Goal: Task Accomplishment & Management: Use online tool/utility

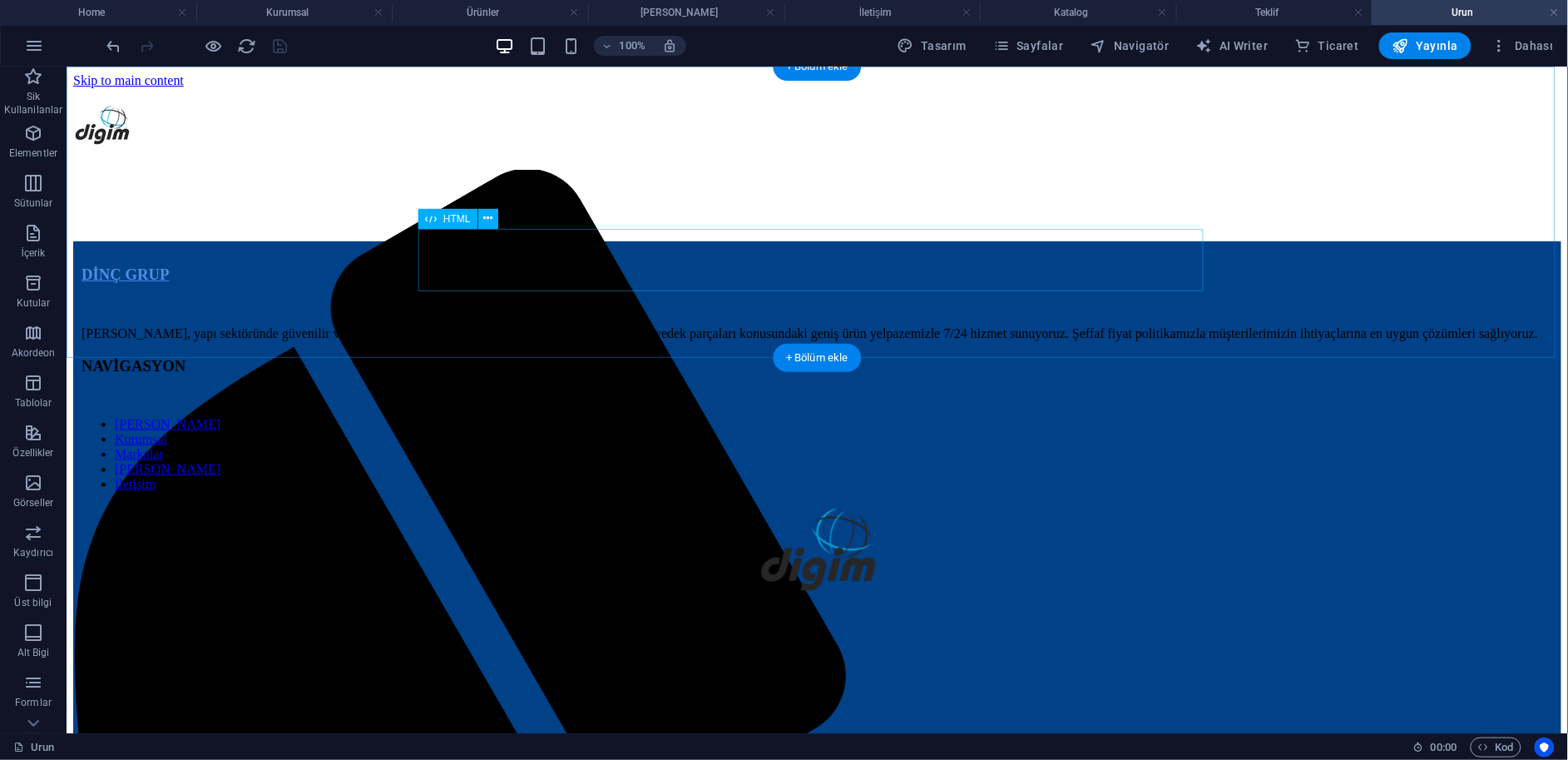
click at [693, 241] on div at bounding box center [817, 220] width 1489 height 40
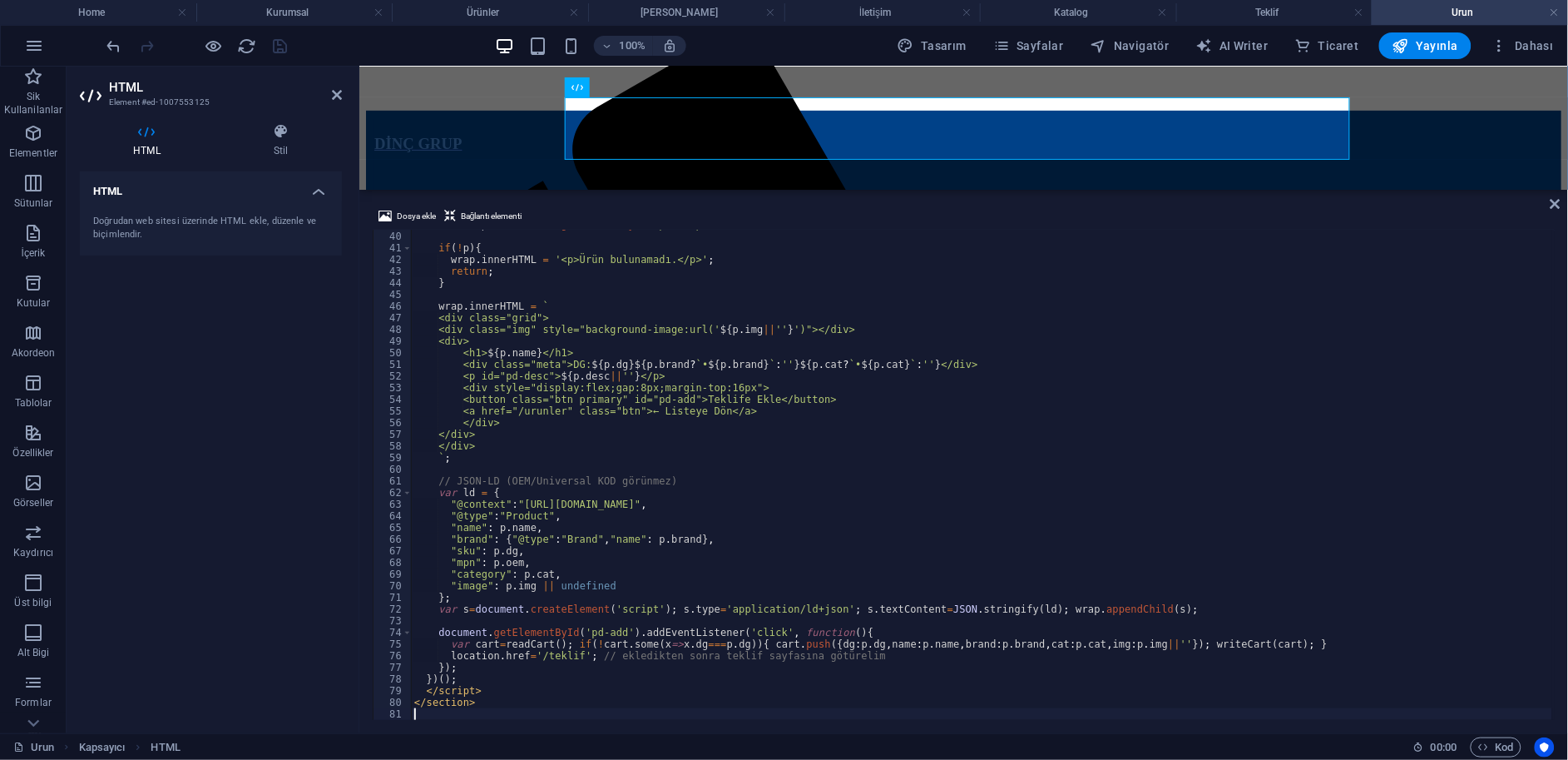
scroll to position [454, 0]
click at [677, 388] on div "var wrap = document . getElementById ( 'pd-wrap' ) ; if ( ! p ) { wrap . innerH…" at bounding box center [983, 474] width 1142 height 511
type textarea "</section>"
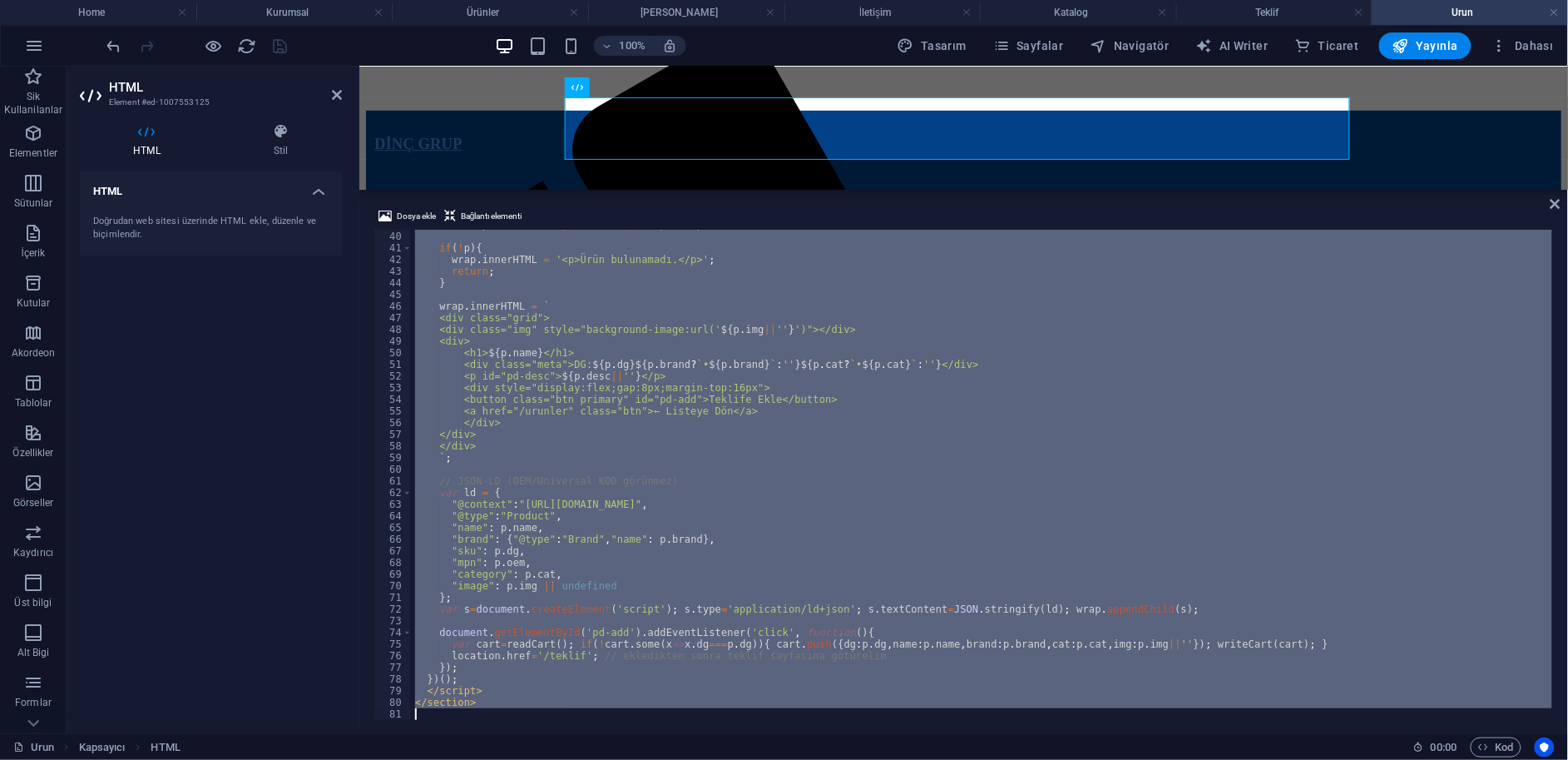
scroll to position [675, 0]
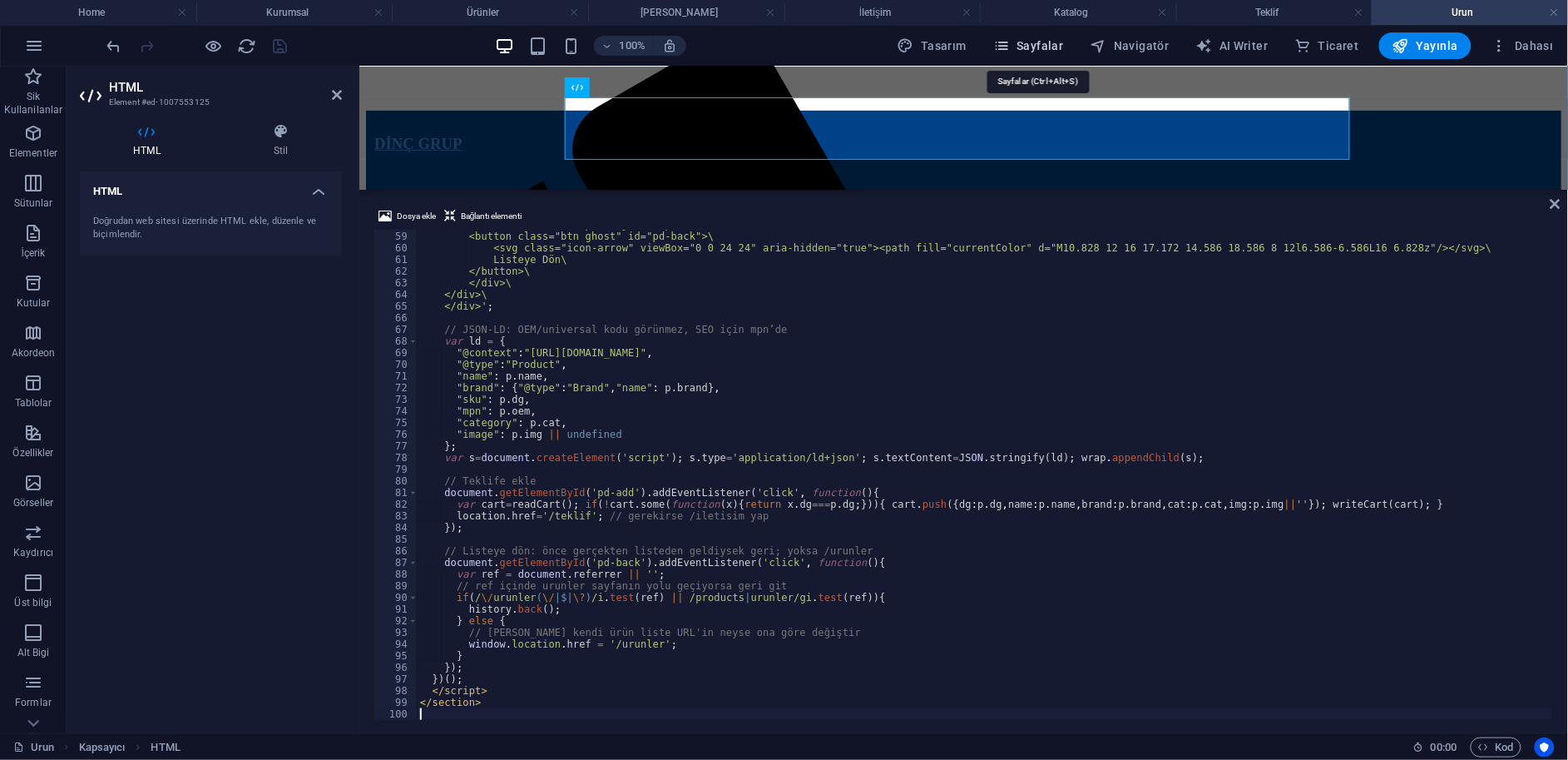
click at [1026, 40] on span "Sayfalar" at bounding box center [1029, 45] width 71 height 16
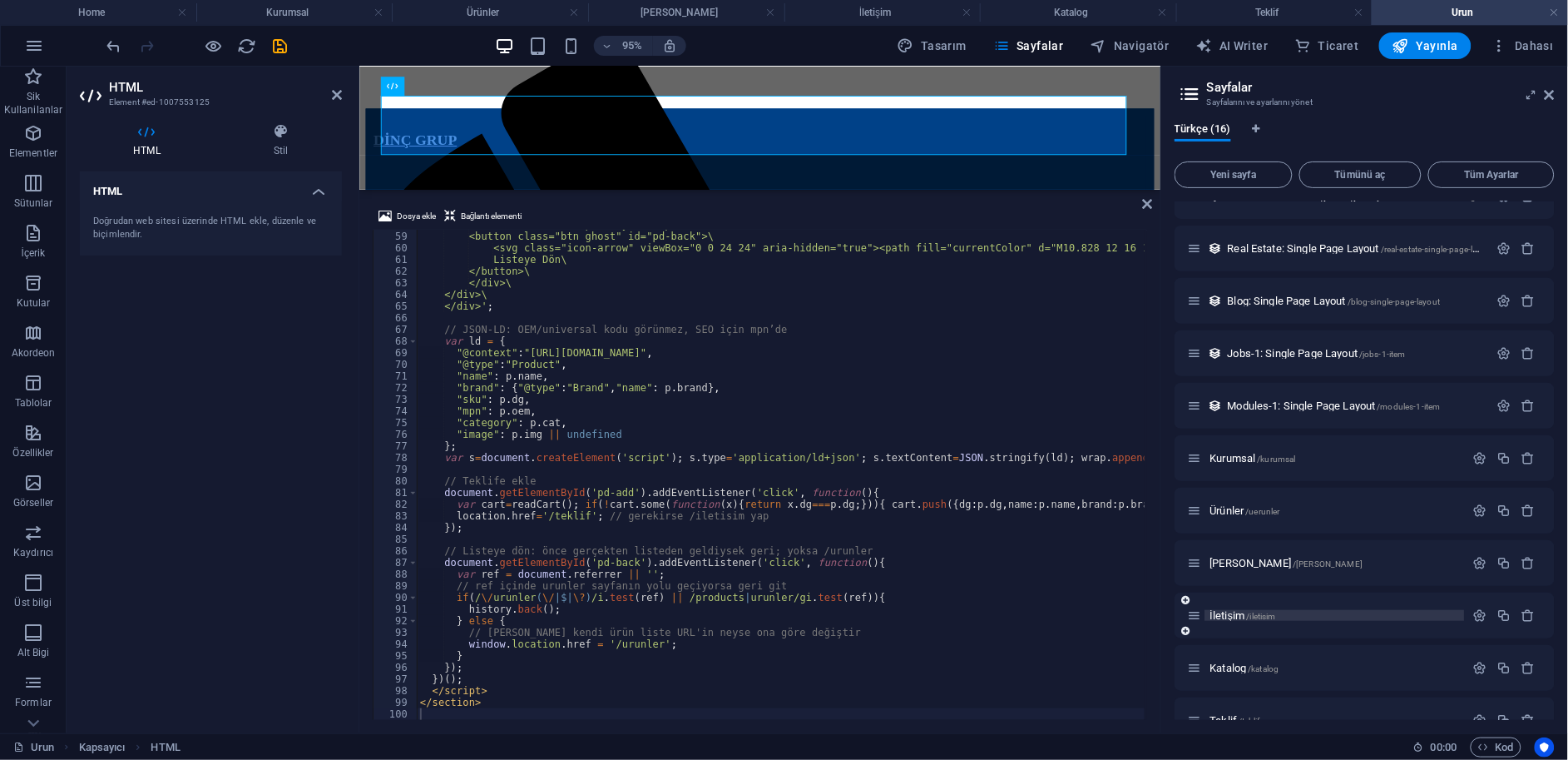
scroll to position [318, 0]
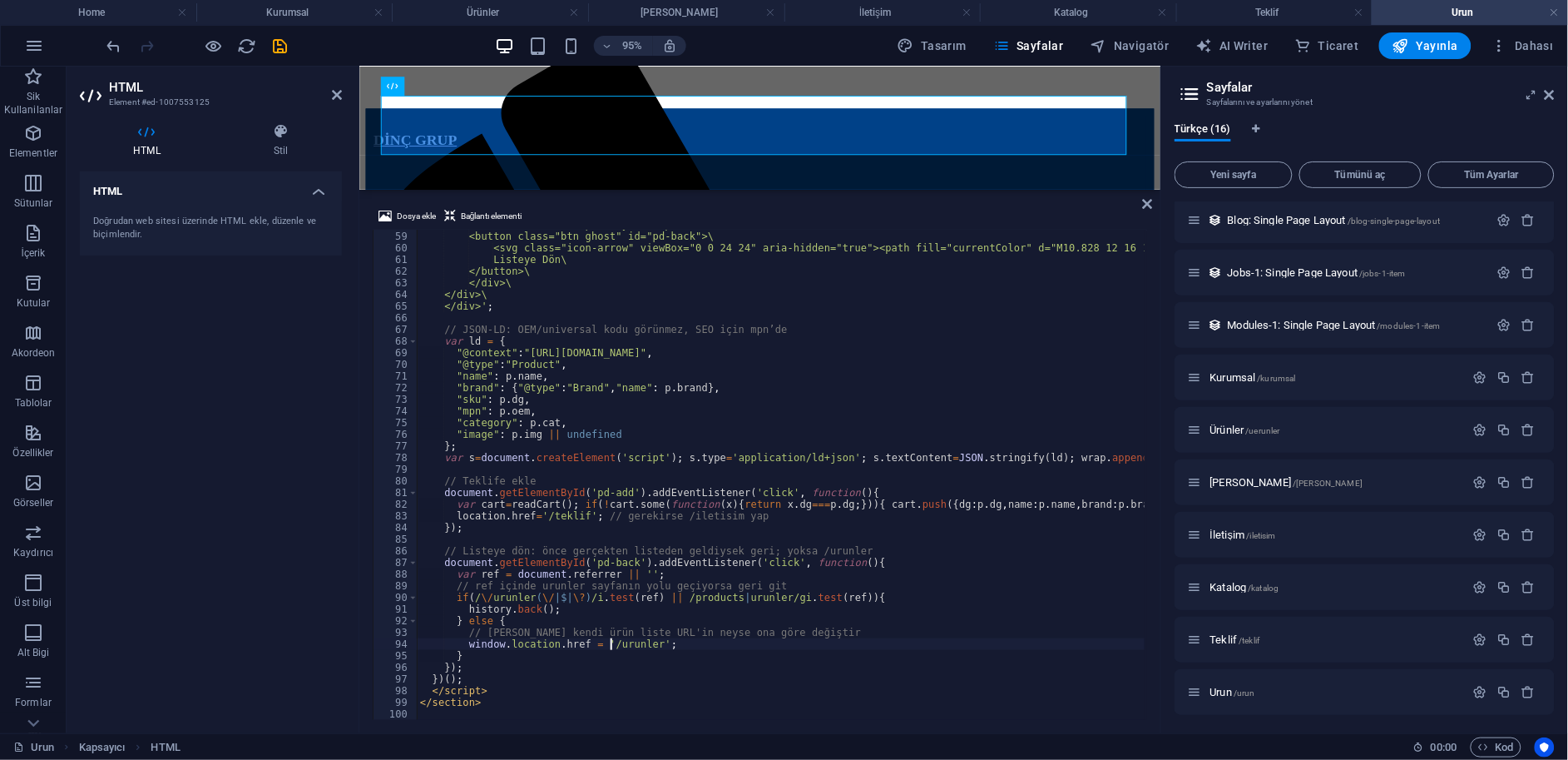
click at [612, 644] on div "<button class="btn primary" id="pd-add">Teklife Ekle</button>\ <button class="b…" at bounding box center [985, 475] width 1137 height 513
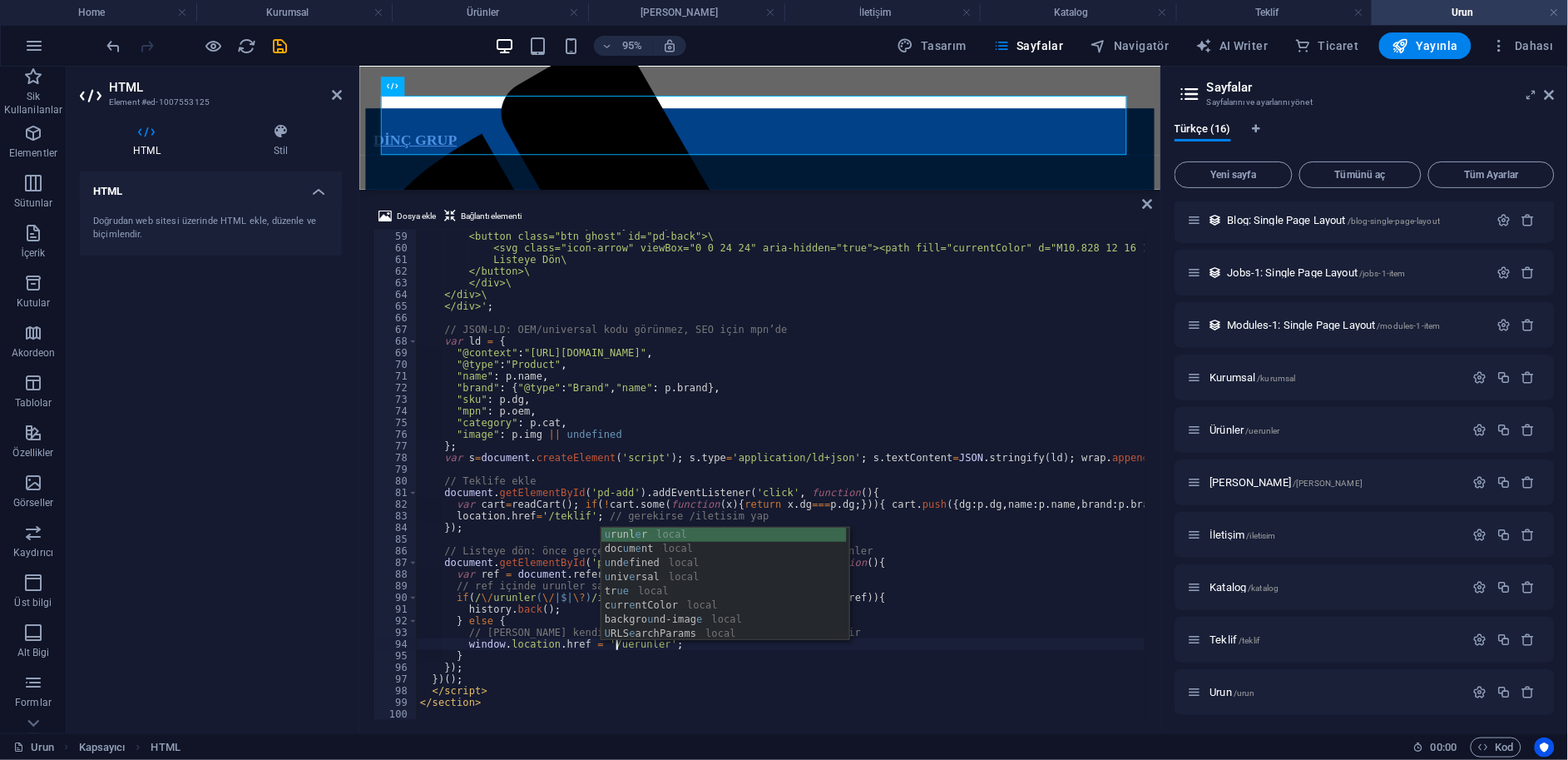
scroll to position [0, 16]
click at [668, 654] on div "<button class="btn primary" id="pd-add">Teklife Ekle</button>\ <button class="b…" at bounding box center [985, 475] width 1137 height 513
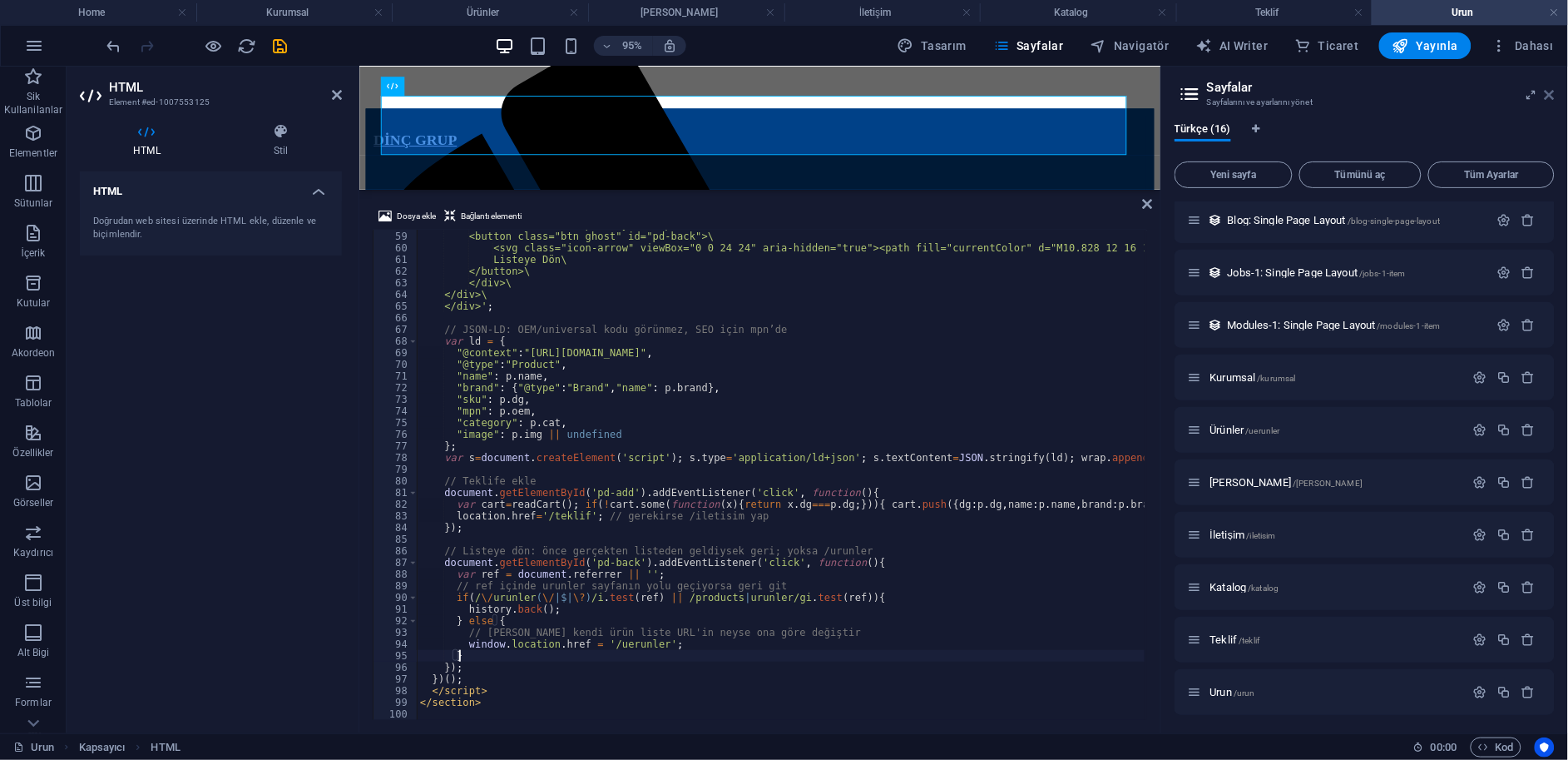
type textarea "}"
click at [1552, 91] on icon at bounding box center [1550, 94] width 10 height 13
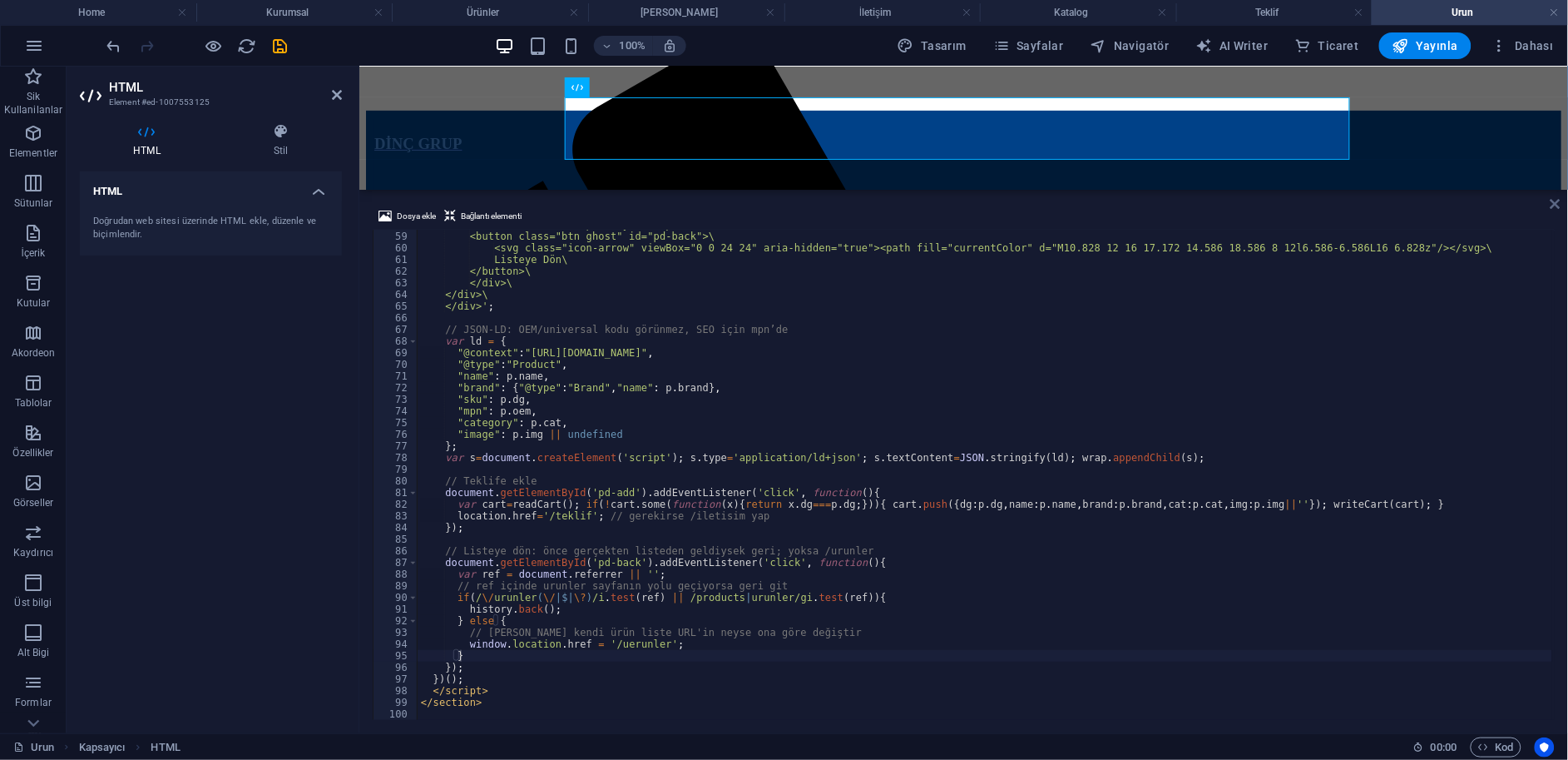
click at [1554, 204] on icon at bounding box center [1556, 204] width 10 height 13
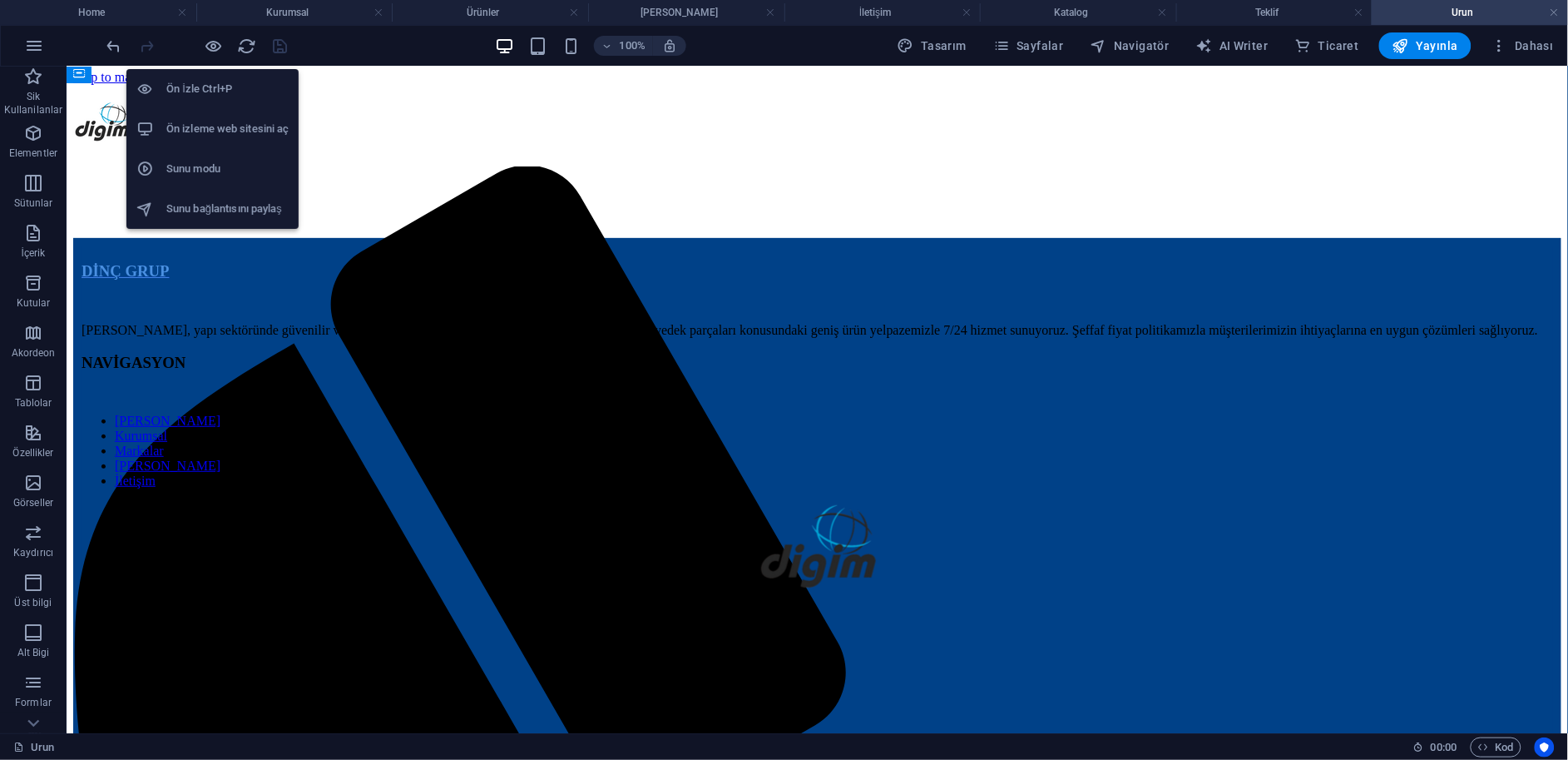
click at [225, 130] on h6 "Ön izleme web sitesini aç" at bounding box center [228, 129] width 122 height 20
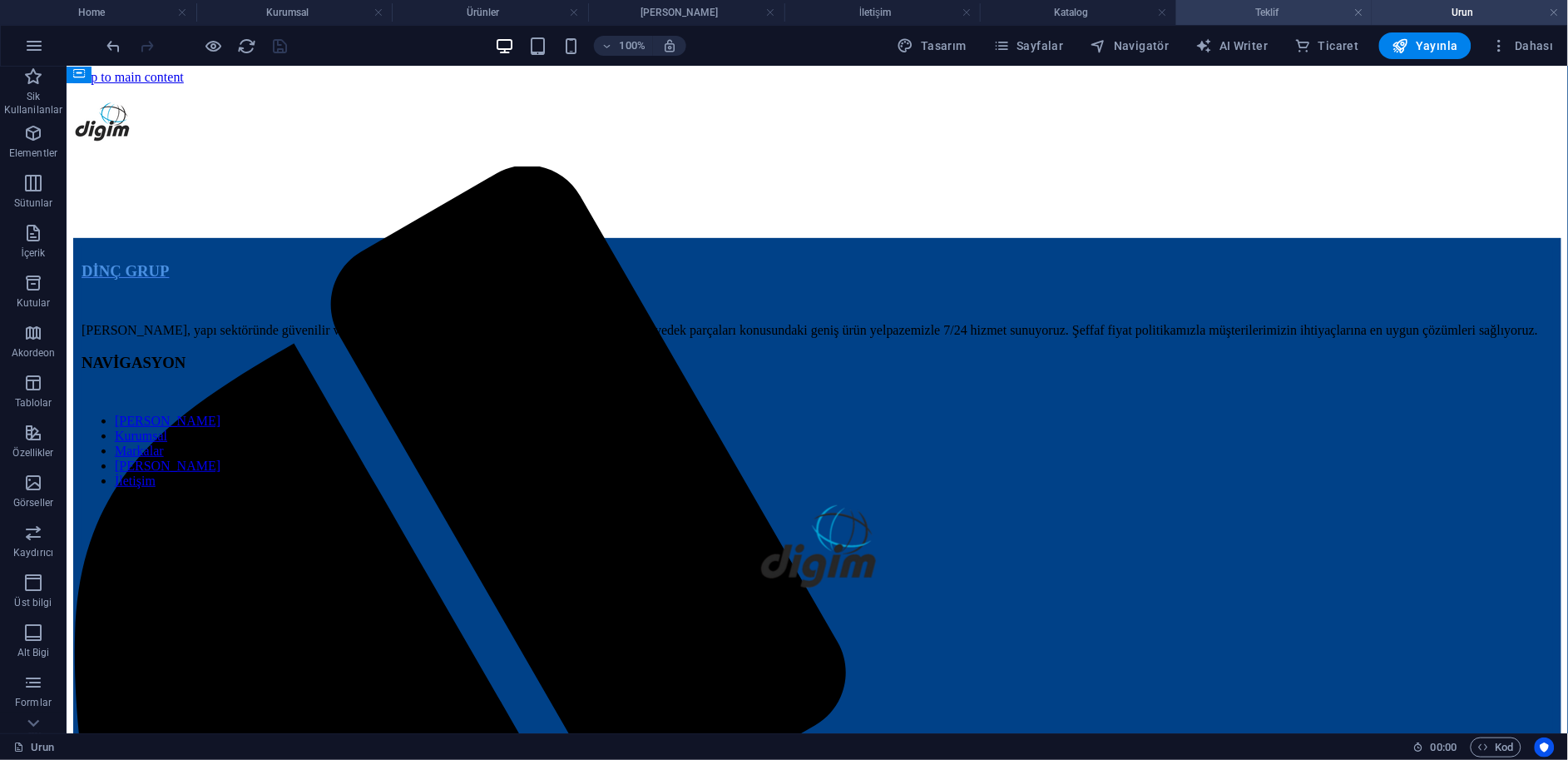
click at [1296, 15] on h4 "Teklif" at bounding box center [1275, 12] width 197 height 18
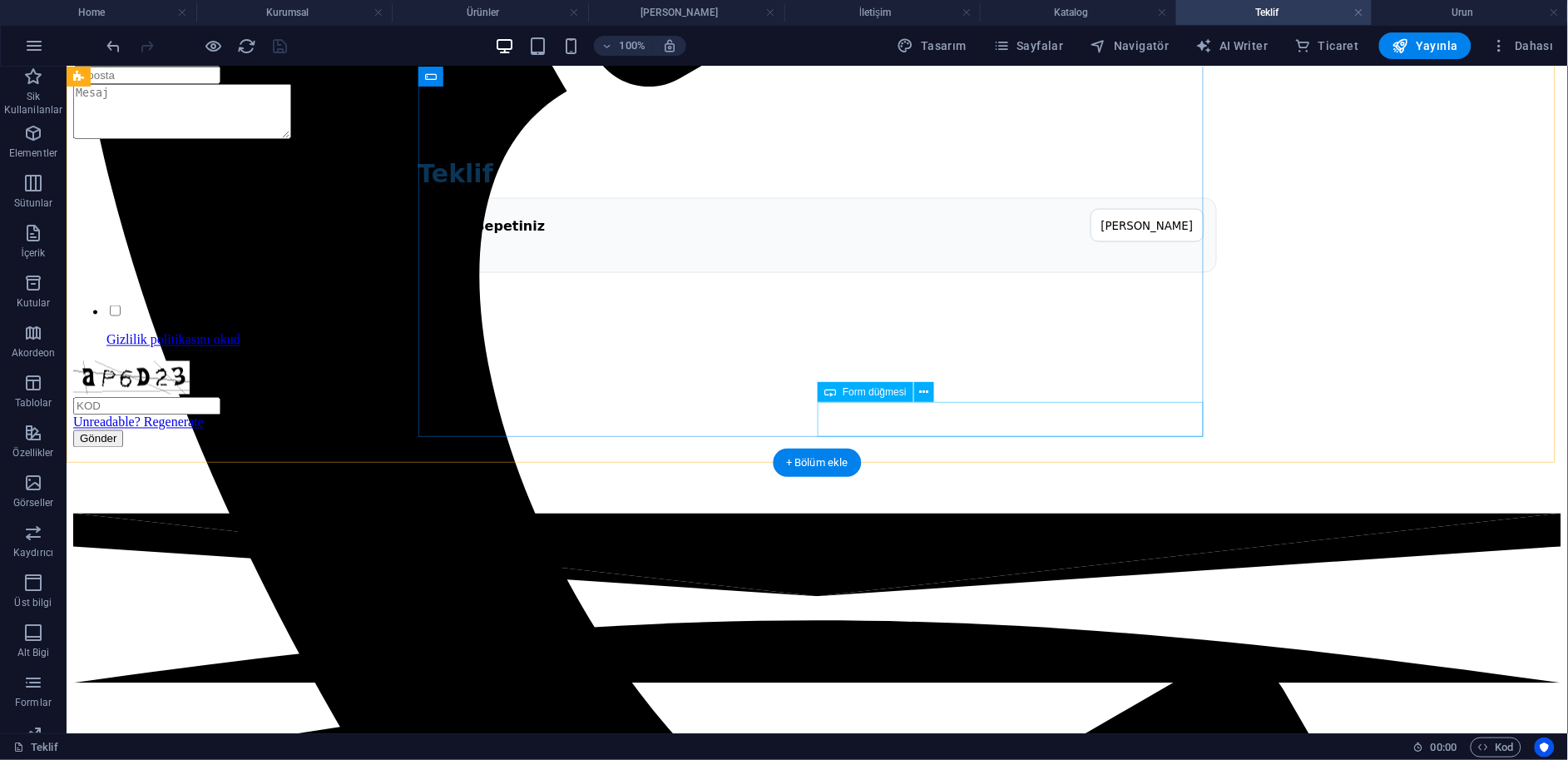
scroll to position [739, 0]
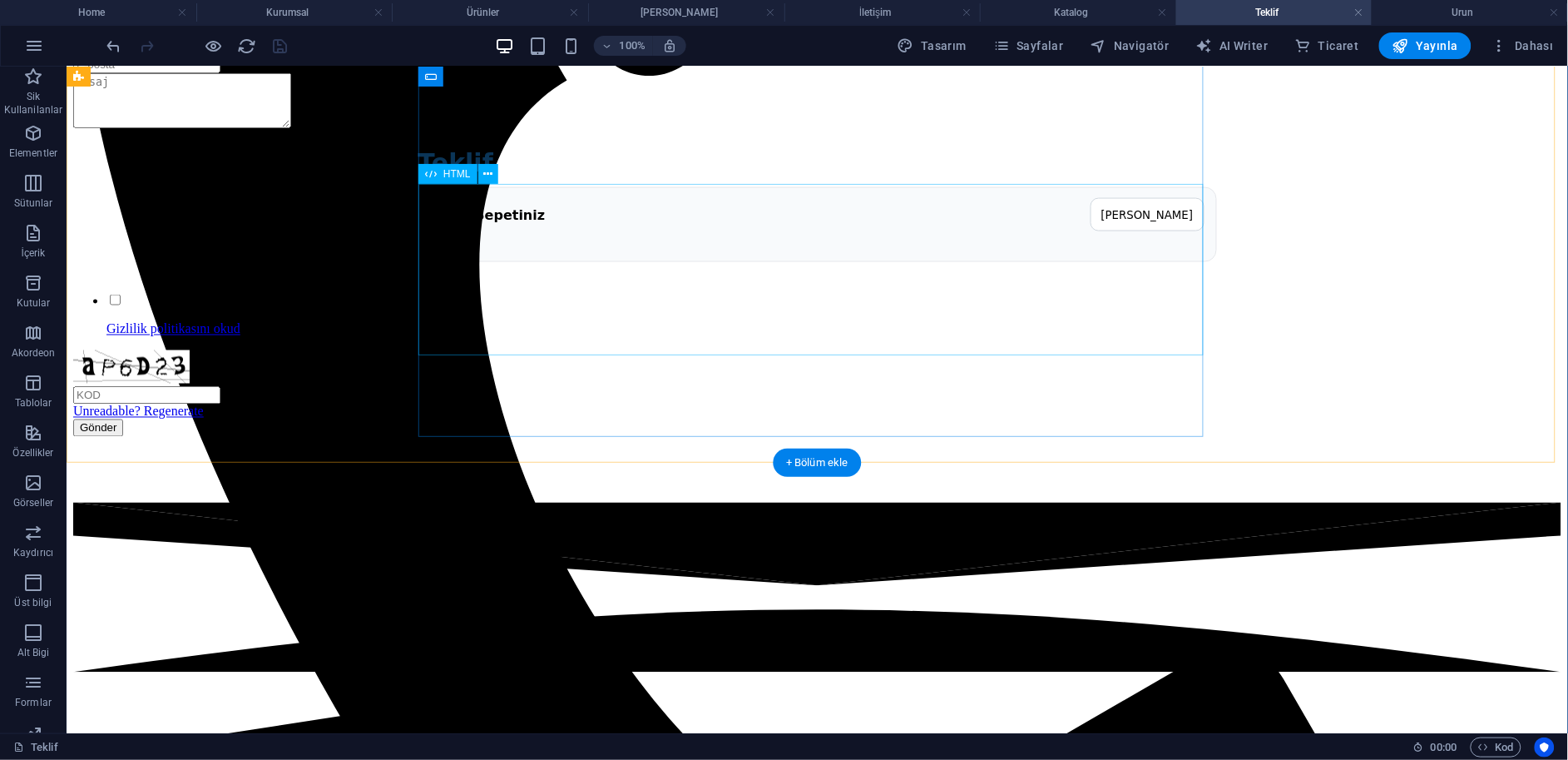
click at [659, 278] on div "Teklif Teklif Sepetiniz Sepeti Temizle" at bounding box center [817, 204] width 1489 height 148
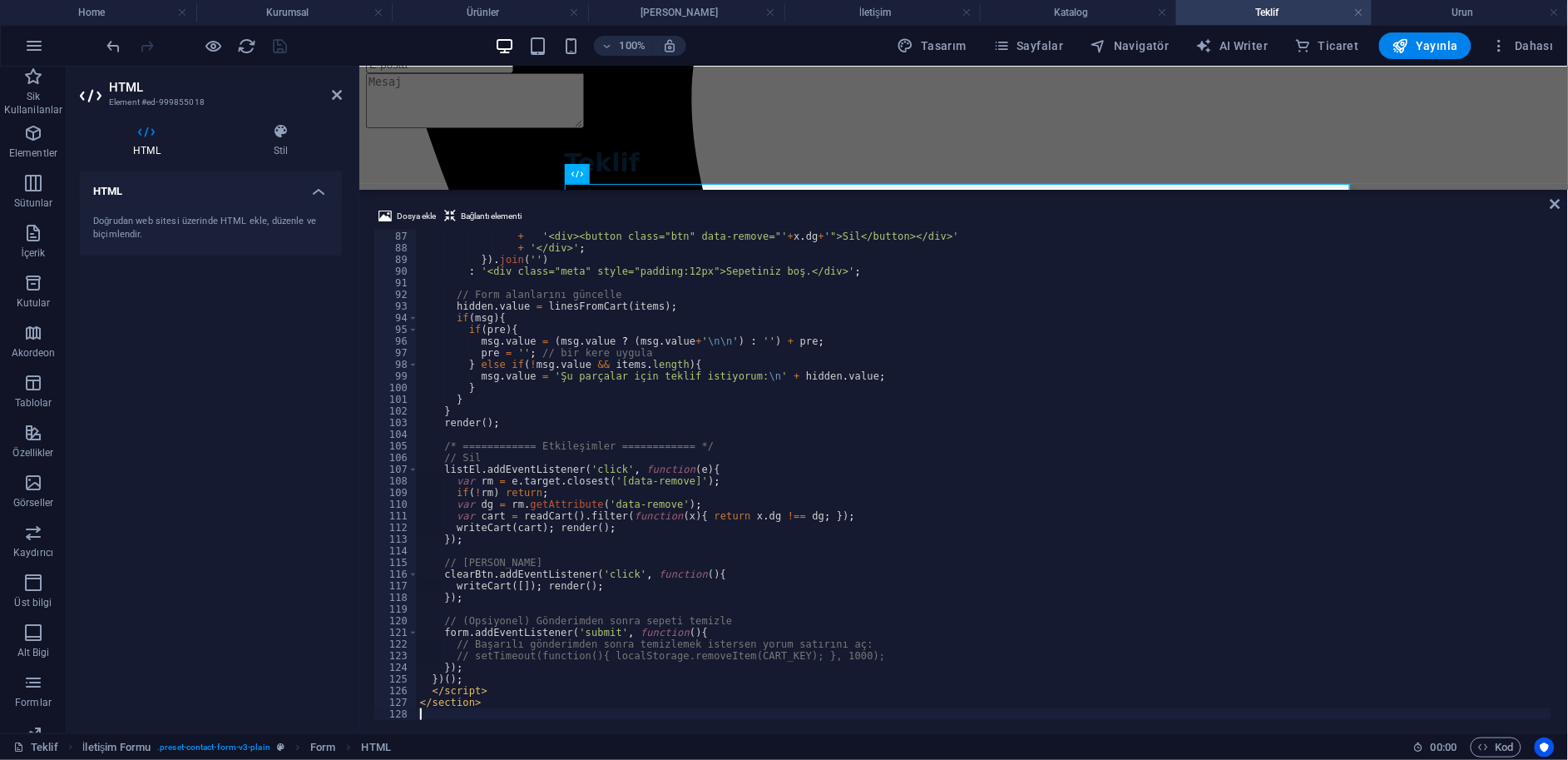
click at [659, 365] on div "+ '</div>' + '<div><button class="btn" data-remove="' + x . dg + '">Sil</button…" at bounding box center [984, 475] width 1136 height 513
type textarea "</section>"
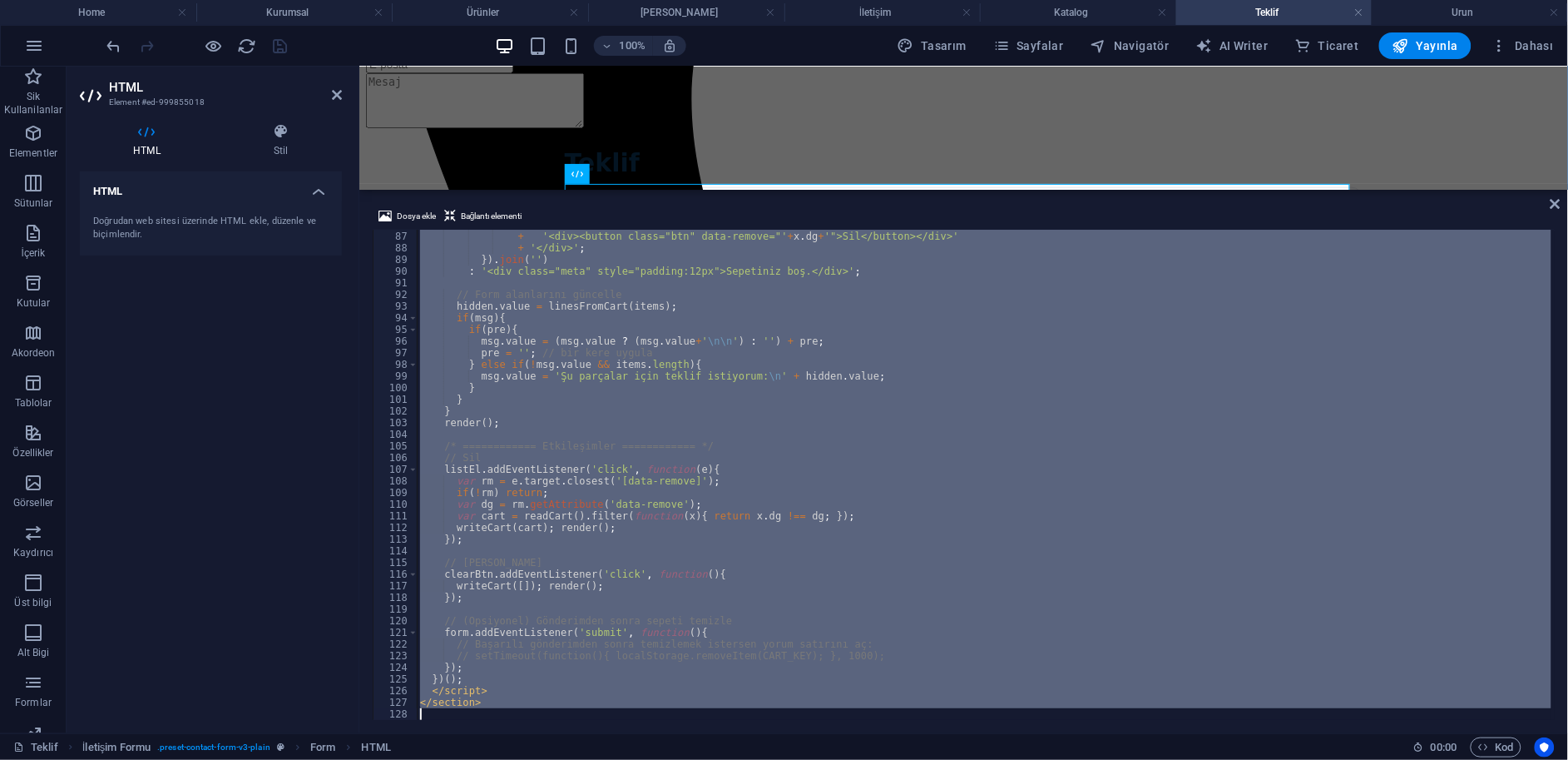
paste textarea
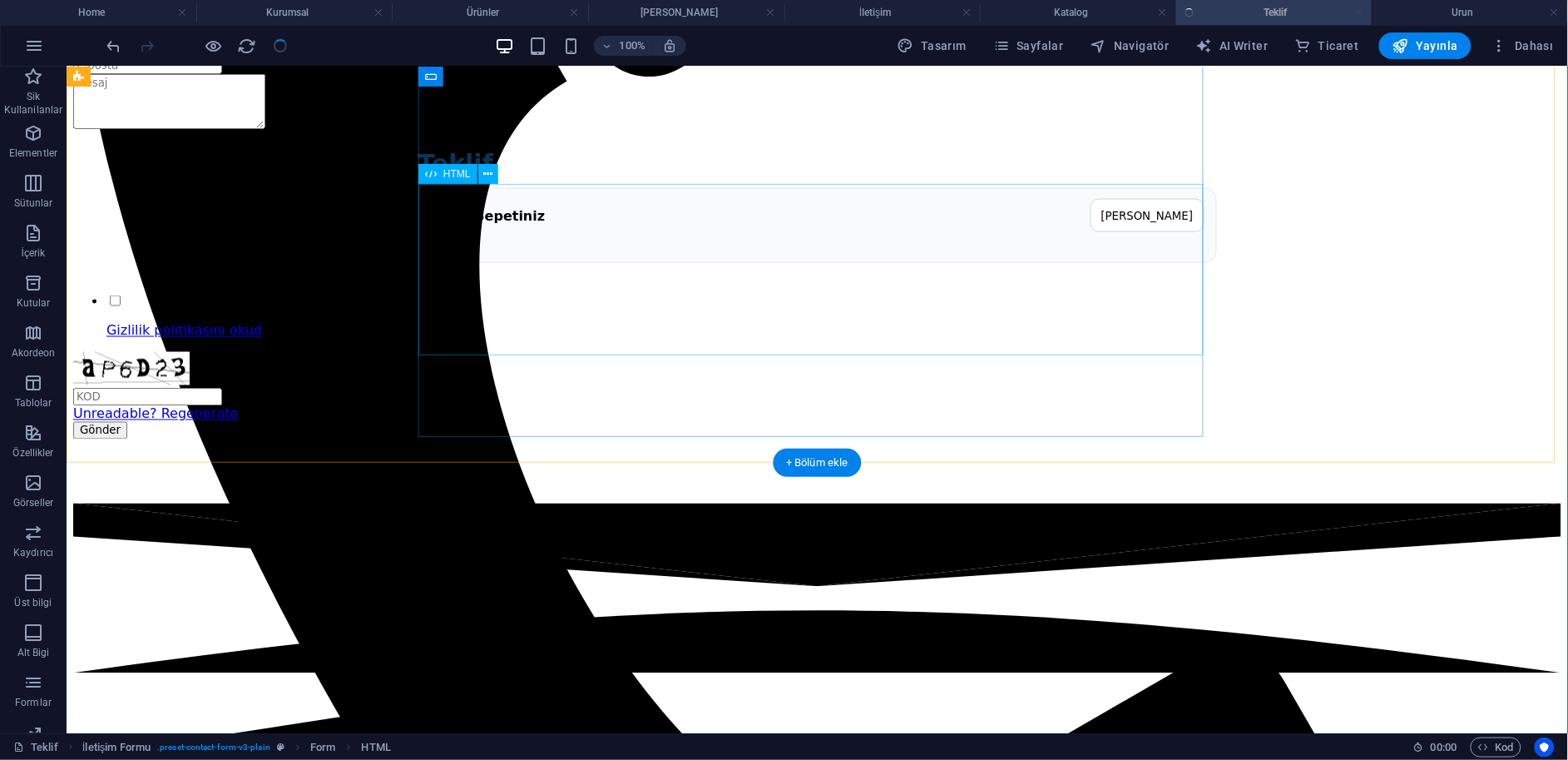
checkbox input "false"
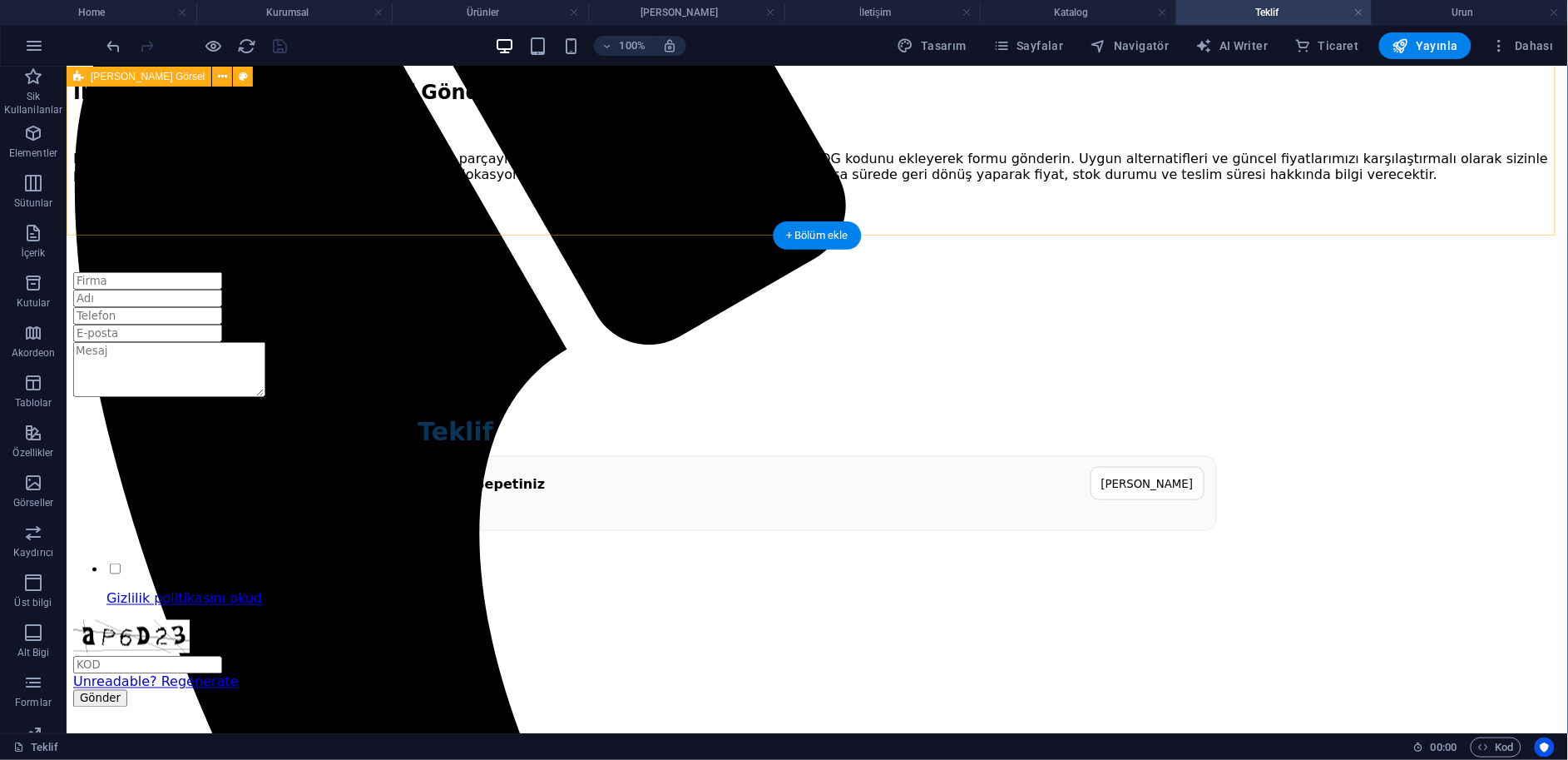
scroll to position [462, 0]
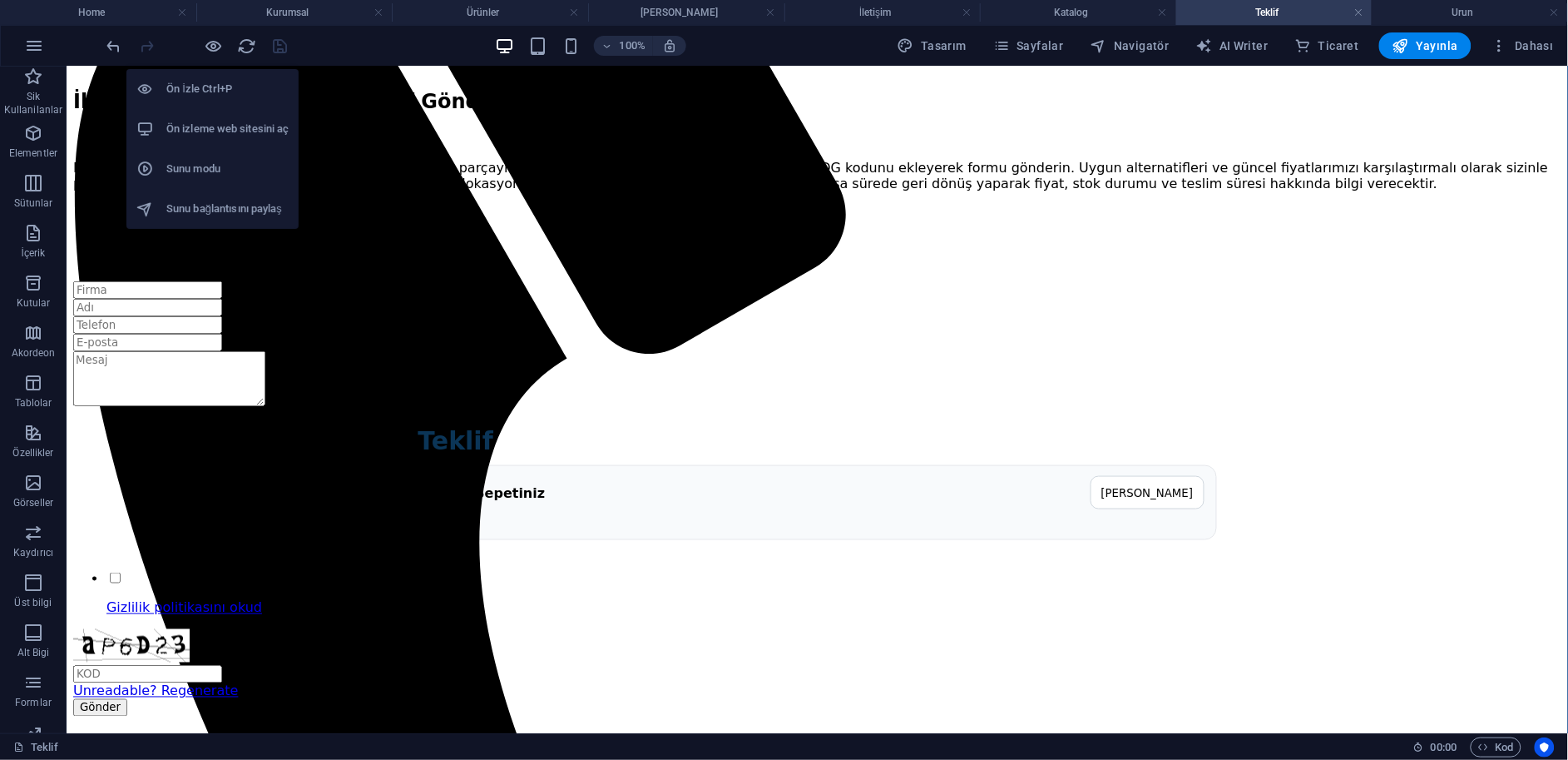
click at [210, 126] on h6 "Ön izleme web sitesini aç" at bounding box center [228, 129] width 122 height 20
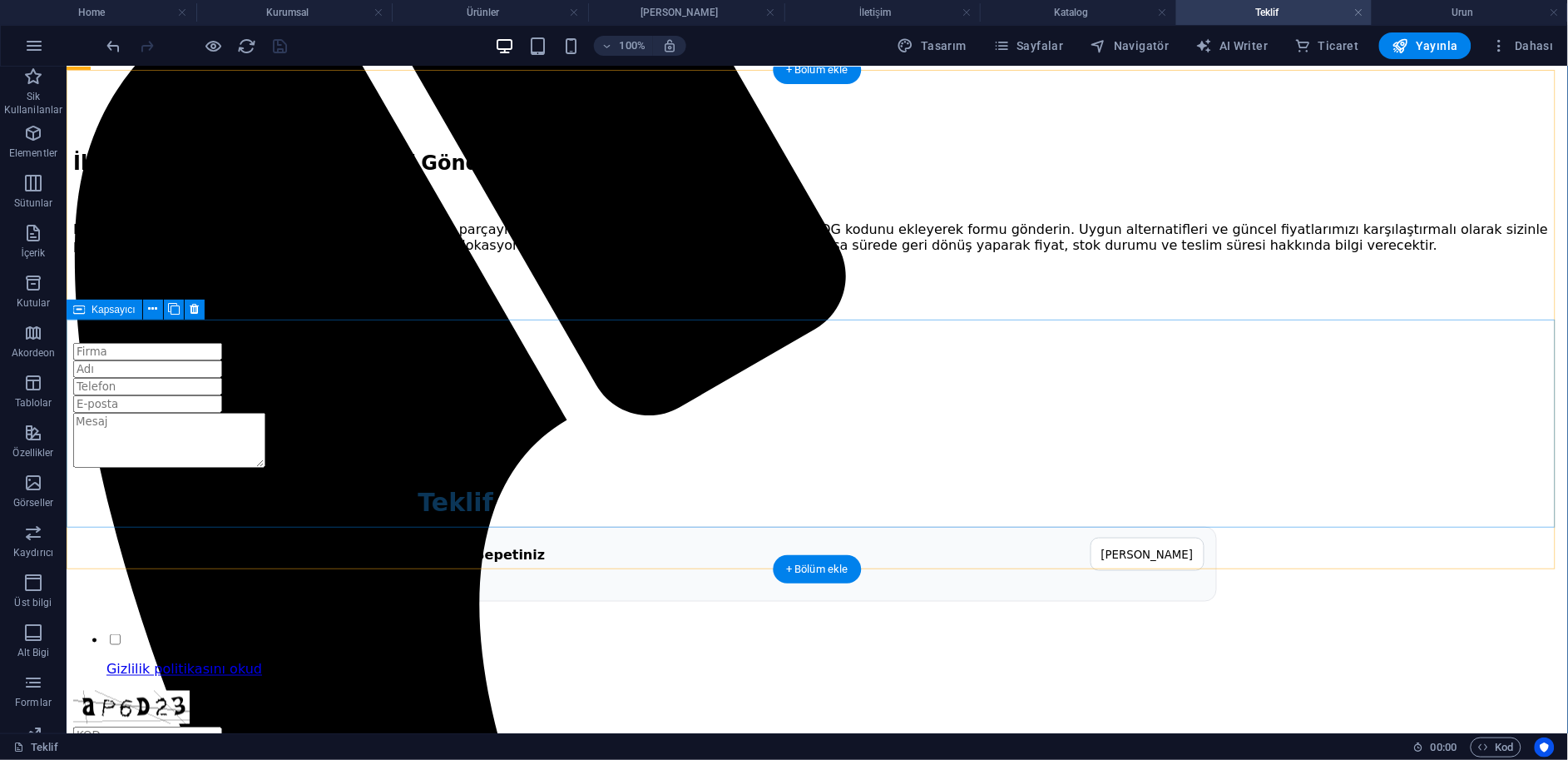
scroll to position [555, 0]
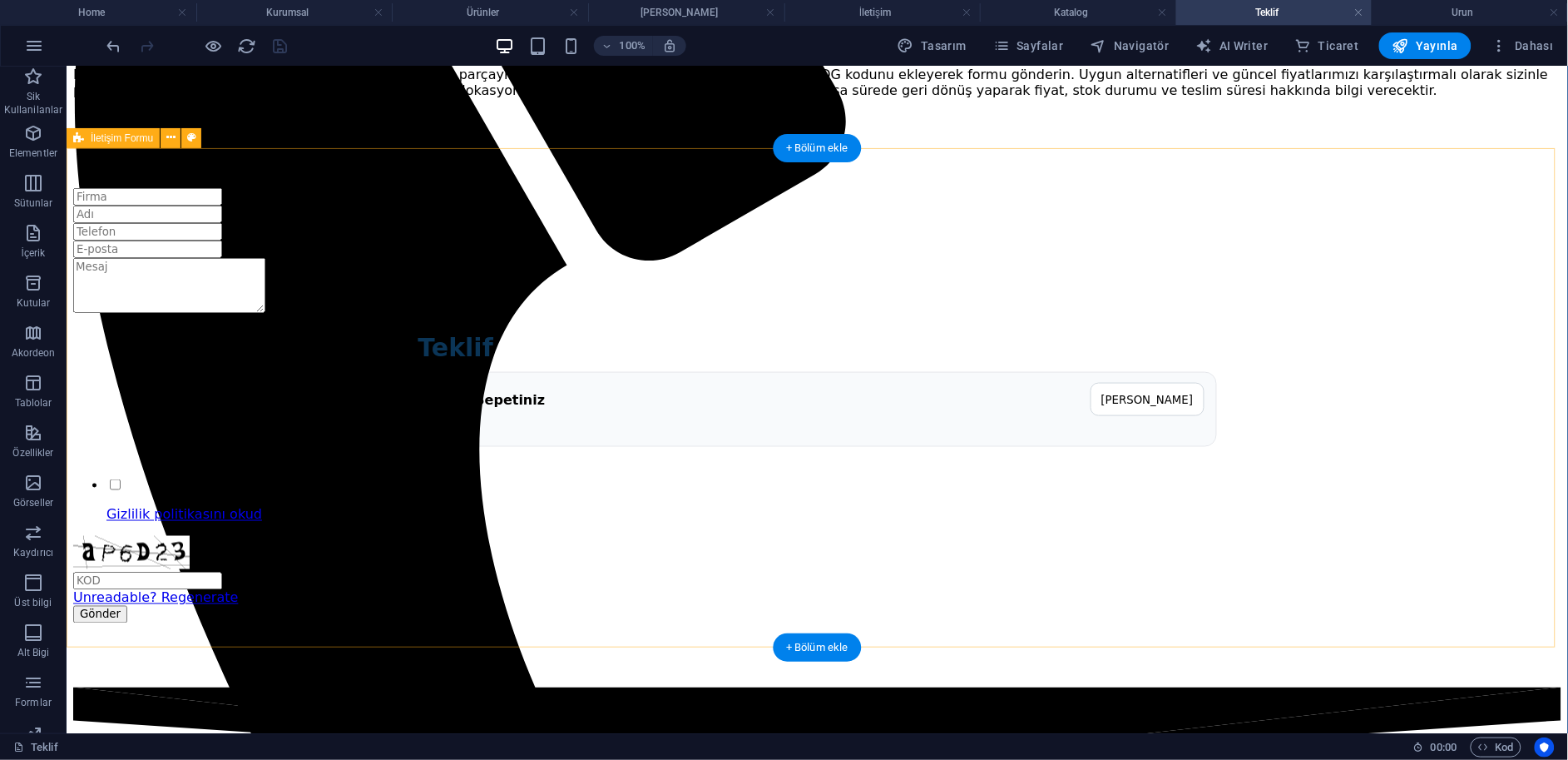
click at [1398, 464] on div "Teklif Teklif Sepetiniz Sepeti Temizle Gizlilik politikasını okud um ve anladım…" at bounding box center [817, 437] width 1489 height 499
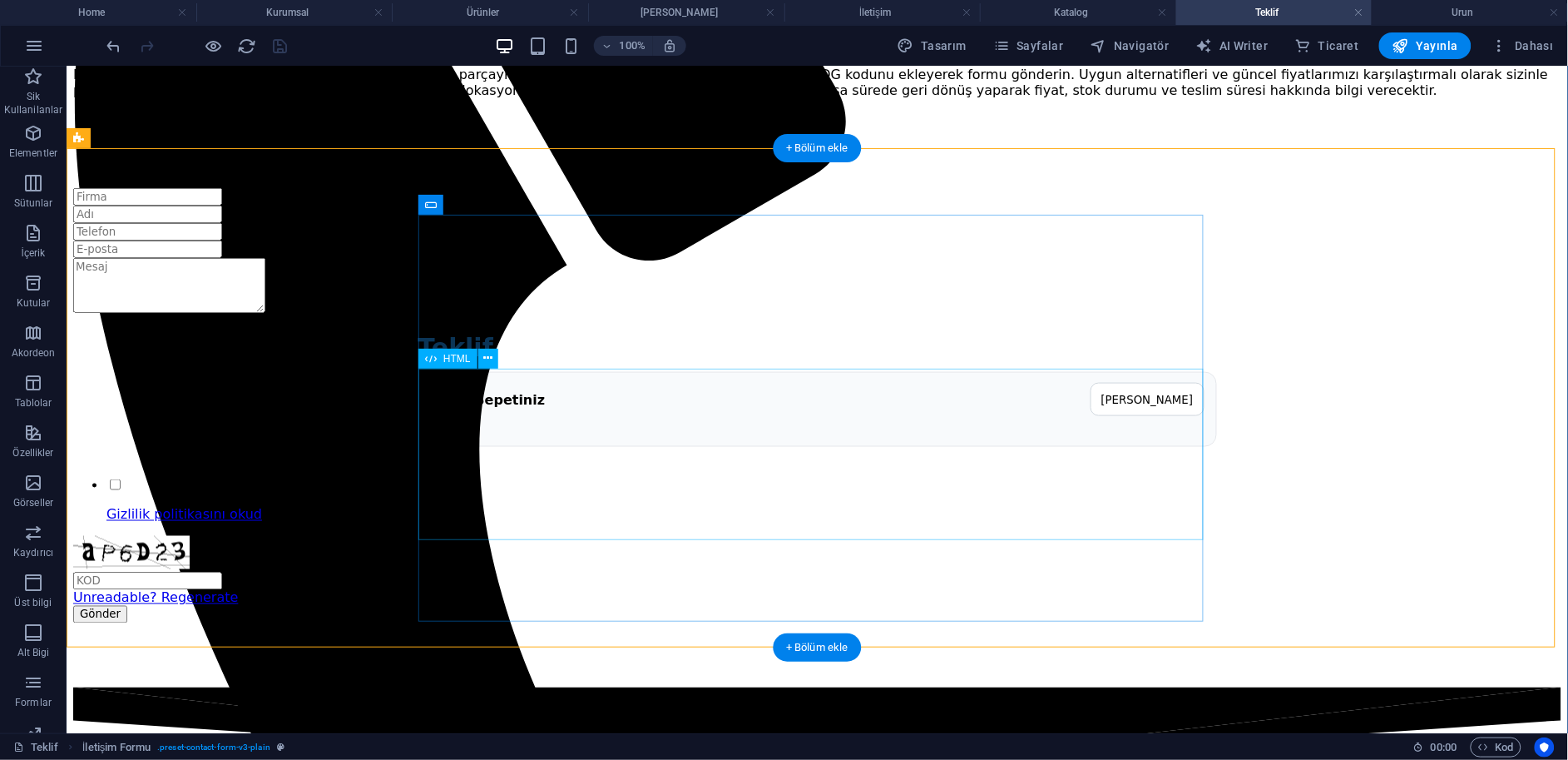
click at [555, 436] on div "Teklif Teklif Sepetiniz Sepeti Temizle" at bounding box center [817, 389] width 1489 height 148
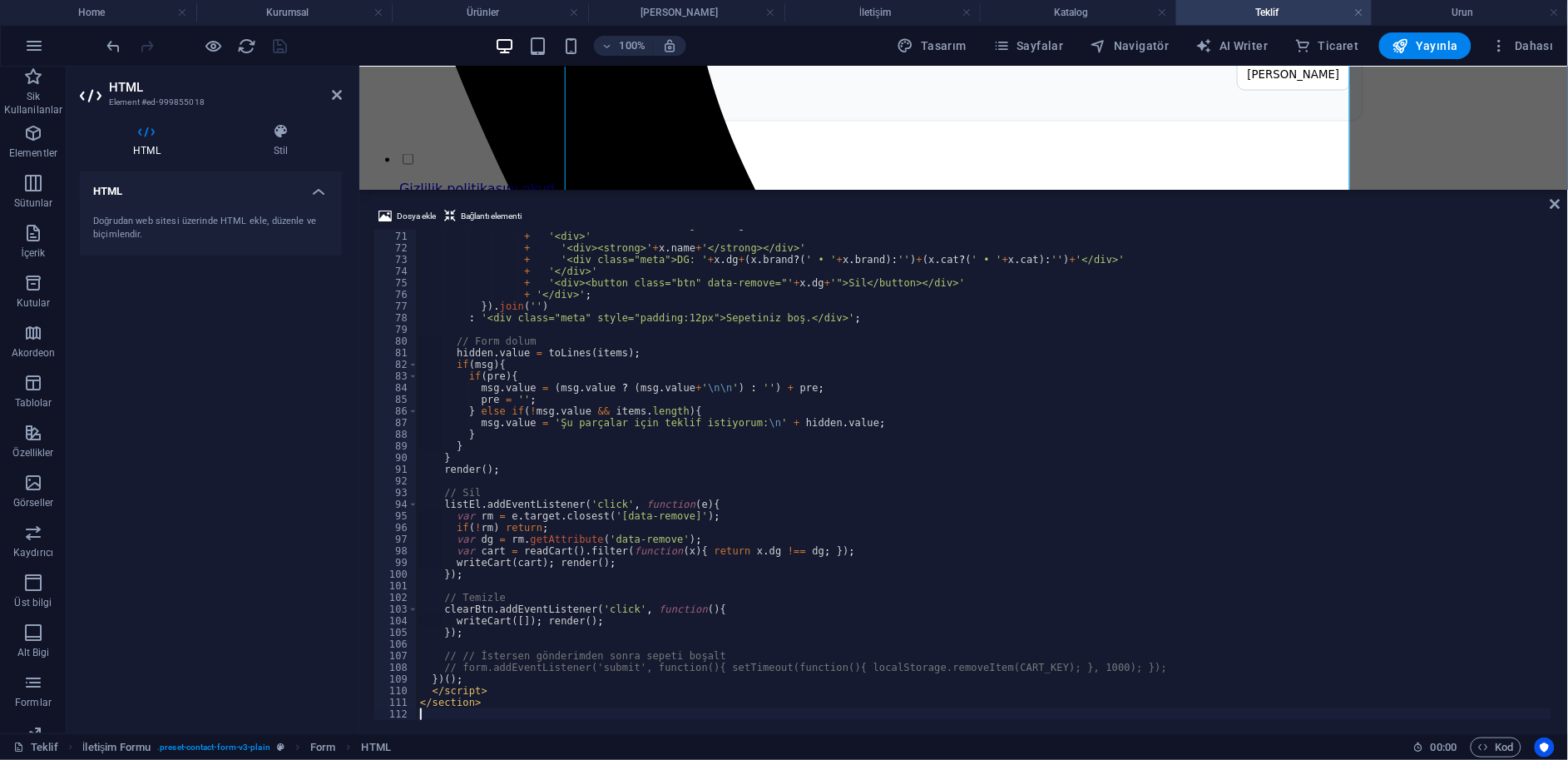
click at [572, 416] on div "return '<div class="item" data-dg="' + x . dg + '">' + '<div>' + '<div><strong>…" at bounding box center [984, 475] width 1136 height 513
type textarea "</section>"
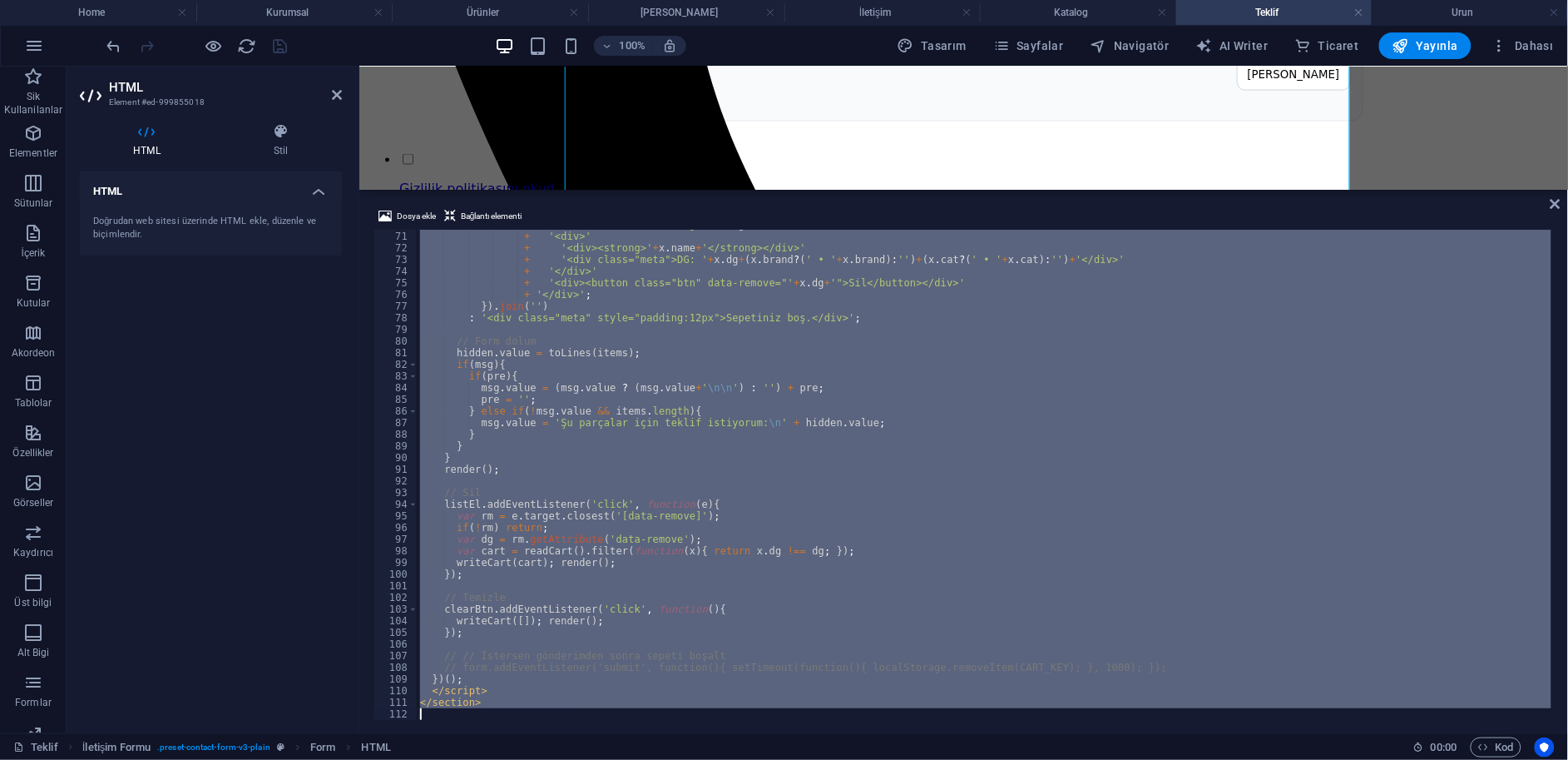
scroll to position [767, 0]
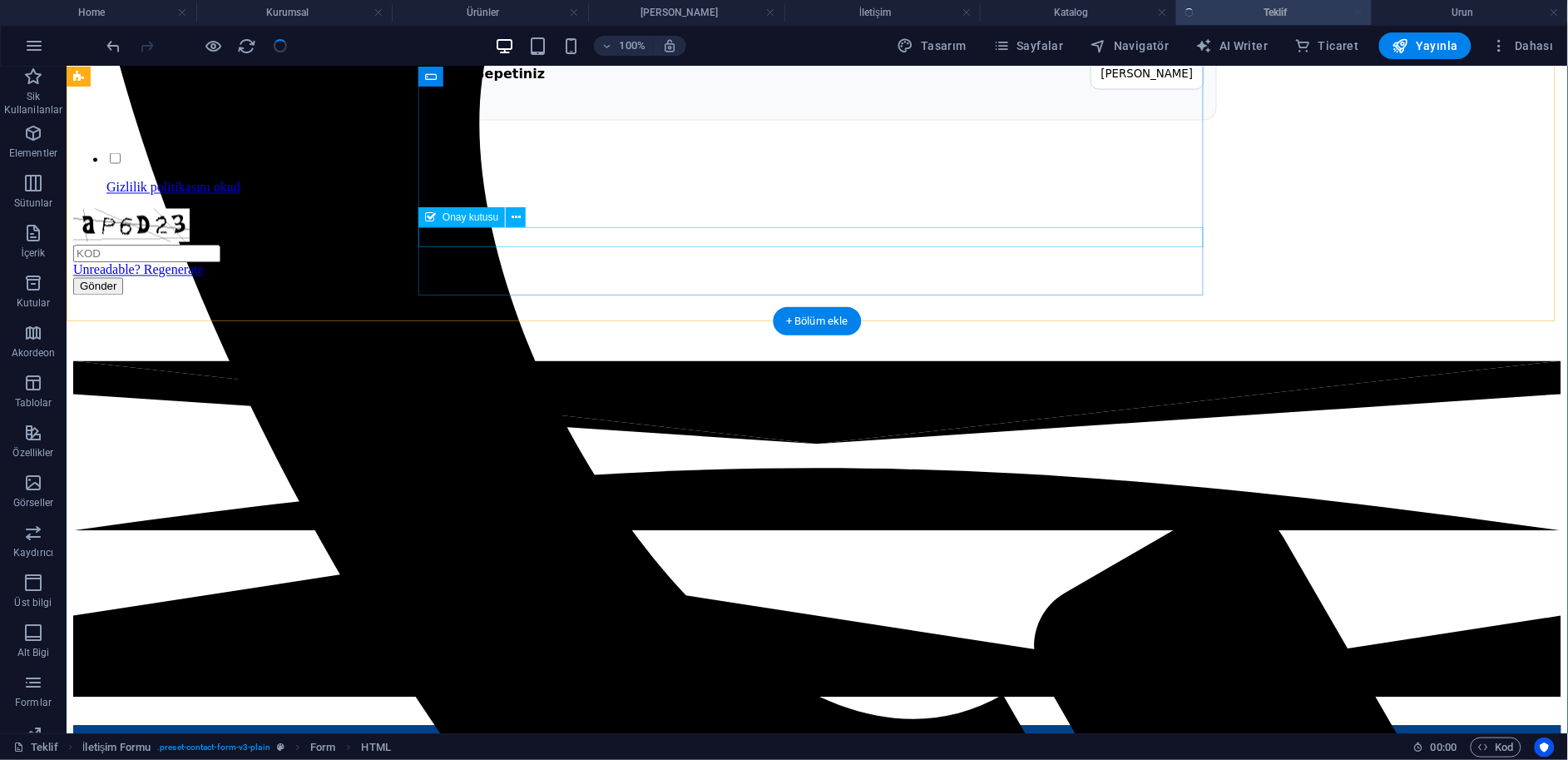
checkbox input "false"
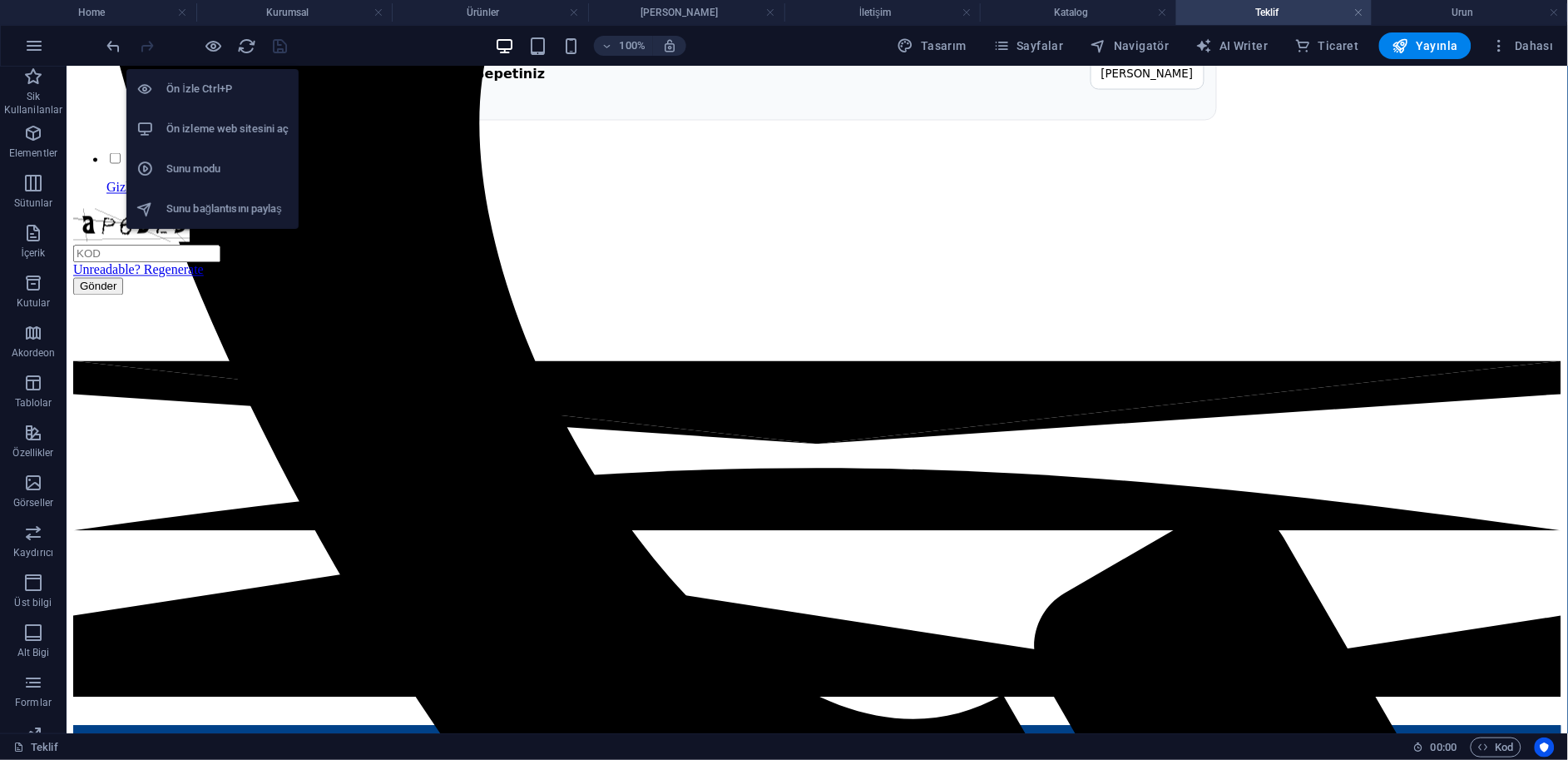
click at [223, 122] on h6 "Ön izleme web sitesini aç" at bounding box center [228, 129] width 122 height 20
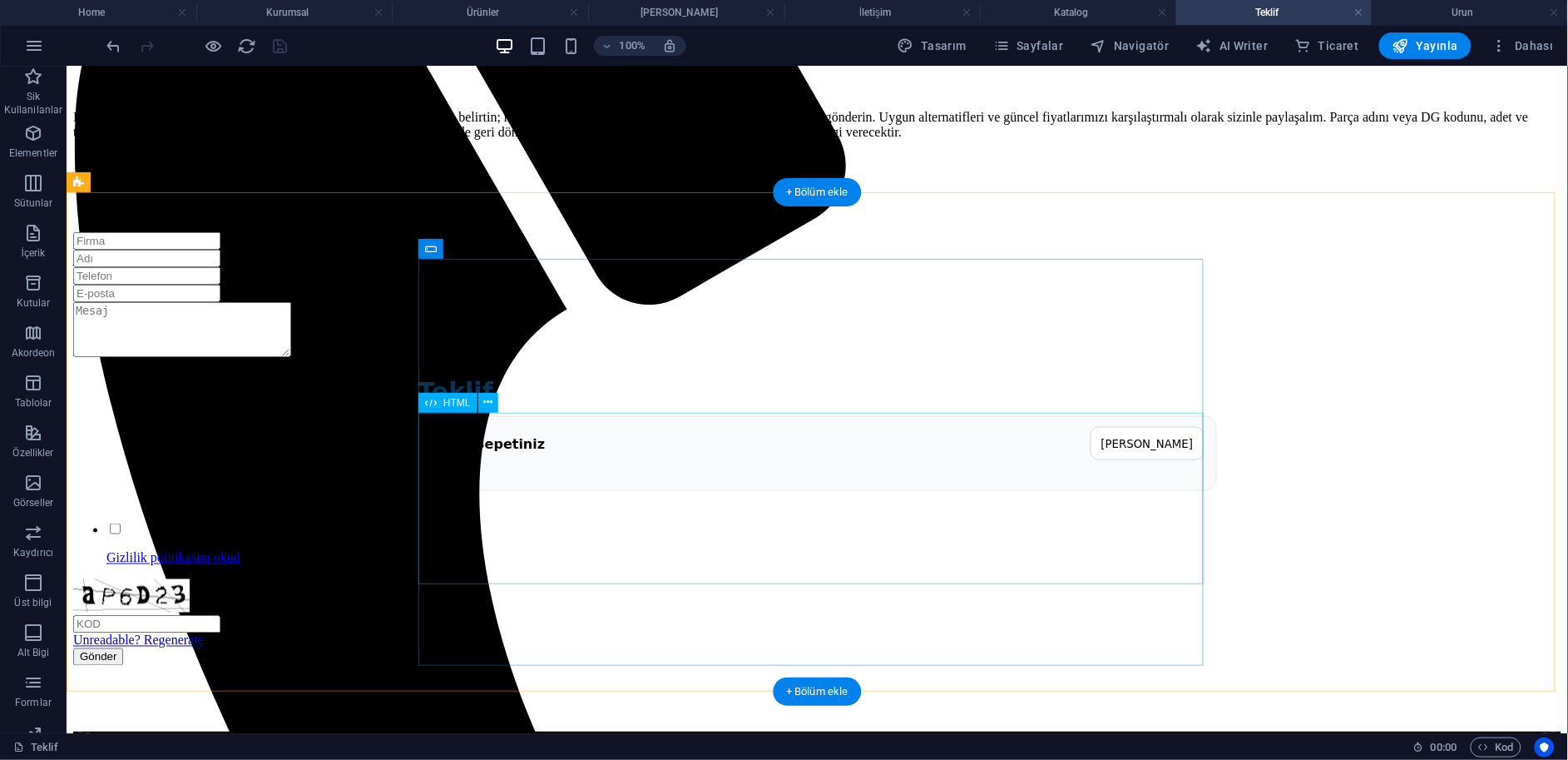
click at [538, 477] on div "Teklif Teklif Sepetiniz Sepeti Temizle" at bounding box center [817, 433] width 1489 height 148
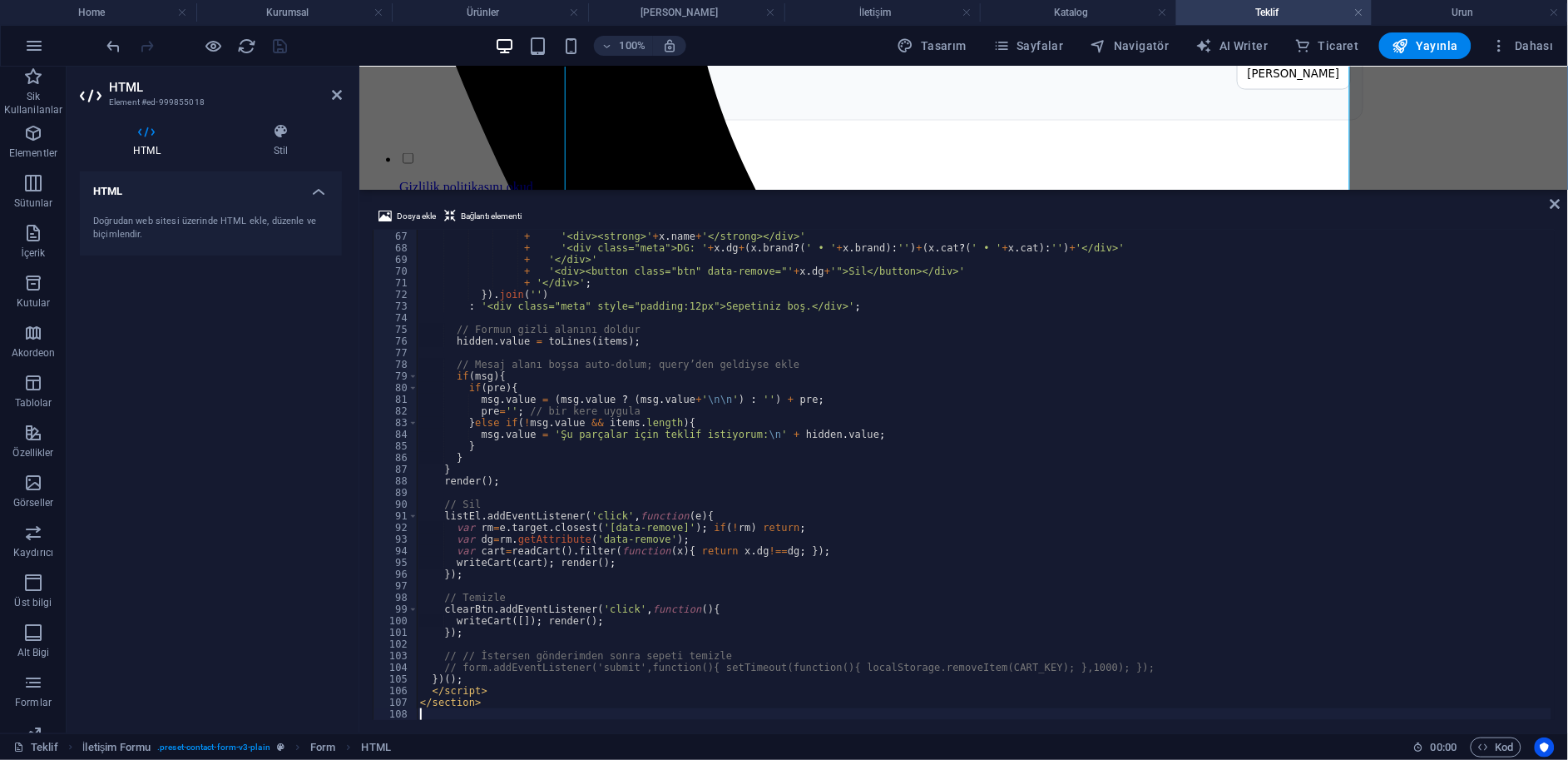
click at [561, 474] on div "+ '<div>' + '<div><strong>' + x . name + '</strong></div>' + '<div class="meta"…" at bounding box center [984, 475] width 1136 height 513
type textarea "</section>"
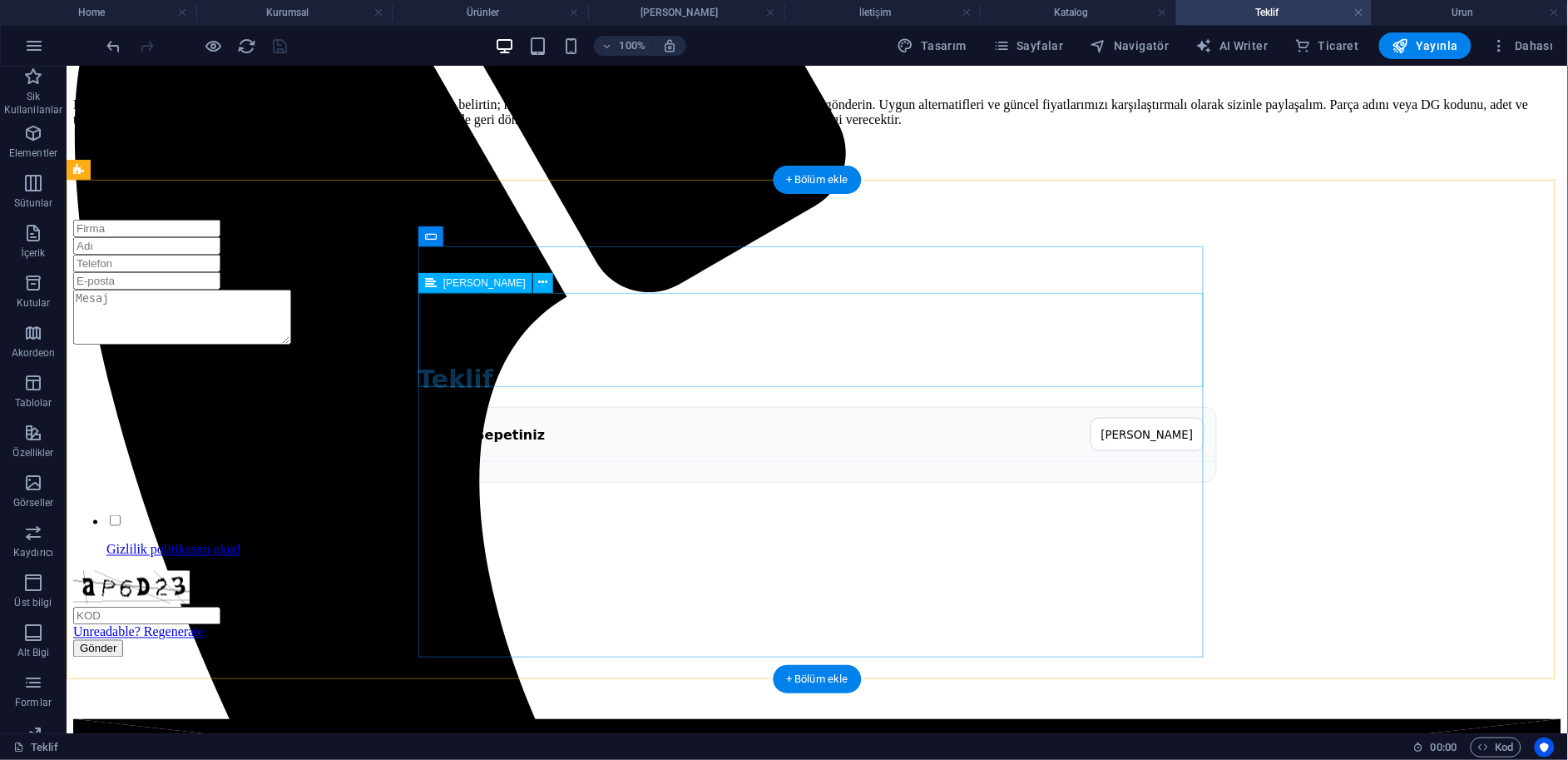
scroll to position [510, 0]
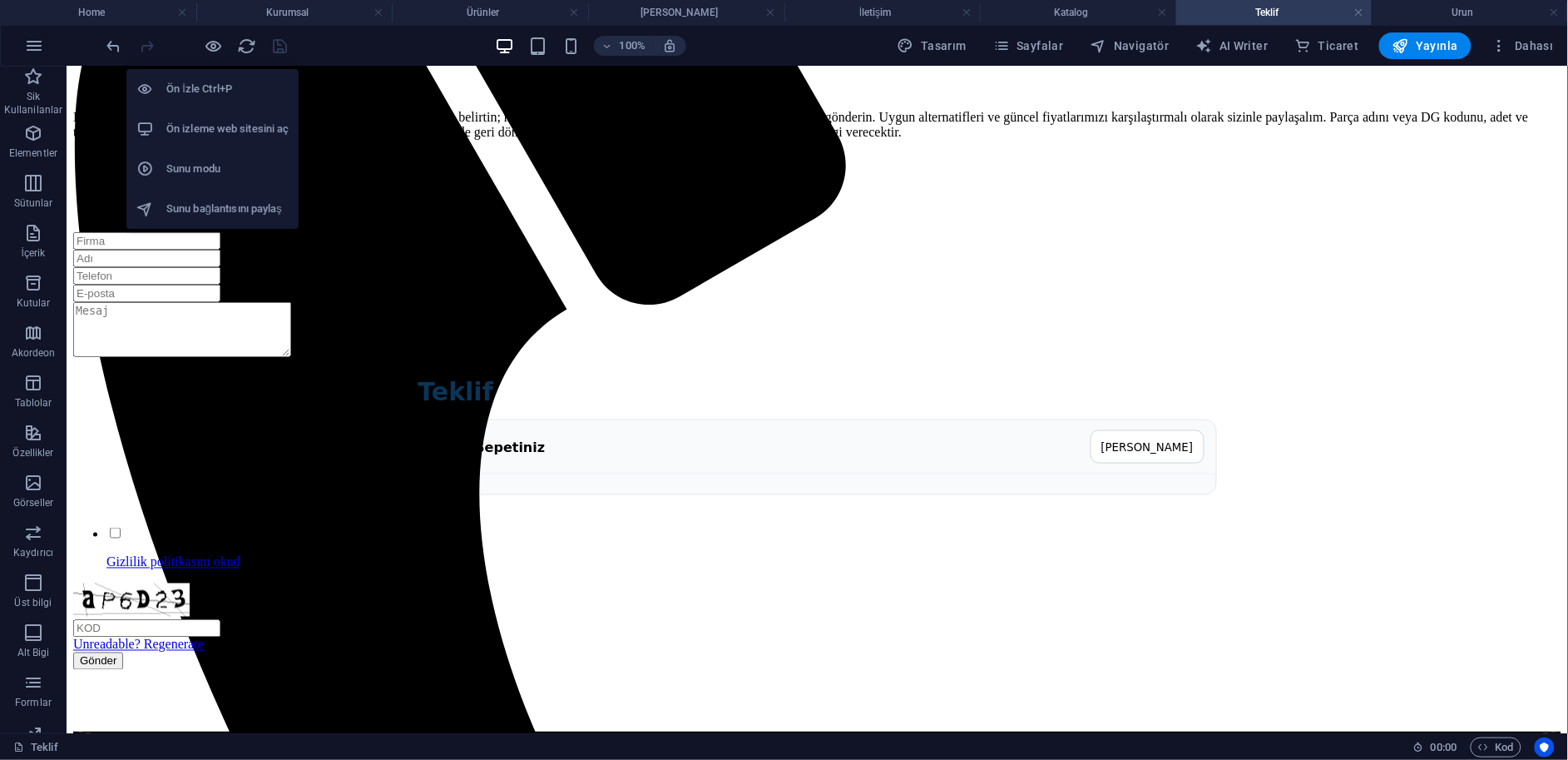
click at [241, 128] on h6 "Ön izleme web sitesini aç" at bounding box center [228, 129] width 122 height 20
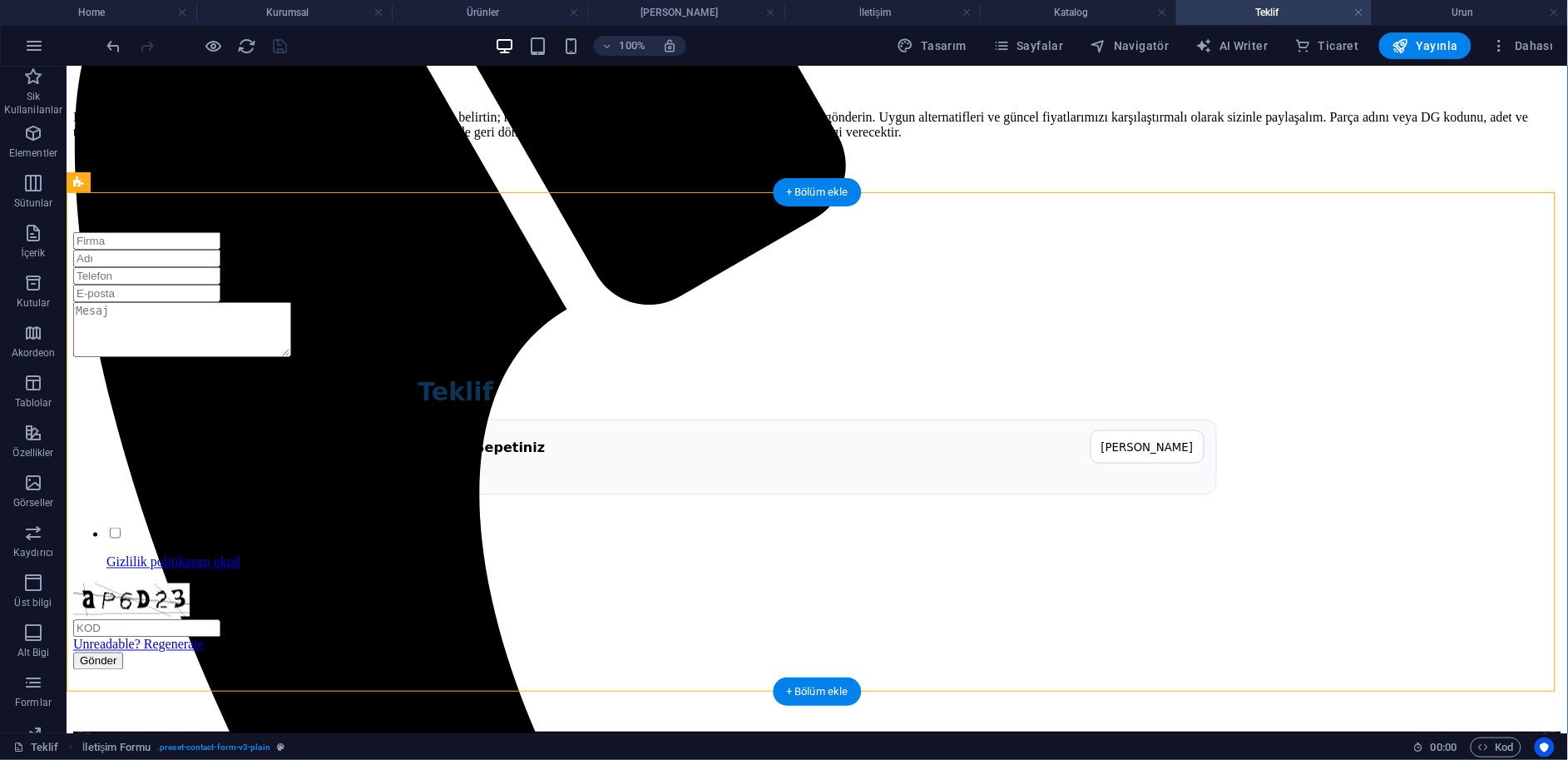
drag, startPoint x: 506, startPoint y: 450, endPoint x: 497, endPoint y: 460, distance: 13.5
click at [497, 460] on div "Teklif Teklif Sepetiniz Sepeti Temizle" at bounding box center [817, 436] width 1489 height 152
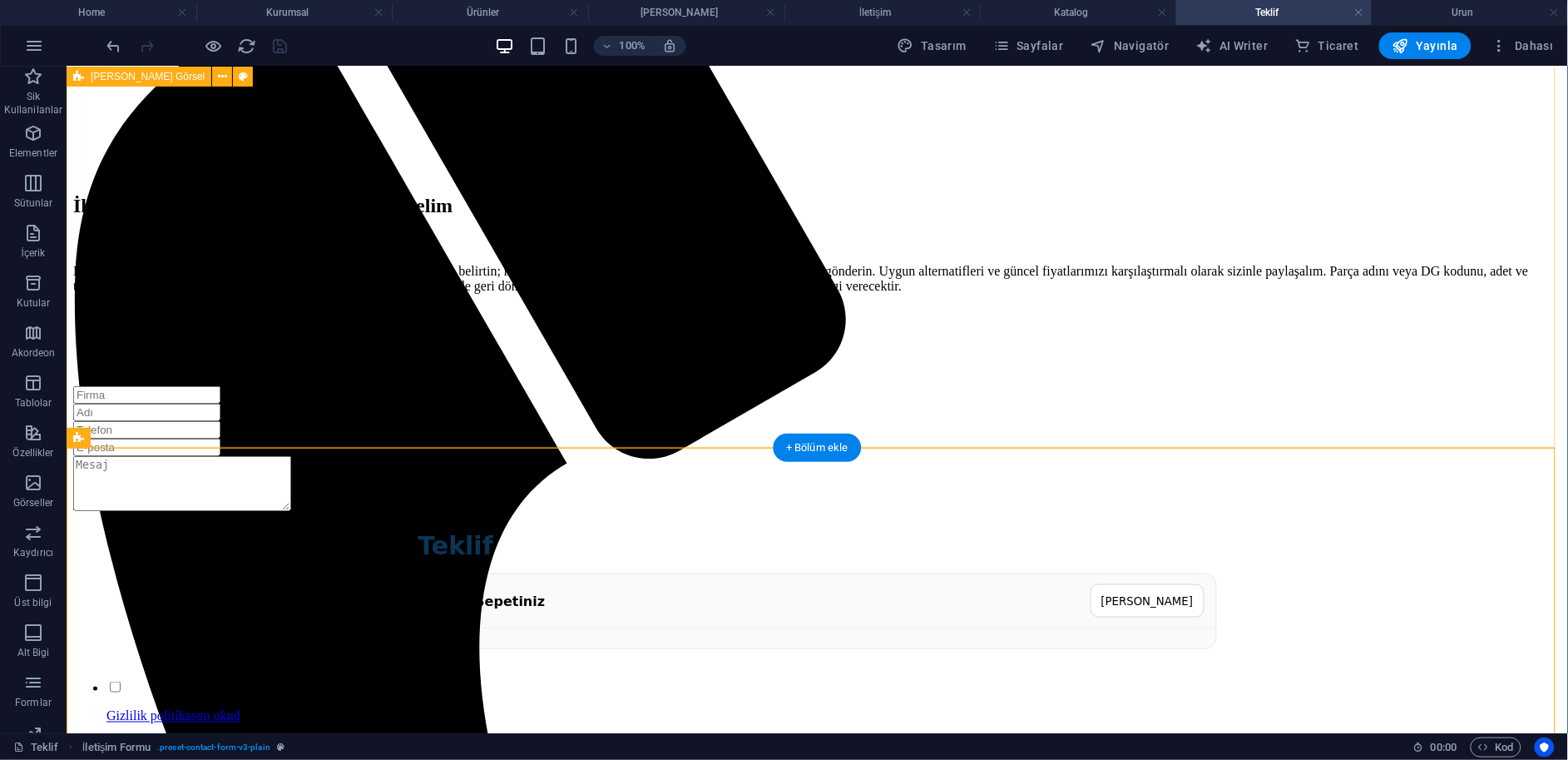
scroll to position [233, 0]
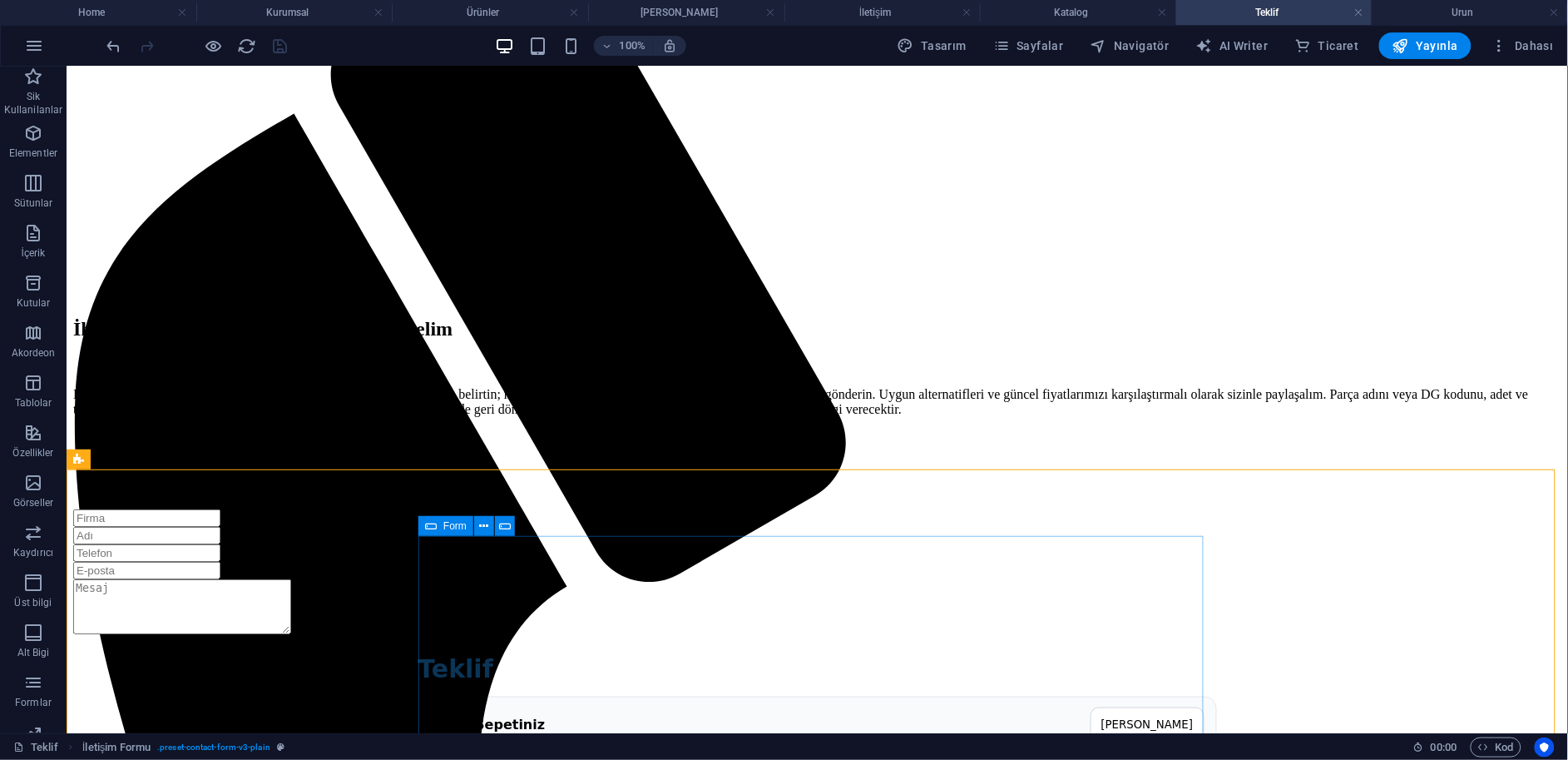
click at [431, 531] on icon at bounding box center [431, 525] width 12 height 20
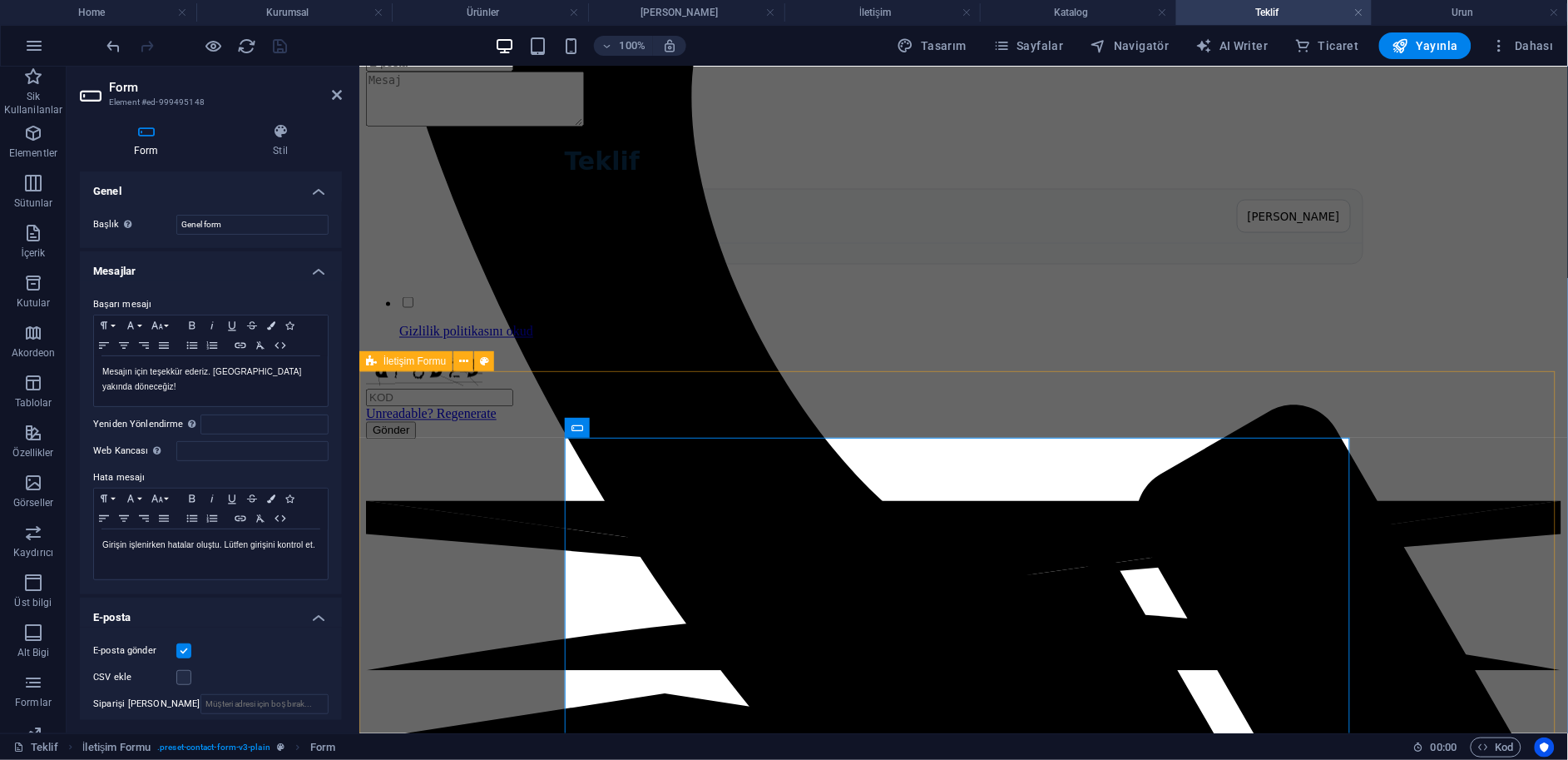
scroll to position [788, 0]
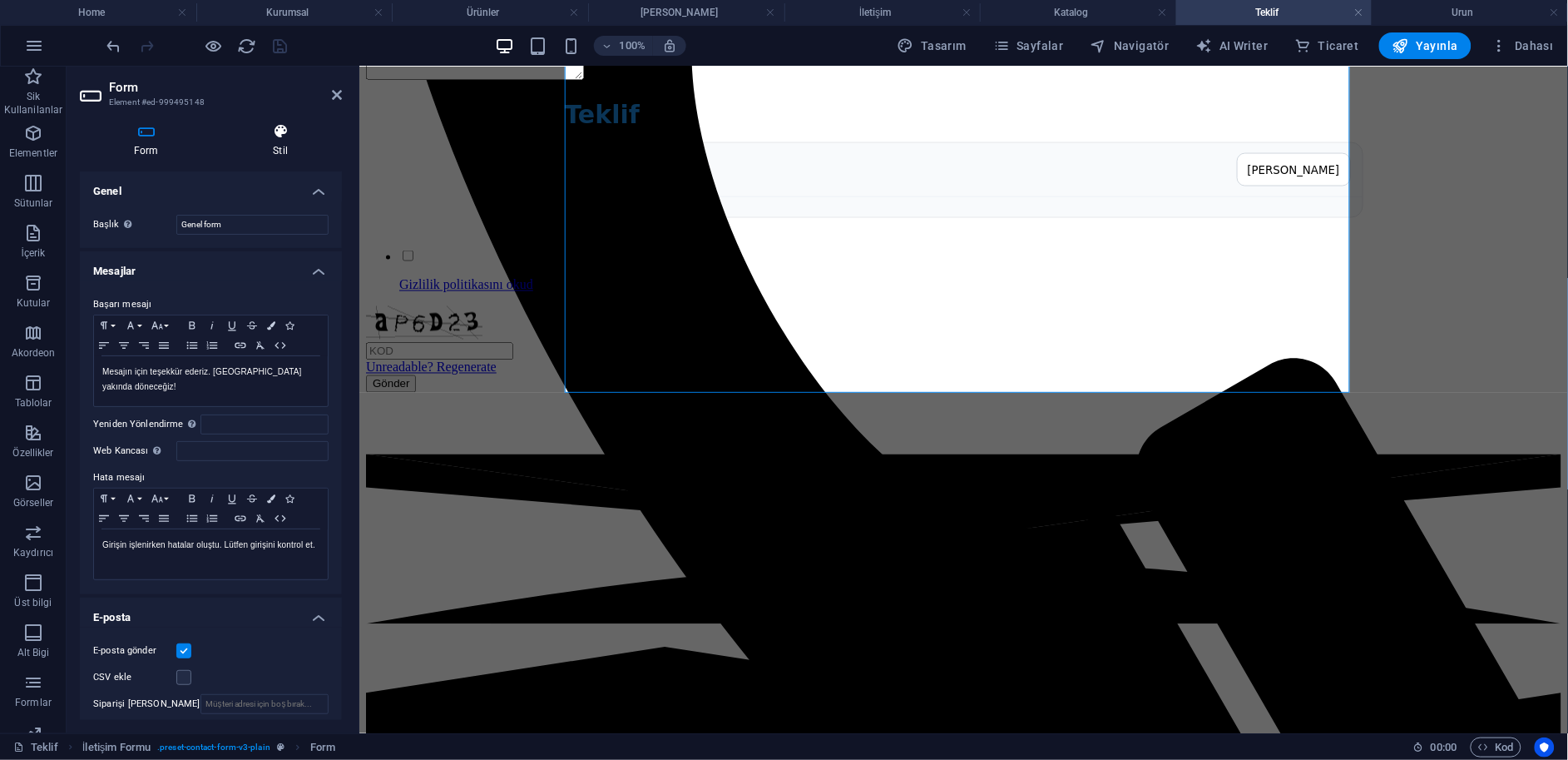
click at [278, 152] on h4 "Stil" at bounding box center [281, 141] width 123 height 35
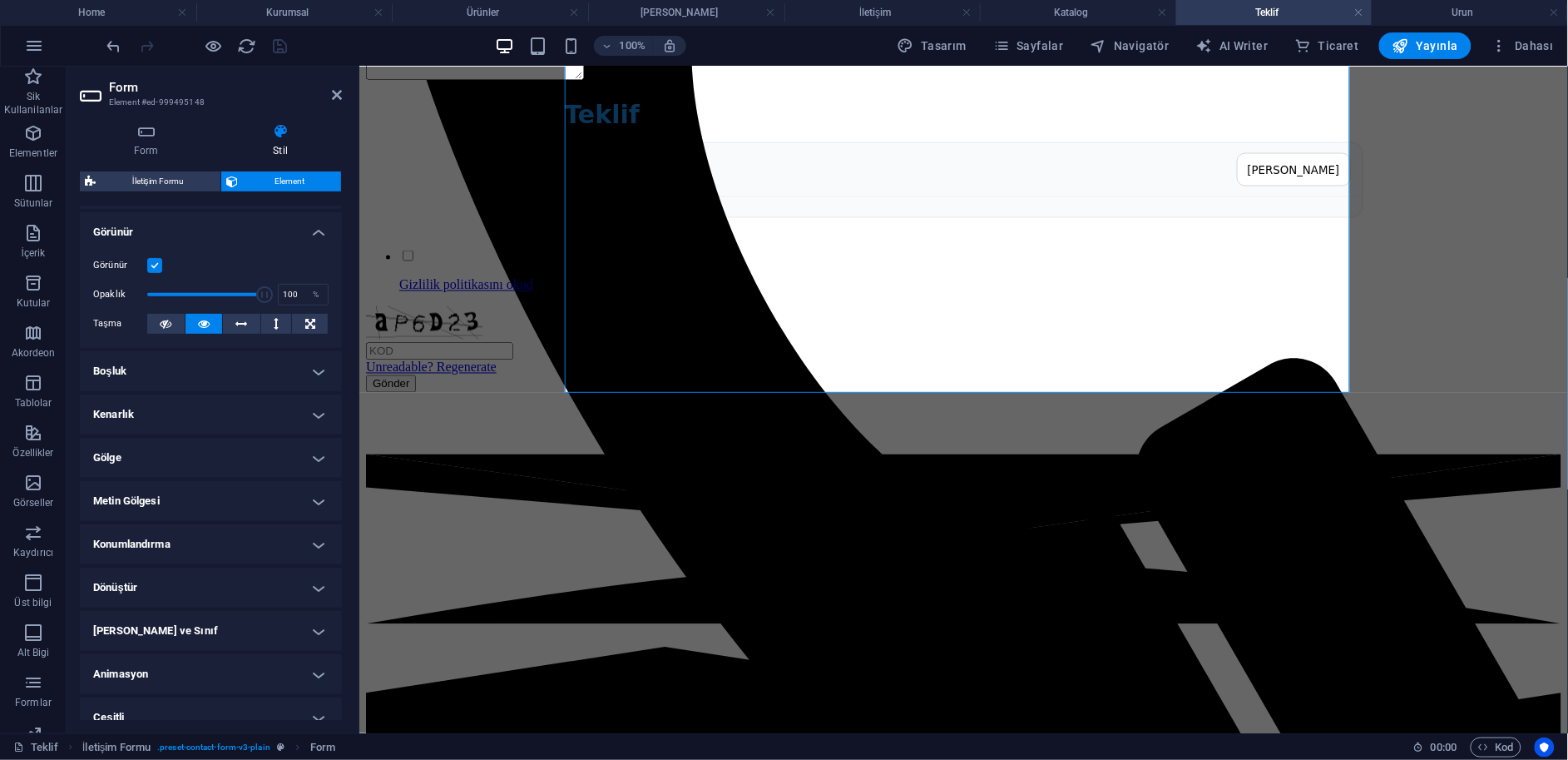
scroll to position [188, 0]
click at [273, 311] on icon at bounding box center [276, 321] width 5 height 20
click at [334, 95] on icon at bounding box center [337, 94] width 10 height 13
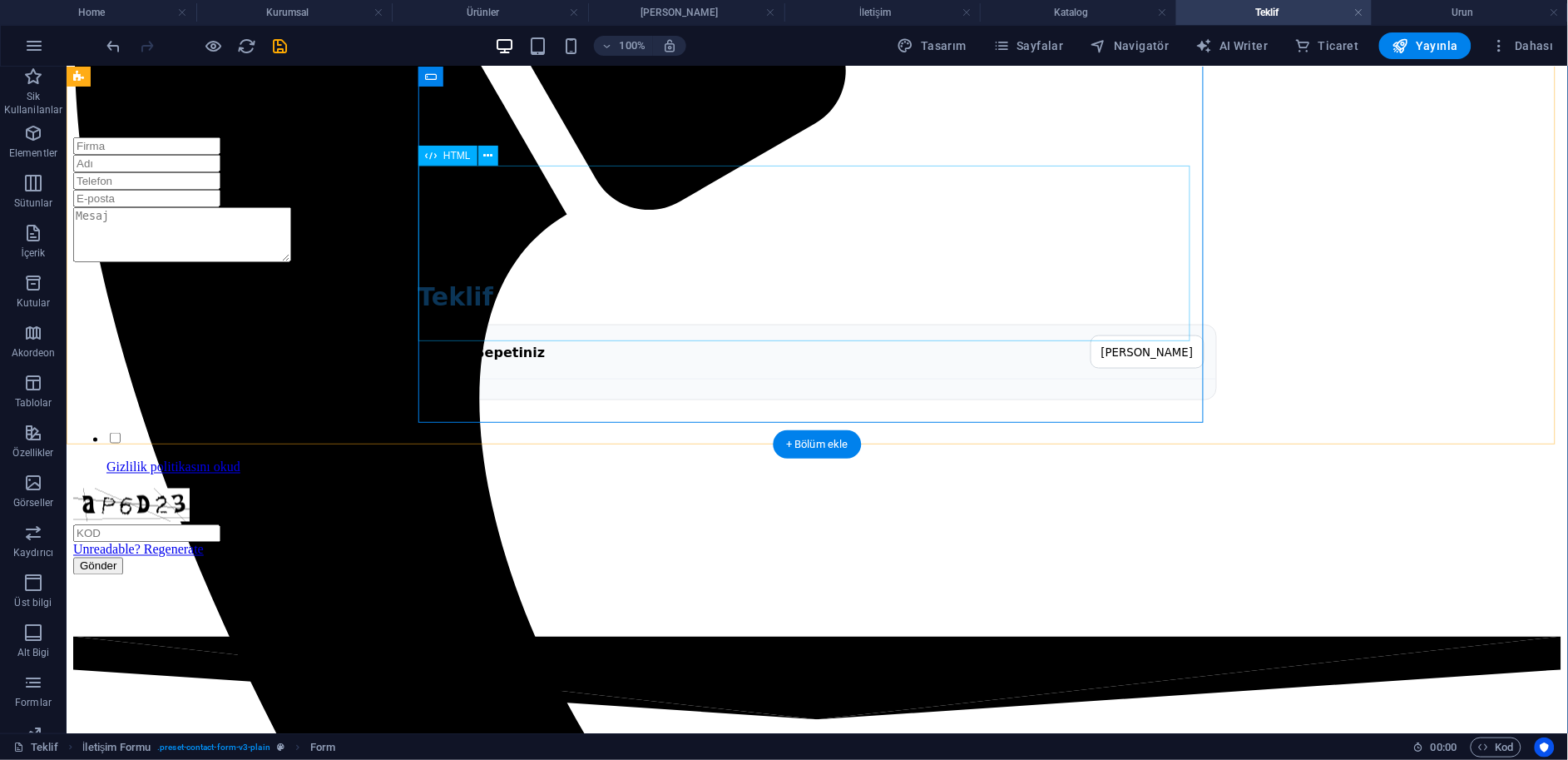
scroll to position [510, 0]
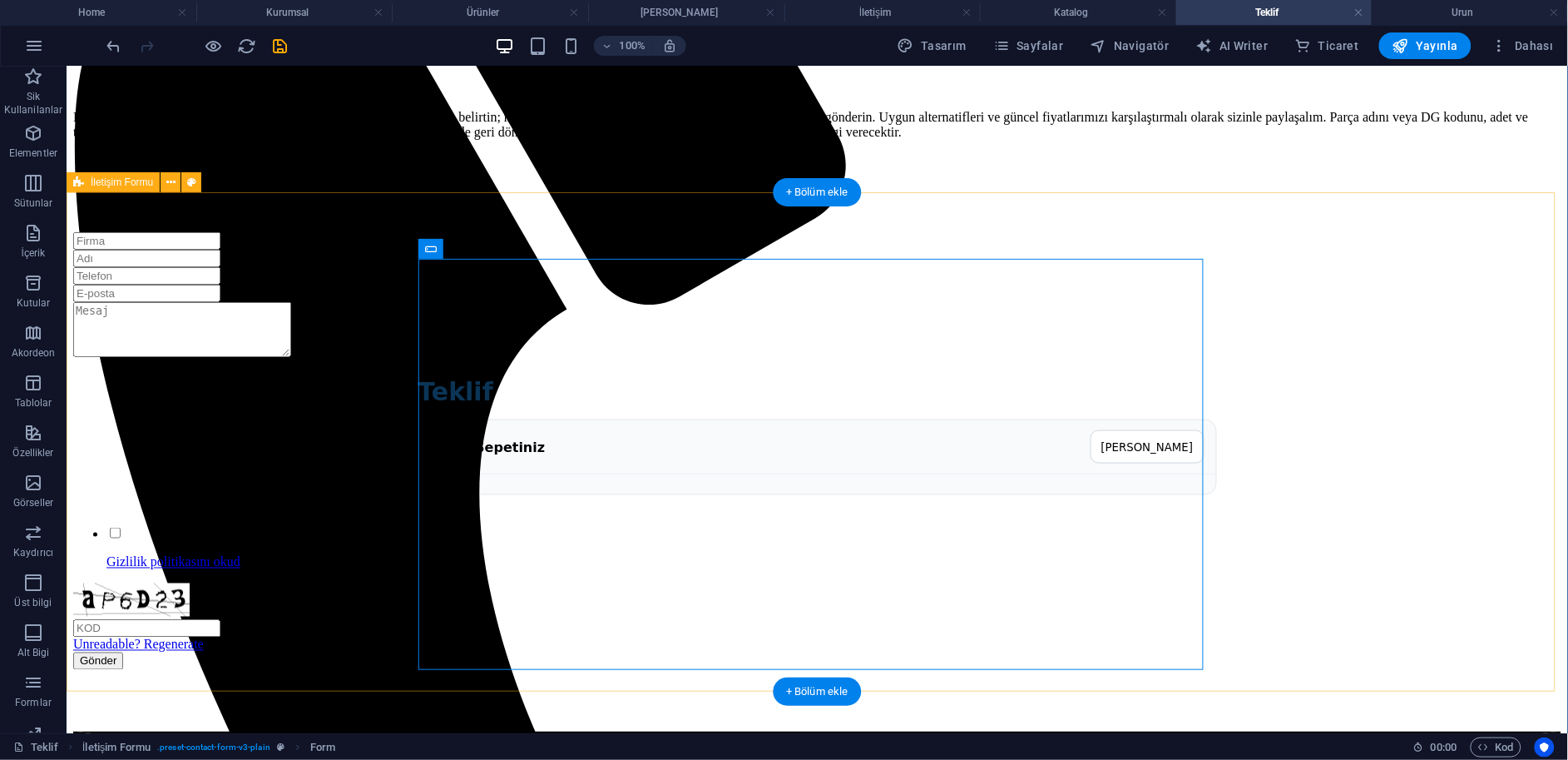
click at [1406, 394] on div "Teklif Teklif Sepetiniz Sepeti Temizle Gizlilik politikasını okud um ve anladım…" at bounding box center [817, 480] width 1489 height 499
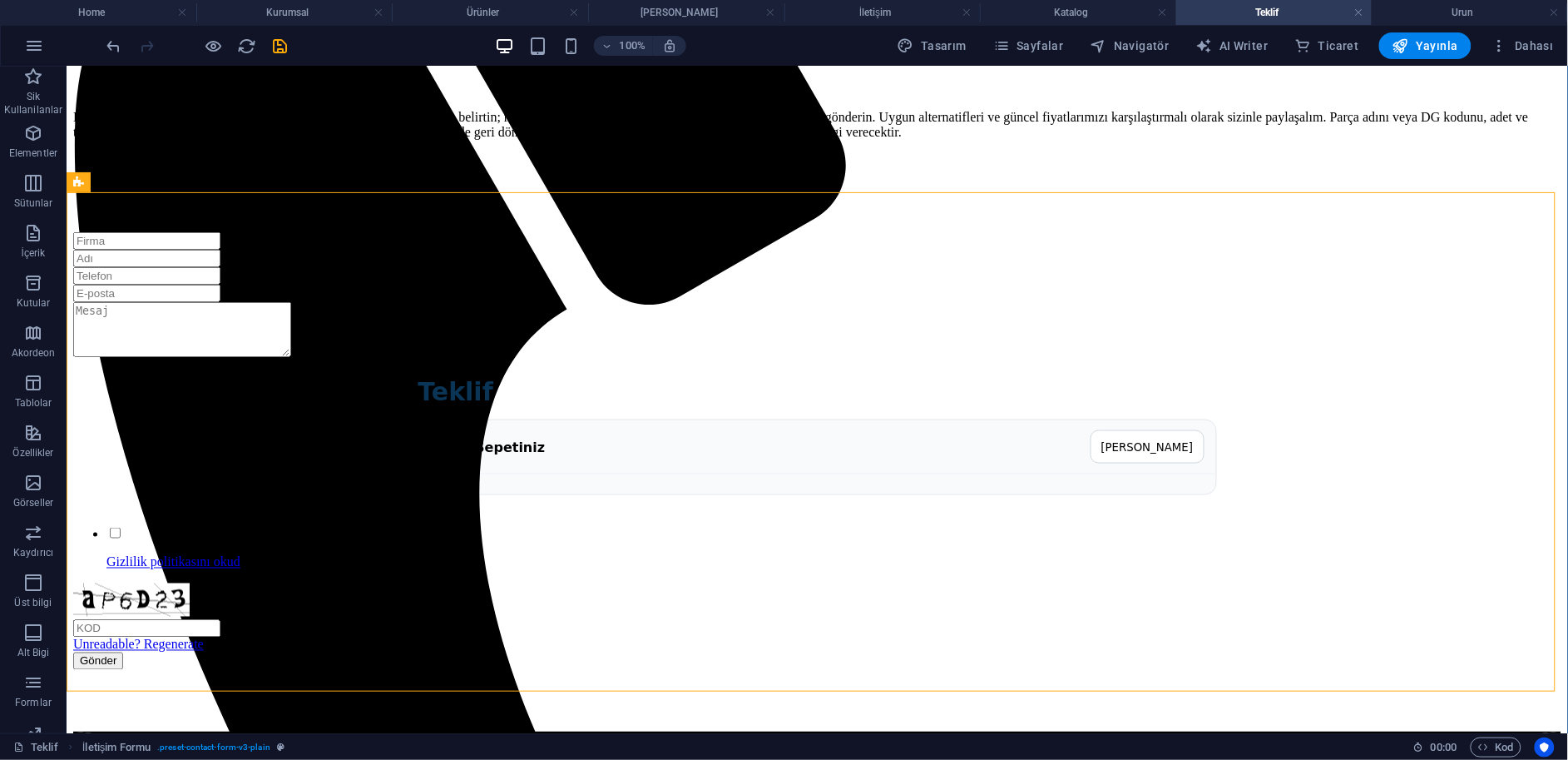
drag, startPoint x: 279, startPoint y: 39, endPoint x: 235, endPoint y: 50, distance: 45.4
click at [280, 39] on icon "save" at bounding box center [280, 46] width 19 height 19
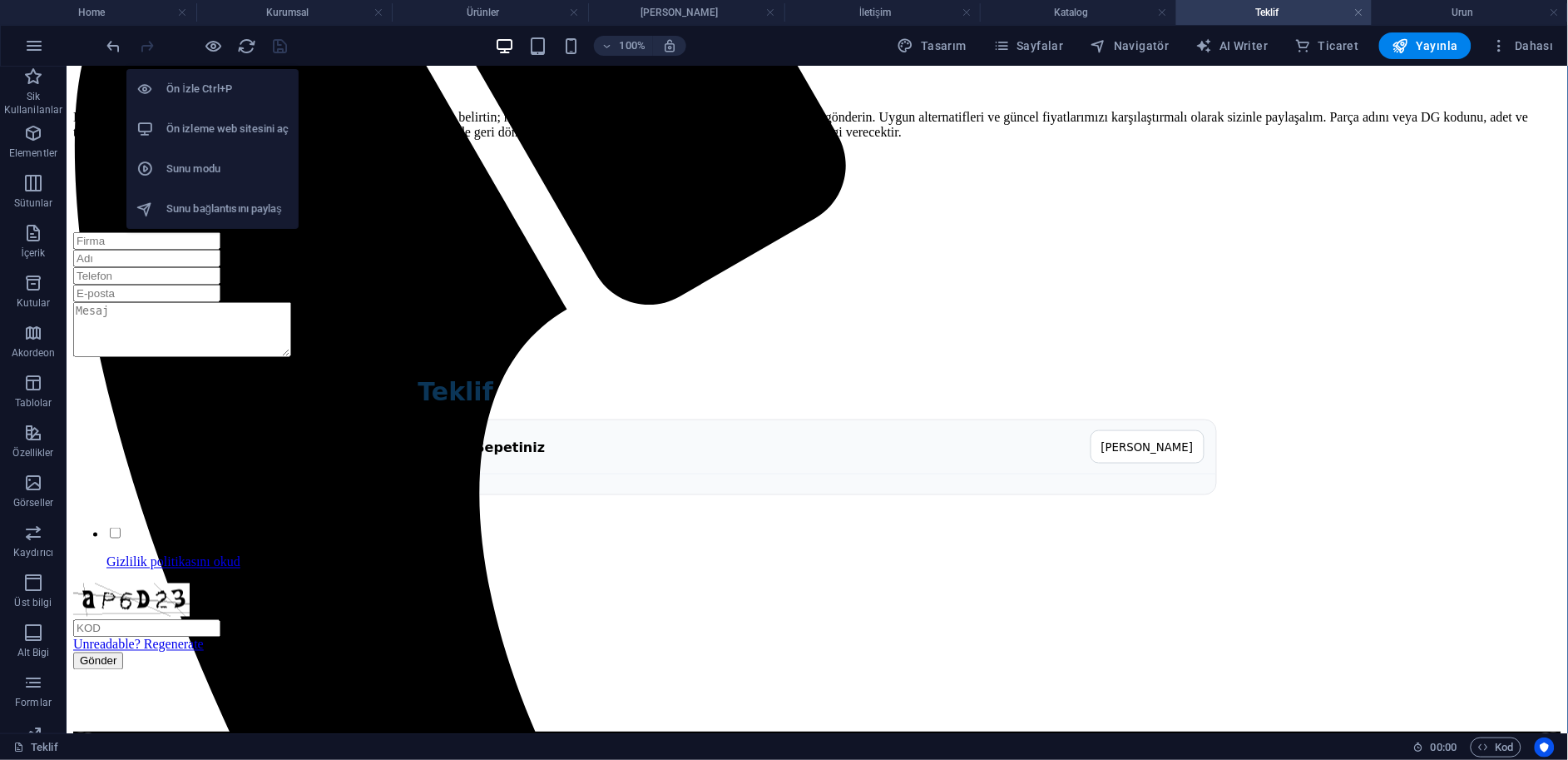
click at [228, 131] on h6 "Ön izleme web sitesini aç" at bounding box center [228, 129] width 122 height 20
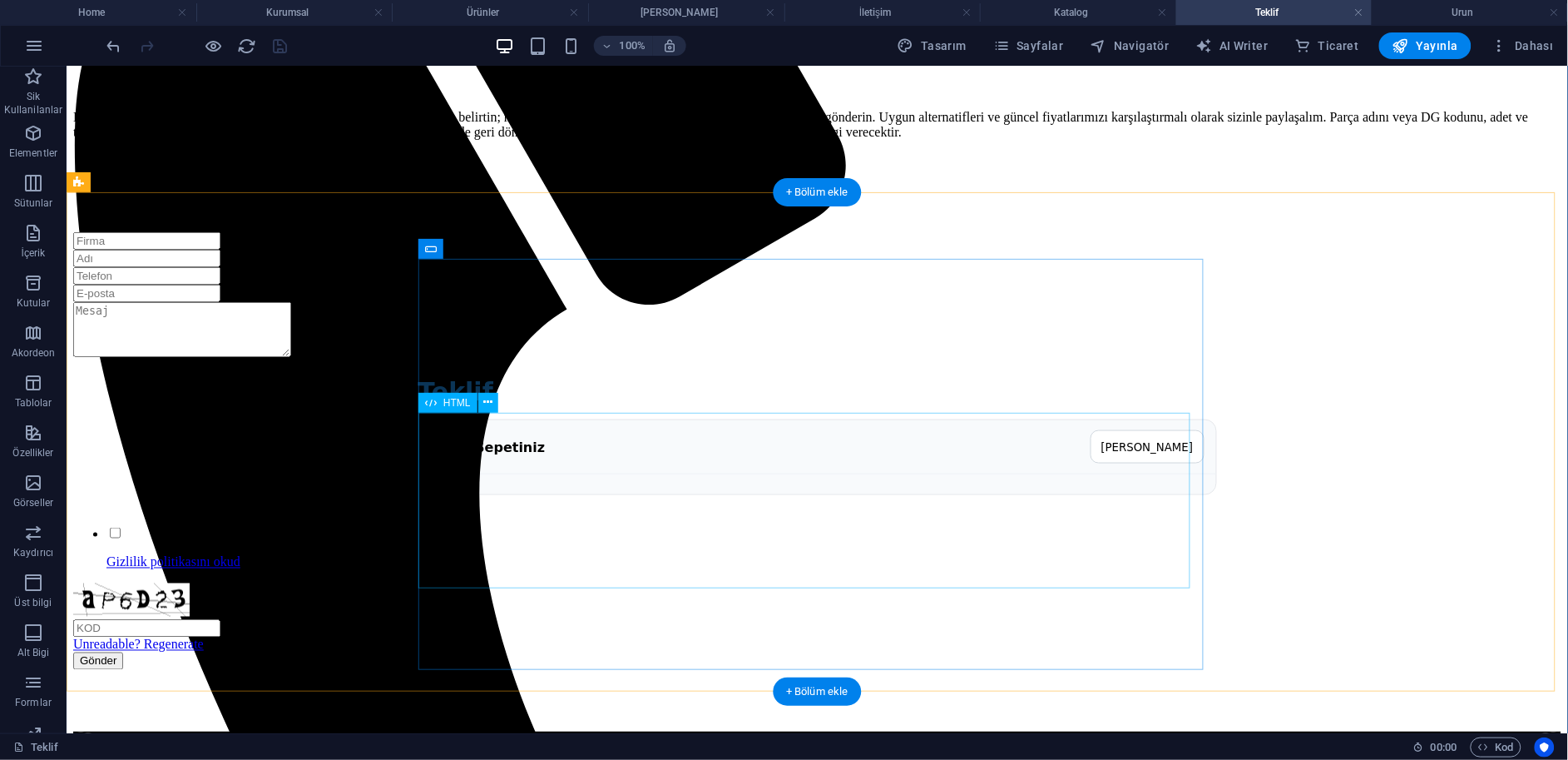
click at [582, 442] on div "Teklif Teklif Sepetiniz Sepeti Temizle" at bounding box center [817, 436] width 1489 height 152
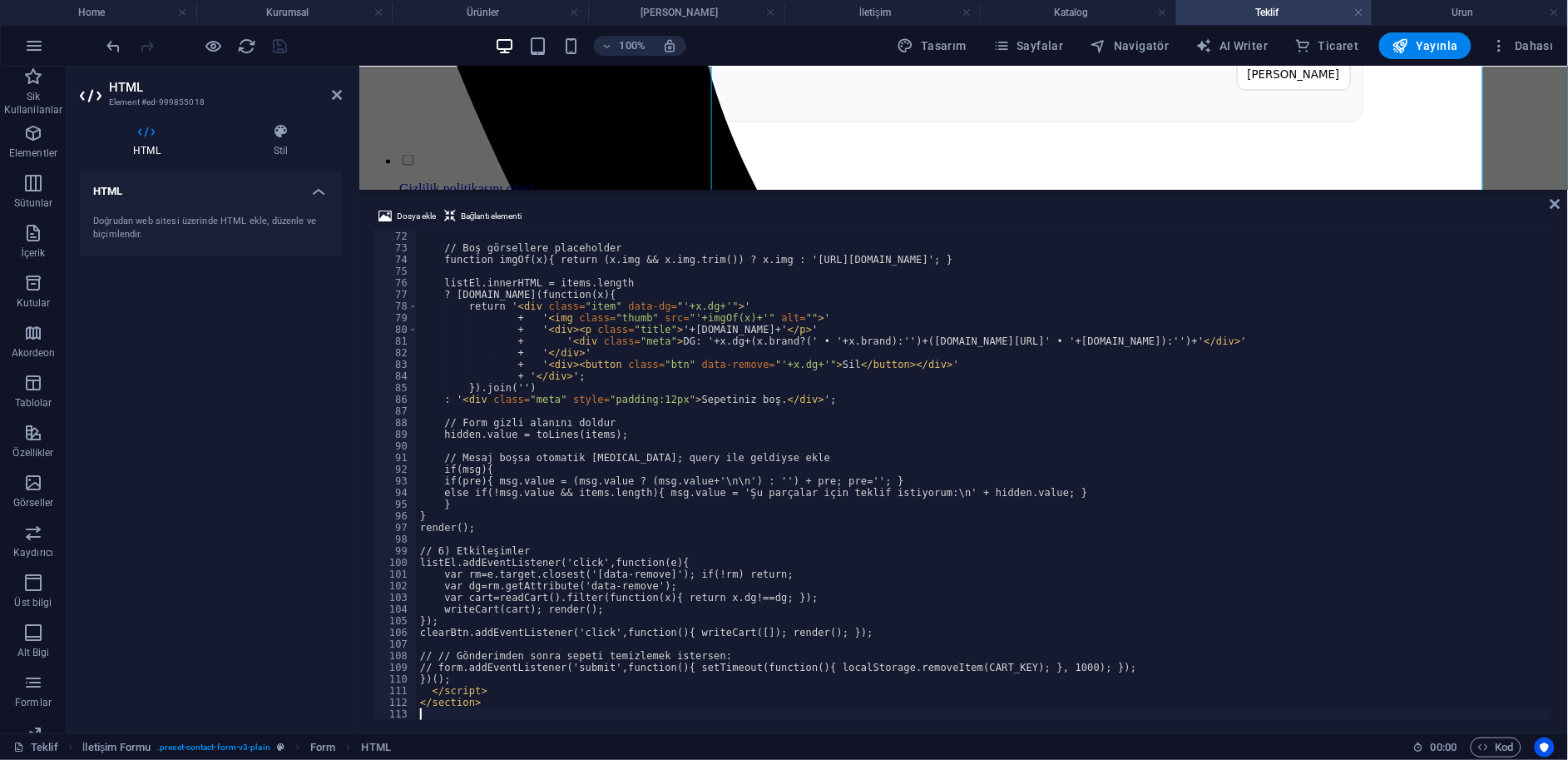
scroll to position [826, 0]
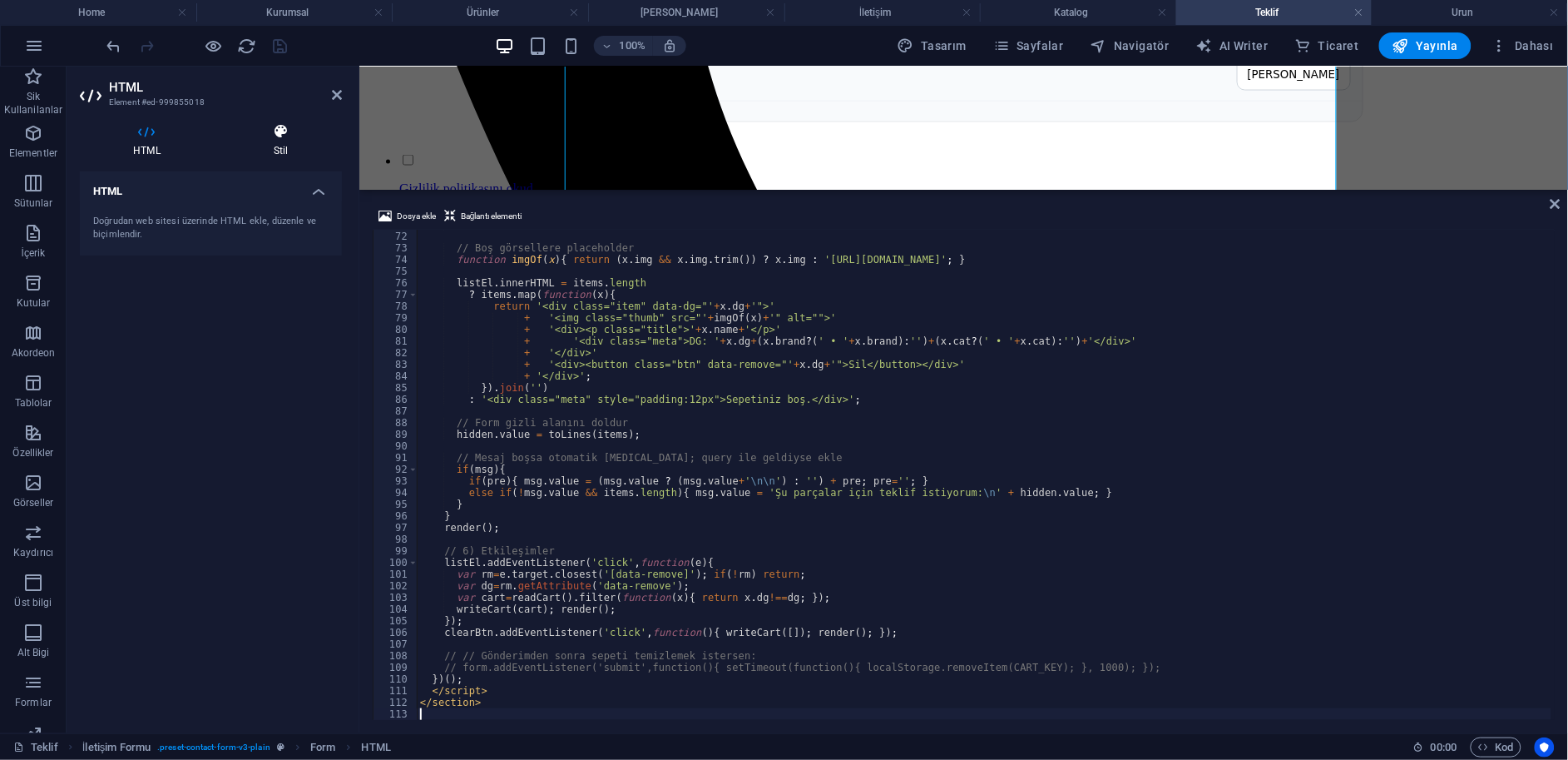
click at [290, 147] on h4 "Stil" at bounding box center [281, 141] width 122 height 35
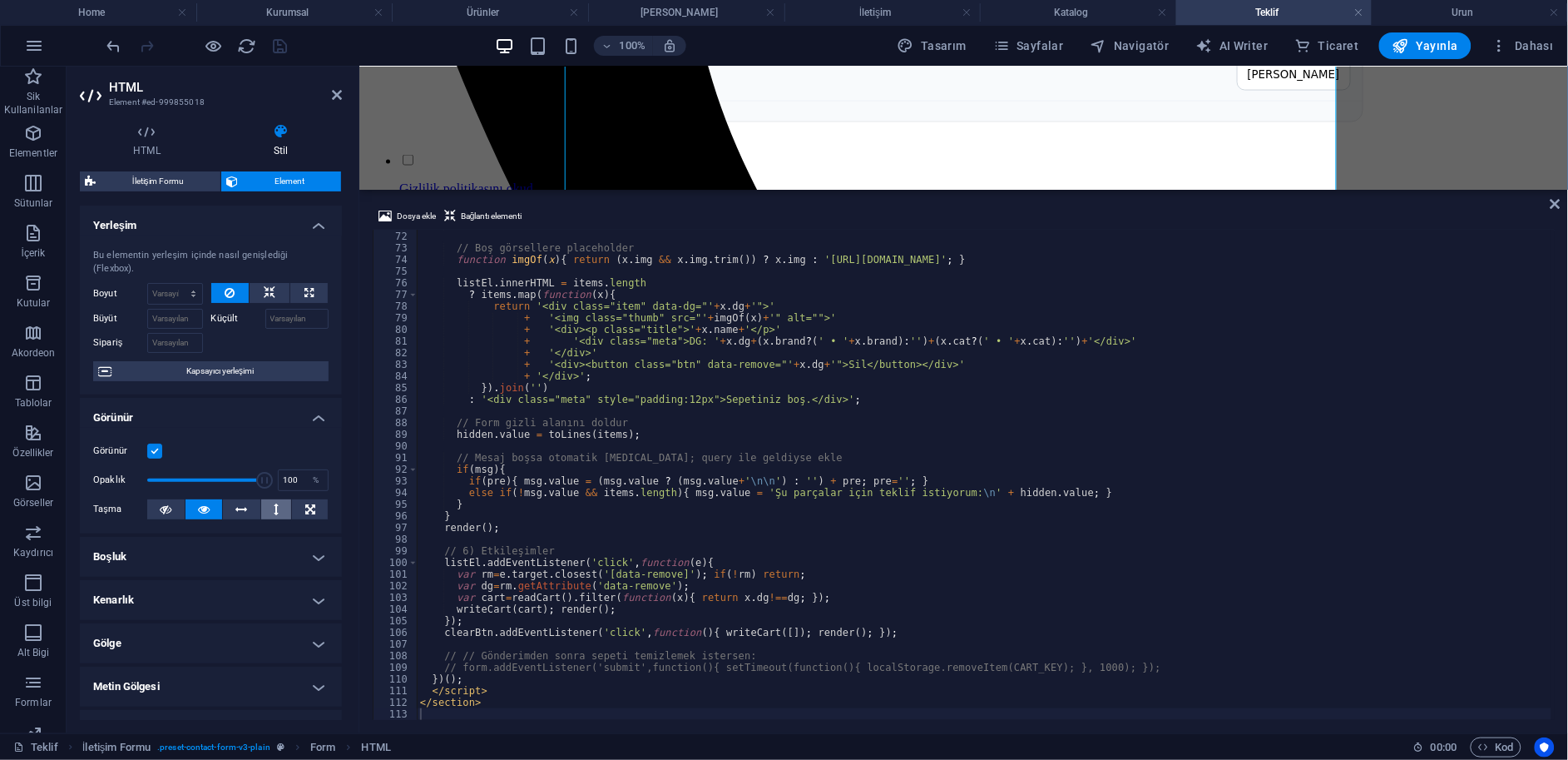
click at [279, 499] on button at bounding box center [277, 509] width 31 height 20
click at [285, 44] on icon "save" at bounding box center [280, 46] width 19 height 19
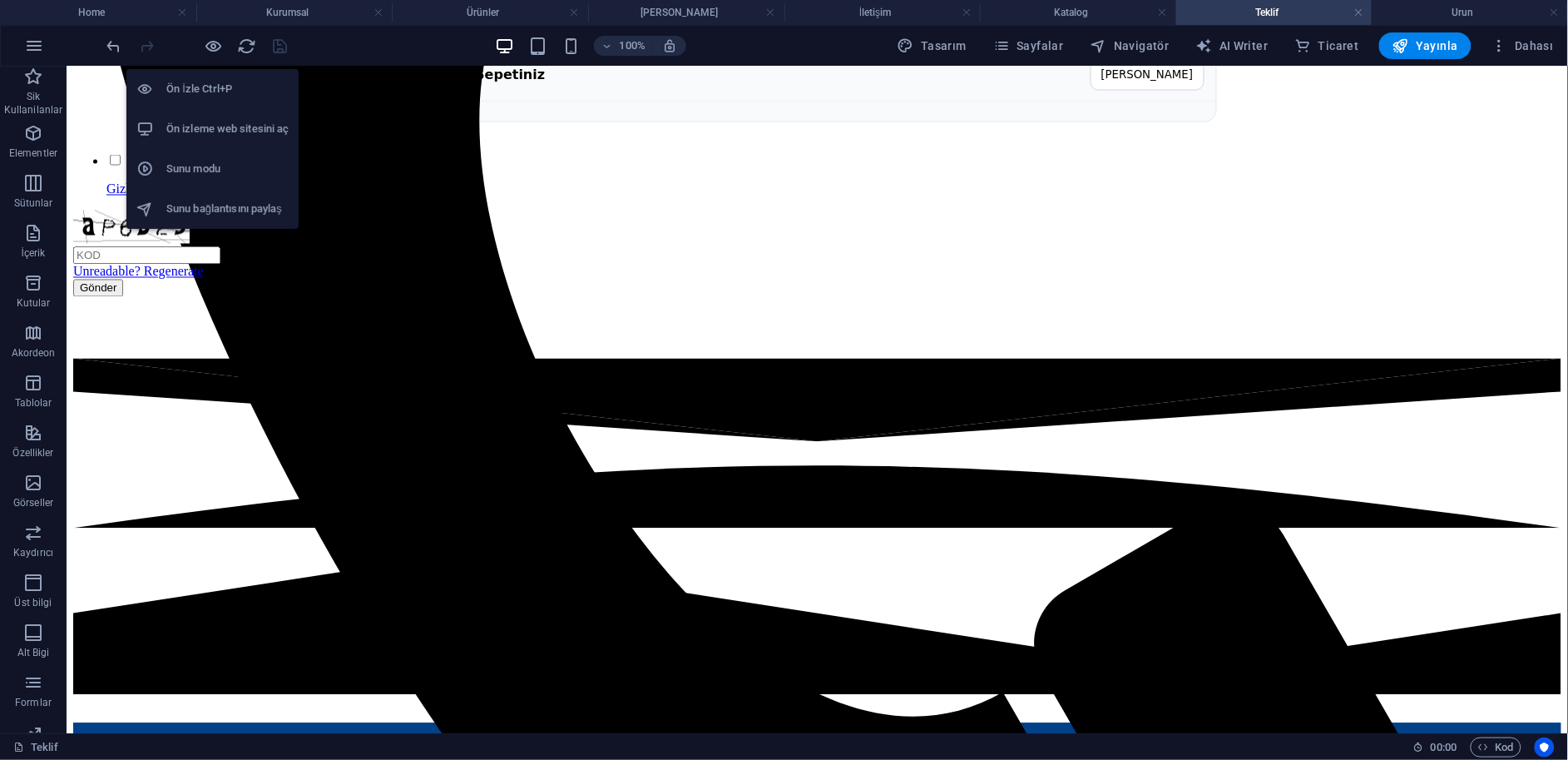
click at [201, 136] on h6 "Ön izleme web sitesini aç" at bounding box center [228, 129] width 122 height 20
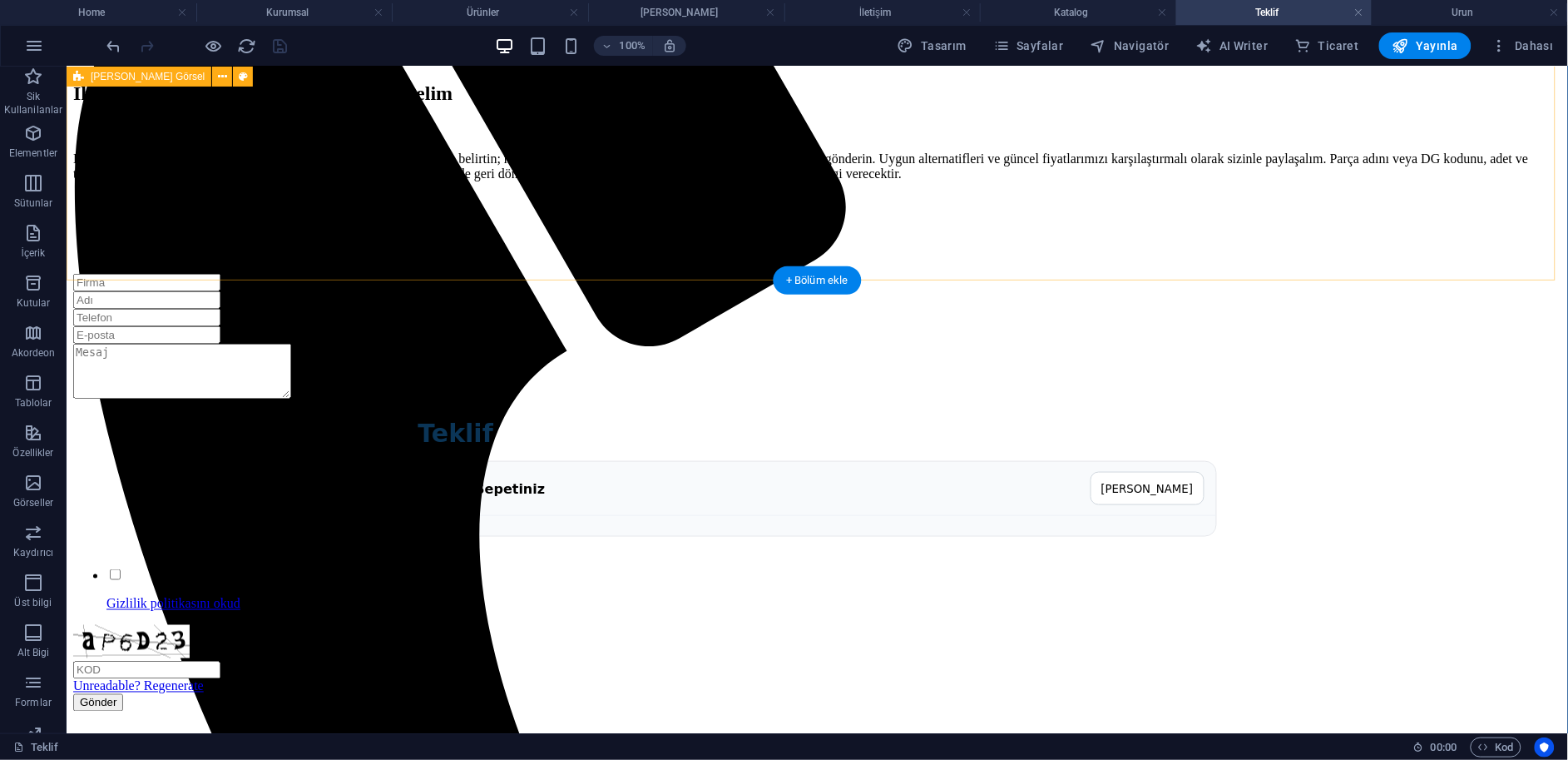
scroll to position [421, 0]
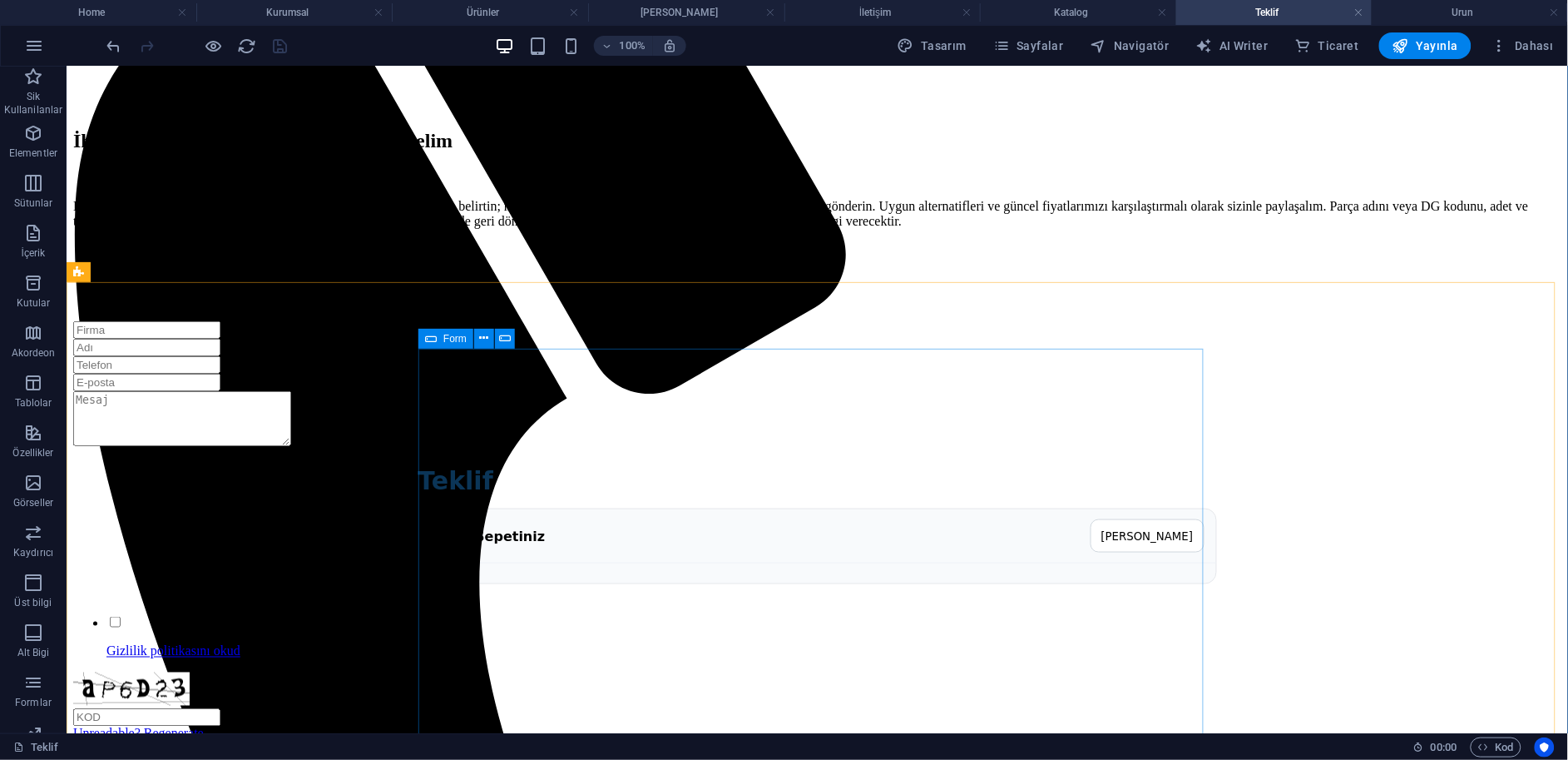
click at [430, 340] on icon at bounding box center [431, 338] width 12 height 20
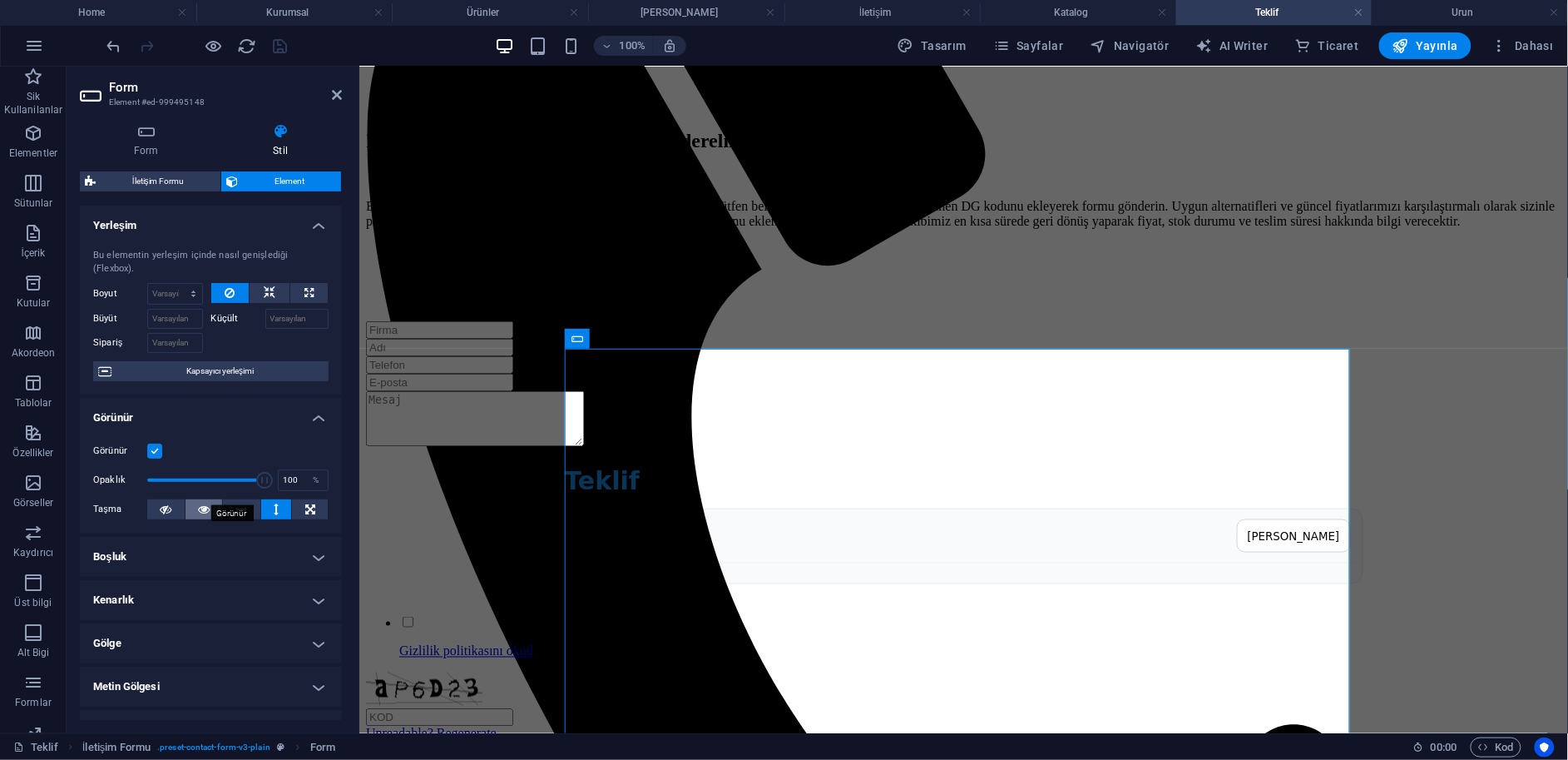
click at [191, 499] on button at bounding box center [204, 509] width 37 height 20
click at [284, 48] on icon "save" at bounding box center [280, 46] width 19 height 19
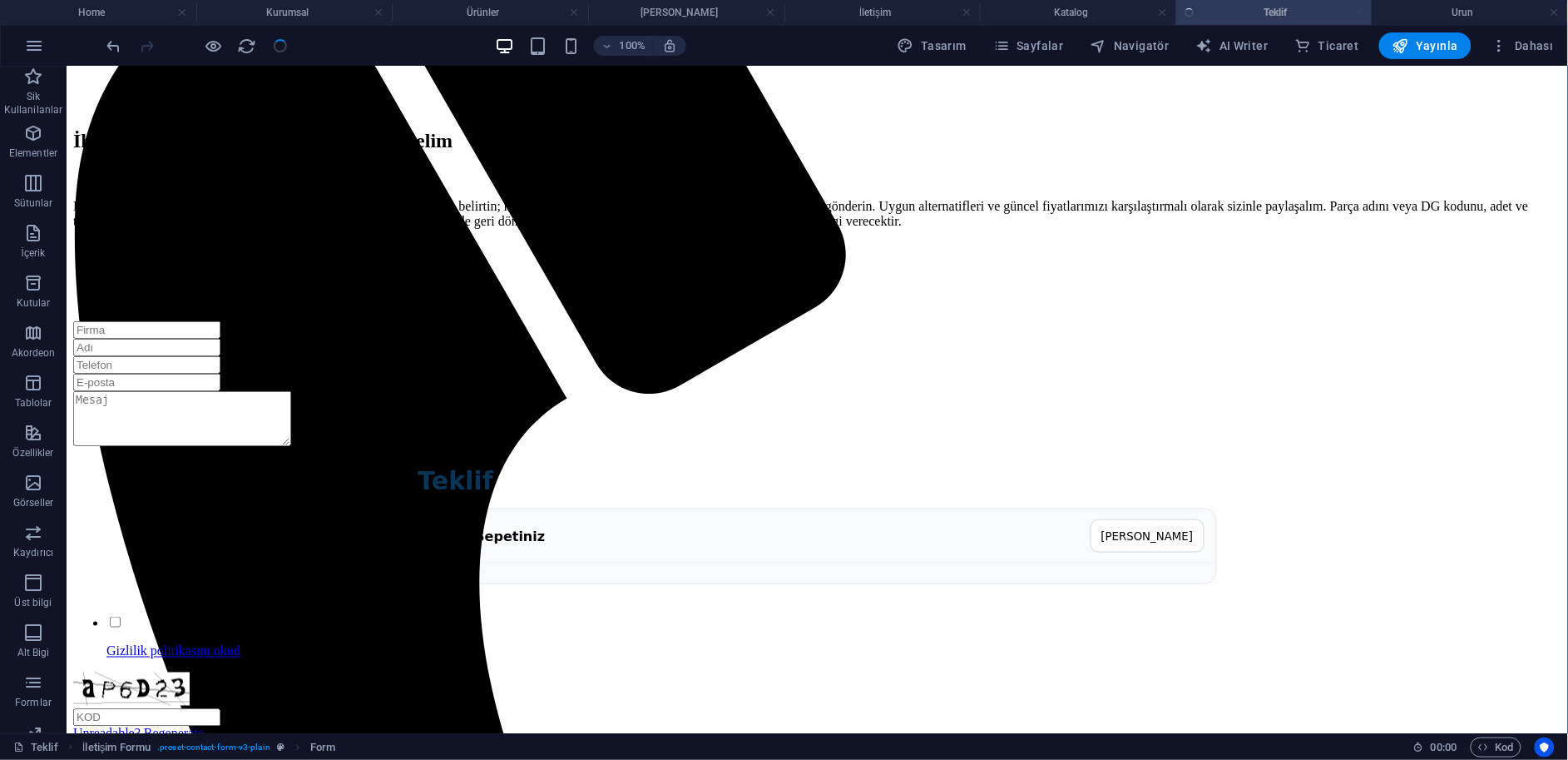
checkbox input "false"
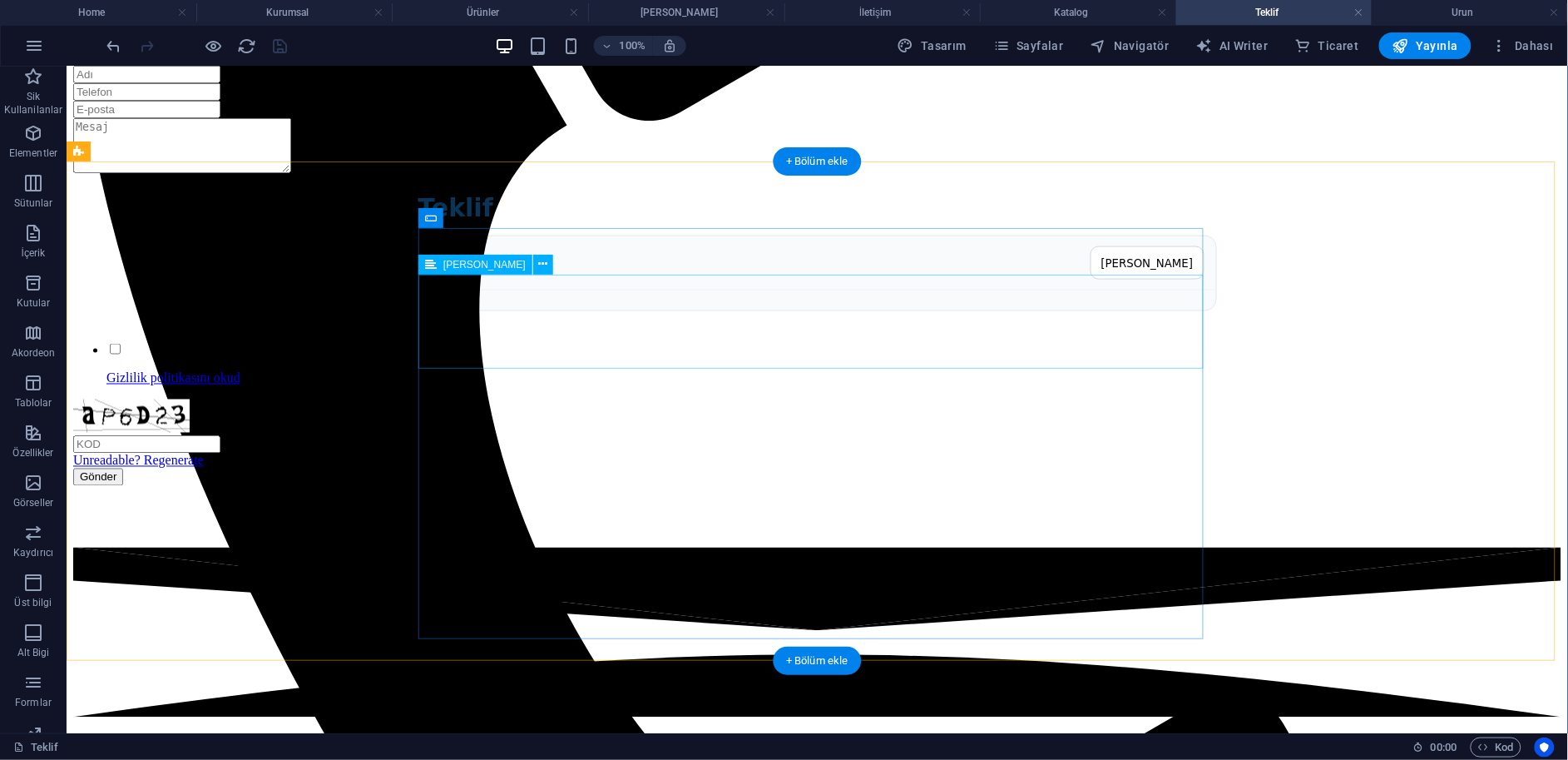
scroll to position [698, 0]
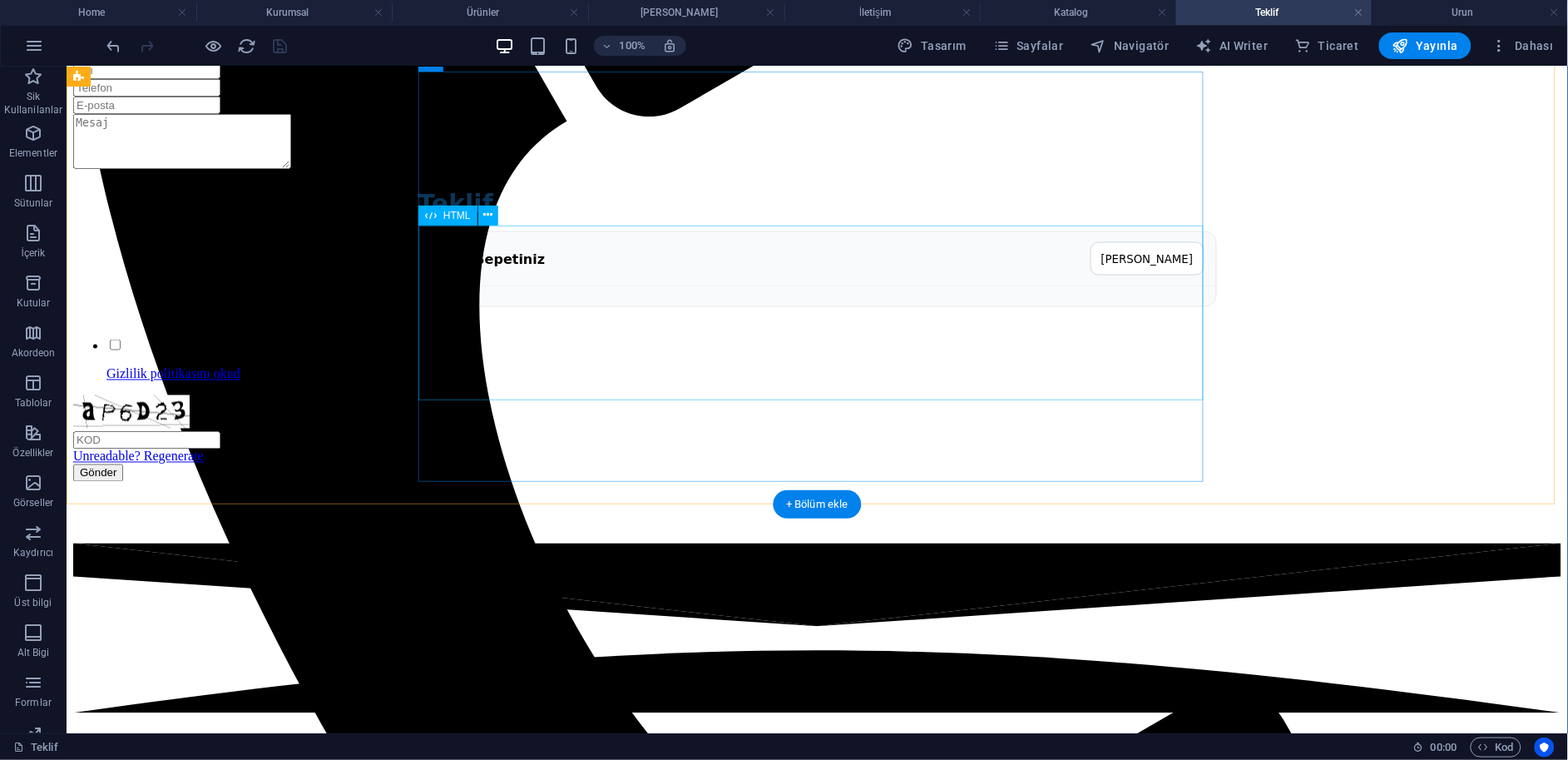
click at [585, 283] on div "Teklif Teklif Sepetiniz Sepeti Temizle" at bounding box center [817, 248] width 1489 height 152
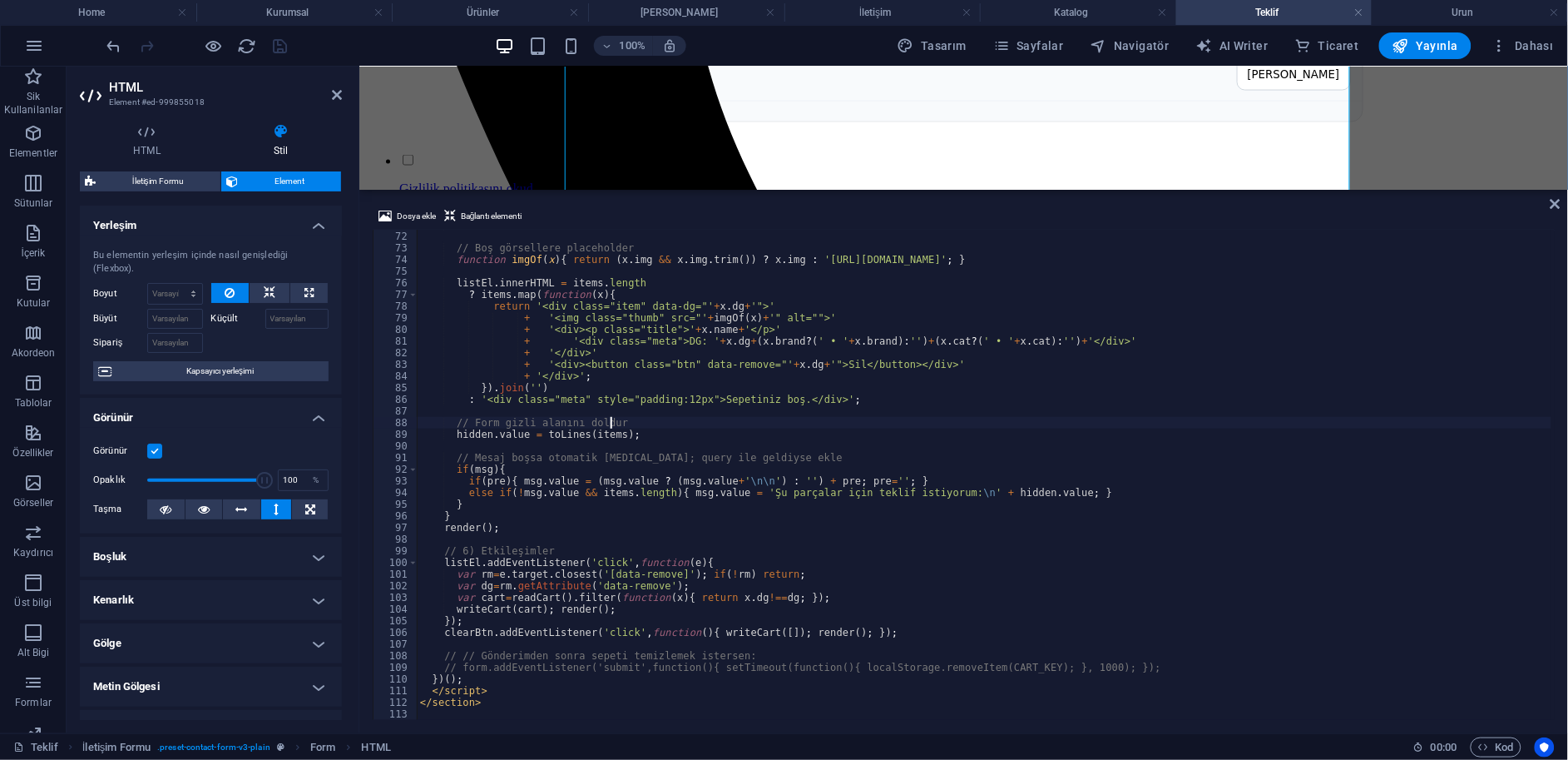
click at [659, 420] on div "var items = readCart ( ) ; // Boş görsellere placeholder function imgOf ( x ) {…" at bounding box center [984, 475] width 1136 height 513
type textarea "</section>"
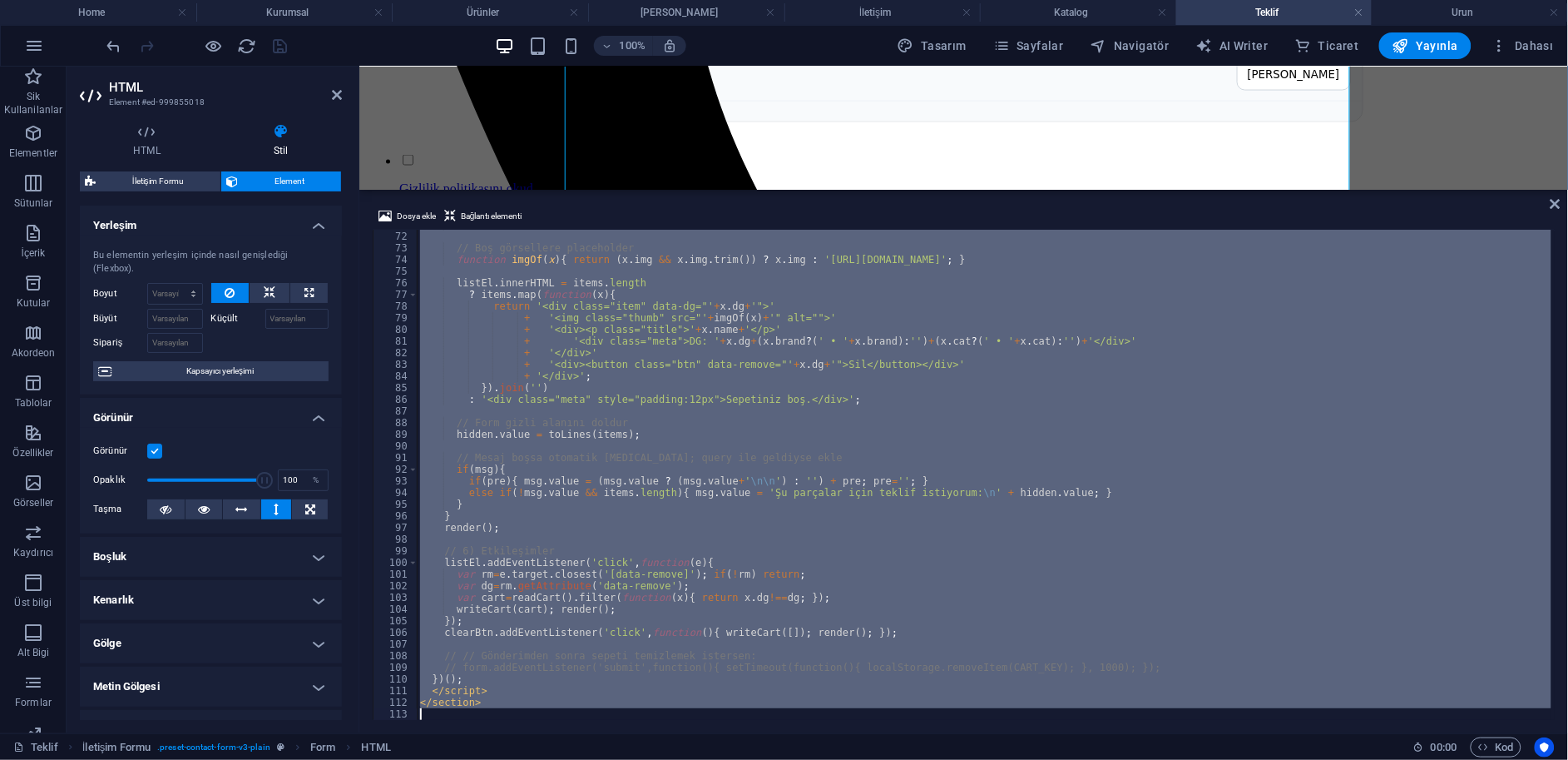
scroll to position [838, 0]
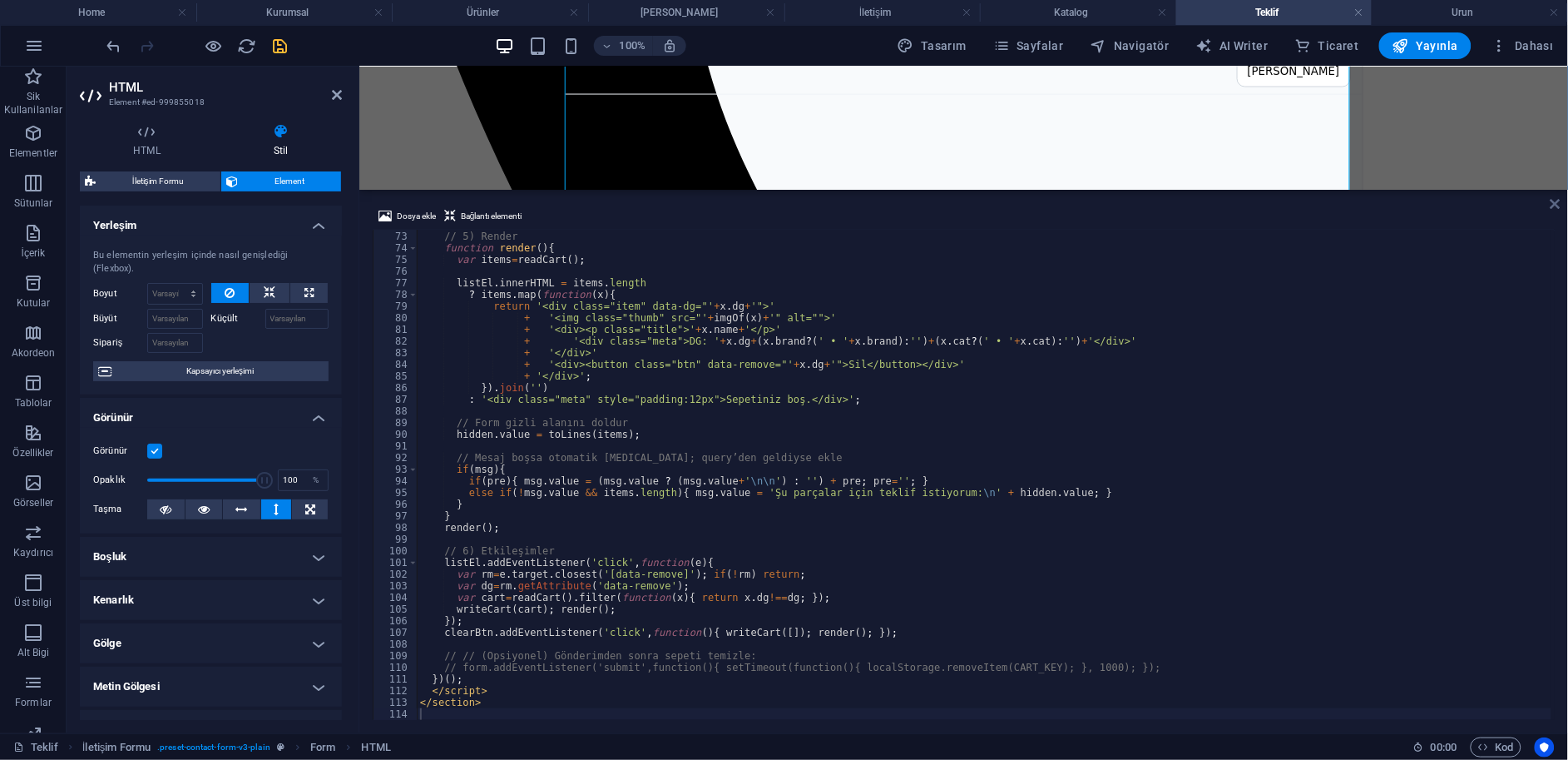
click at [1554, 203] on icon at bounding box center [1556, 204] width 10 height 13
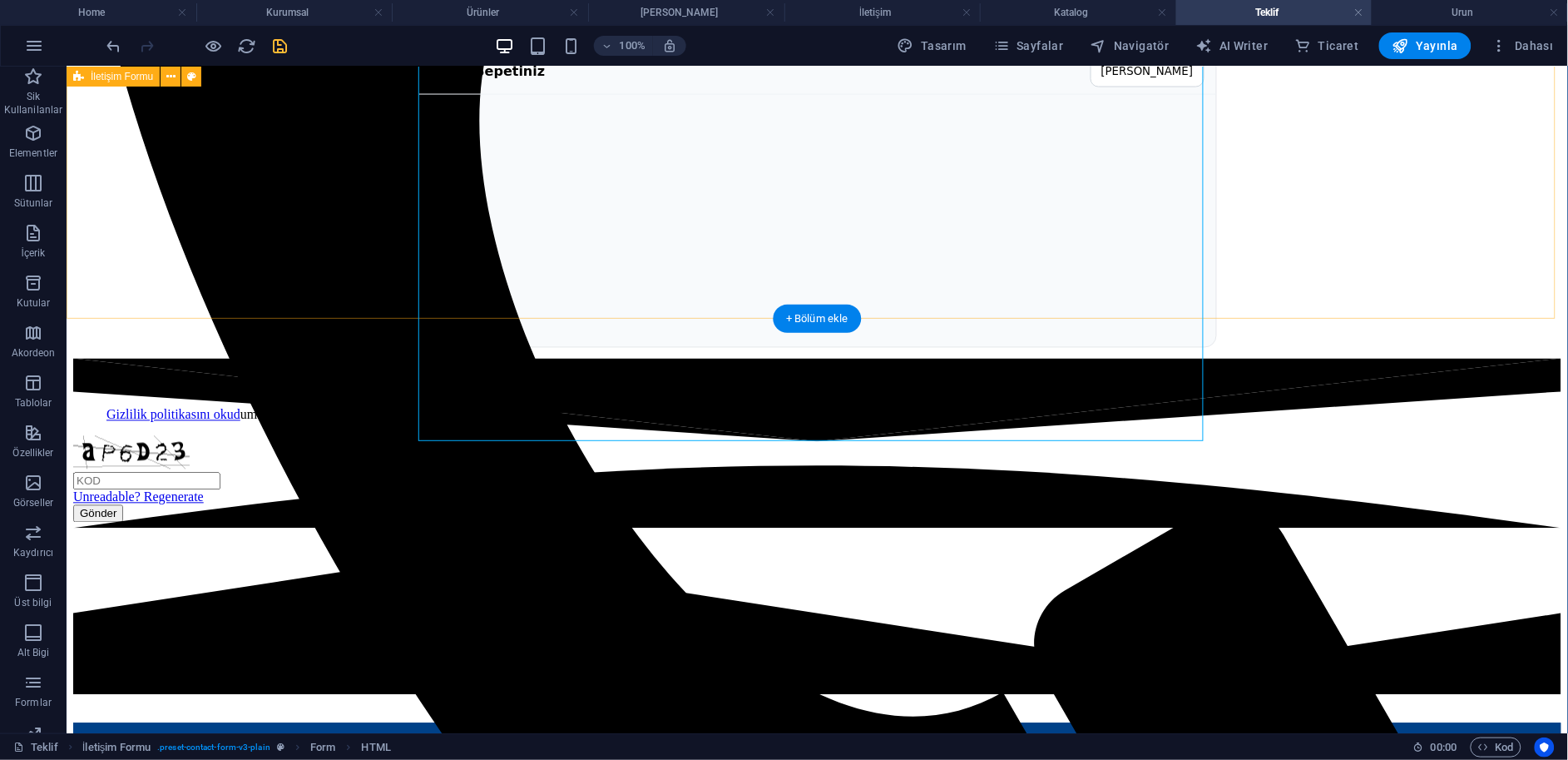
click at [1360, 221] on div "Teklif Teklif Sepetiniz Sepeti Temizle Gizlilik politikasını okud um ve anladım…" at bounding box center [817, 108] width 1489 height 499
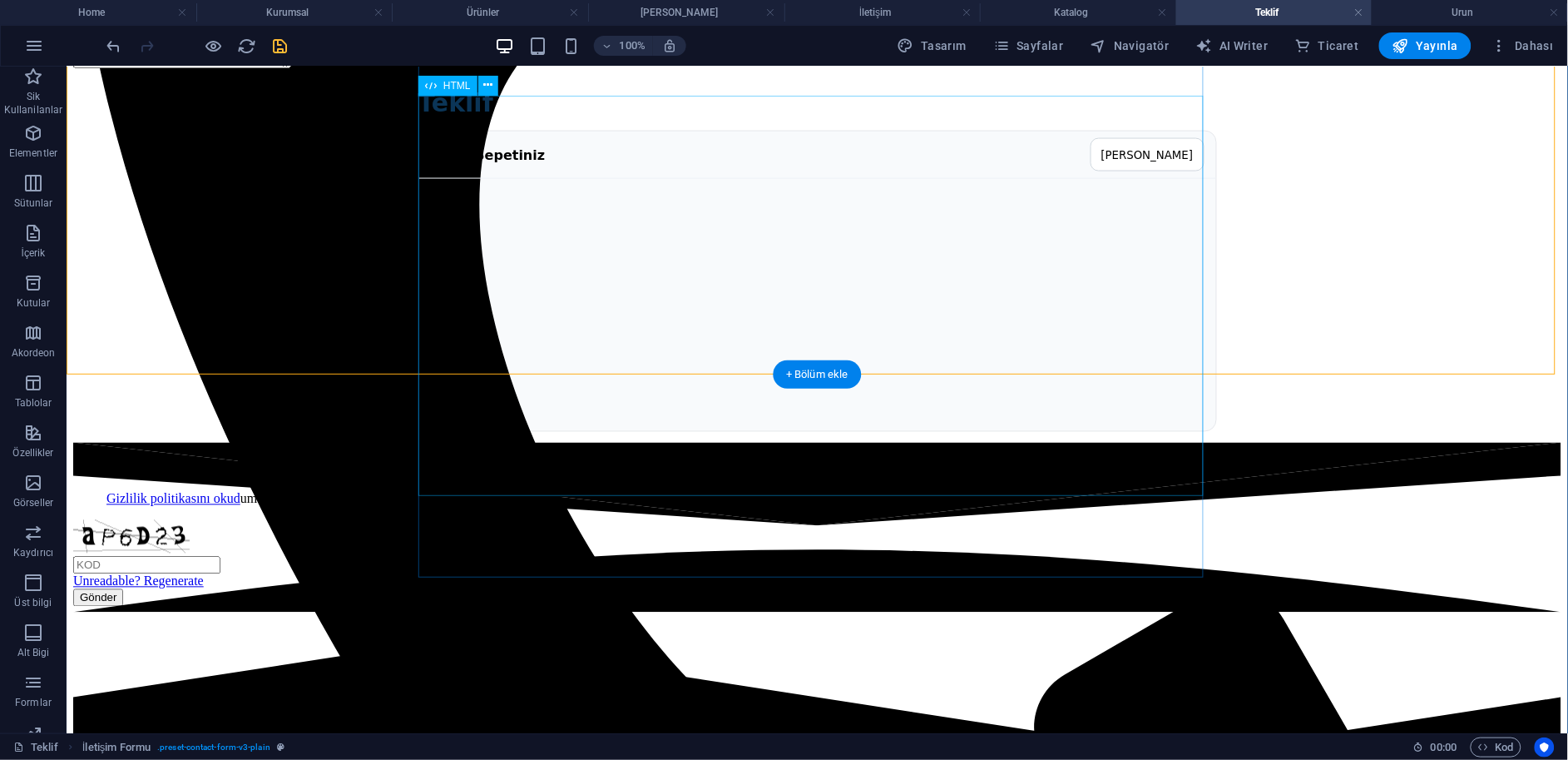
scroll to position [883, 0]
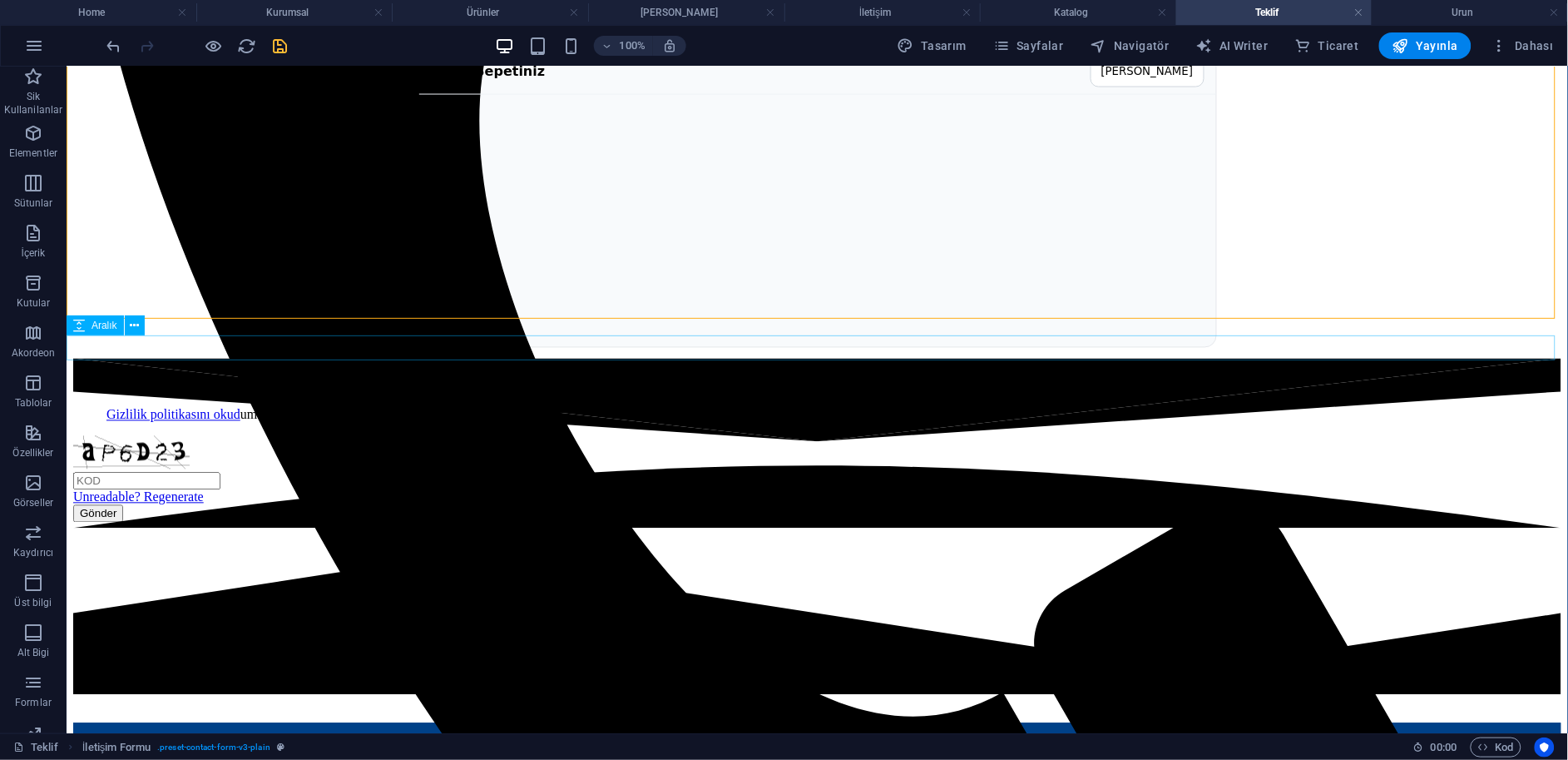
click at [366, 697] on div at bounding box center [817, 709] width 1489 height 25
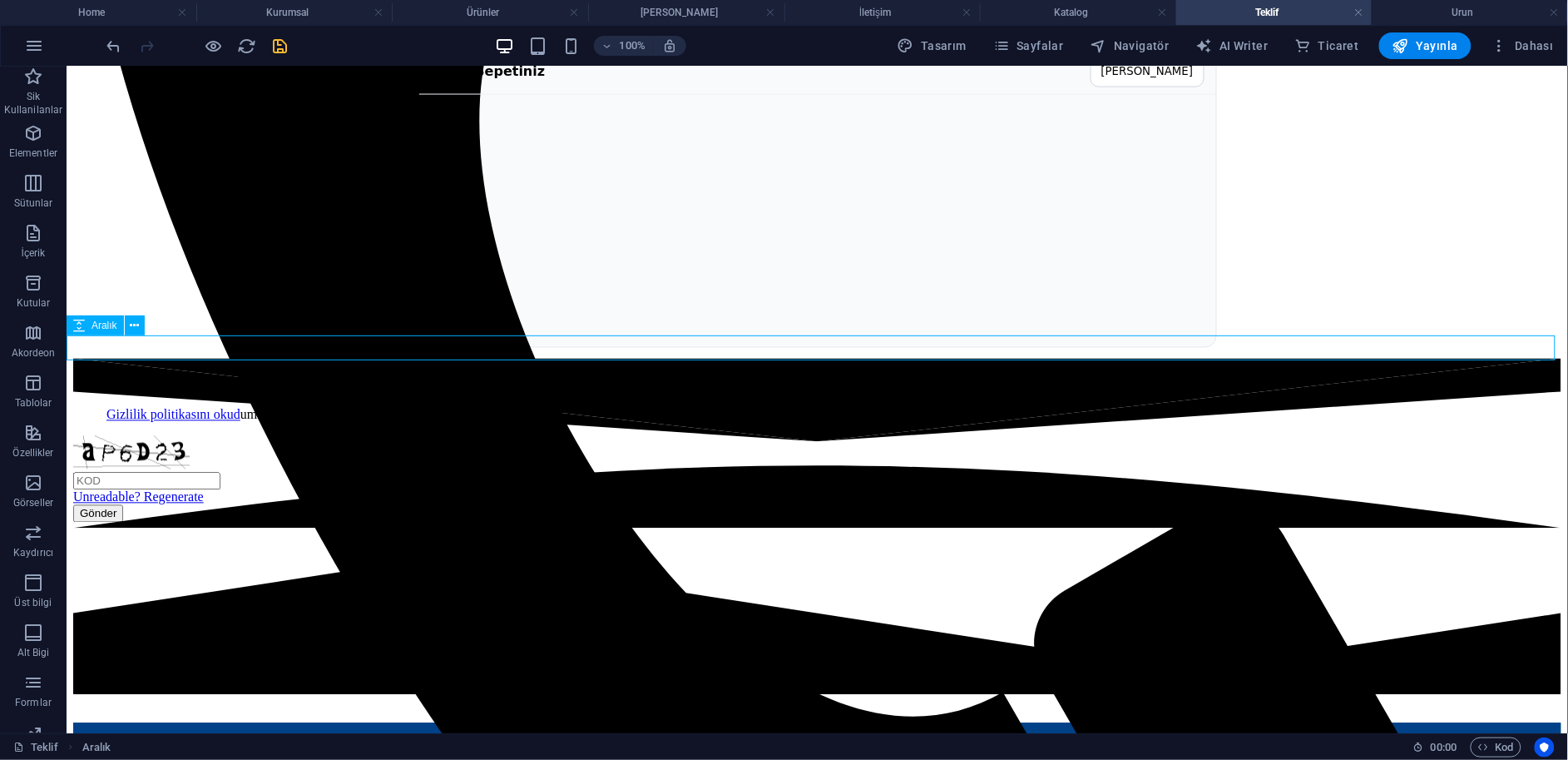
click at [265, 697] on div at bounding box center [817, 709] width 1489 height 25
select select "px"
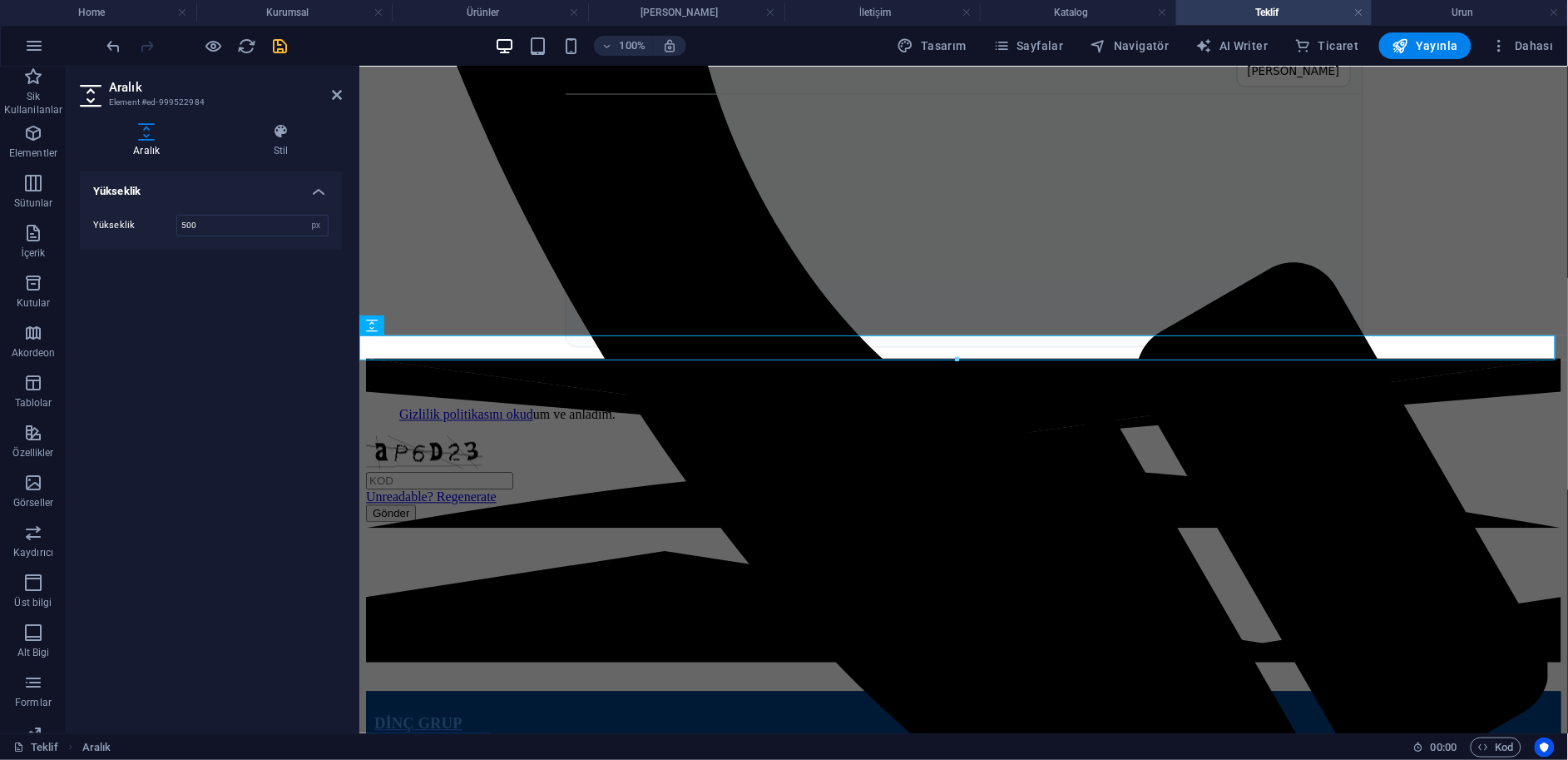
type input "500"
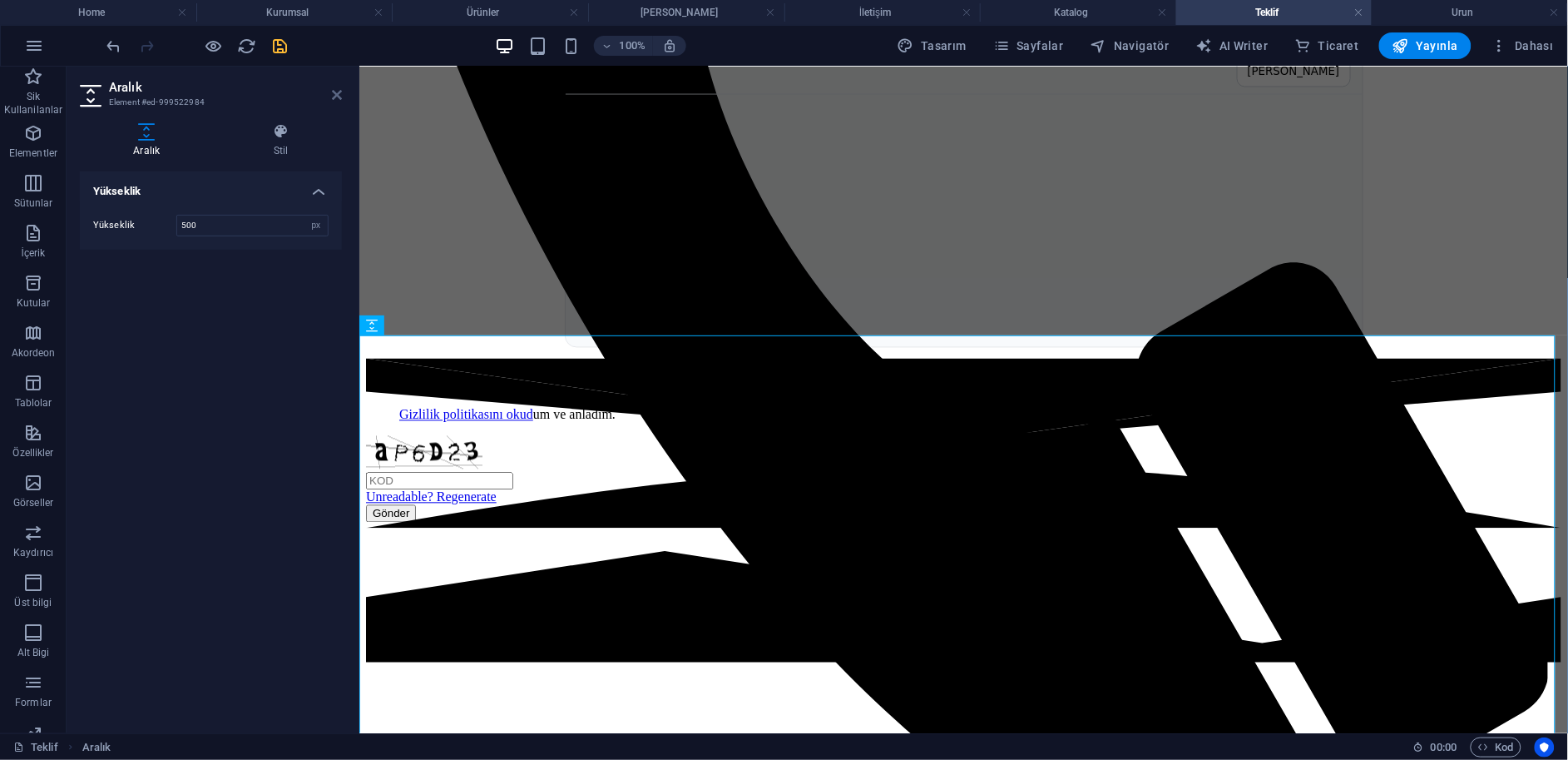
click at [337, 90] on icon at bounding box center [337, 94] width 10 height 13
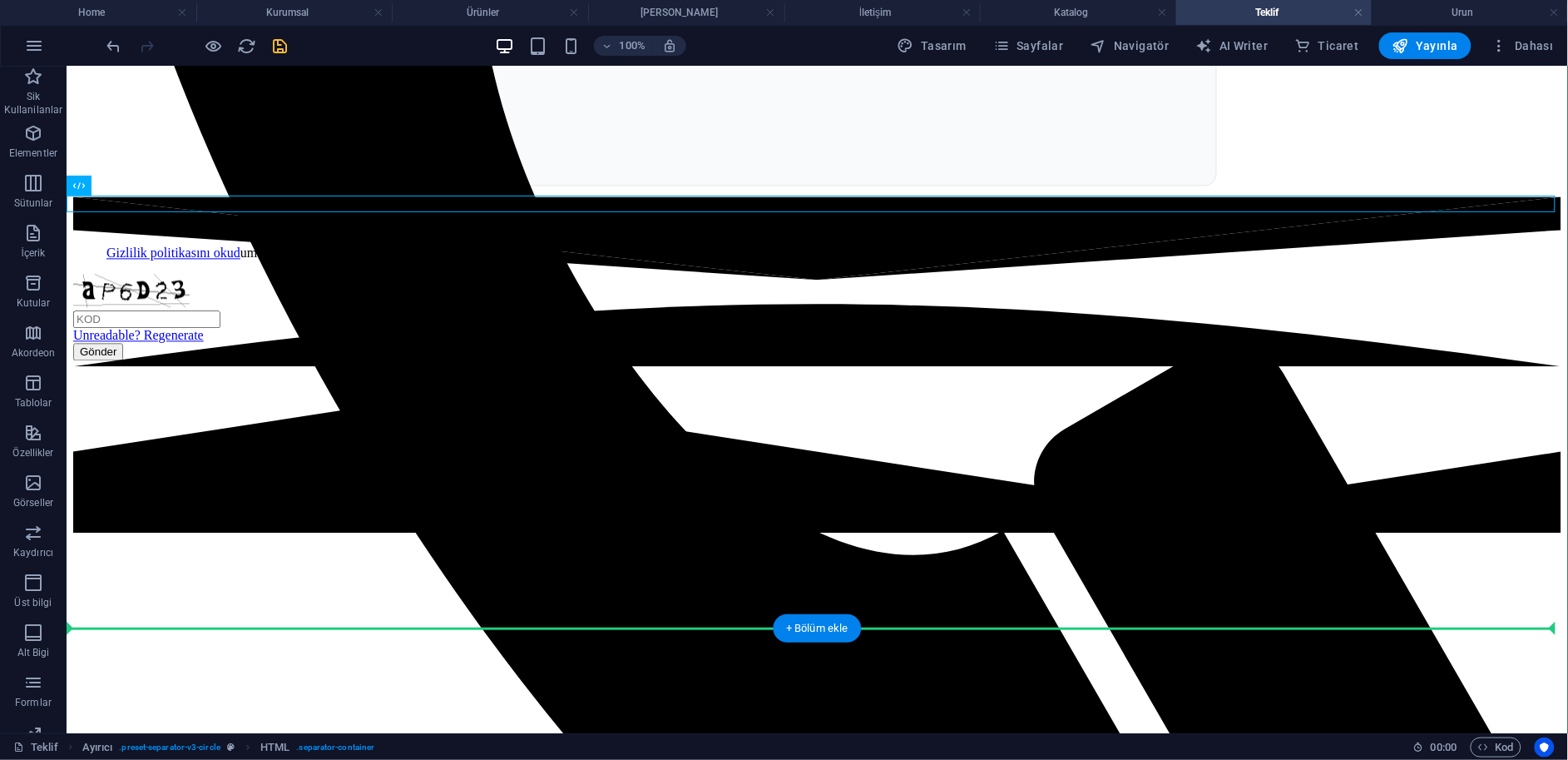
scroll to position [1065, 0]
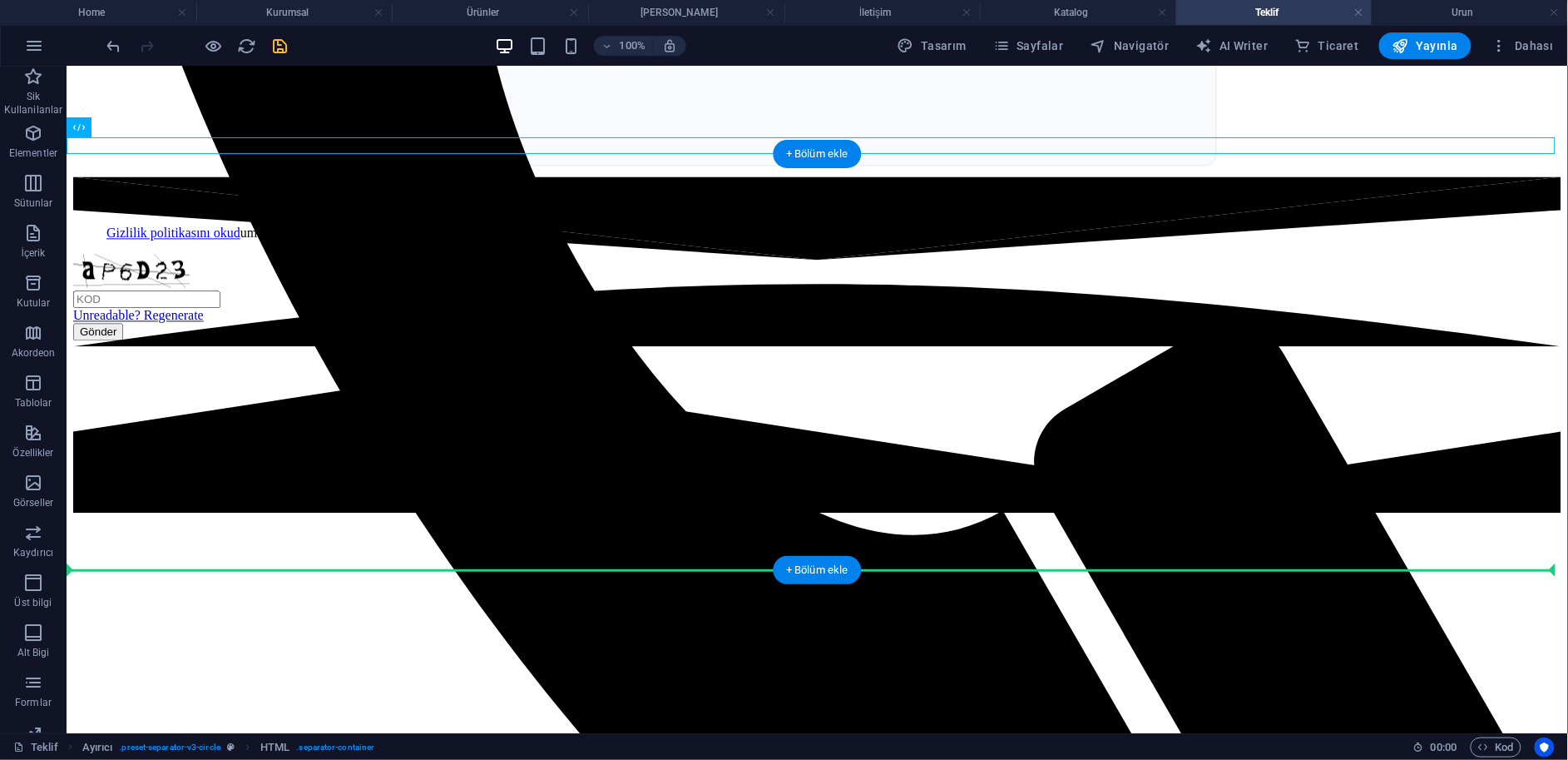
drag, startPoint x: 348, startPoint y: 231, endPoint x: 438, endPoint y: 554, distance: 335.3
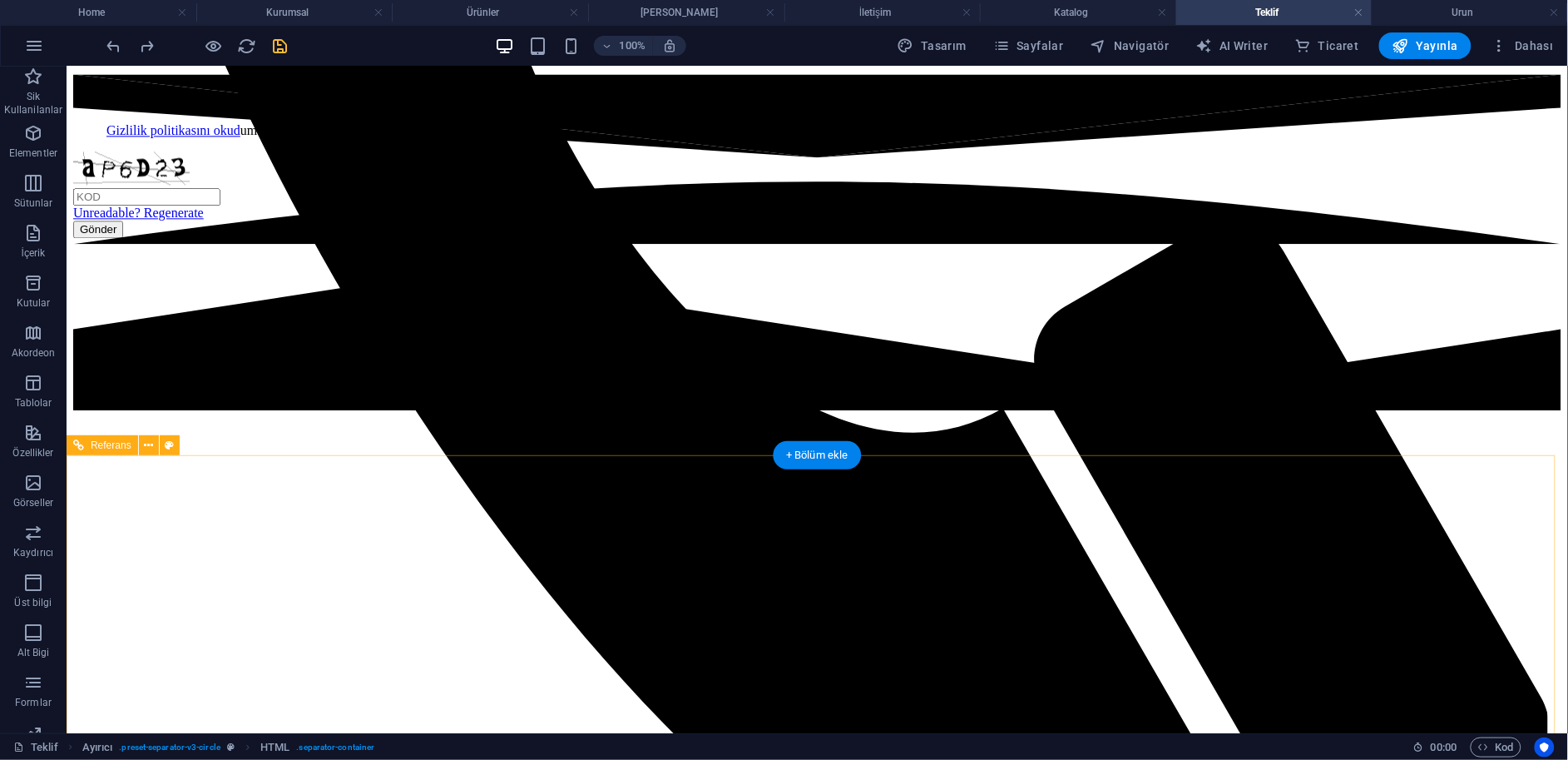
scroll to position [1179, 0]
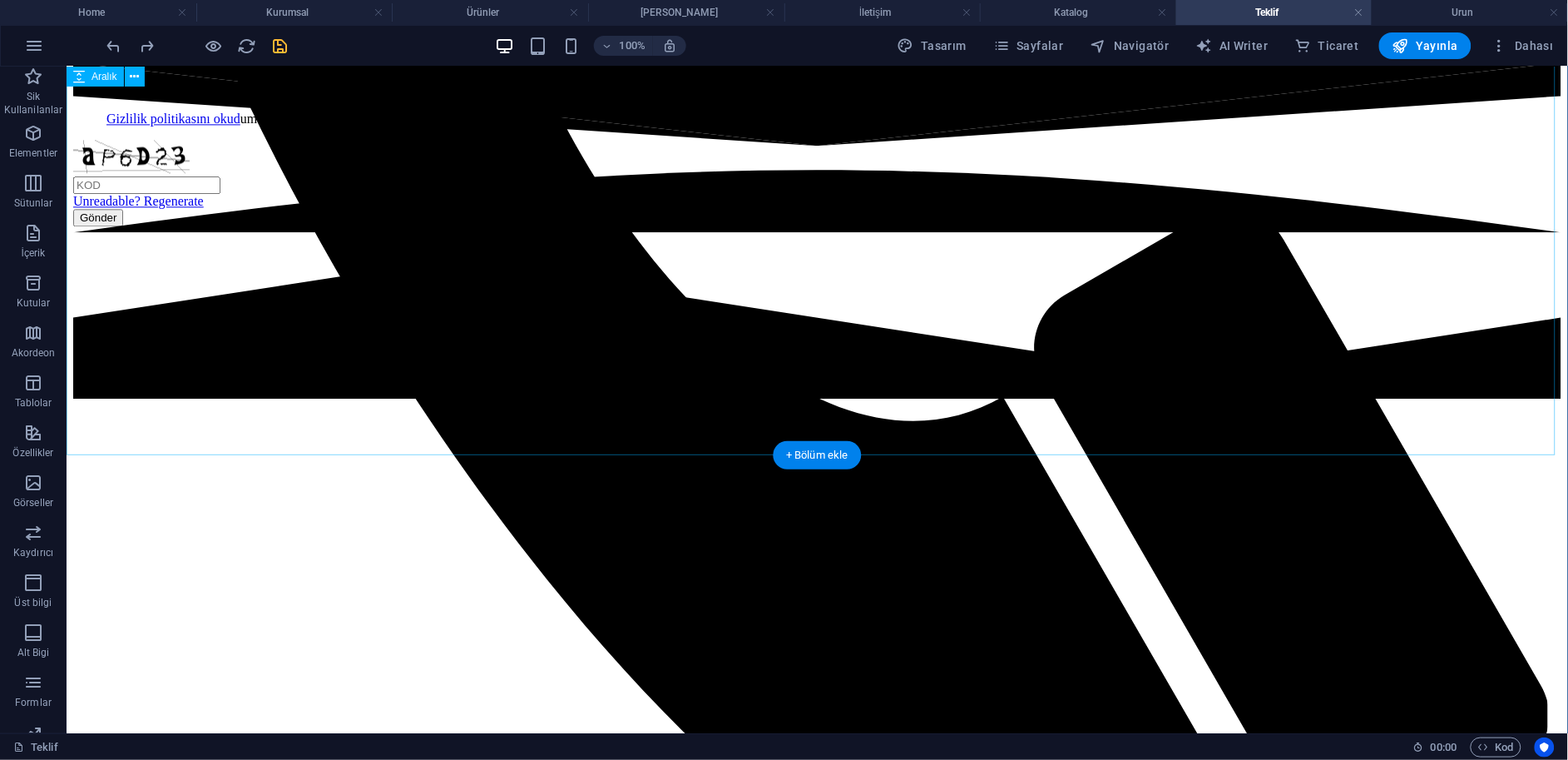
click at [270, 452] on div at bounding box center [817, 609] width 1489 height 416
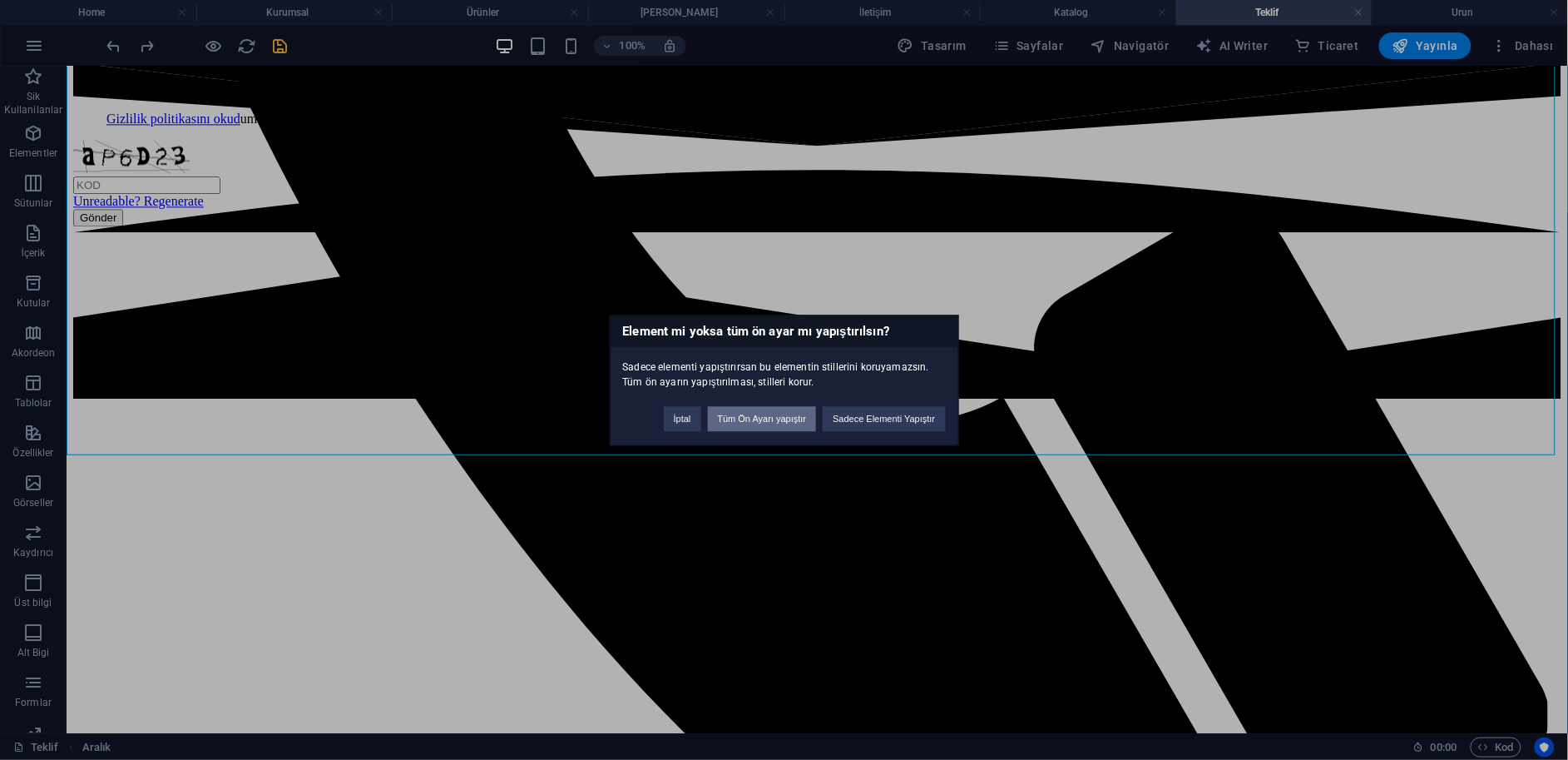
click at [792, 421] on button "Tüm Ön Ayarı yapıştır" at bounding box center [762, 418] width 109 height 25
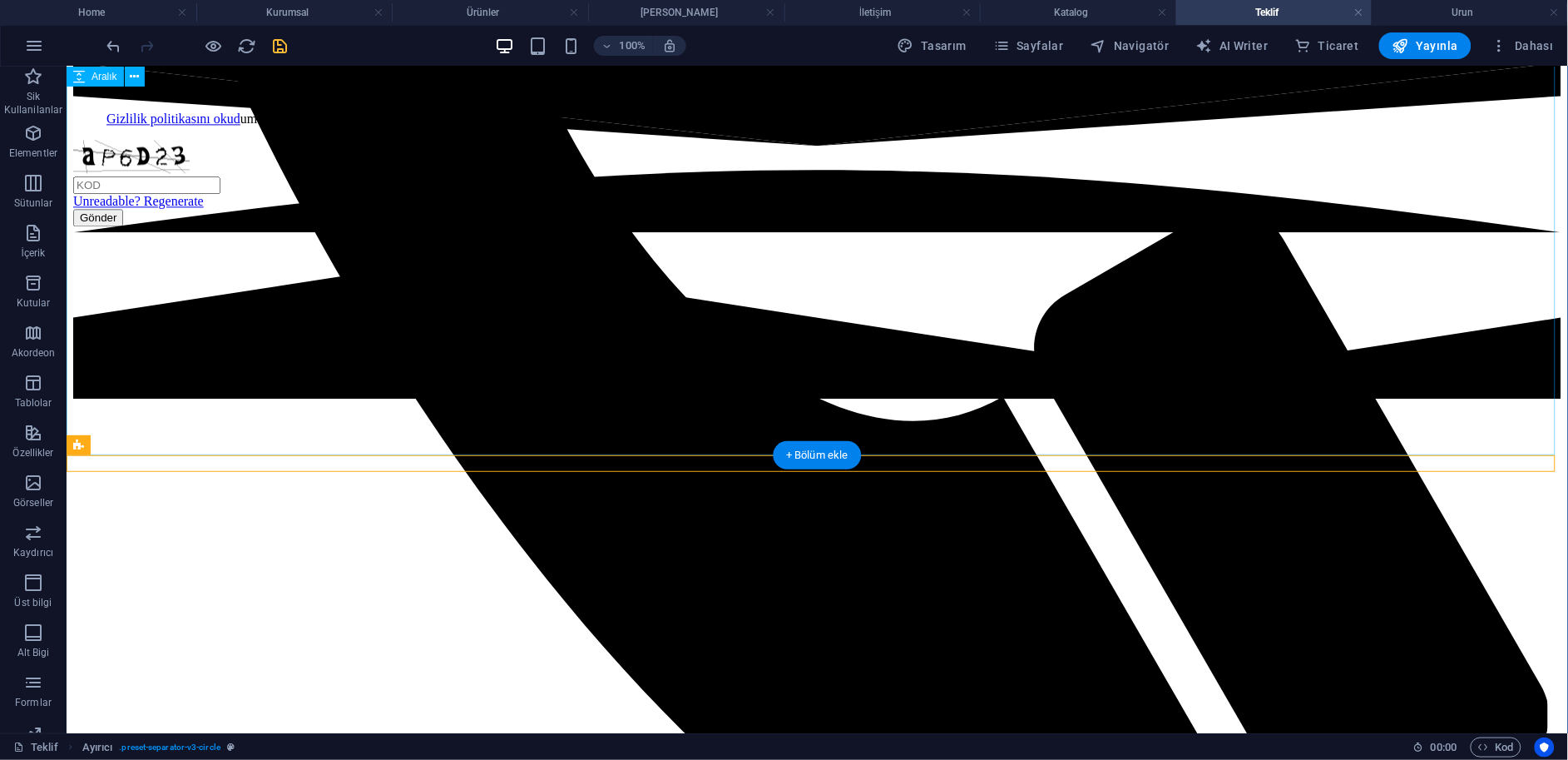
click at [726, 401] on div at bounding box center [817, 609] width 1489 height 416
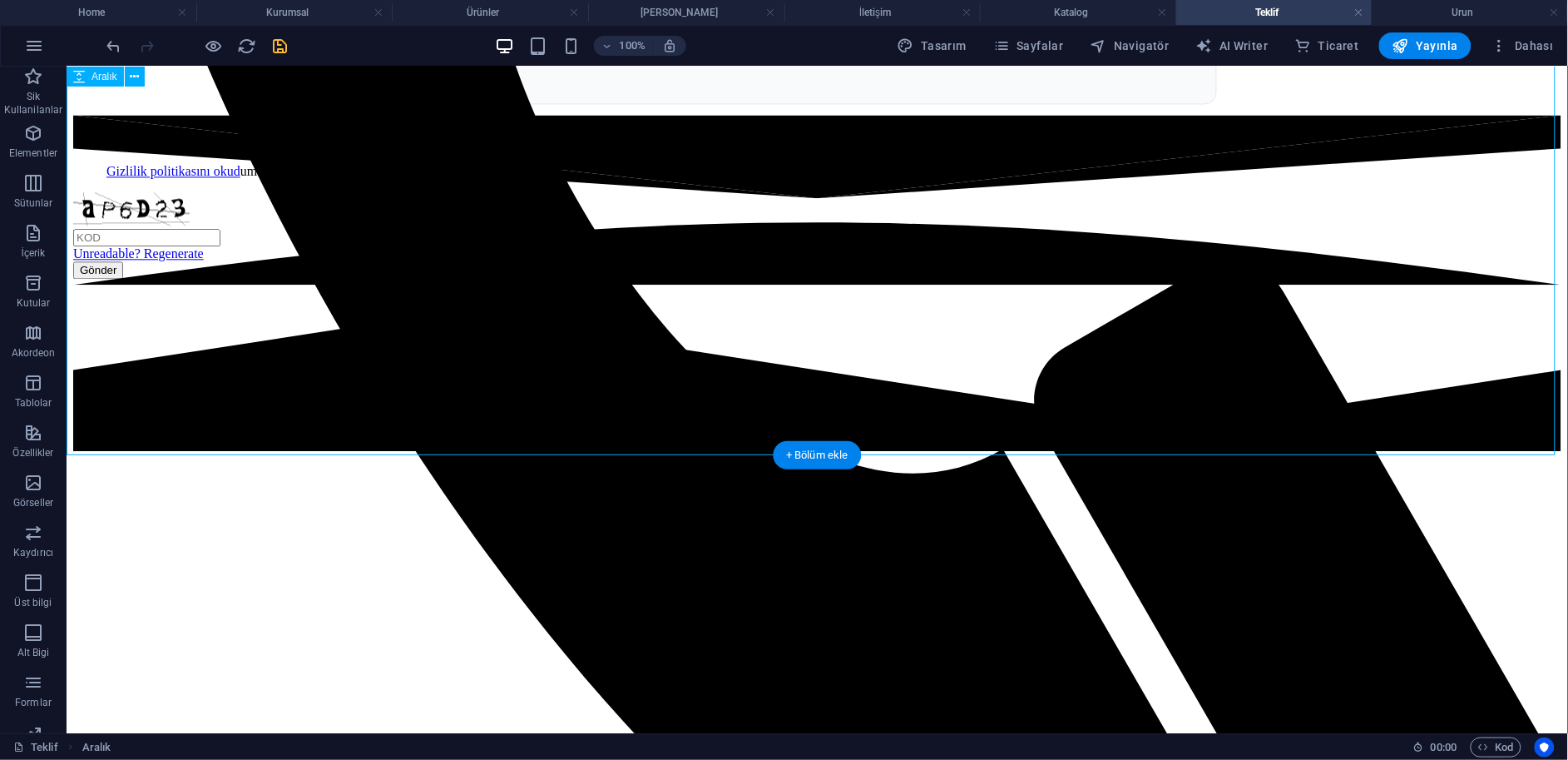
scroll to position [902, 0]
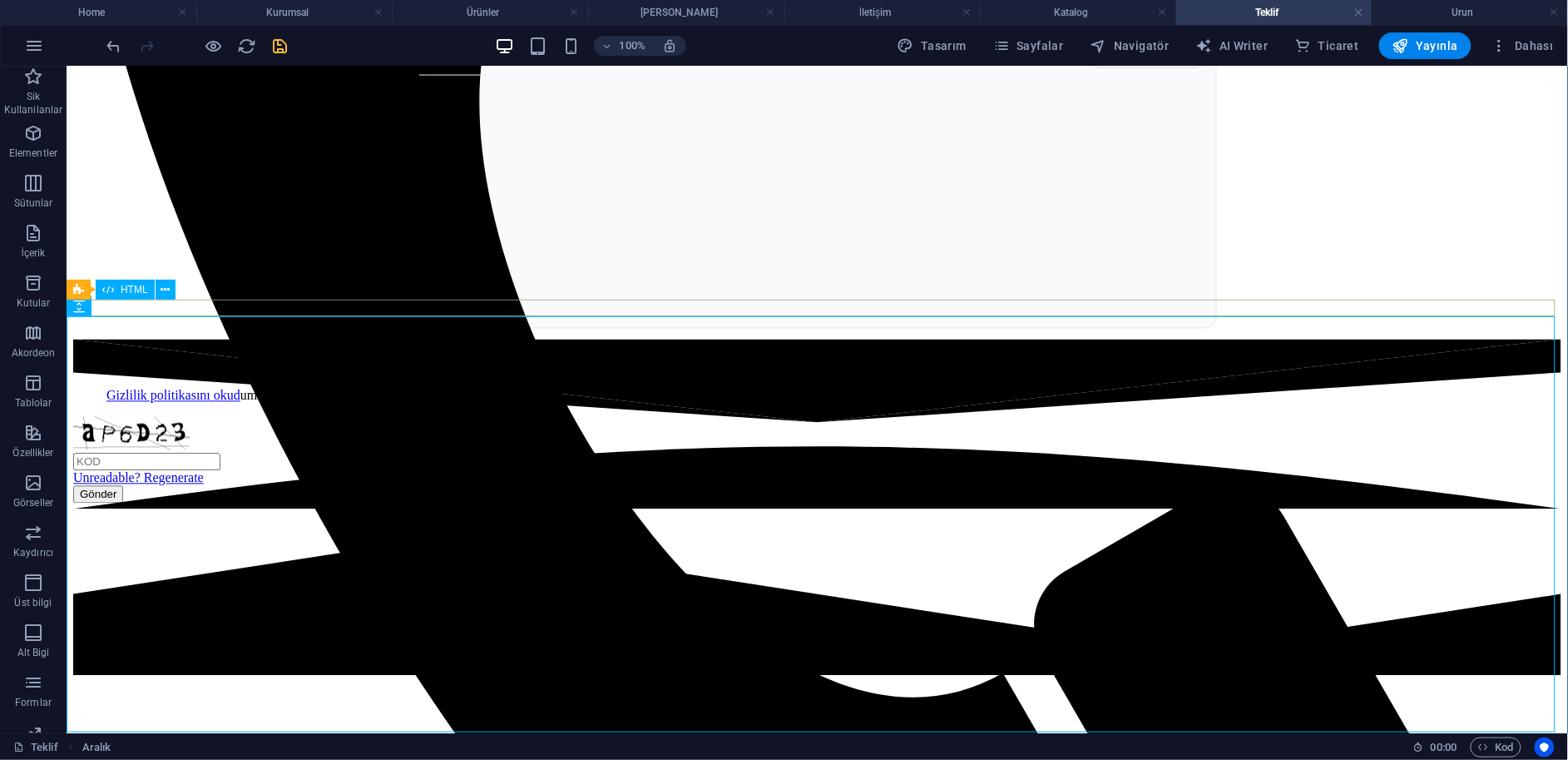
click at [1288, 339] on div at bounding box center [817, 509] width 1489 height 340
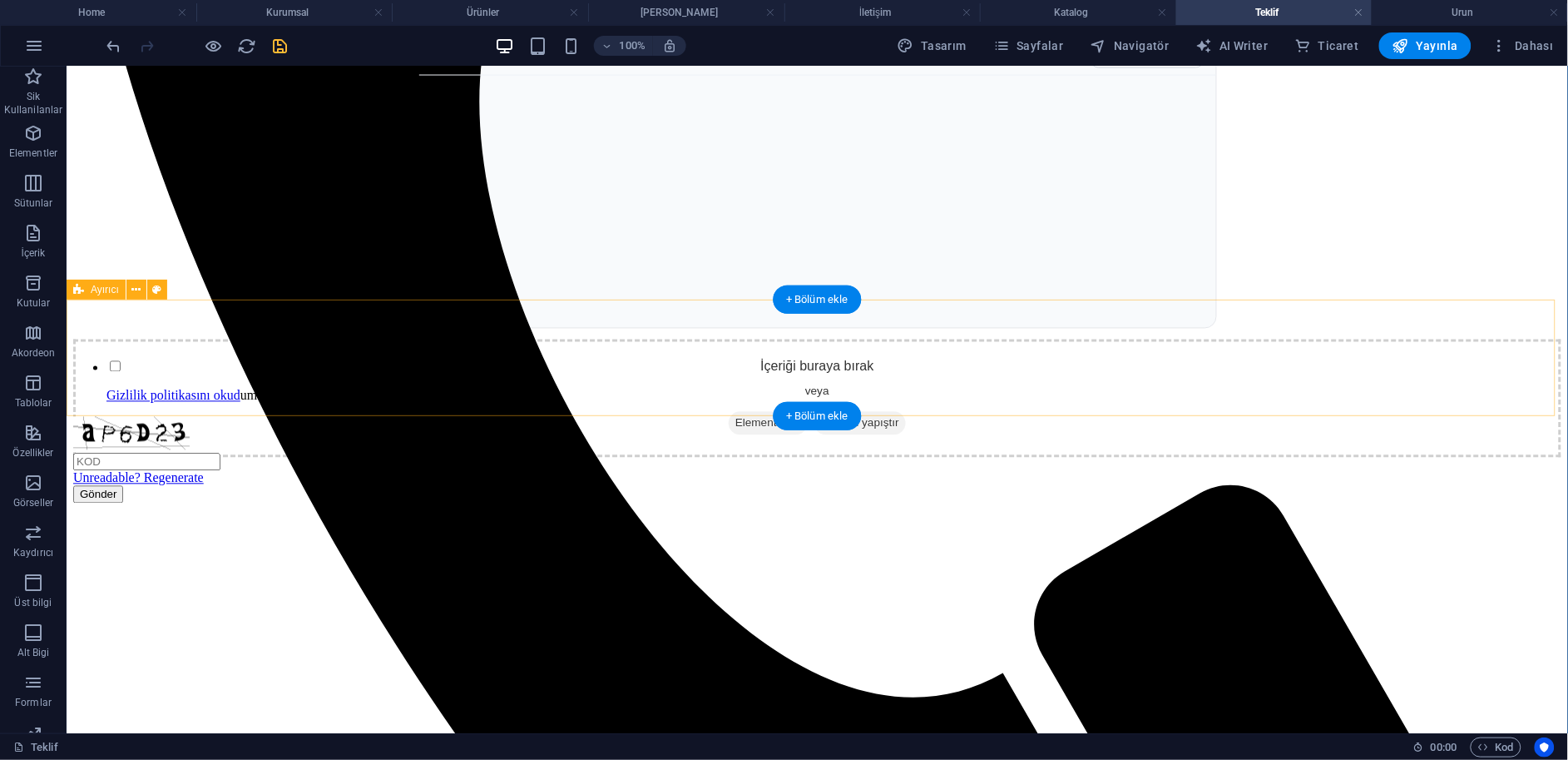
click at [1286, 339] on div "İçeriği buraya bırak veya Element ekle Panoyu yapıştır" at bounding box center [817, 398] width 1489 height 118
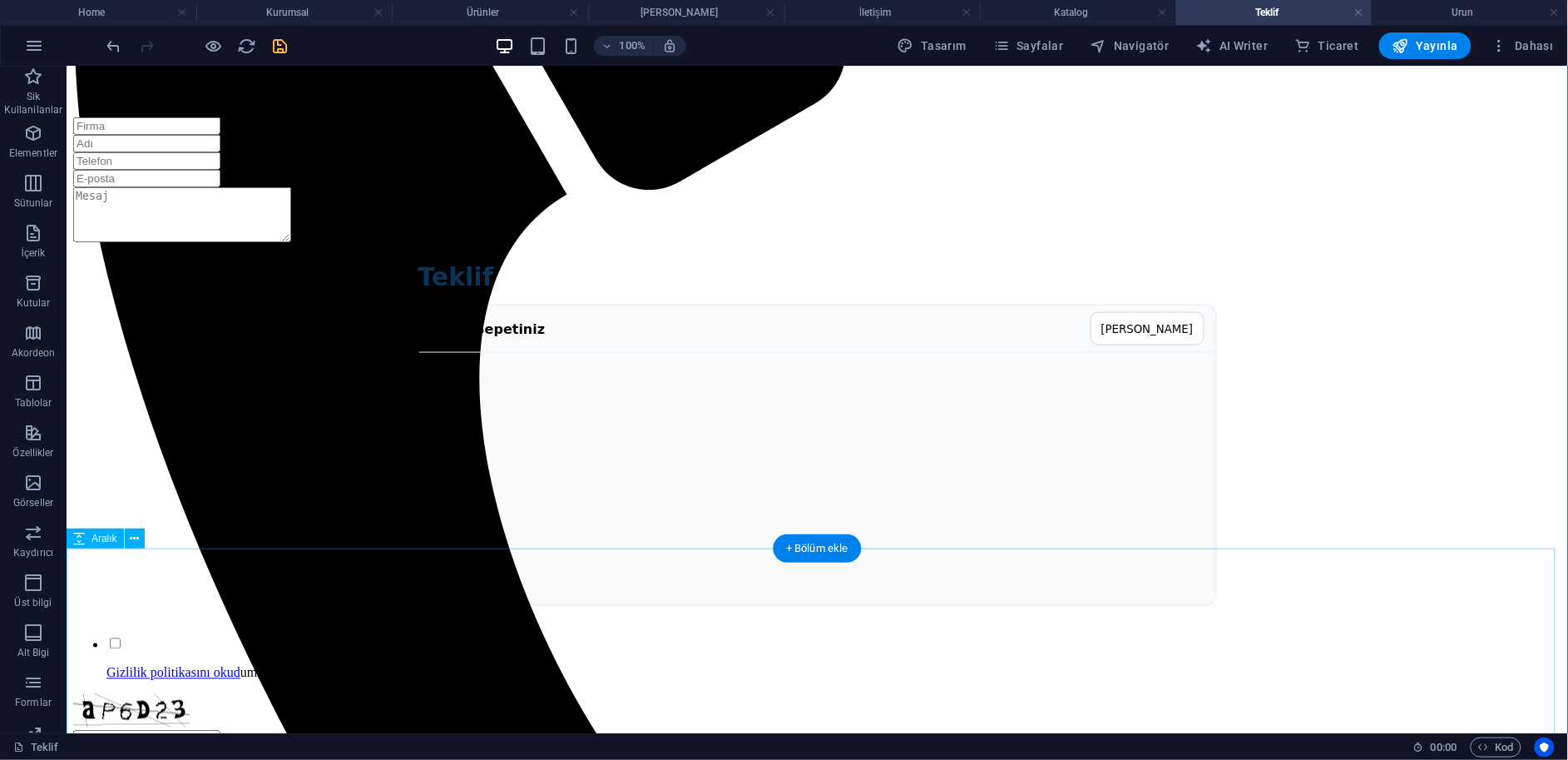
scroll to position [996, 0]
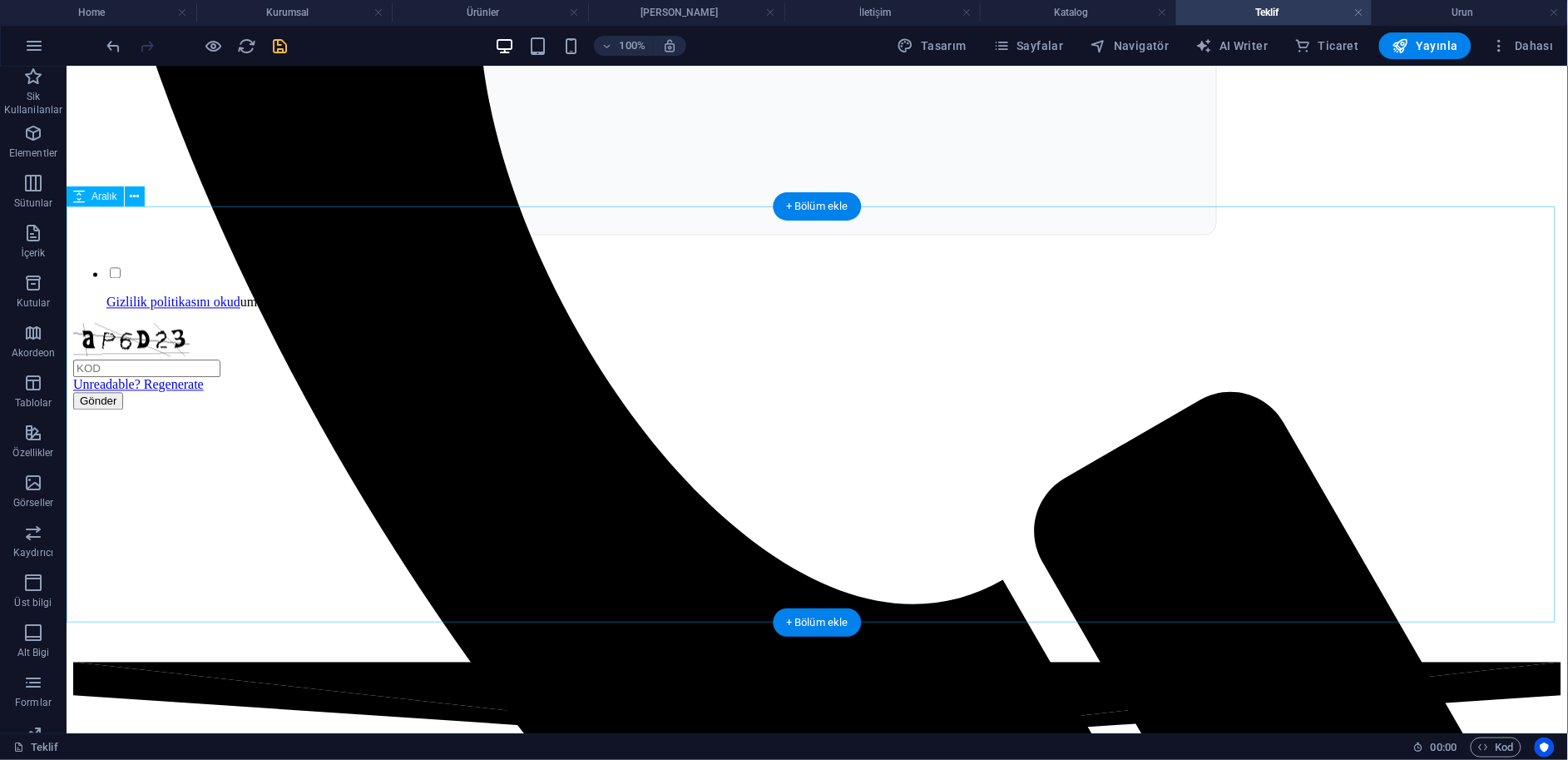
click at [260, 467] on div at bounding box center [817, 454] width 1489 height 416
select select "px"
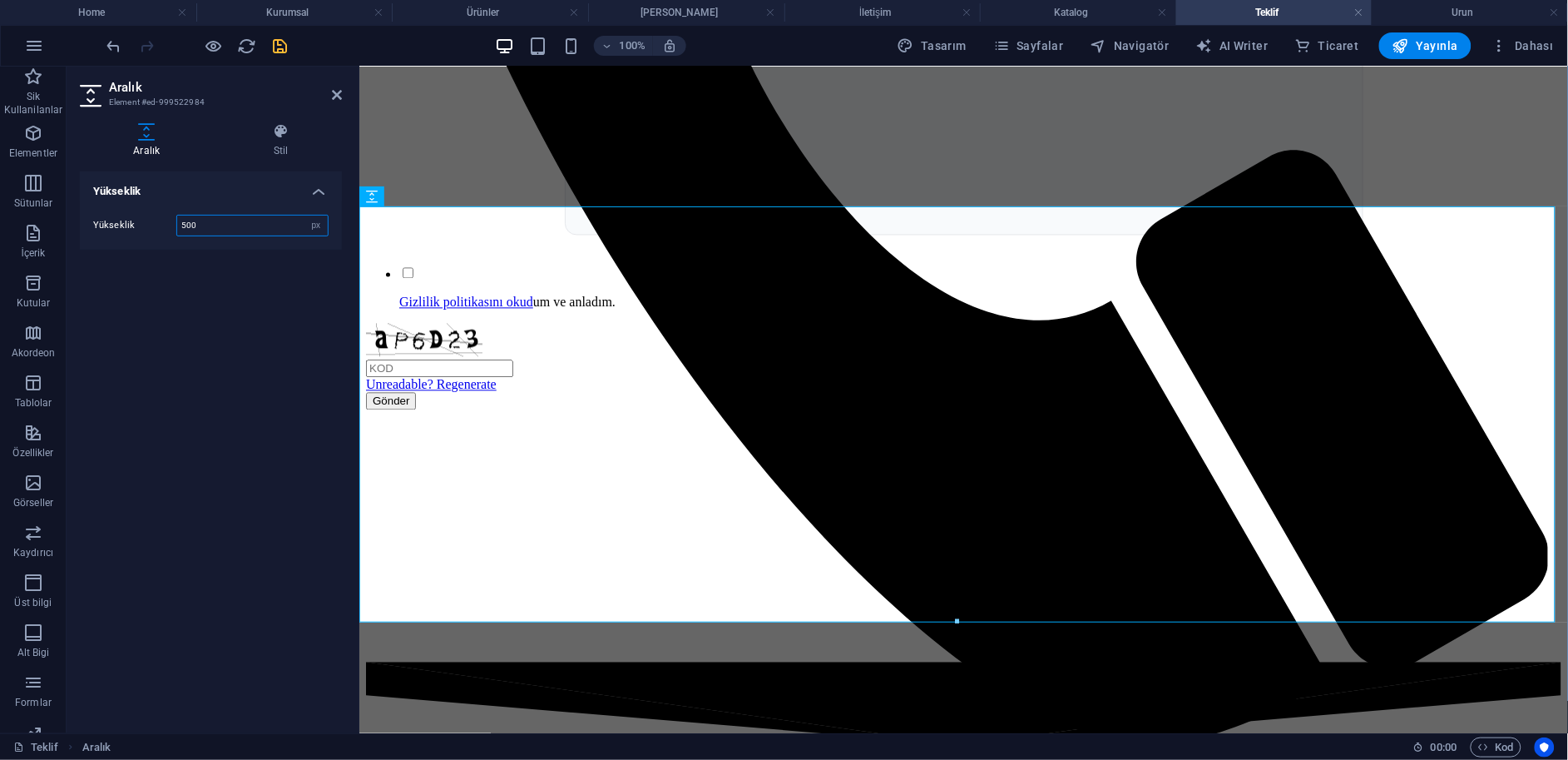
drag, startPoint x: 237, startPoint y: 230, endPoint x: 129, endPoint y: 253, distance: 110.4
click at [129, 252] on div "Yükseklik Yükseklik 500 px rem vh vw" at bounding box center [211, 446] width 262 height 549
type input "300"
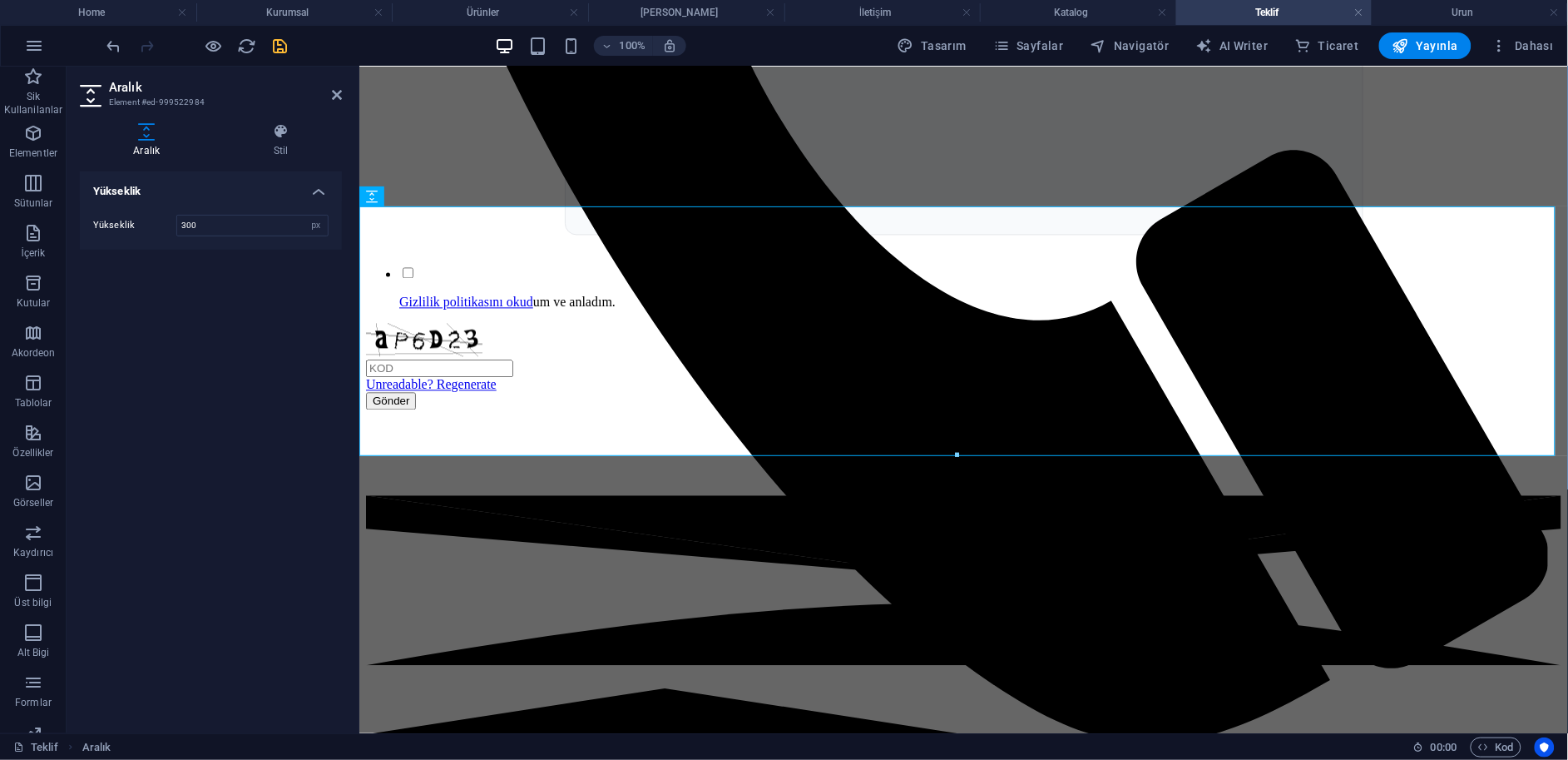
click at [330, 97] on header "Aralık Element #ed-999522984" at bounding box center [211, 88] width 262 height 43
click at [333, 97] on icon at bounding box center [337, 94] width 10 height 13
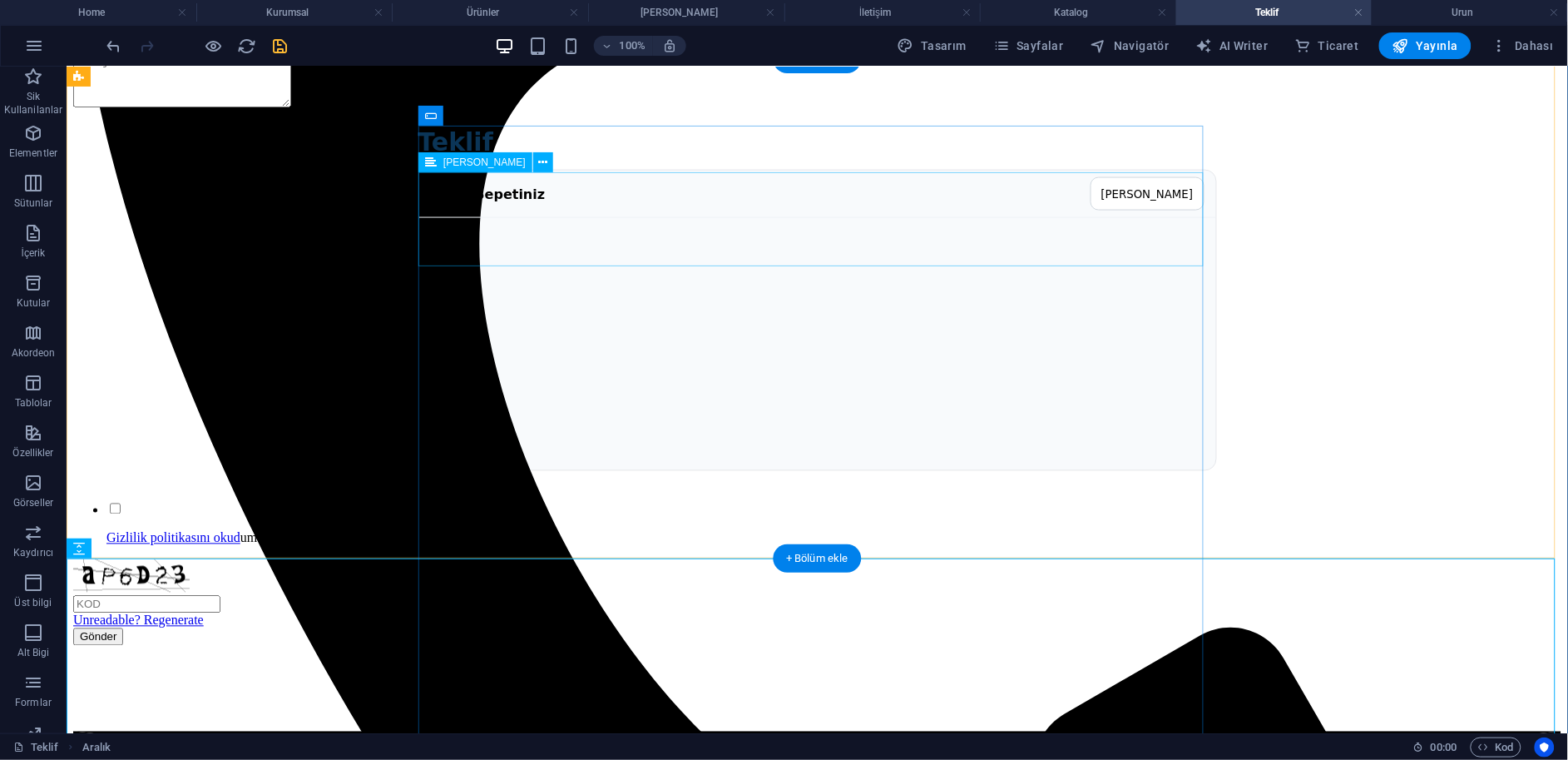
scroll to position [625, 0]
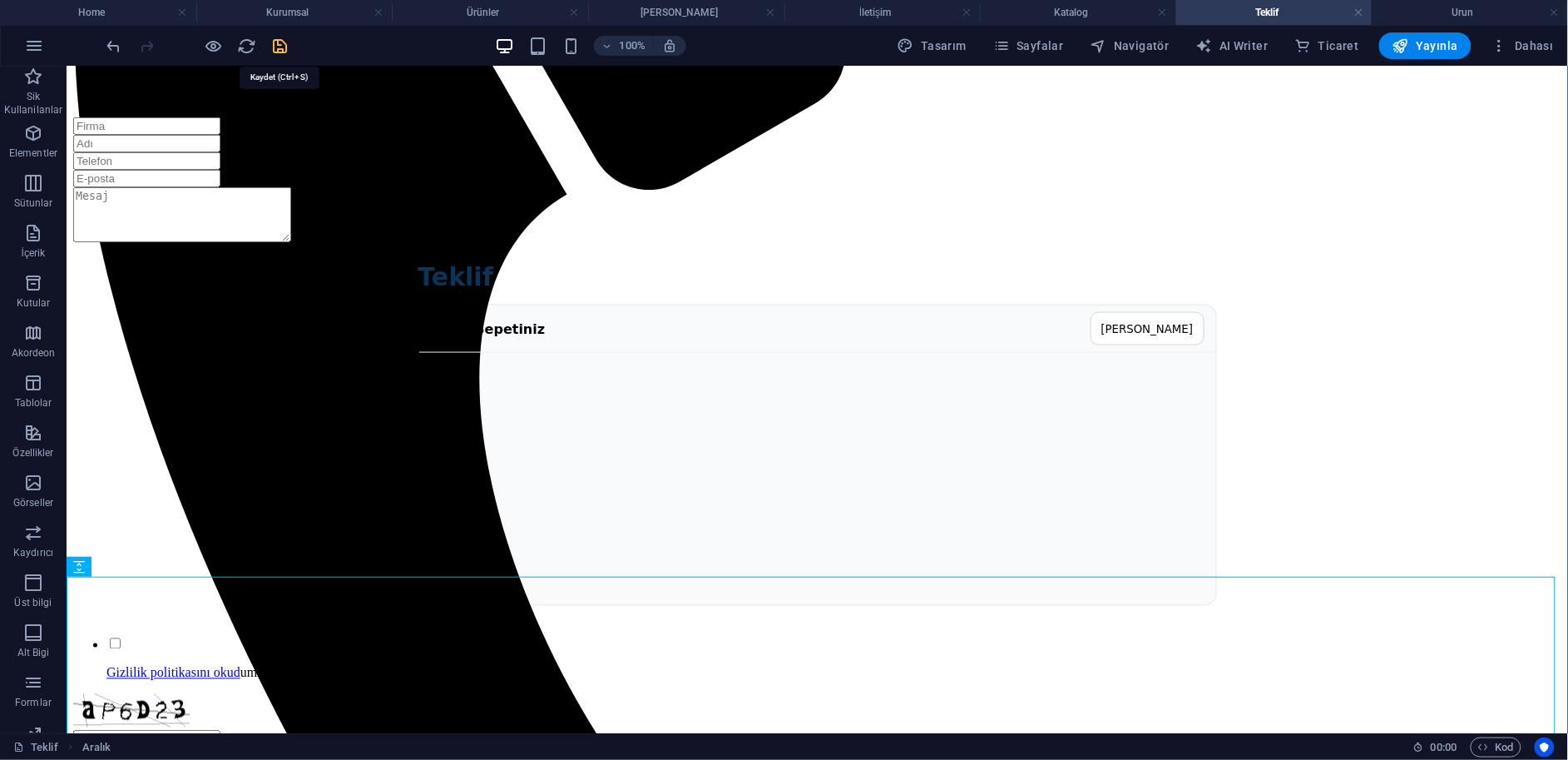
click at [283, 55] on icon "save" at bounding box center [280, 46] width 19 height 19
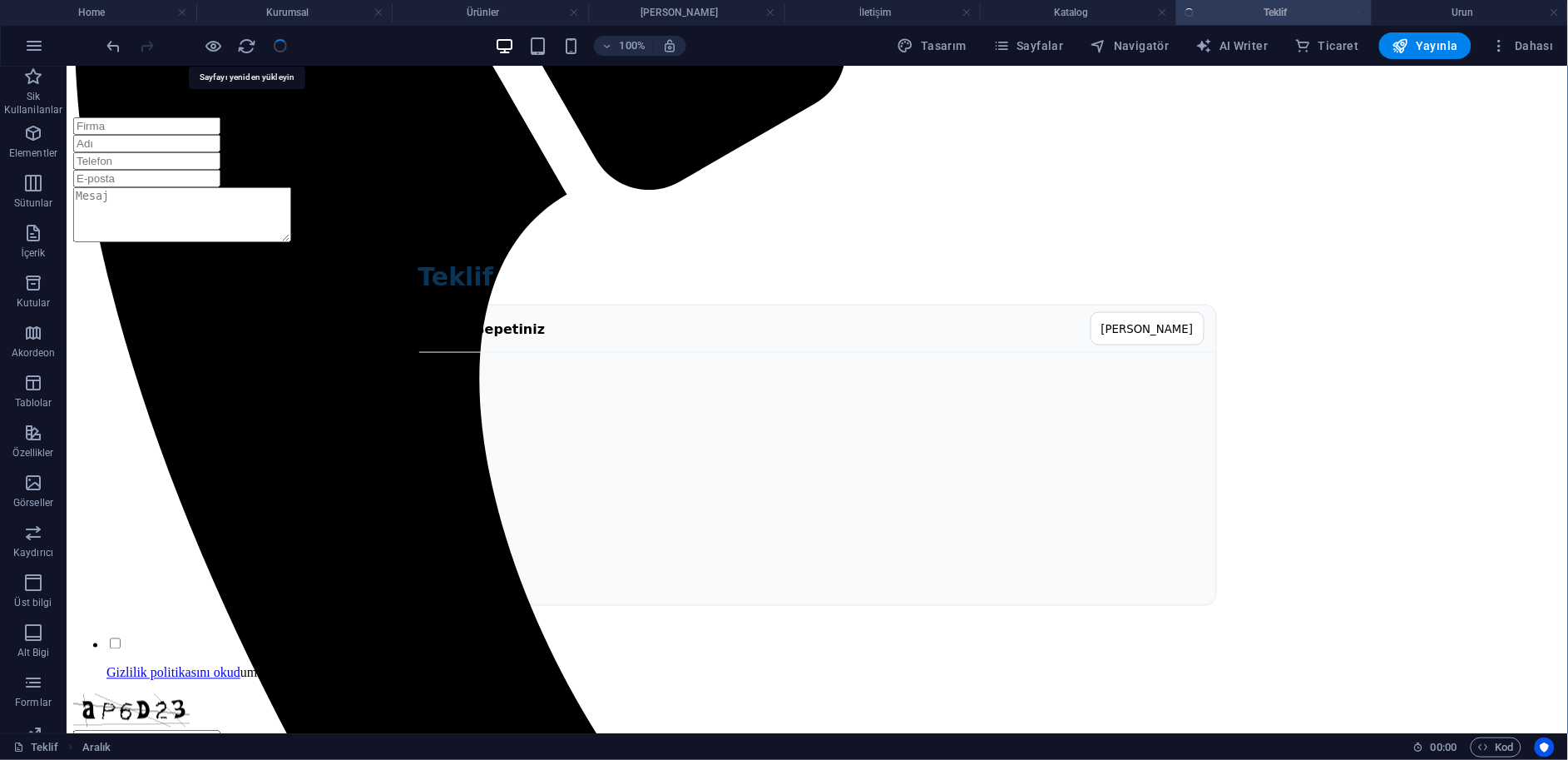
checkbox input "false"
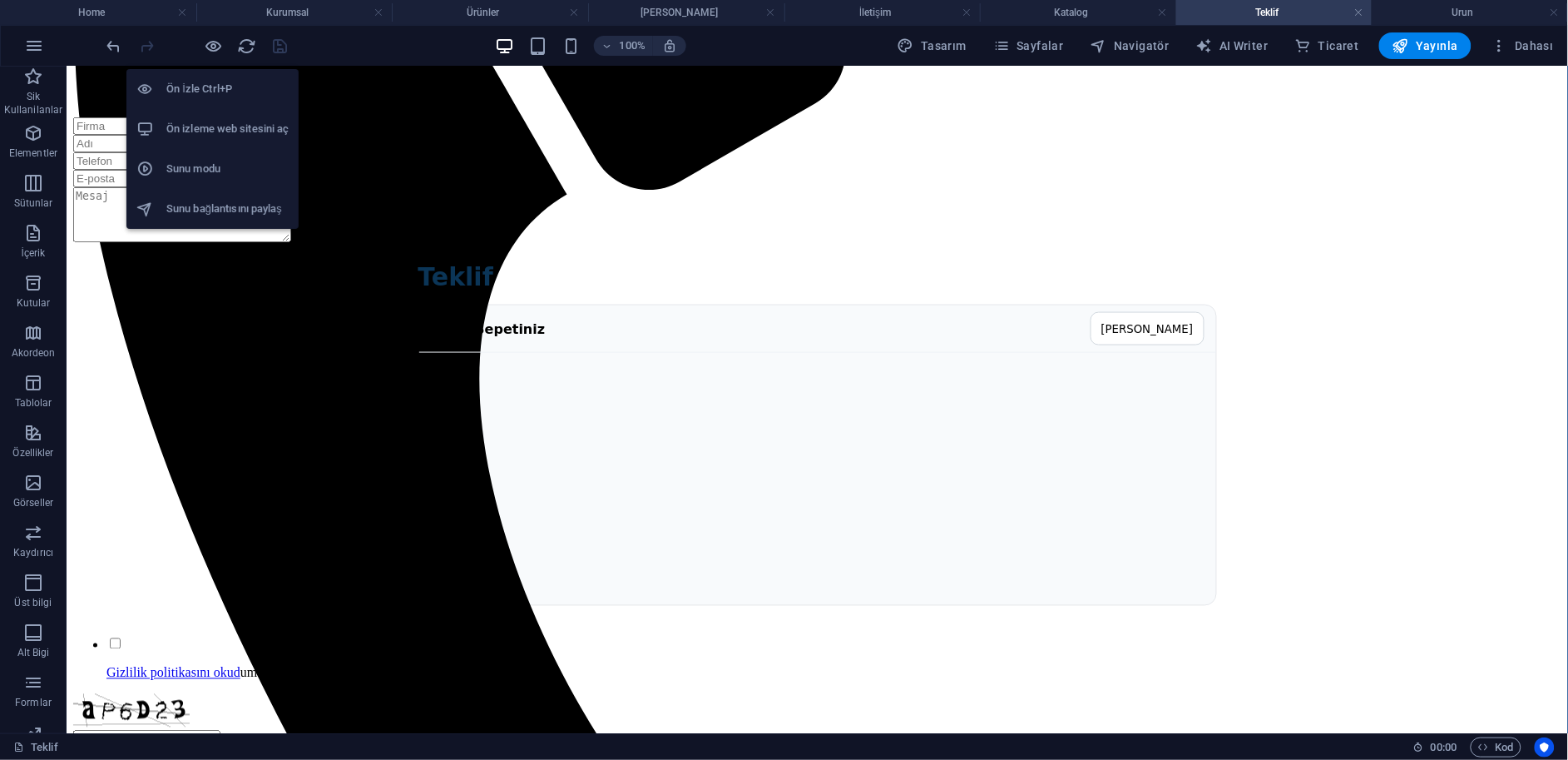
click at [207, 116] on li "Ön izleme web sitesini aç" at bounding box center [213, 129] width 172 height 40
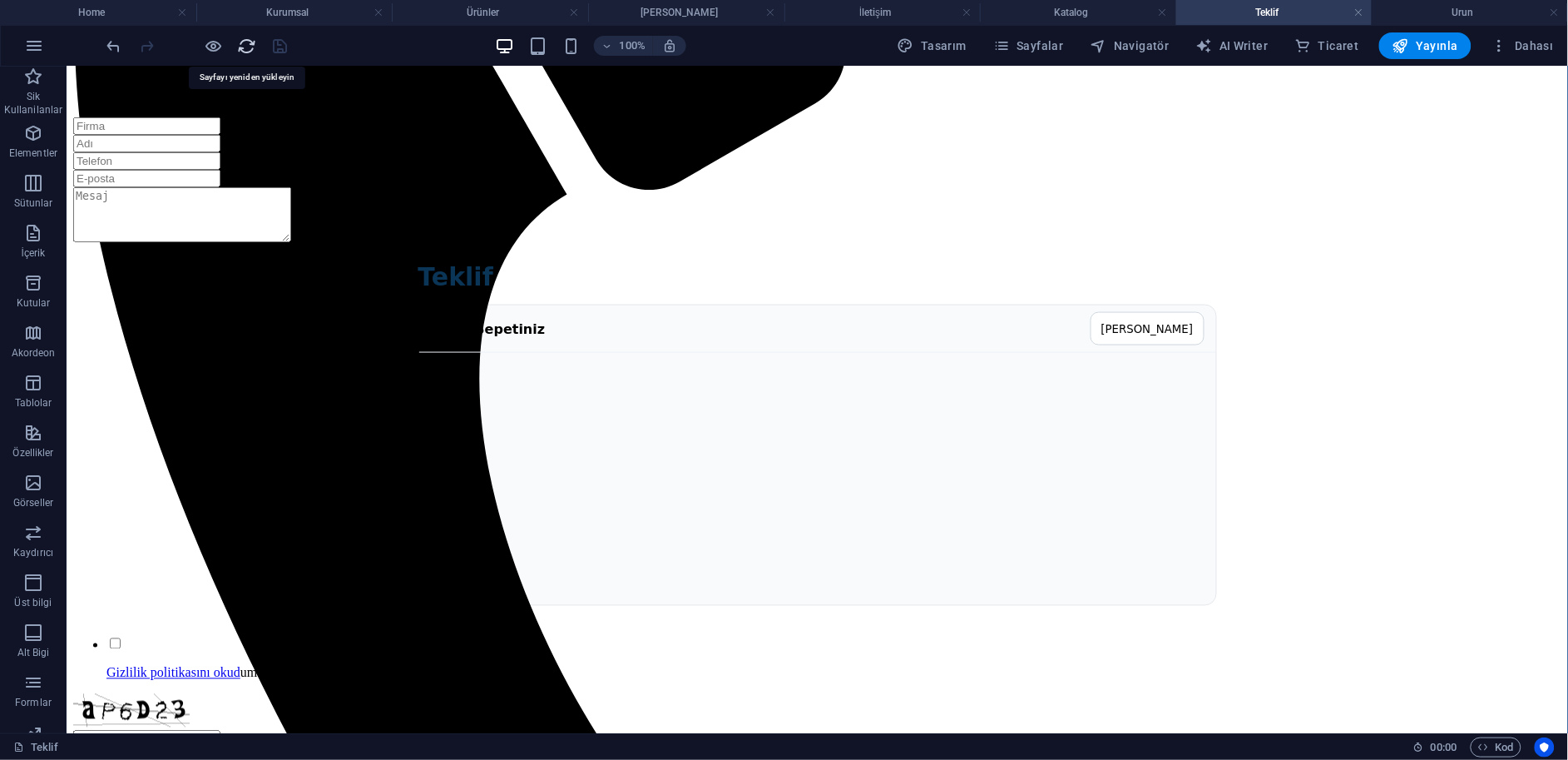
click at [244, 39] on icon "reload" at bounding box center [248, 46] width 19 height 19
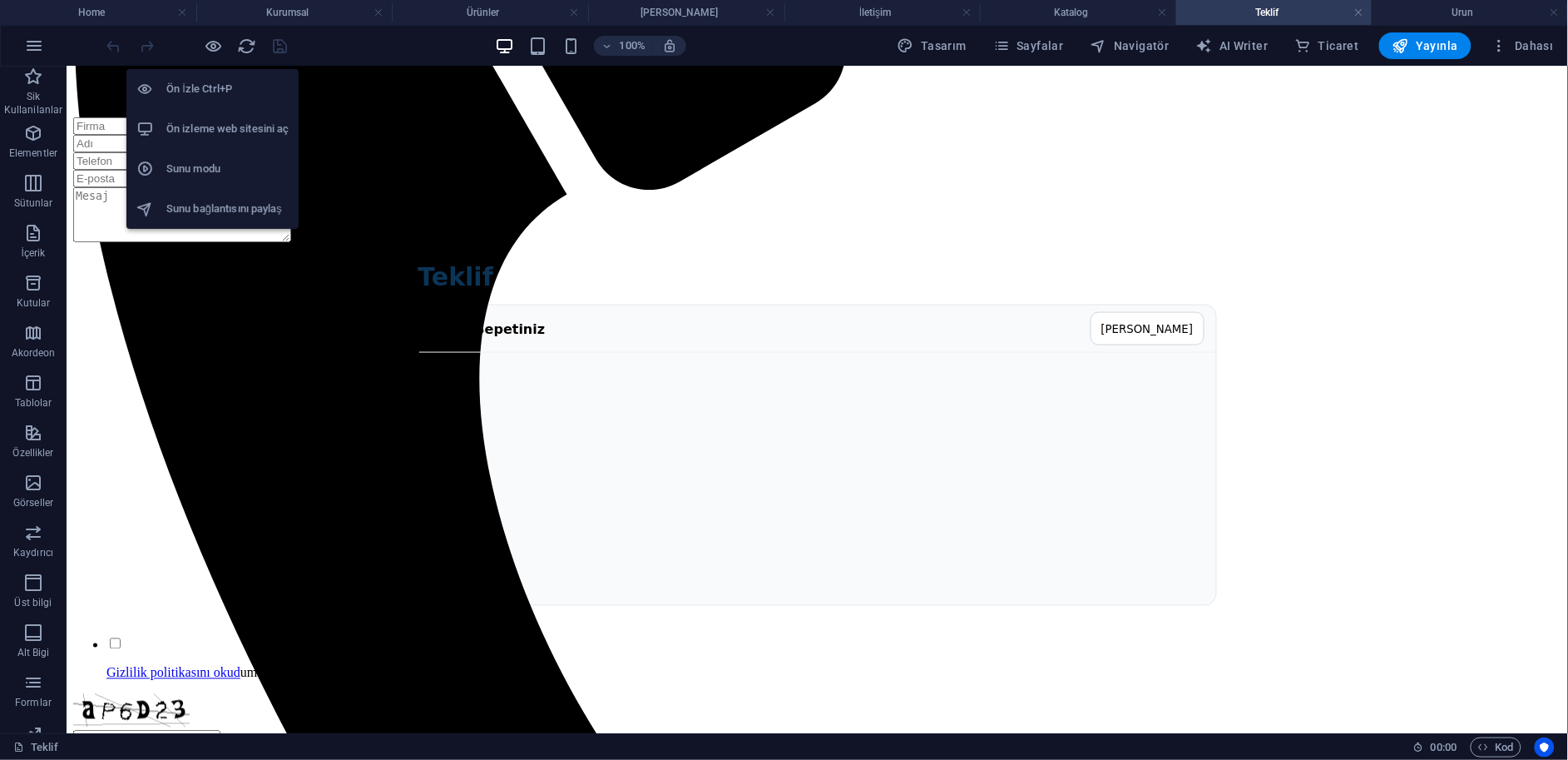
click at [224, 126] on h6 "Ön izleme web sitesini aç" at bounding box center [228, 129] width 122 height 20
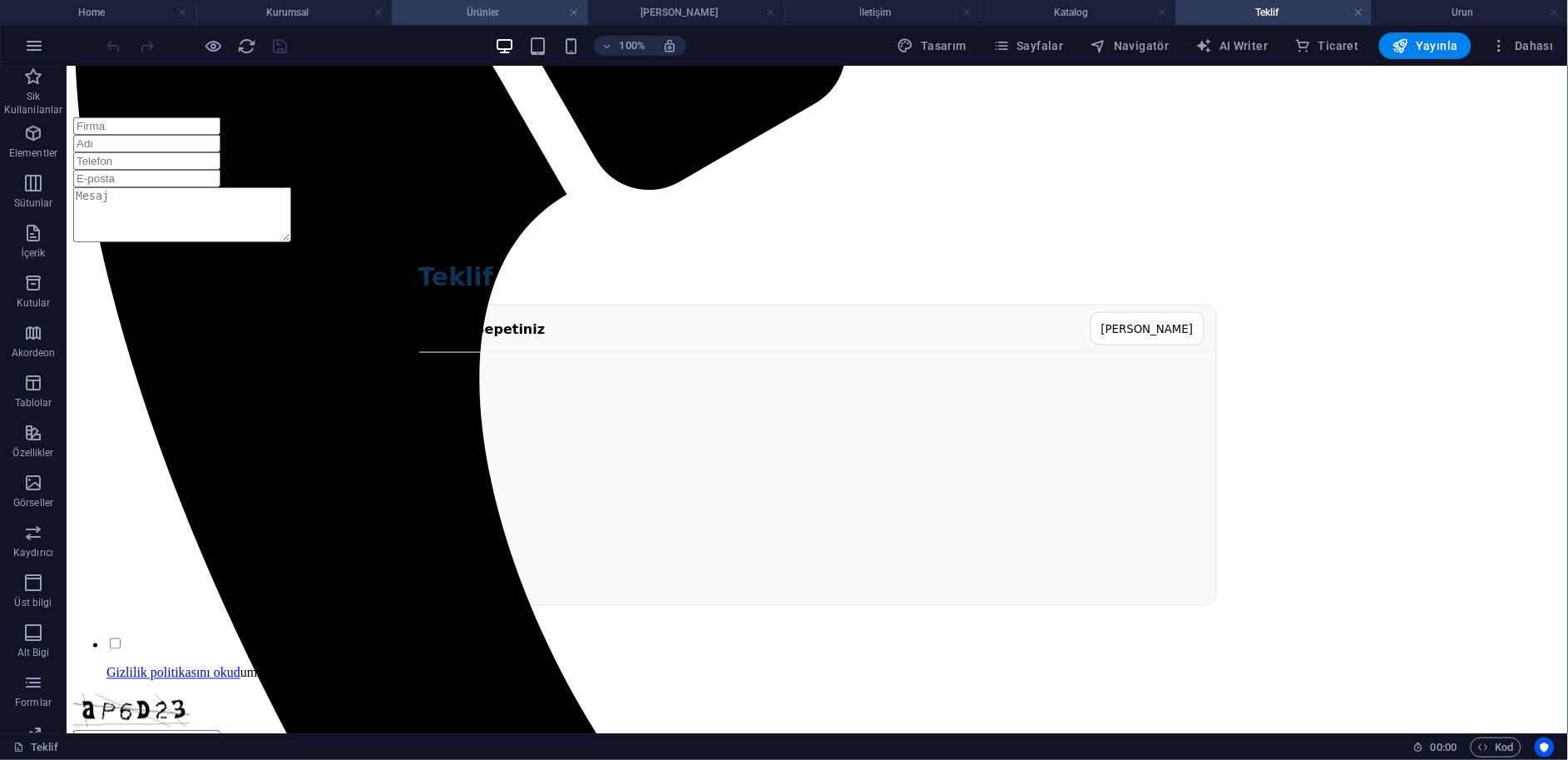
click at [528, 9] on h4 "Ürünler" at bounding box center [490, 12] width 197 height 18
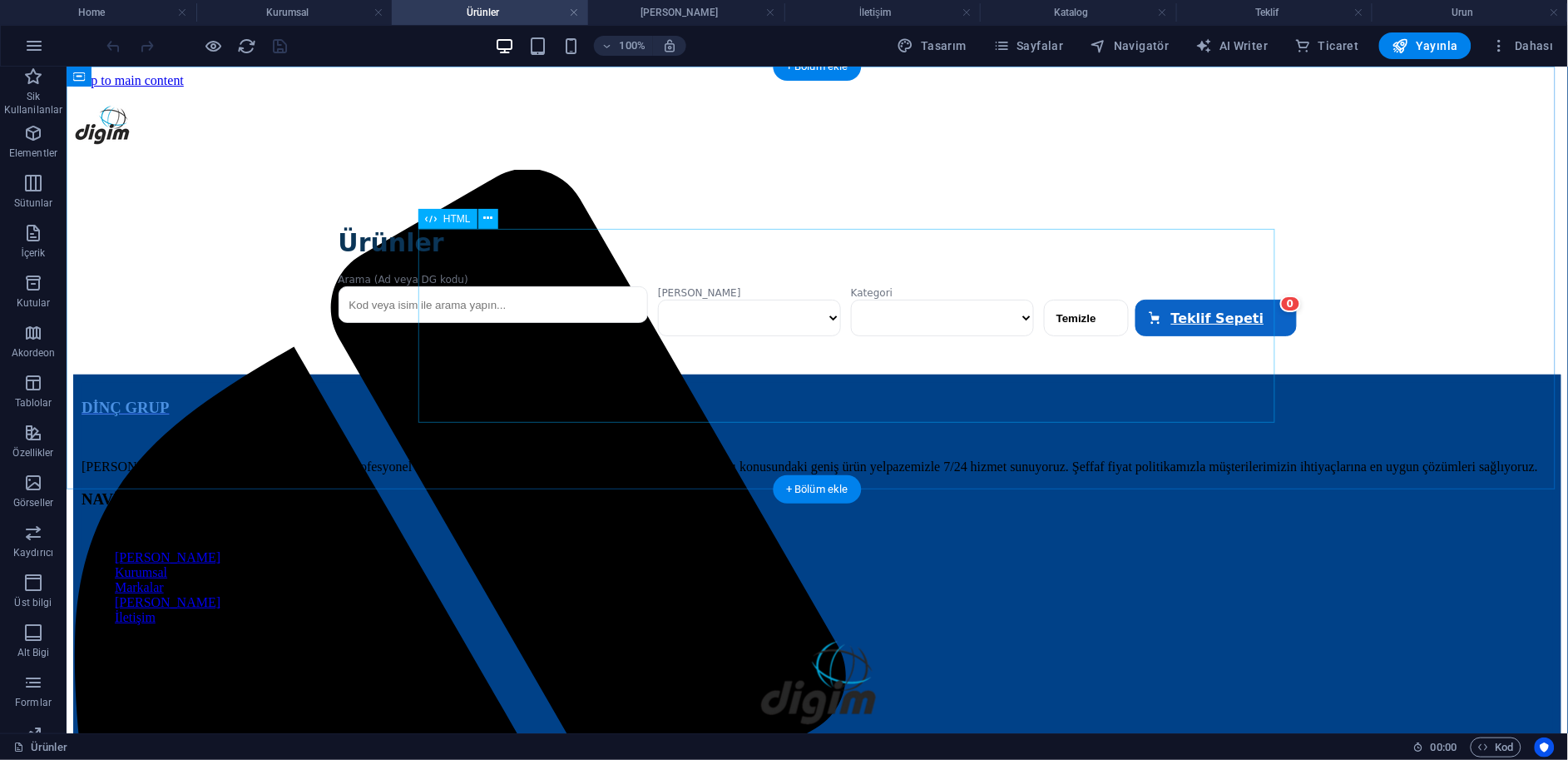
click at [597, 330] on div "Ürünler Arama (Ad veya DG kodu) Marka Kategori [GEOGRAPHIC_DATA] Teklif Sepeti …" at bounding box center [817, 286] width 1489 height 173
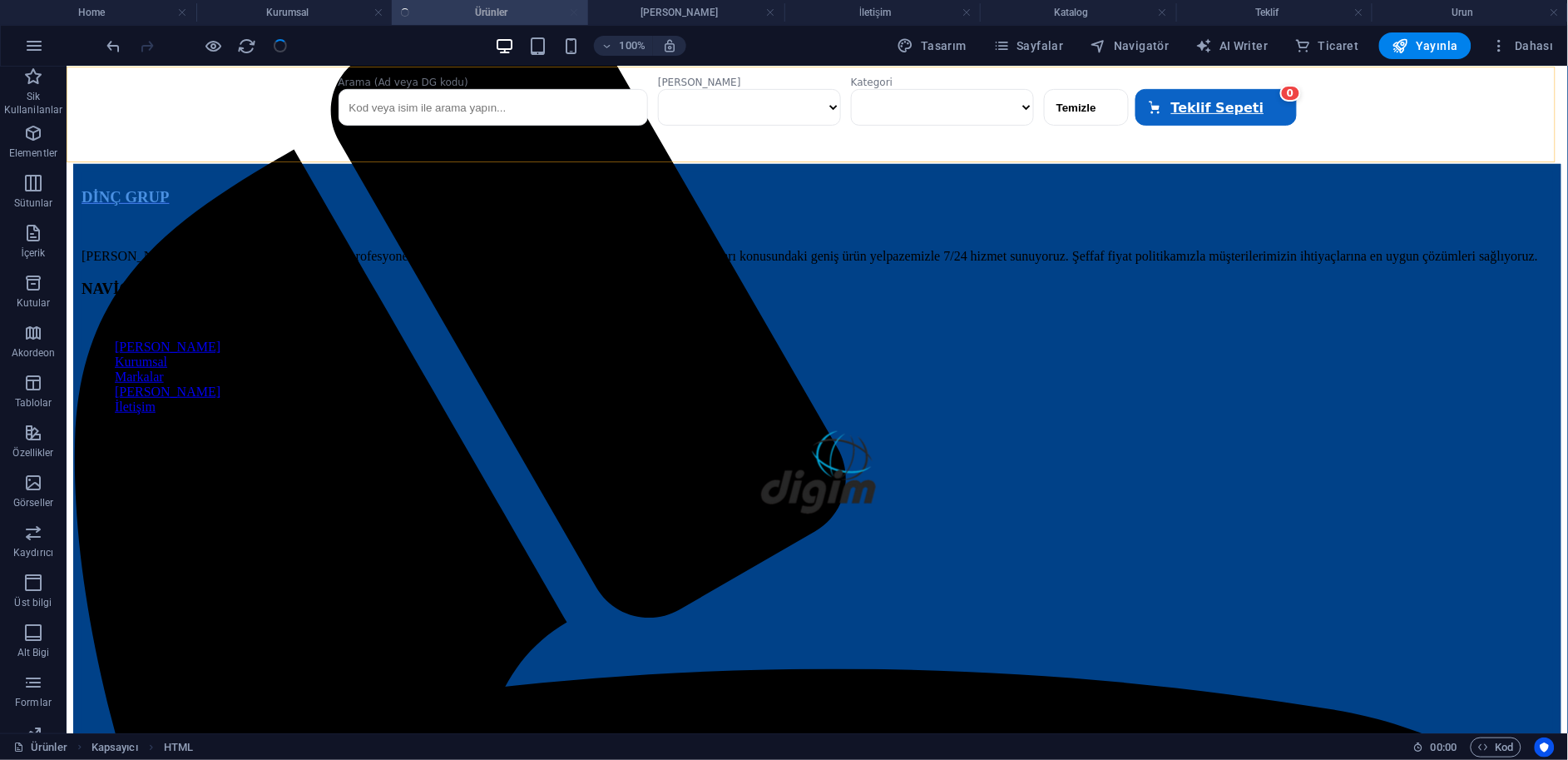
scroll to position [135, 0]
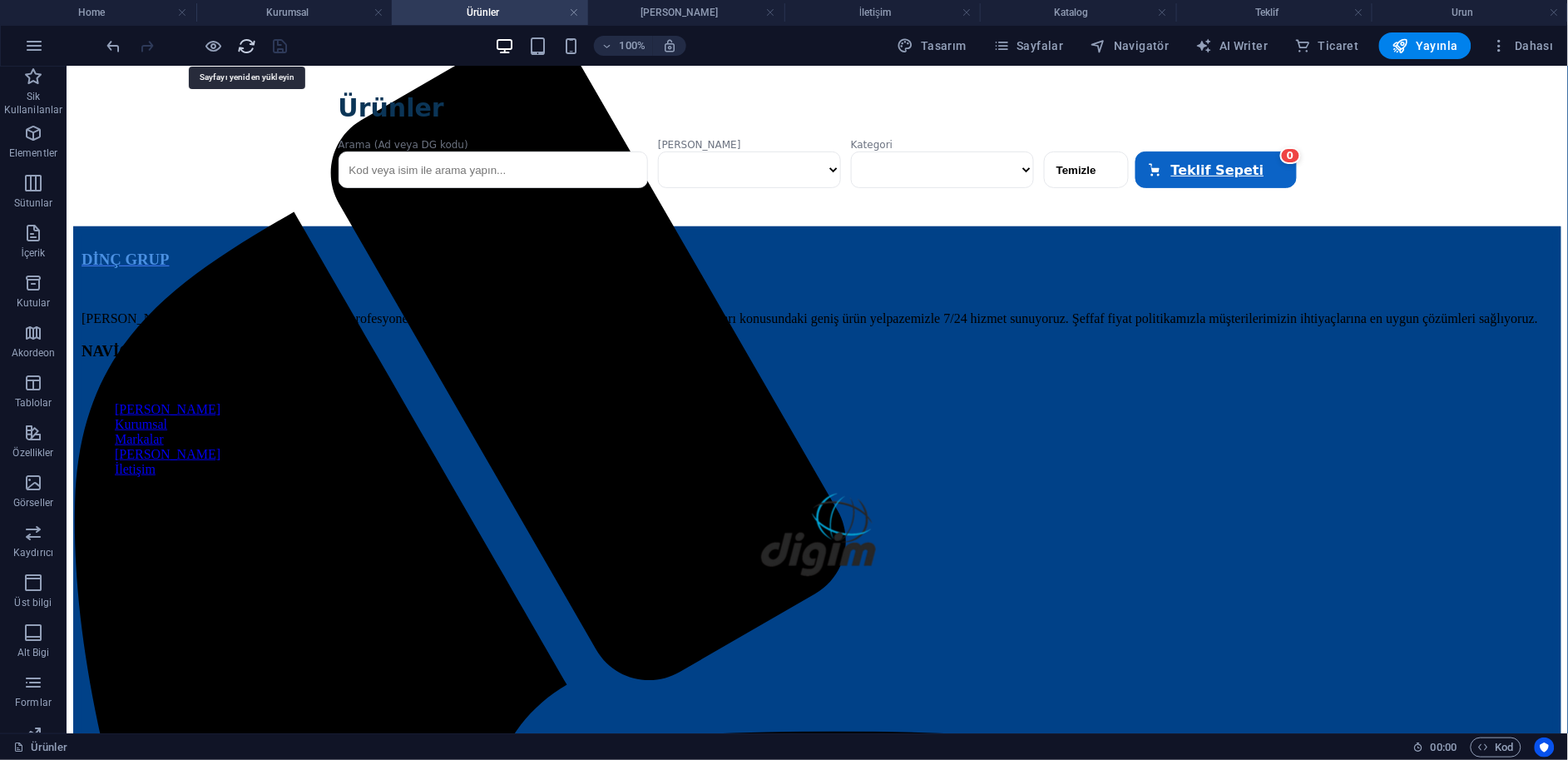
click at [252, 50] on icon "reload" at bounding box center [248, 46] width 19 height 19
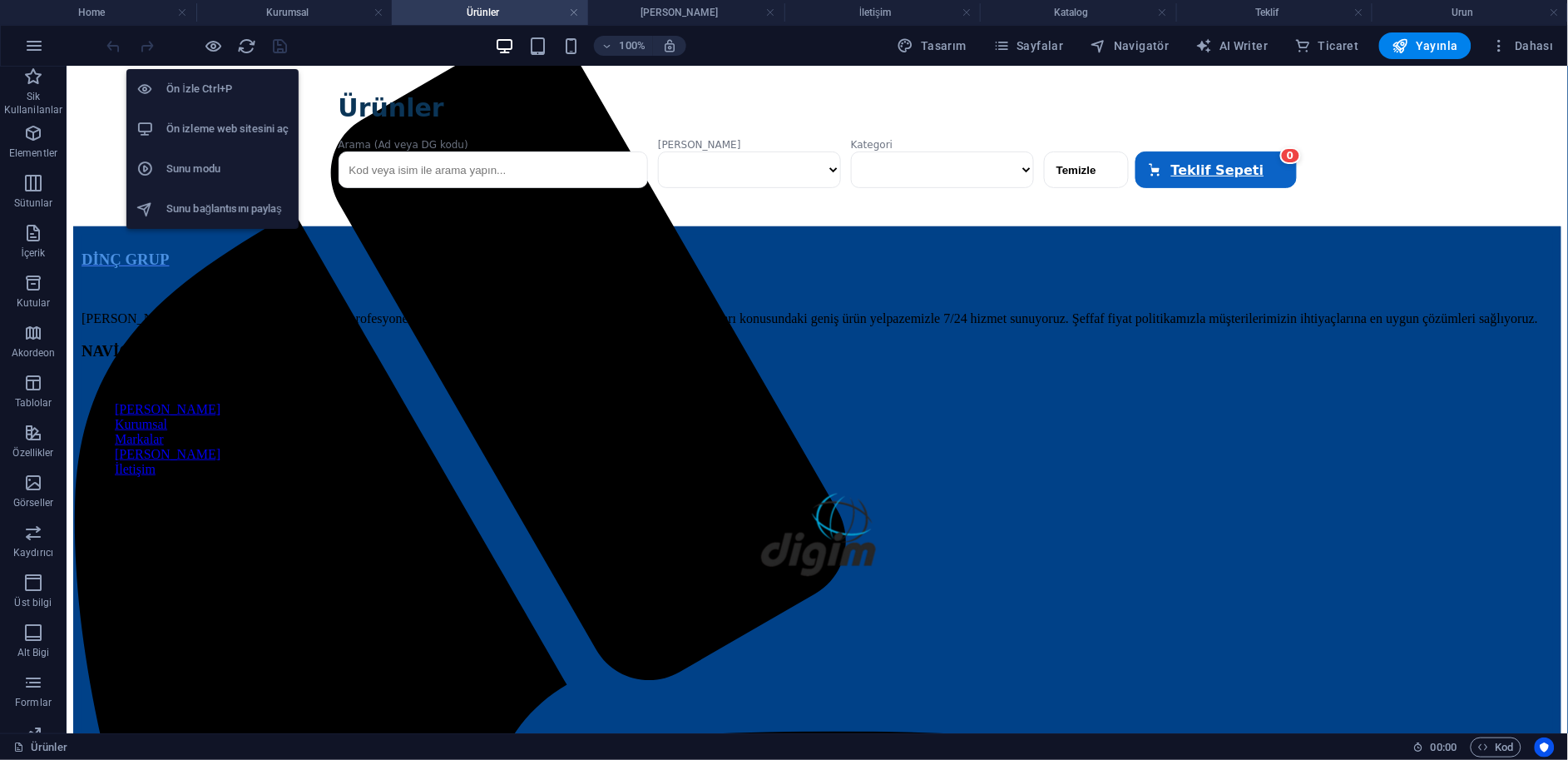
click at [243, 132] on h6 "Ön izleme web sitesini aç" at bounding box center [228, 129] width 122 height 20
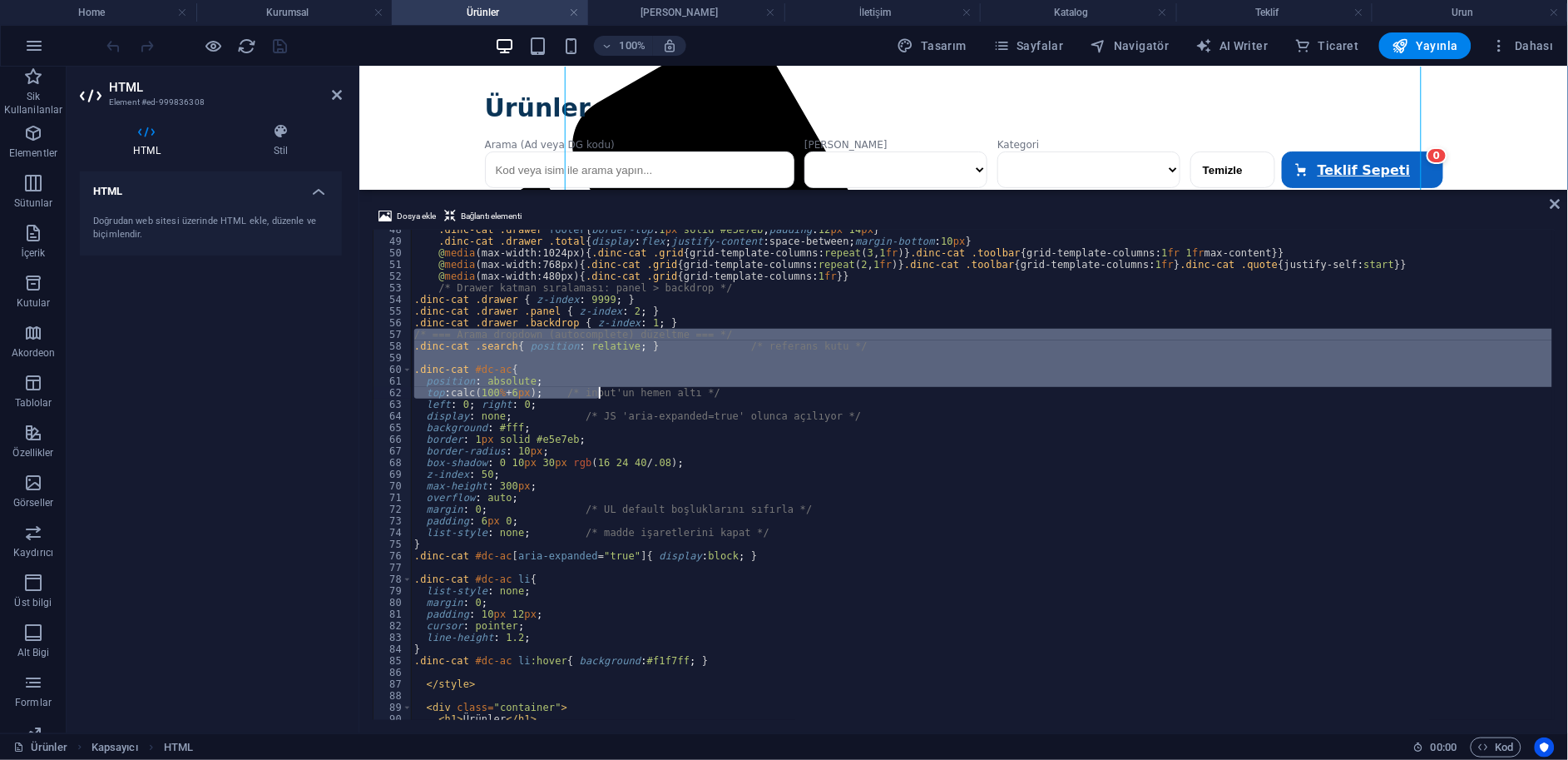
scroll to position [719, 0]
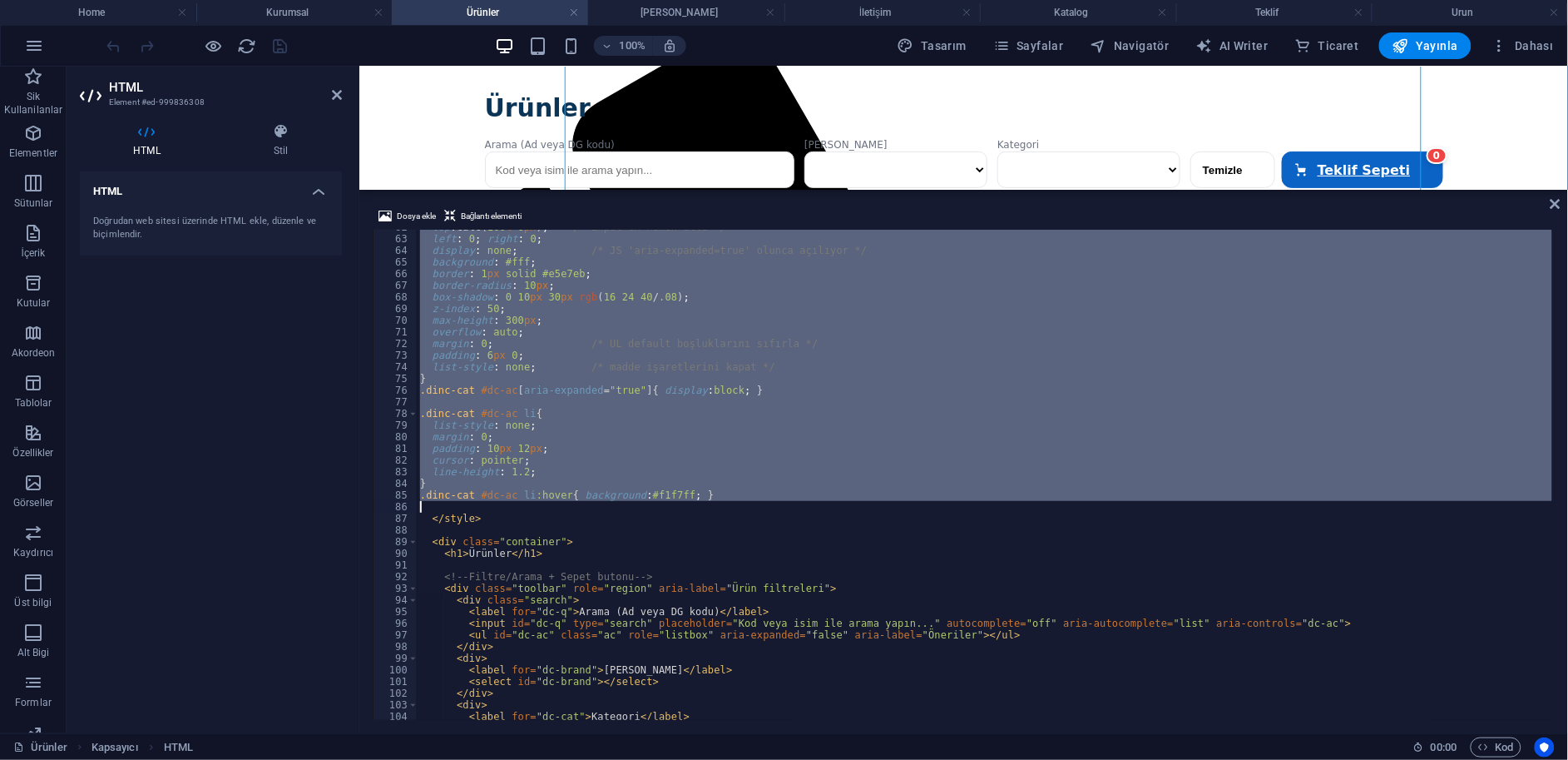
drag, startPoint x: 416, startPoint y: 330, endPoint x: 736, endPoint y: 505, distance: 364.7
type textarea ".dinc-cat #dc-ac li:hover{ background:#f1f7ff; }"
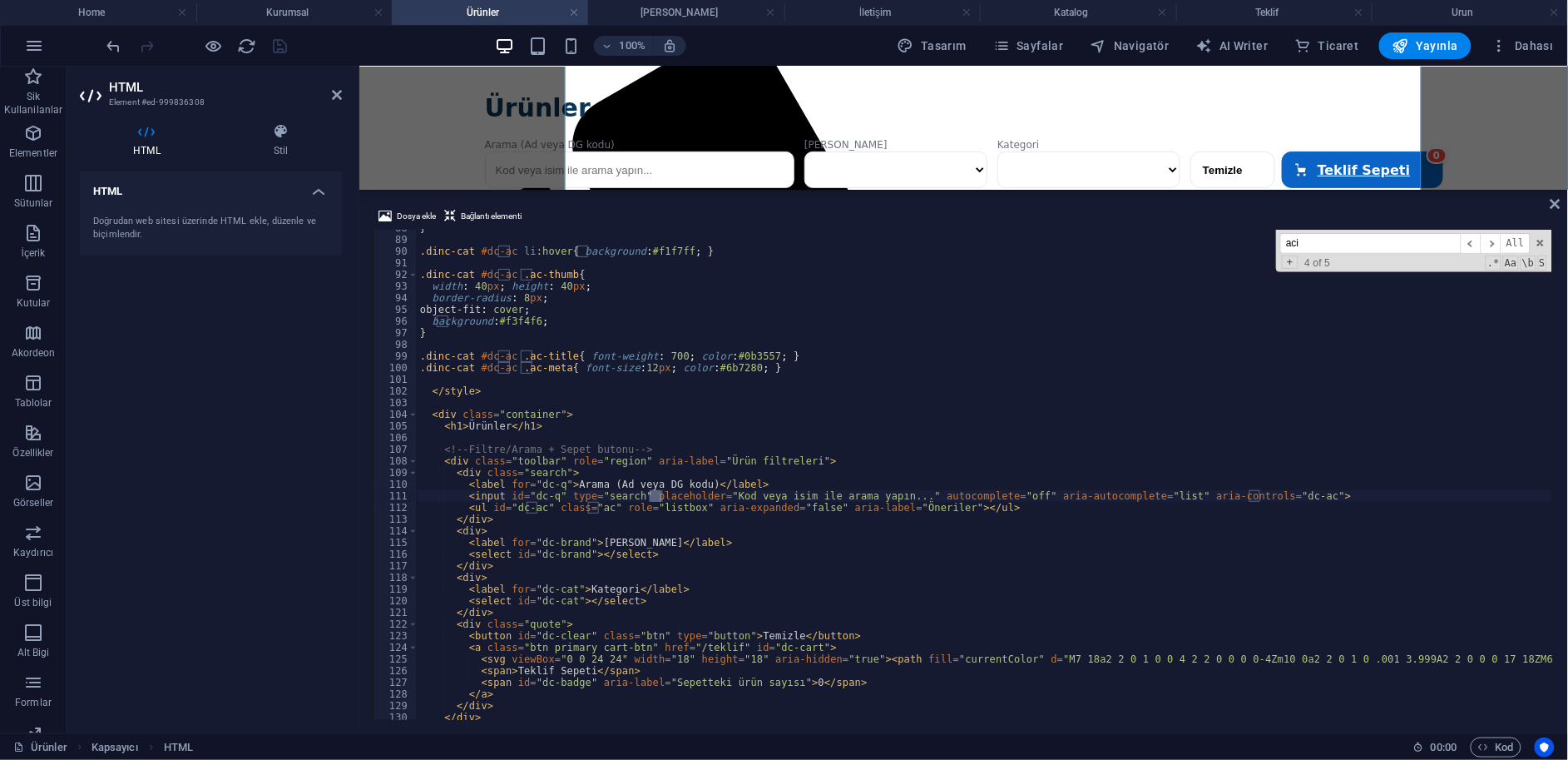
scroll to position [2576, 0]
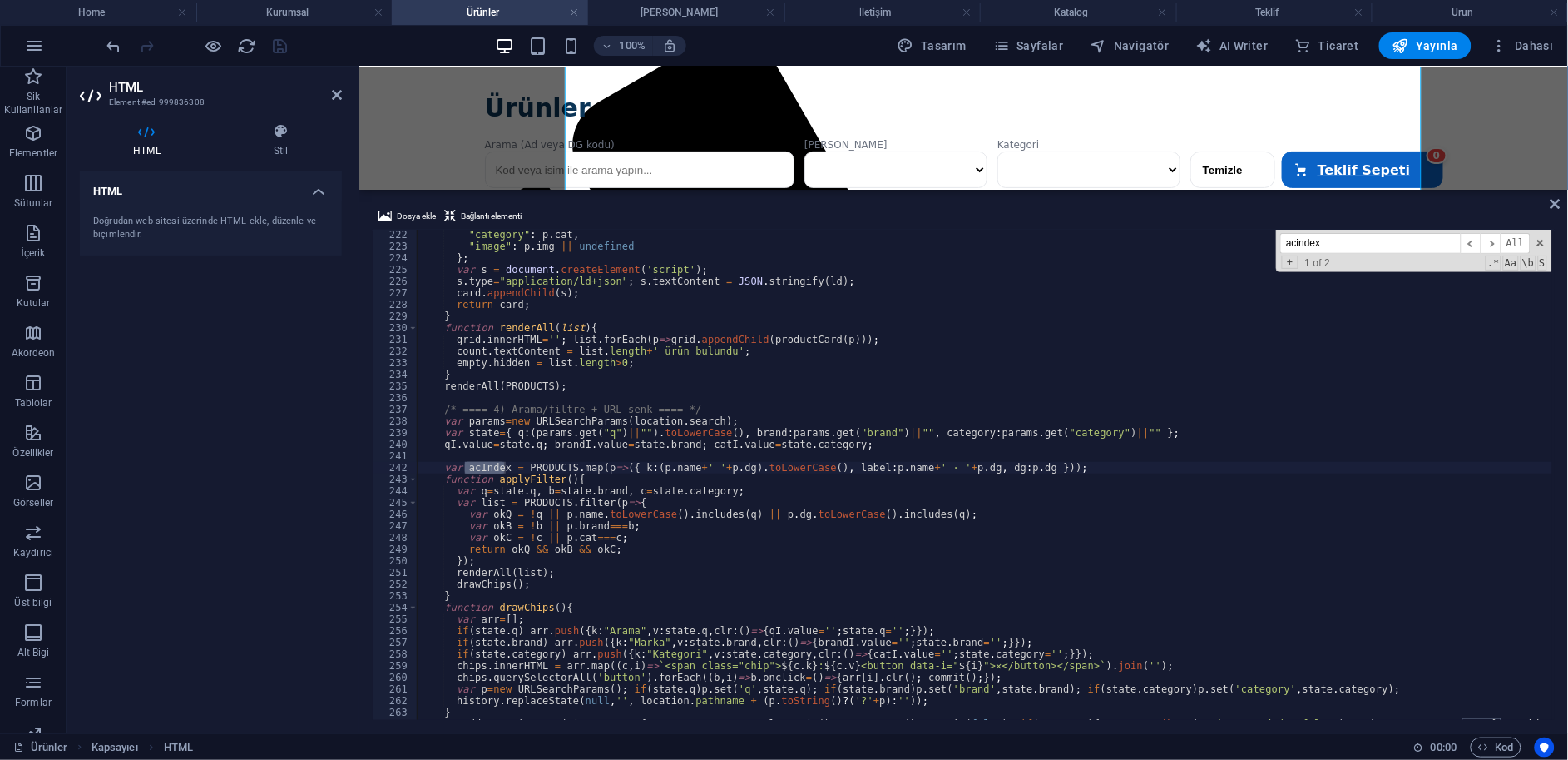
type input "acindex"
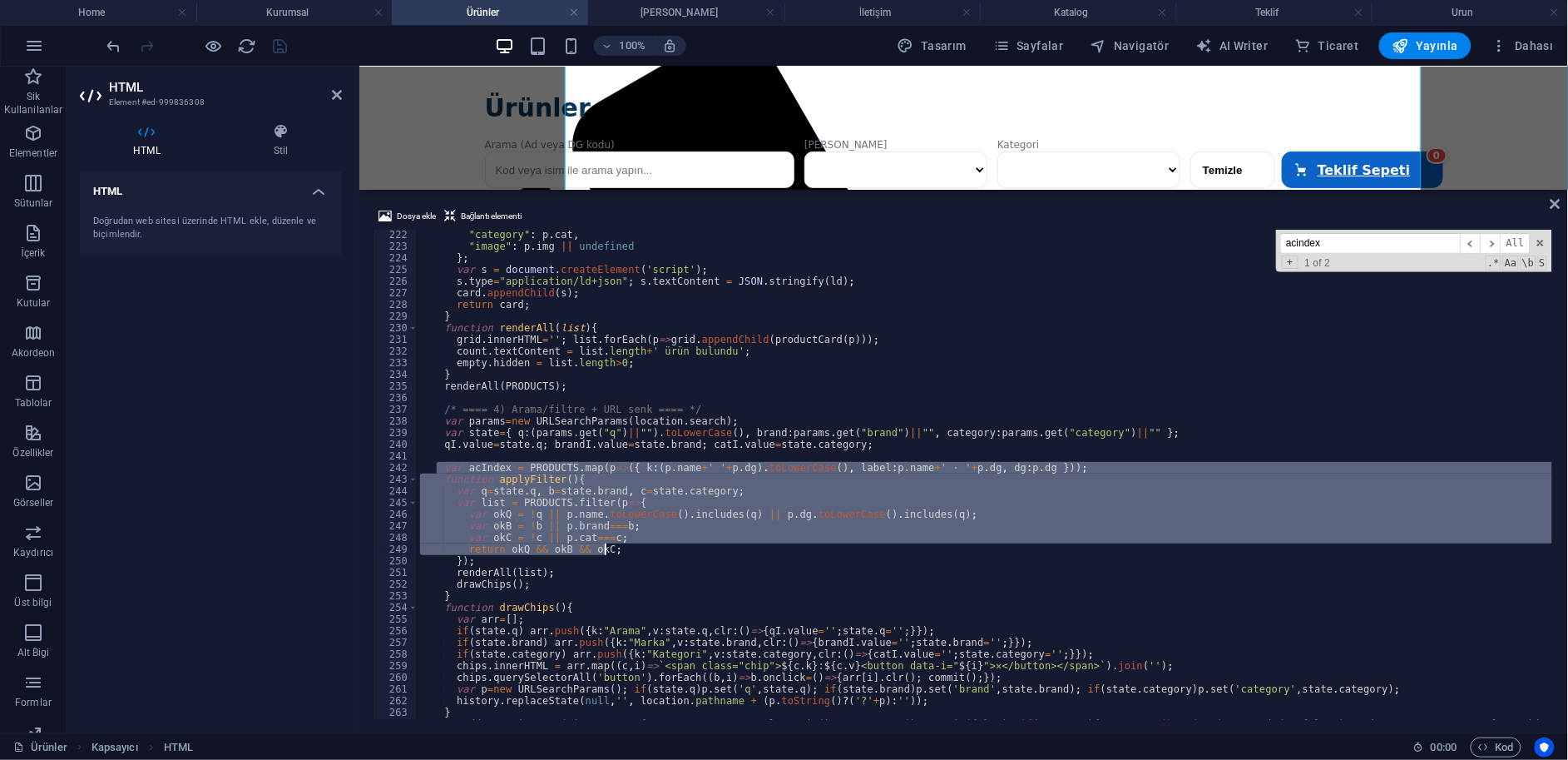
drag, startPoint x: 438, startPoint y: 467, endPoint x: 653, endPoint y: 552, distance: 231.2
type textarea "var okC = !c || [DOMAIN_NAME]===c; return okQ && [PERSON_NAME] && [PERSON_NAME];"
paste textarea
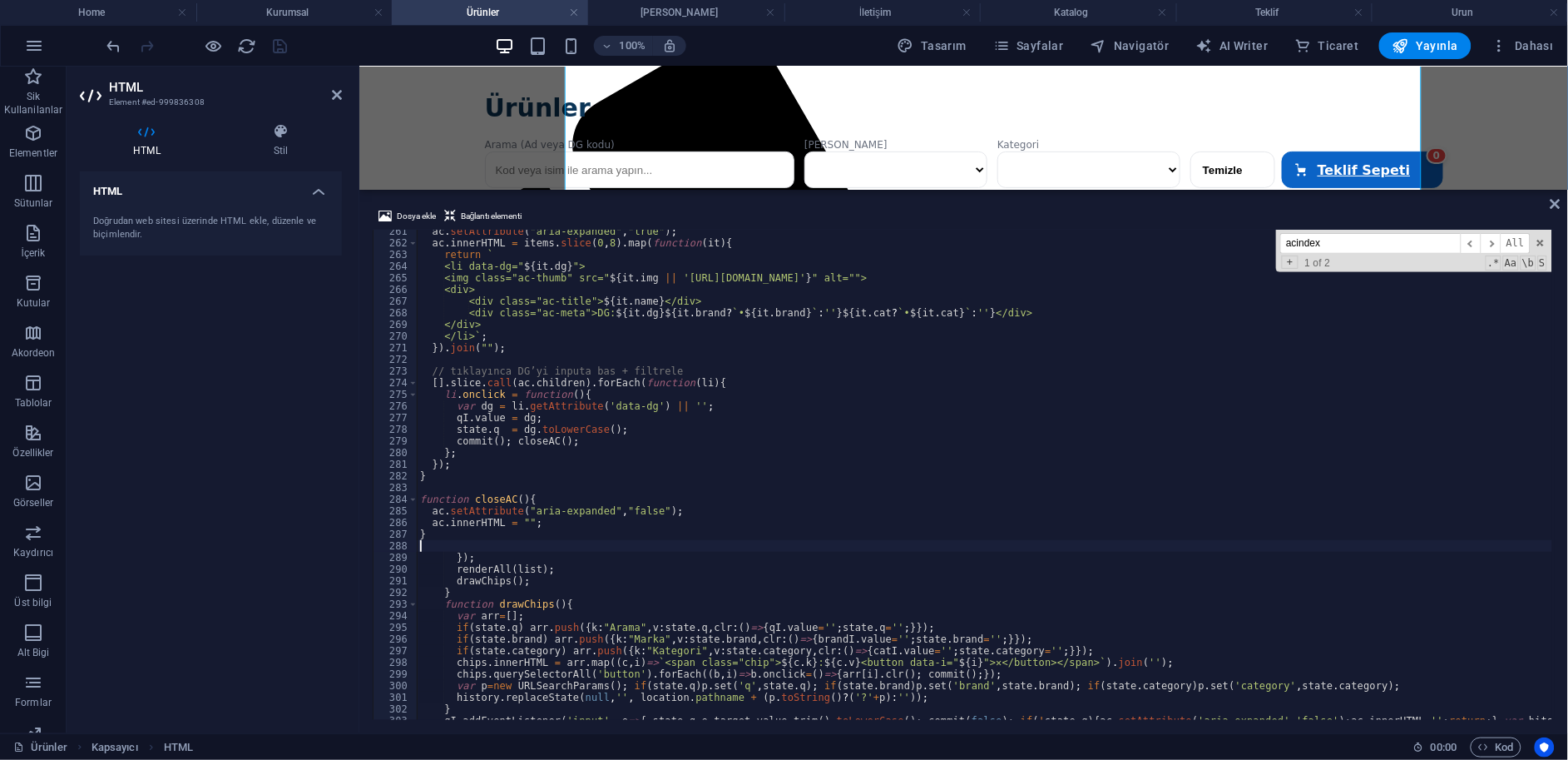
scroll to position [3089, 0]
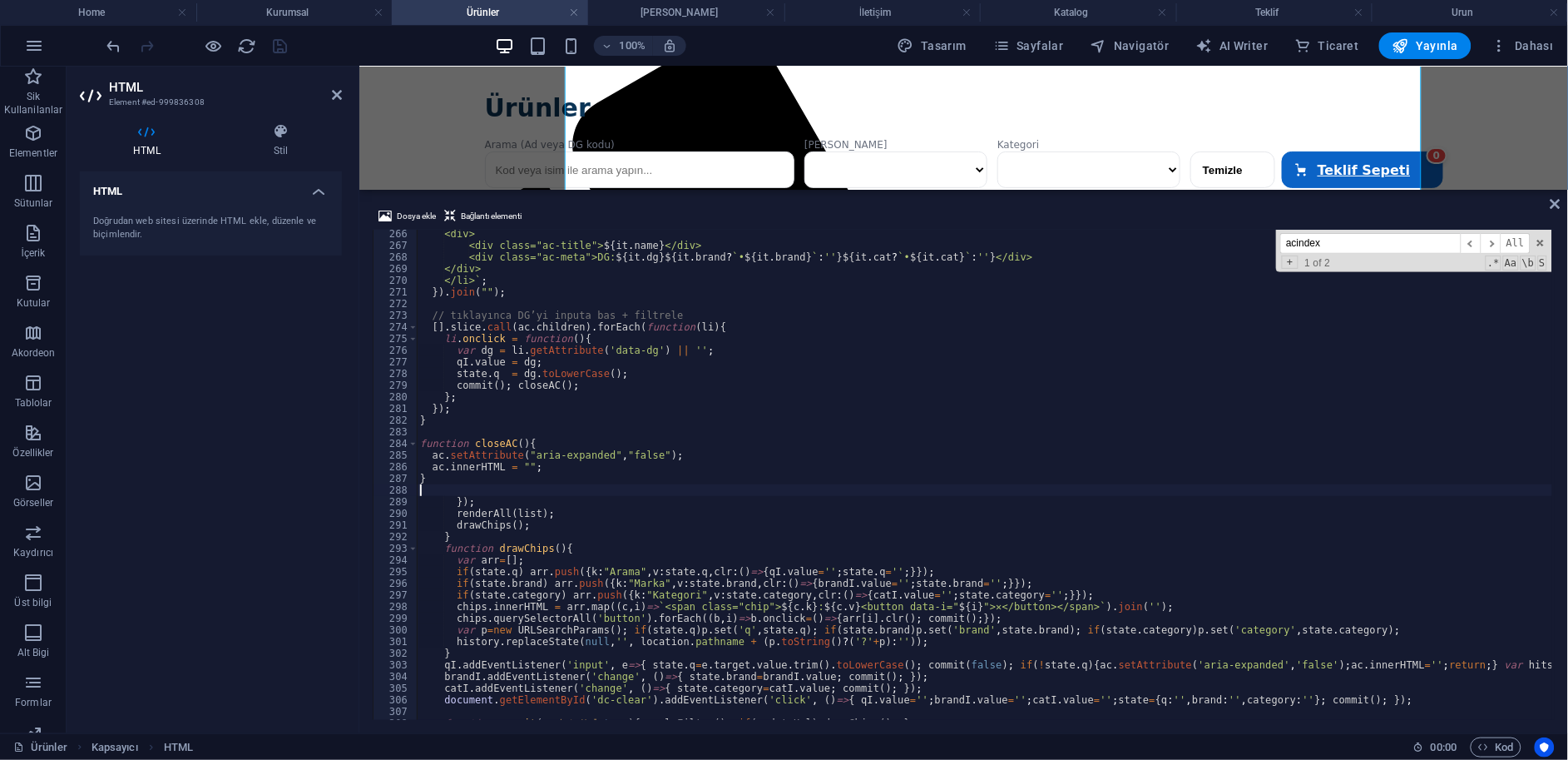
click at [1358, 245] on input "acindex" at bounding box center [1370, 243] width 180 height 21
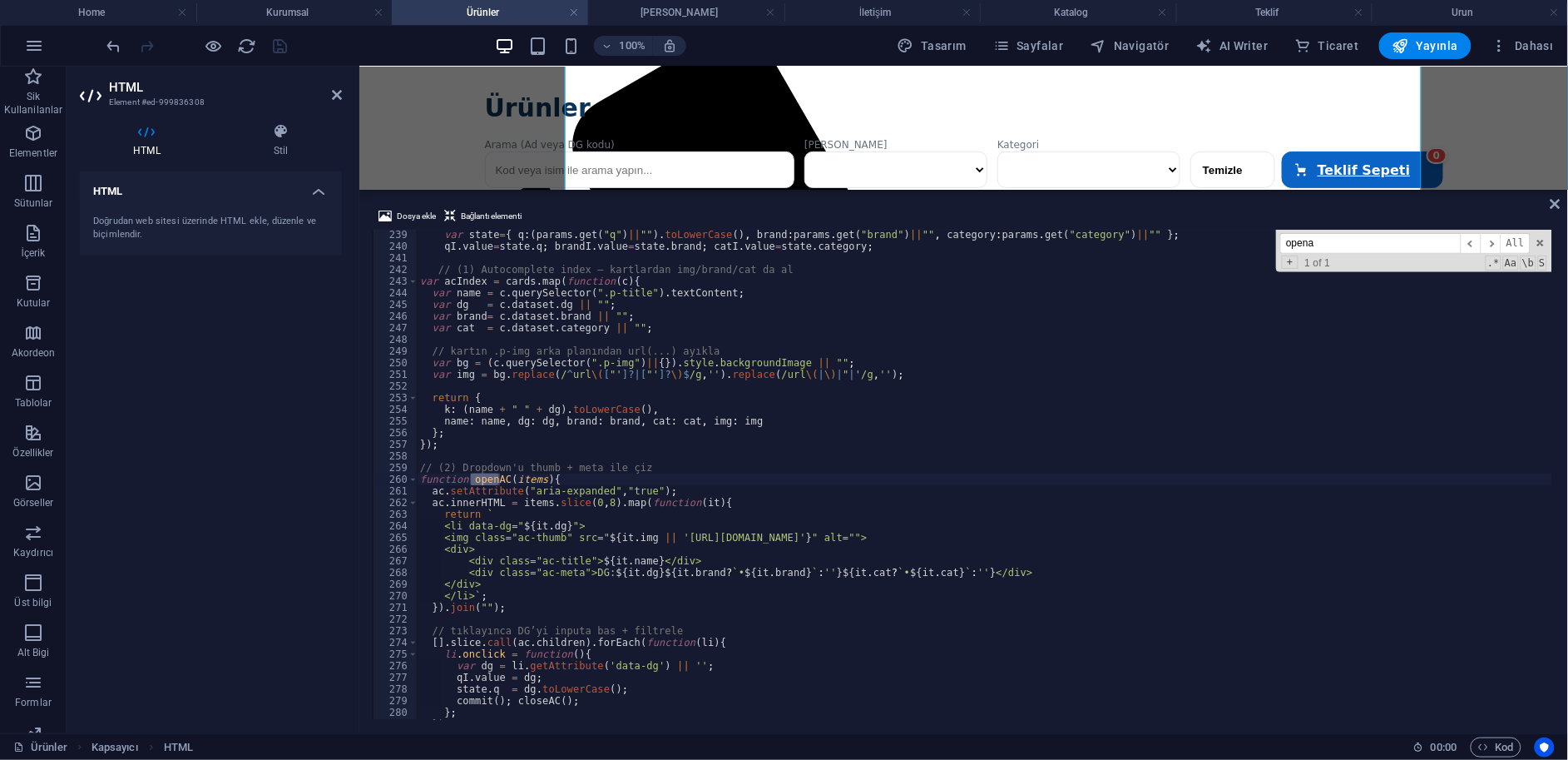
scroll to position [2773, 0]
type input "openac"
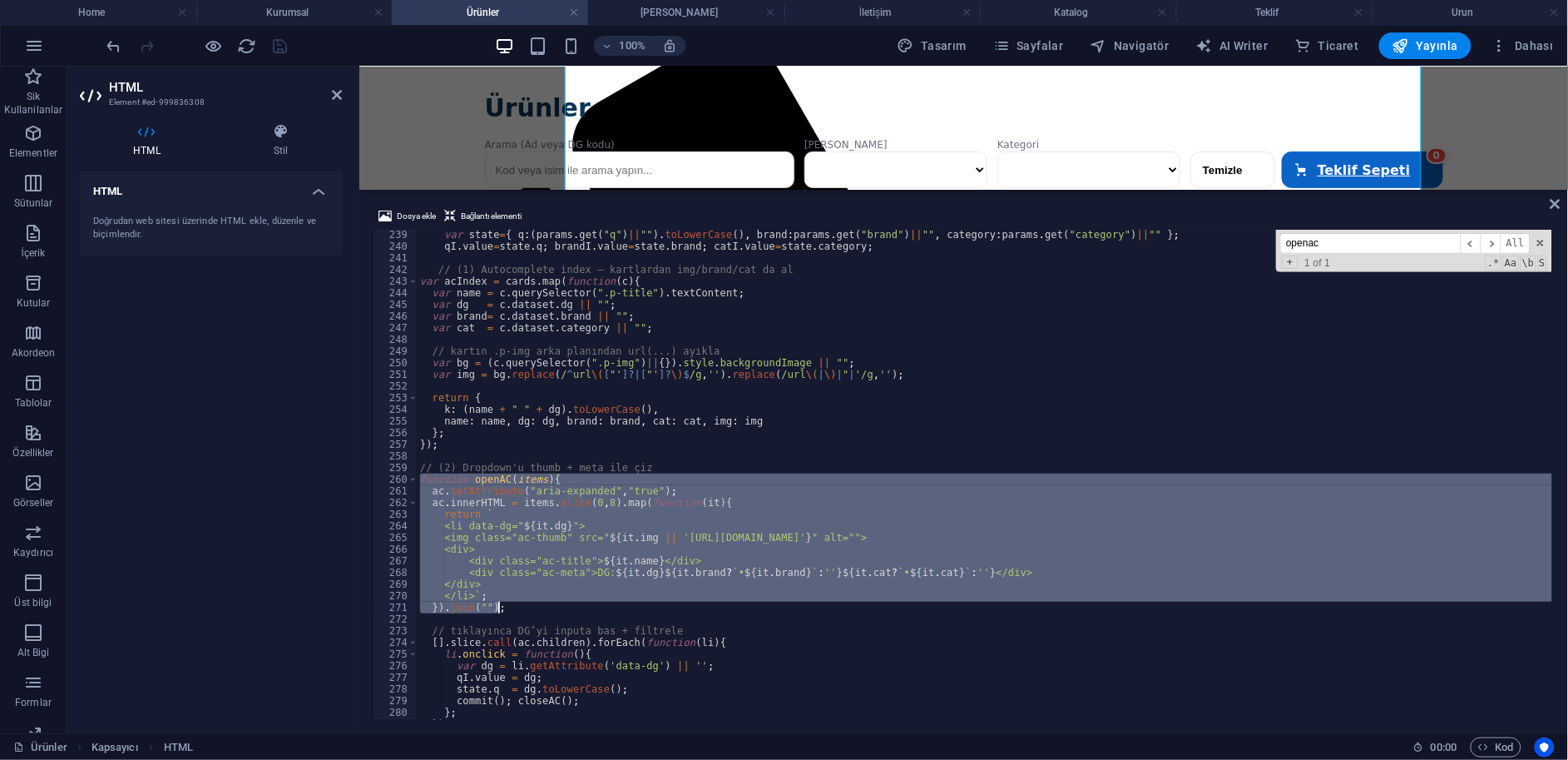
drag, startPoint x: 419, startPoint y: 480, endPoint x: 568, endPoint y: 608, distance: 196.4
paste textarea
type textarea "}).join("");"
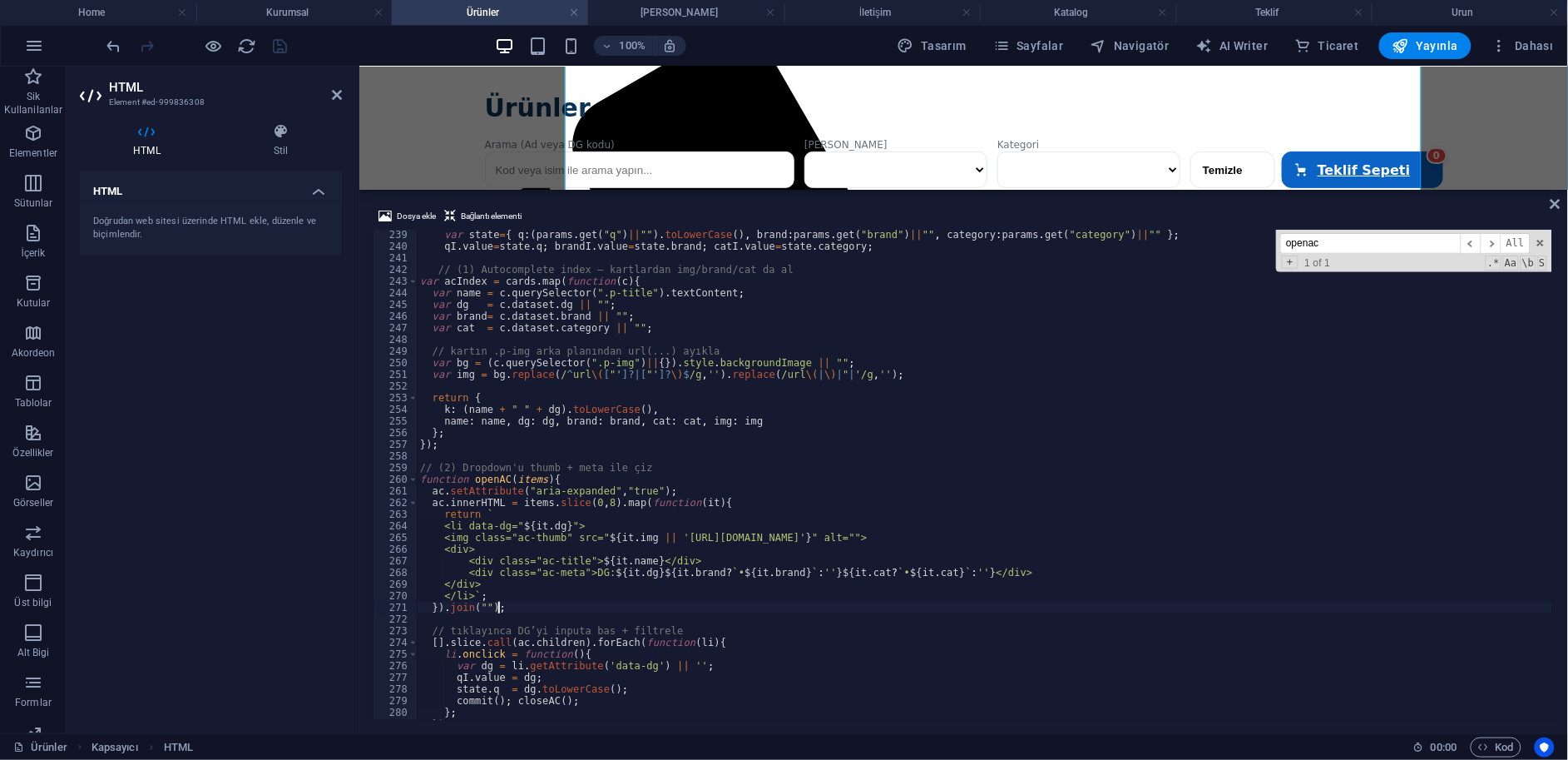
click at [1367, 248] on input "openac" at bounding box center [1370, 243] width 180 height 21
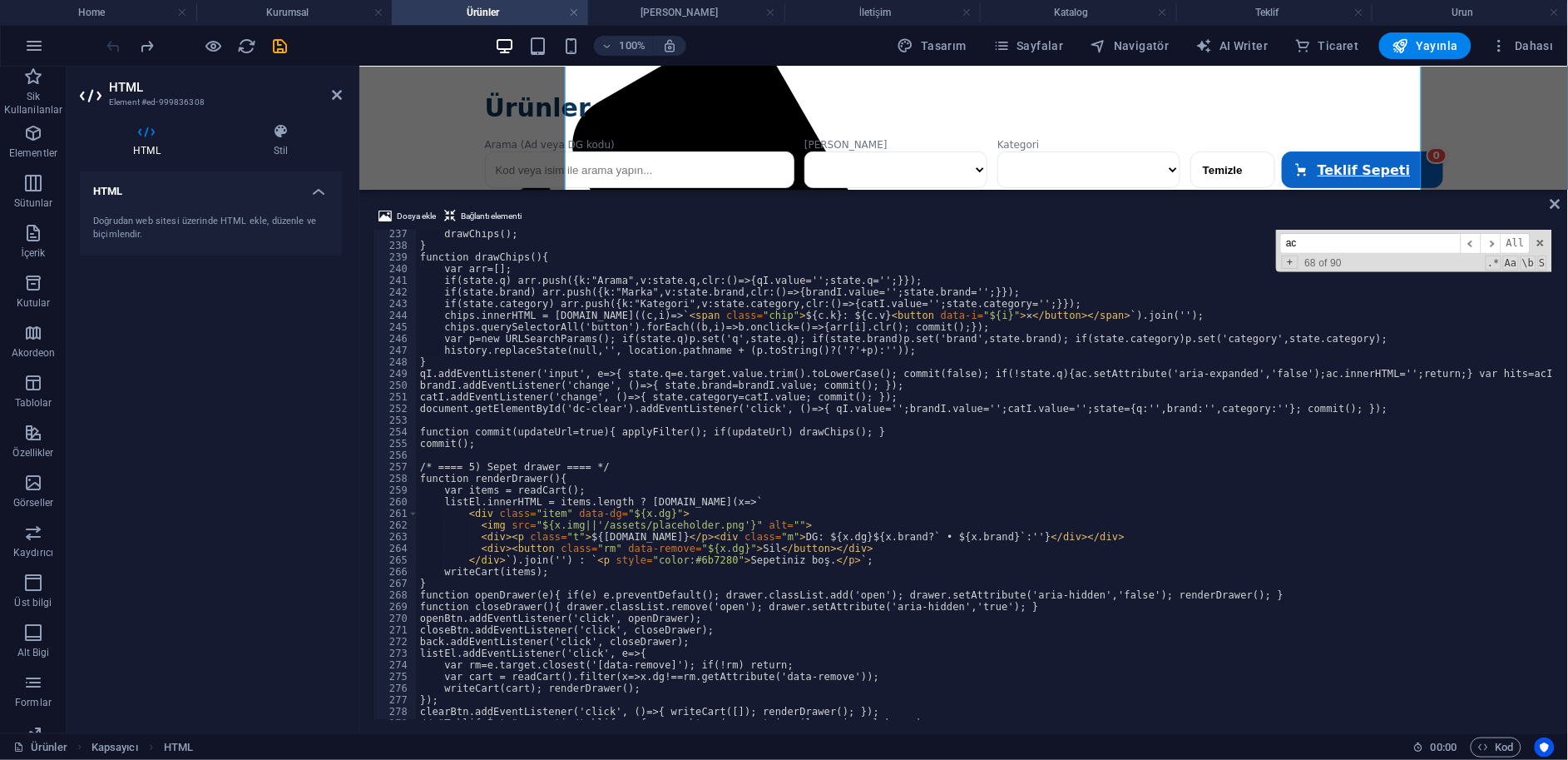
scroll to position [2530, 0]
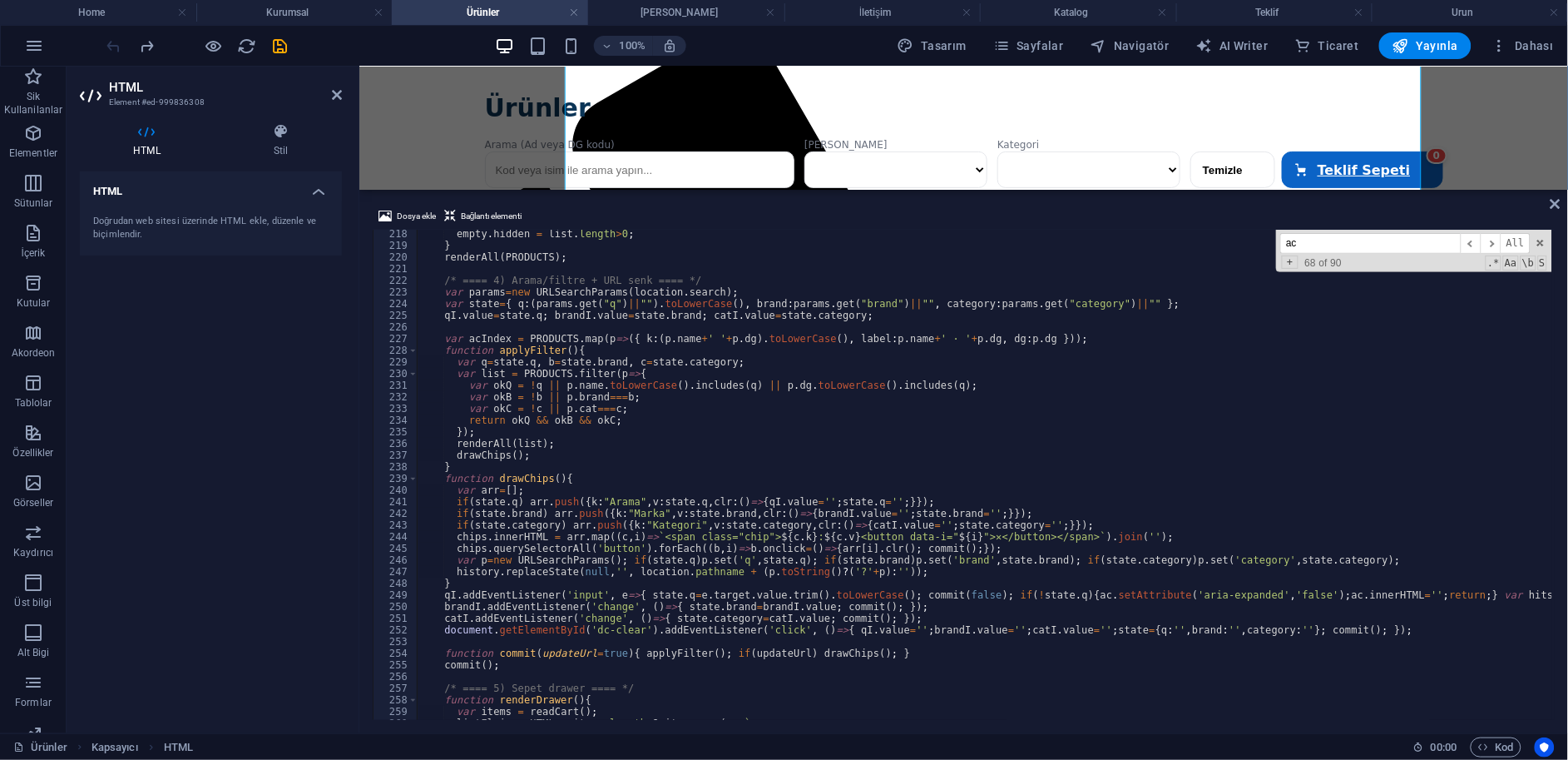
click at [1401, 248] on input "ac" at bounding box center [1370, 243] width 180 height 21
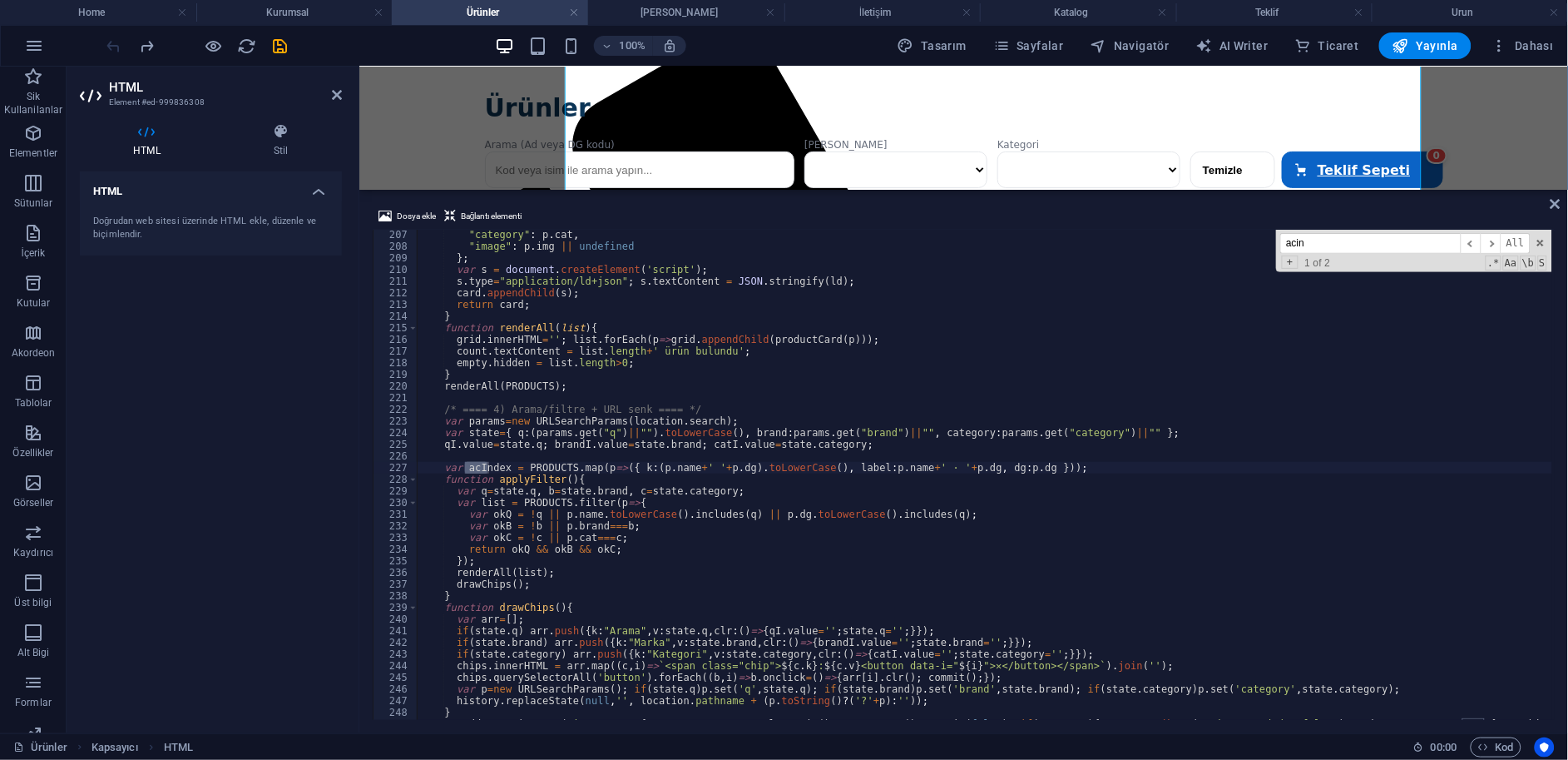
scroll to position [2401, 0]
type input "acinde"
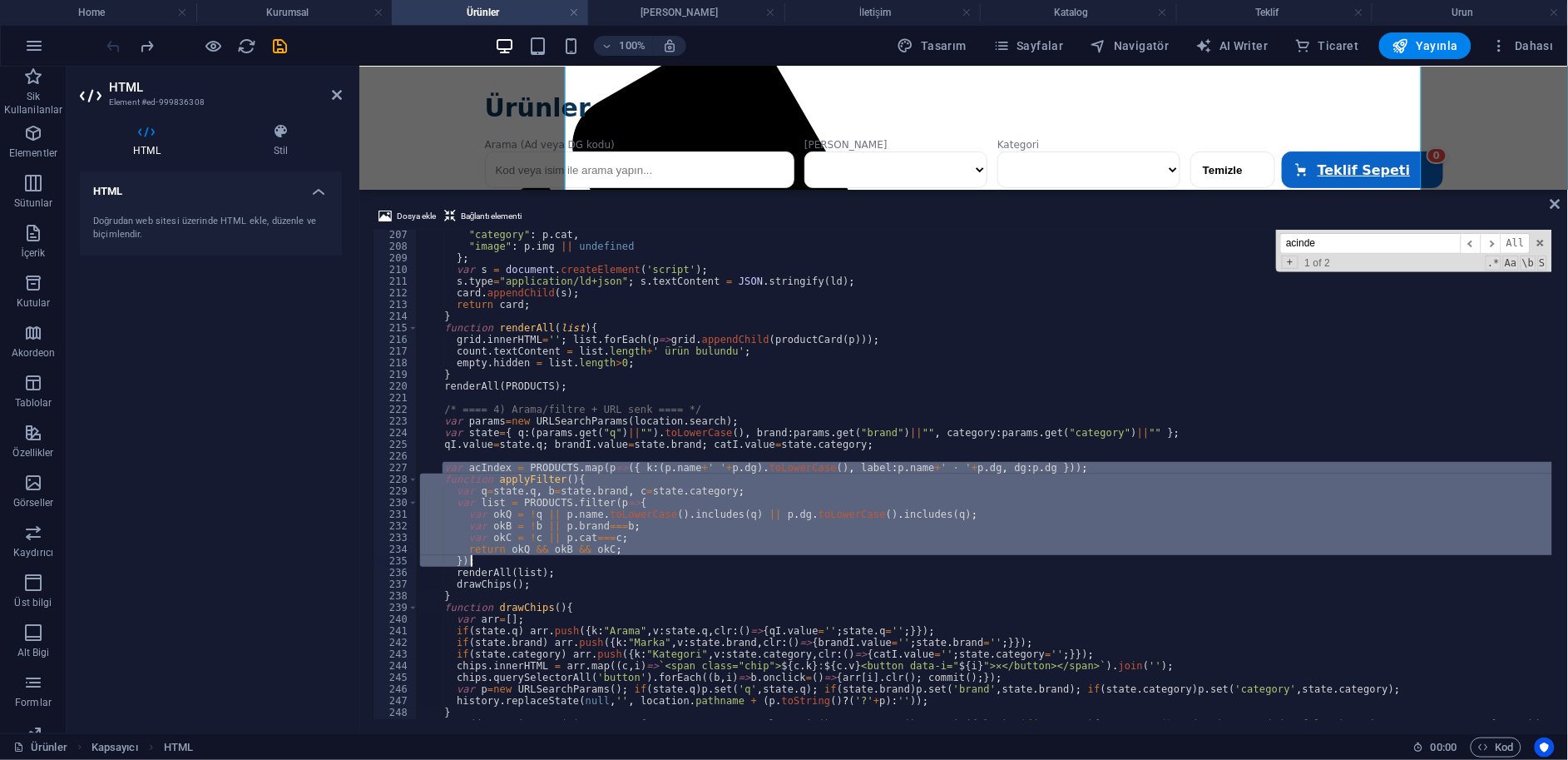
drag, startPoint x: 442, startPoint y: 465, endPoint x: 653, endPoint y: 565, distance: 233.5
paste textarea
type textarea "});"
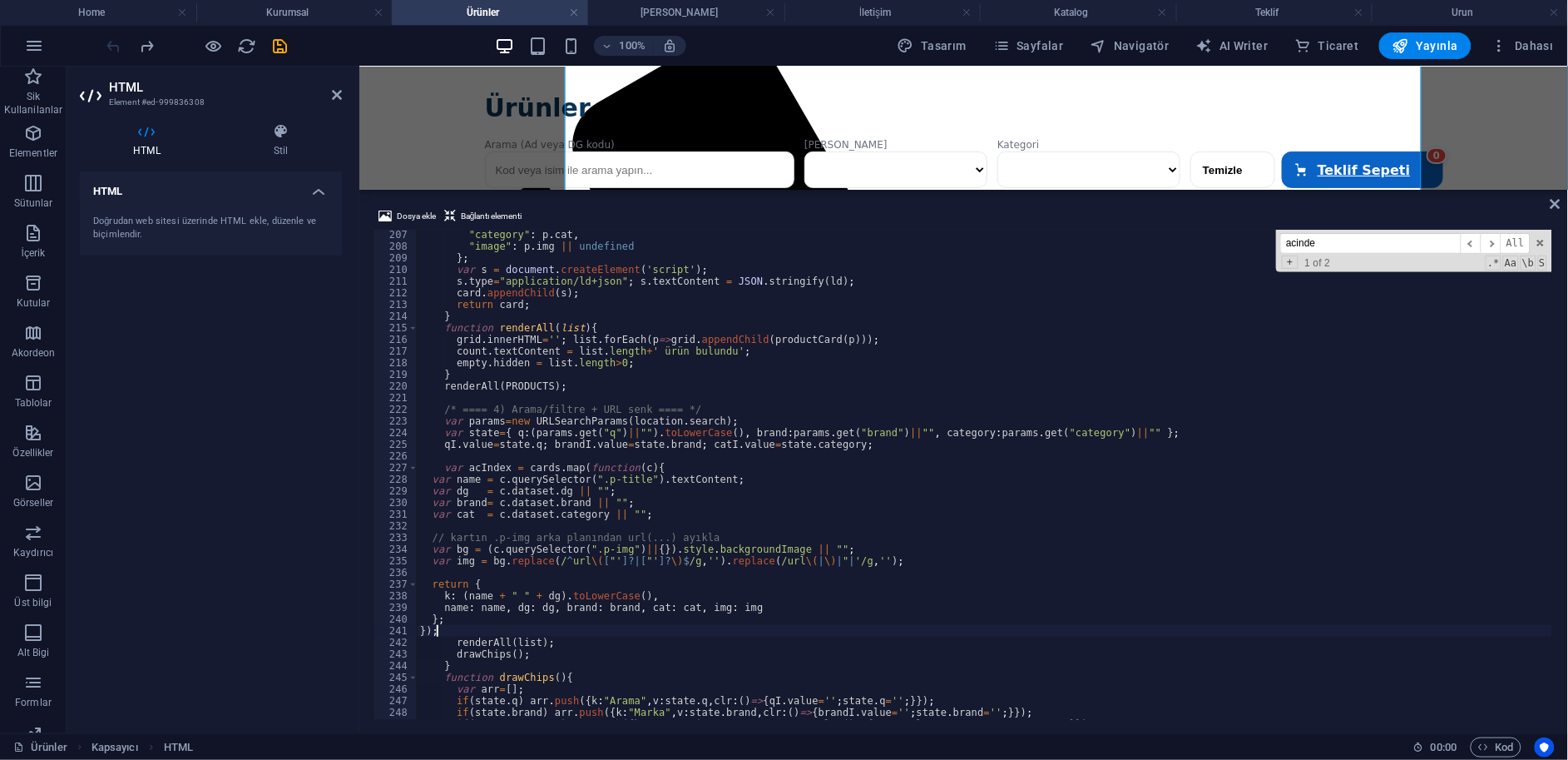
scroll to position [2456, 0]
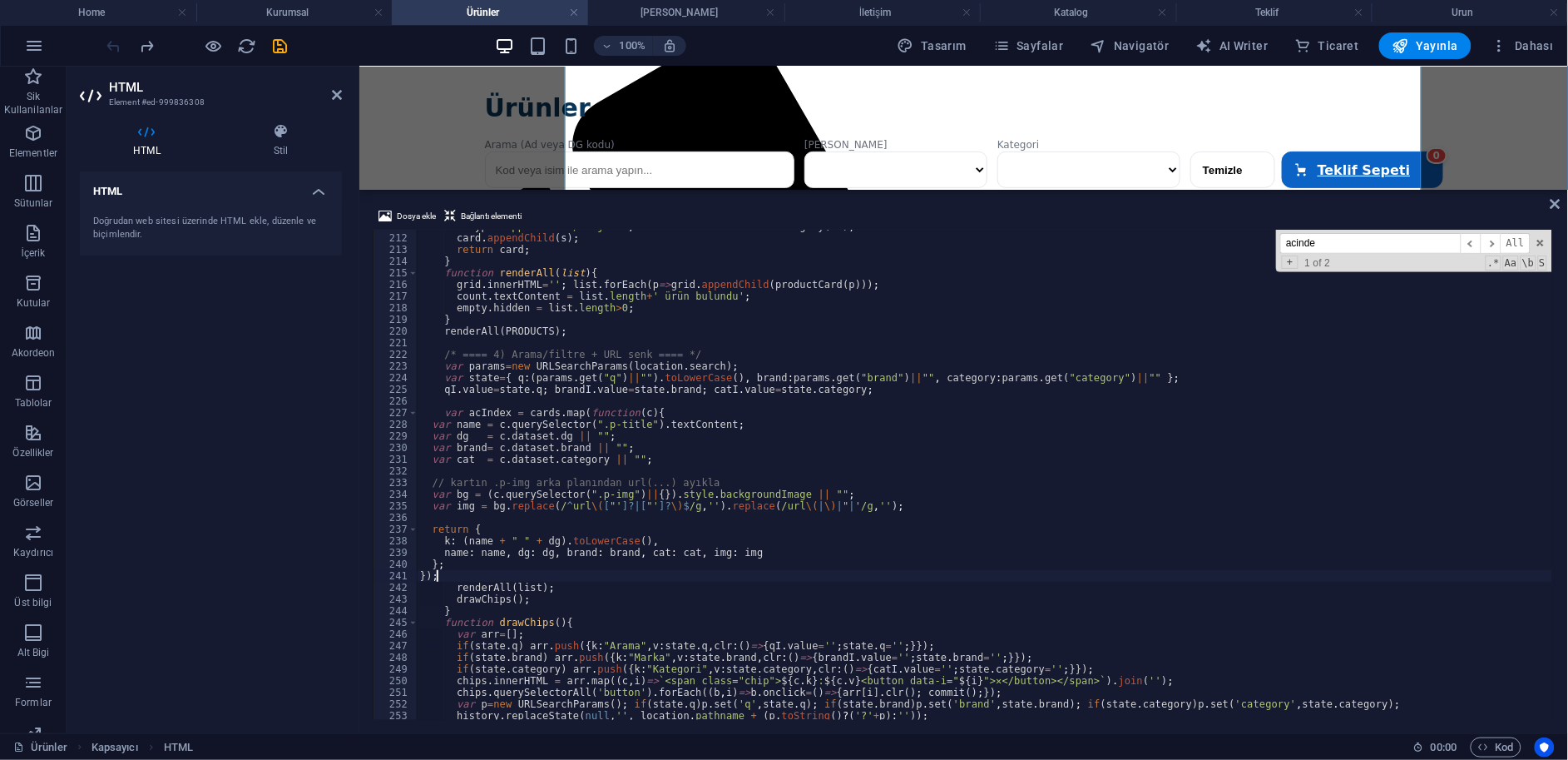
click at [1359, 238] on input "acinde" at bounding box center [1370, 243] width 180 height 21
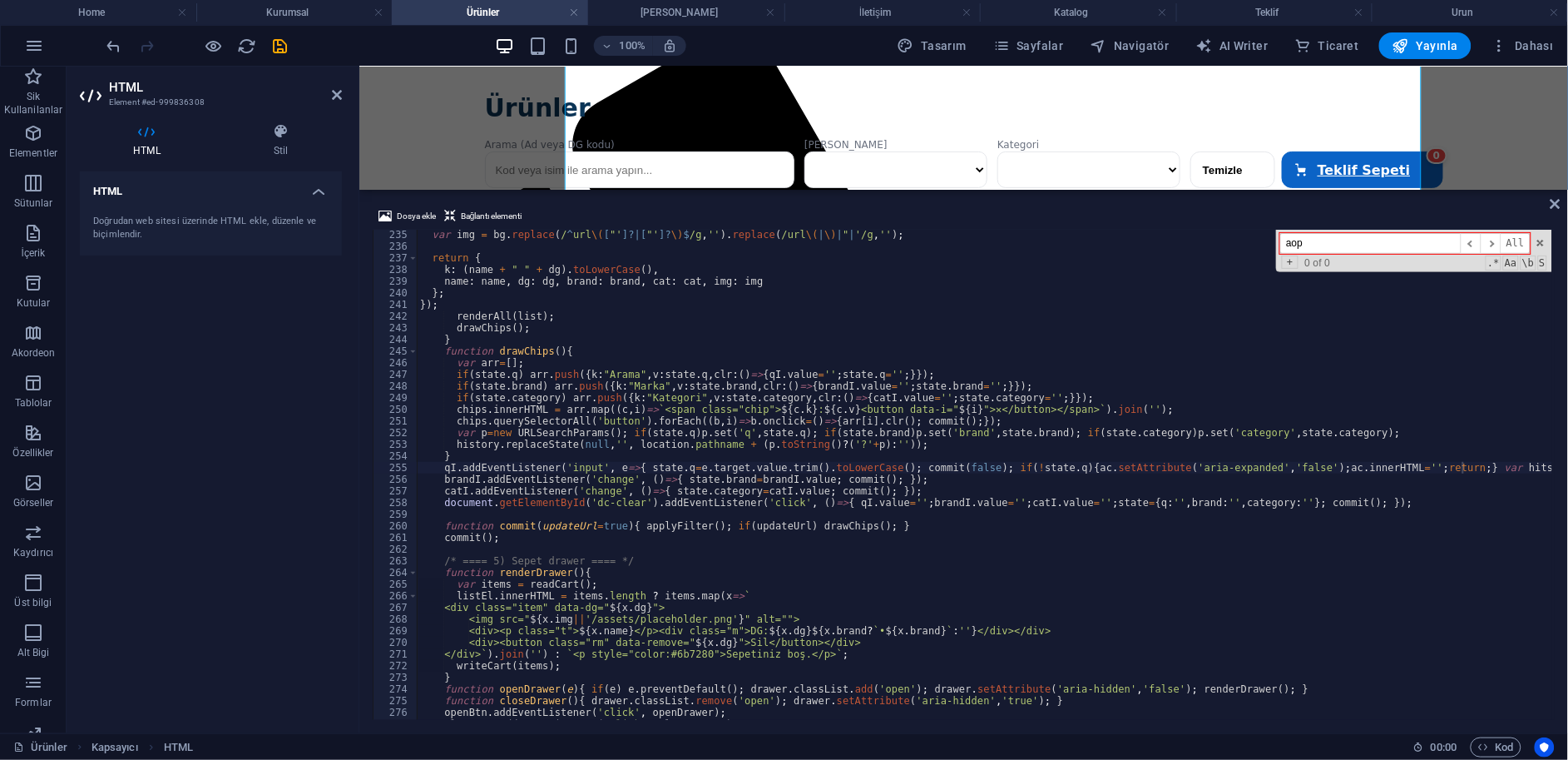
type input "aope"
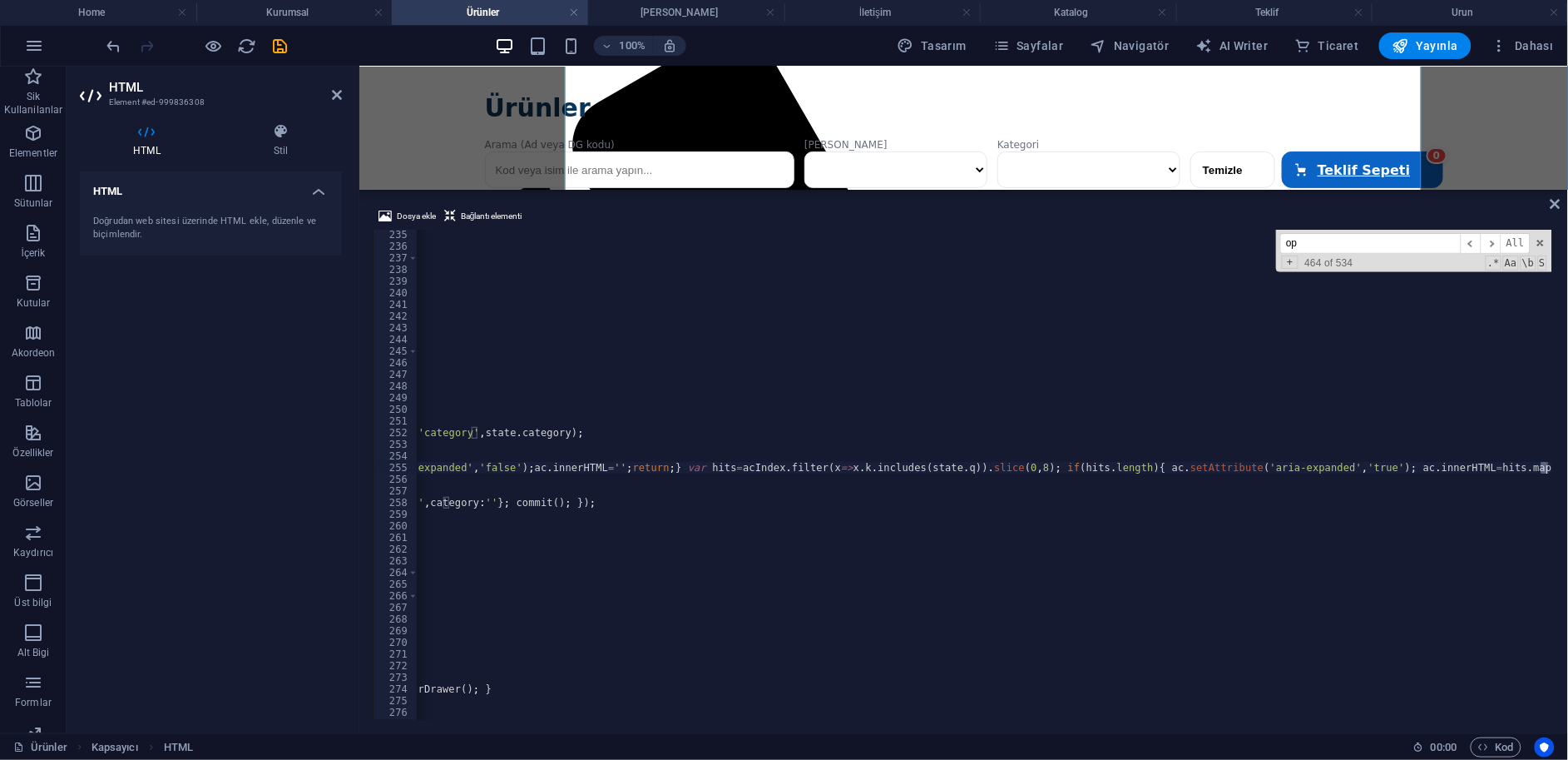
scroll to position [0, 76]
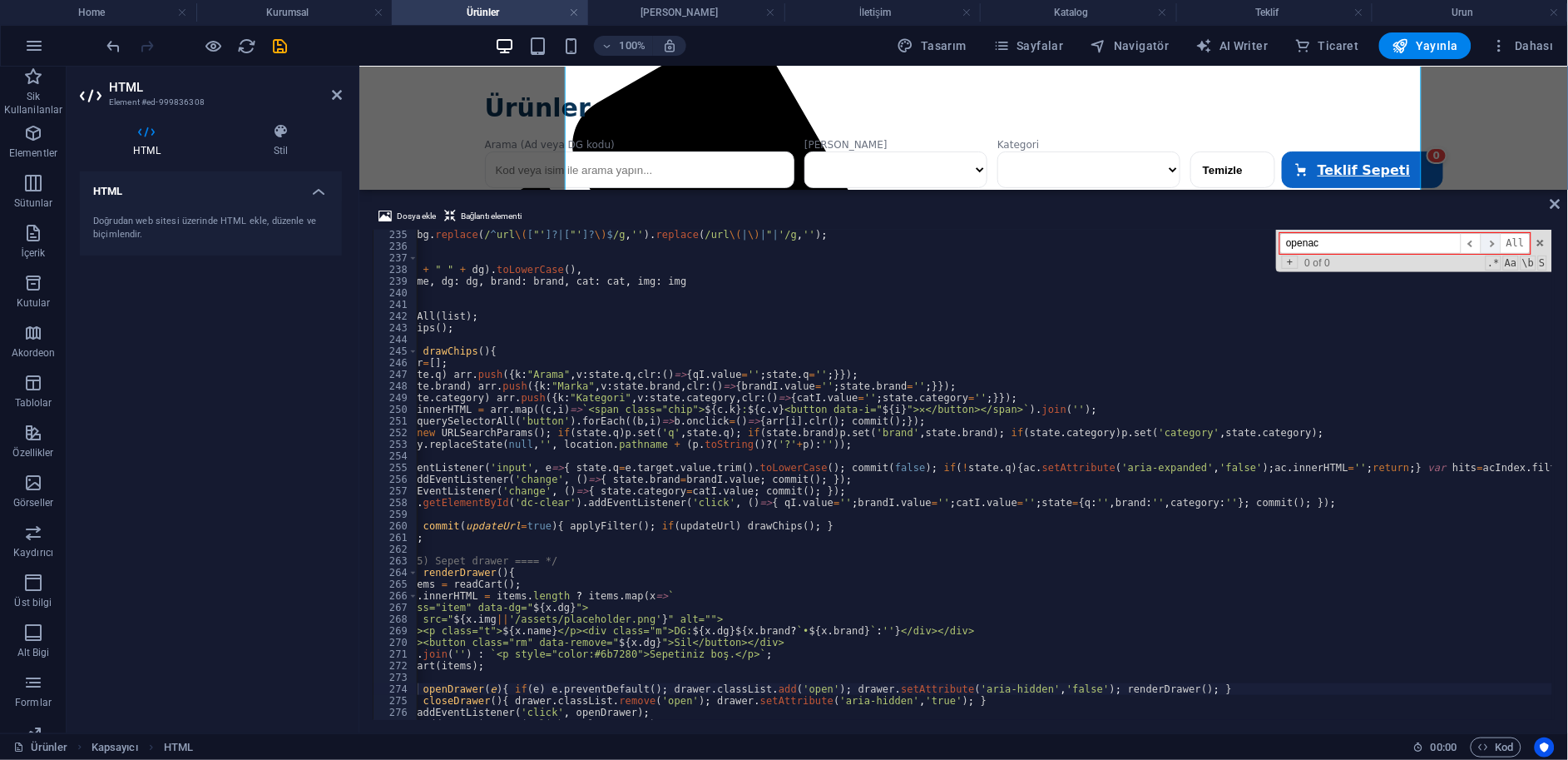
type input "openac"
click at [1495, 242] on span "​" at bounding box center [1490, 243] width 20 height 21
click at [1479, 245] on span "​" at bounding box center [1471, 243] width 20 height 21
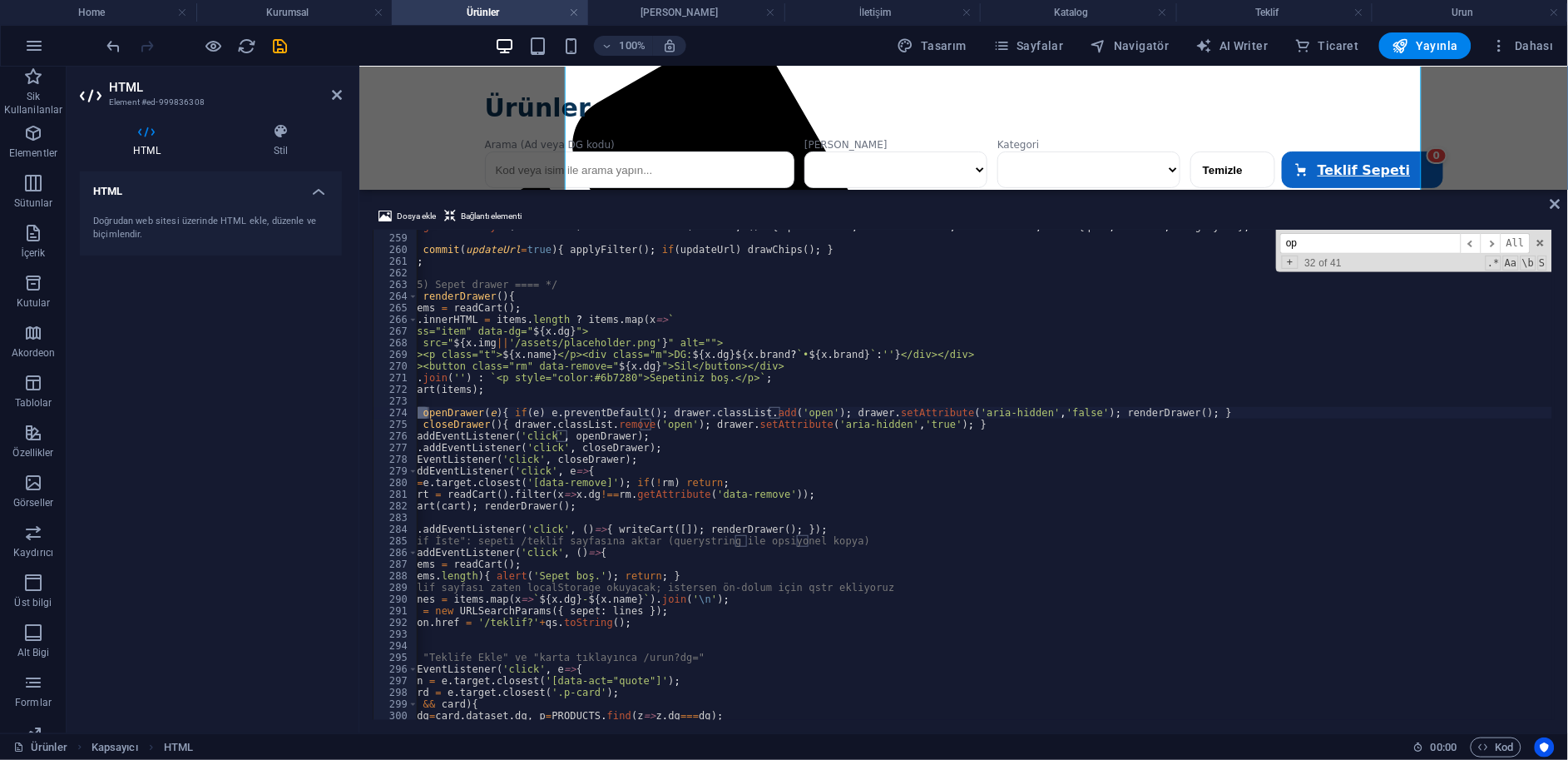
scroll to position [3114, 0]
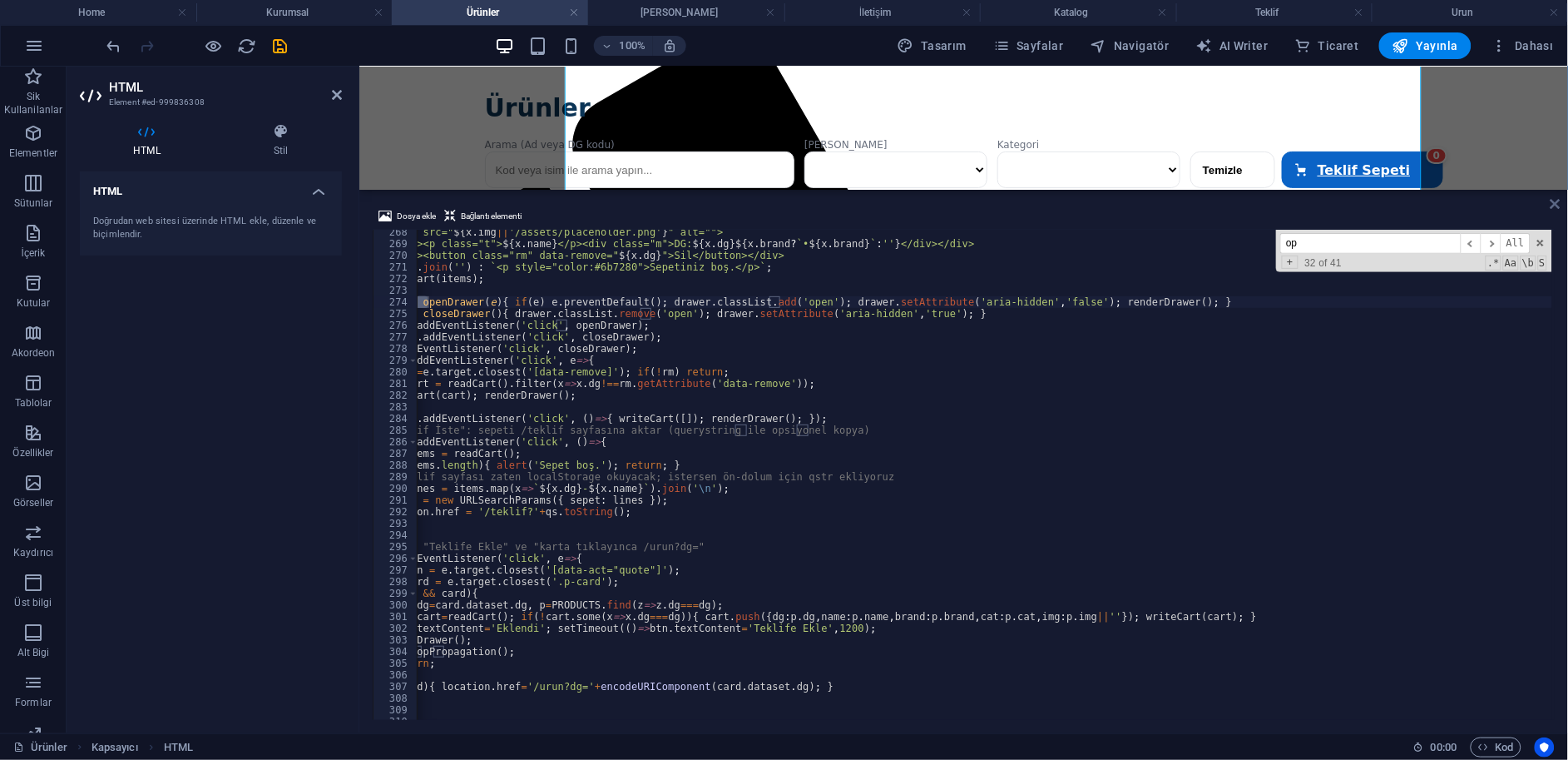
type input "op"
click at [1557, 203] on icon at bounding box center [1556, 204] width 10 height 13
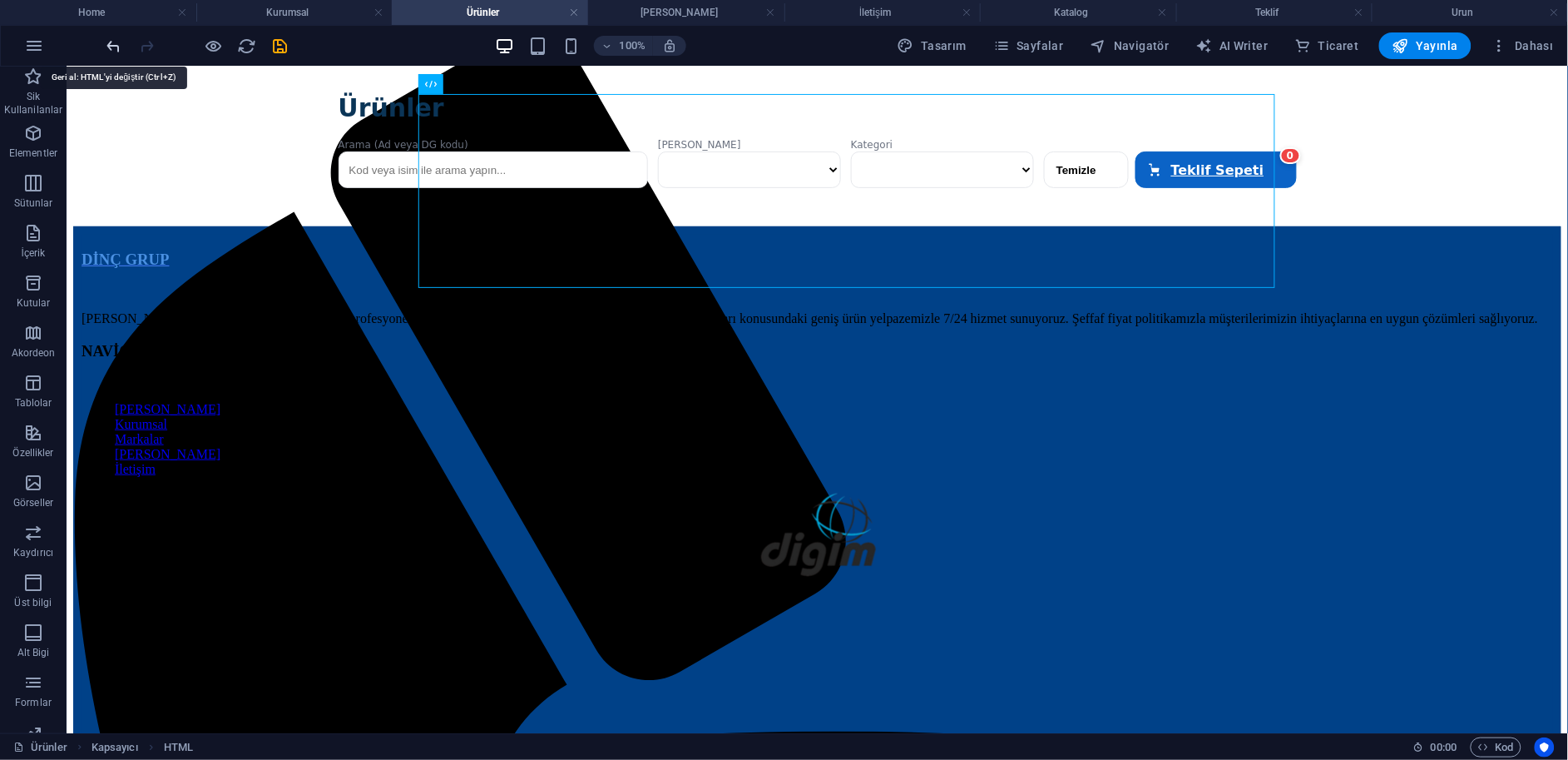
click at [117, 41] on icon "undo" at bounding box center [115, 46] width 19 height 19
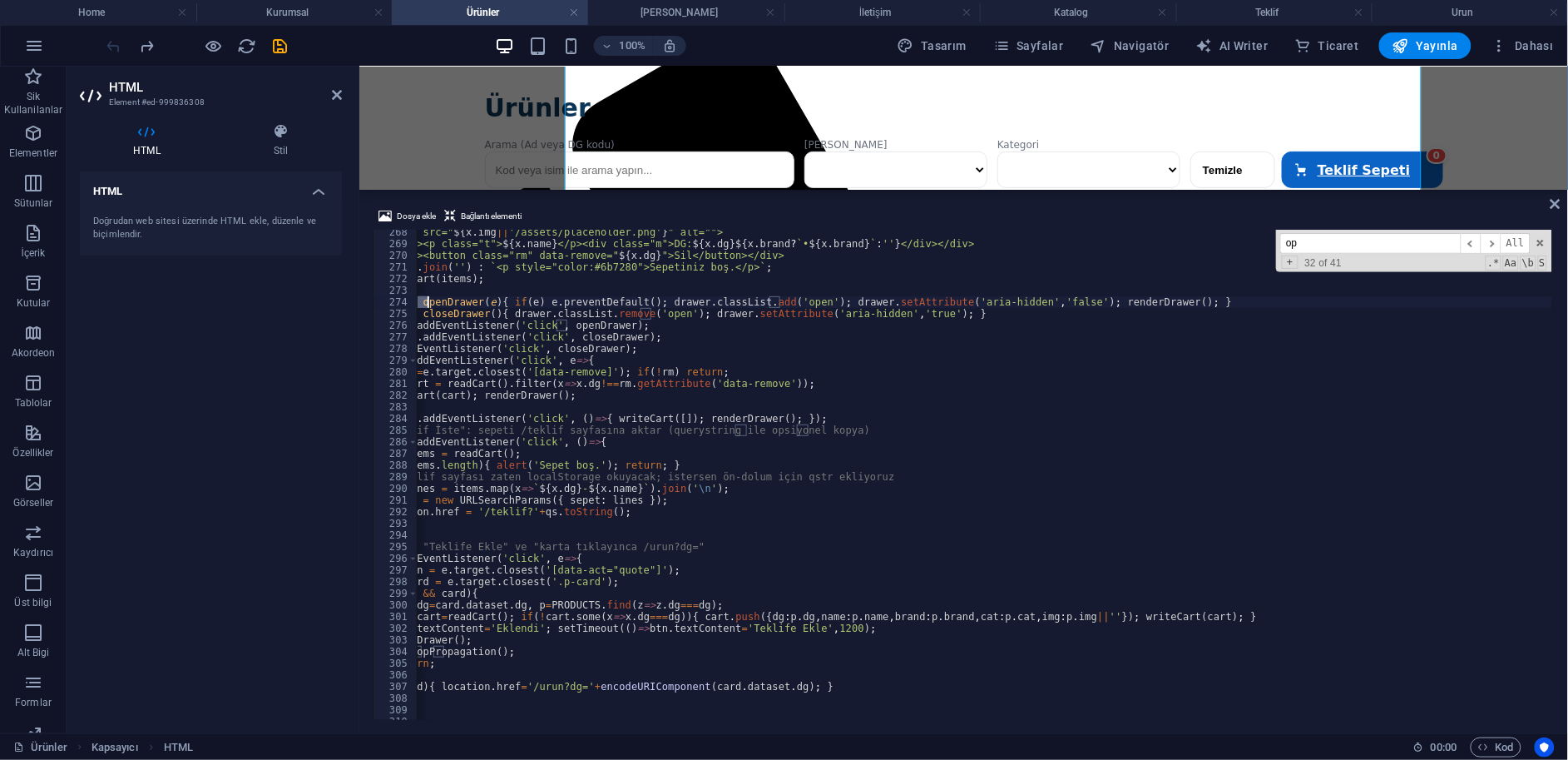
scroll to position [3089, 0]
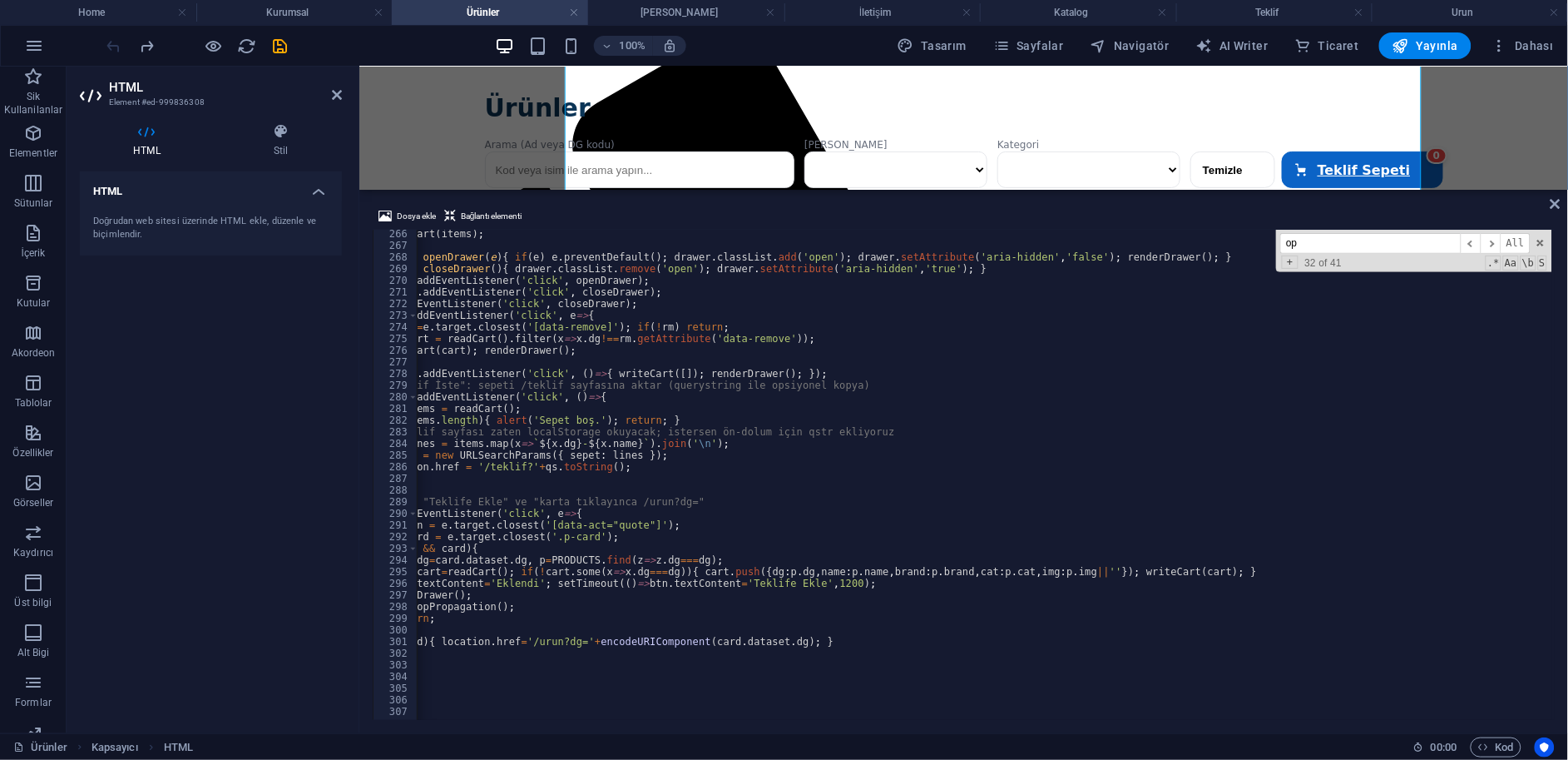
click at [1305, 240] on input "op" at bounding box center [1370, 243] width 180 height 21
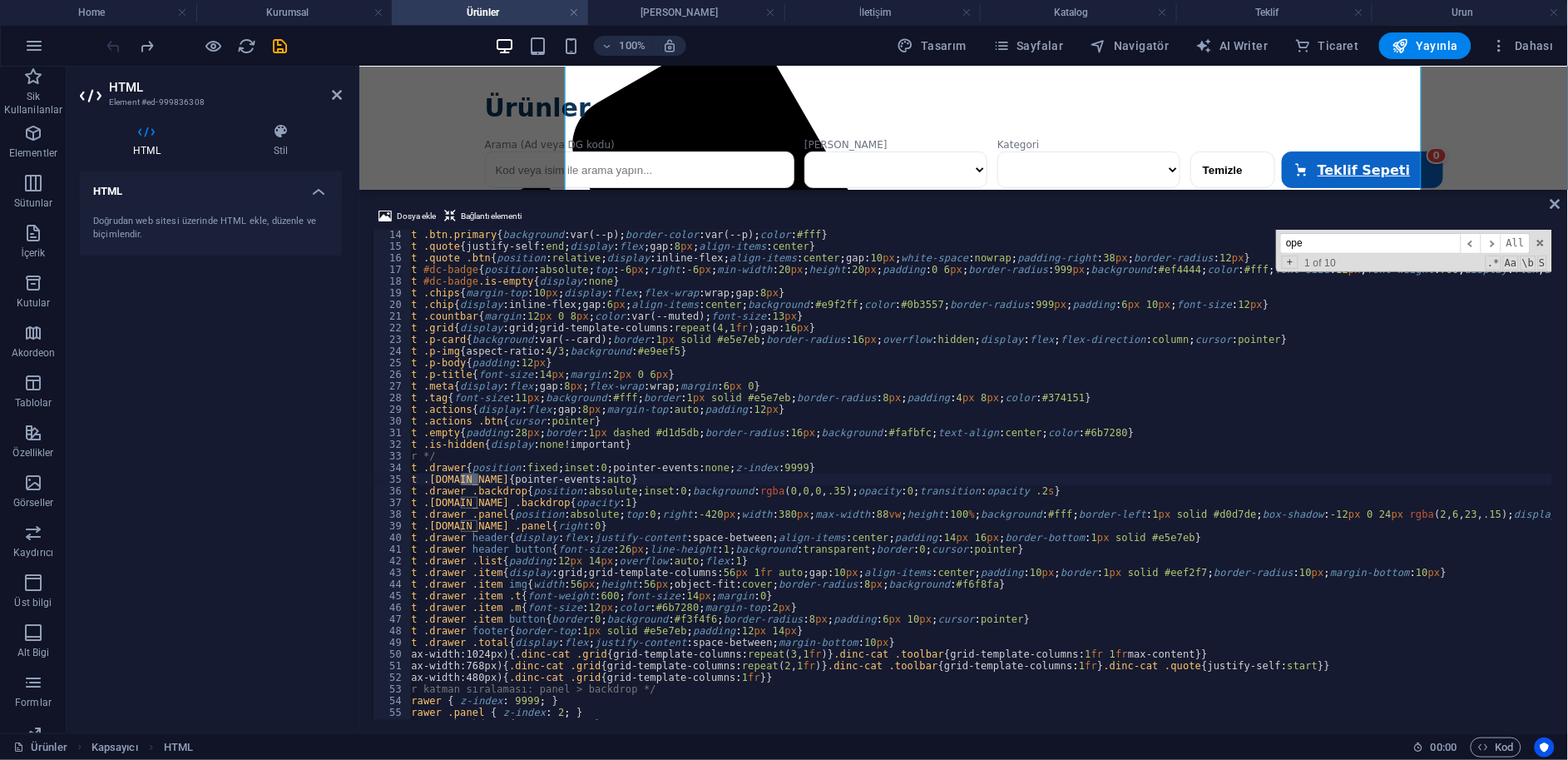
type input "open"
type input "o"
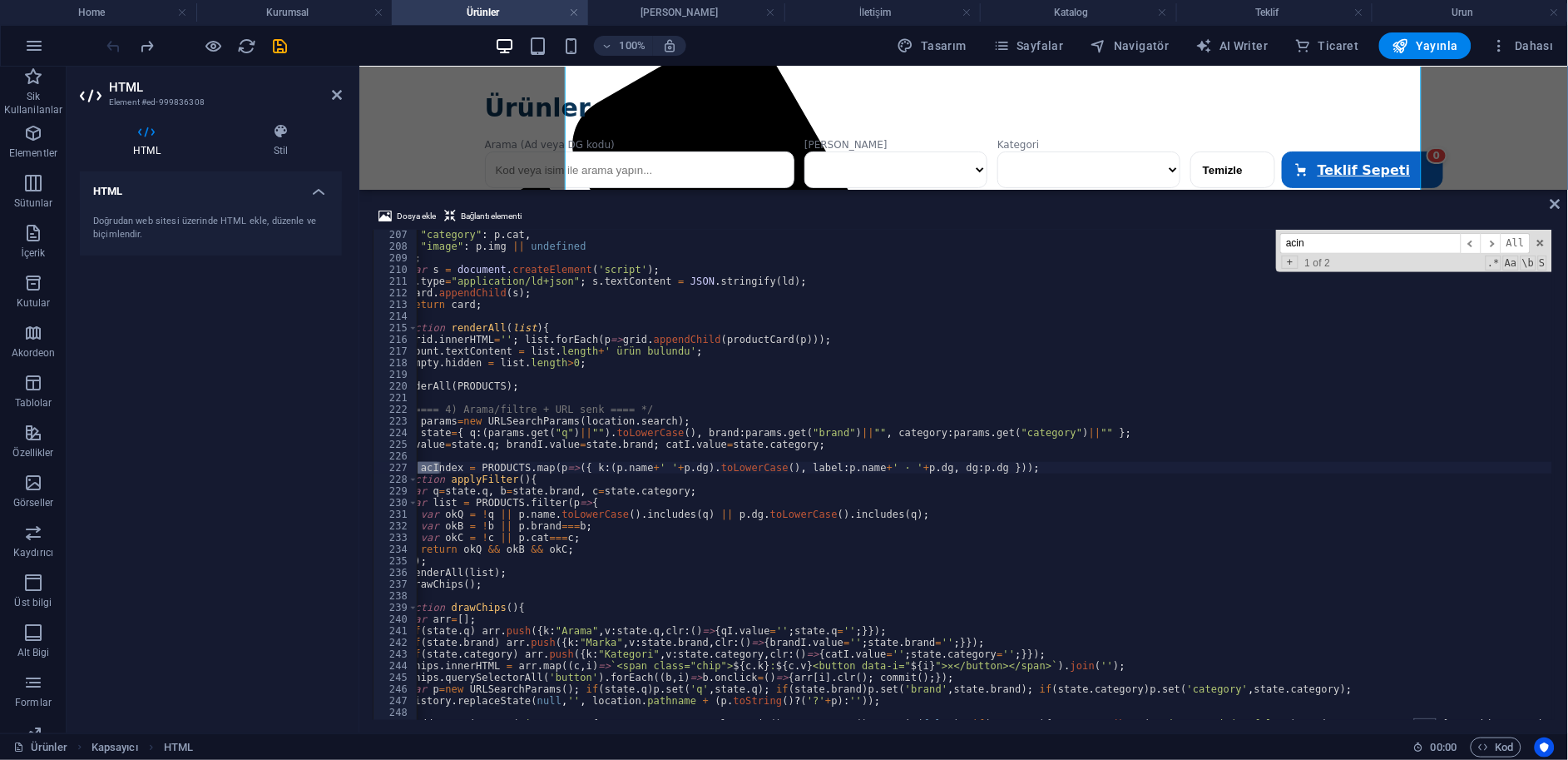
scroll to position [0, 48]
type input "acind"
click at [1557, 202] on icon at bounding box center [1556, 204] width 10 height 13
click at [1320, 246] on input "acind" at bounding box center [1370, 243] width 180 height 21
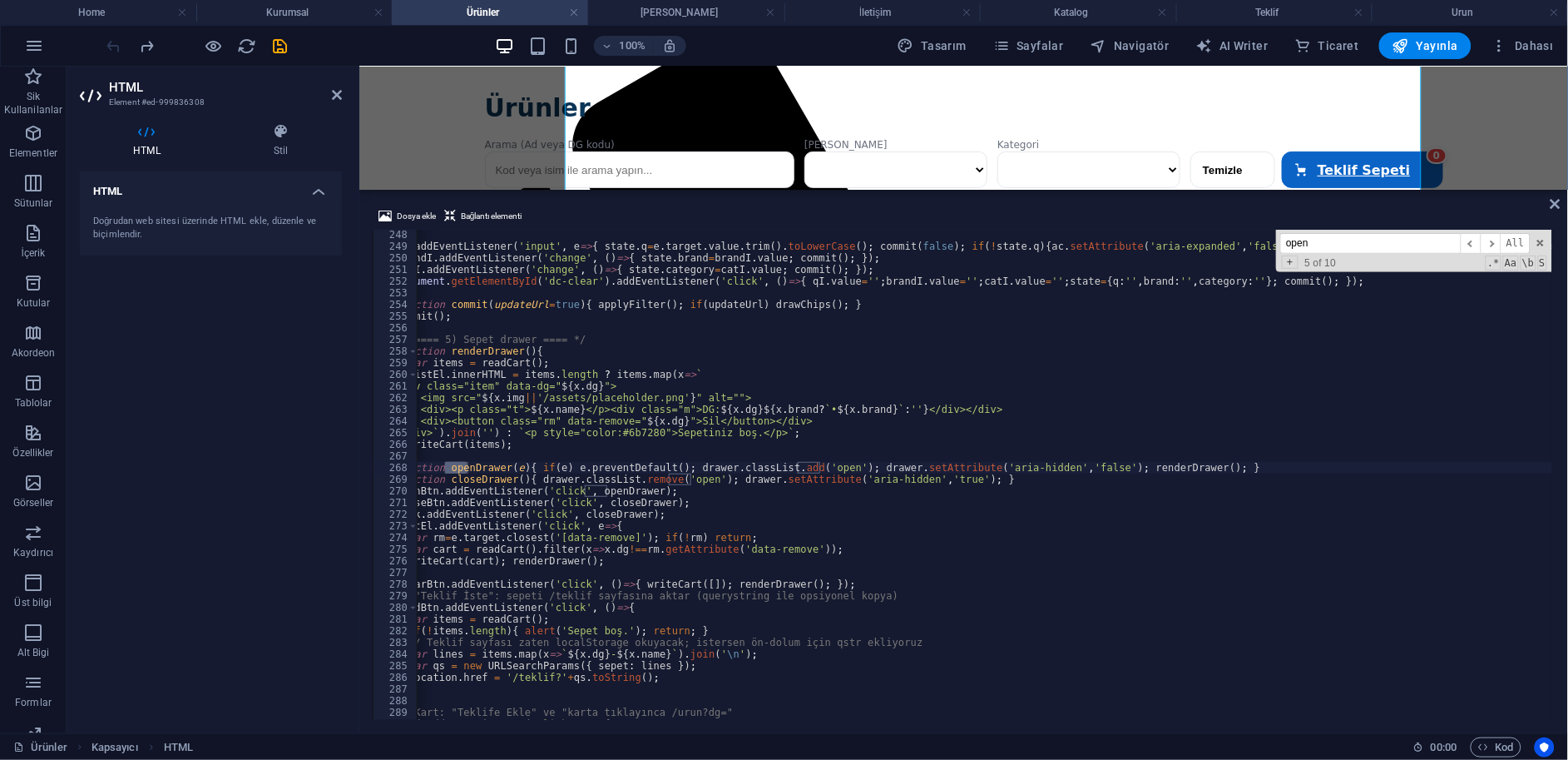
type input "ope"
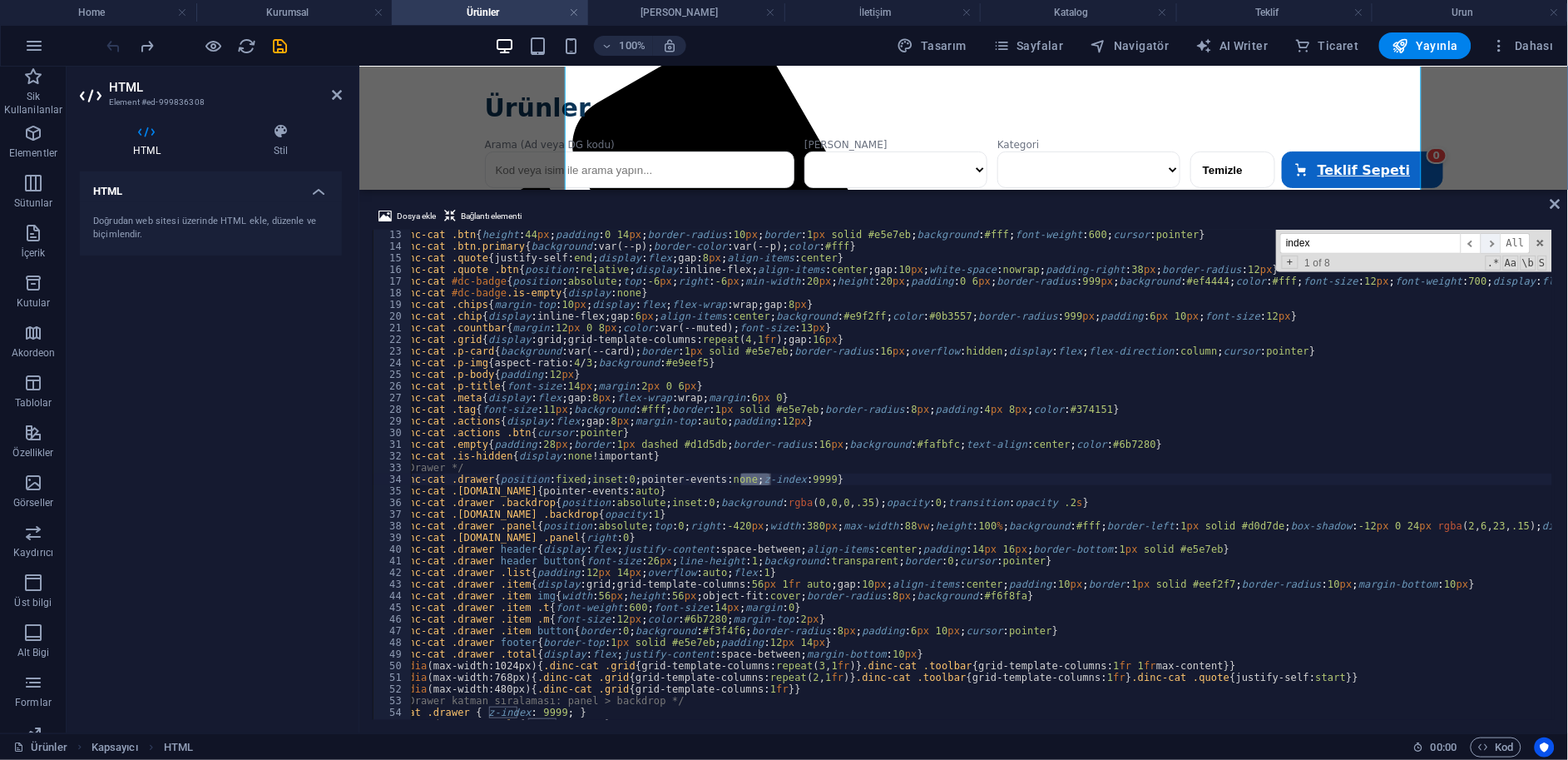
type input "index"
click at [1492, 239] on span "​" at bounding box center [1490, 243] width 20 height 21
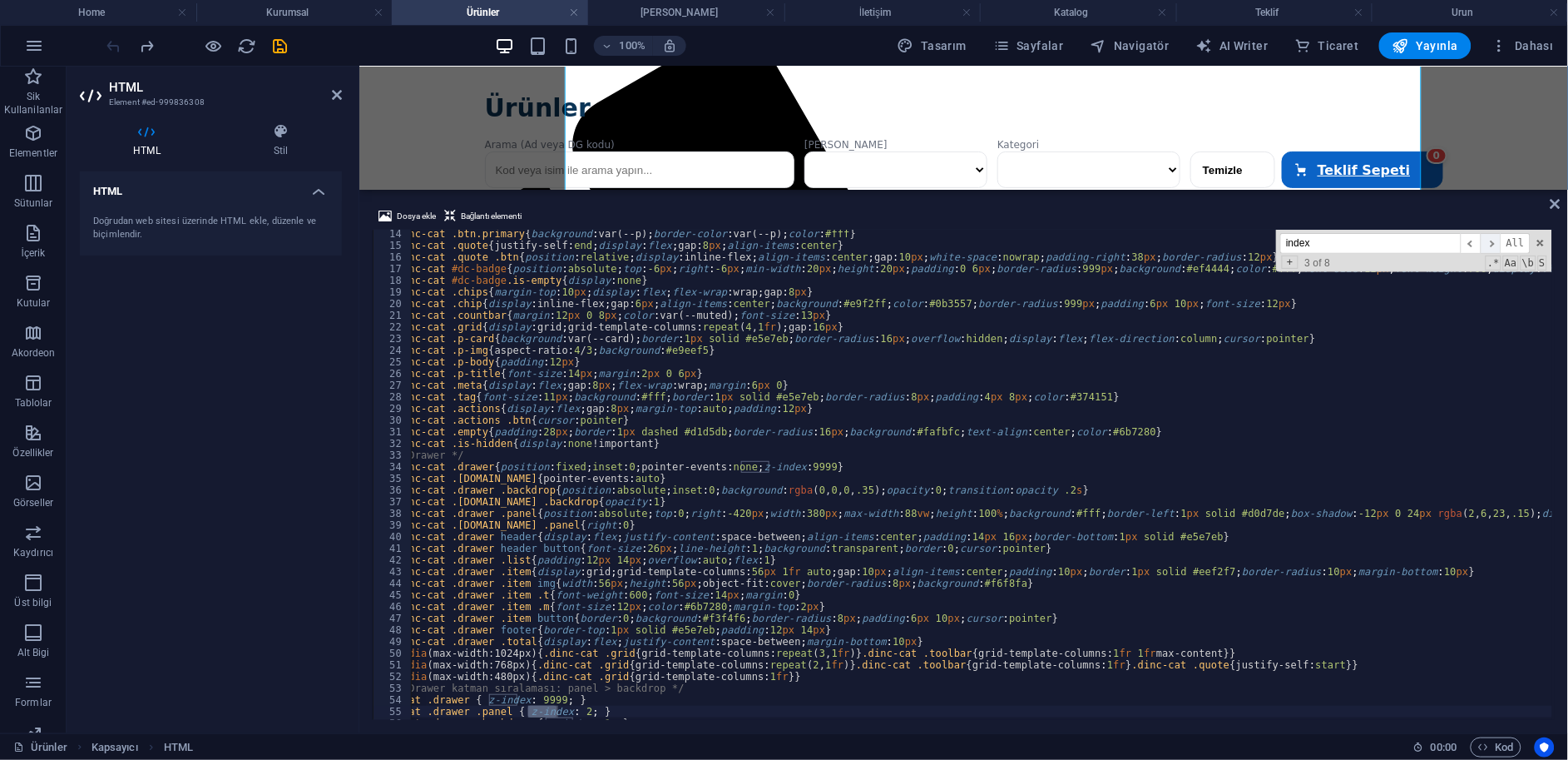
click at [1492, 239] on span "​" at bounding box center [1490, 243] width 20 height 21
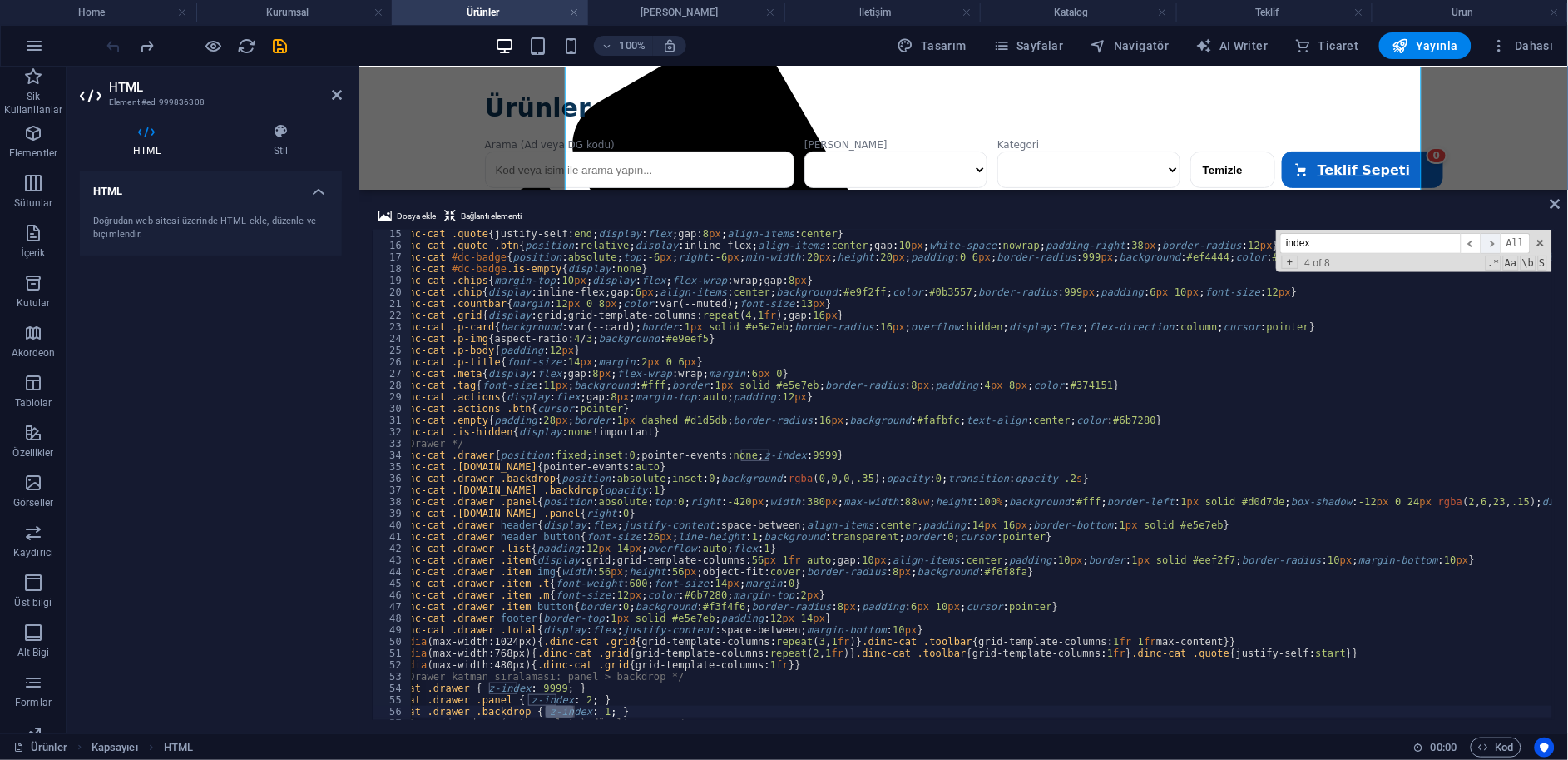
click at [1492, 239] on span "​" at bounding box center [1490, 243] width 20 height 21
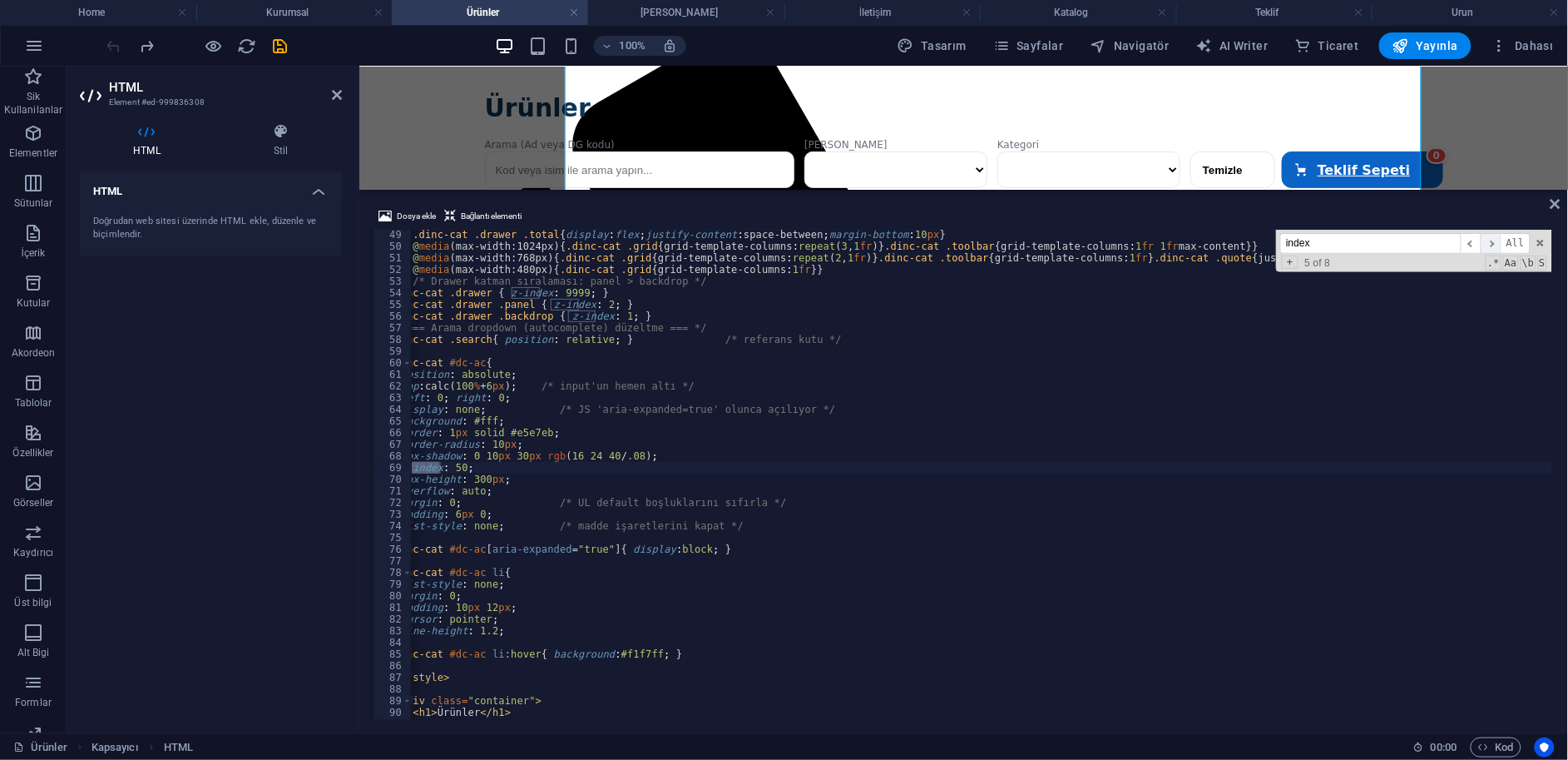
click at [1492, 239] on span "​" at bounding box center [1490, 243] width 20 height 21
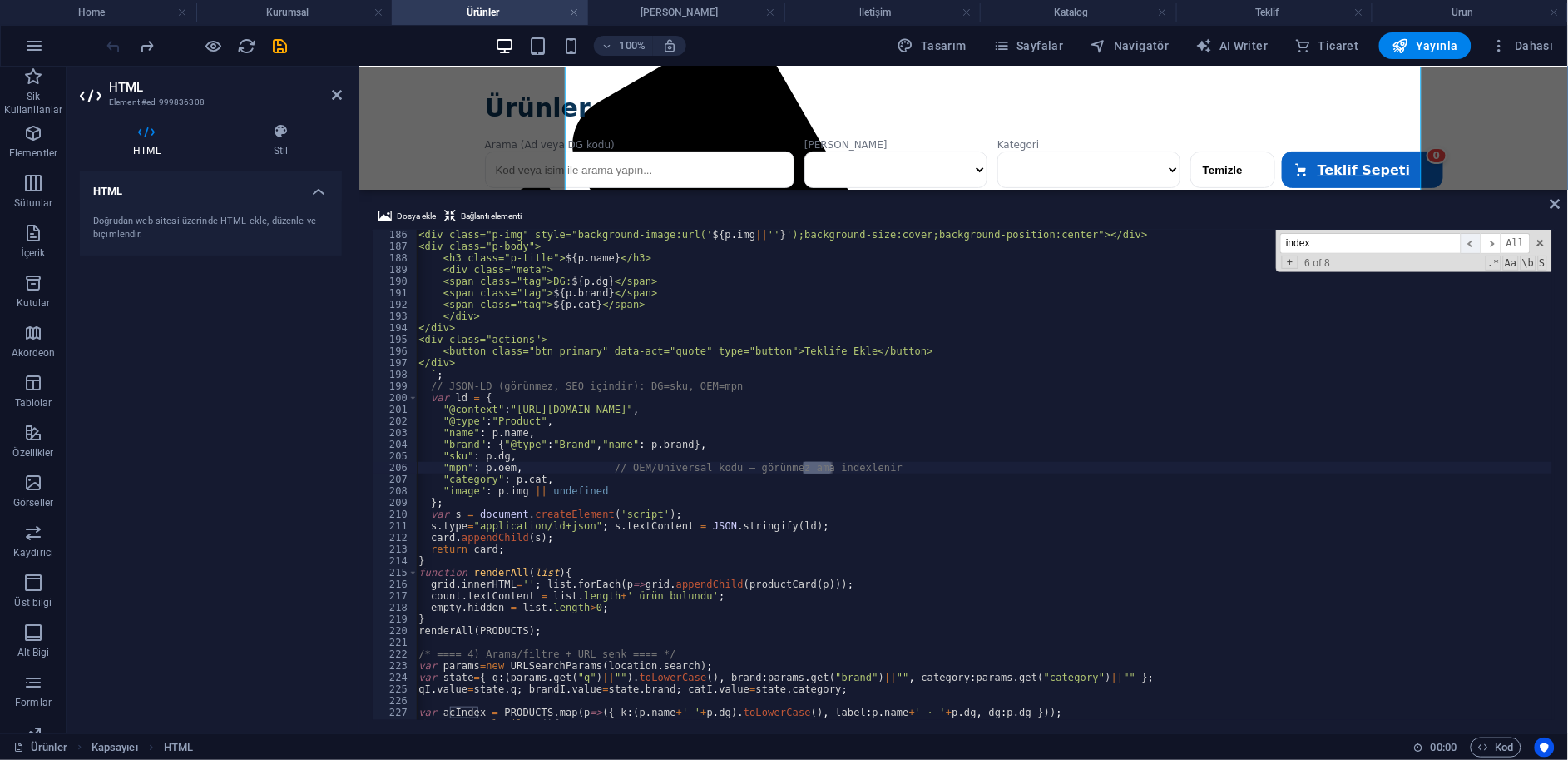
click at [1475, 238] on span "​" at bounding box center [1471, 243] width 20 height 21
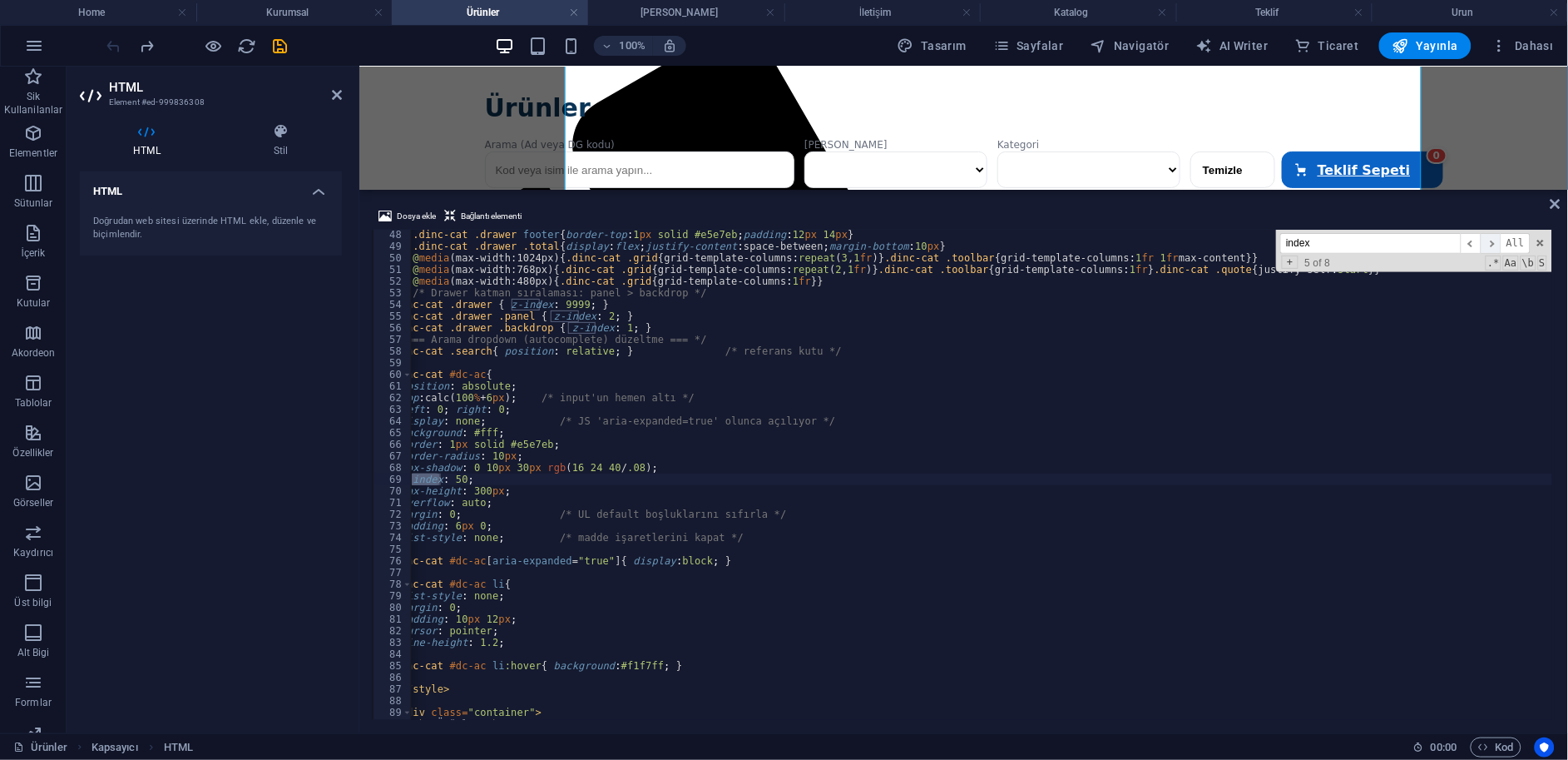
click at [1490, 243] on span "​" at bounding box center [1490, 243] width 20 height 21
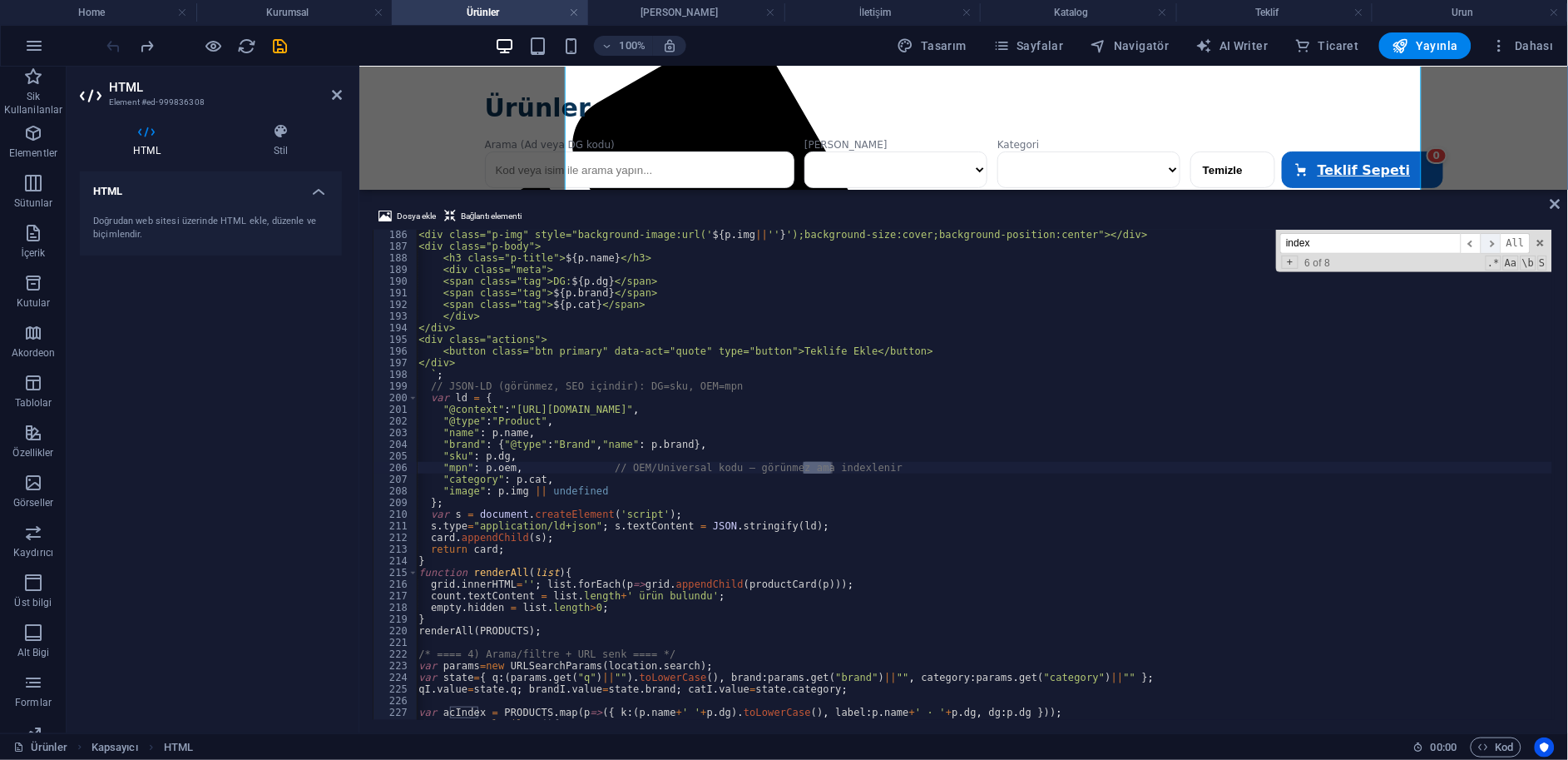
click at [1490, 243] on span "​" at bounding box center [1490, 243] width 20 height 21
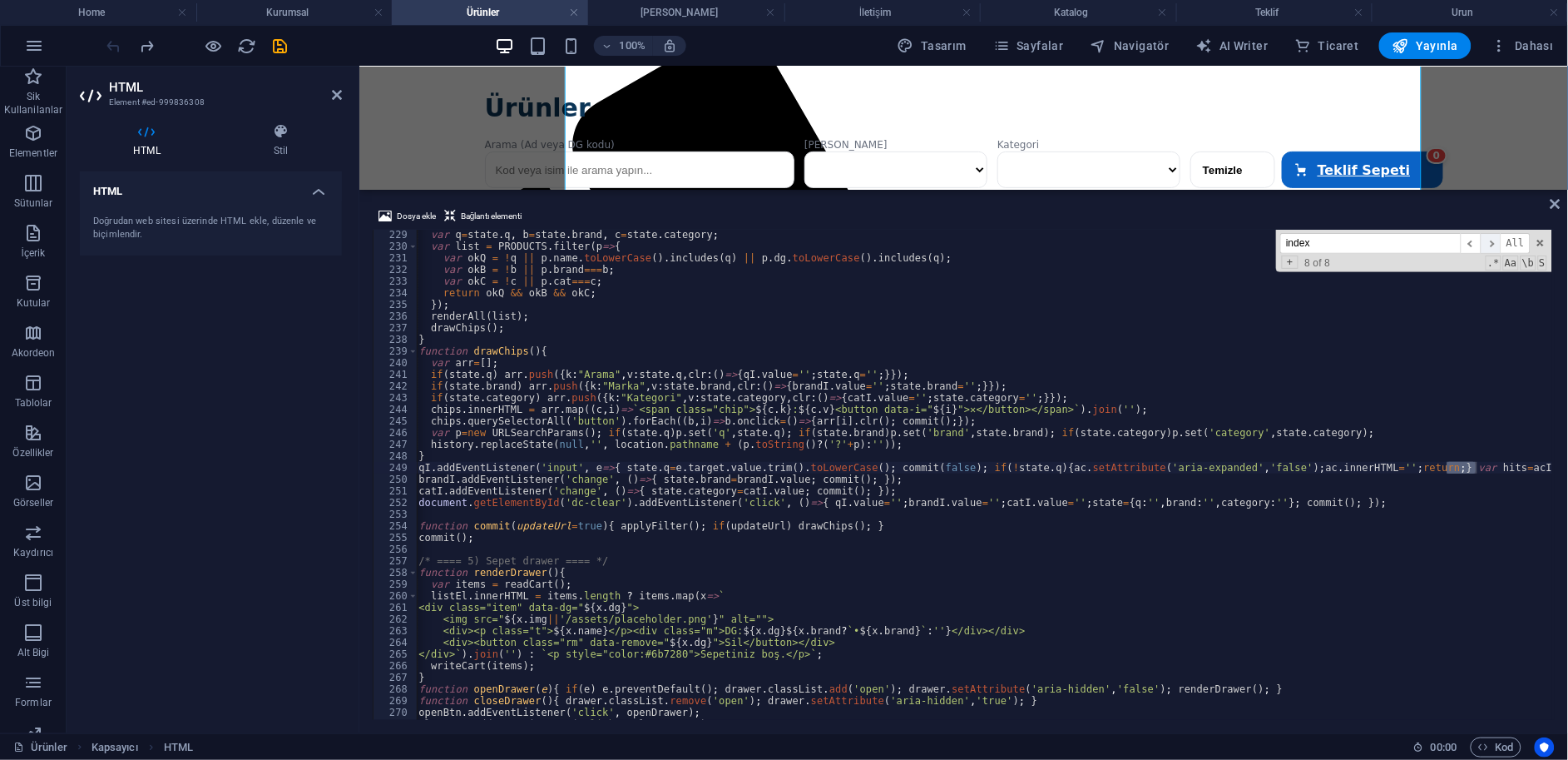
scroll to position [2656, 0]
click at [1490, 243] on span "​" at bounding box center [1490, 243] width 20 height 21
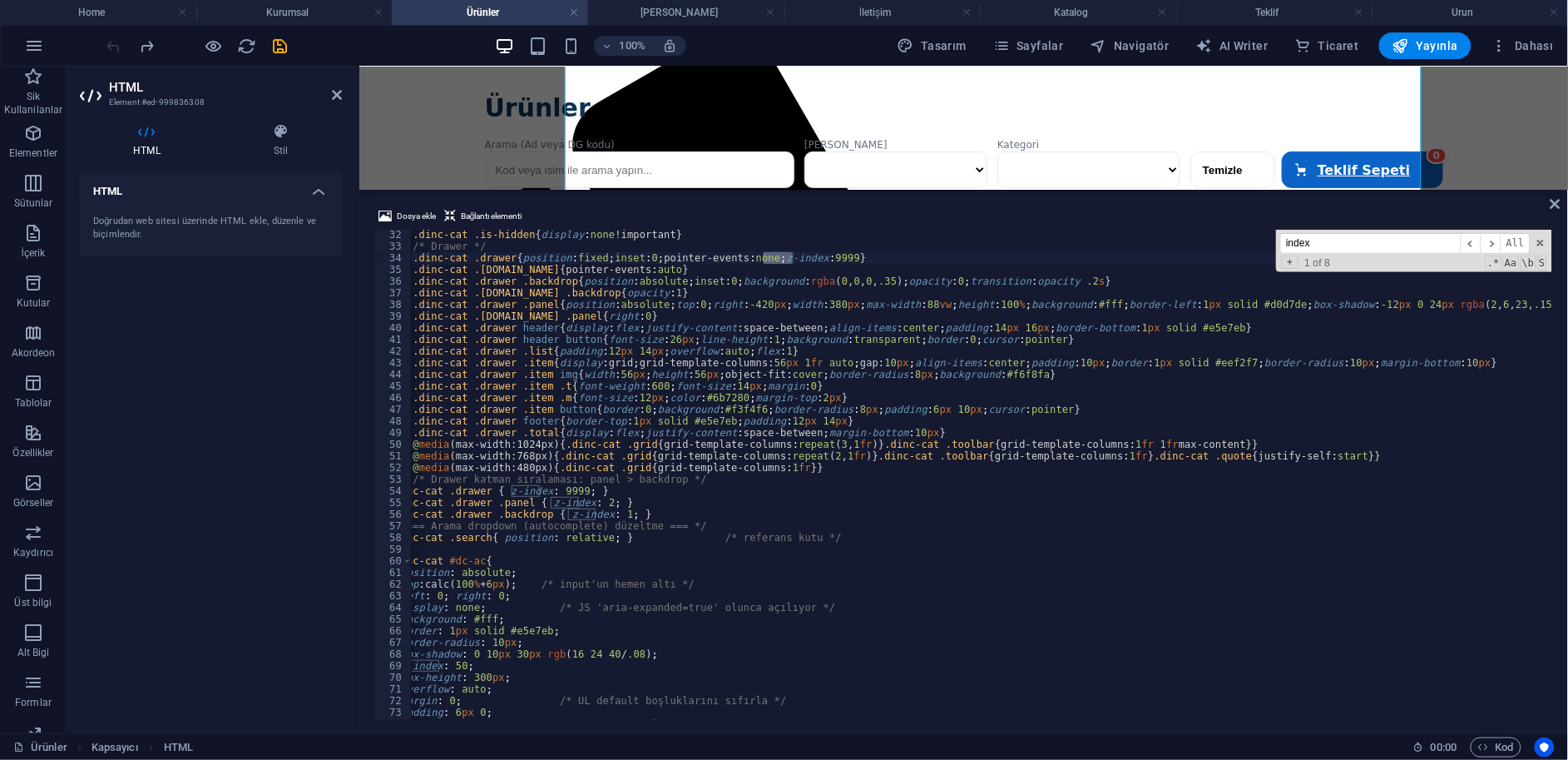
scroll to position [417, 0]
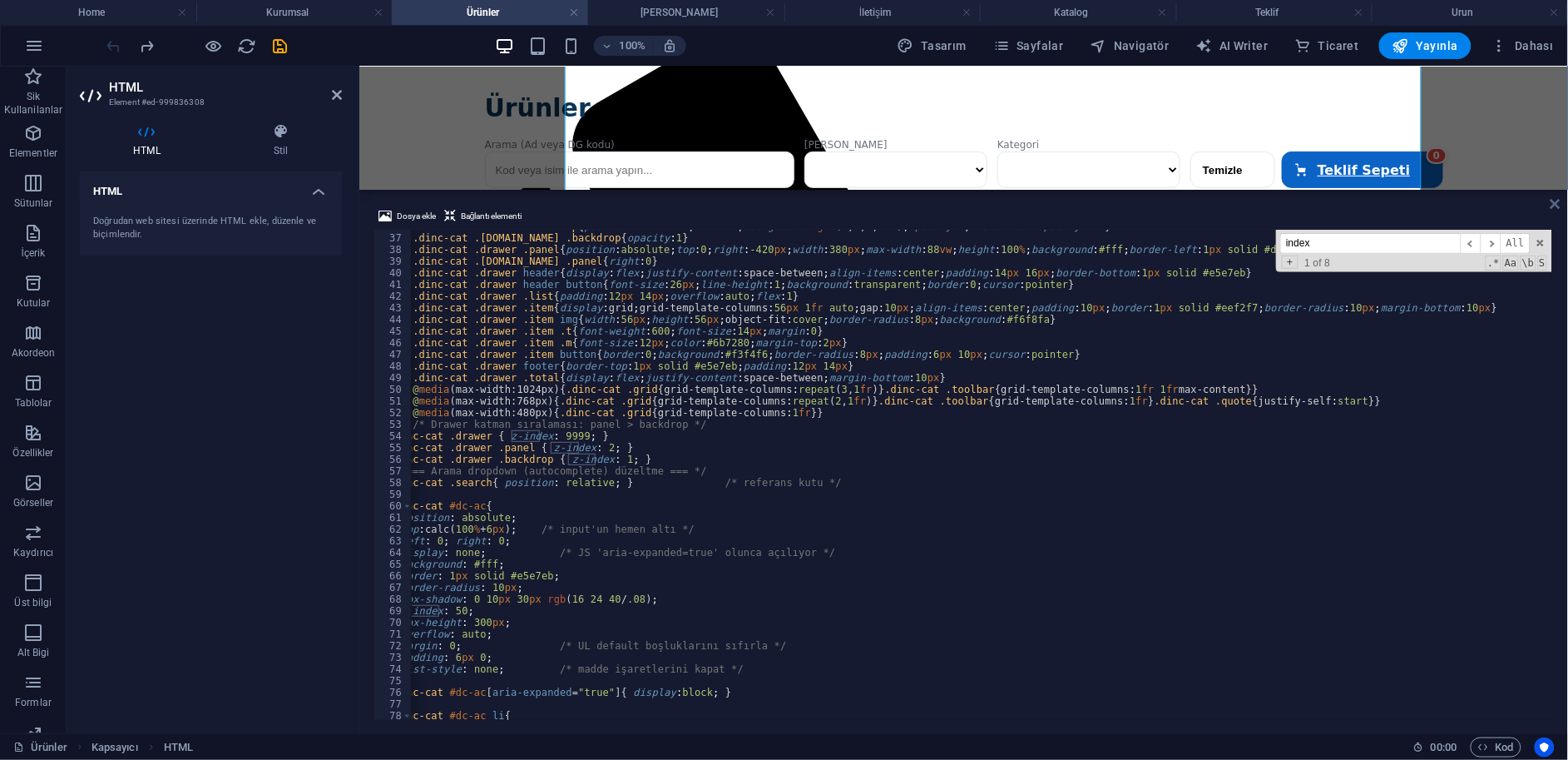
click at [1555, 205] on icon at bounding box center [1556, 204] width 10 height 13
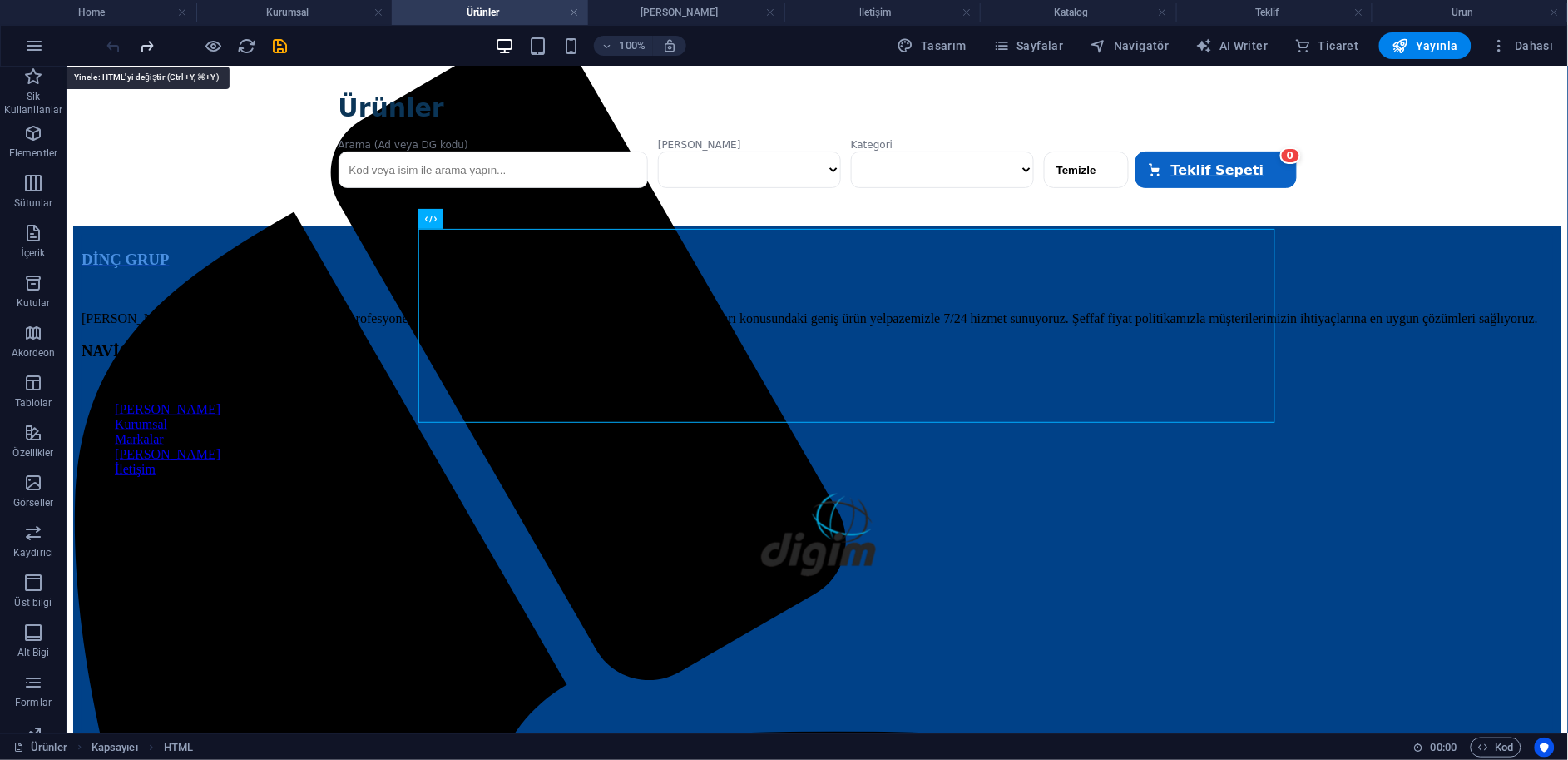
click at [145, 39] on icon "redo" at bounding box center [147, 46] width 19 height 19
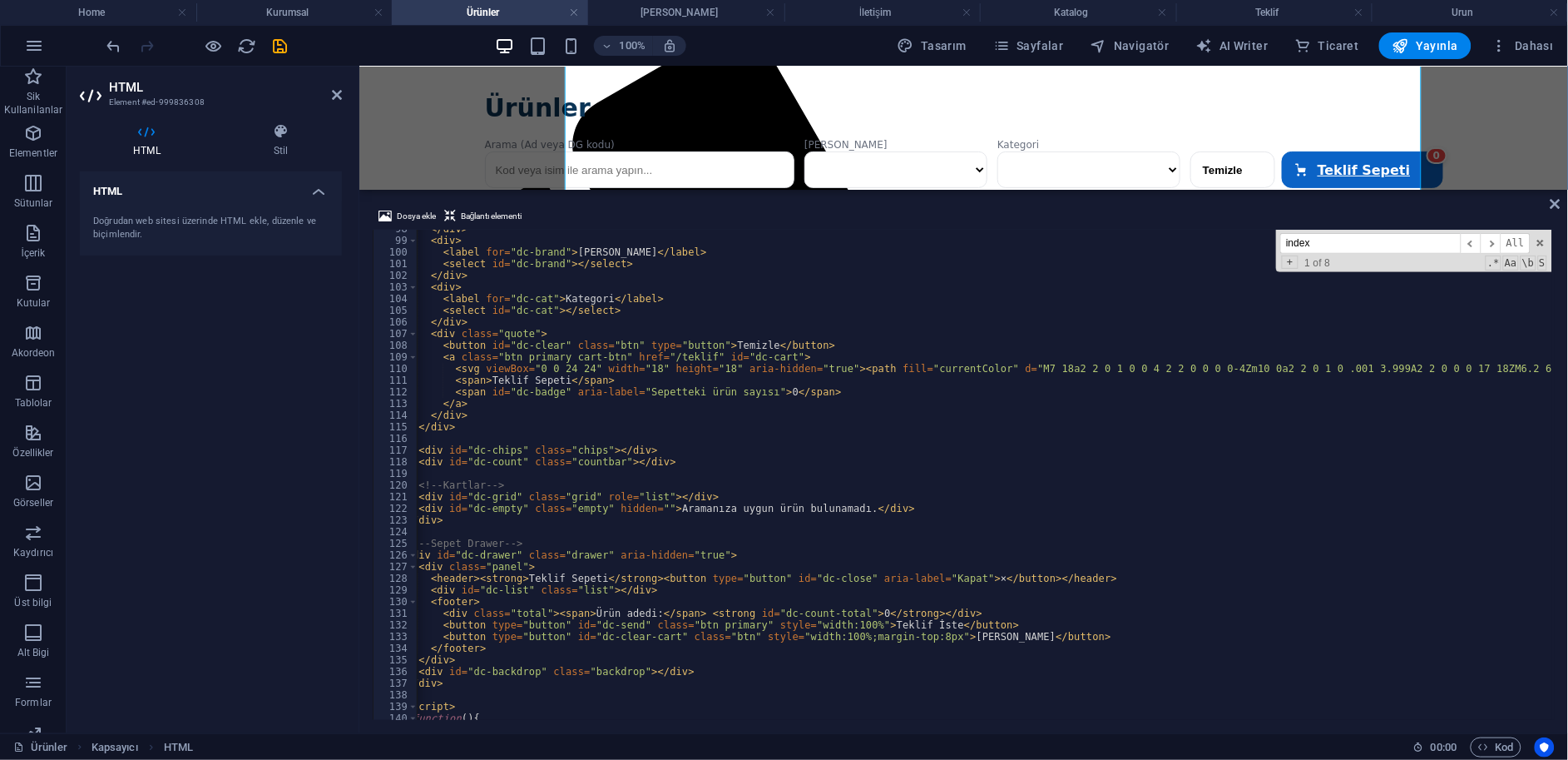
scroll to position [1136, 0]
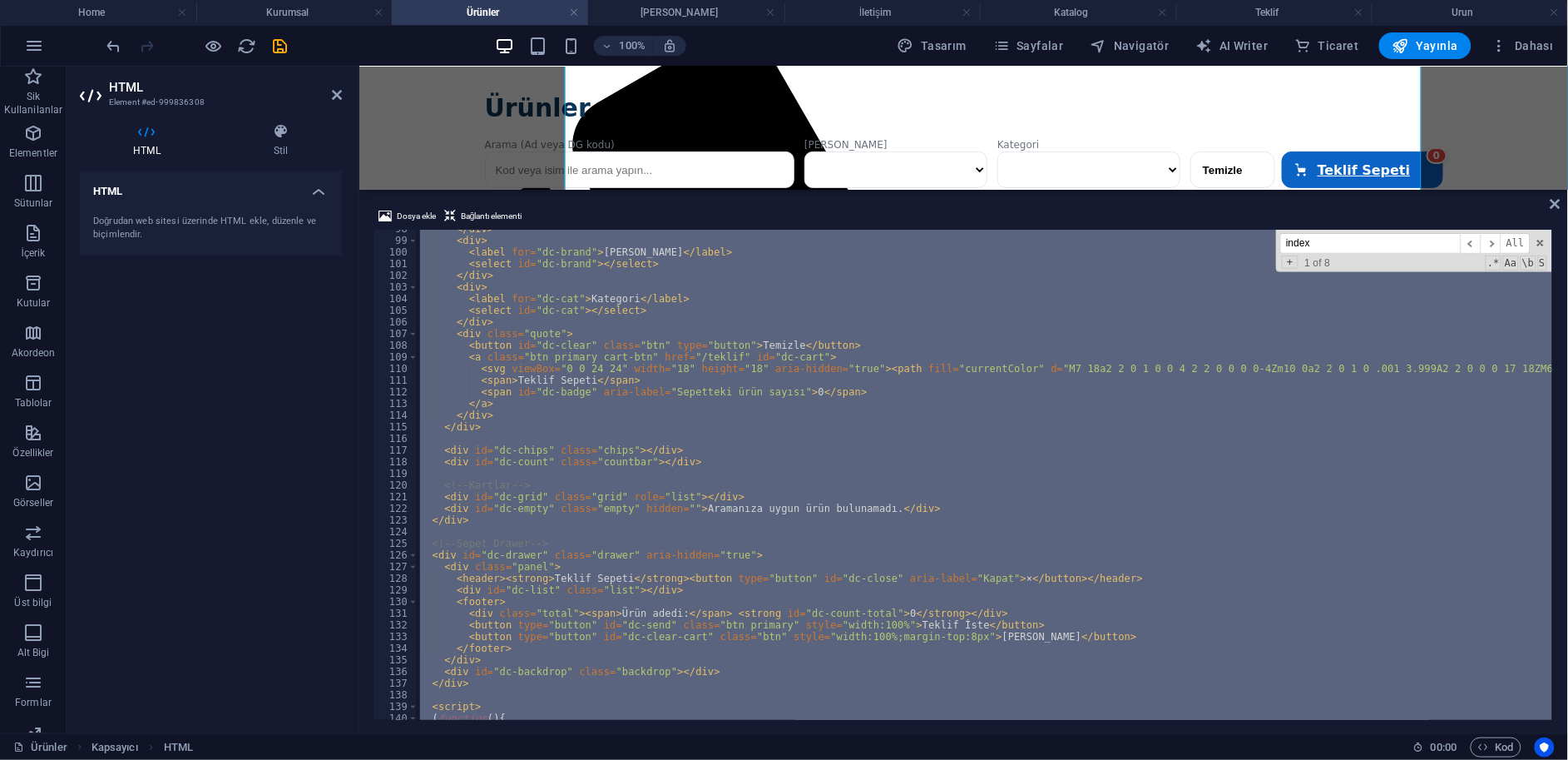
click at [831, 524] on div "</ div > < div > < label for = "dc-brand" > Marka </ label > < select id = "dc-…" at bounding box center [984, 474] width 1136 height 490
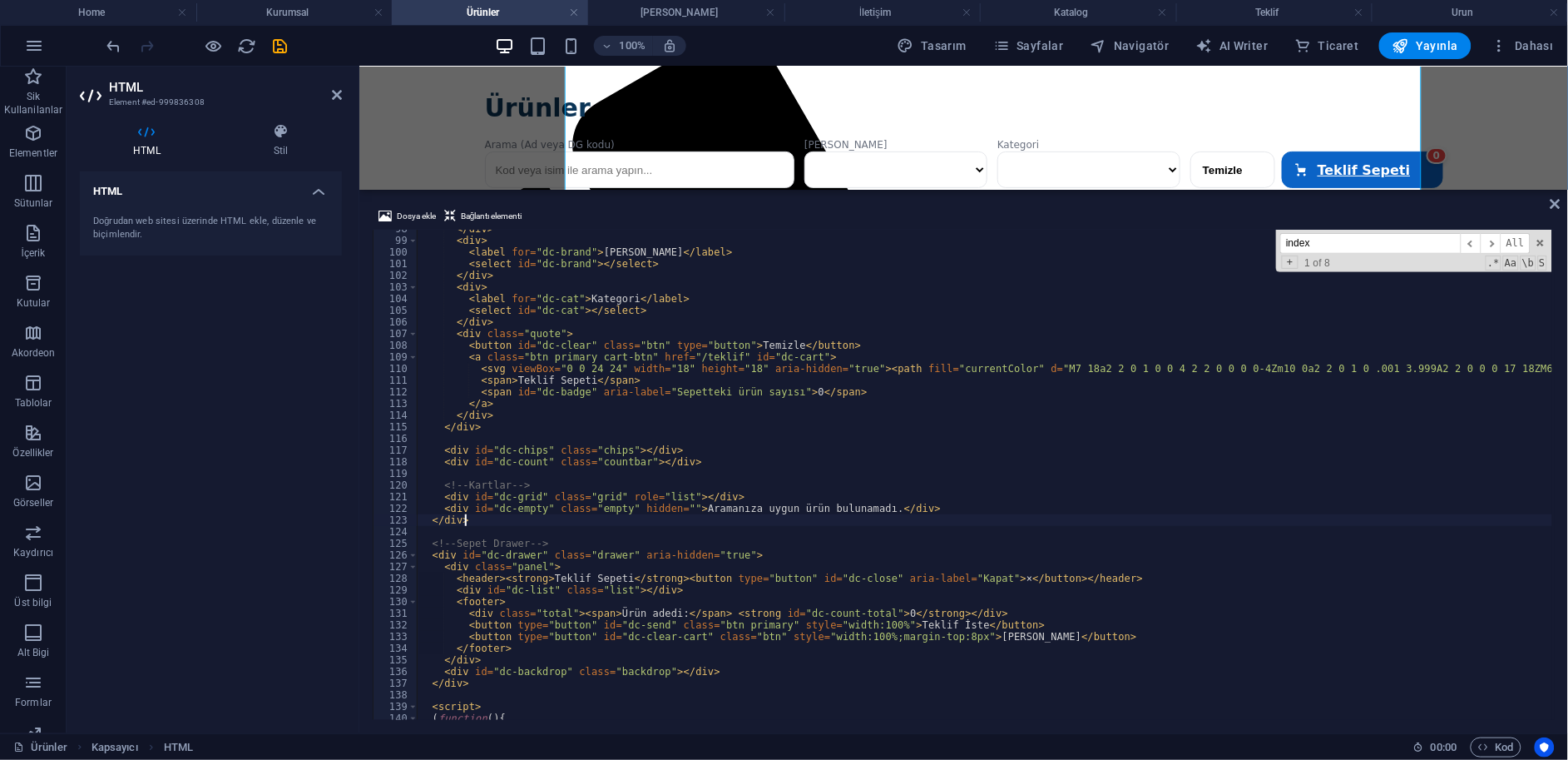
type textarea "</section>"
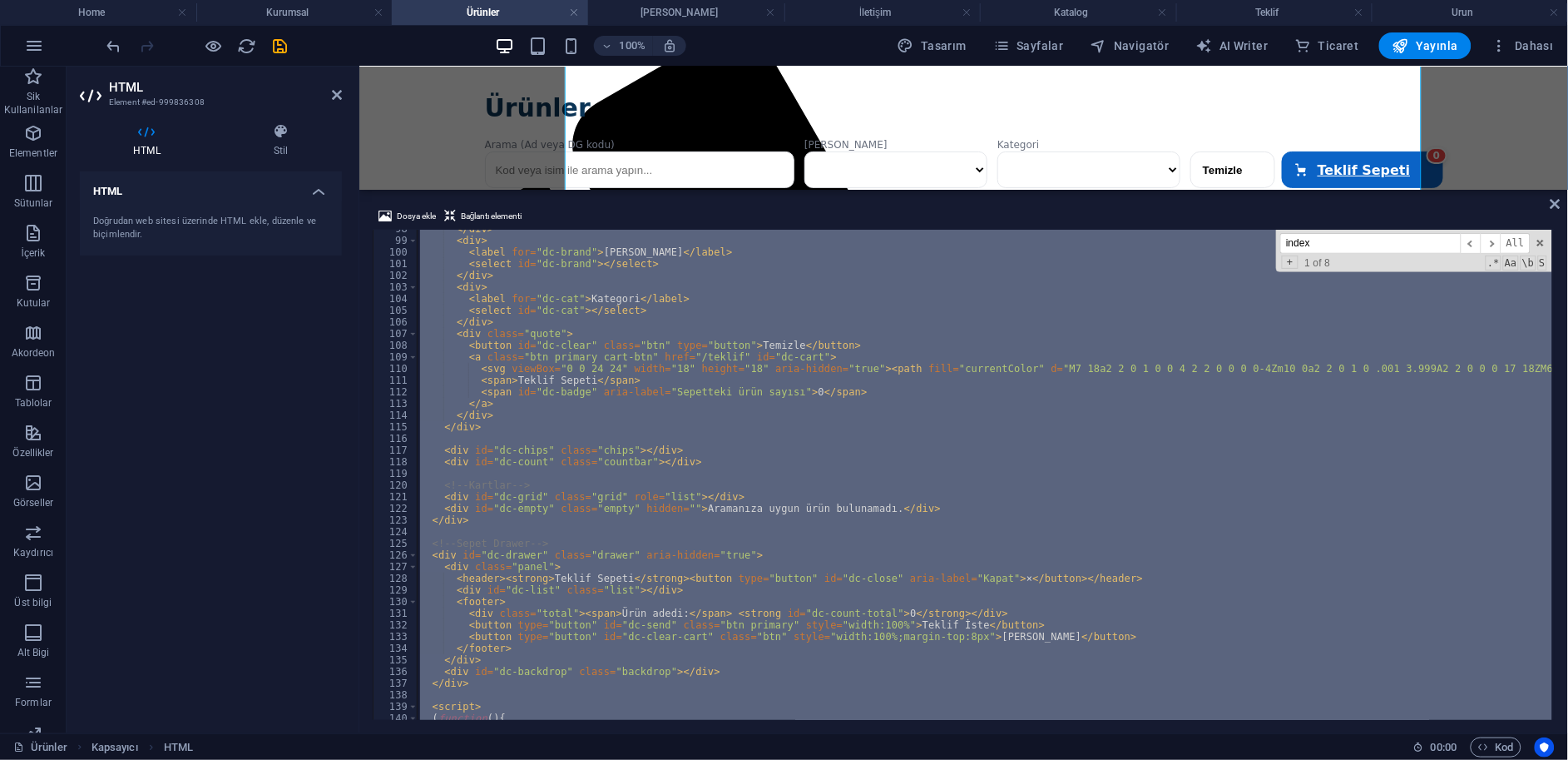
paste textarea
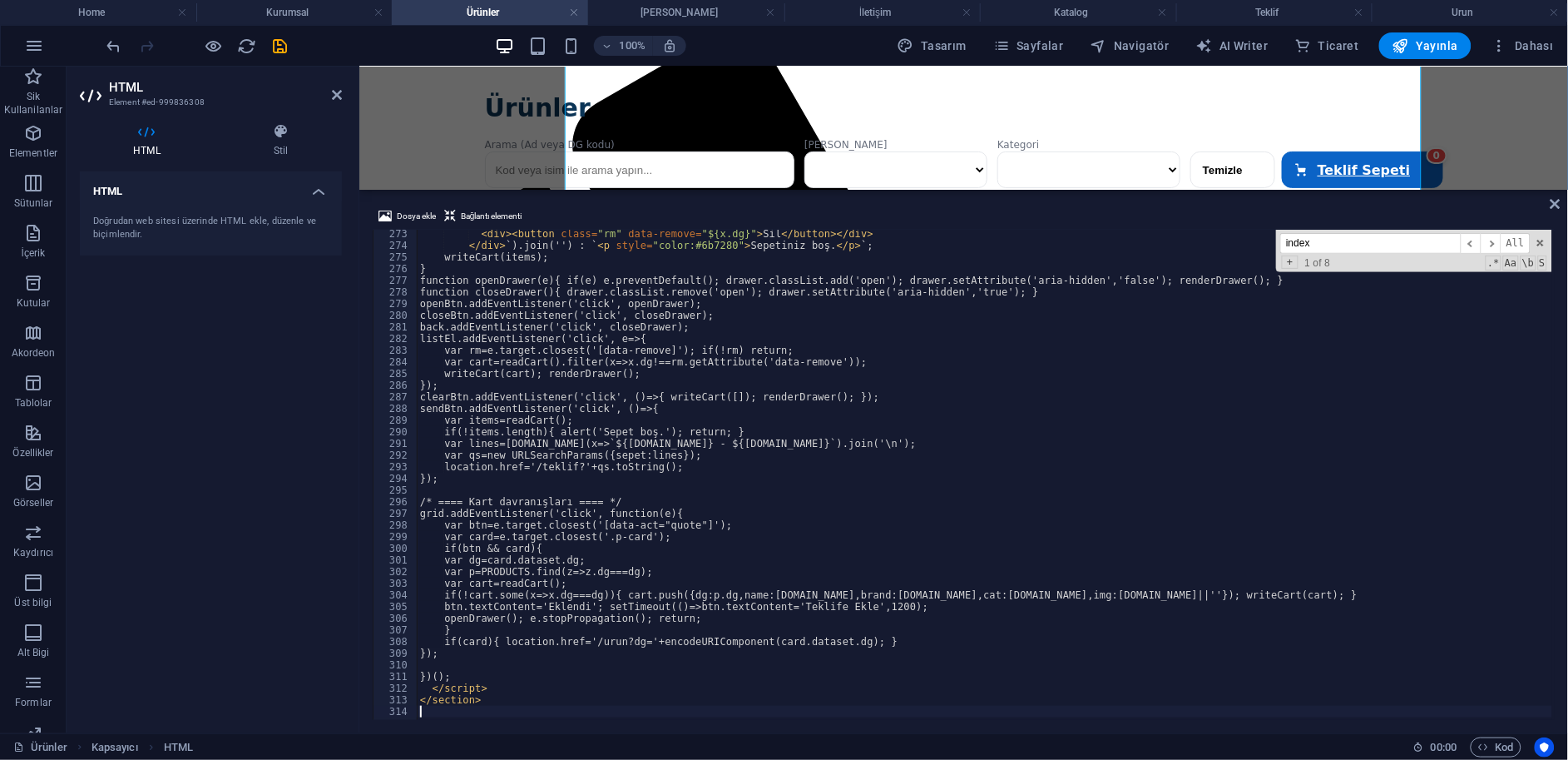
scroll to position [3170, 0]
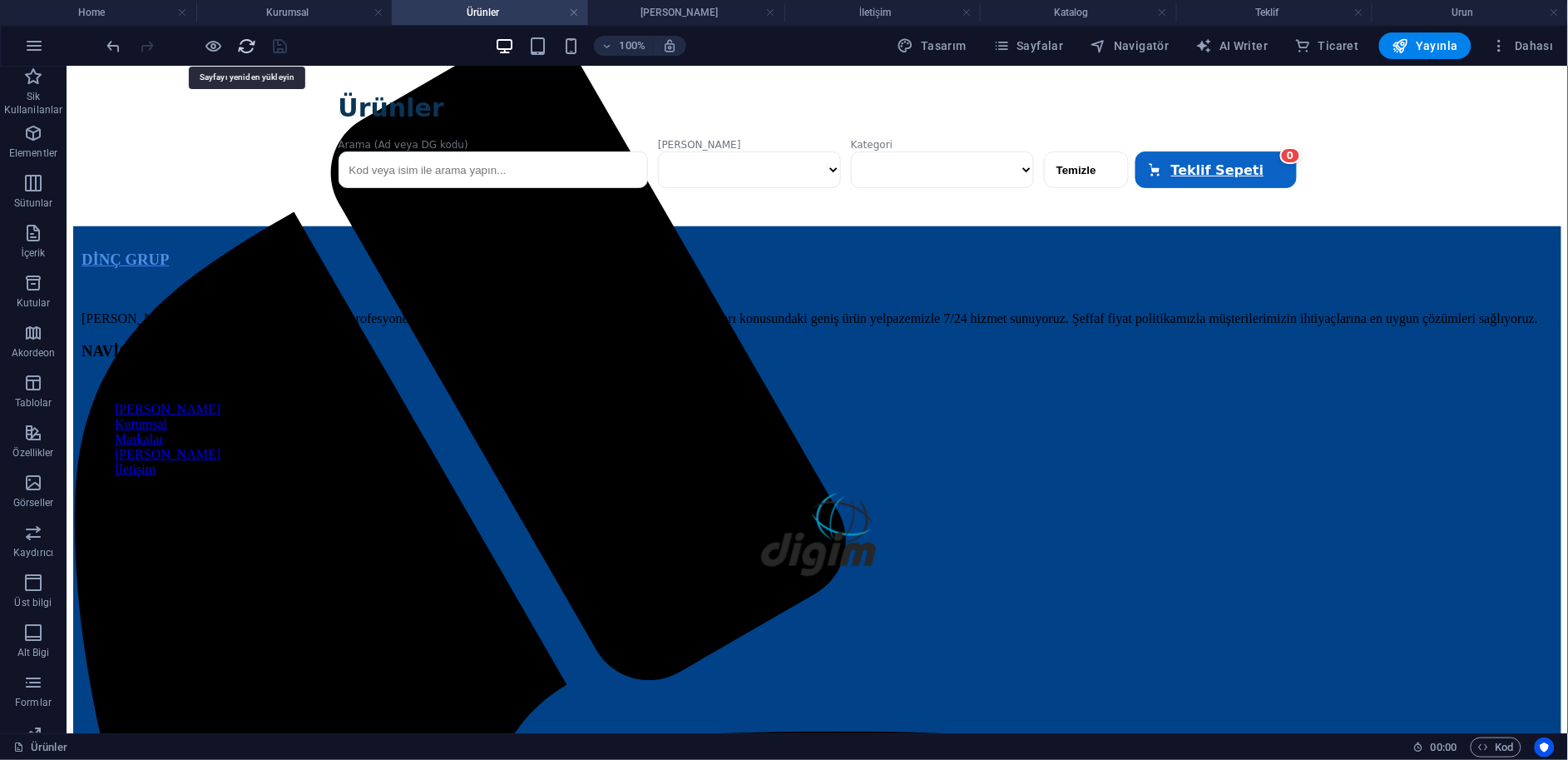
click at [242, 43] on icon "reload" at bounding box center [248, 46] width 19 height 19
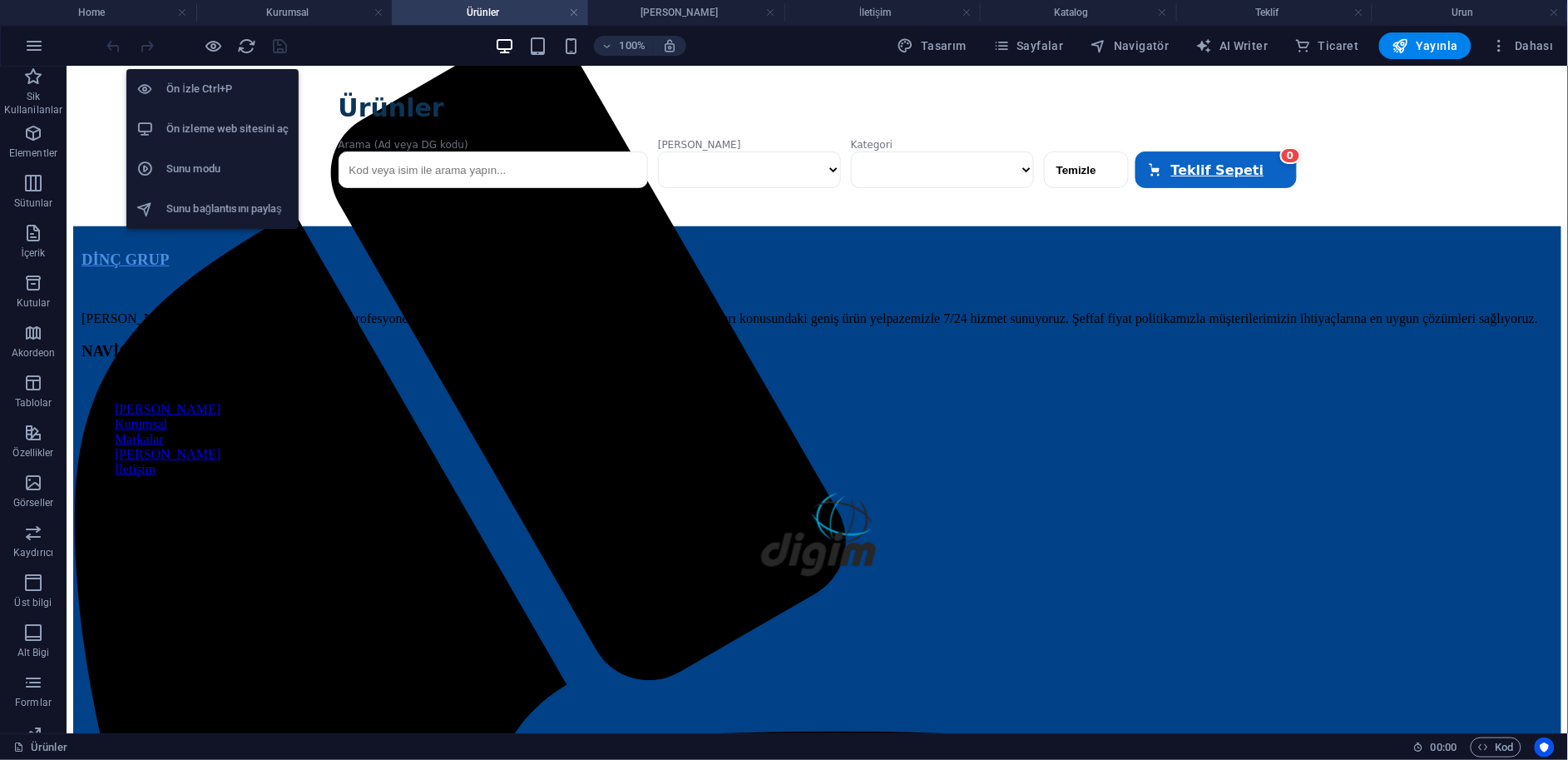
click at [240, 124] on h6 "Ön izleme web sitesini aç" at bounding box center [228, 129] width 122 height 20
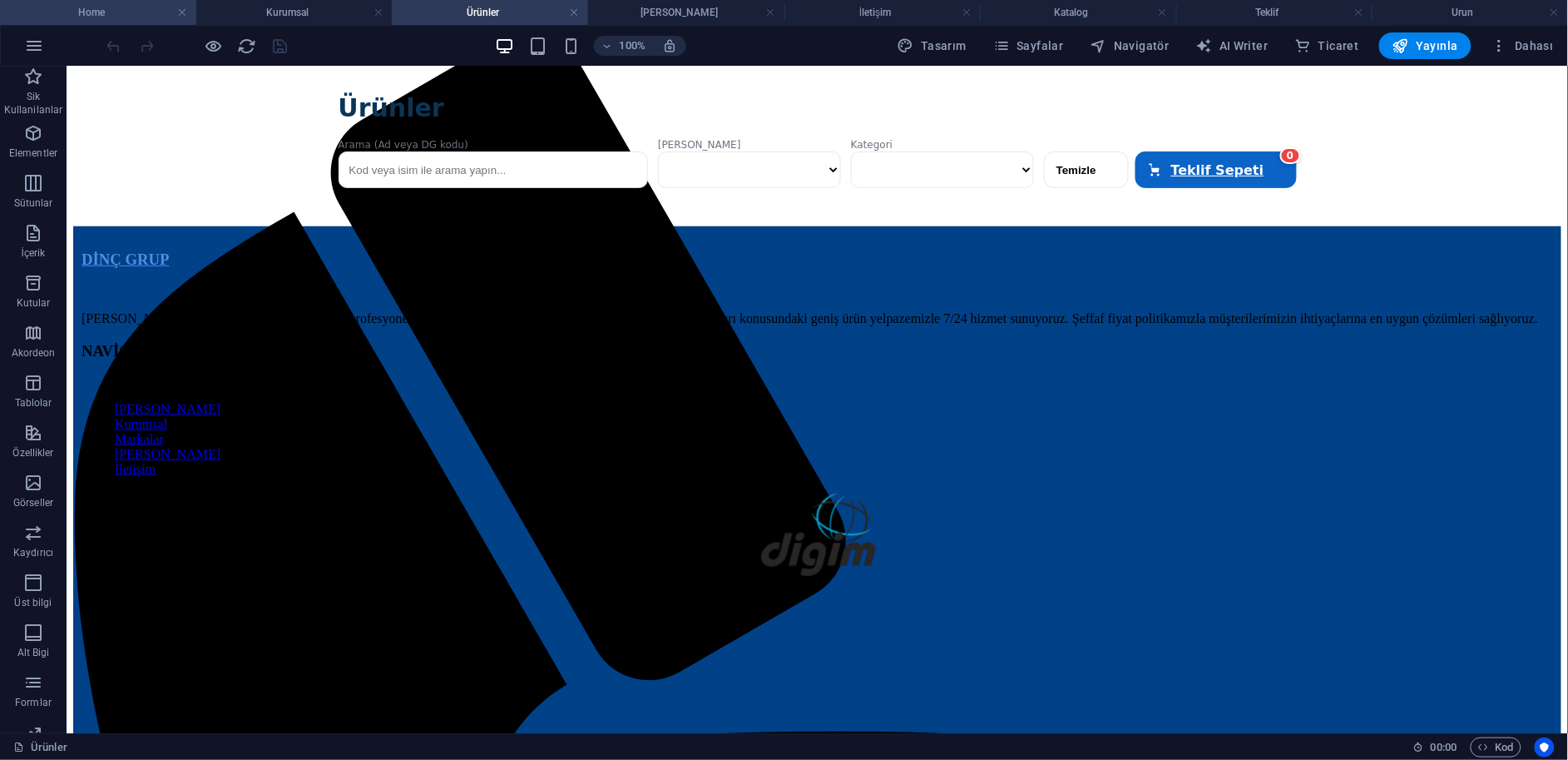
click at [145, 14] on h4 "Home" at bounding box center [98, 12] width 197 height 18
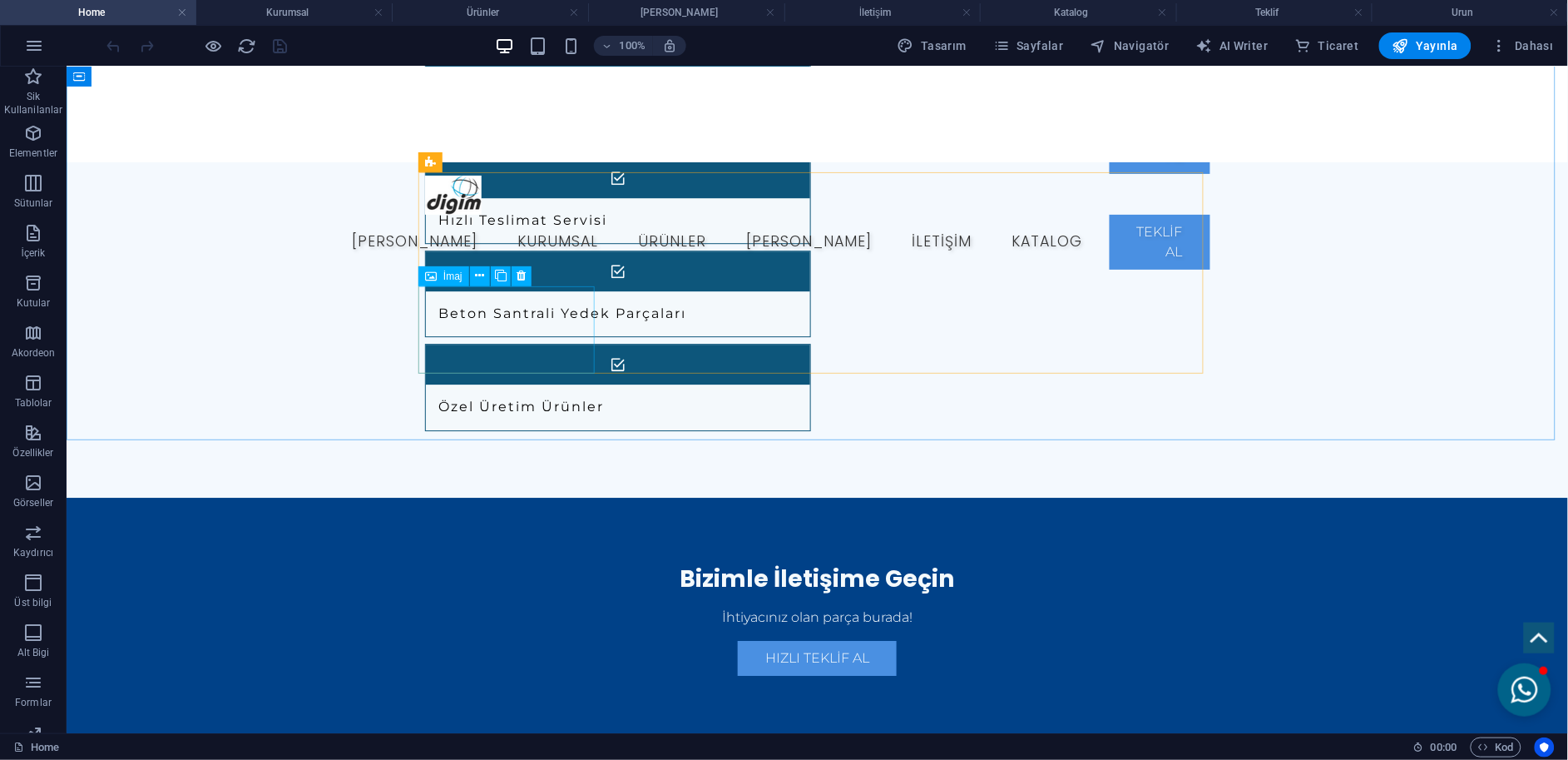
scroll to position [1202, 0]
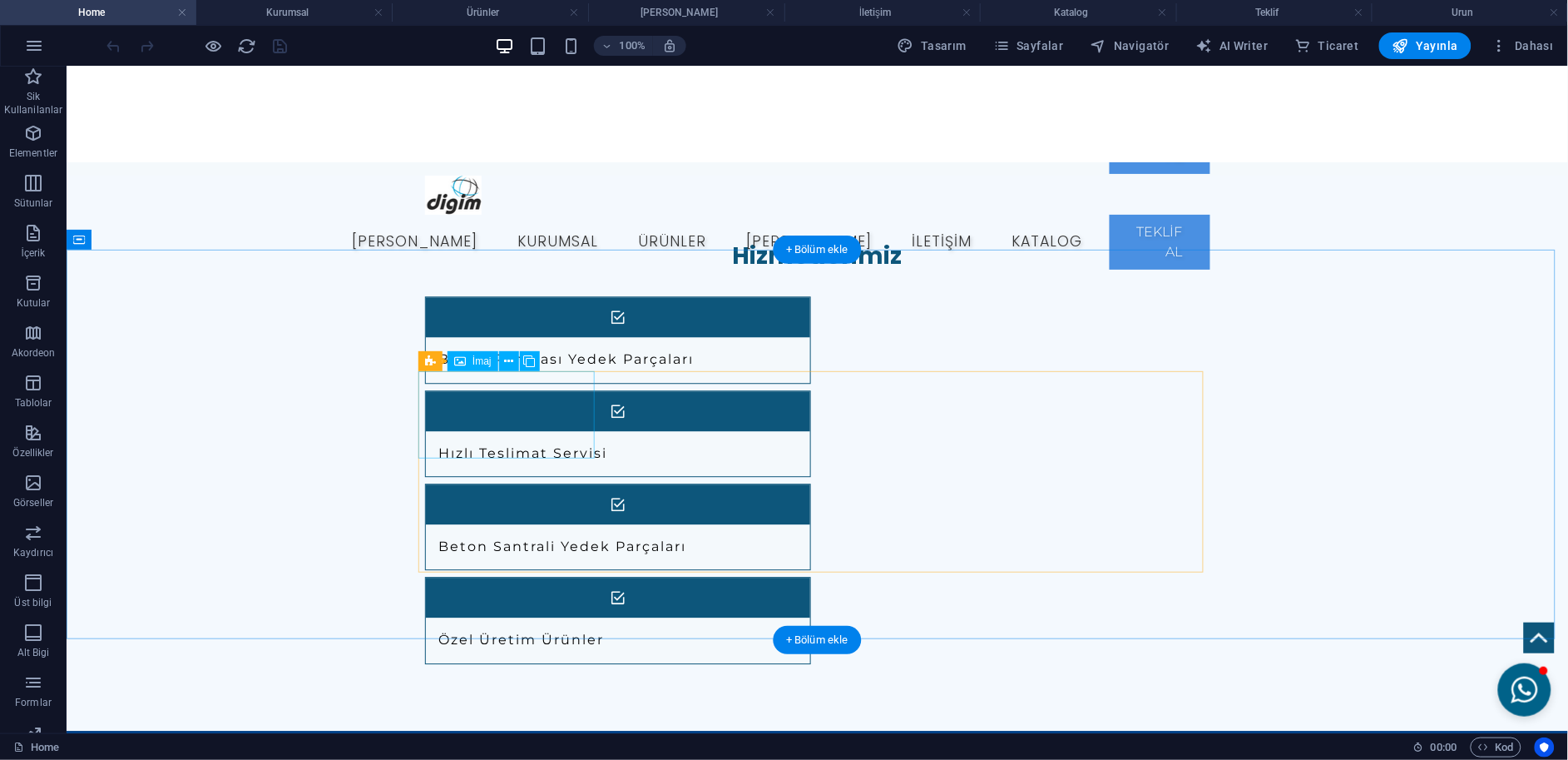
select select "px"
select select "5"
select select
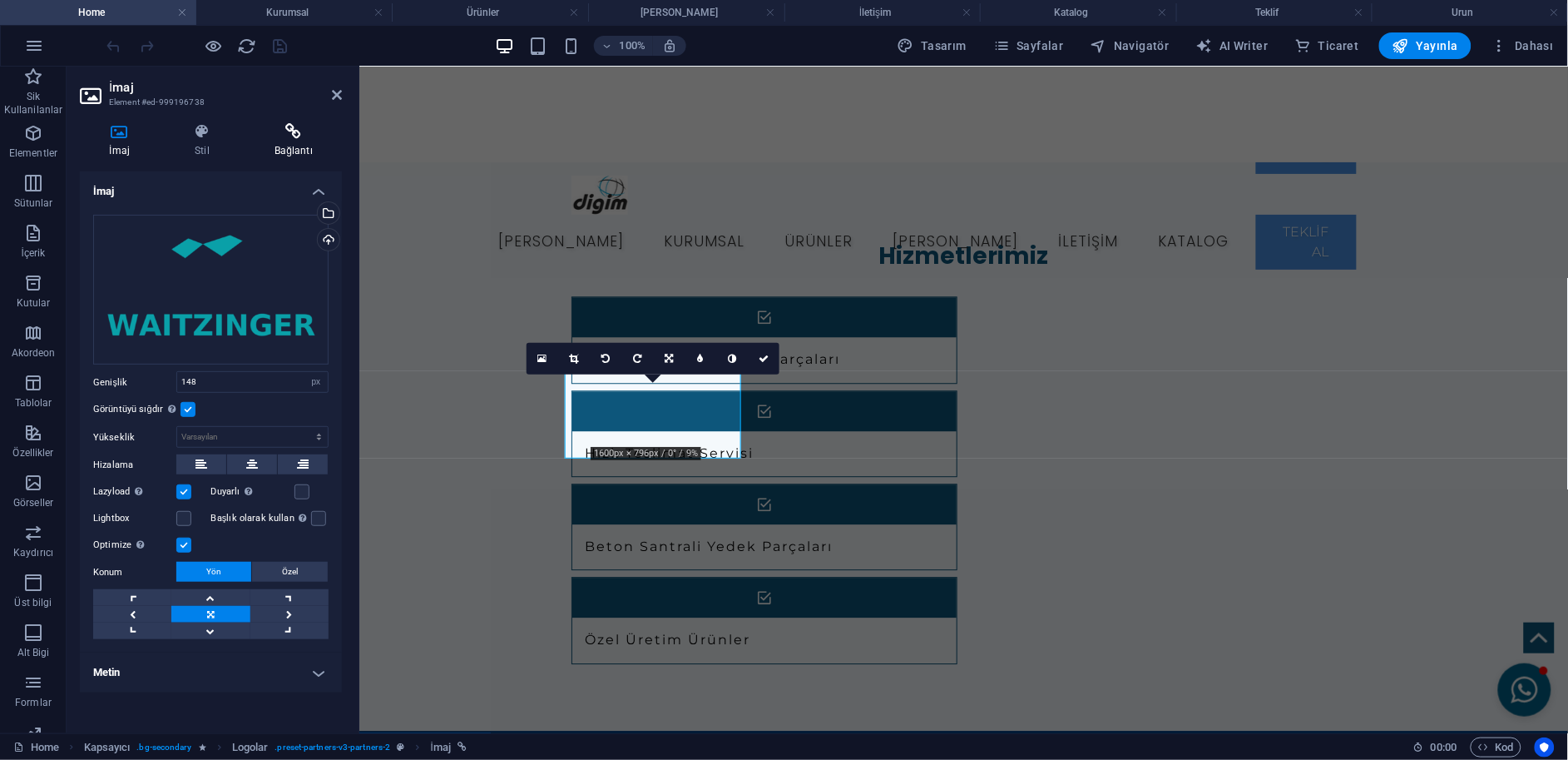
click at [309, 140] on h4 "Bağlantı" at bounding box center [294, 141] width 97 height 35
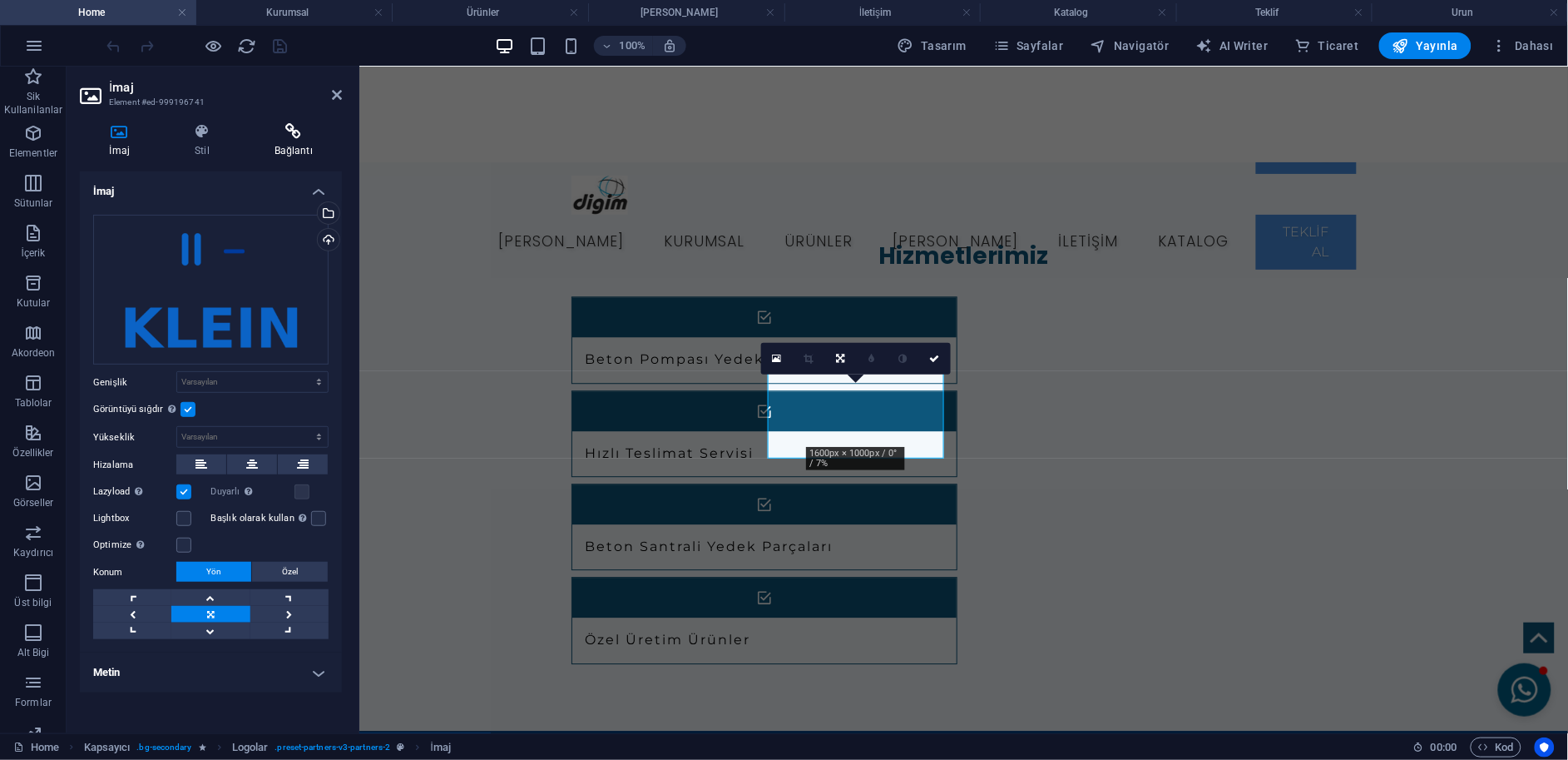
click at [298, 137] on icon at bounding box center [294, 131] width 97 height 16
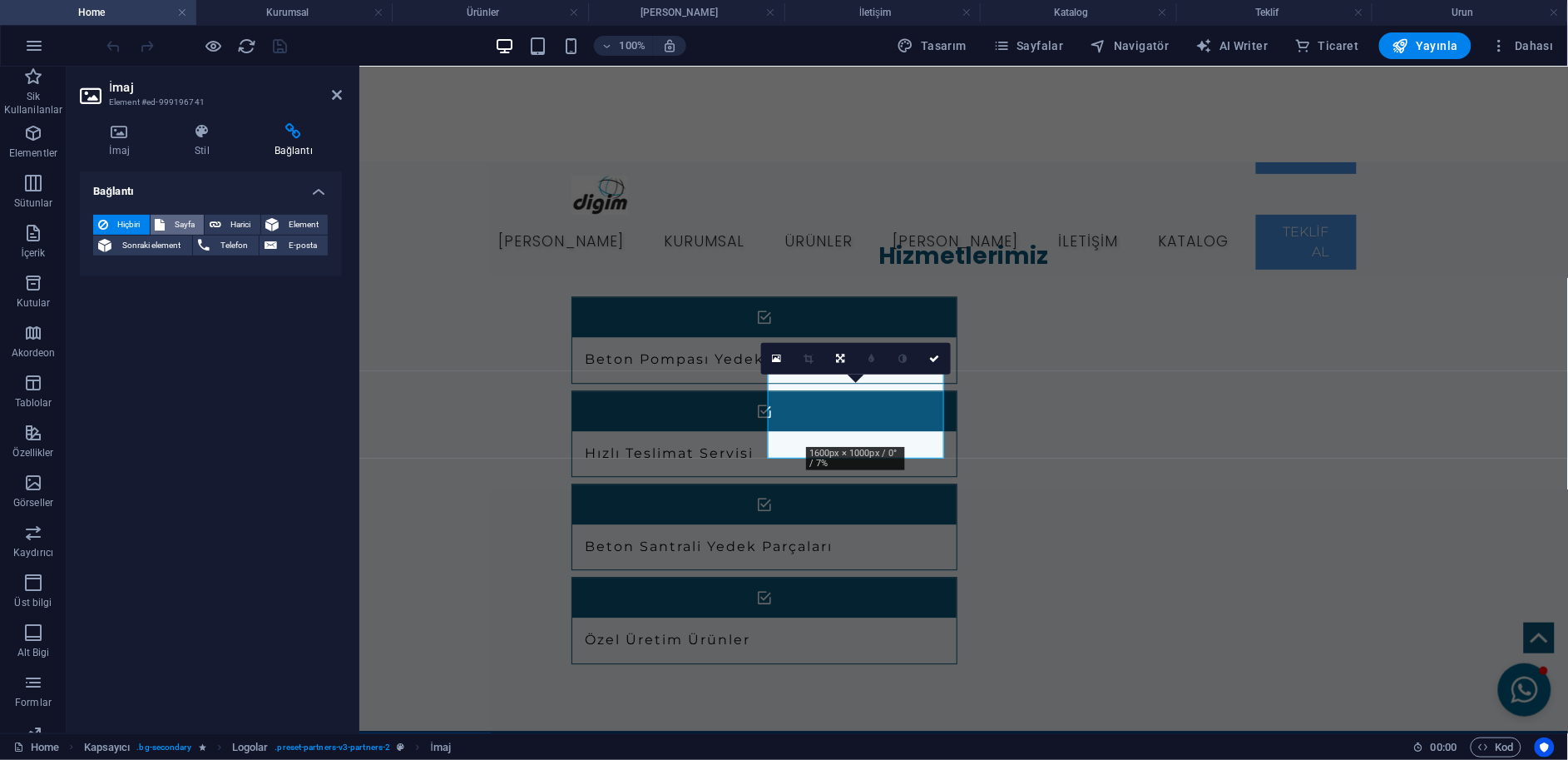
click at [176, 224] on span "Sayfa" at bounding box center [185, 224] width 29 height 20
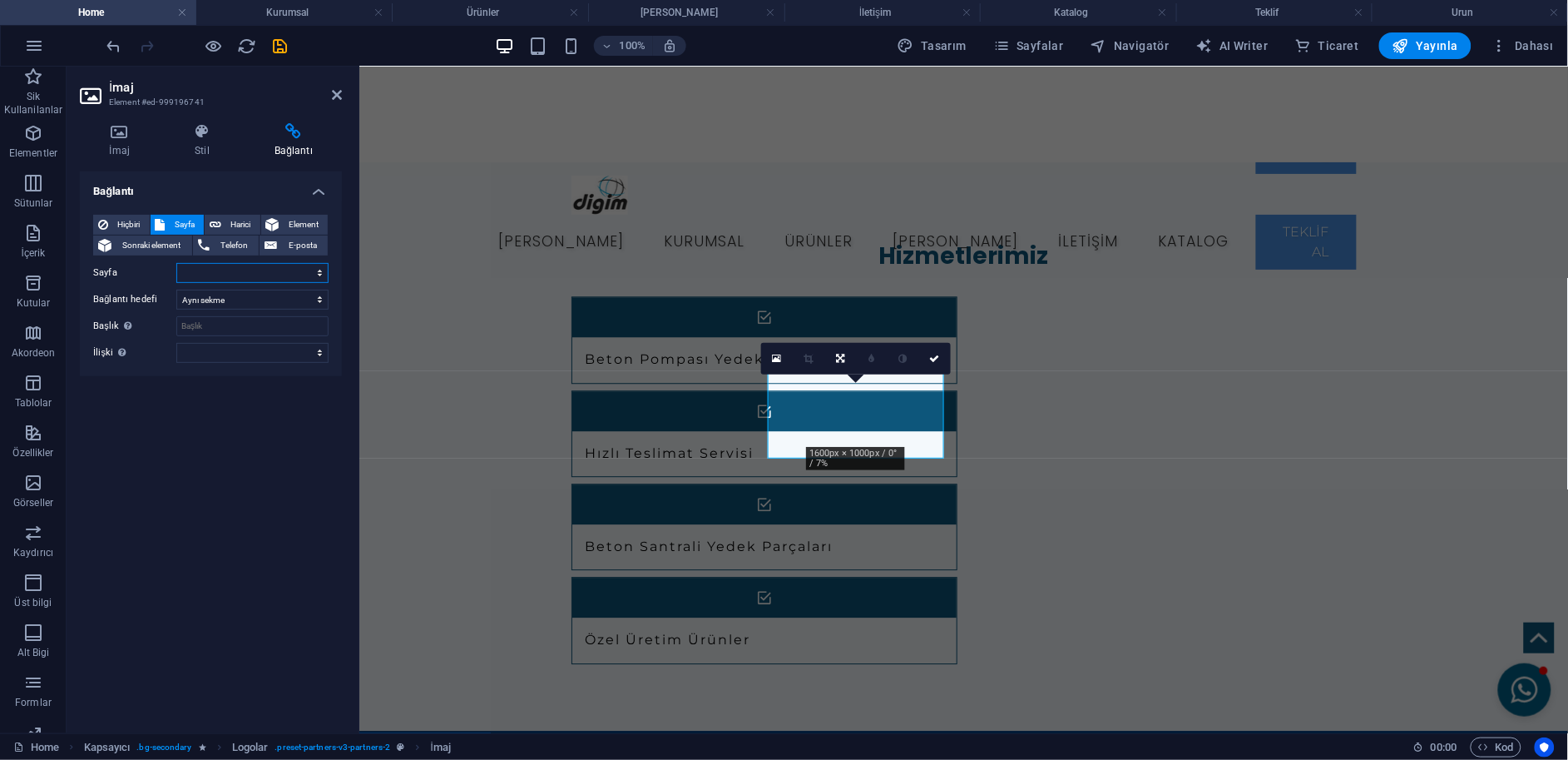
click at [207, 269] on select "Home Subpage Legal Notice Privacy Kurumsal Ürünler Özel Ürünler İletişim Katalo…" at bounding box center [253, 273] width 153 height 20
select select "5"
click at [177, 263] on select "Home Subpage Legal Notice Privacy Kurumsal Ürünler Özel Ürünler İletişim Katalo…" at bounding box center [253, 273] width 153 height 20
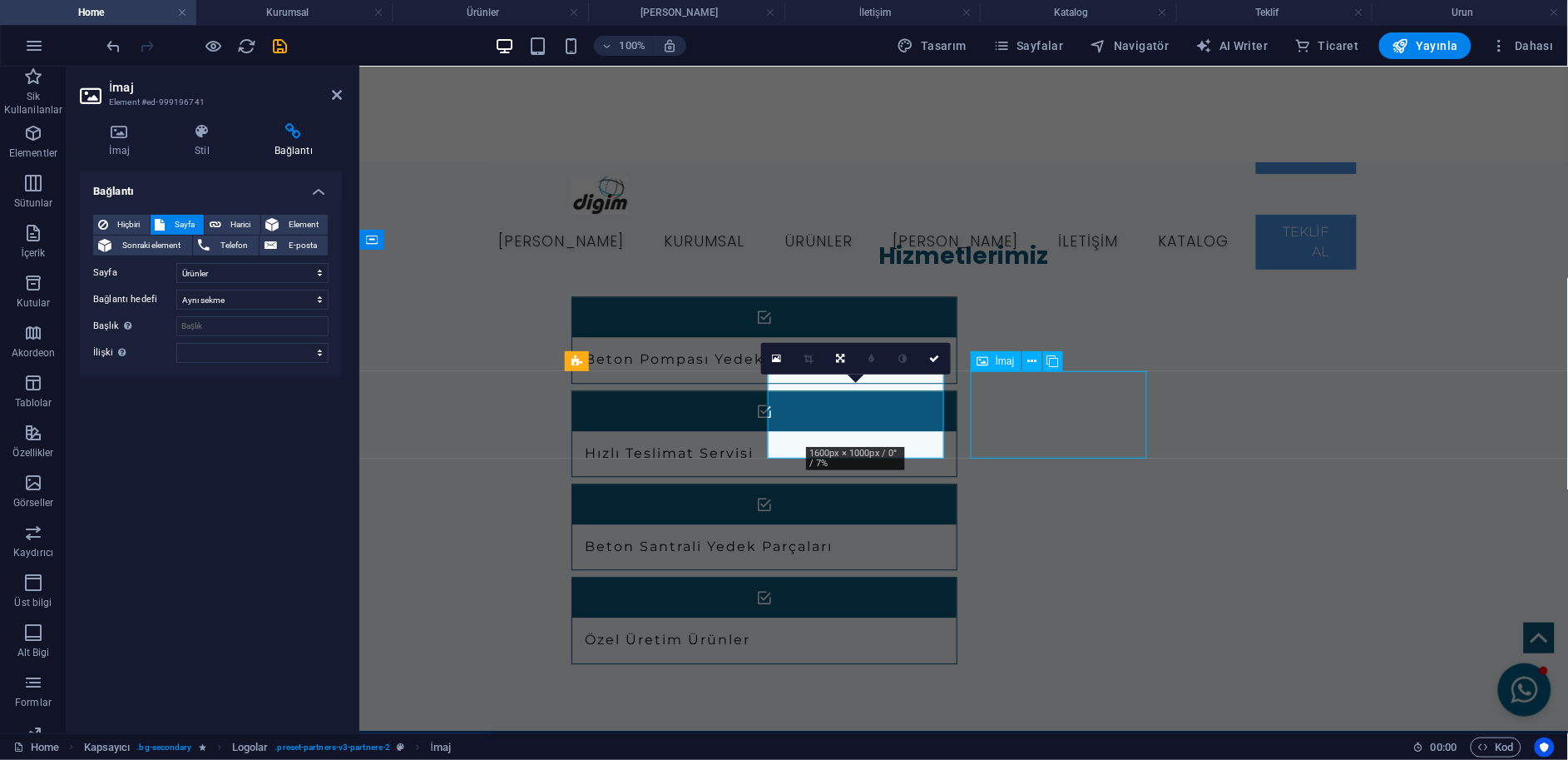
select select "px"
select select
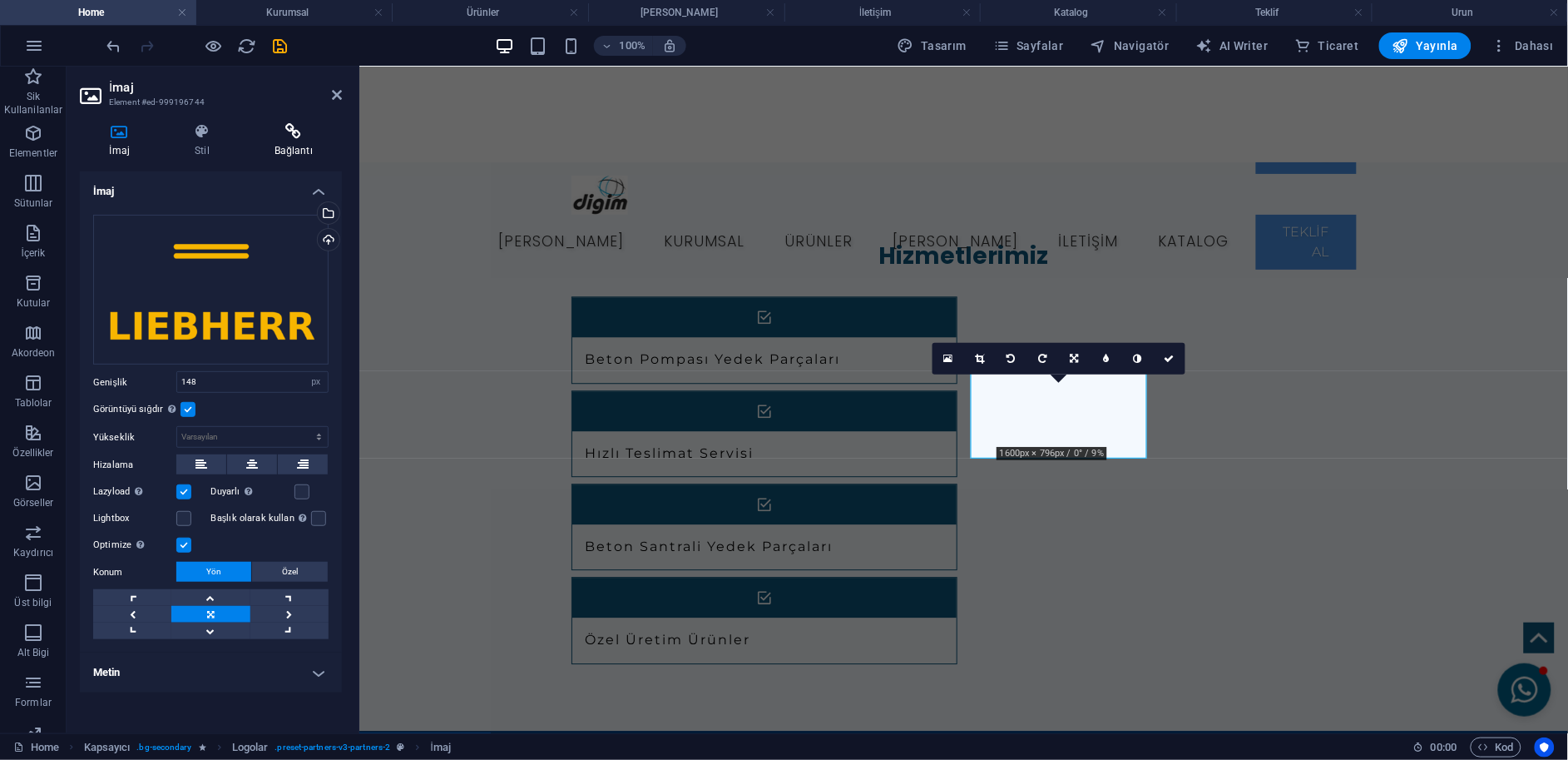
click at [300, 141] on h4 "Bağlantı" at bounding box center [294, 141] width 97 height 35
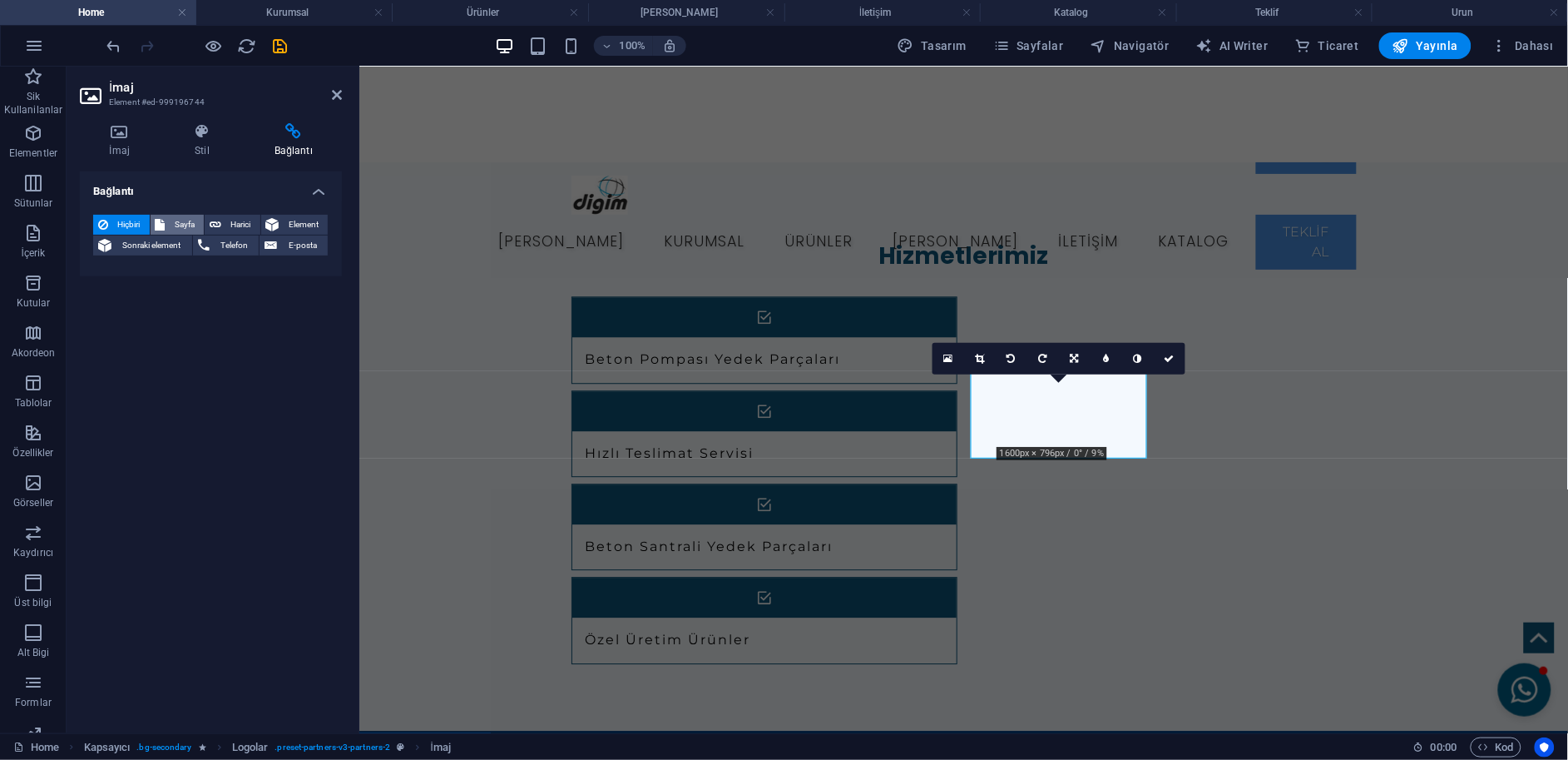
click at [187, 223] on span "Sayfa" at bounding box center [185, 224] width 29 height 20
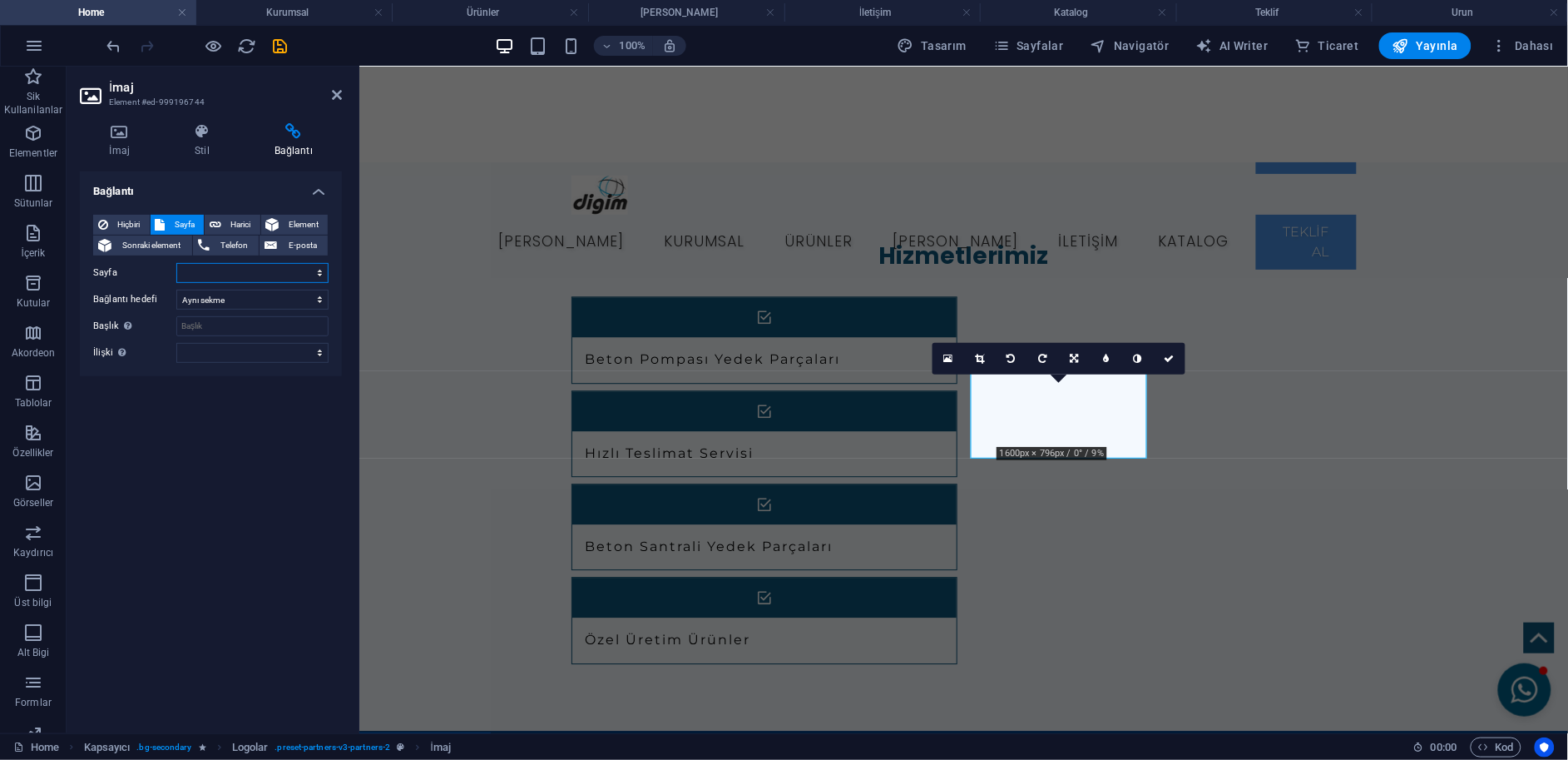
click at [202, 267] on select "Home Subpage Legal Notice Privacy Kurumsal Ürünler Özel Ürünler İletişim Katalo…" at bounding box center [253, 273] width 153 height 20
select select "5"
click at [177, 263] on select "Home Subpage Legal Notice Privacy Kurumsal Ürünler Özel Ürünler İletişim Katalo…" at bounding box center [253, 273] width 153 height 20
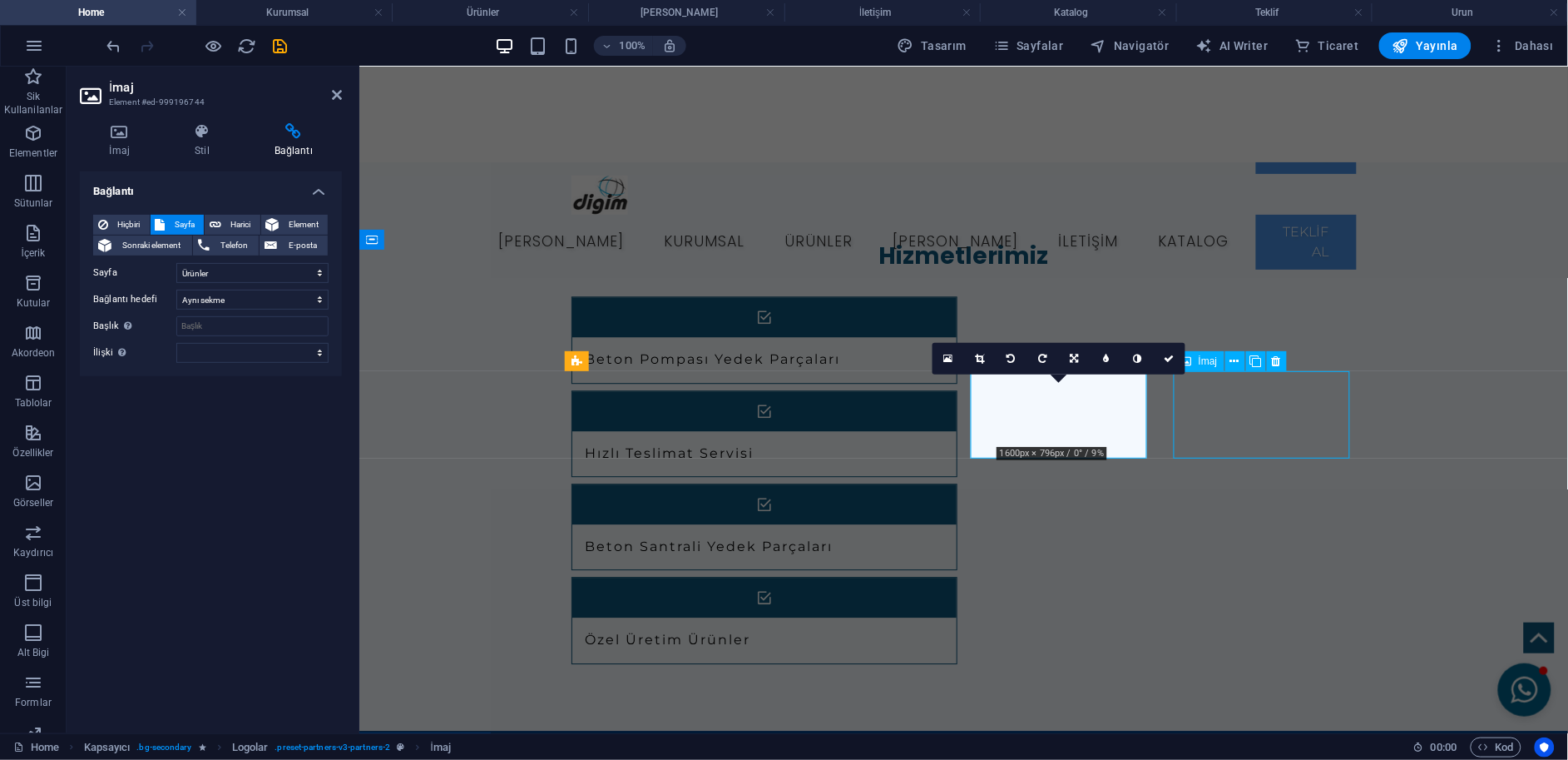
select select "px"
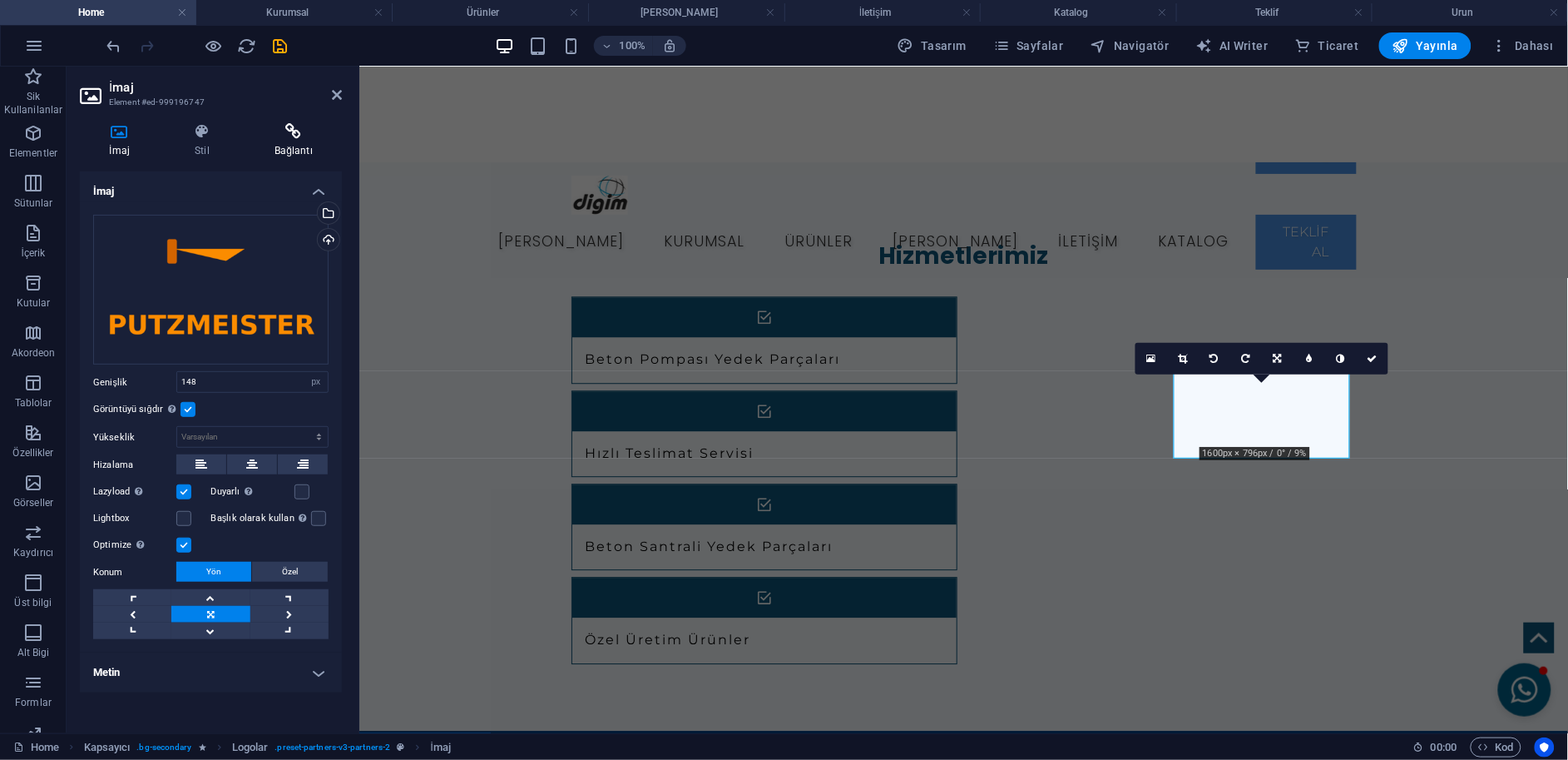
click at [281, 124] on icon at bounding box center [294, 131] width 97 height 16
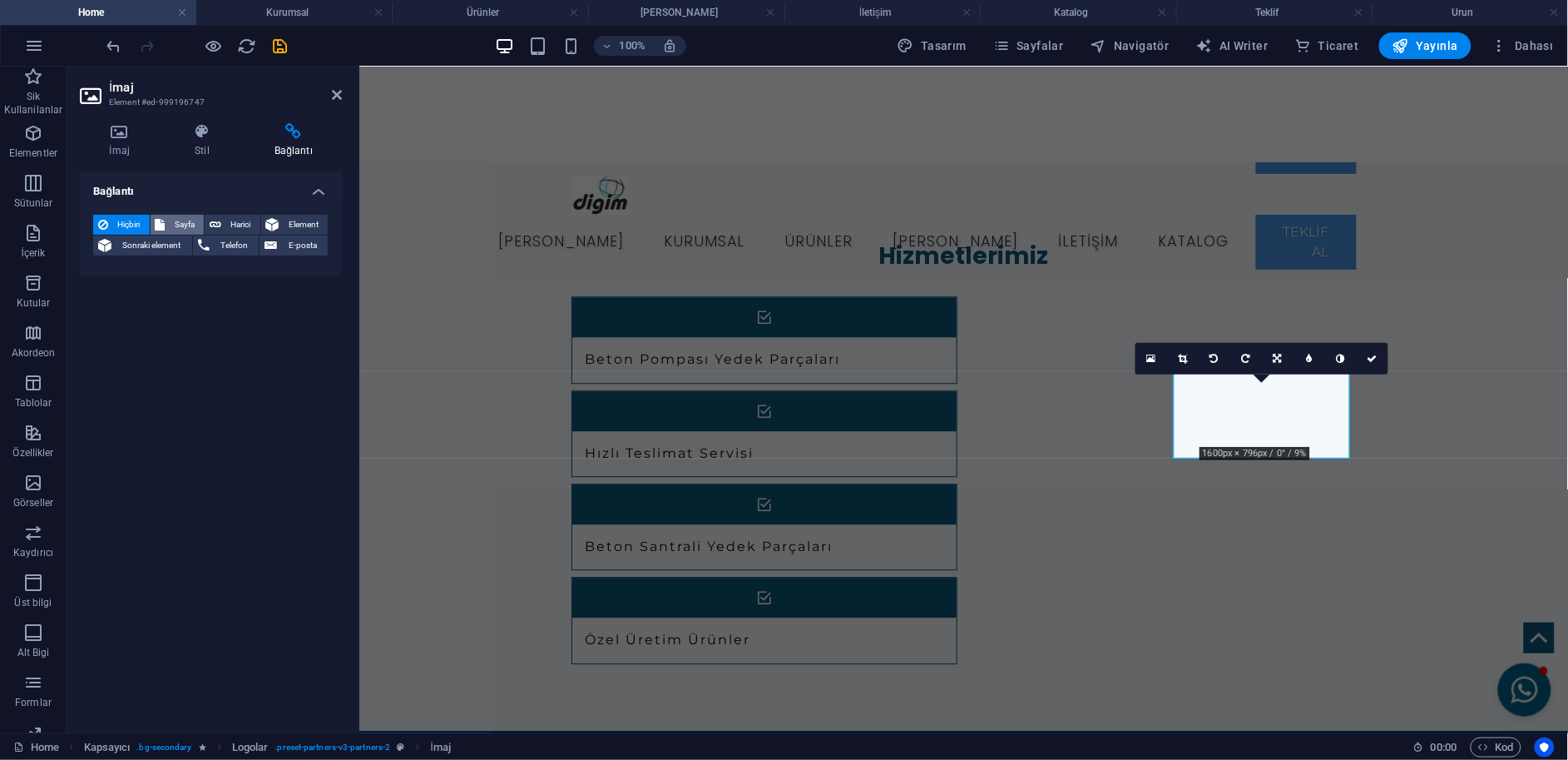
click at [185, 223] on span "Sayfa" at bounding box center [185, 224] width 29 height 20
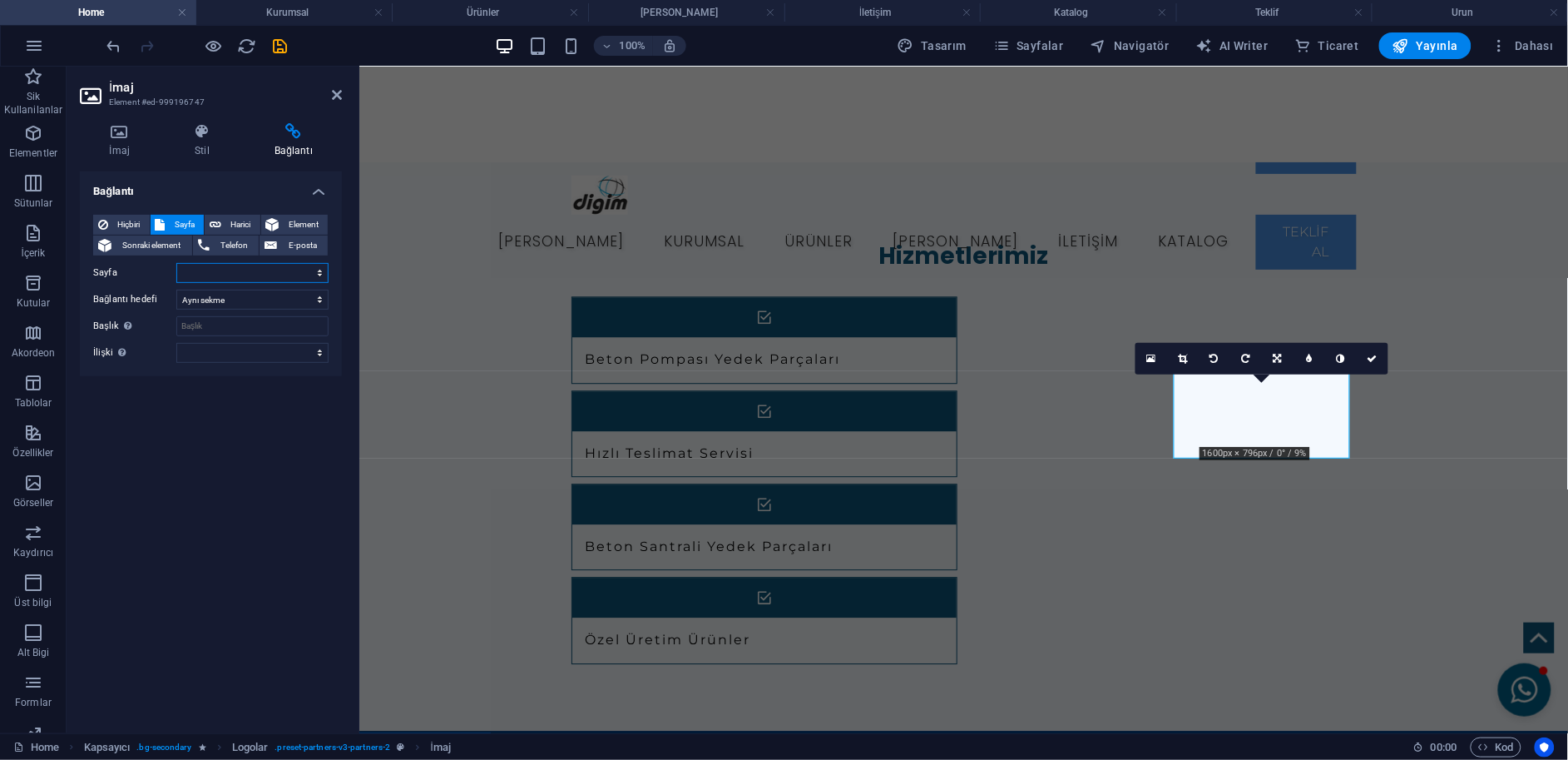
click at [224, 265] on select "Home Subpage Legal Notice Privacy Kurumsal Ürünler Özel Ürünler İletişim Katalo…" at bounding box center [253, 273] width 153 height 20
select select "5"
click at [177, 263] on select "Home Subpage Legal Notice Privacy Kurumsal Ürünler Özel Ürünler İletişim Katalo…" at bounding box center [253, 273] width 153 height 20
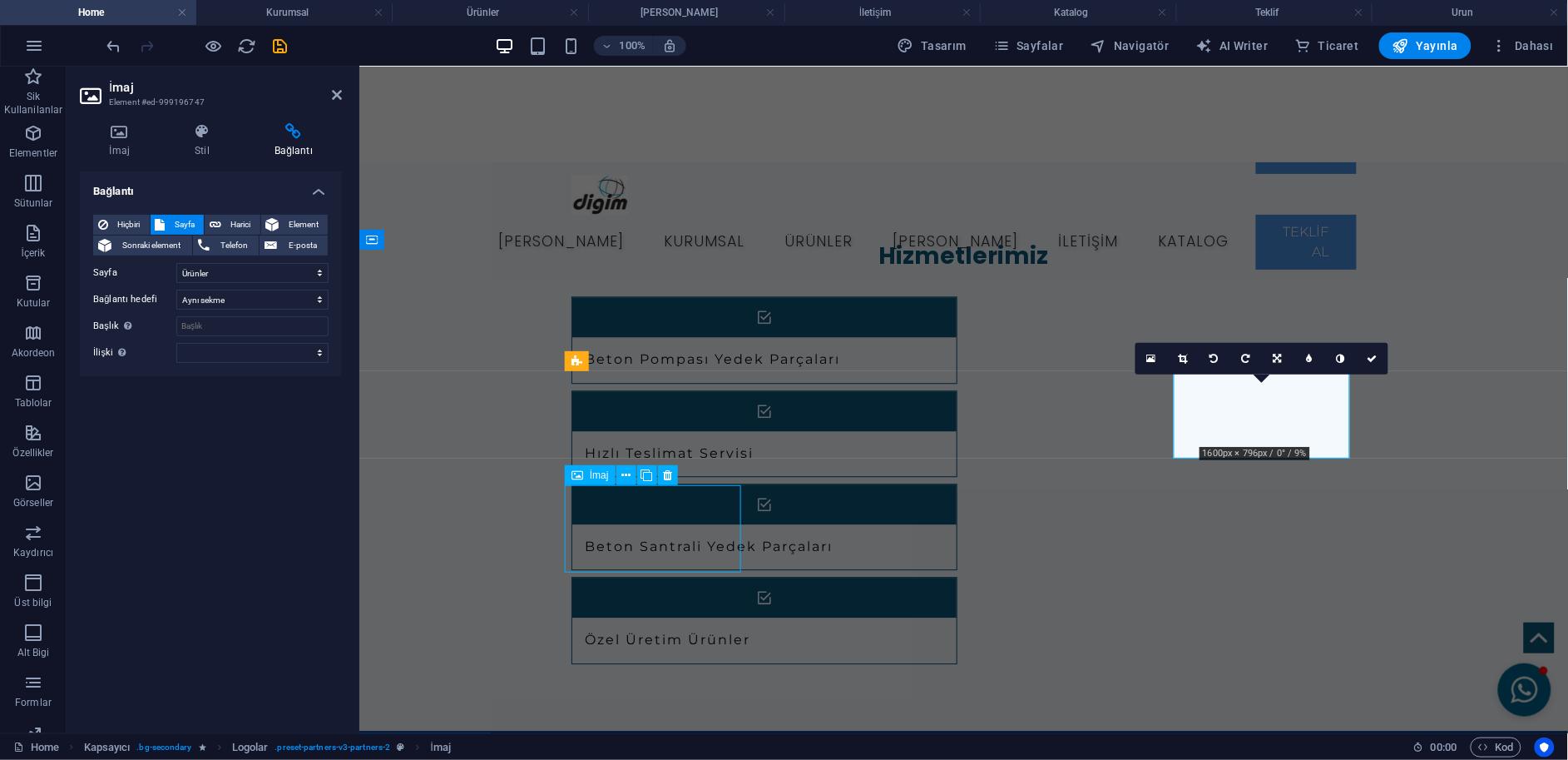
select select "px"
select select "5"
select select
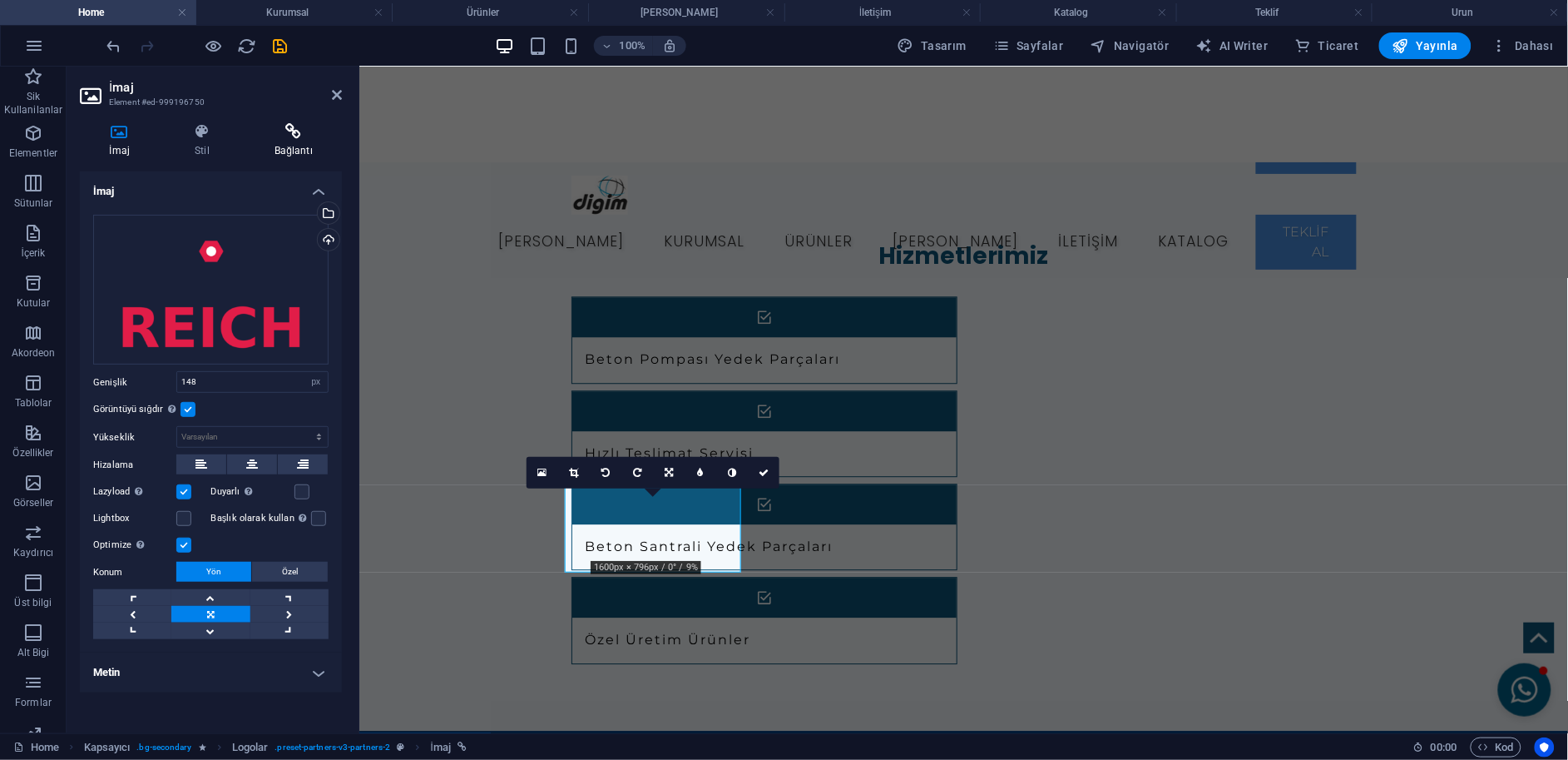
click at [281, 133] on icon at bounding box center [294, 131] width 97 height 16
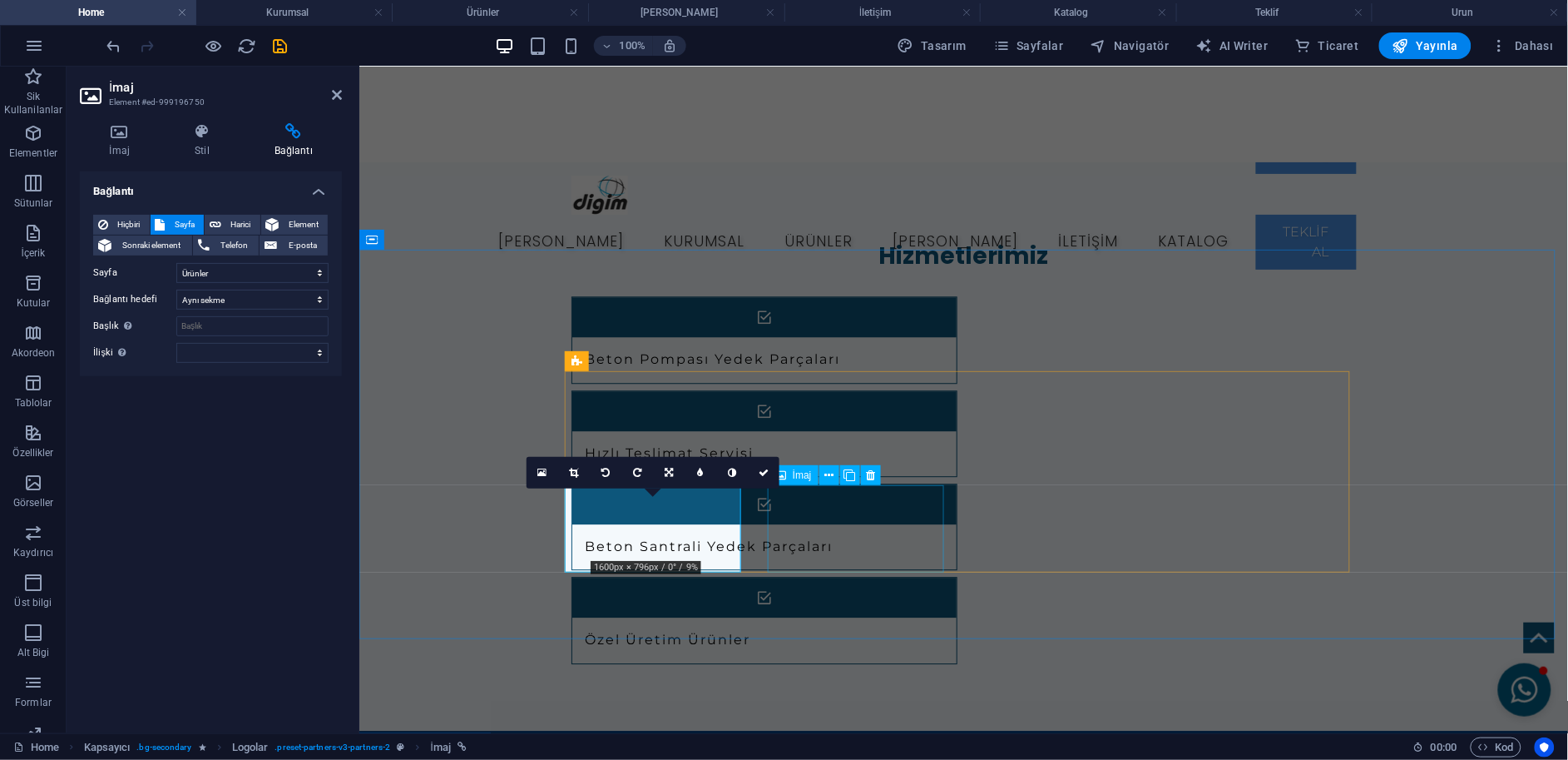
select select "px"
select select
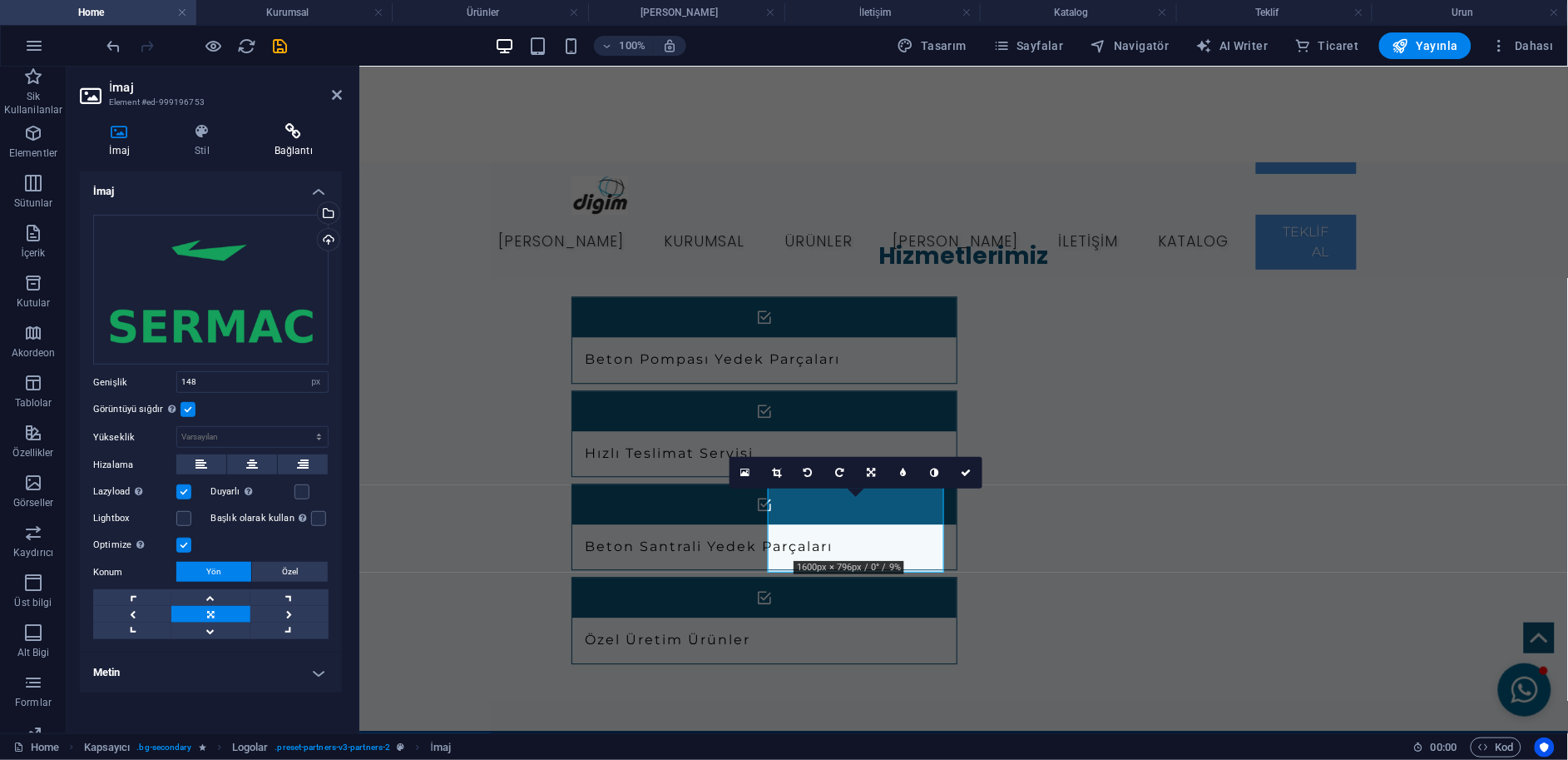
click at [289, 139] on icon at bounding box center [294, 131] width 97 height 16
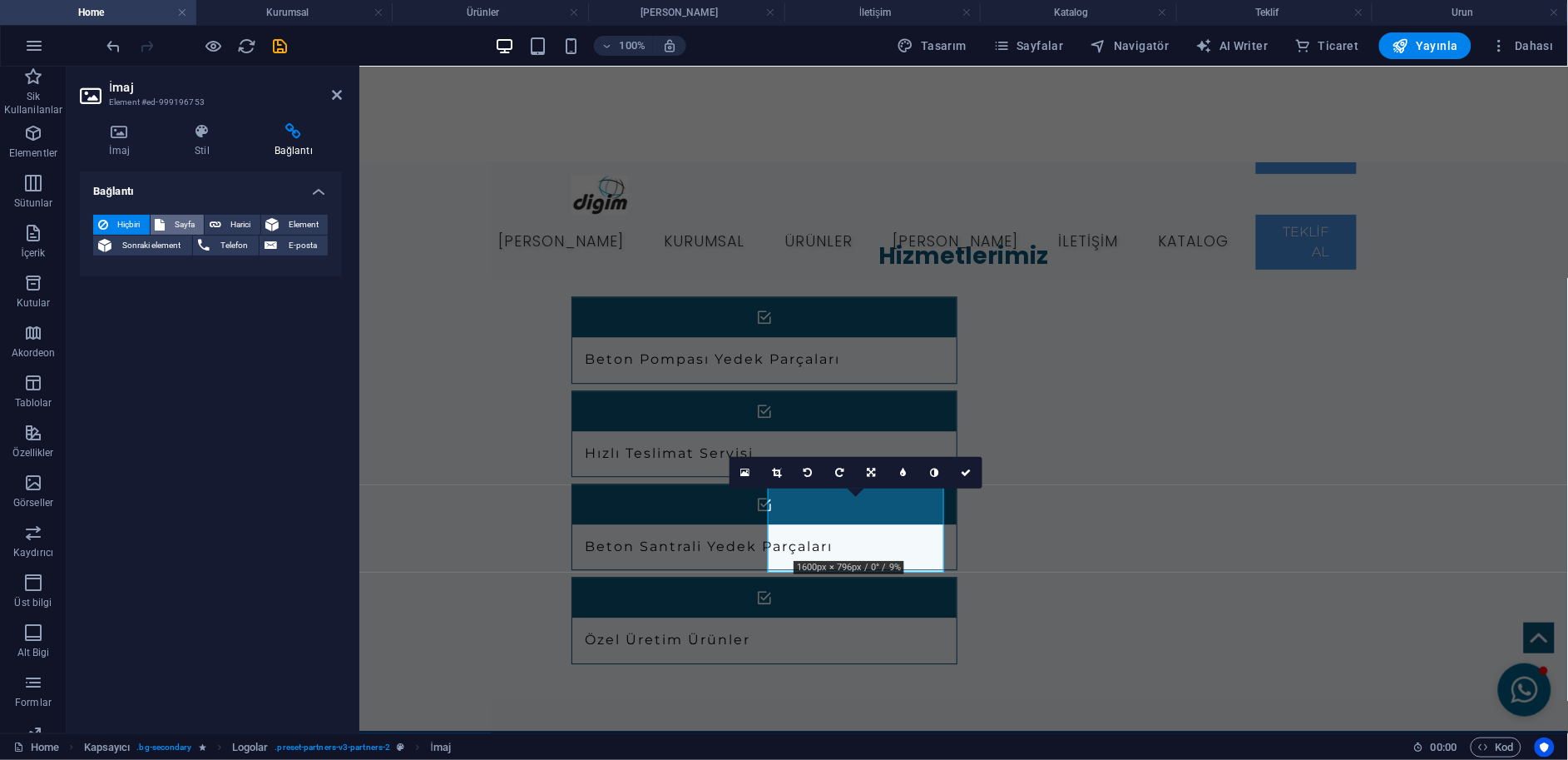
click at [178, 220] on span "Sayfa" at bounding box center [185, 224] width 29 height 20
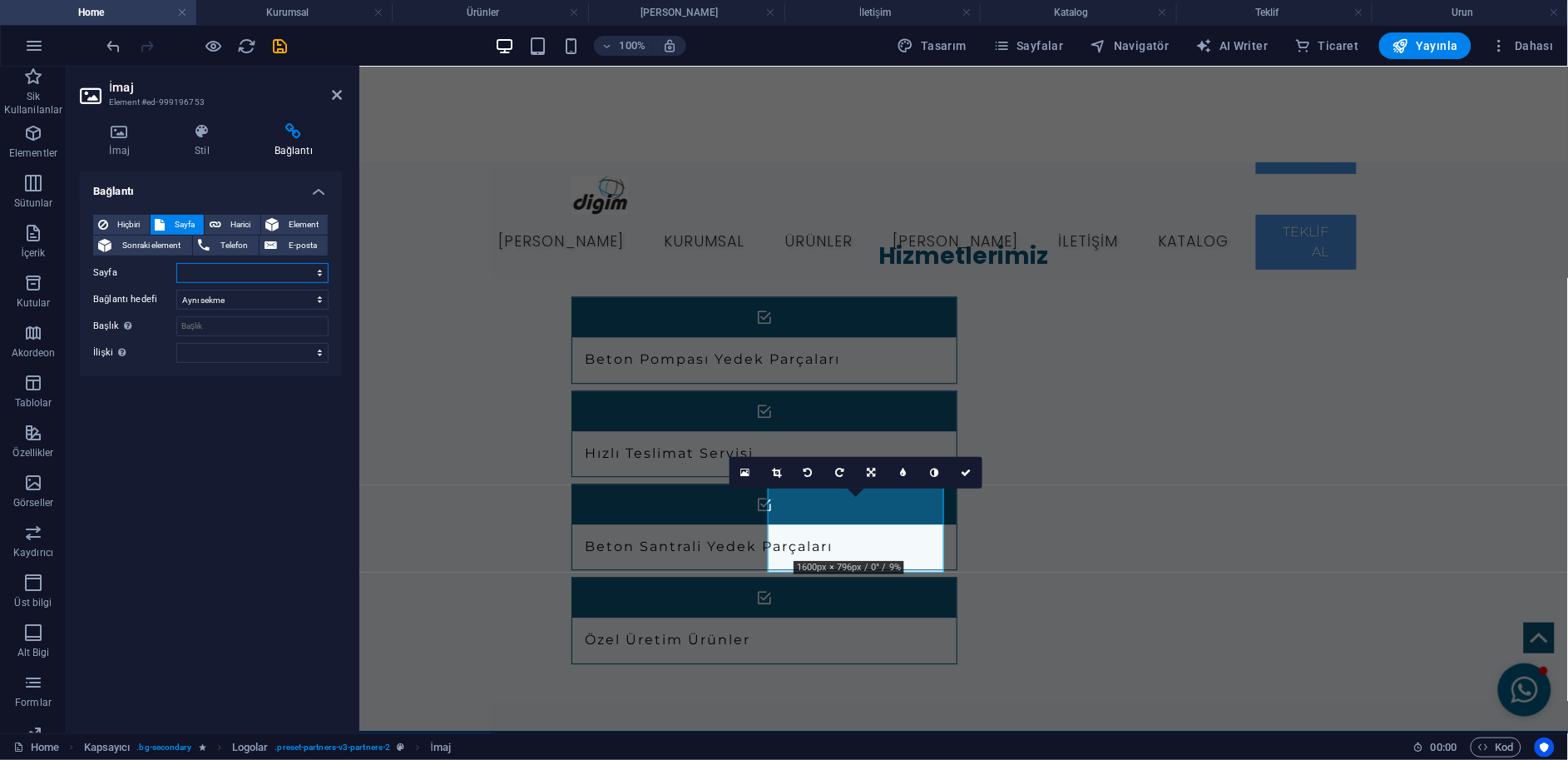
click at [197, 272] on select "Home Subpage Legal Notice Privacy Kurumsal Ürünler Özel Ürünler İletişim Katalo…" at bounding box center [253, 273] width 153 height 20
select select "5"
click at [177, 263] on select "Home Subpage Legal Notice Privacy Kurumsal Ürünler Özel Ürünler İletişim Katalo…" at bounding box center [253, 273] width 153 height 20
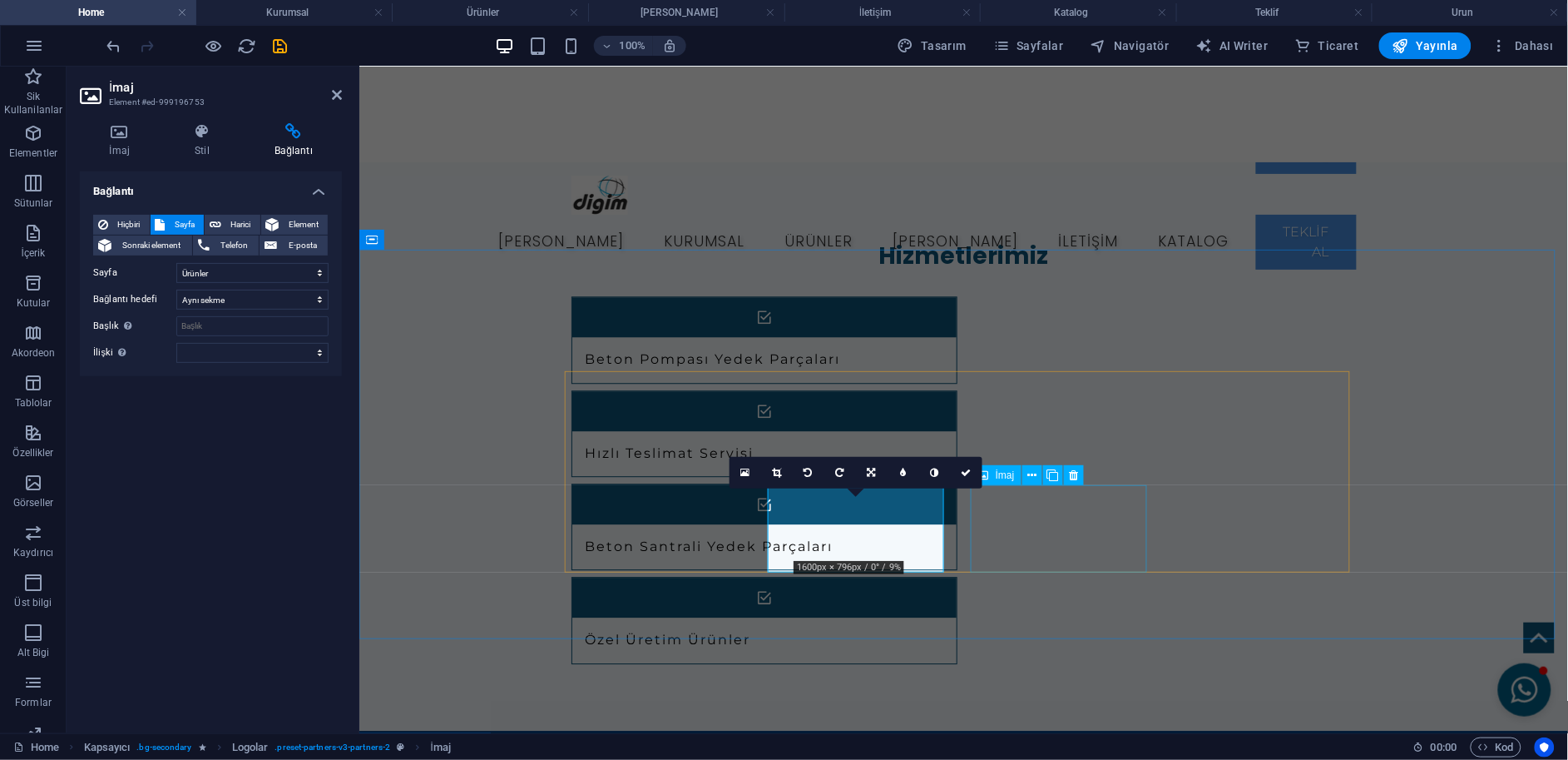
select select "px"
select select
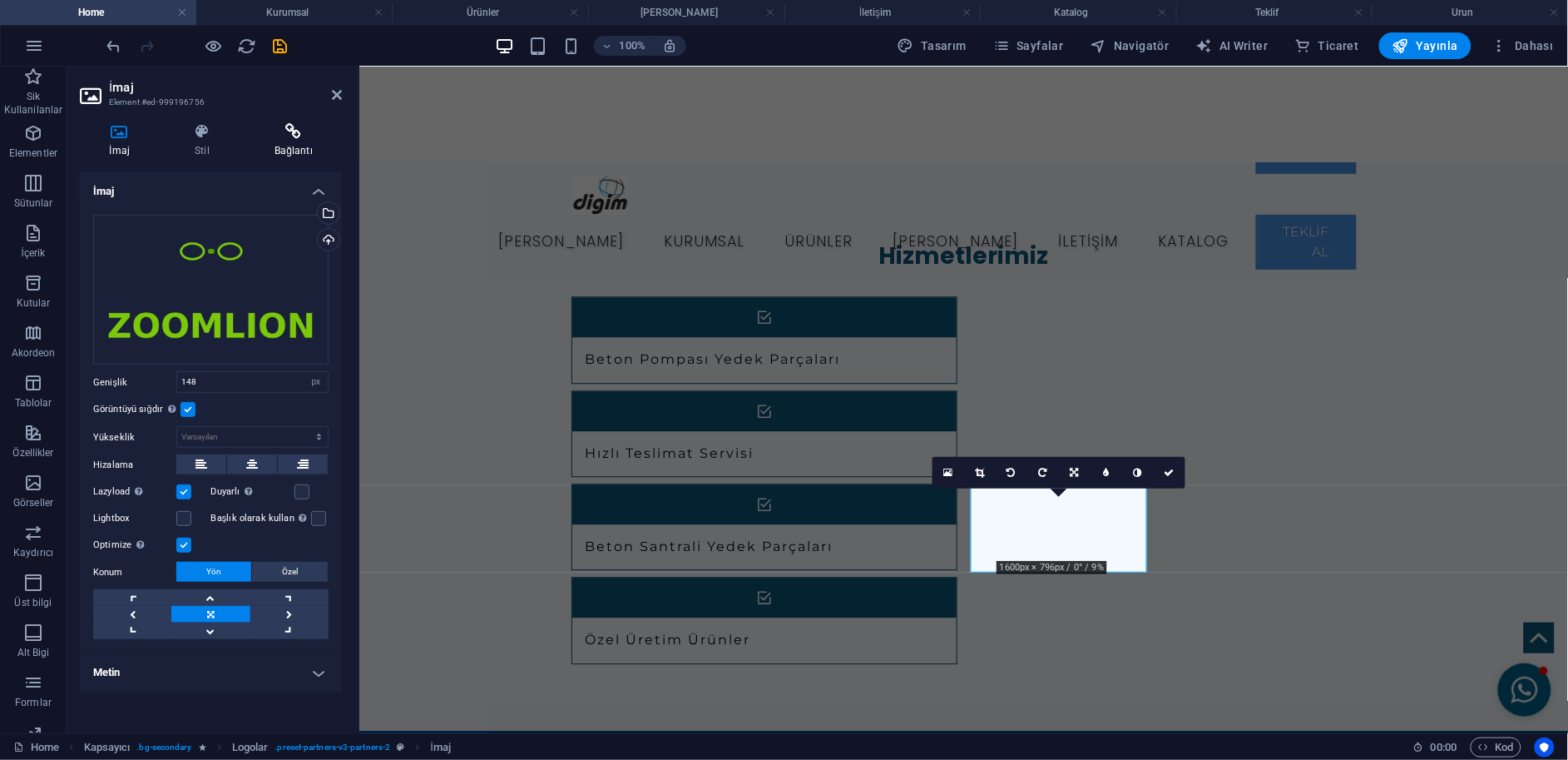
click at [279, 145] on h4 "Bağlantı" at bounding box center [294, 141] width 97 height 35
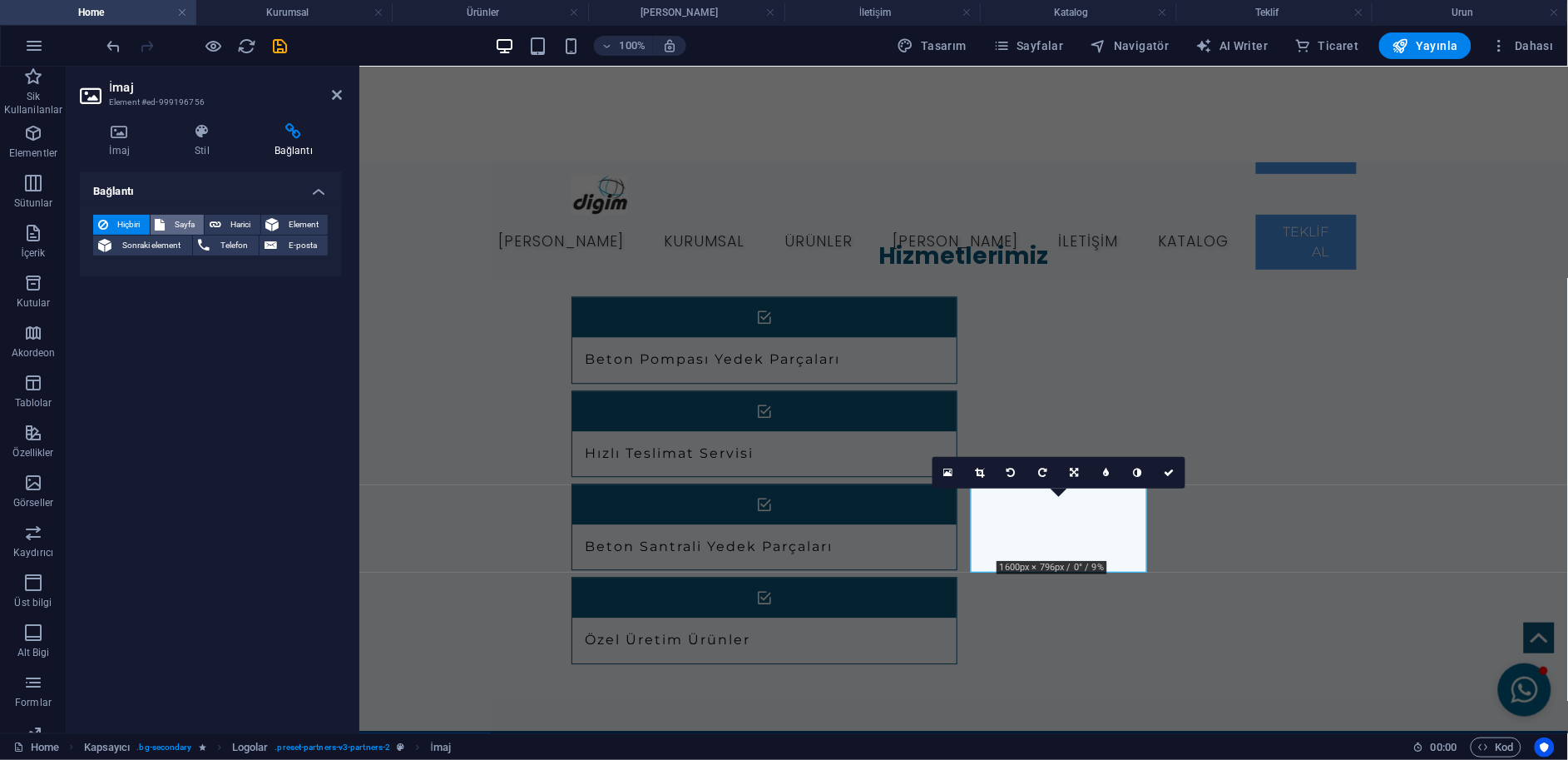
click at [180, 223] on span "Sayfa" at bounding box center [185, 224] width 29 height 20
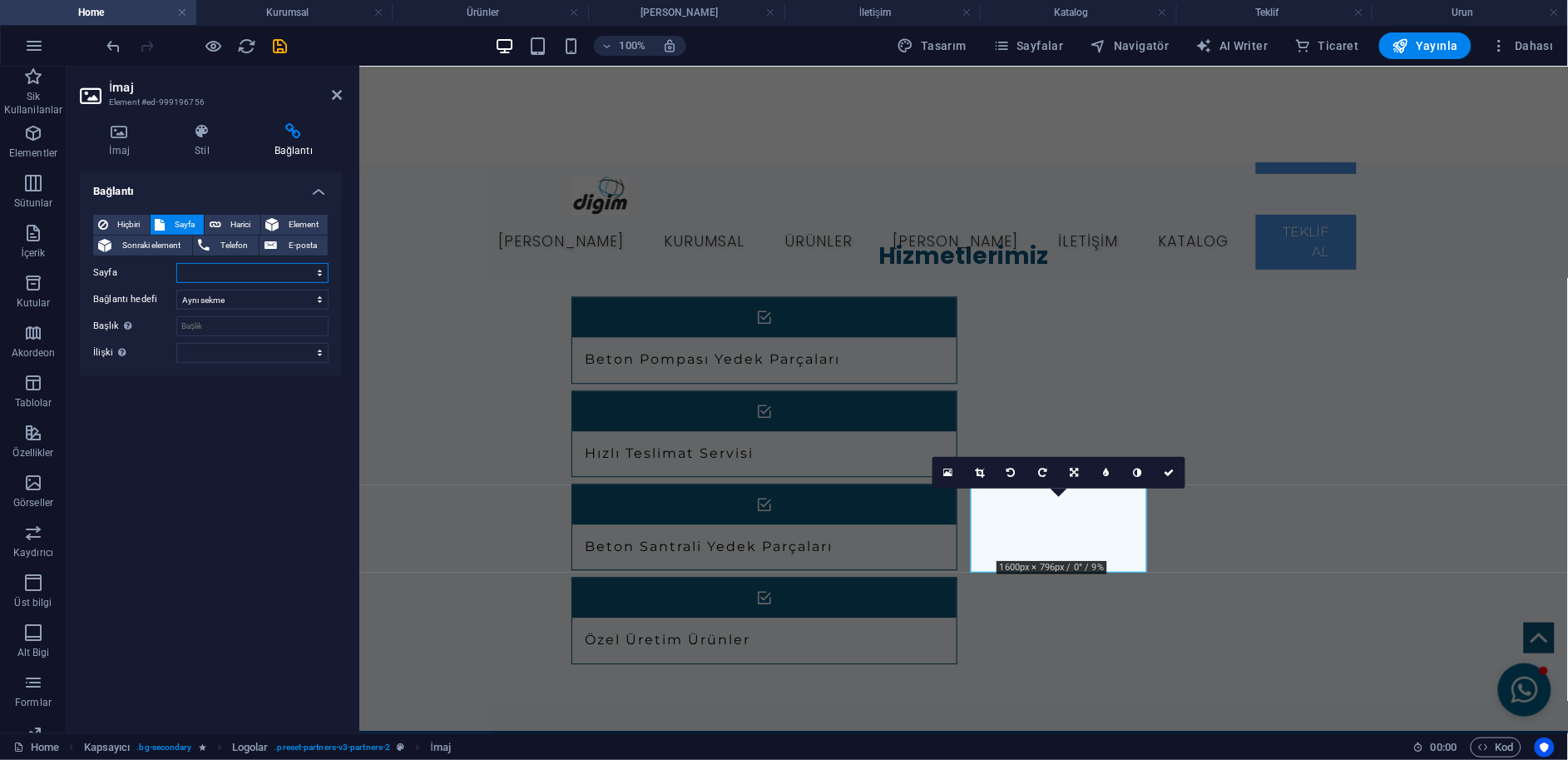
click at [230, 273] on select "Home Subpage Legal Notice Privacy Kurumsal Ürünler Özel Ürünler İletişim Katalo…" at bounding box center [253, 273] width 153 height 20
select select "5"
click at [177, 263] on select "Home Subpage Legal Notice Privacy Kurumsal Ürünler Özel Ürünler İletişim Katalo…" at bounding box center [253, 273] width 153 height 20
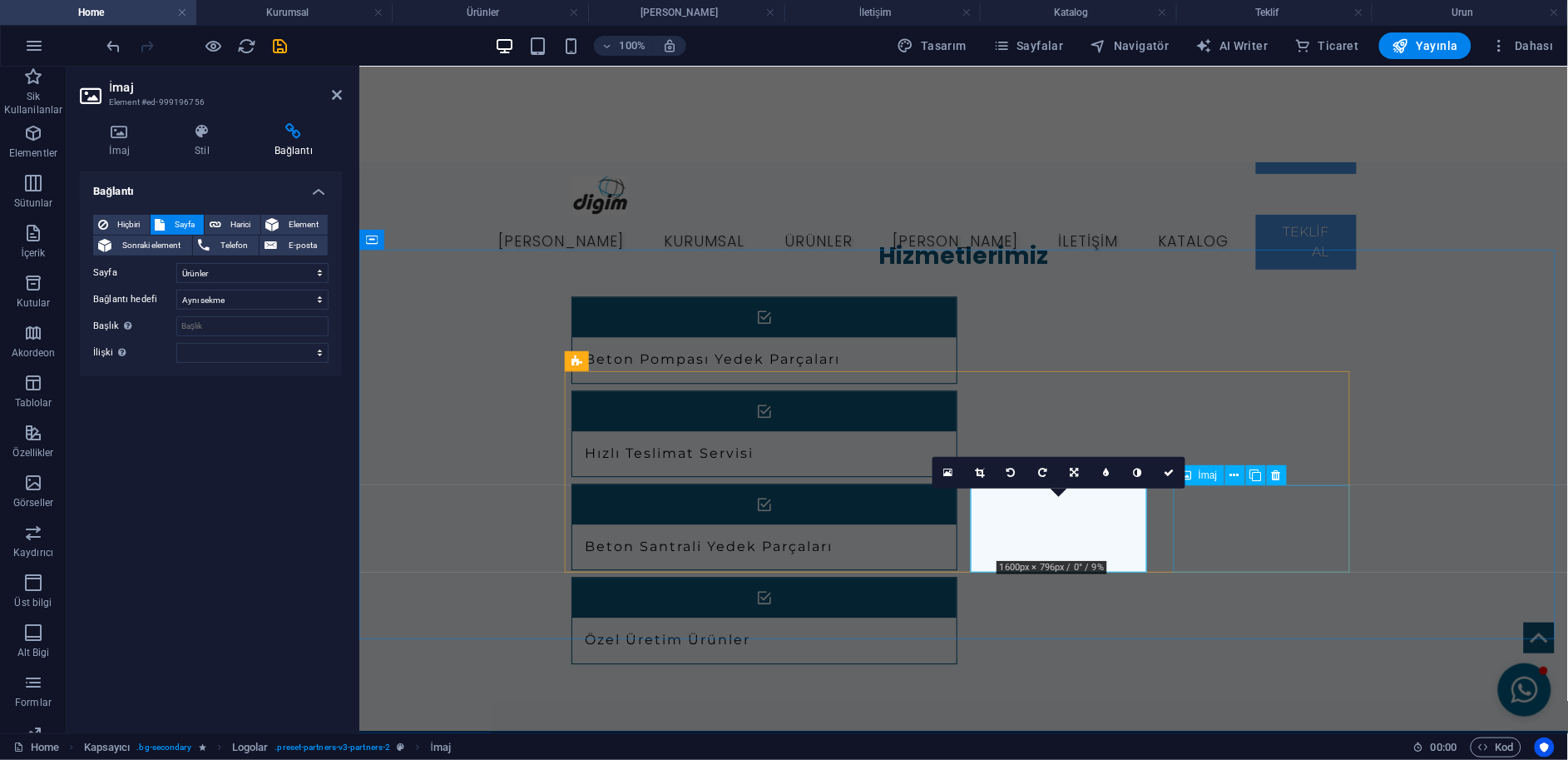
select select "px"
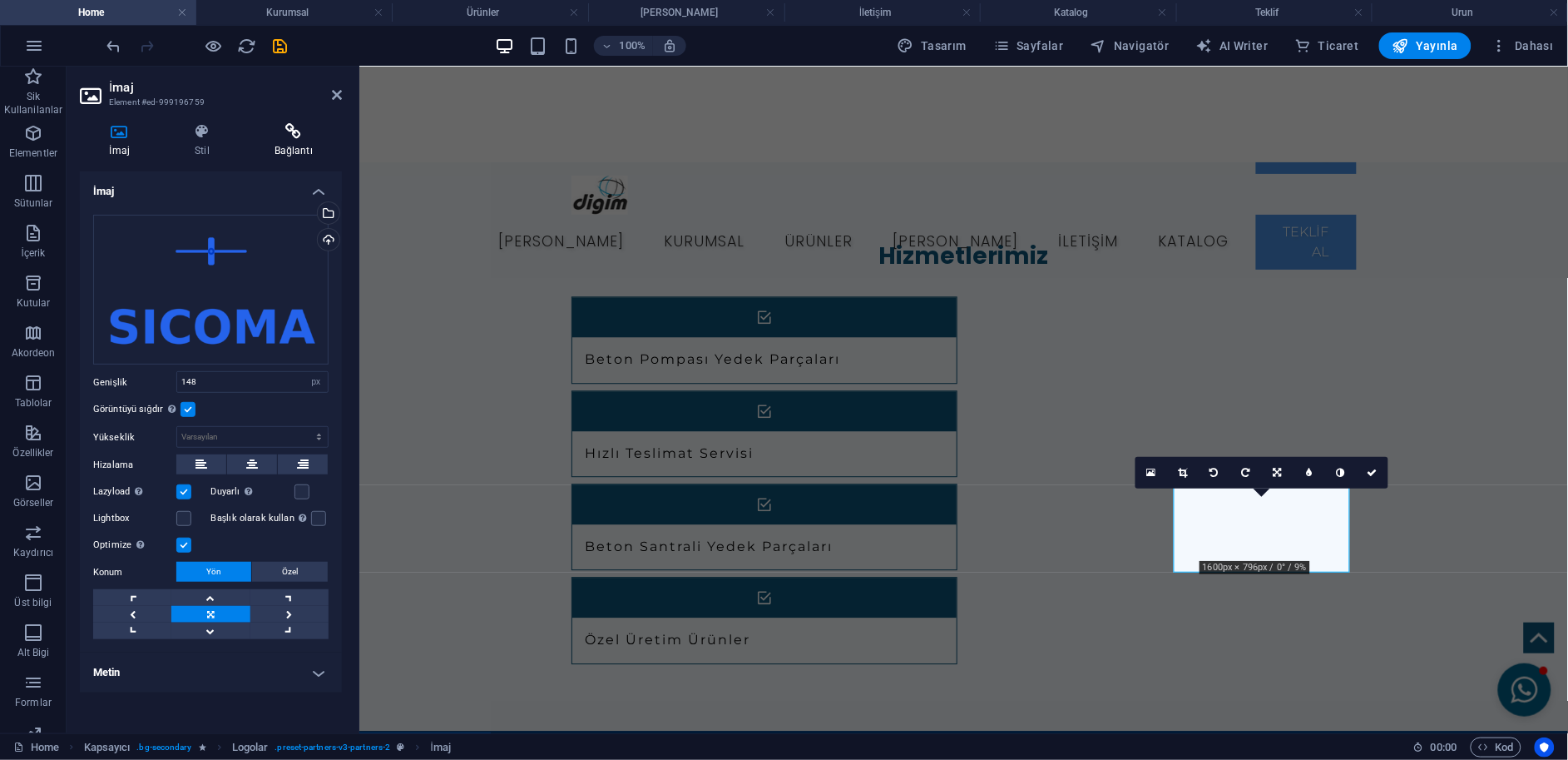
click at [306, 152] on h4 "Bağlantı" at bounding box center [294, 141] width 97 height 35
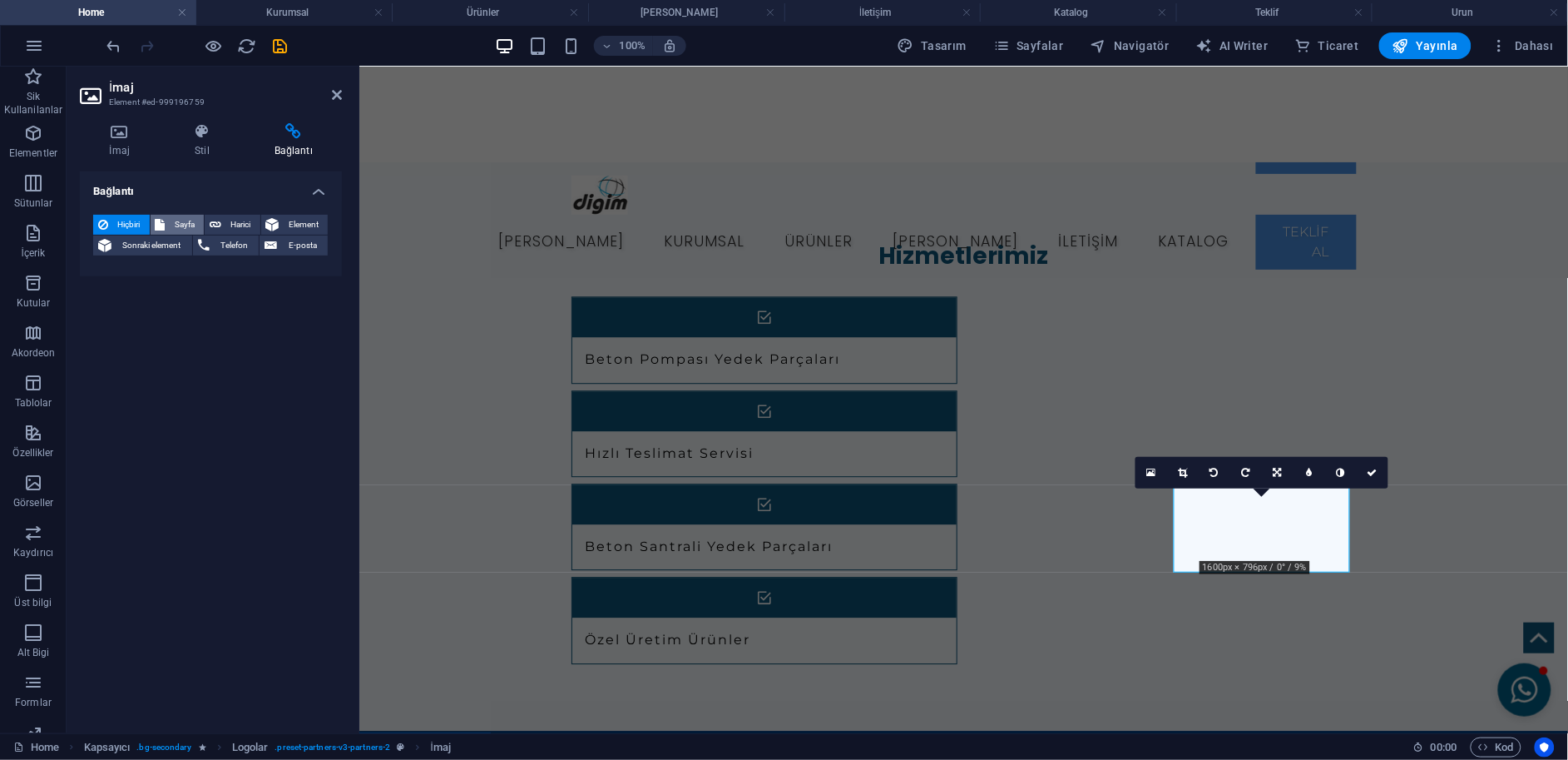
click at [192, 224] on span "Sayfa" at bounding box center [185, 224] width 29 height 20
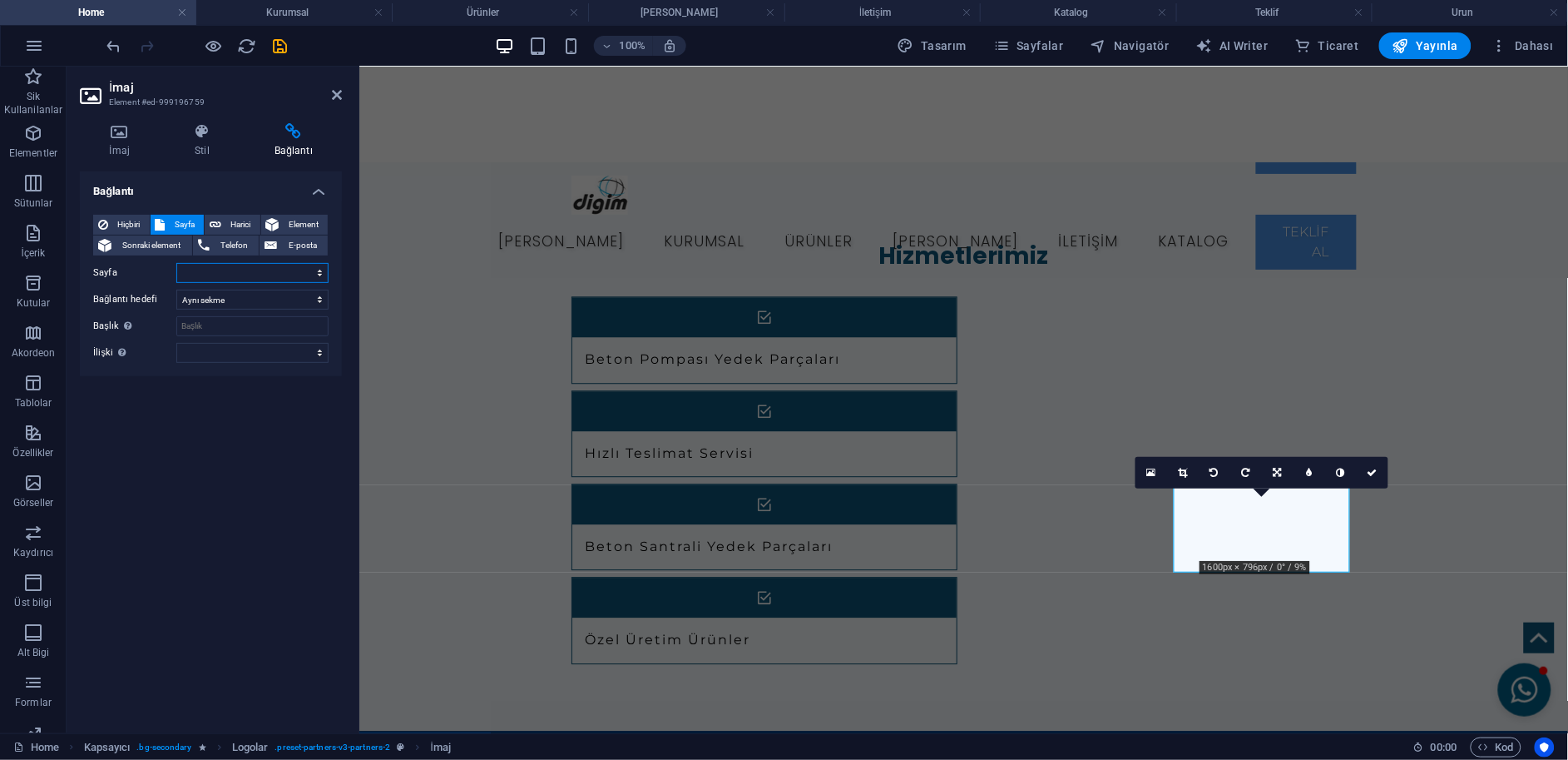
click at [239, 263] on select "Home Subpage Legal Notice Privacy Kurumsal Ürünler Özel Ürünler İletişim Katalo…" at bounding box center [253, 273] width 153 height 20
select select "5"
click at [177, 263] on select "Home Subpage Legal Notice Privacy Kurumsal Ürünler Özel Ürünler İletişim Katalo…" at bounding box center [253, 273] width 153 height 20
click at [336, 88] on icon at bounding box center [337, 94] width 10 height 13
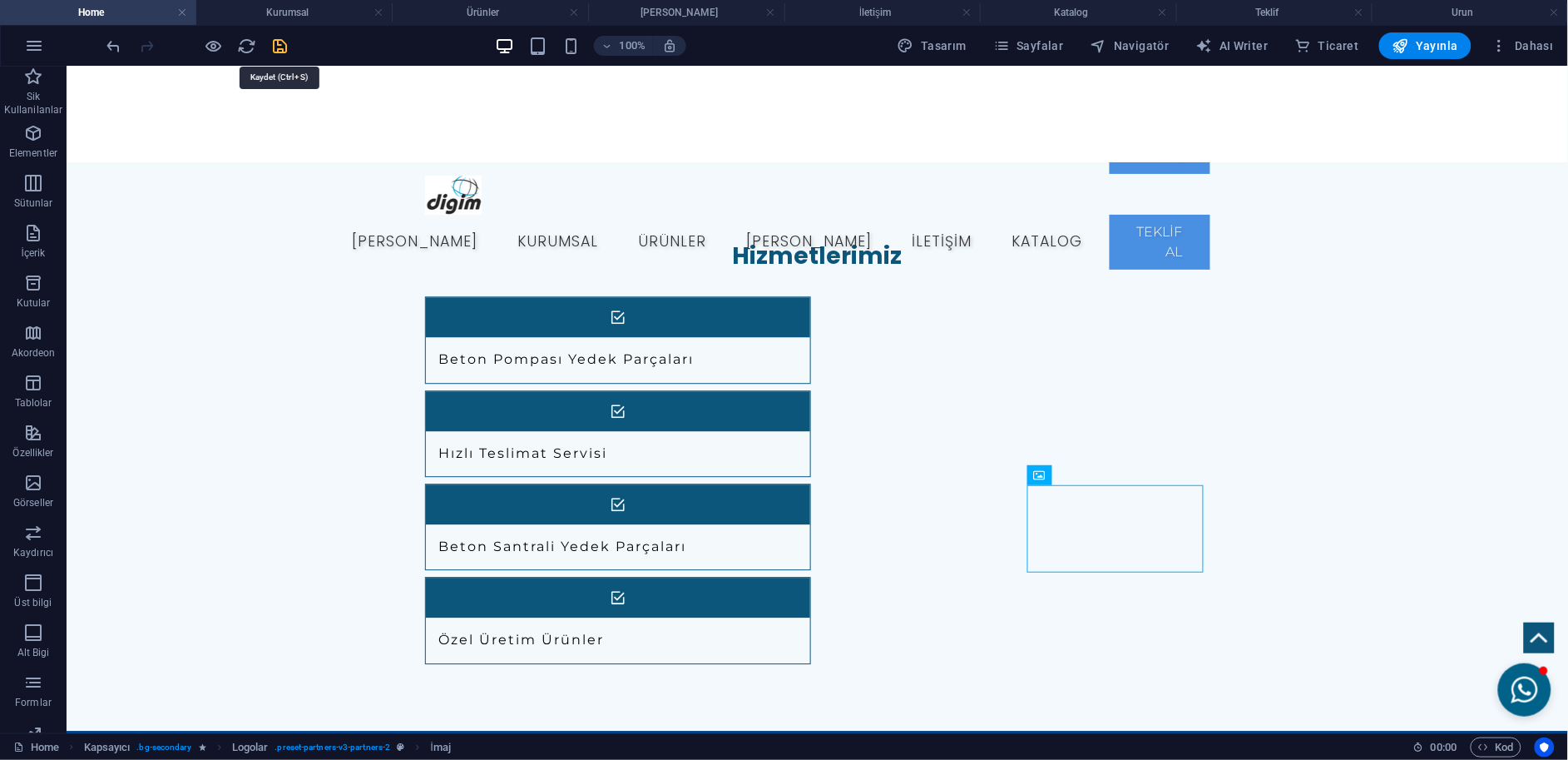
drag, startPoint x: 288, startPoint y: 47, endPoint x: 266, endPoint y: 22, distance: 33.3
click at [288, 47] on icon "save" at bounding box center [280, 46] width 19 height 19
checkbox input "false"
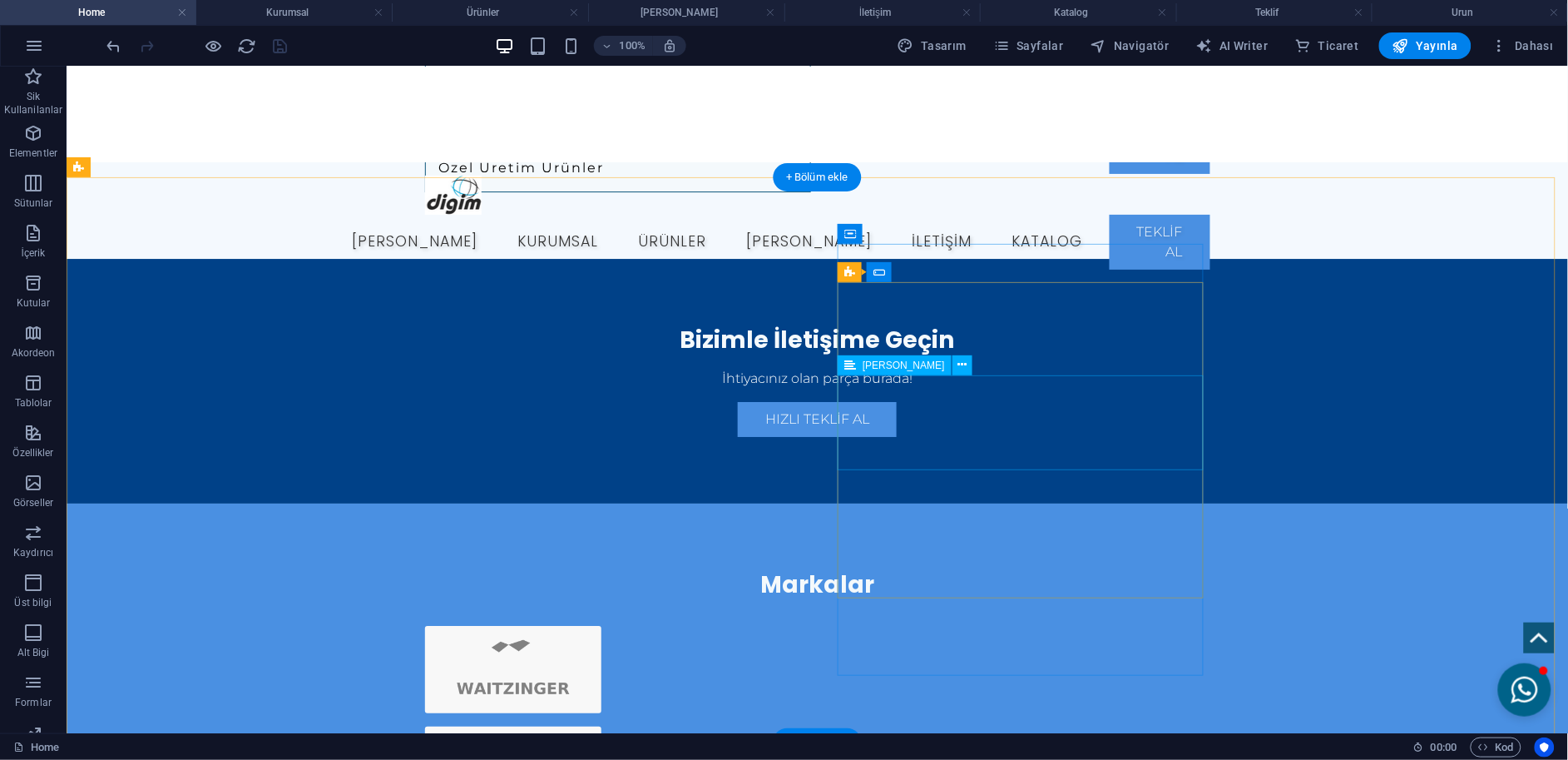
scroll to position [1612, 0]
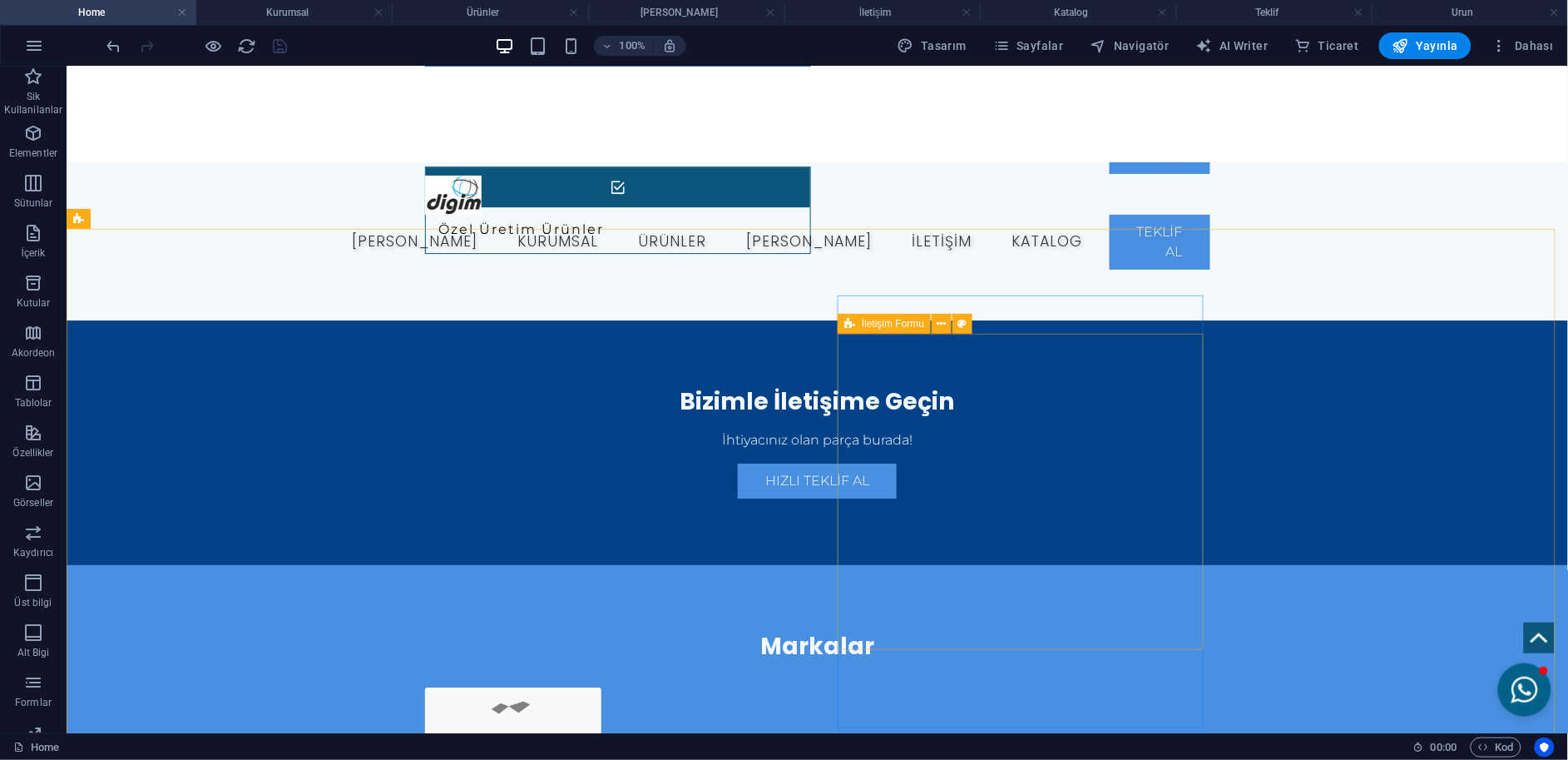
click at [850, 322] on icon at bounding box center [850, 323] width 11 height 20
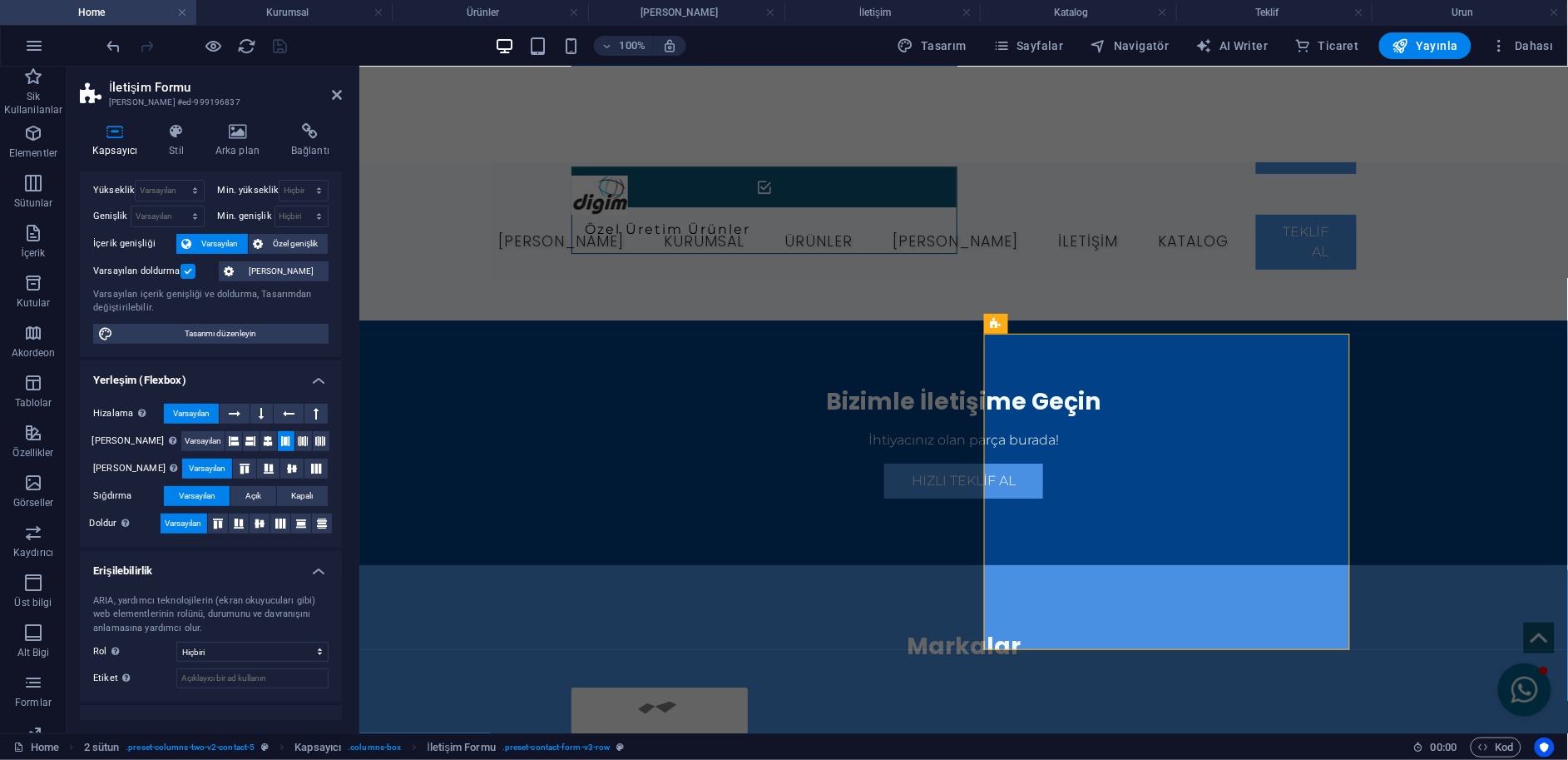
scroll to position [95, 0]
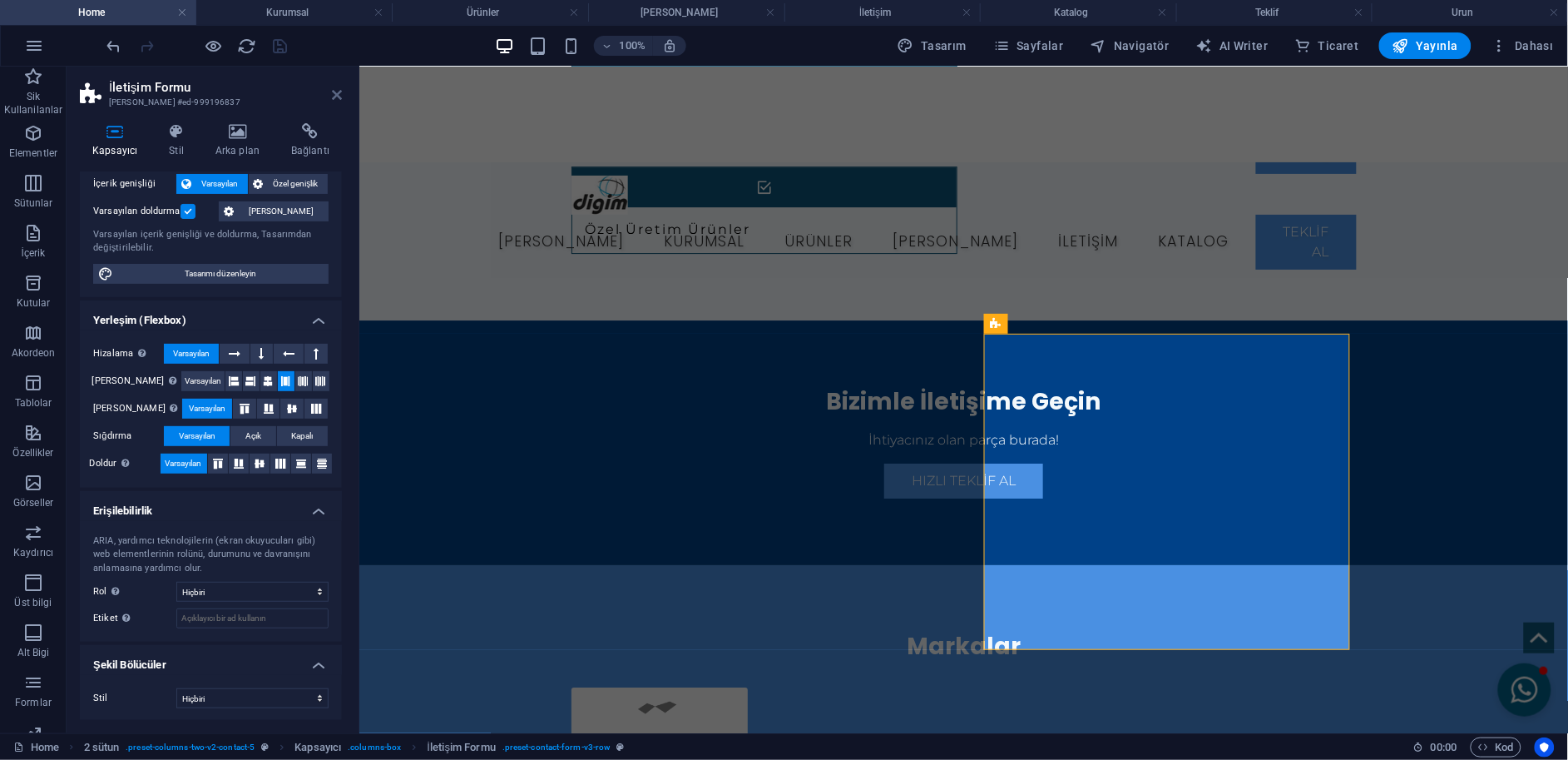
click at [336, 95] on icon at bounding box center [337, 94] width 10 height 13
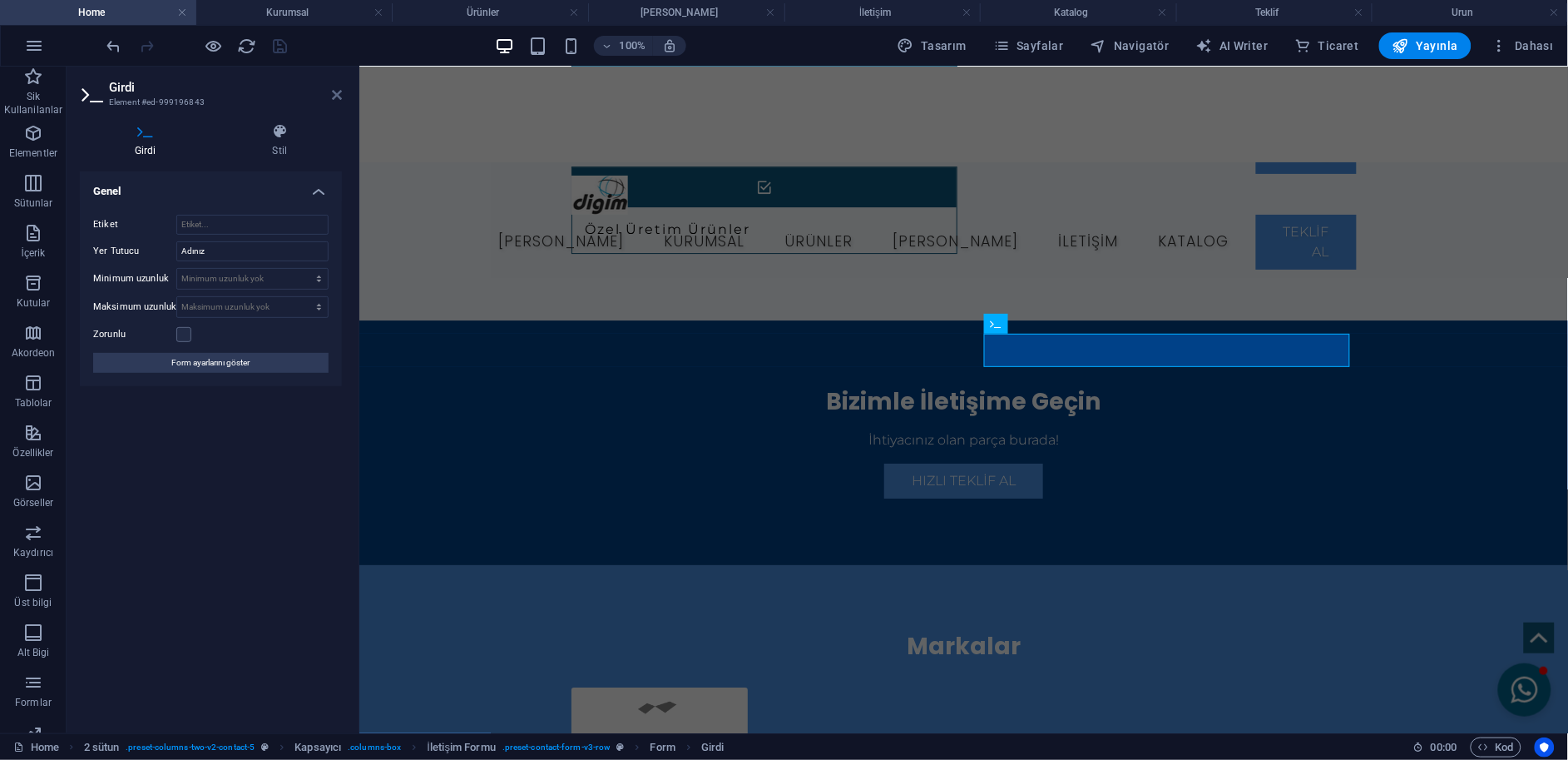
click at [337, 88] on icon at bounding box center [337, 94] width 10 height 13
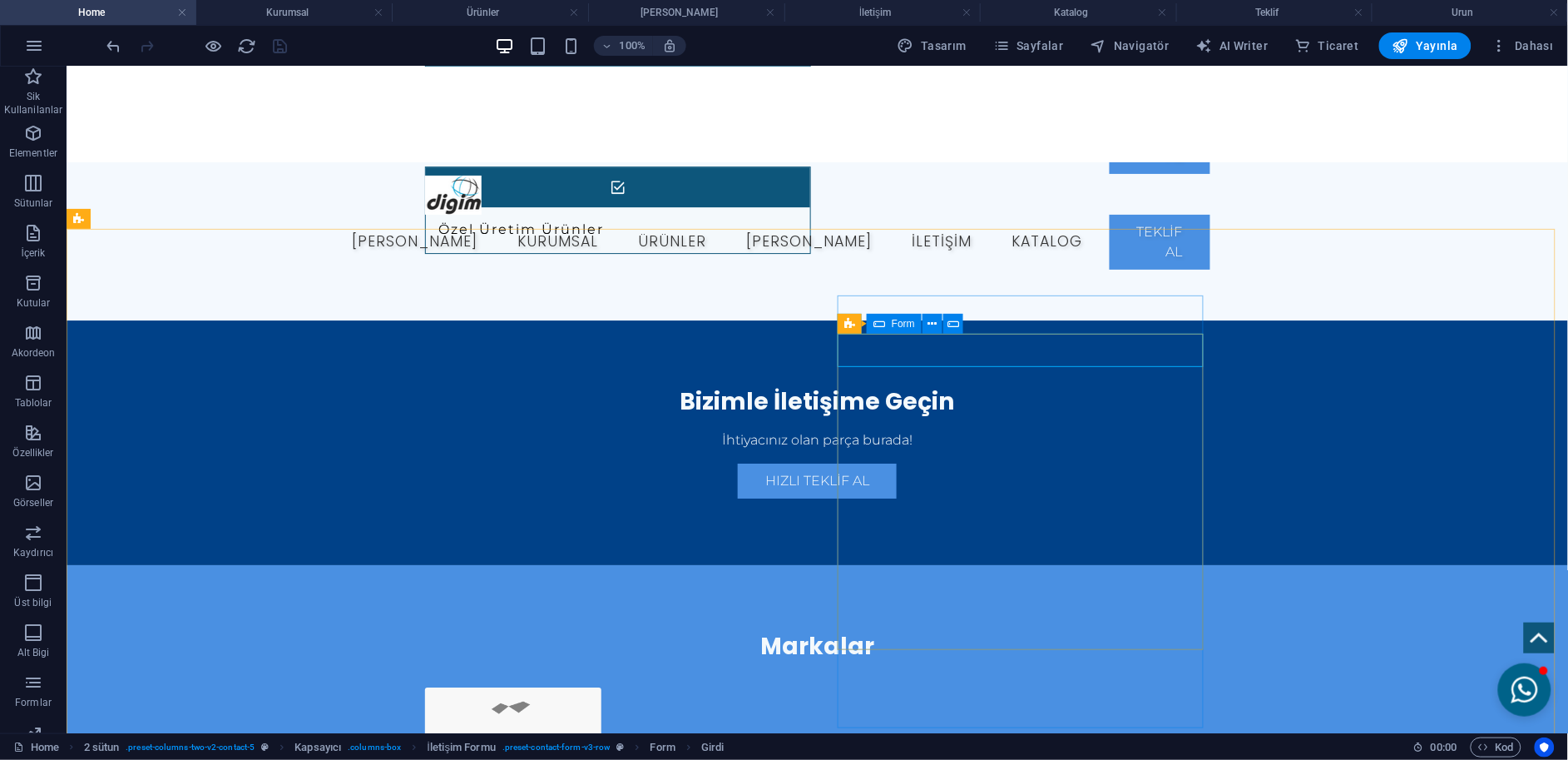
click at [887, 327] on div "Form" at bounding box center [894, 323] width 55 height 20
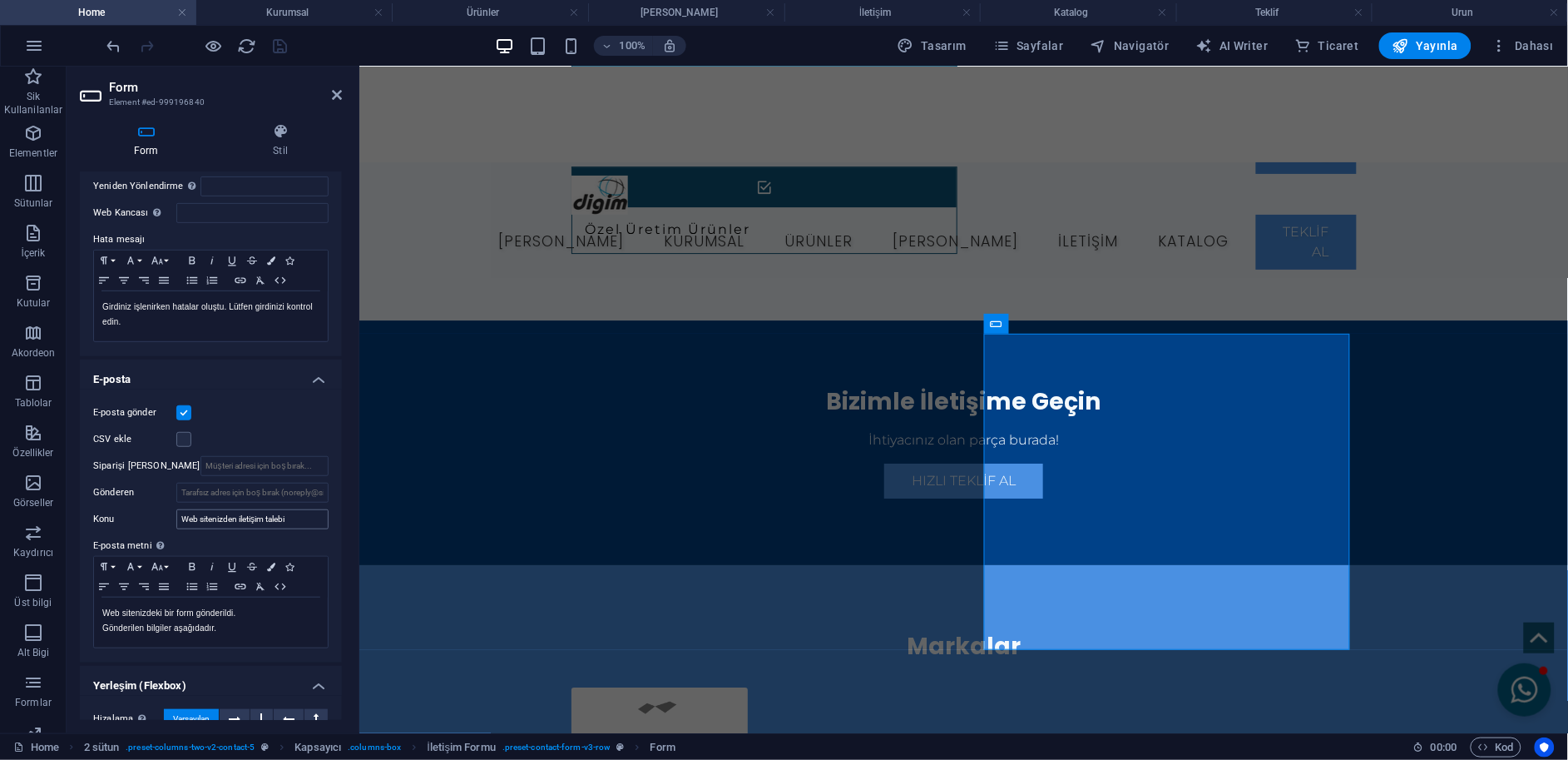
scroll to position [369, 0]
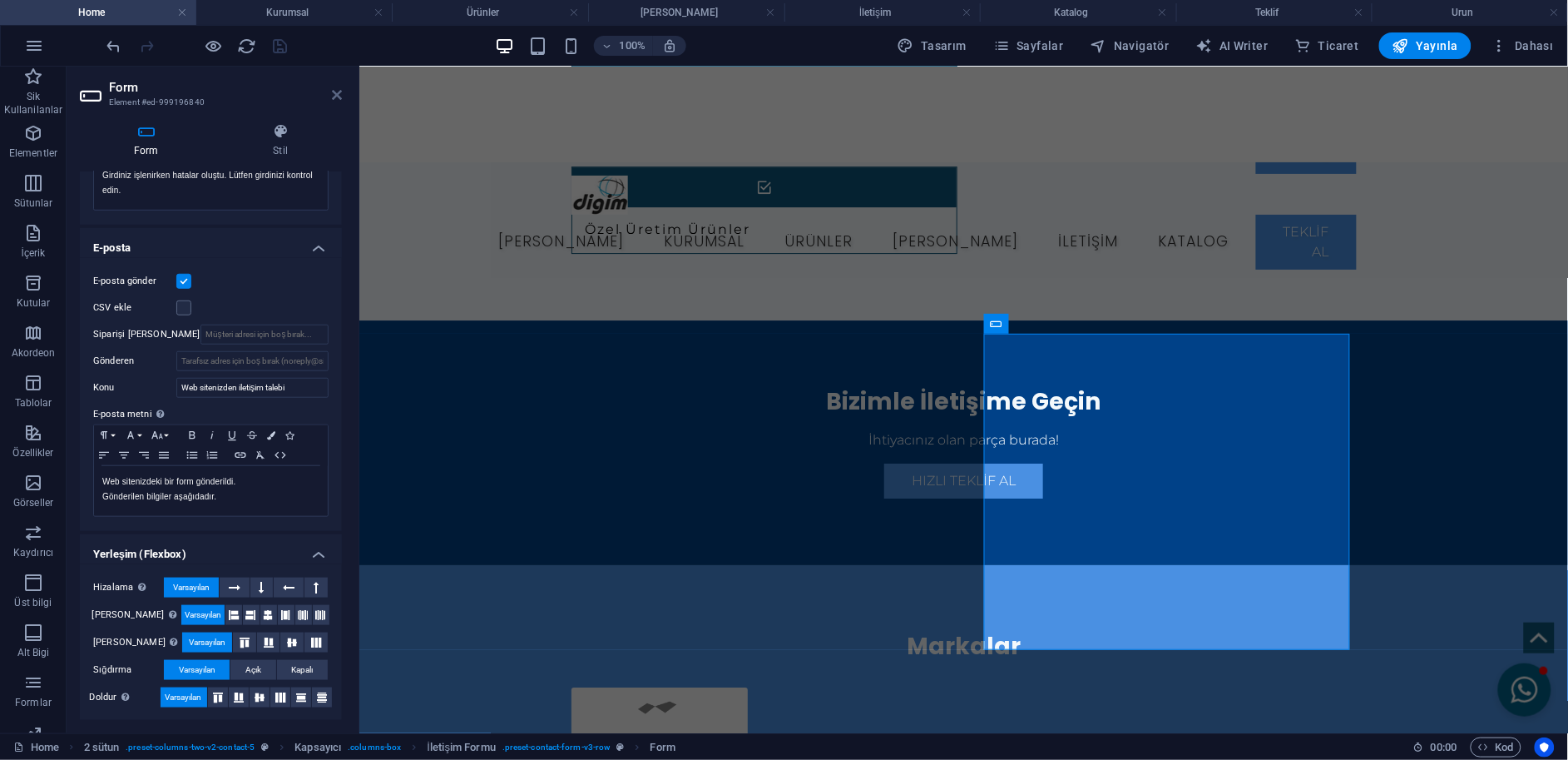
click at [340, 91] on icon at bounding box center [337, 94] width 10 height 13
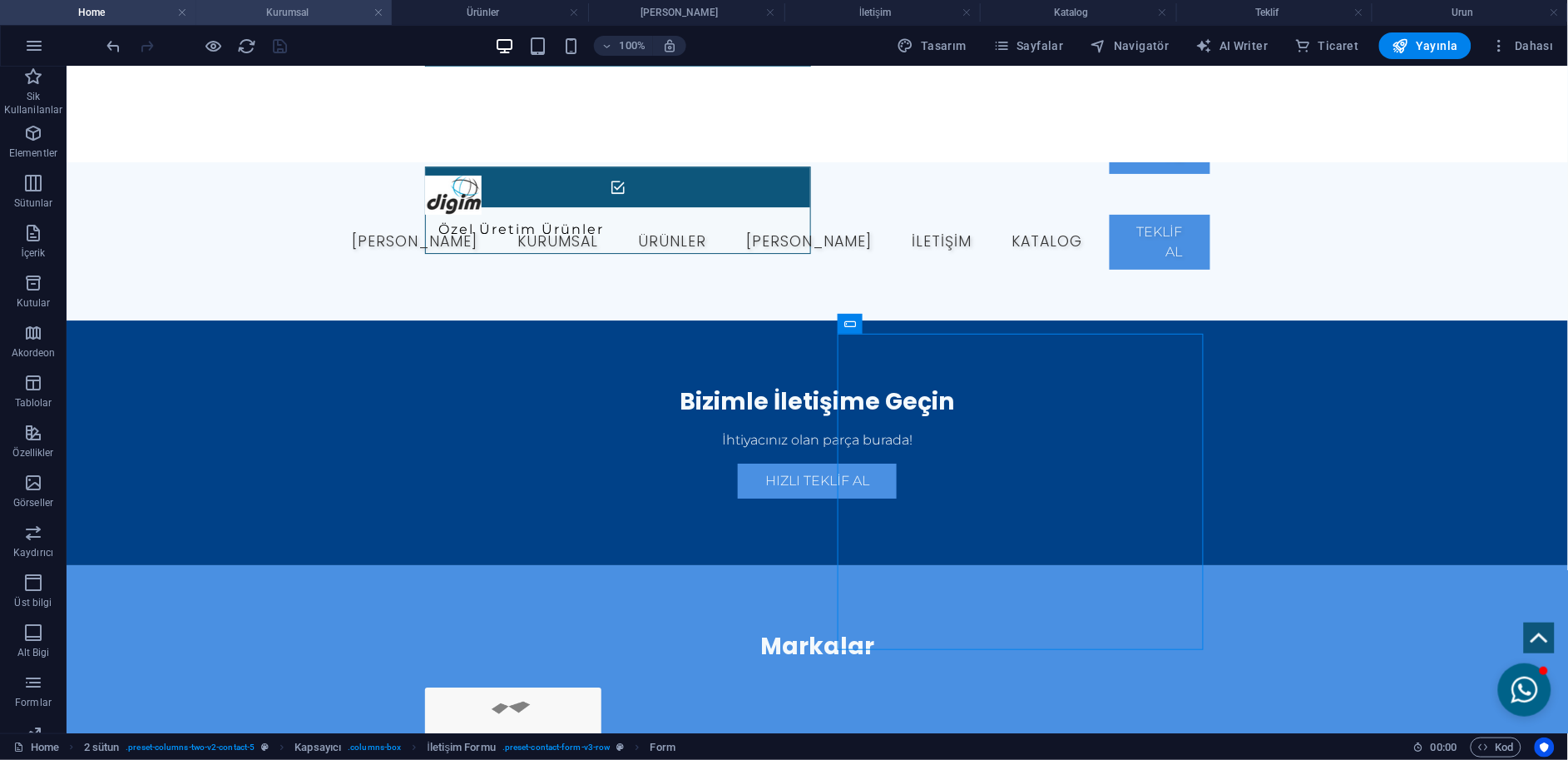
click at [298, 12] on h4 "Kurumsal" at bounding box center [295, 12] width 197 height 18
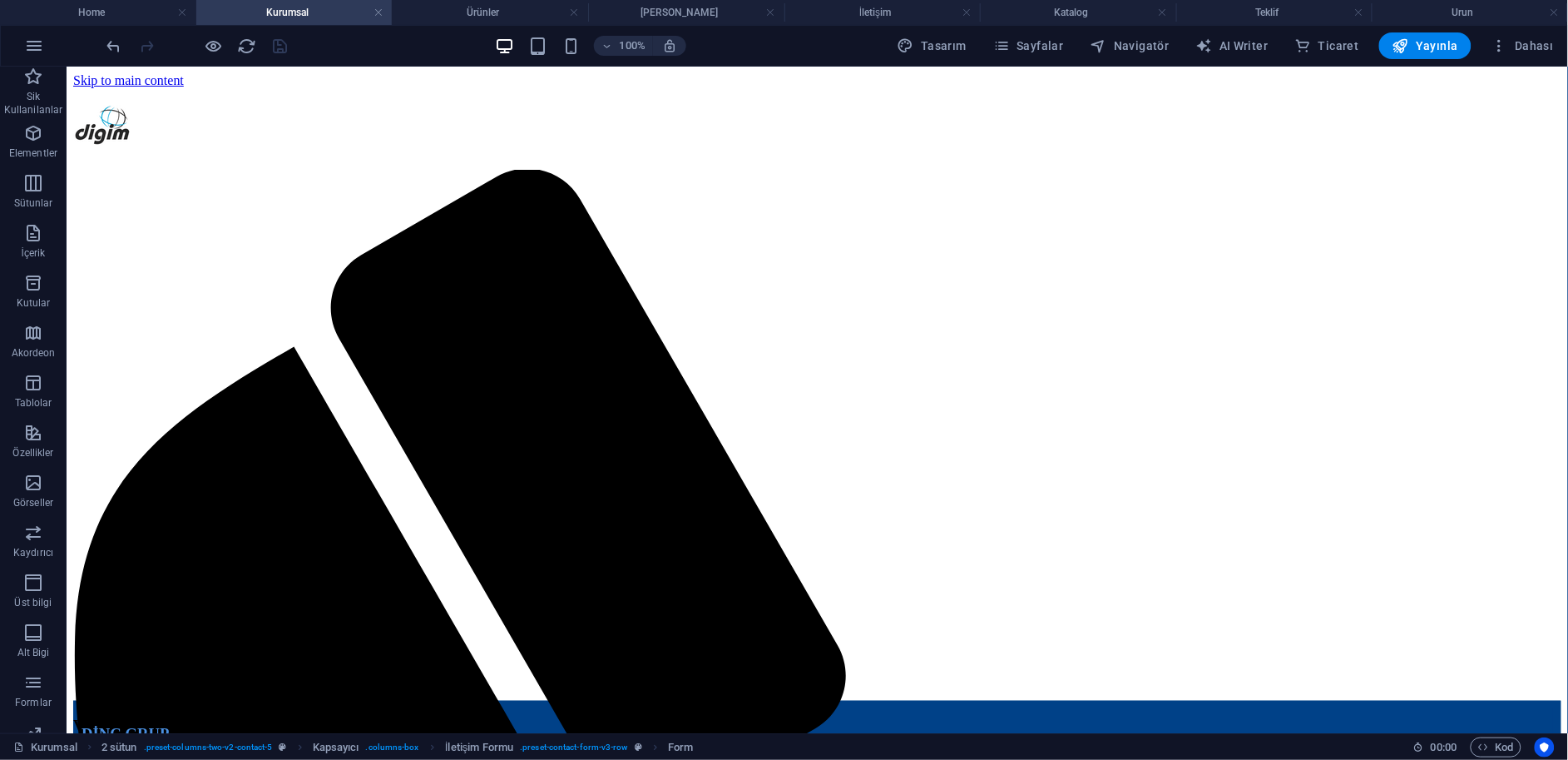
scroll to position [0, 0]
click at [505, 14] on h4 "Ürünler" at bounding box center [490, 12] width 197 height 18
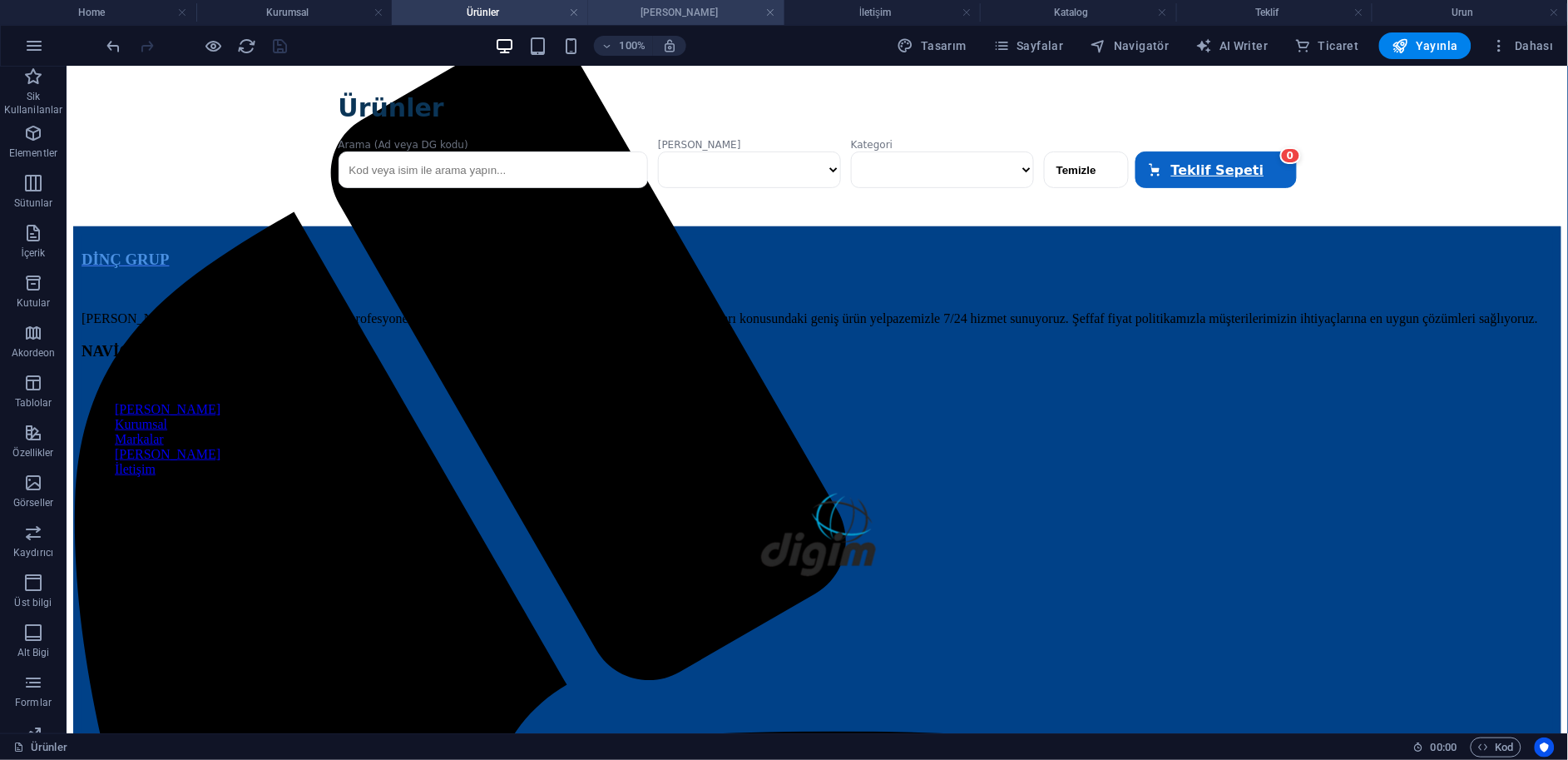
click at [621, 12] on h4 "[PERSON_NAME]" at bounding box center [687, 12] width 197 height 18
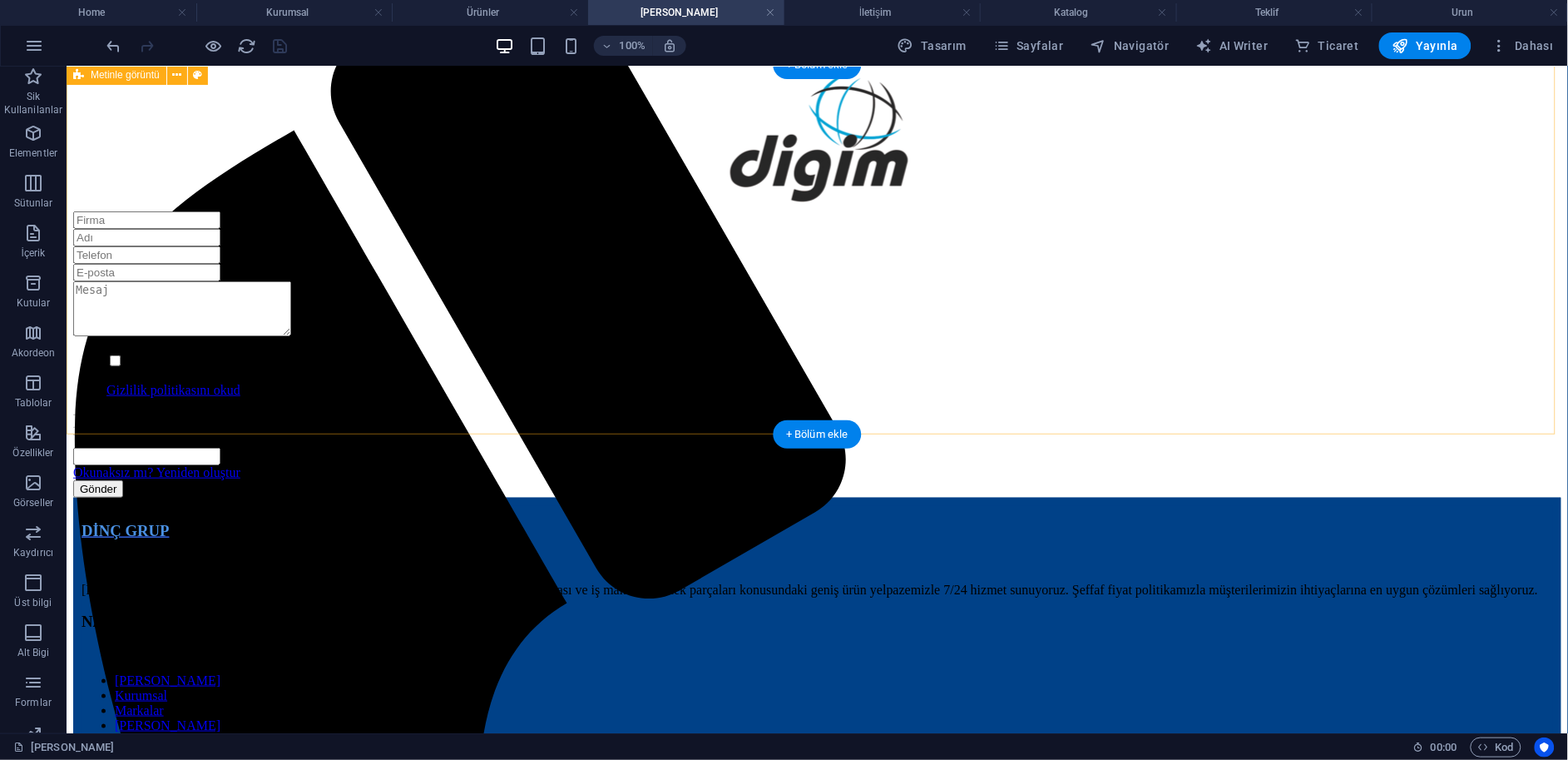
scroll to position [277, 0]
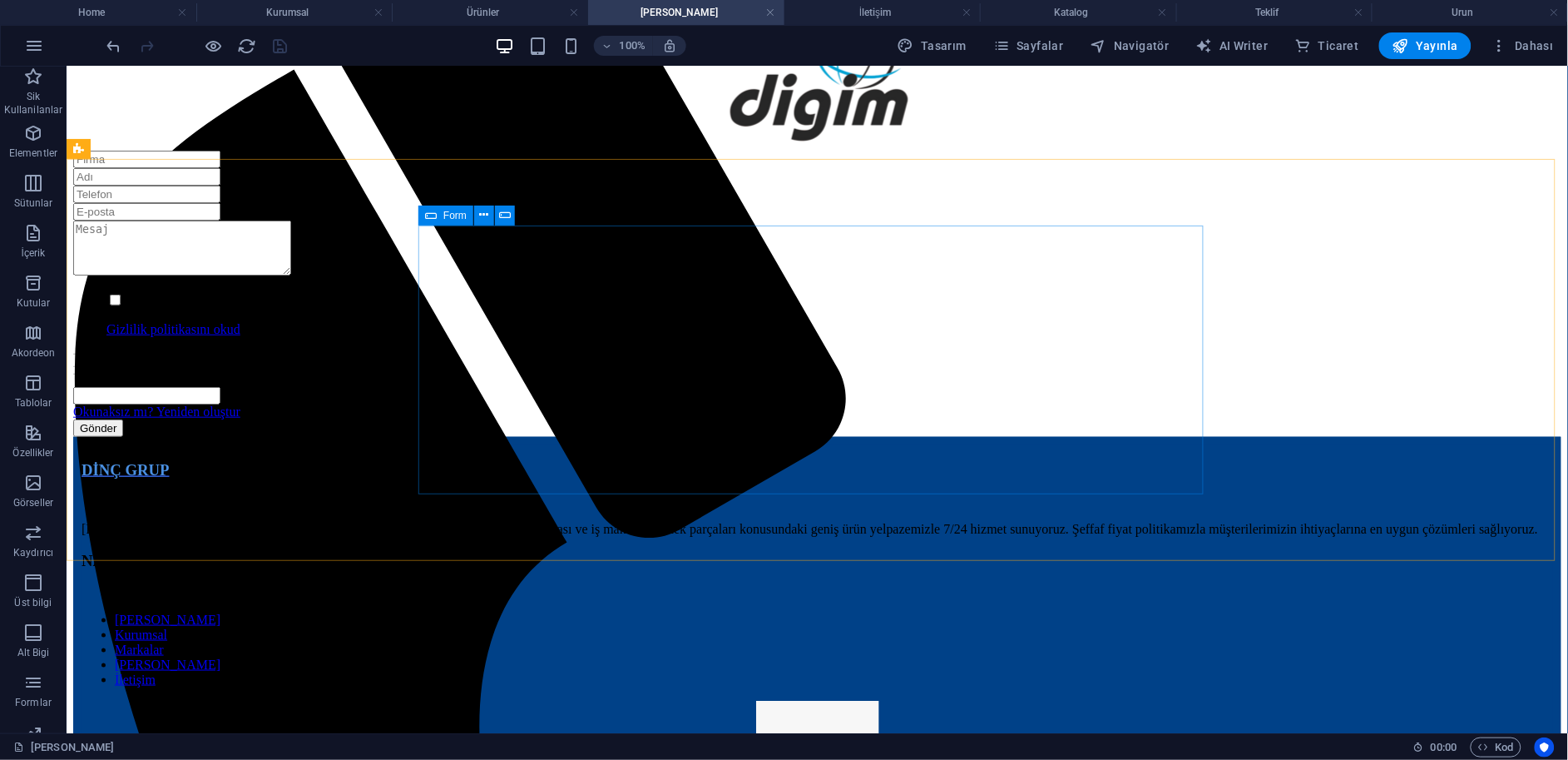
click at [434, 210] on icon at bounding box center [431, 215] width 12 height 20
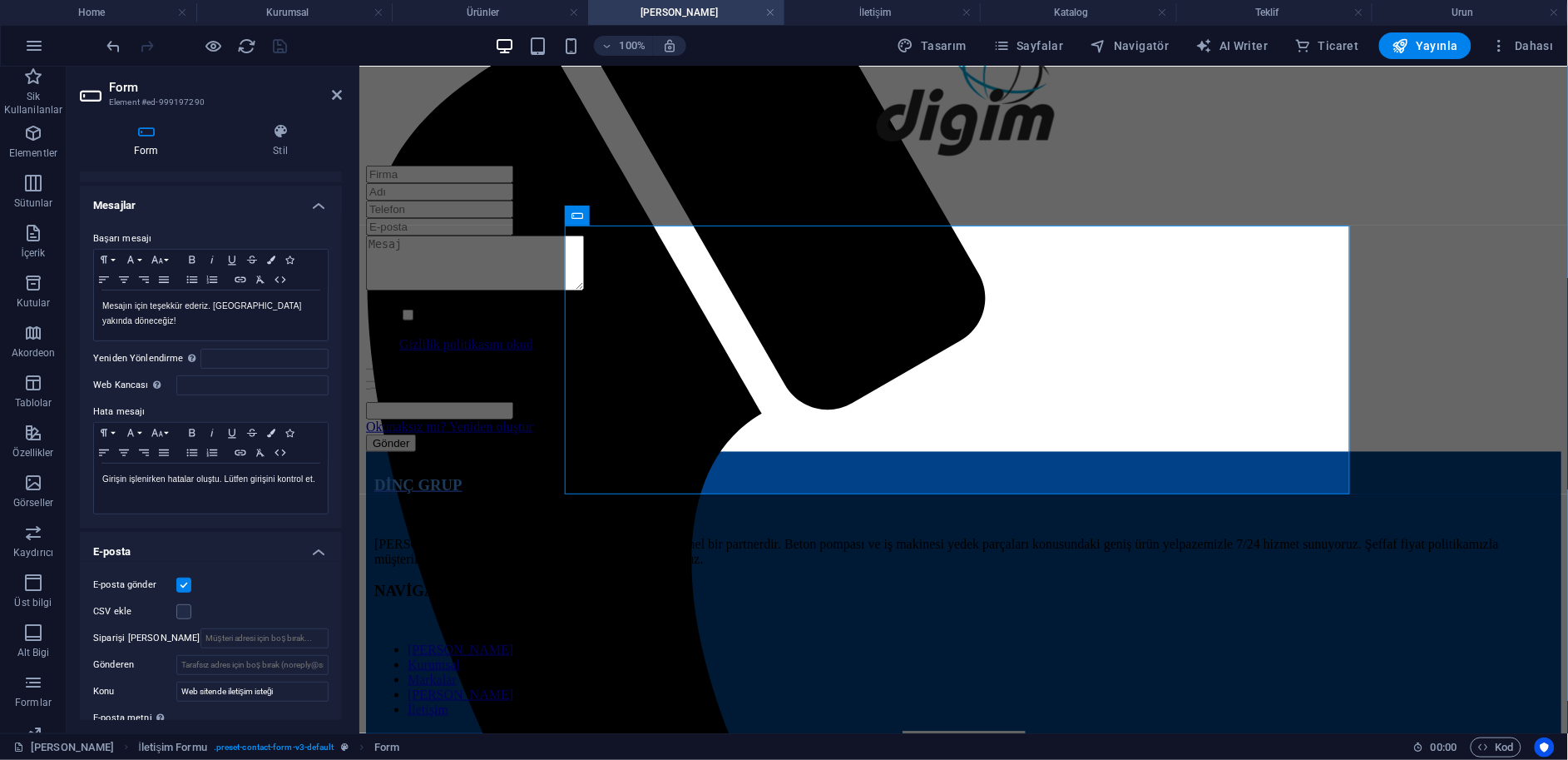
scroll to position [0, 0]
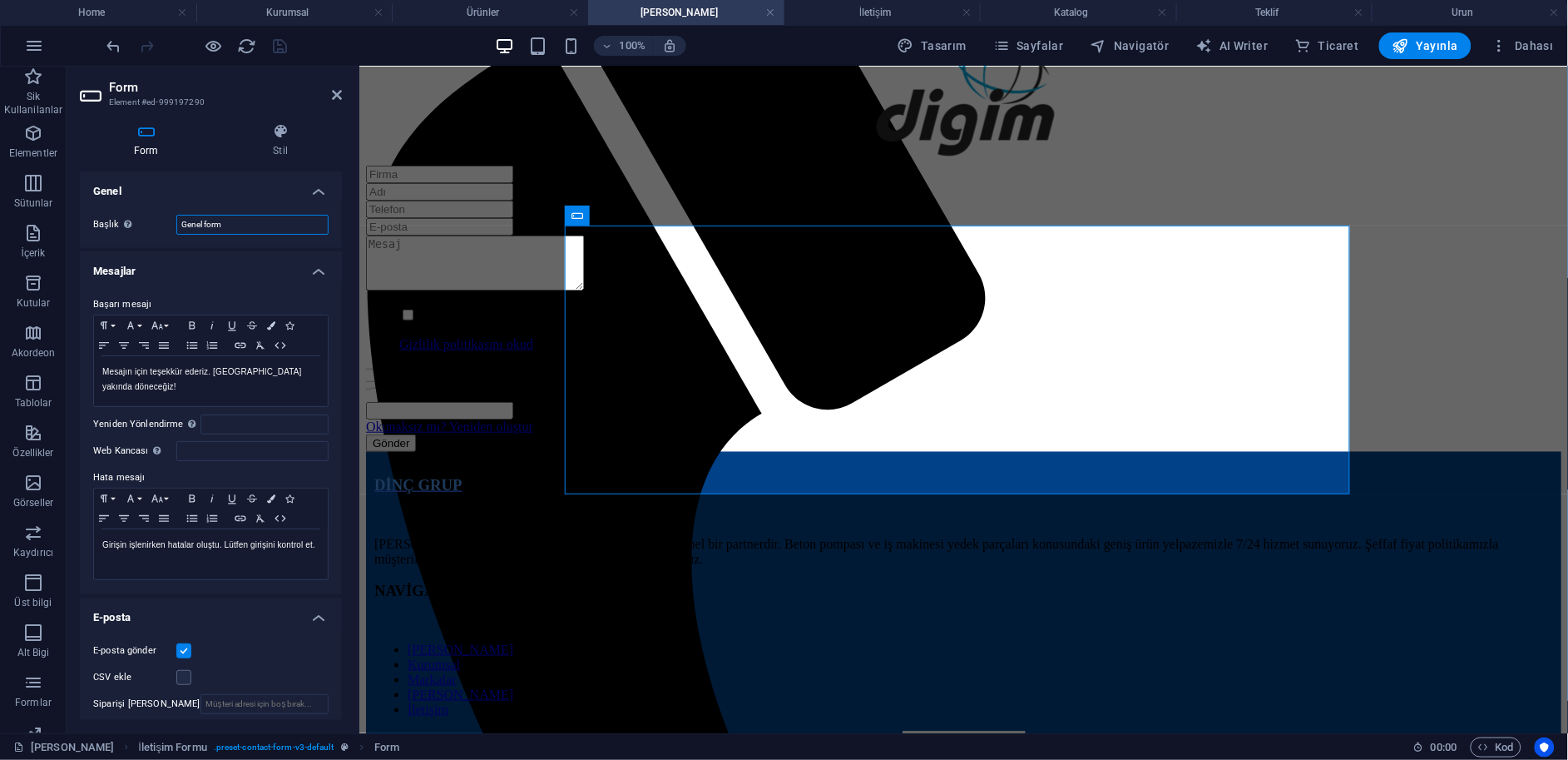
click at [200, 225] on input "Genel form" at bounding box center [253, 224] width 153 height 20
type input "form"
click at [277, 38] on icon "save" at bounding box center [280, 46] width 19 height 19
checkbox input "false"
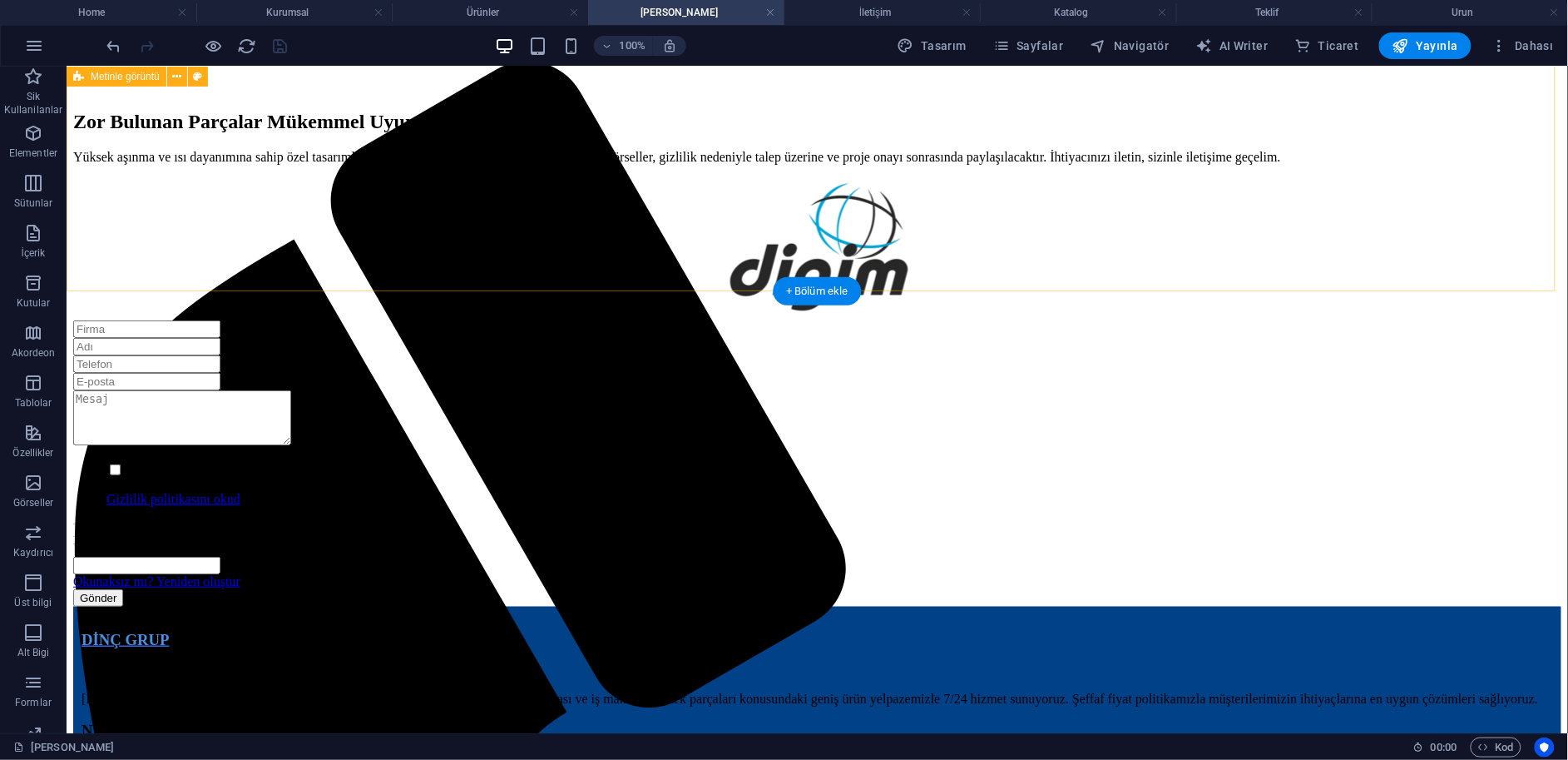
scroll to position [185, 0]
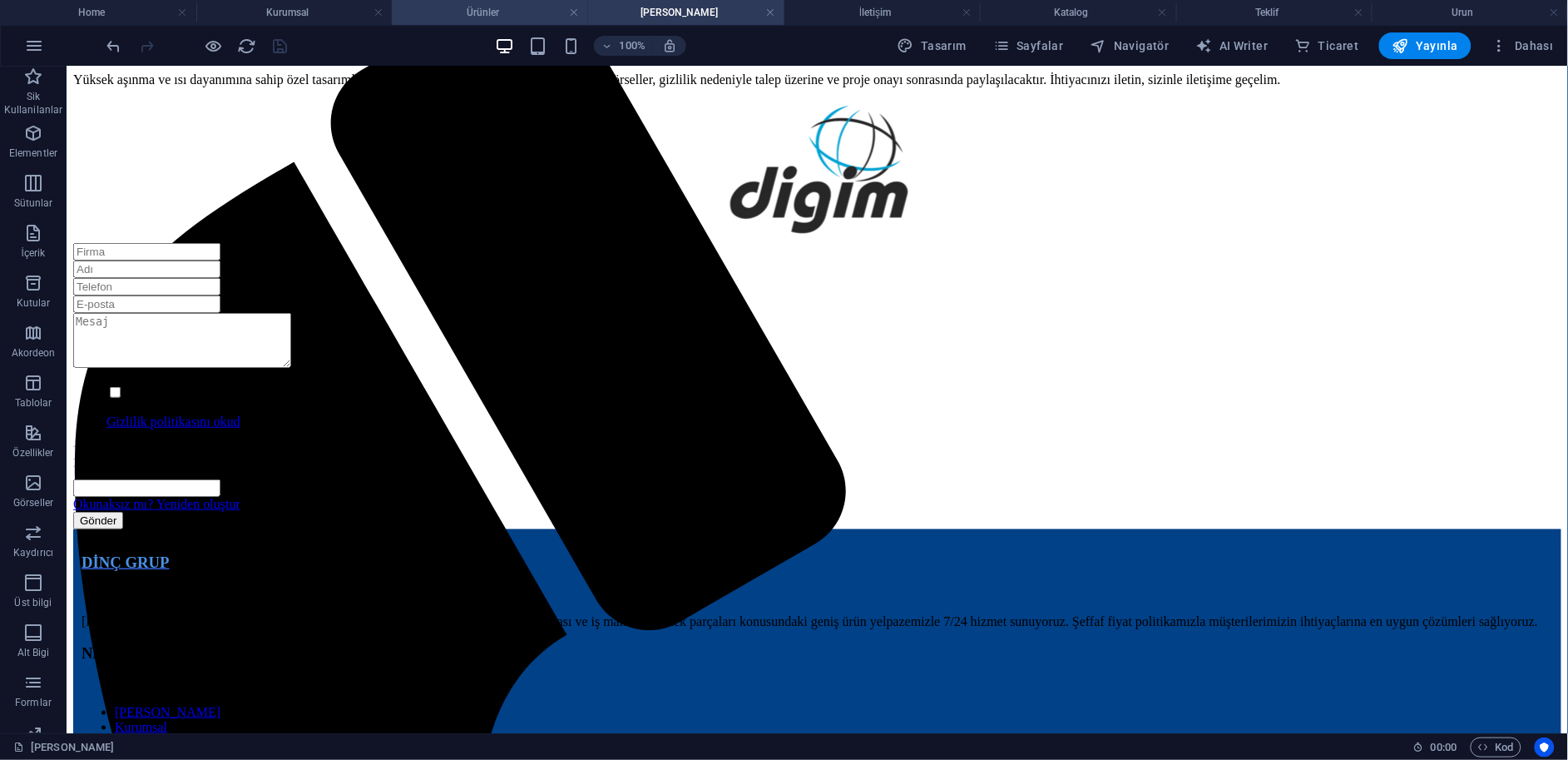
click at [512, 18] on h4 "Ürünler" at bounding box center [490, 12] width 197 height 18
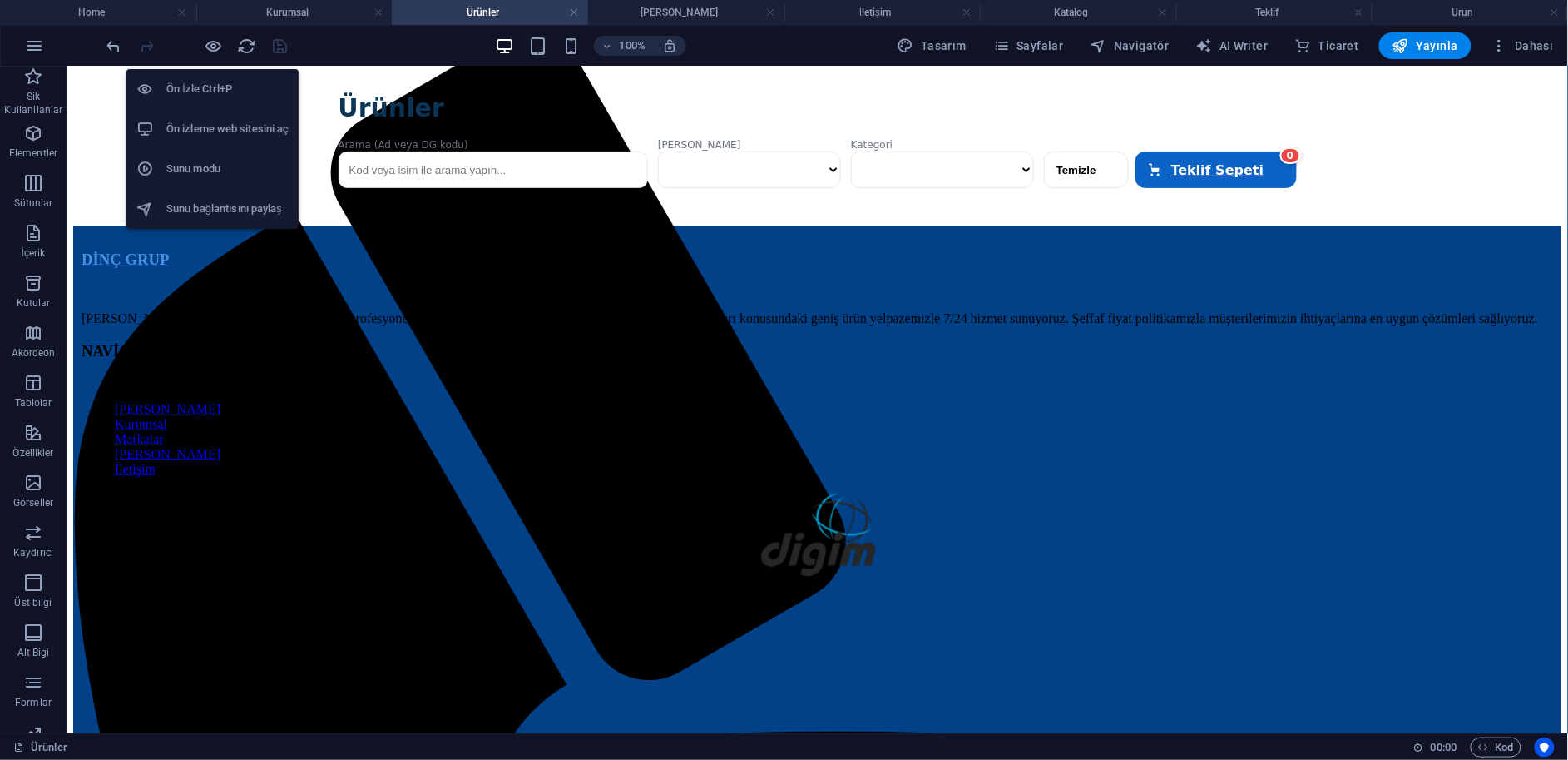
click at [222, 125] on h6 "Ön izleme web sitesini aç" at bounding box center [228, 129] width 122 height 20
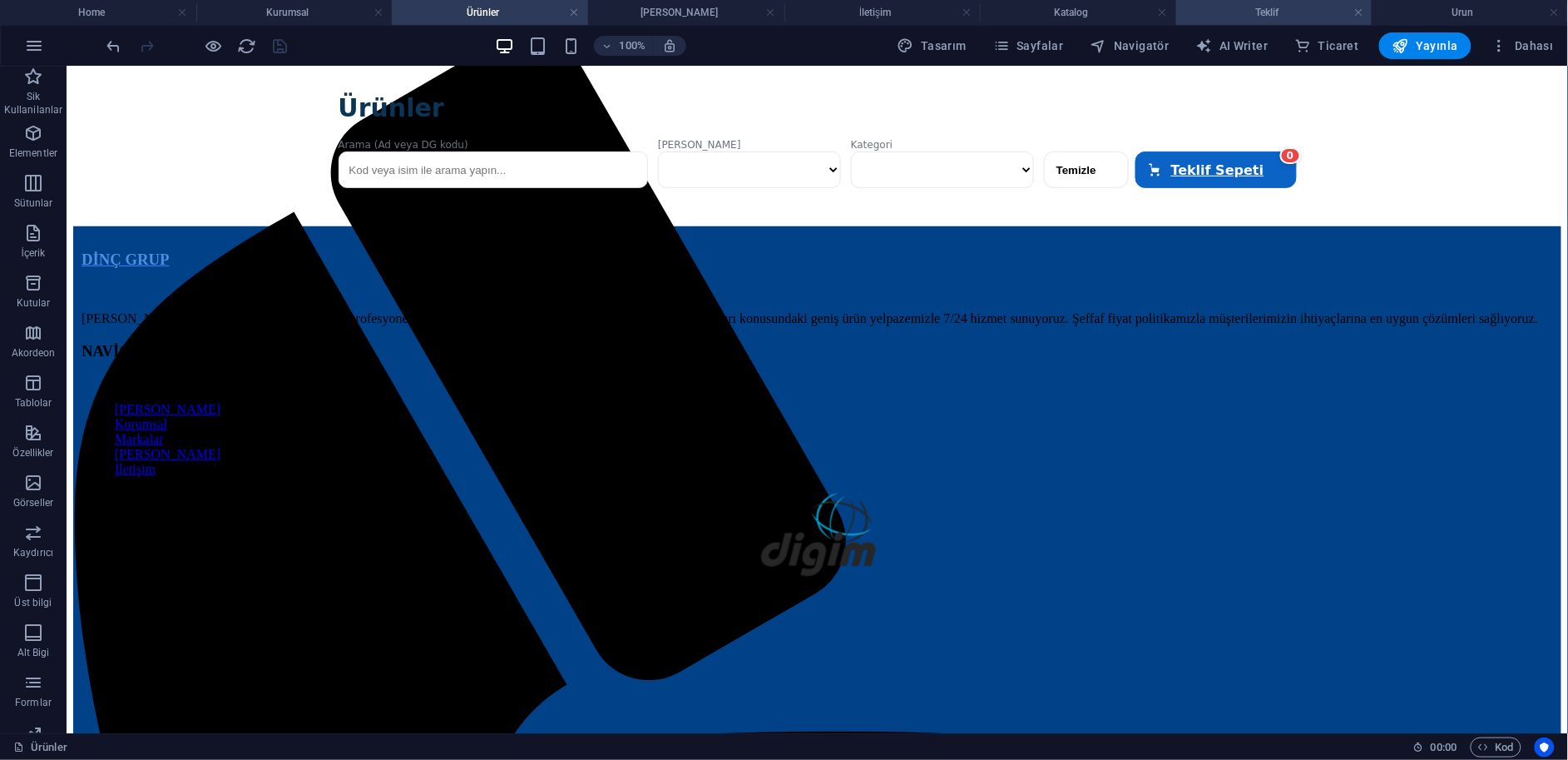
click at [1228, 10] on h4 "Teklif" at bounding box center [1275, 12] width 197 height 18
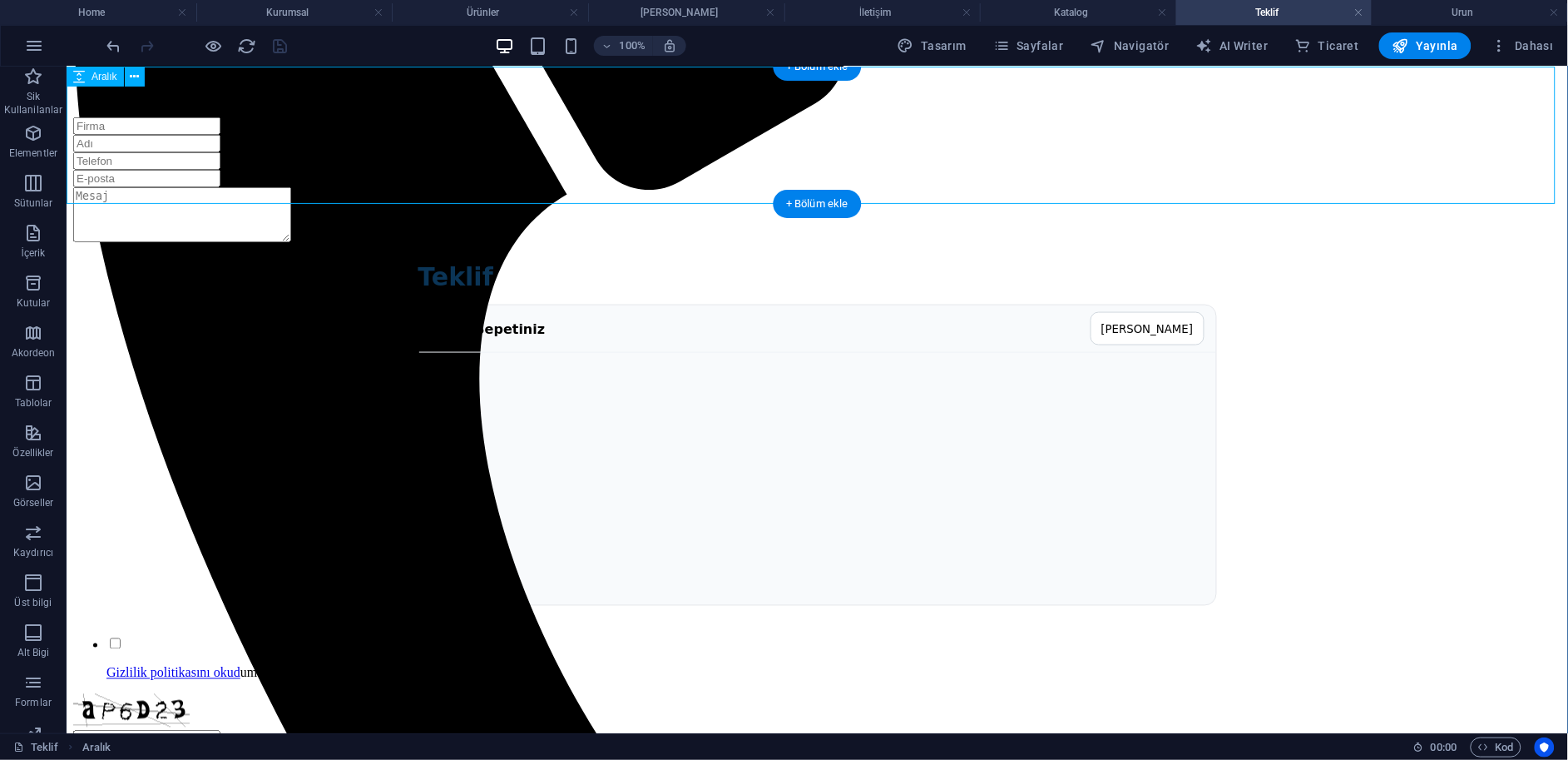
select select "px"
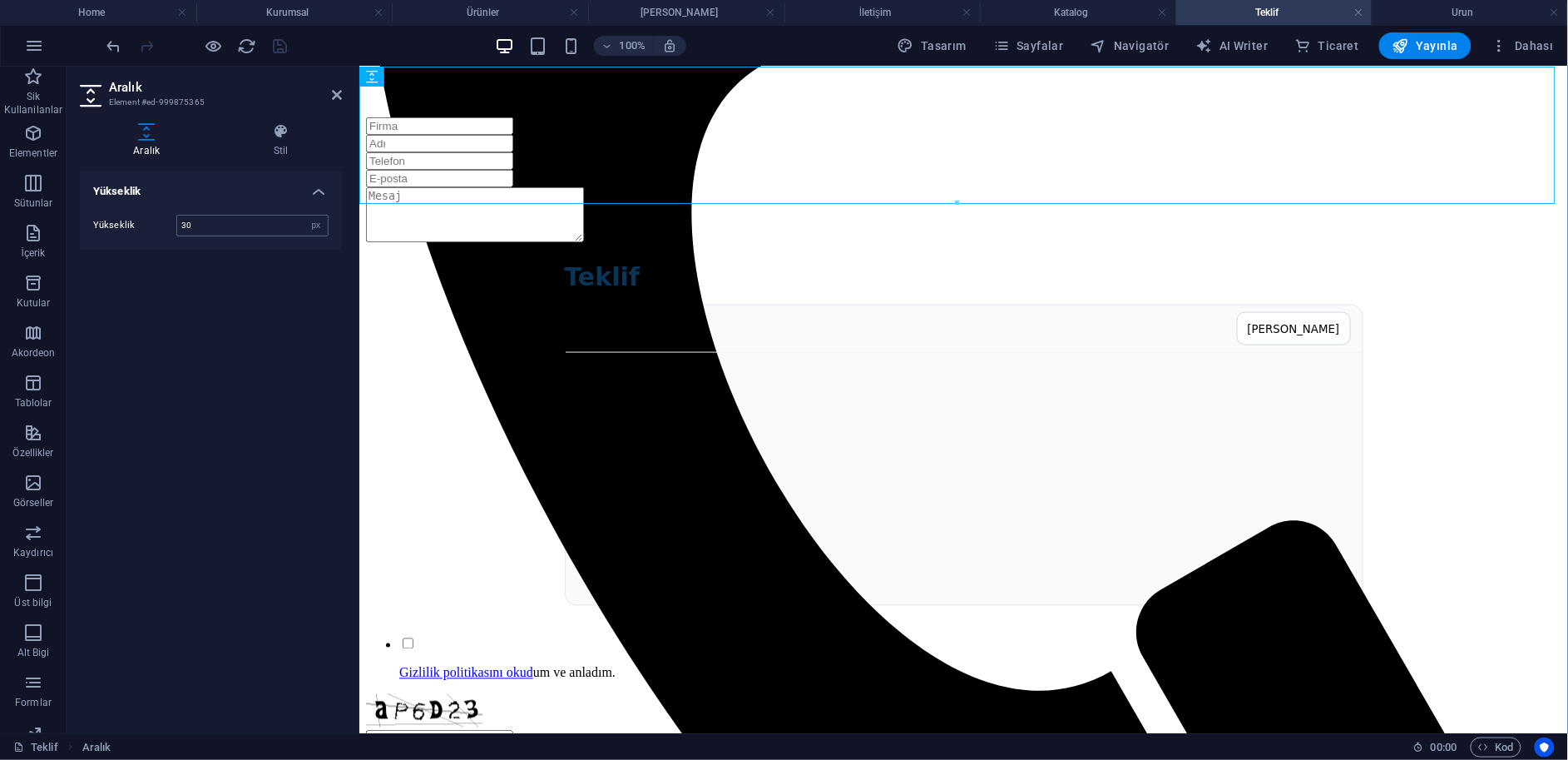
type input "30"
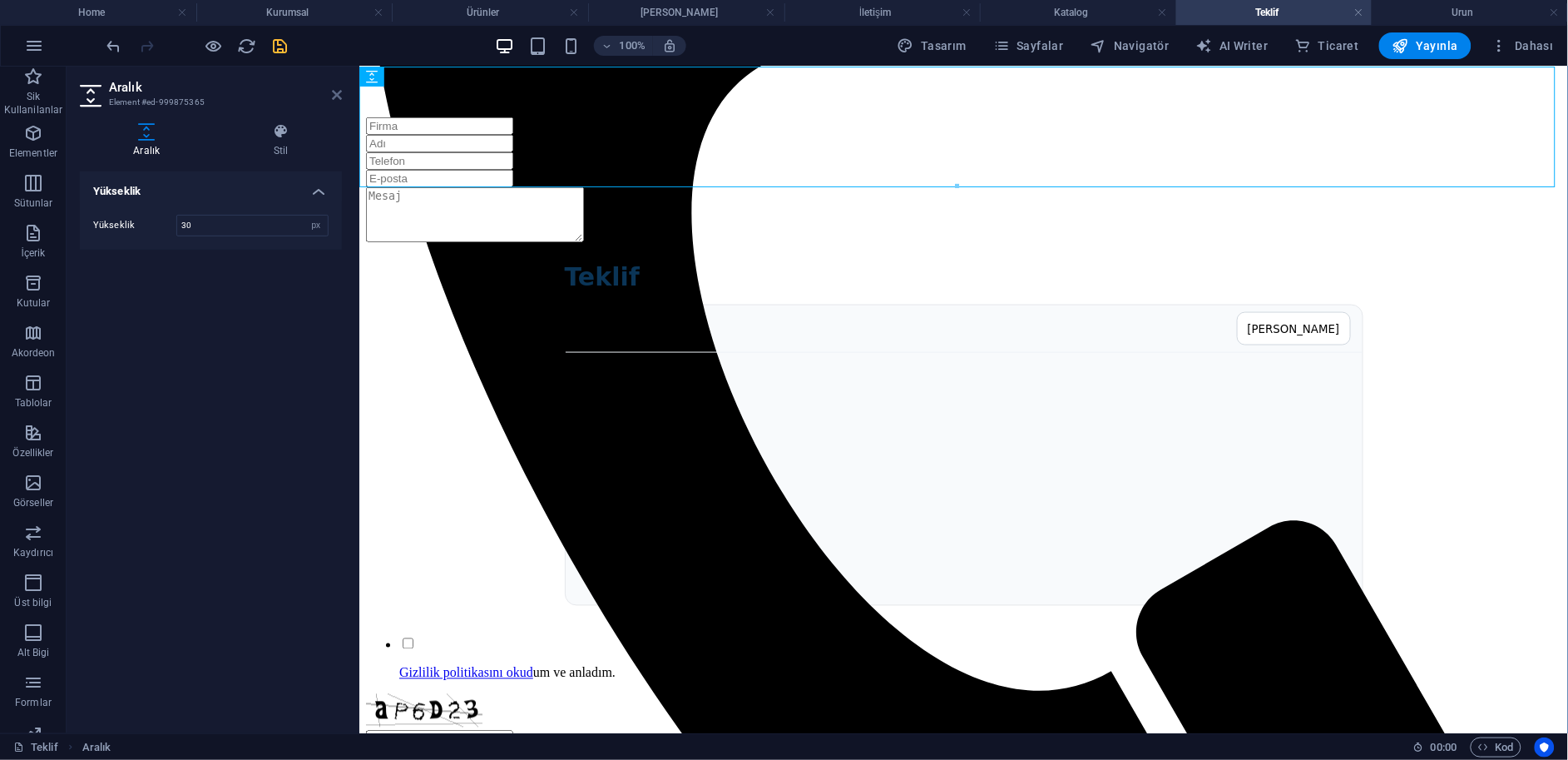
click at [337, 88] on icon at bounding box center [337, 94] width 10 height 13
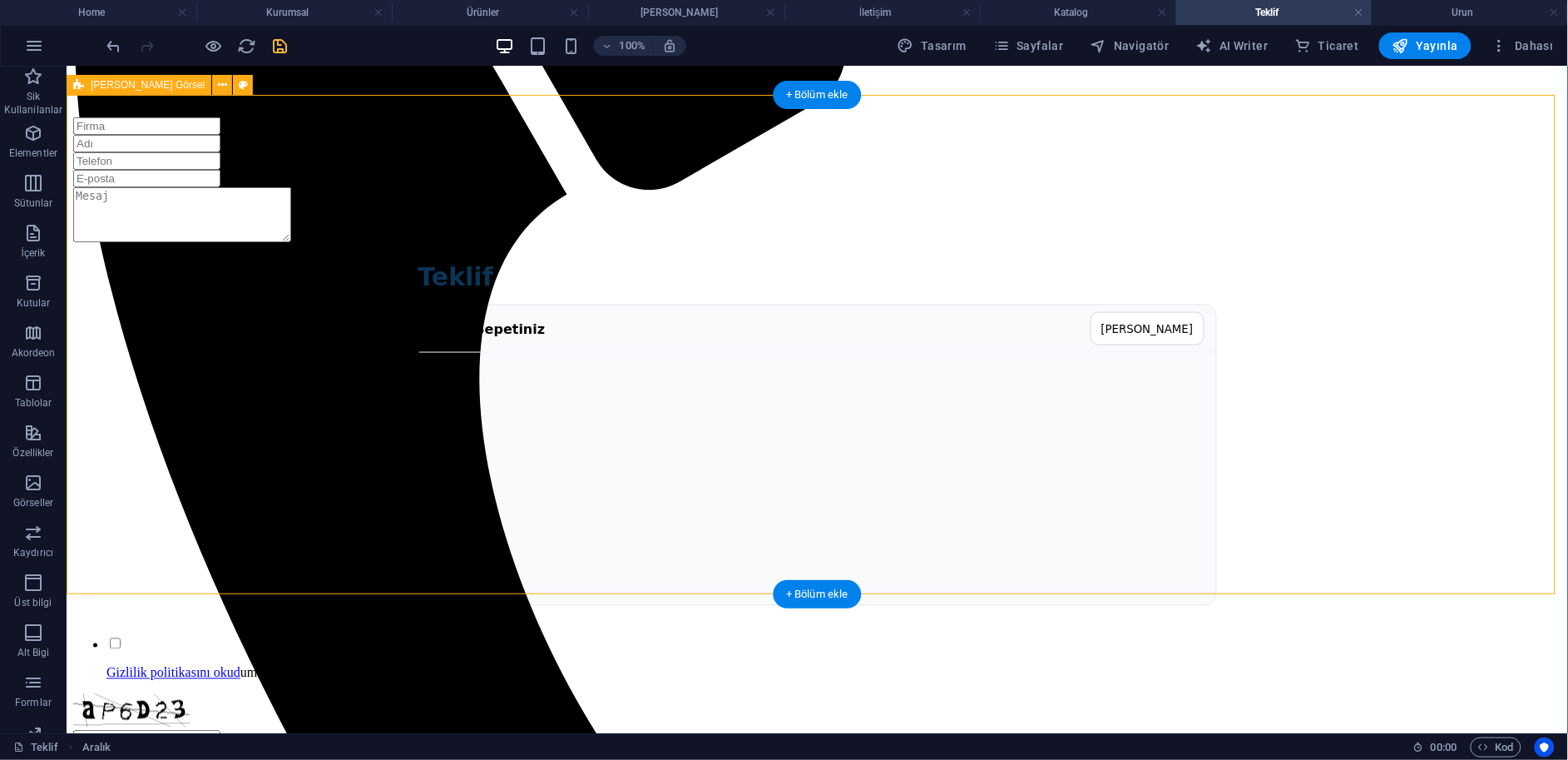
select select "px"
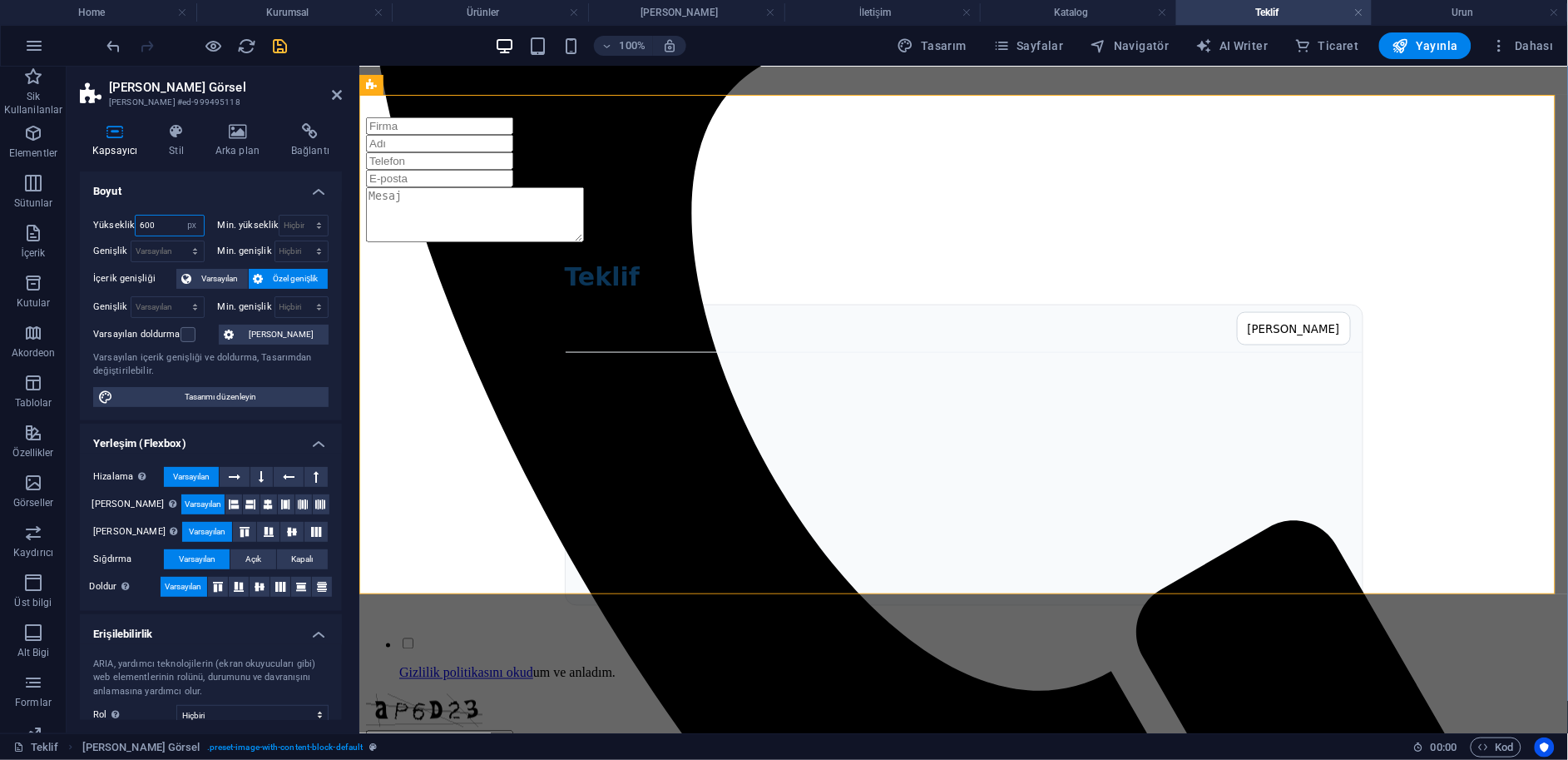
drag, startPoint x: 168, startPoint y: 224, endPoint x: 82, endPoint y: 244, distance: 88.3
click at [85, 242] on div "Yükseklik 600 Varsayılan px rem % vh vw Min. yükseklik Hiçbiri px rem % vh vw G…" at bounding box center [211, 311] width 262 height 219
type input "500"
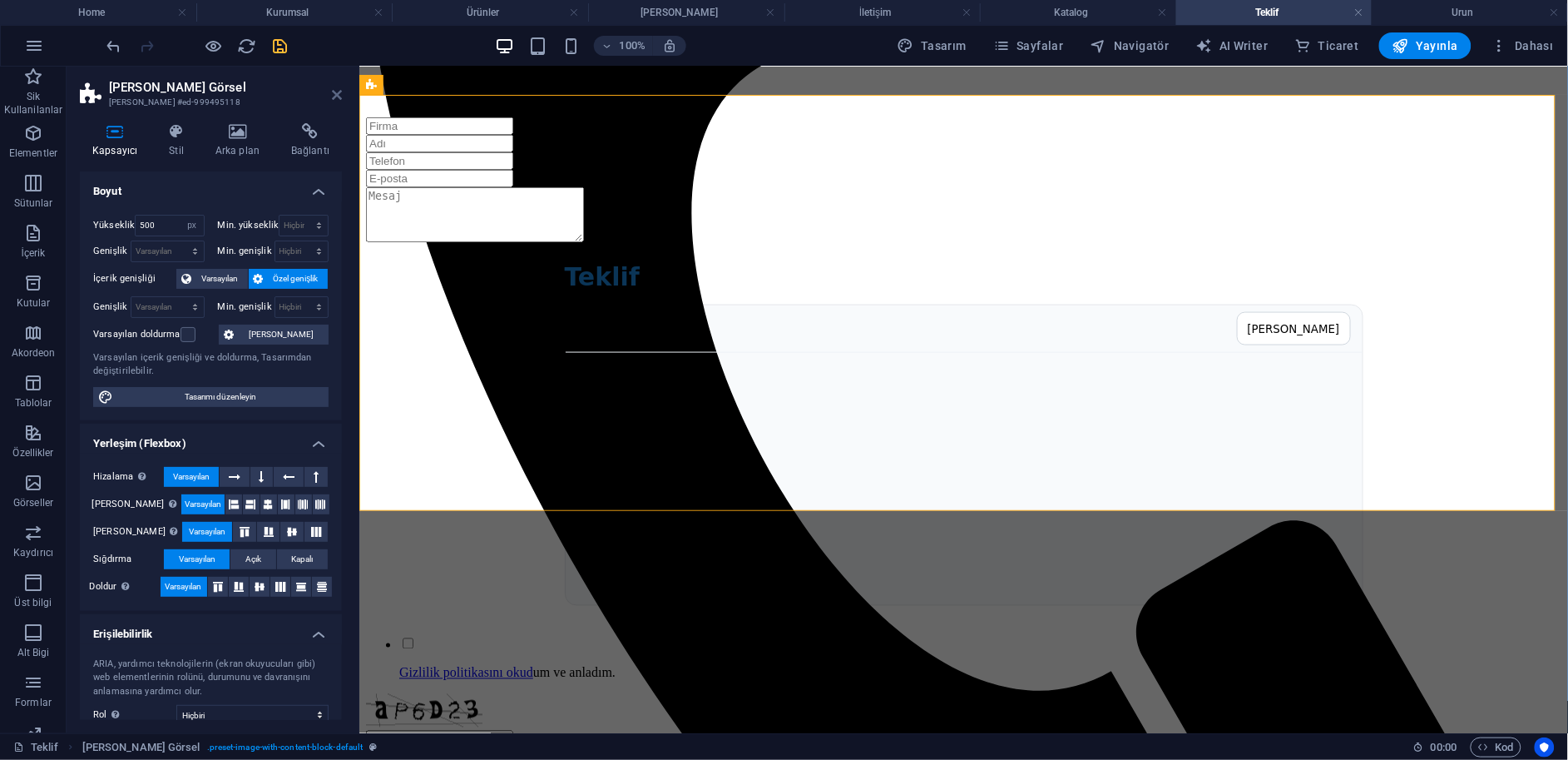
click at [333, 91] on icon at bounding box center [337, 94] width 10 height 13
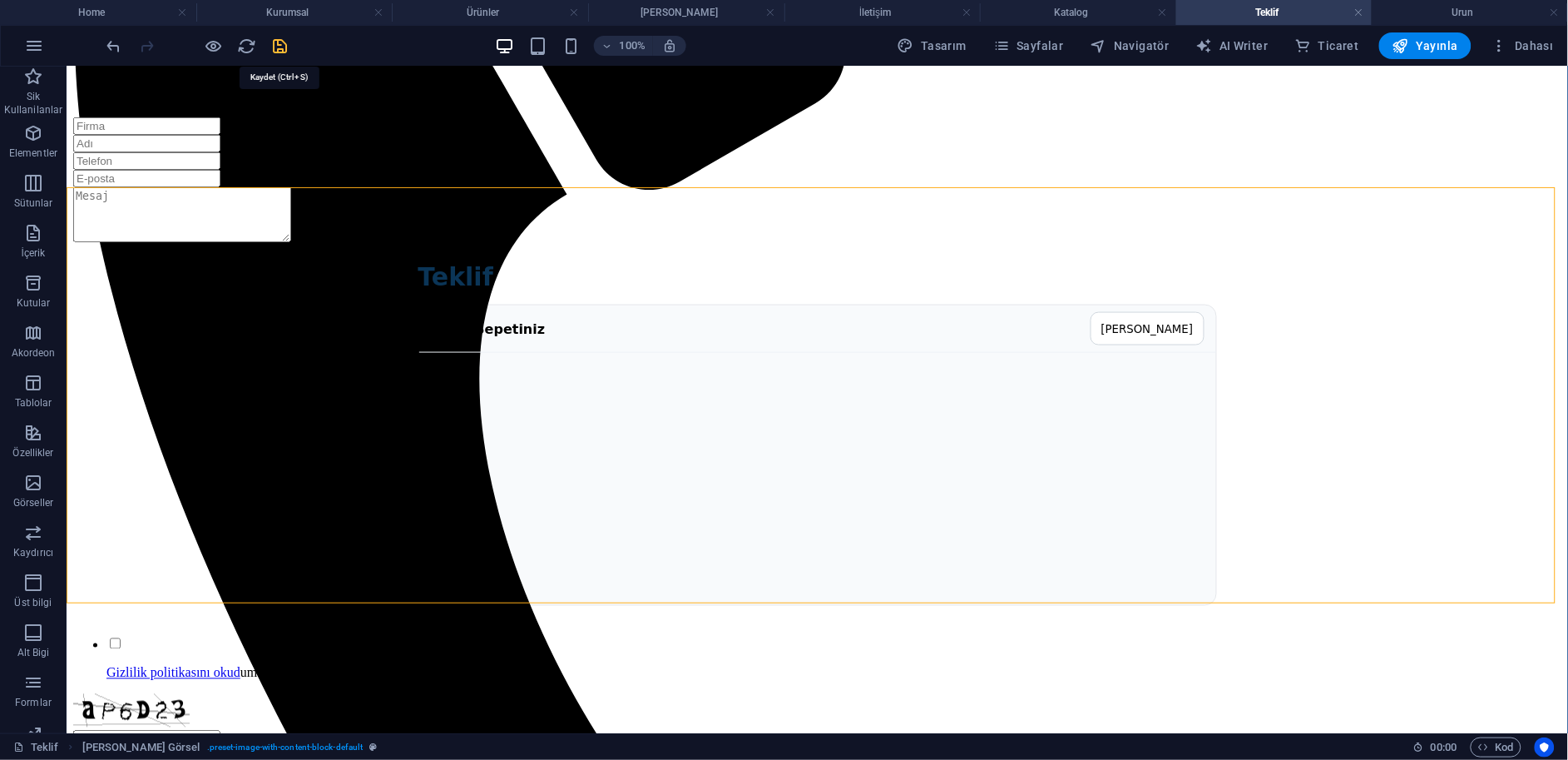
click at [279, 41] on icon "save" at bounding box center [280, 46] width 19 height 19
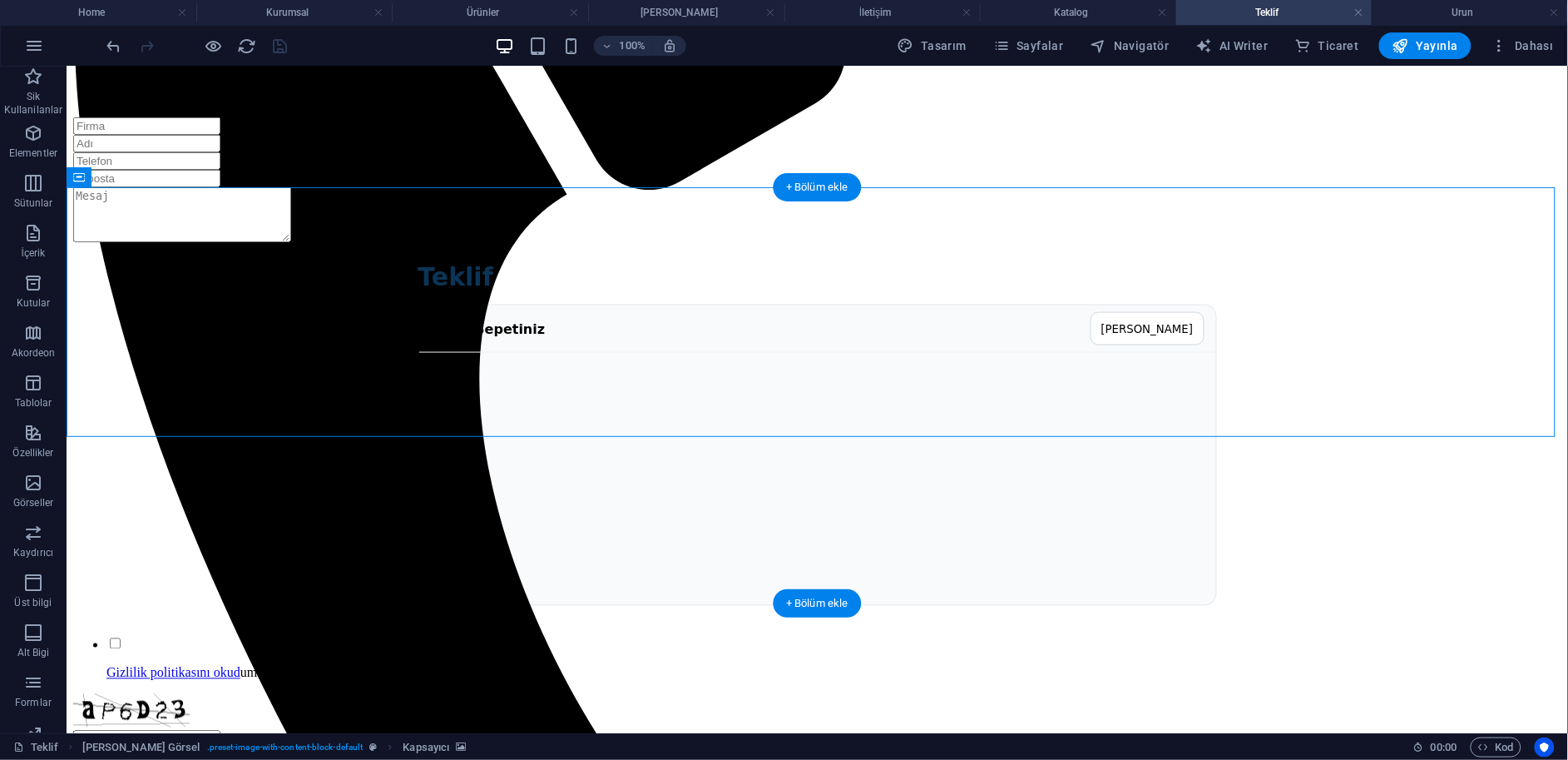
select select "px"
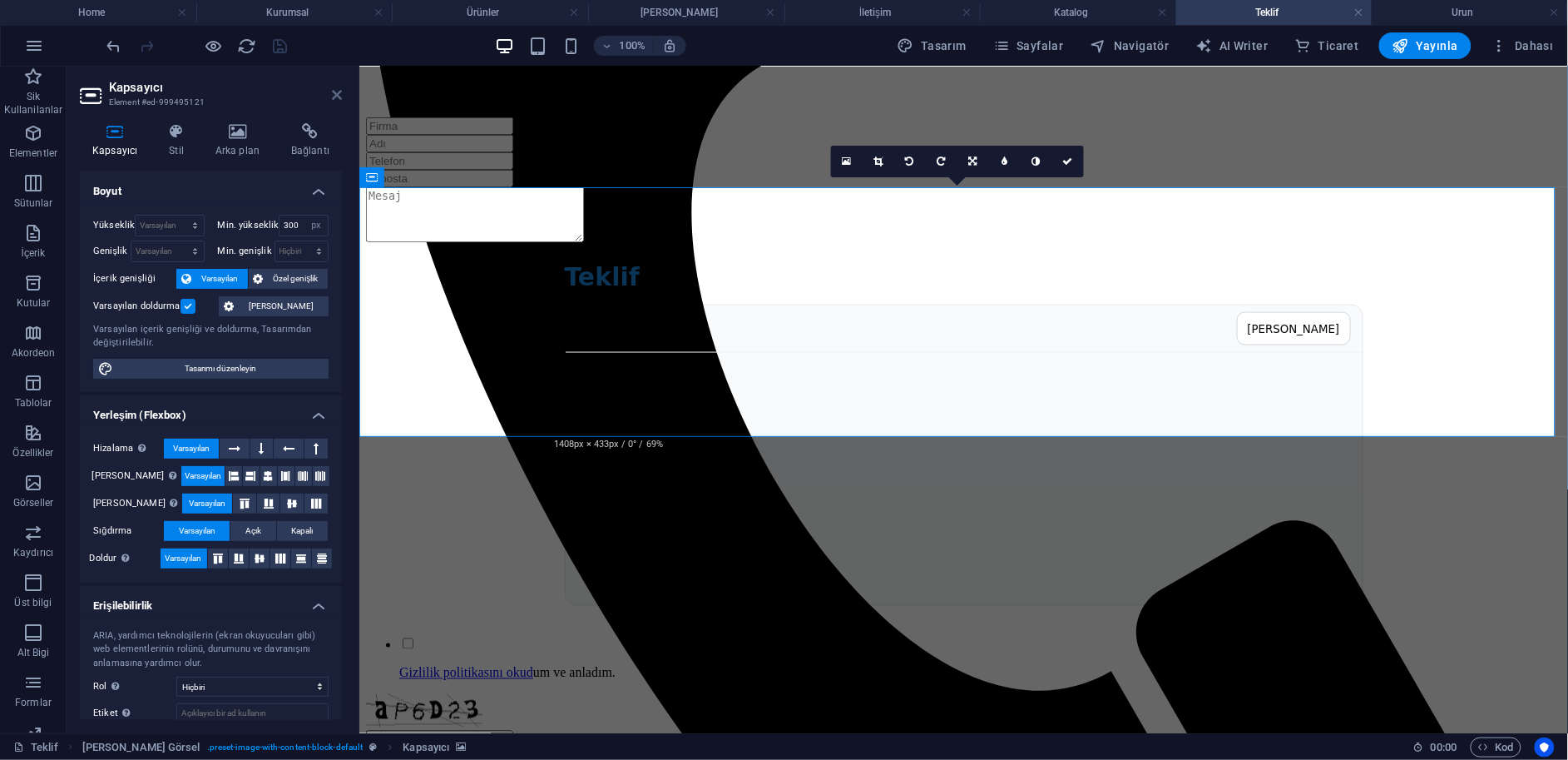
click at [336, 88] on icon at bounding box center [337, 94] width 10 height 13
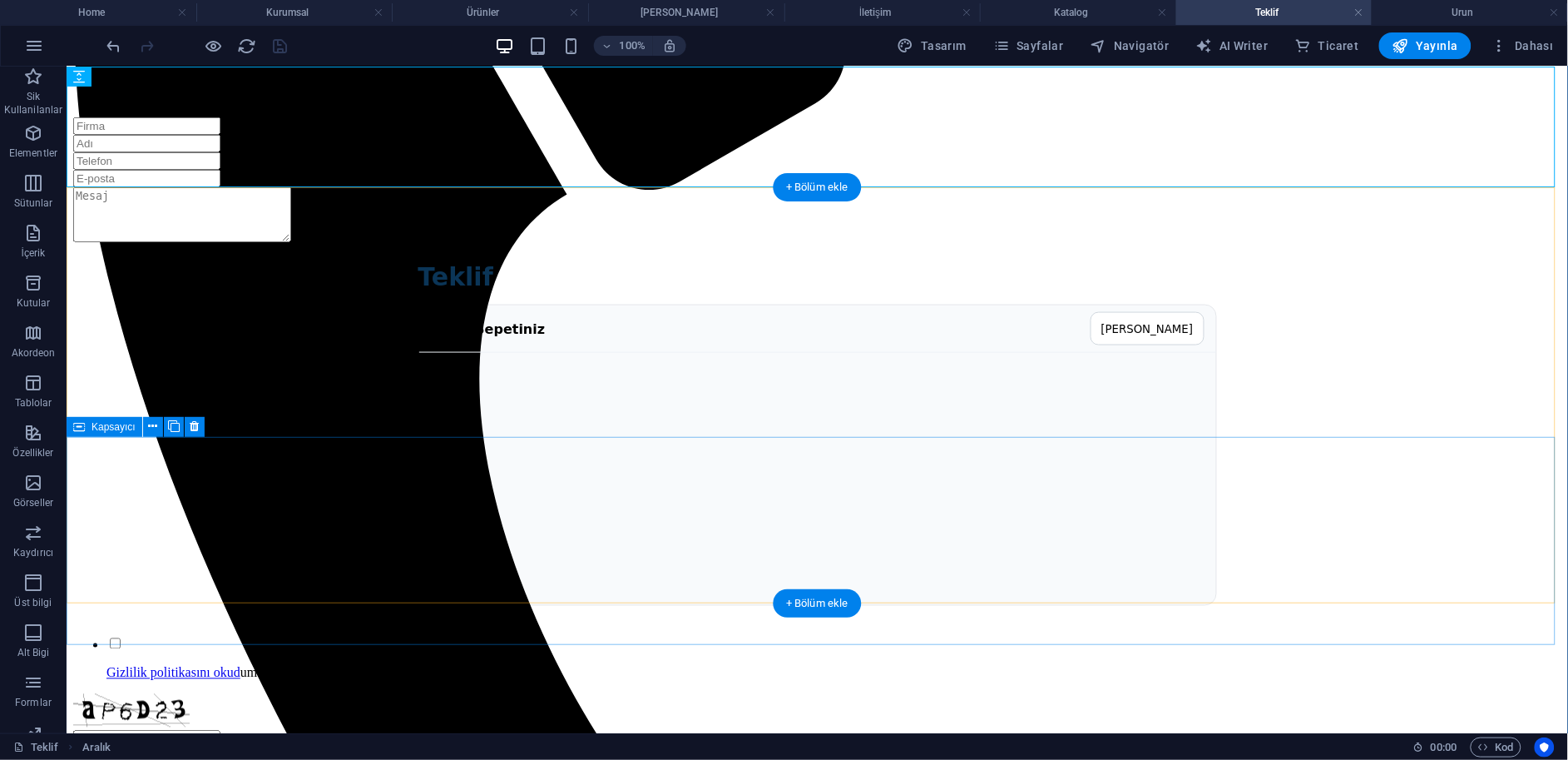
select select "px"
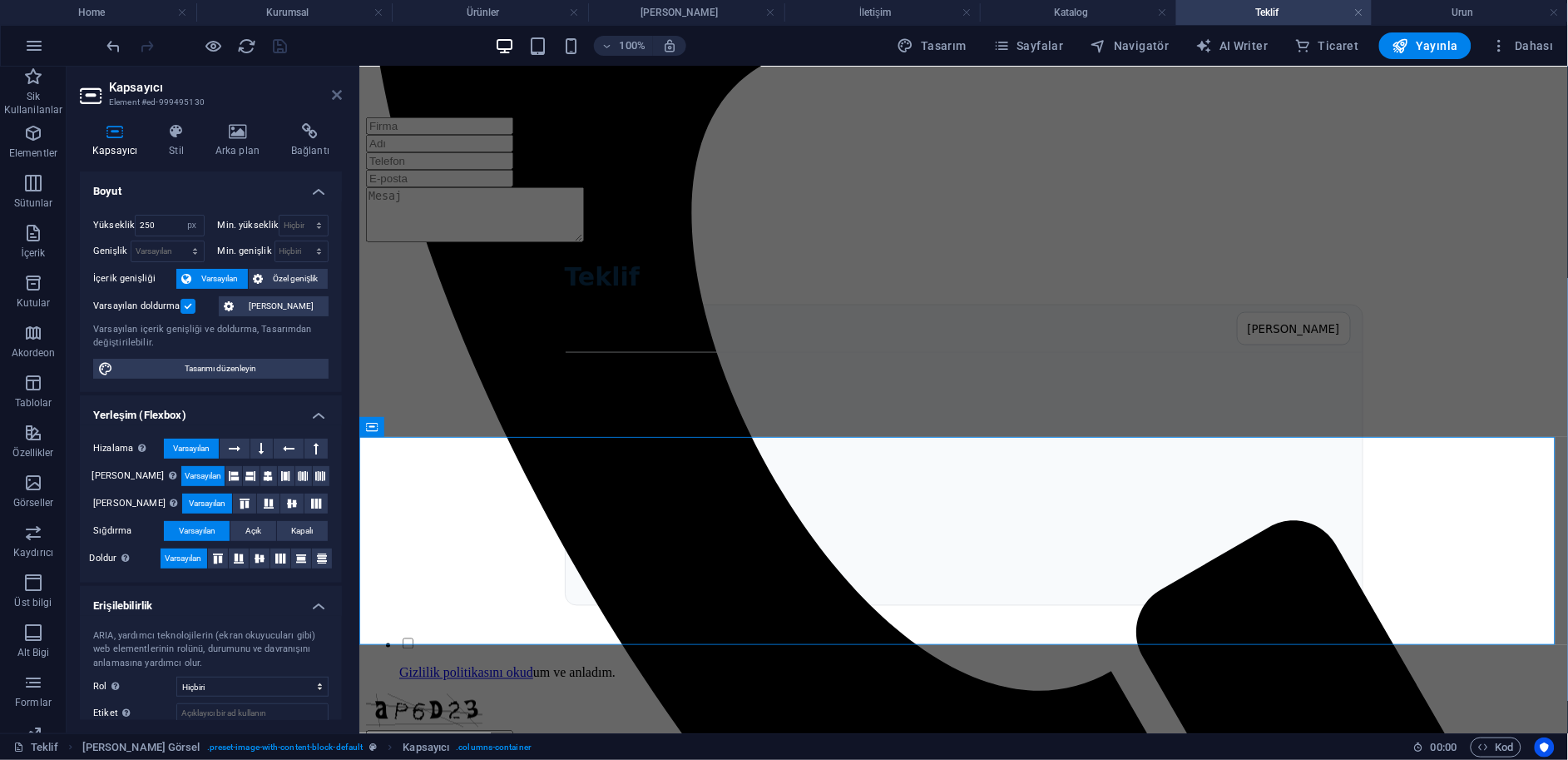
click at [336, 91] on icon at bounding box center [337, 94] width 10 height 13
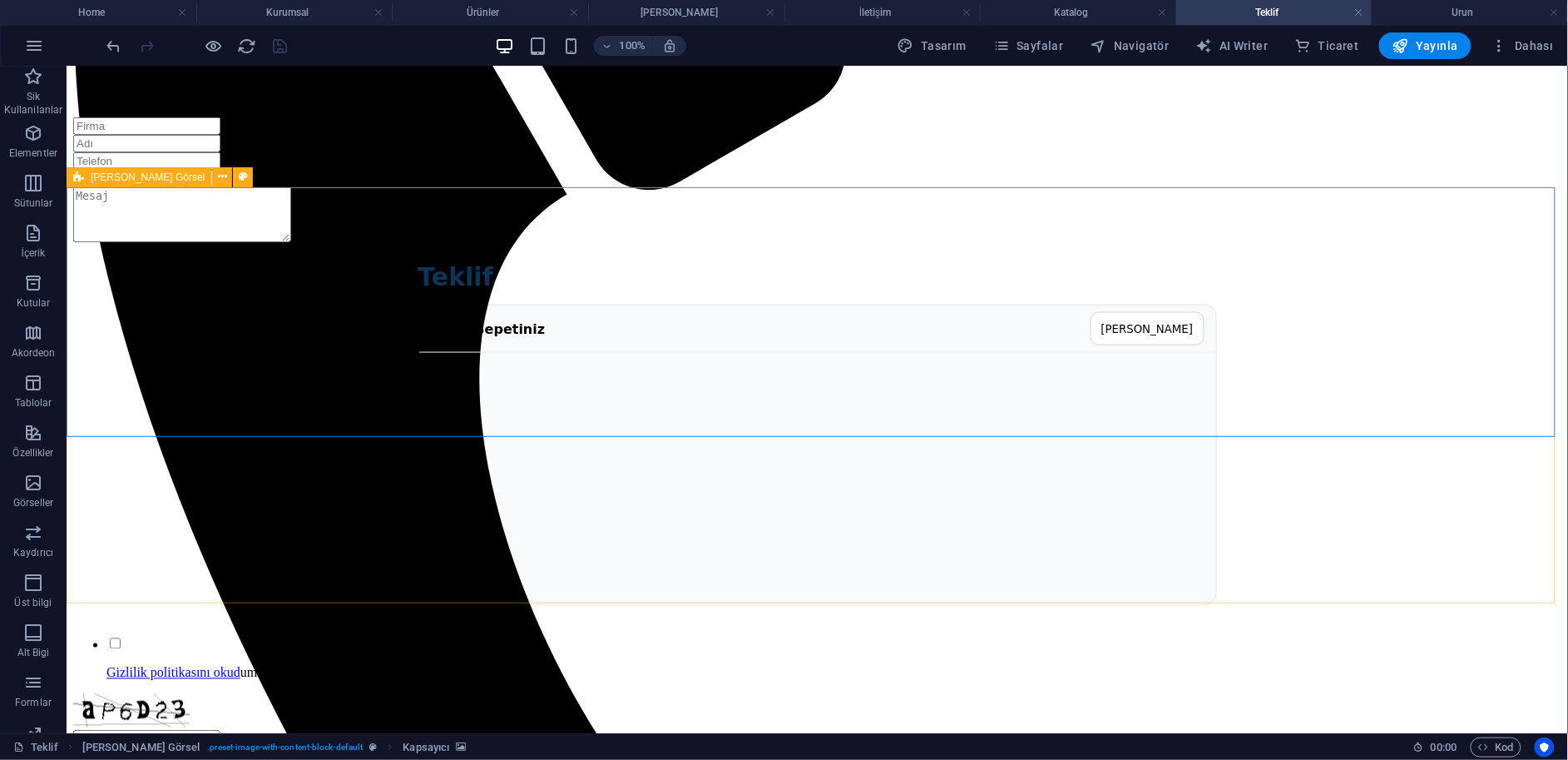
click at [83, 177] on icon at bounding box center [78, 177] width 11 height 20
select select "px"
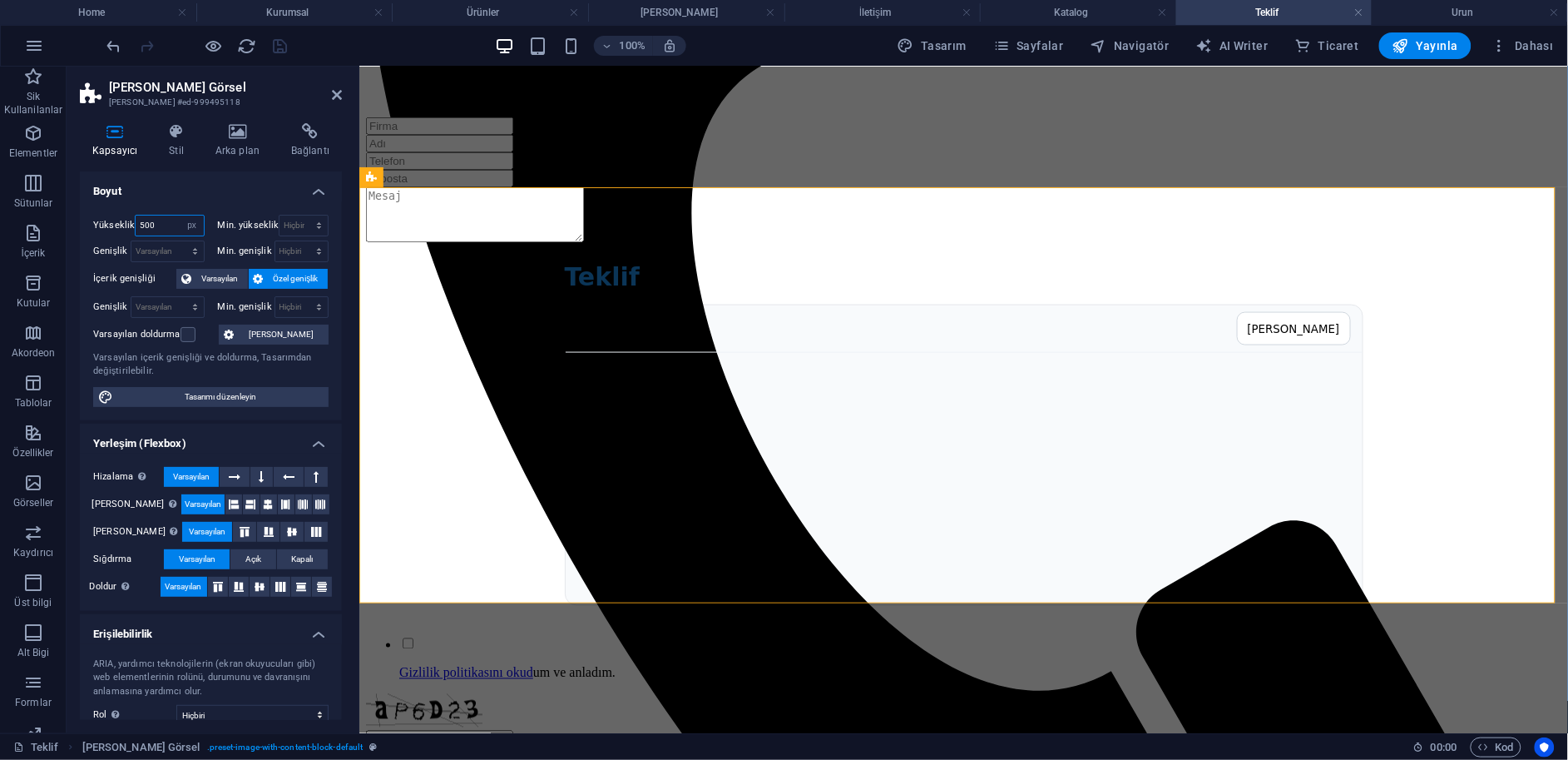
drag, startPoint x: 160, startPoint y: 227, endPoint x: 108, endPoint y: 227, distance: 52.0
click at [109, 227] on div "Yükseklik 500 Varsayılan px rem % vh vw" at bounding box center [148, 225] width 111 height 22
type input "520"
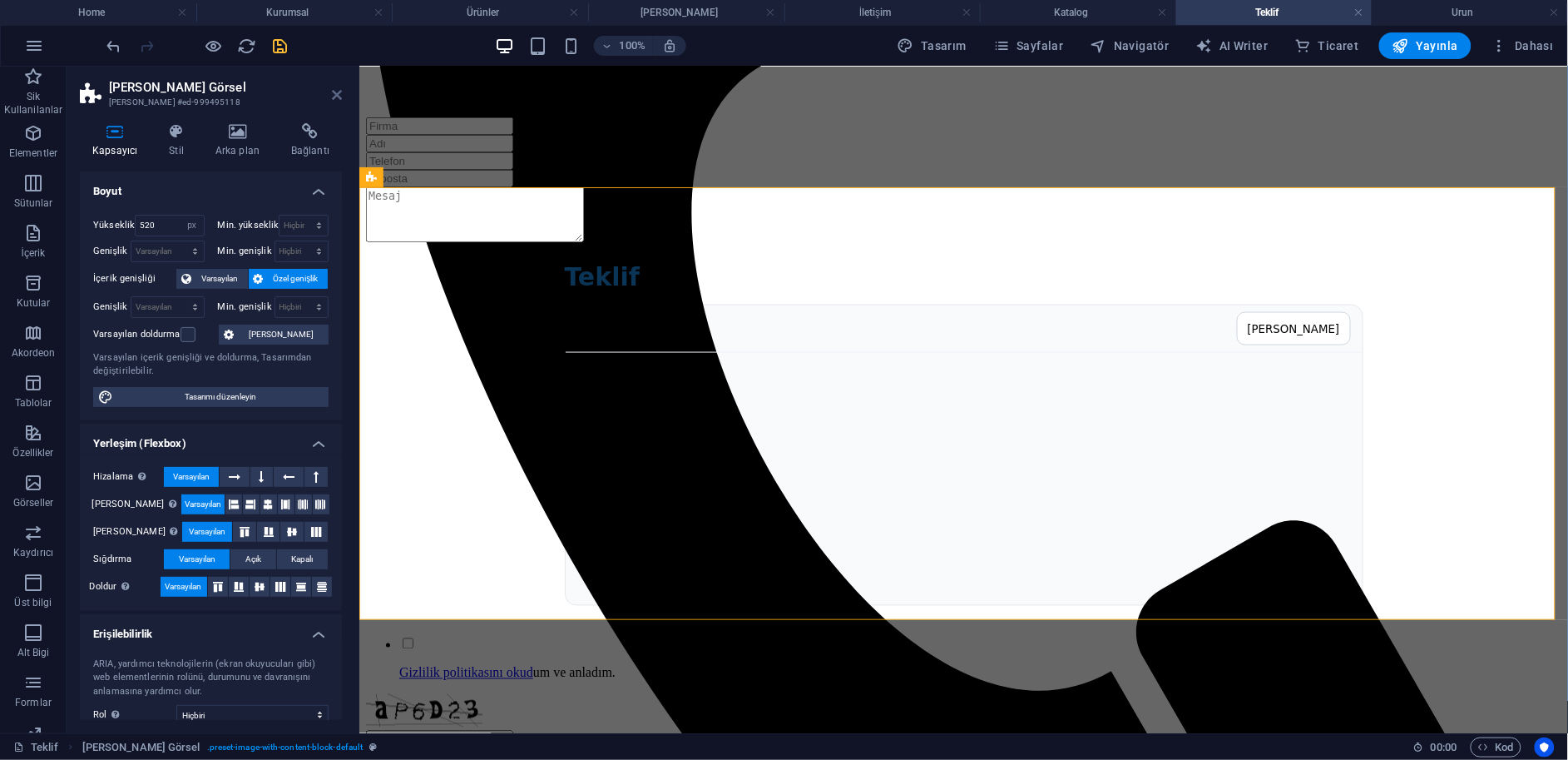
click at [339, 95] on icon at bounding box center [337, 94] width 10 height 13
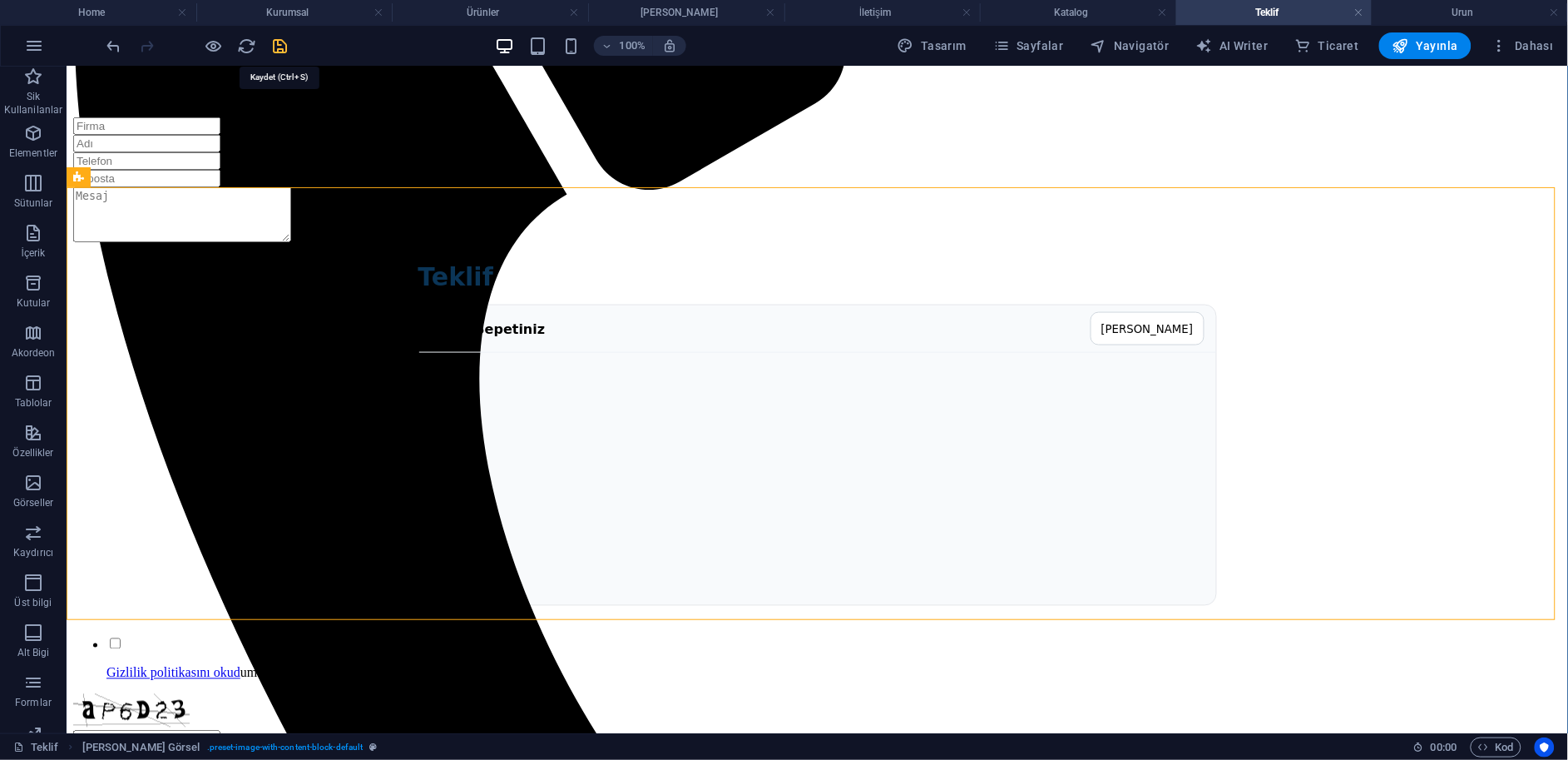
click at [279, 50] on icon "save" at bounding box center [280, 46] width 19 height 19
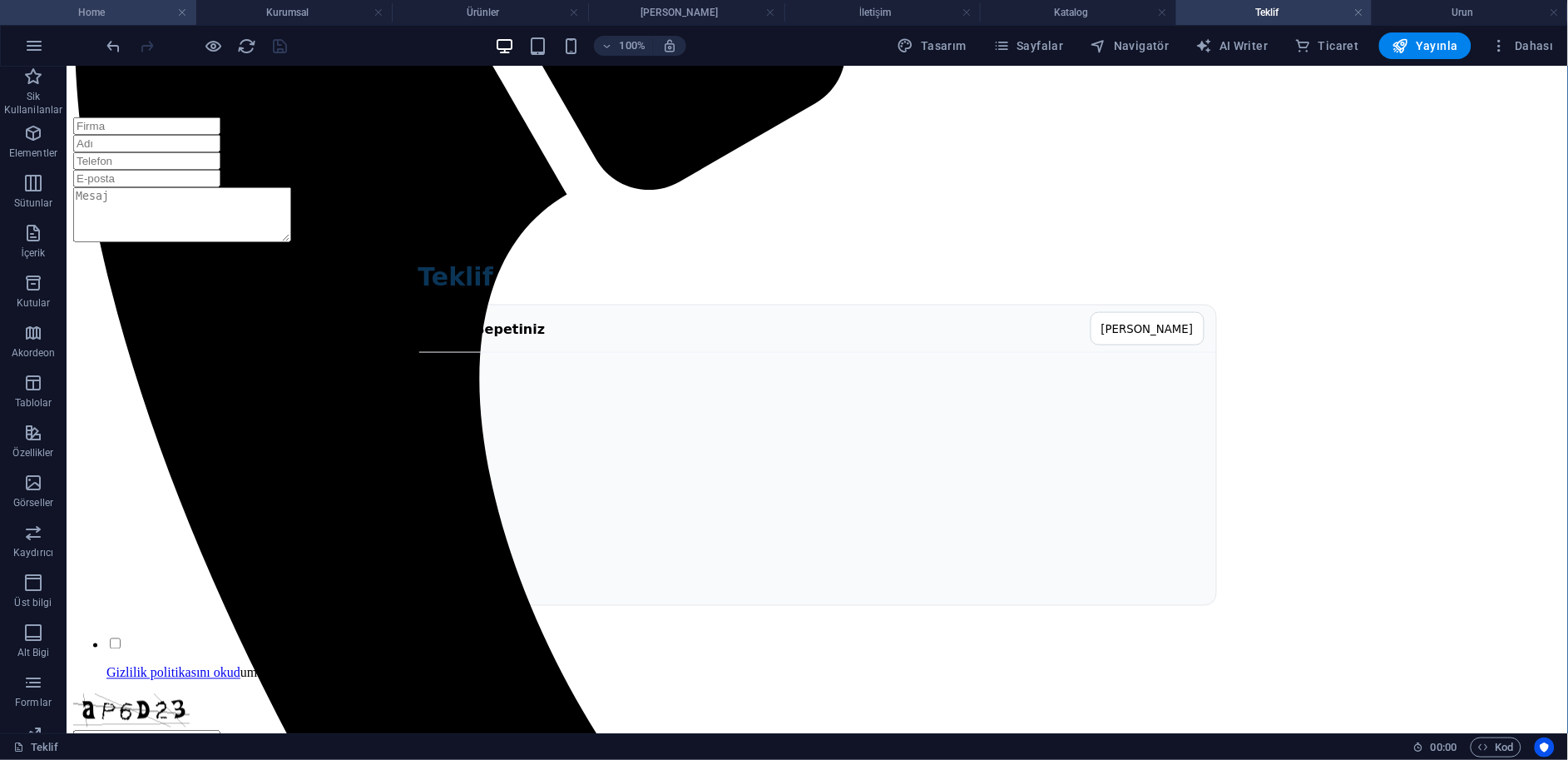
click at [145, 18] on h4 "Home" at bounding box center [98, 12] width 197 height 18
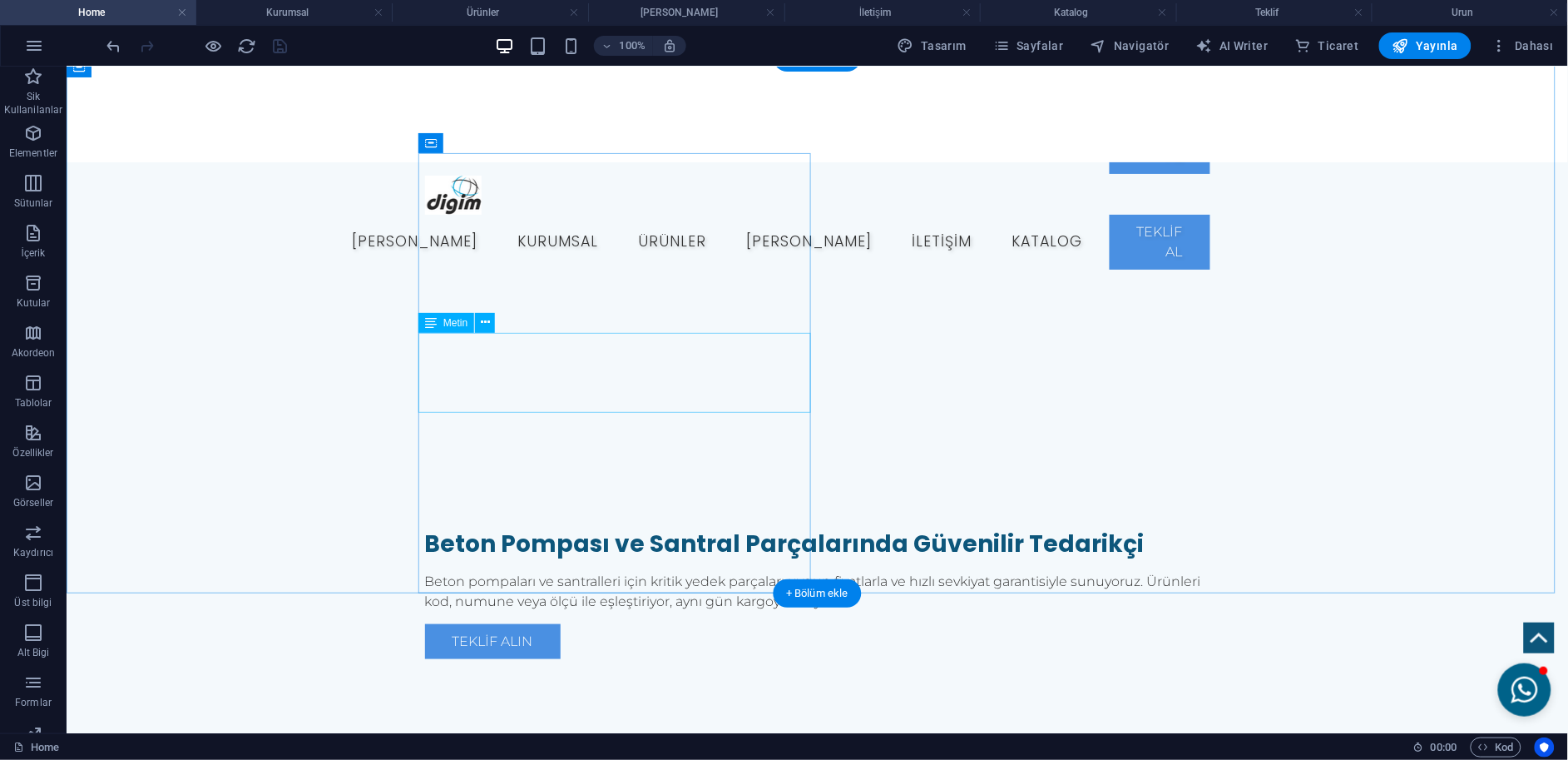
scroll to position [277, 0]
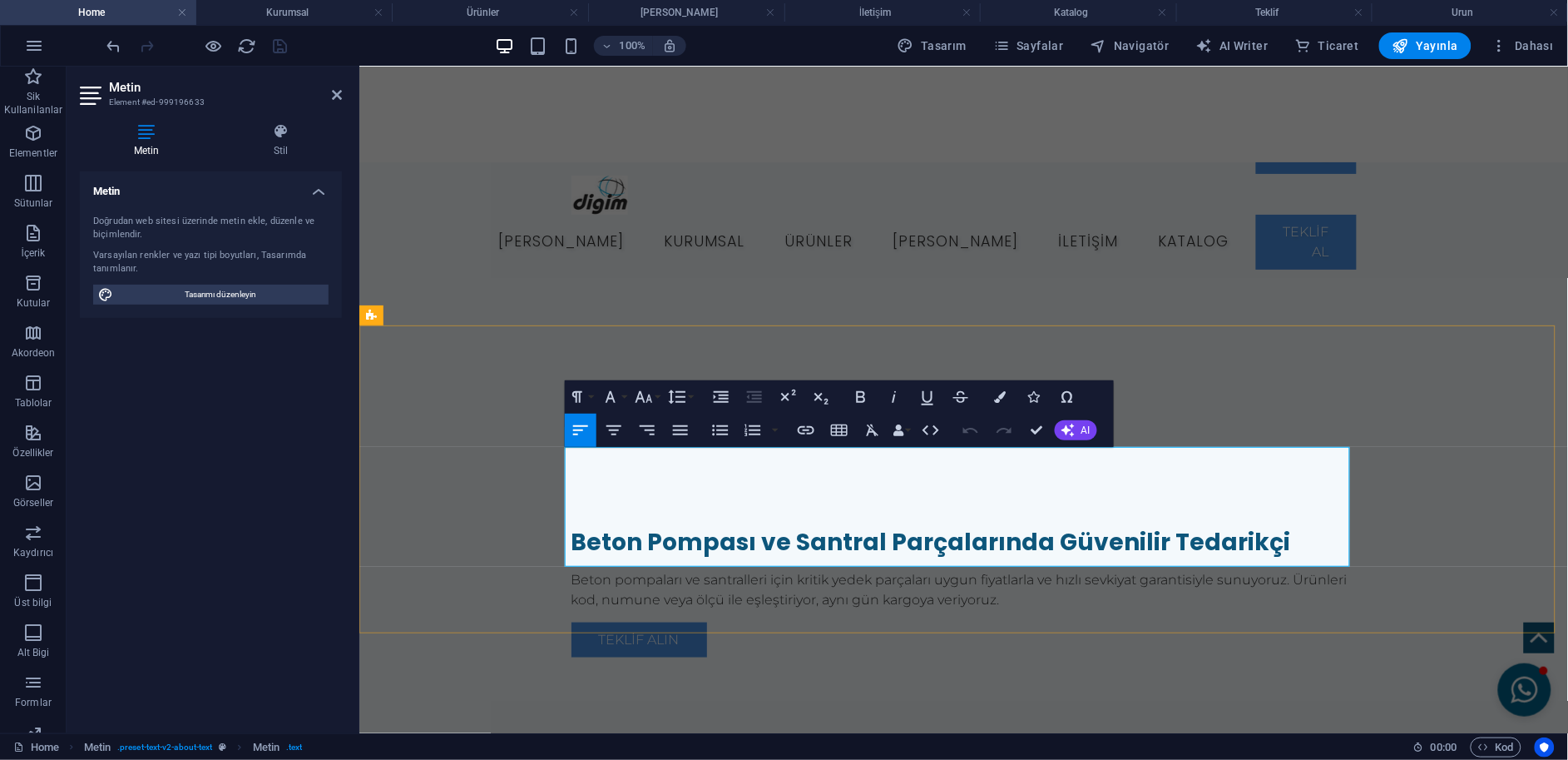
click at [936, 430] on icon "button" at bounding box center [931, 430] width 16 height 10
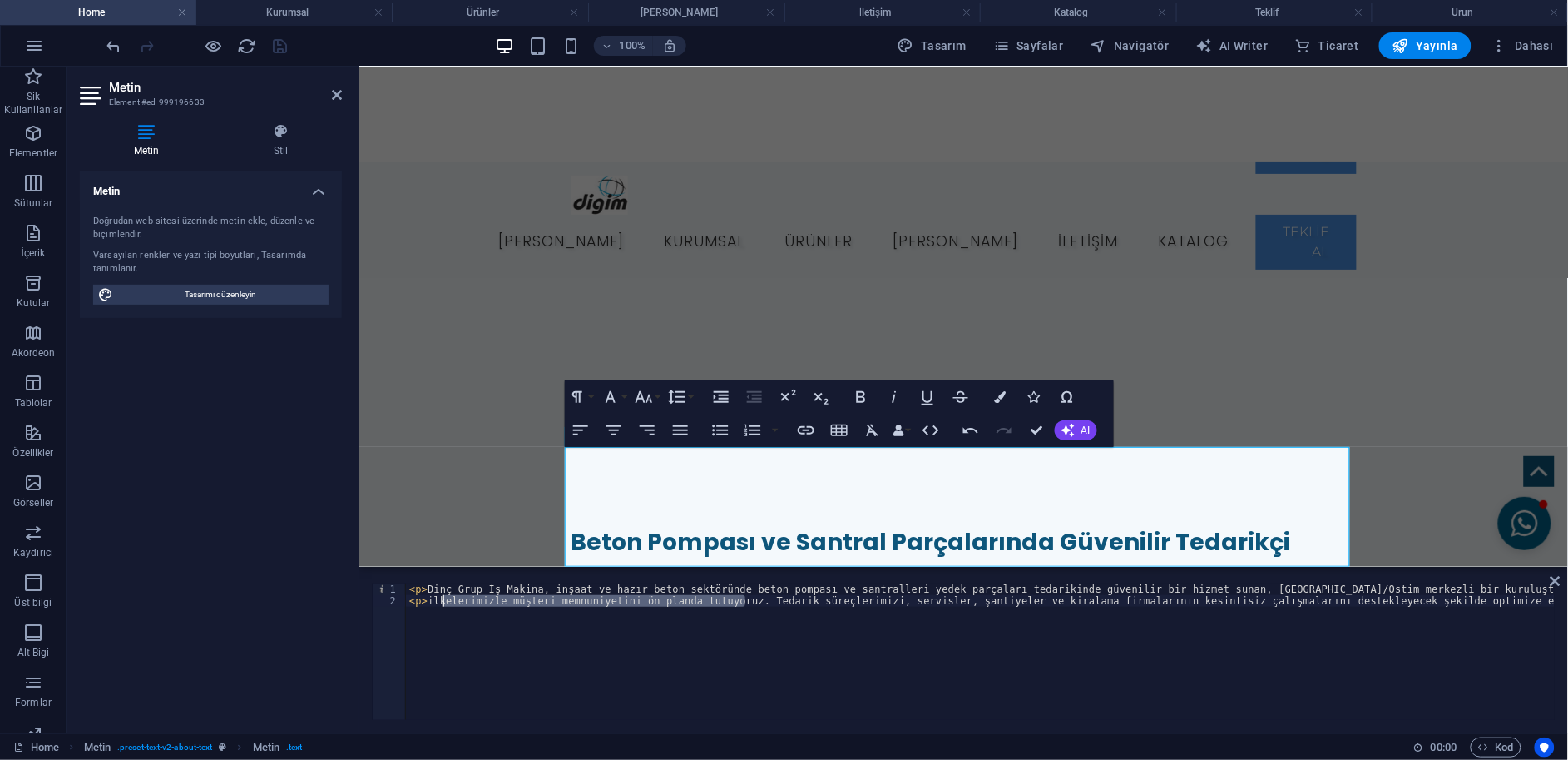
scroll to position [0, 596]
drag, startPoint x: 744, startPoint y: 601, endPoint x: 436, endPoint y: 603, distance: 308.0
click at [436, 603] on div "< p > Dinç Grup İş Makina, inşaat ve hazır beton sektöründe beton pompası ve sa…" at bounding box center [768, 662] width 1917 height 157
click at [517, 600] on div "< p > Dinç Grup İş Makina, inşaat ve hazır beton sektöründe beton pompası ve sa…" at bounding box center [1142, 662] width 1917 height 157
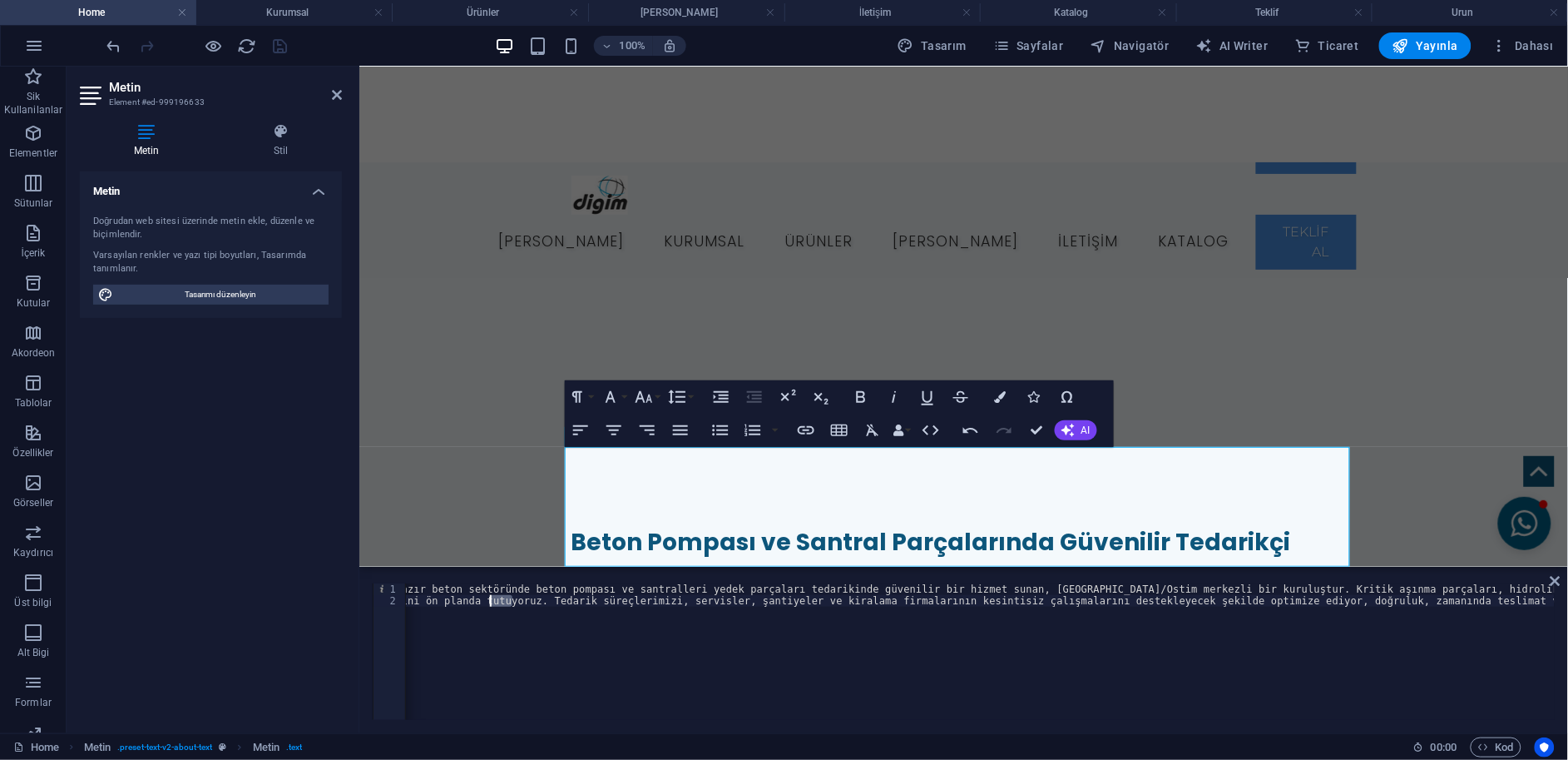
drag, startPoint x: 515, startPoint y: 601, endPoint x: 491, endPoint y: 606, distance: 24.5
click at [491, 606] on div "< p > Dinç Grup İş Makina, inşaat ve hazır beton sektöründe beton pompası ve sa…" at bounding box center [1142, 662] width 1917 height 157
click at [514, 601] on div "< p > Dinç Grup İş Makina, inşaat ve hazır beton sektöründe beton pompası ve sa…" at bounding box center [981, 651] width 1149 height 136
drag, startPoint x: 517, startPoint y: 601, endPoint x: 426, endPoint y: 600, distance: 91.0
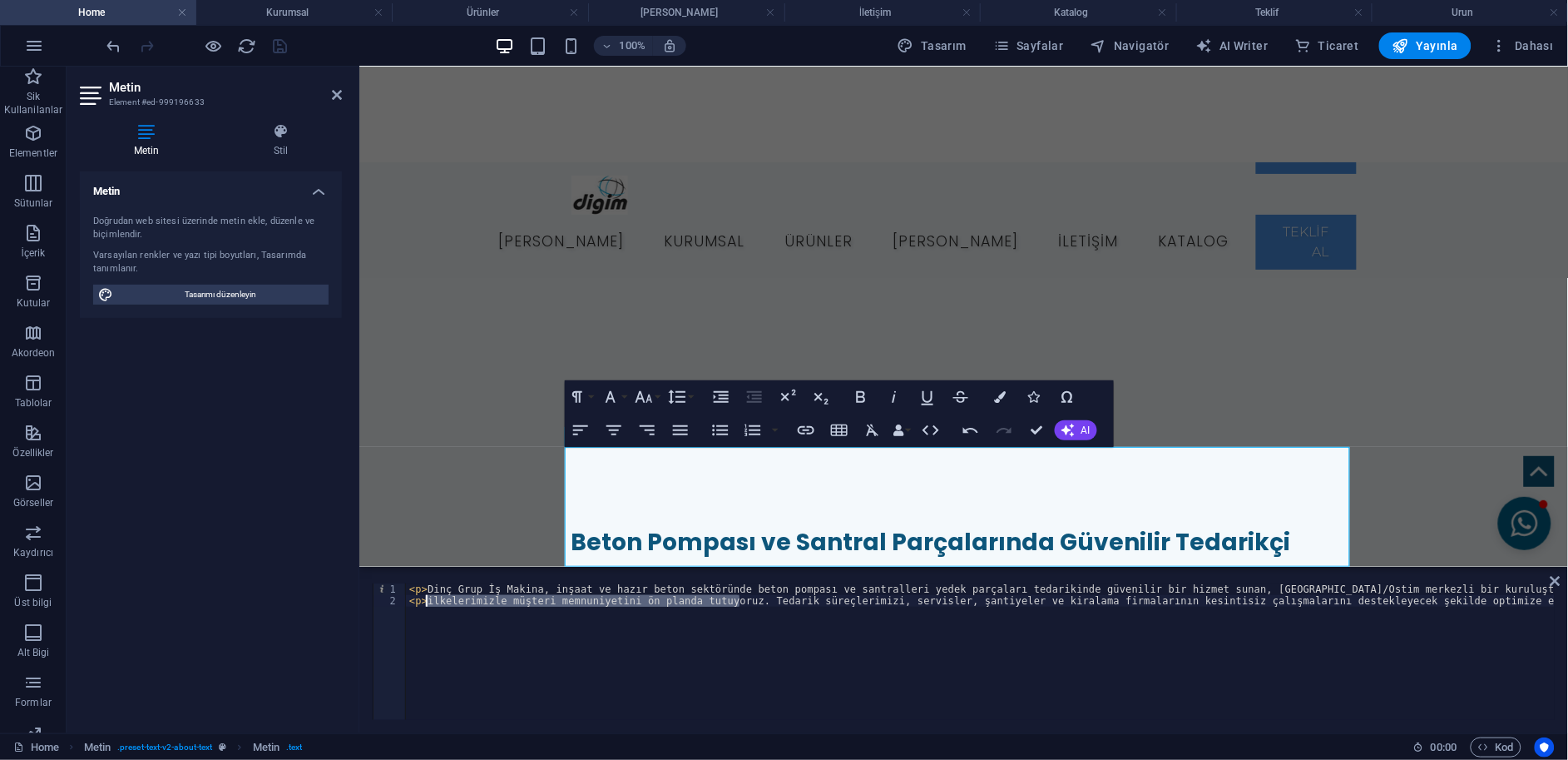
click at [426, 600] on div "< p > Dinç Grup İş Makina, inşaat ve hazır beton sektöründe beton pompası ve sa…" at bounding box center [1364, 662] width 1917 height 157
drag, startPoint x: 1010, startPoint y: 719, endPoint x: 1022, endPoint y: 716, distance: 12.4
click at [1022, 716] on div at bounding box center [981, 717] width 1149 height 7
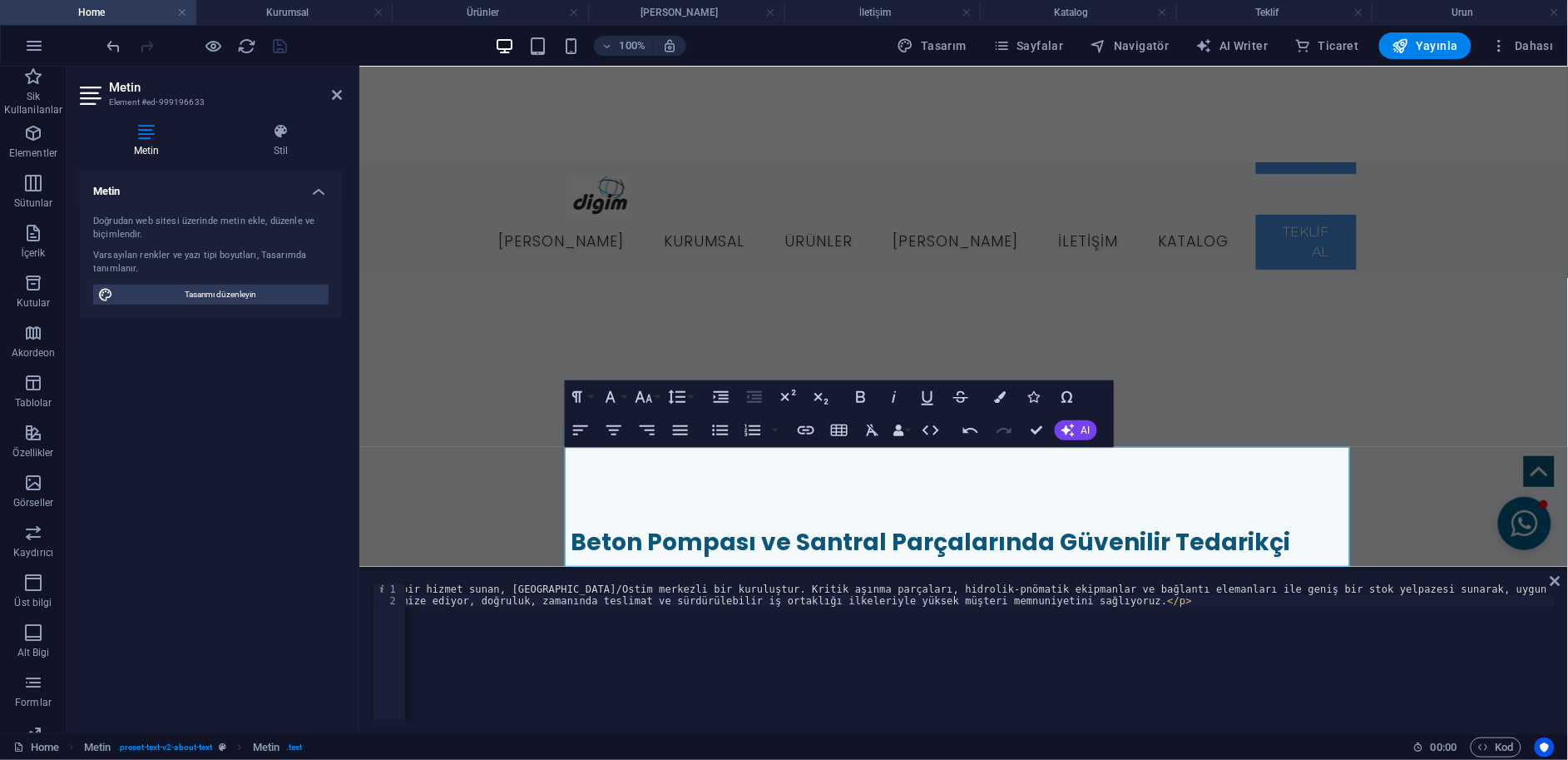
scroll to position [0, 766]
click at [1523, 595] on div "< p > Dinç Grup İş Makina, inşaat ve hazır beton sektöründe beton pompası ve sa…" at bounding box center [597, 662] width 1917 height 157
paste textarea "ilkelerimizle müşteri memnuniyetini ön planda tutuyoruz."
click at [1242, 590] on div "< p > Dinç Grup İş Makina, inşaat ve hazır beton sektöründe beton pompası ve sa…" at bounding box center [467, 662] width 2231 height 157
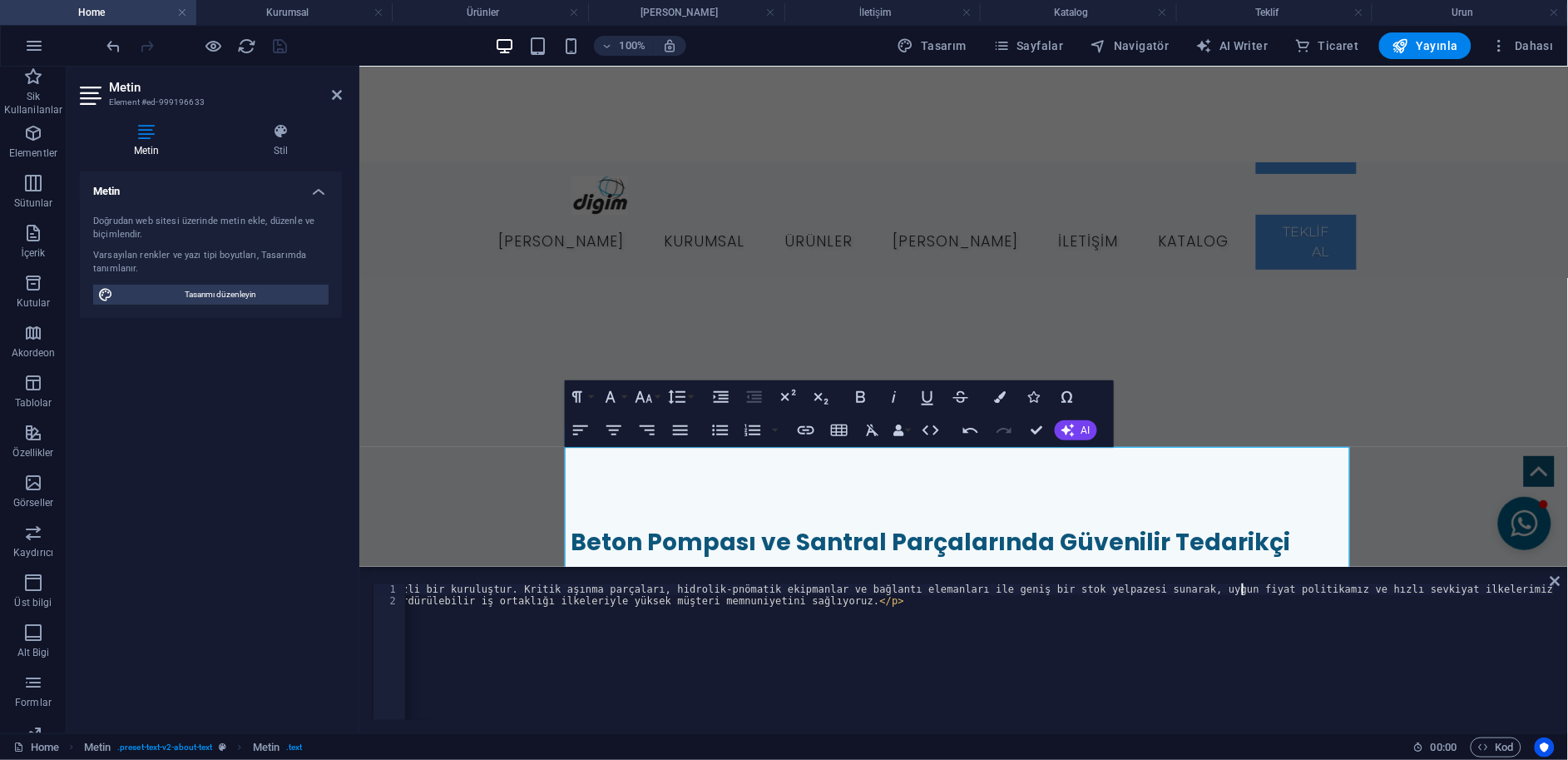
scroll to position [0, 154]
drag, startPoint x: 978, startPoint y: 719, endPoint x: 928, endPoint y: 719, distance: 50.0
click at [928, 719] on div at bounding box center [981, 717] width 1149 height 7
click at [427, 587] on div "< p > Dinç Grup İş Makina, inşaat ve hazır beton sektöründe beton pompası ve sa…" at bounding box center [1524, 662] width 2236 height 157
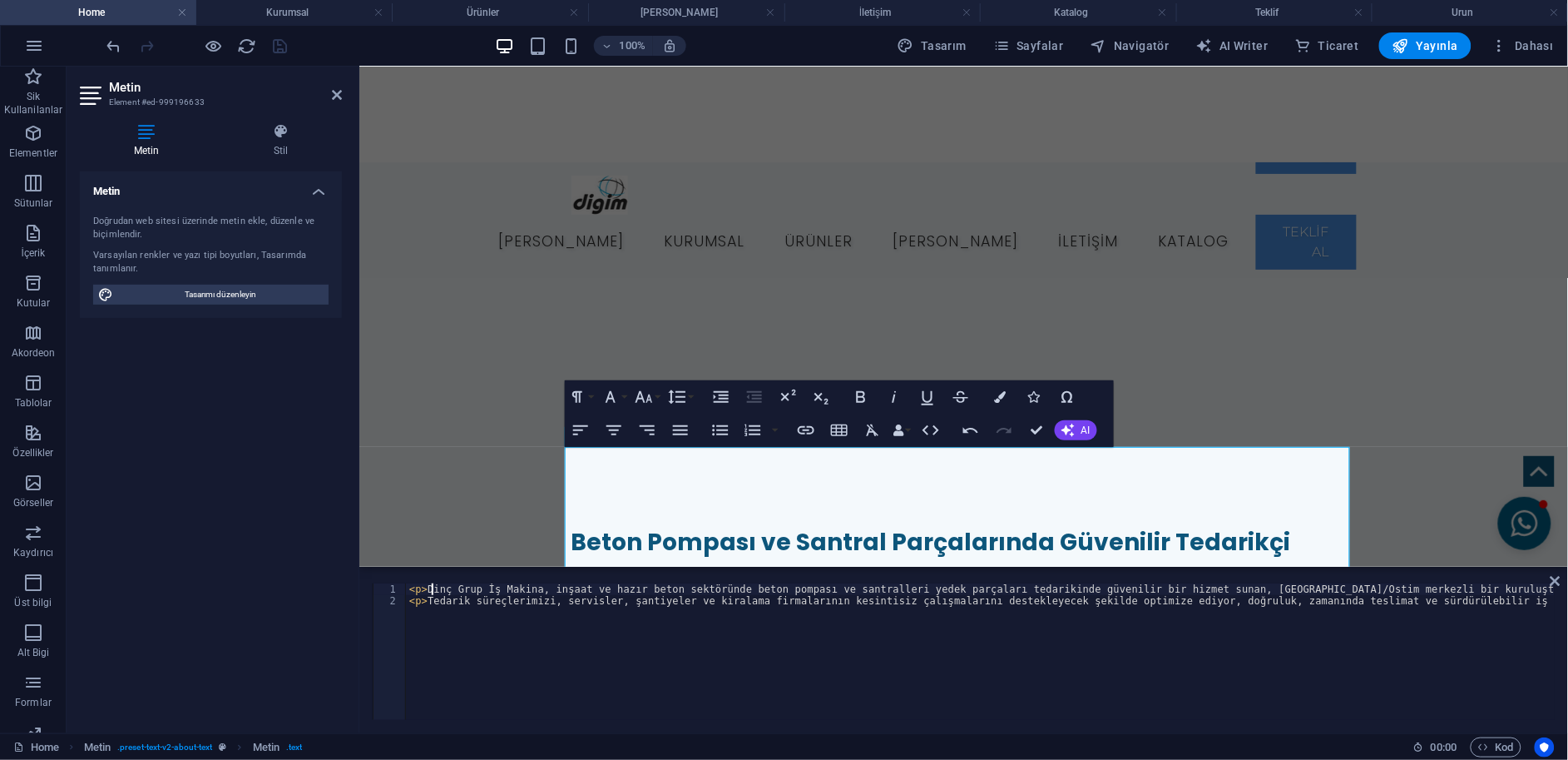
click at [427, 602] on div "< p > Dinç Grup İş Makina, inşaat ve hazır beton sektöründe beton pompası ve sa…" at bounding box center [1527, 662] width 2242 height 157
type textarea "<p> Tedarik süreçlerimizi, servisler, şantiyeler ve kiralama firmalarının kesin…"
click at [1553, 575] on icon at bounding box center [1556, 581] width 10 height 13
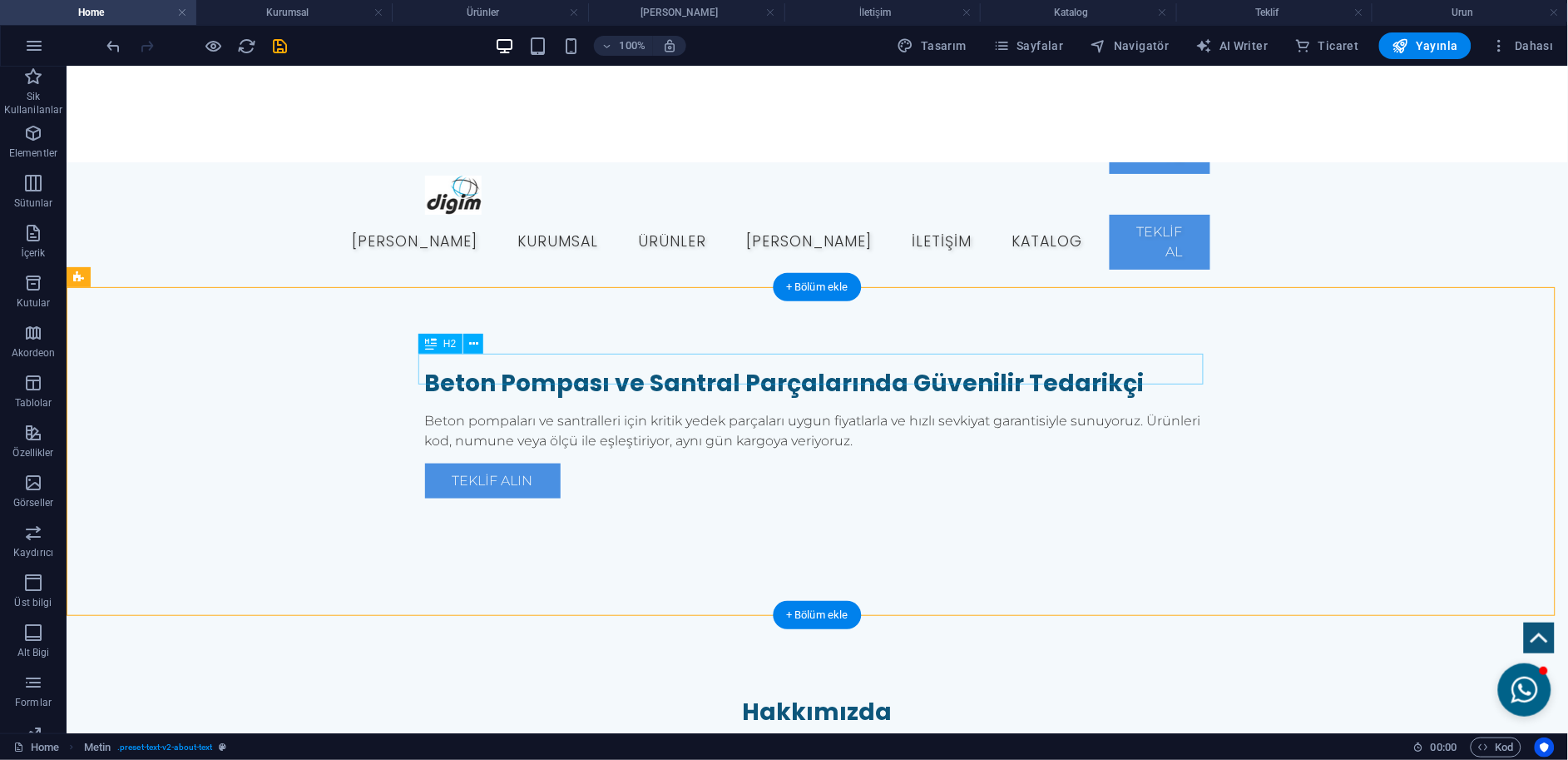
scroll to position [462, 0]
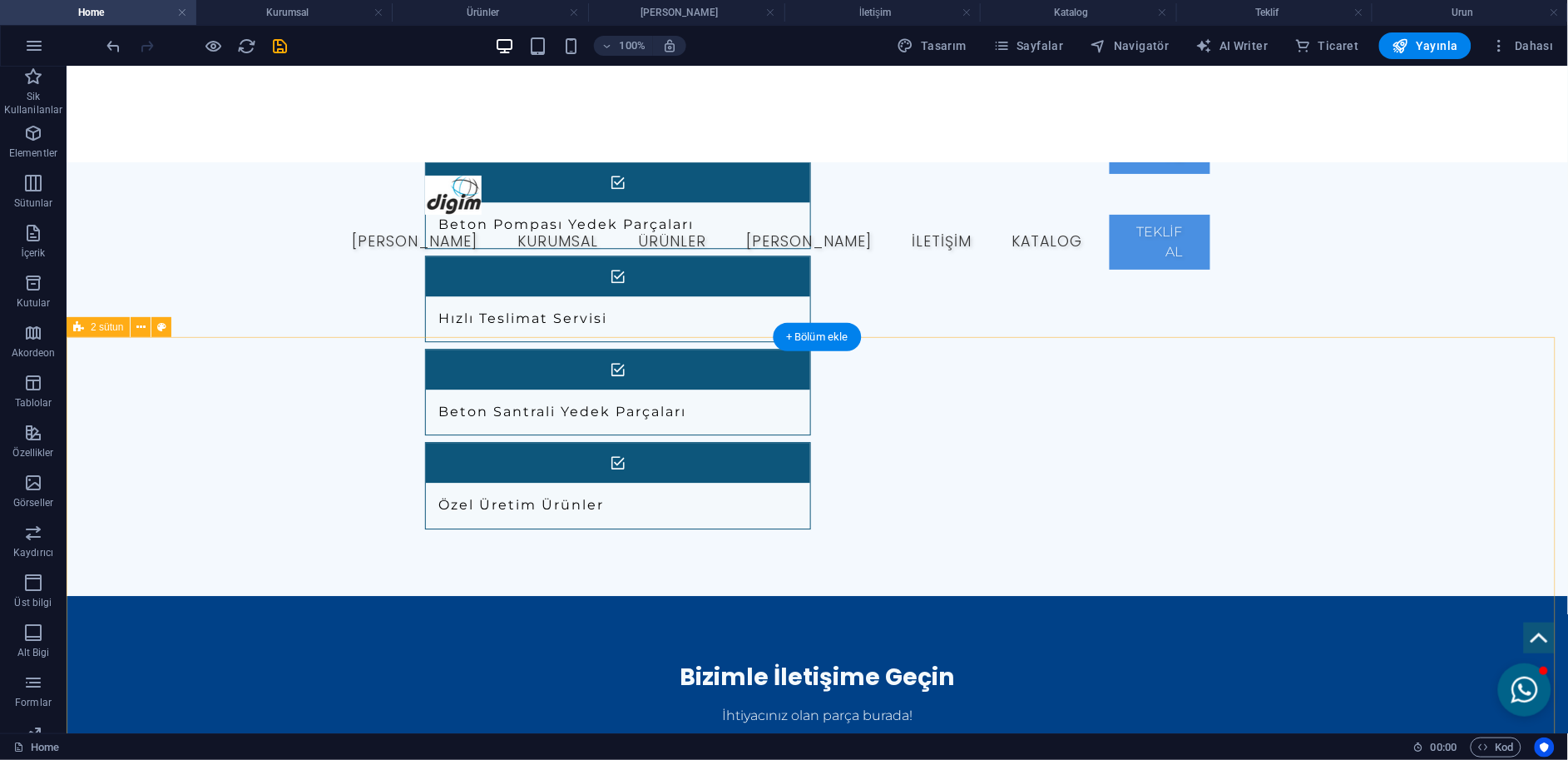
scroll to position [1355, 0]
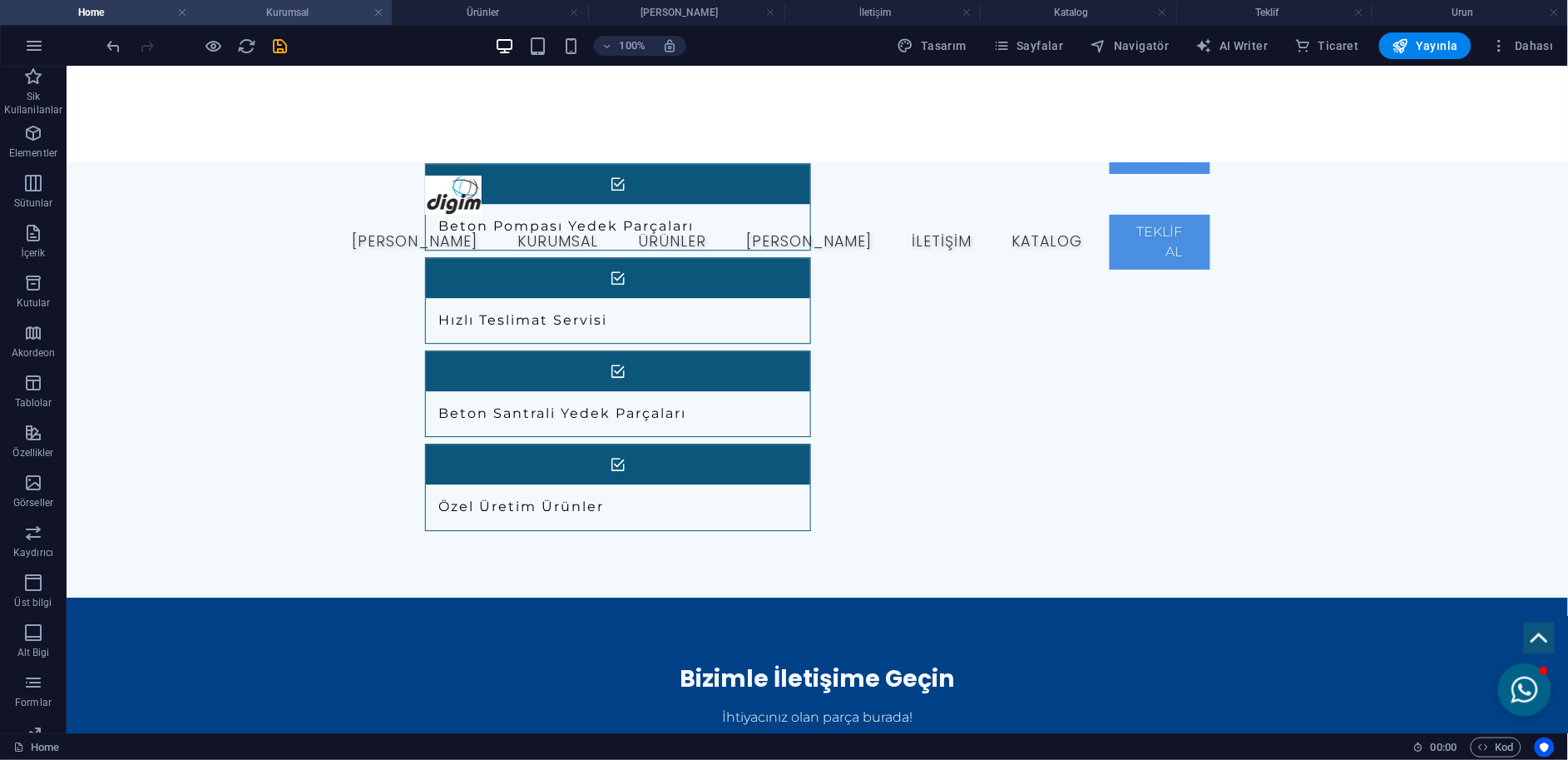
click at [323, 9] on h4 "Kurumsal" at bounding box center [295, 12] width 197 height 18
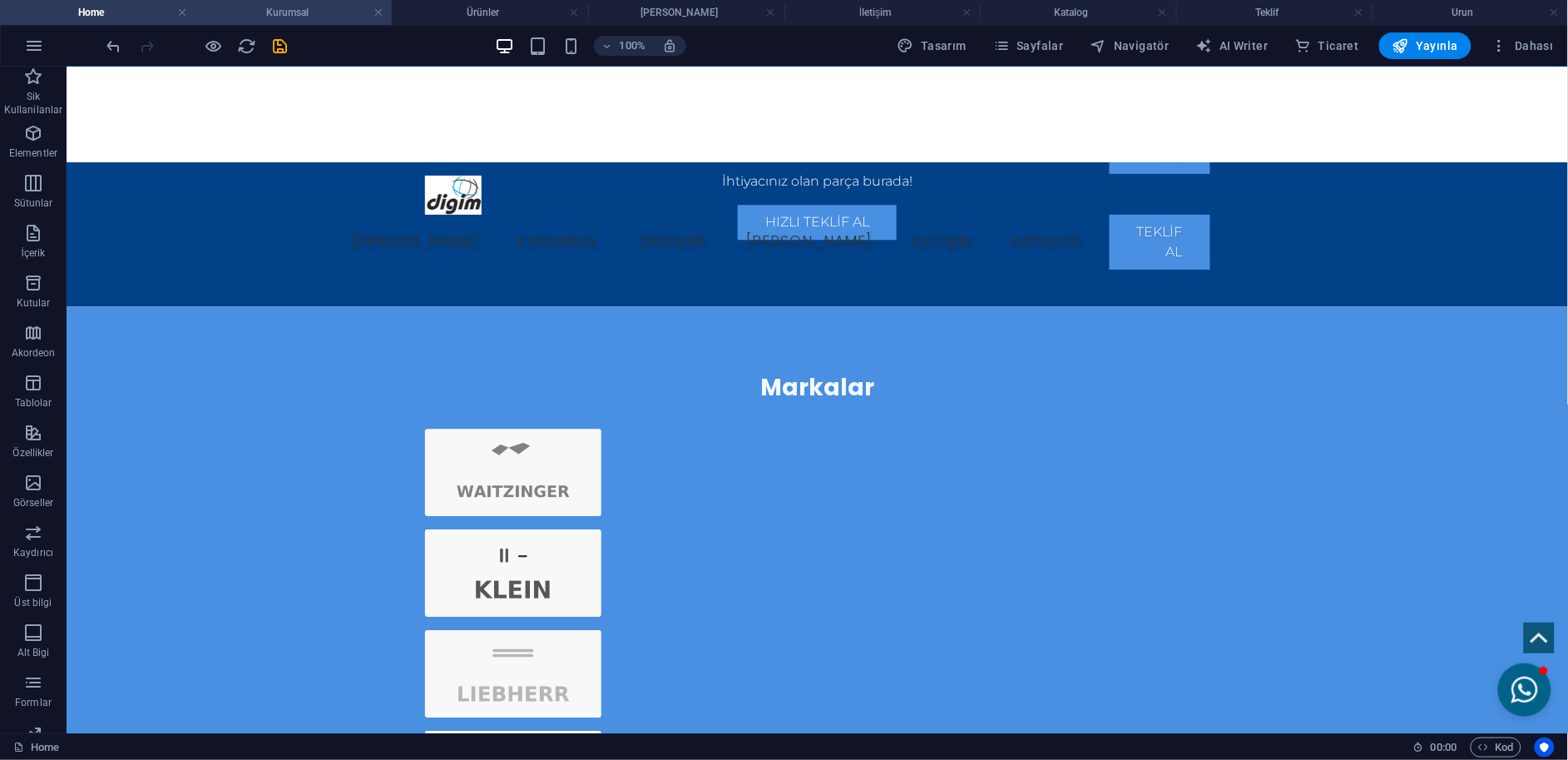
scroll to position [0, 0]
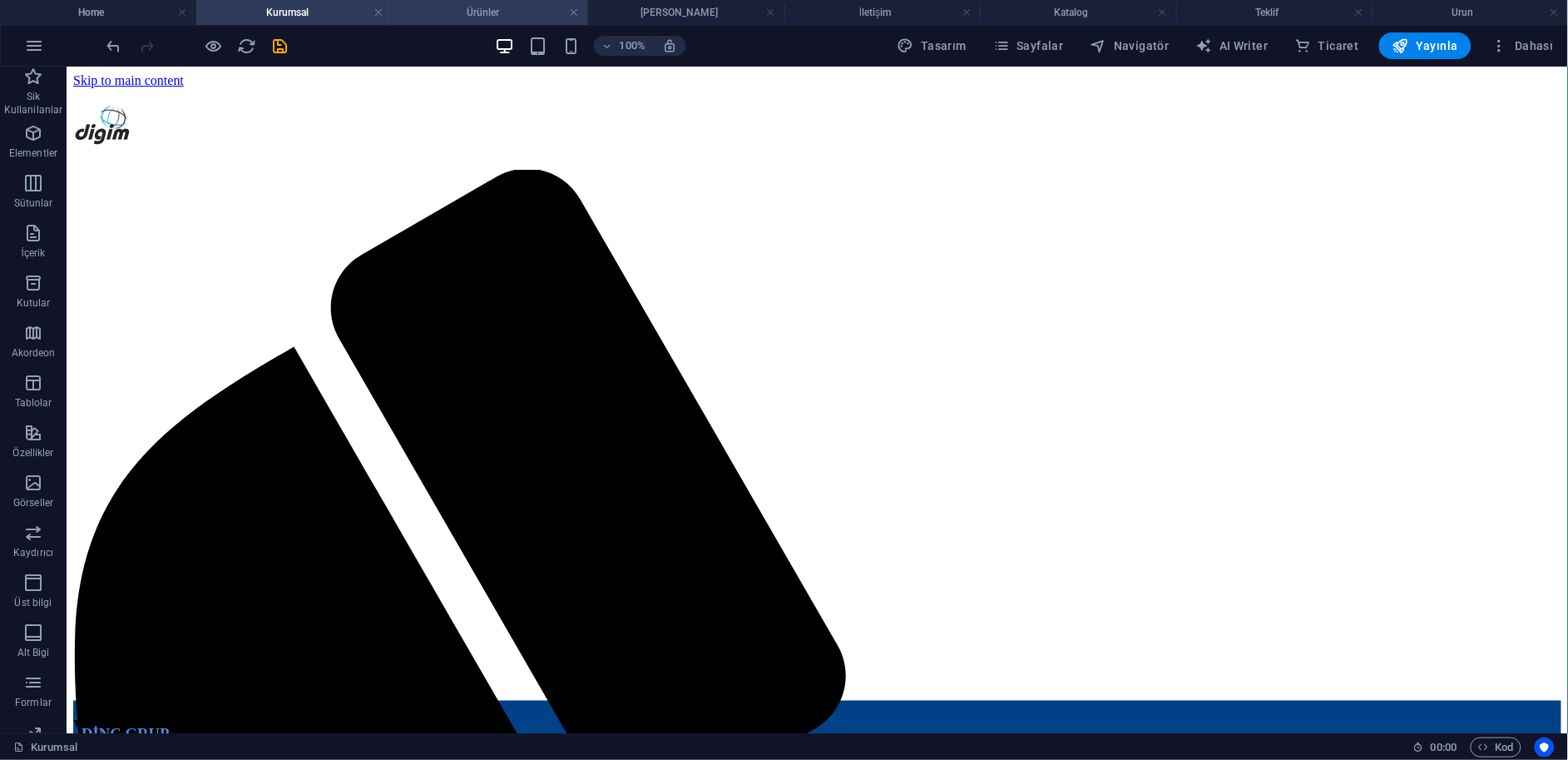
click at [501, 12] on h4 "Ürünler" at bounding box center [490, 12] width 197 height 18
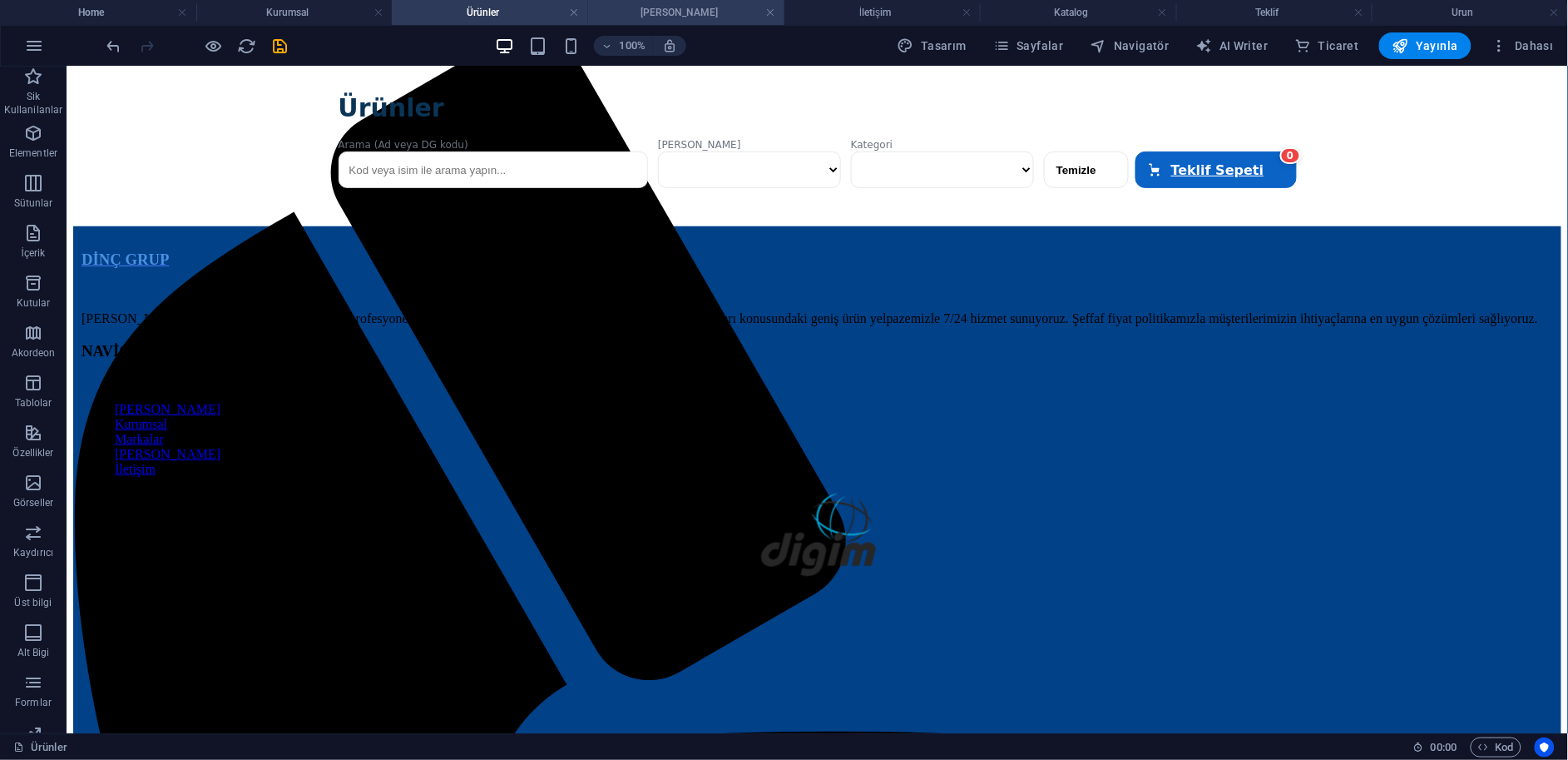
click at [628, 9] on h4 "[PERSON_NAME]" at bounding box center [687, 12] width 197 height 18
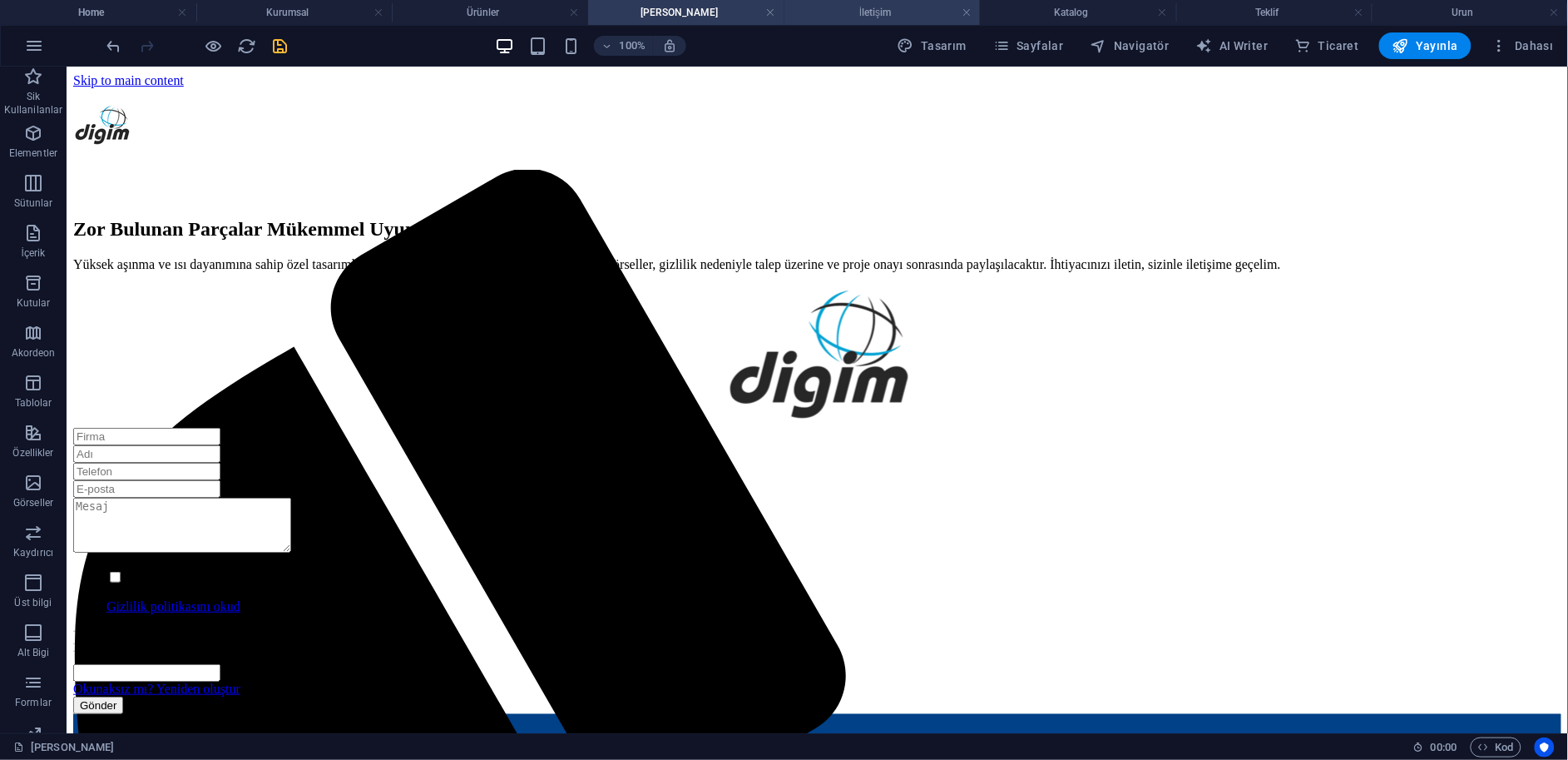
click at [851, 9] on h4 "İletişim" at bounding box center [883, 12] width 197 height 18
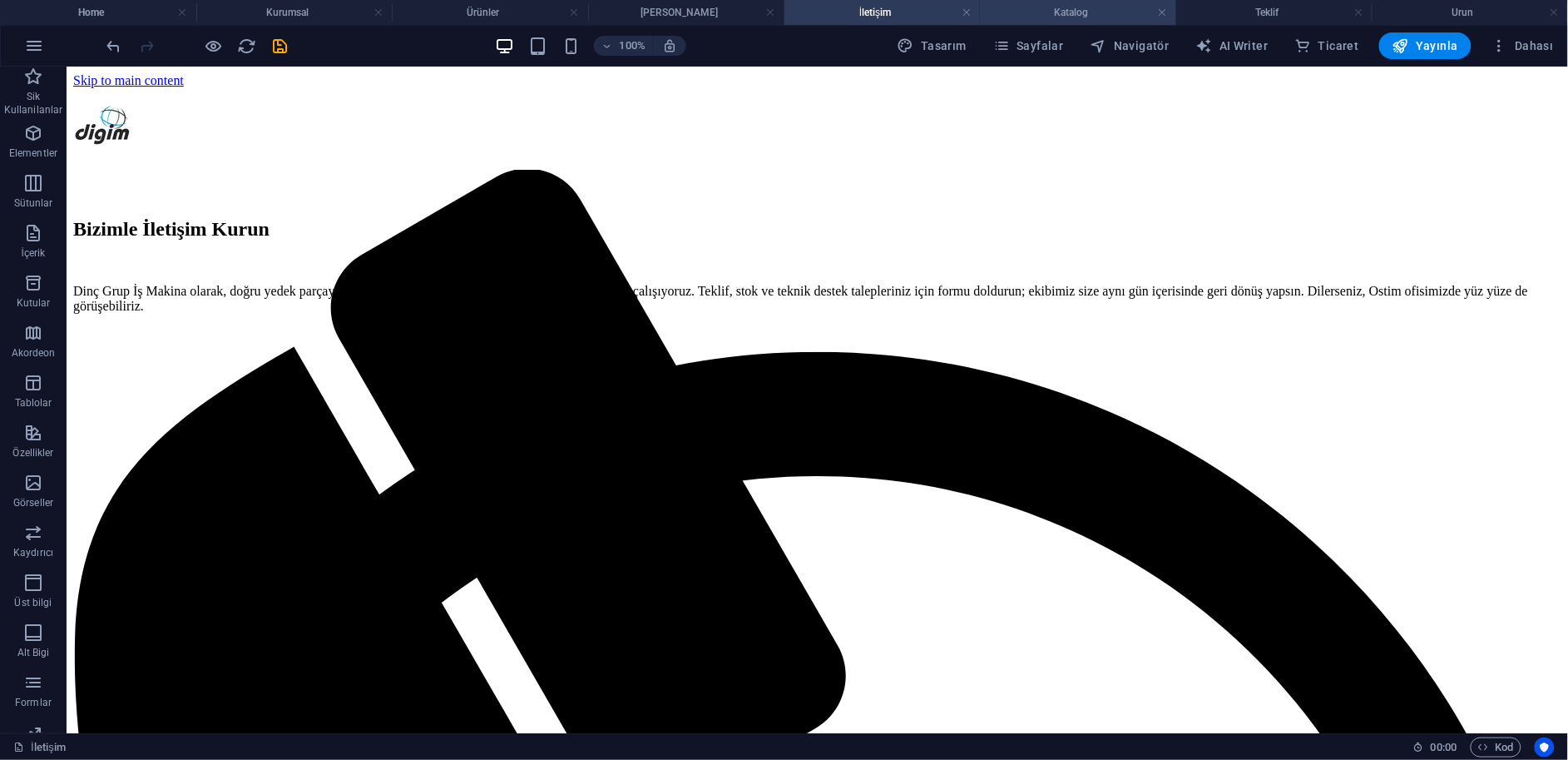
click at [1064, 13] on h4 "Katalog" at bounding box center [1078, 12] width 197 height 18
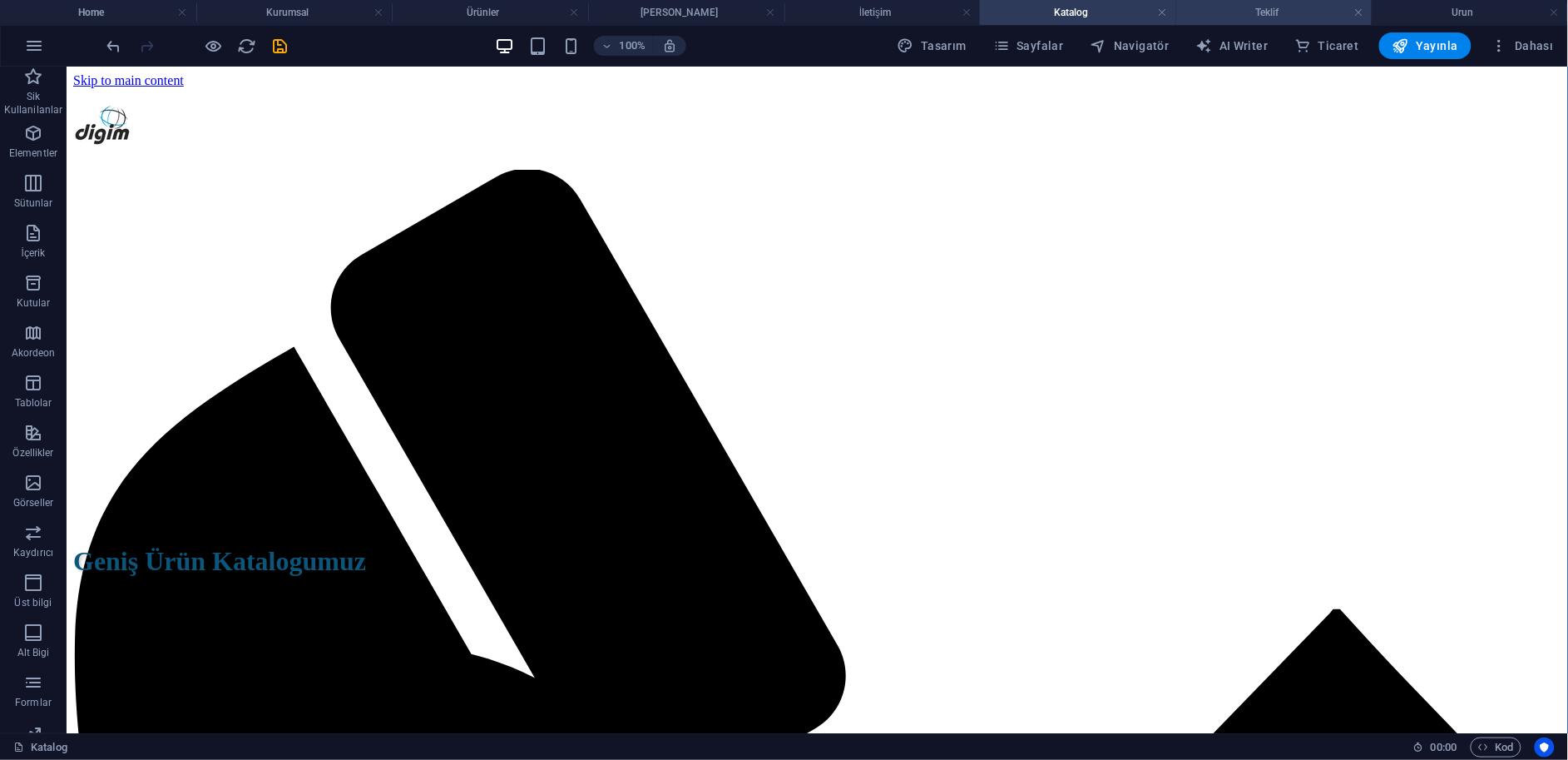
click at [1292, 19] on h4 "Teklif" at bounding box center [1275, 12] width 197 height 18
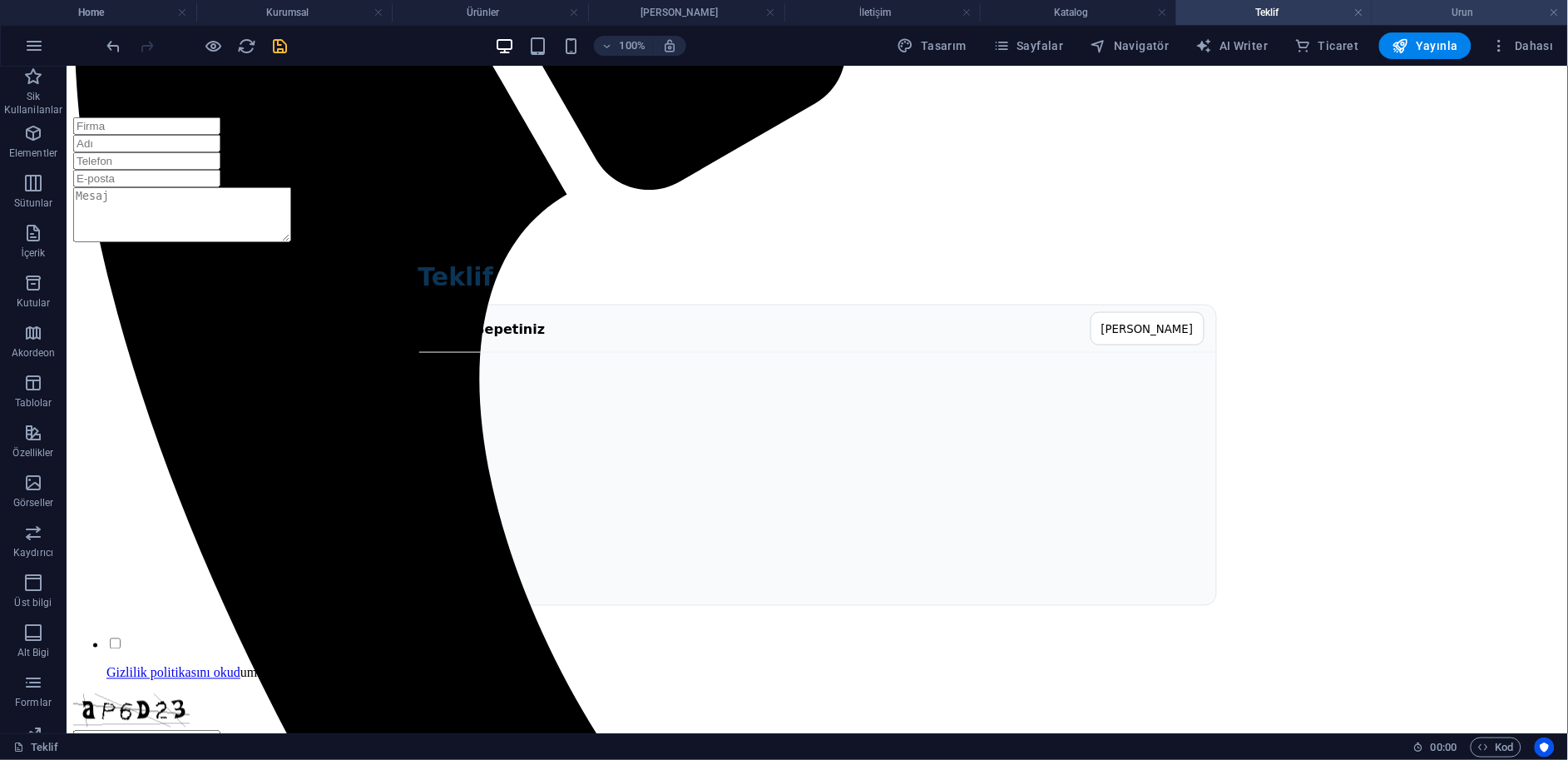
click at [1421, 10] on h4 "Urun" at bounding box center [1471, 12] width 197 height 18
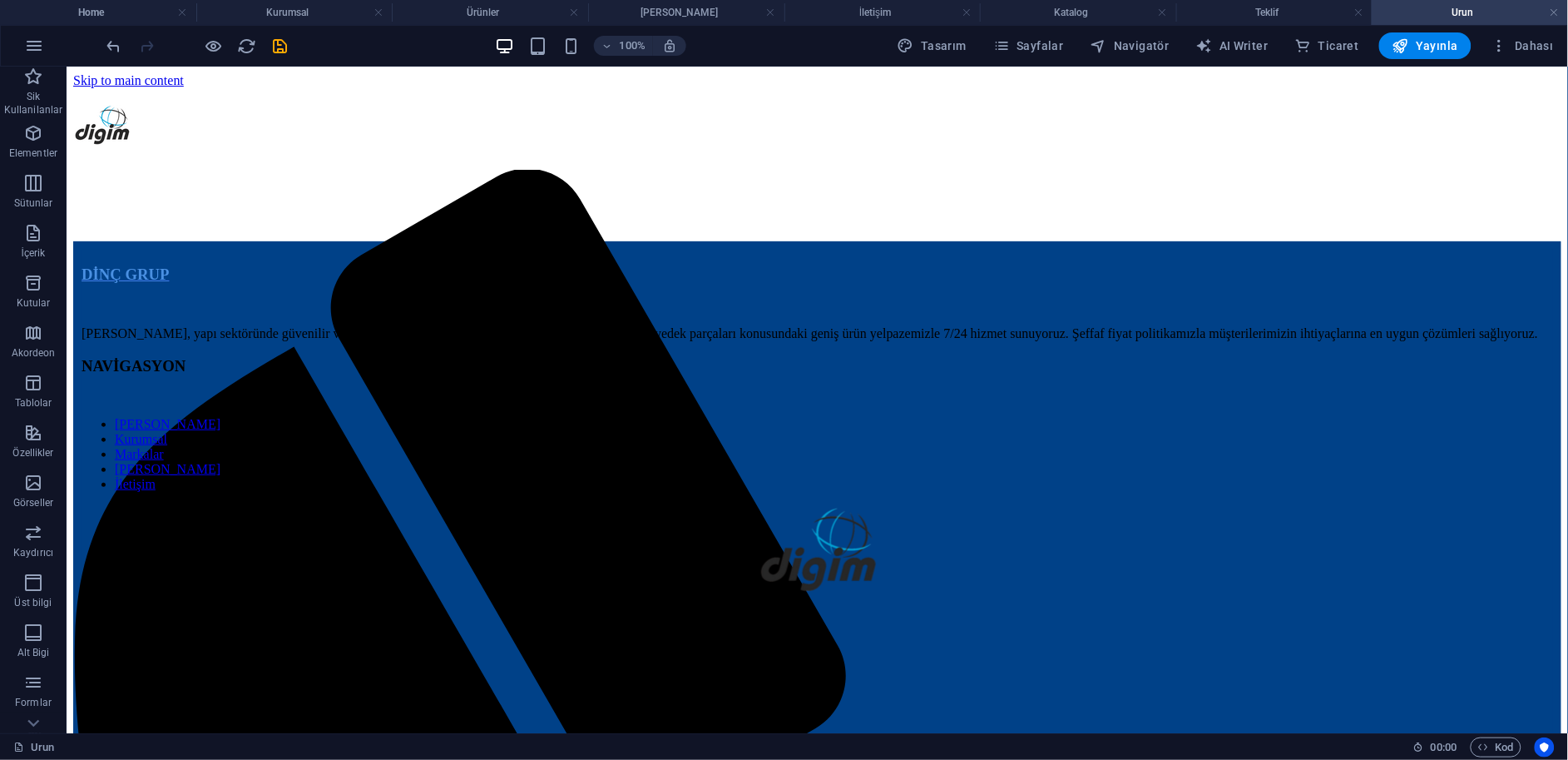
scroll to position [3, 0]
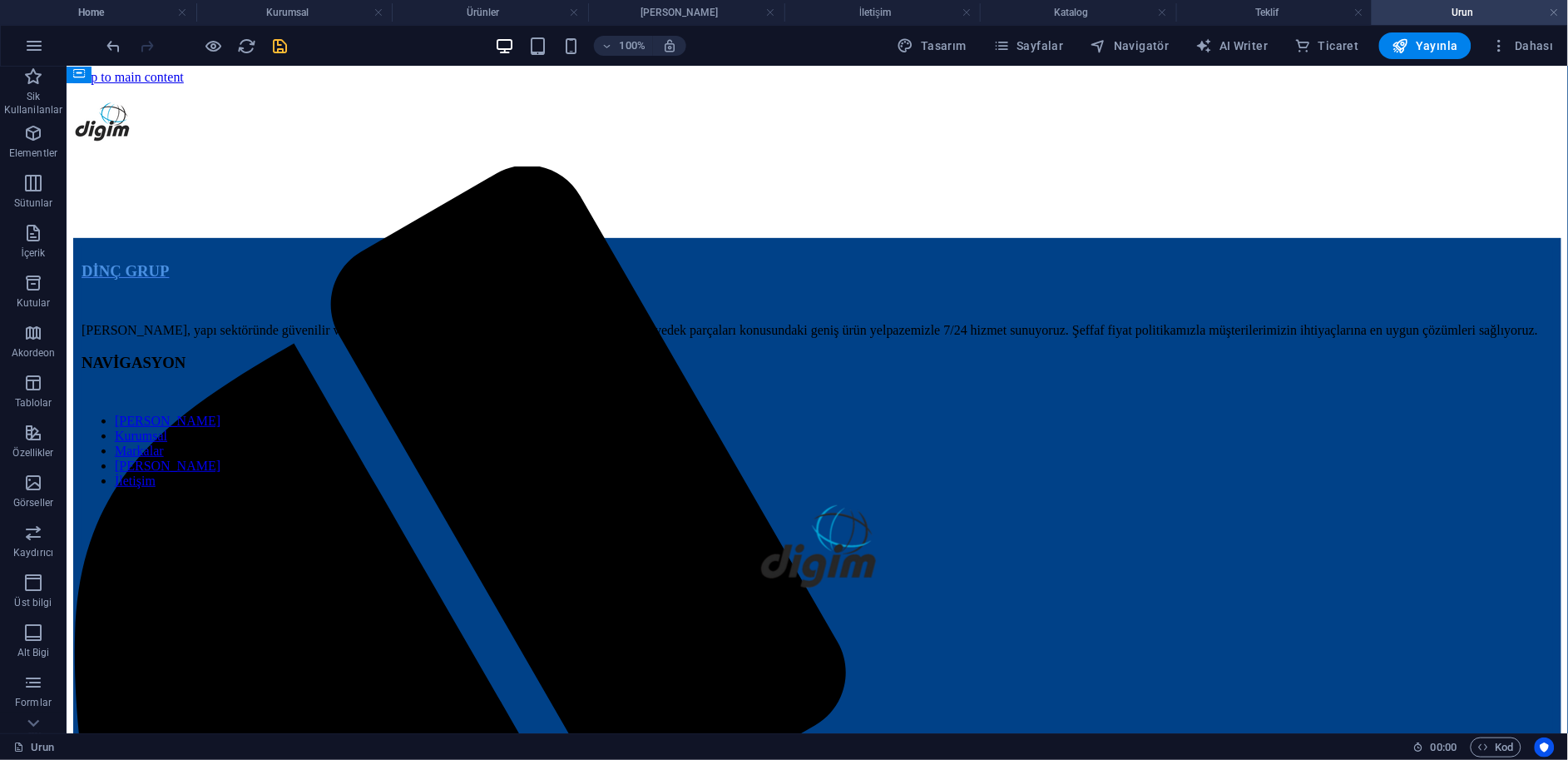
click at [286, 47] on icon "save" at bounding box center [280, 46] width 19 height 19
click at [329, 9] on h4 "Kurumsal" at bounding box center [295, 12] width 197 height 18
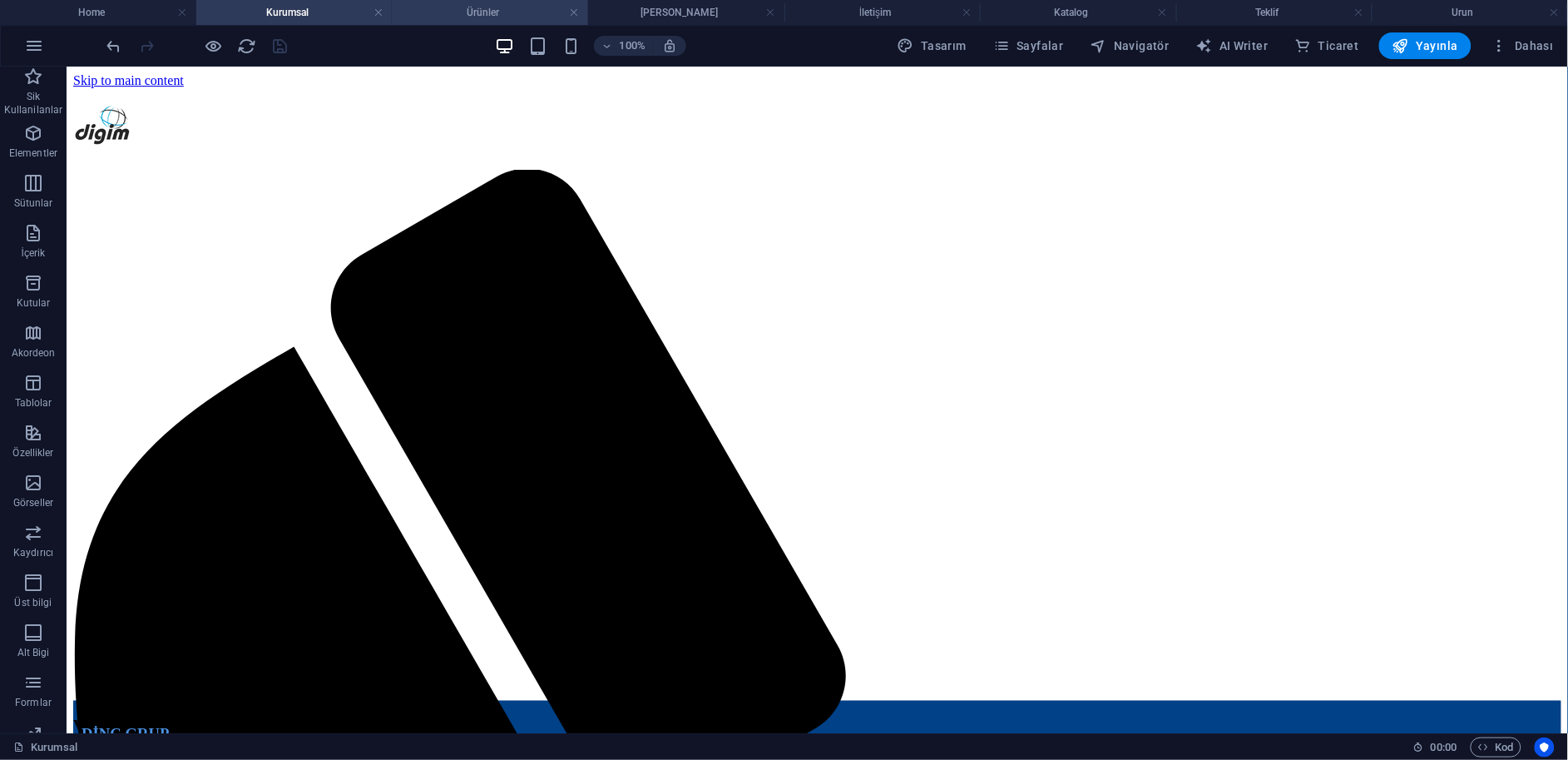
click at [454, 10] on h4 "Ürünler" at bounding box center [490, 12] width 197 height 18
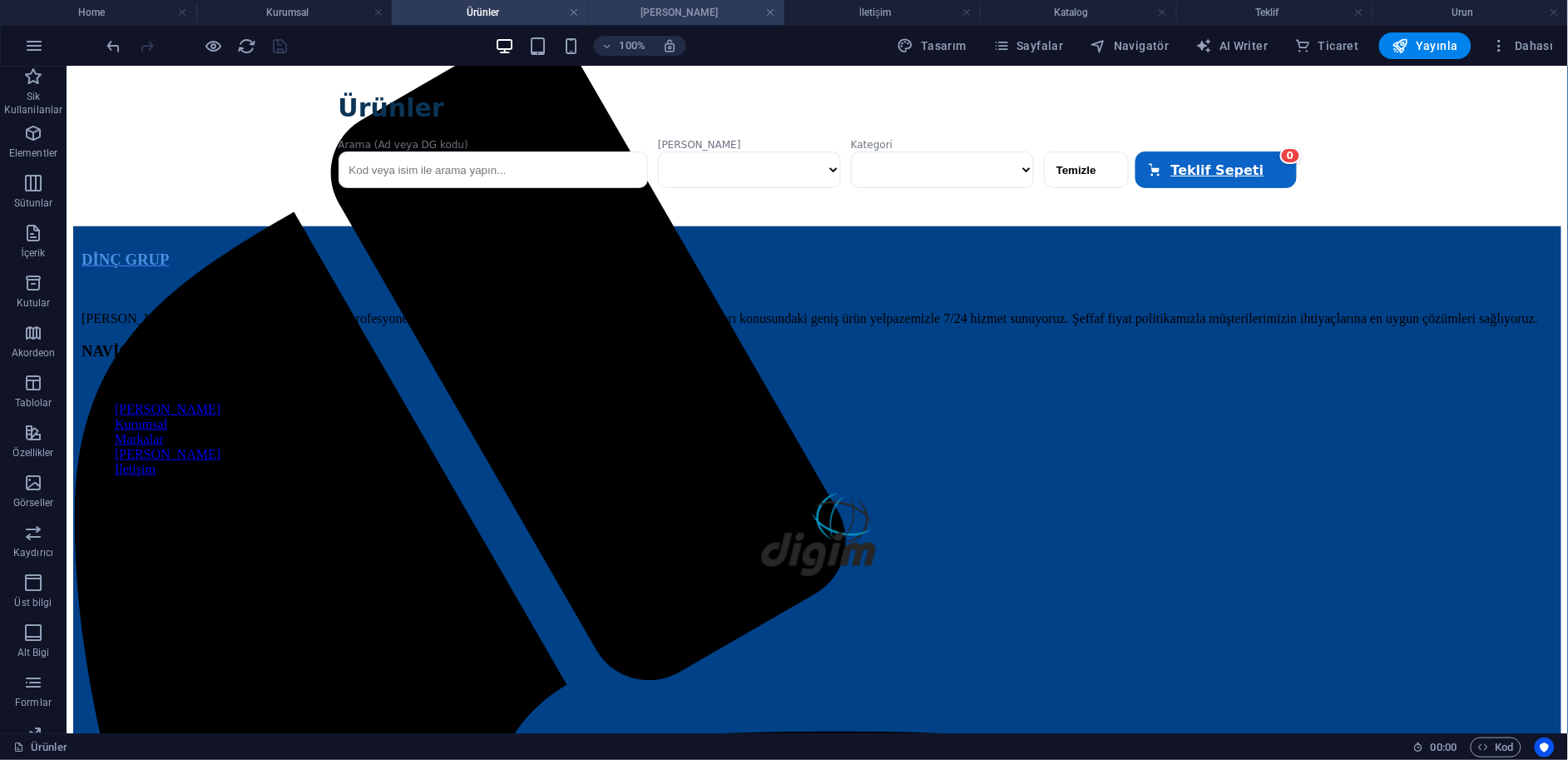
click at [660, 4] on h4 "[PERSON_NAME]" at bounding box center [687, 12] width 197 height 18
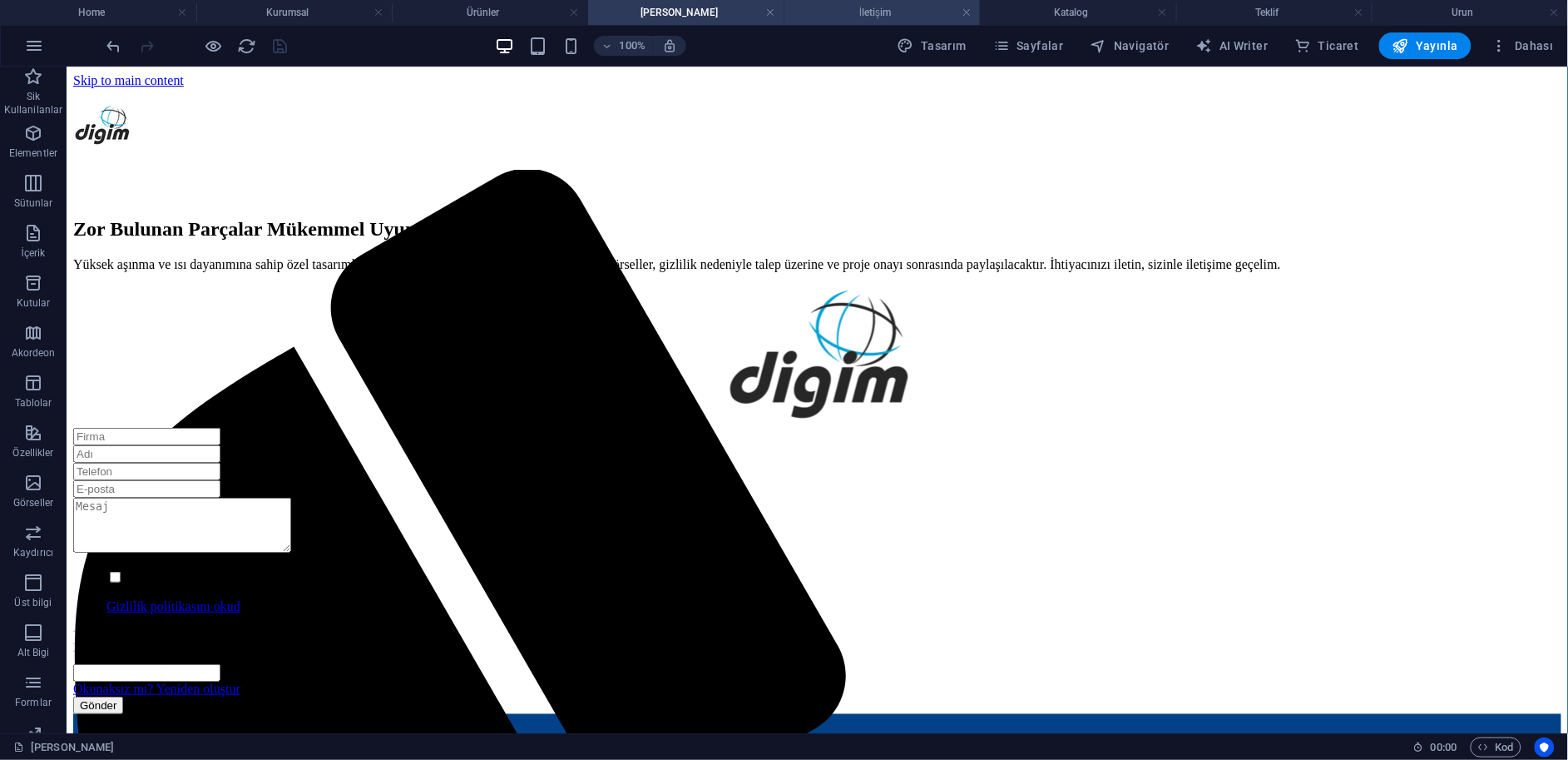
click at [923, 11] on h4 "İletişim" at bounding box center [883, 12] width 197 height 18
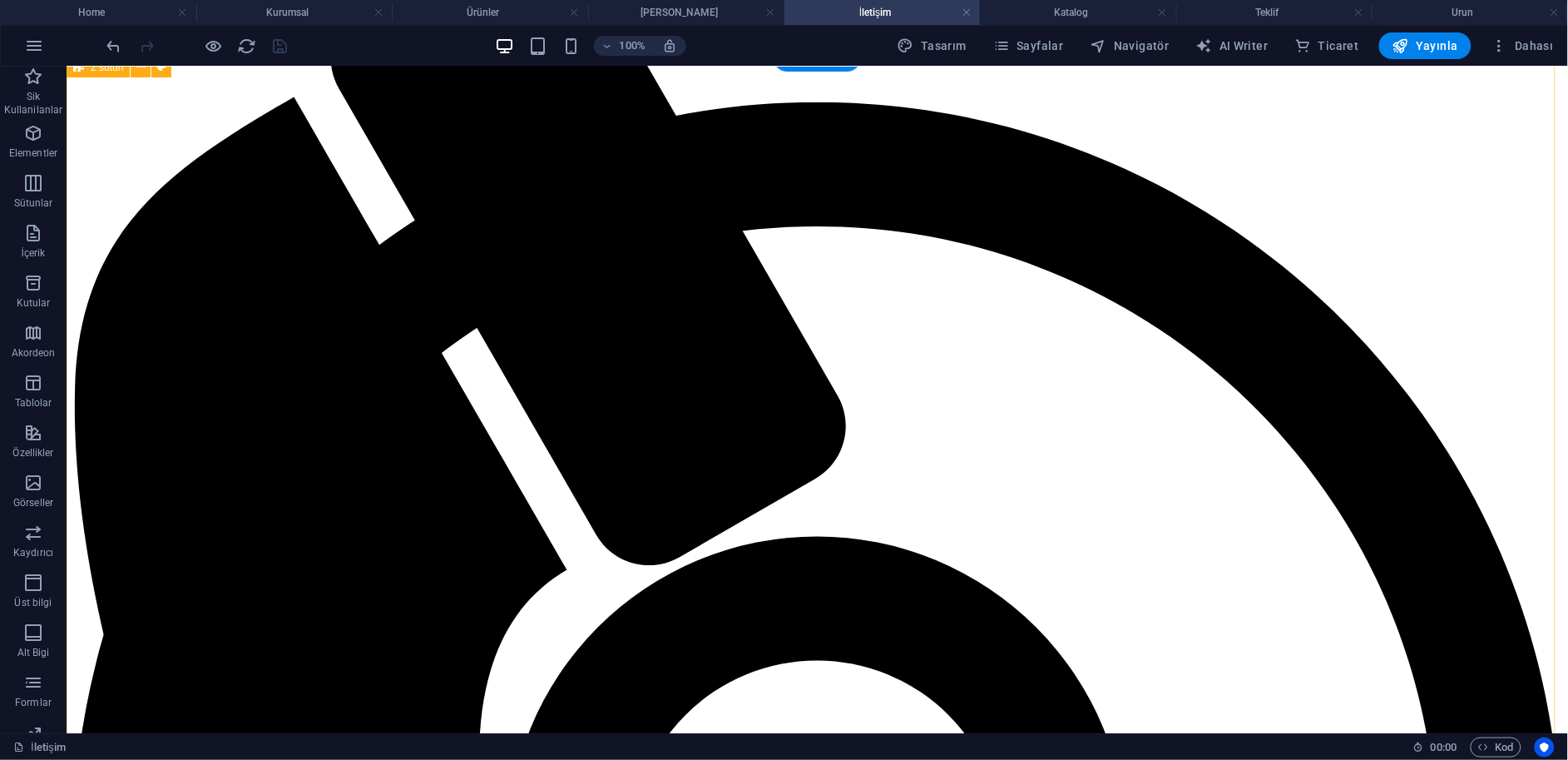
scroll to position [277, 0]
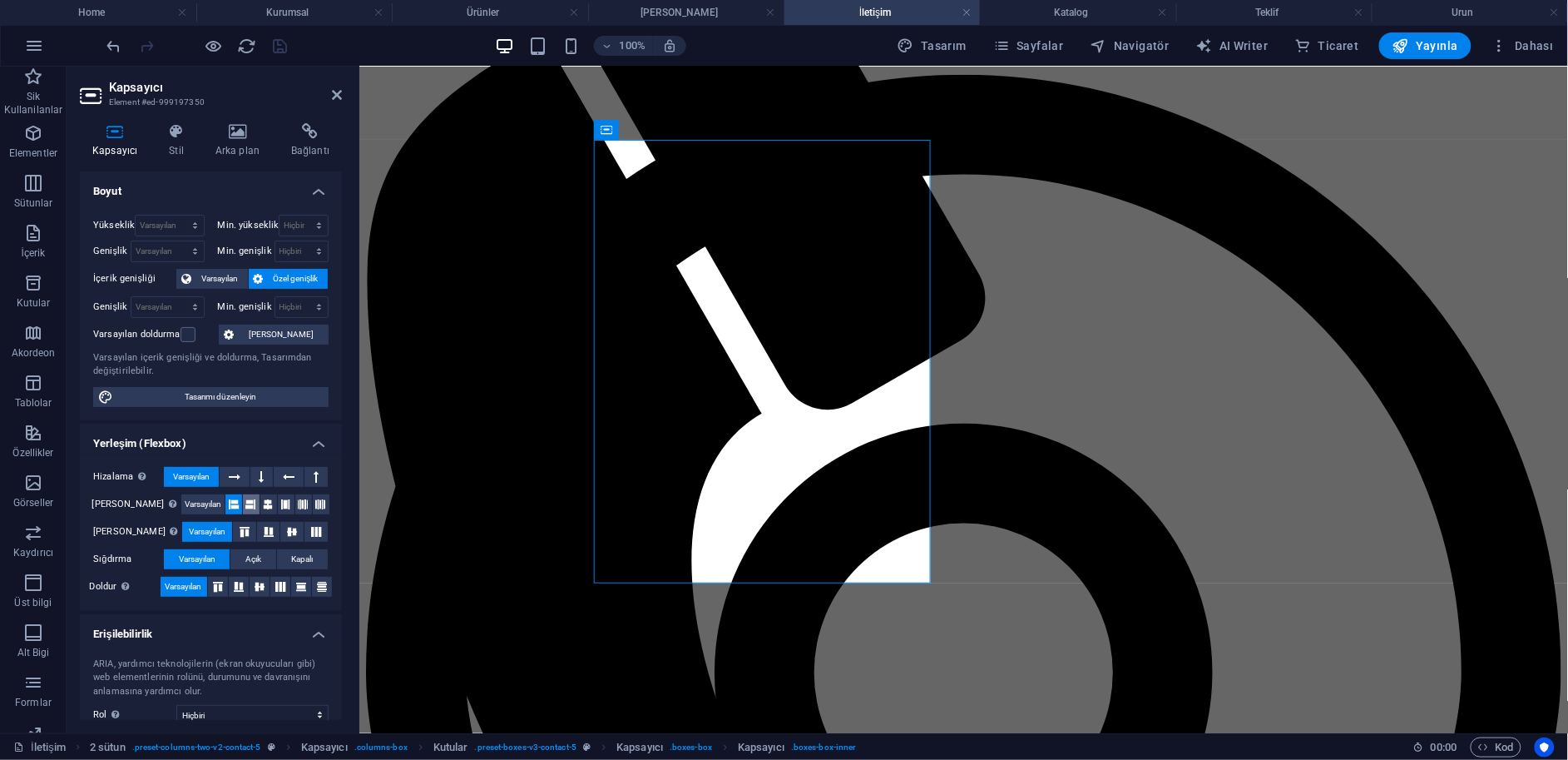
click at [247, 495] on icon at bounding box center [252, 504] width 10 height 20
click at [229, 499] on icon at bounding box center [234, 504] width 10 height 20
click at [332, 88] on icon at bounding box center [337, 94] width 10 height 13
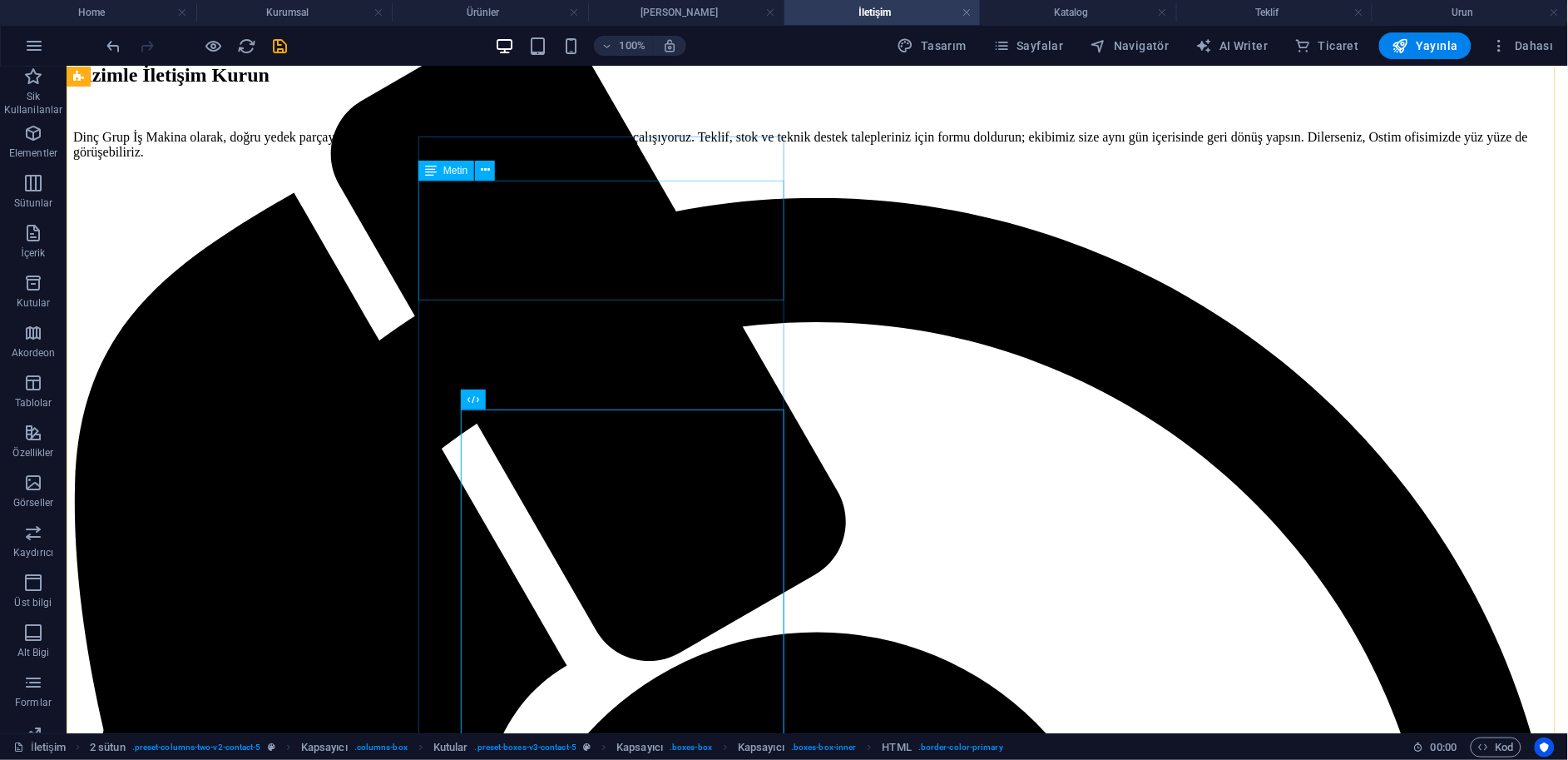
scroll to position [185, 0]
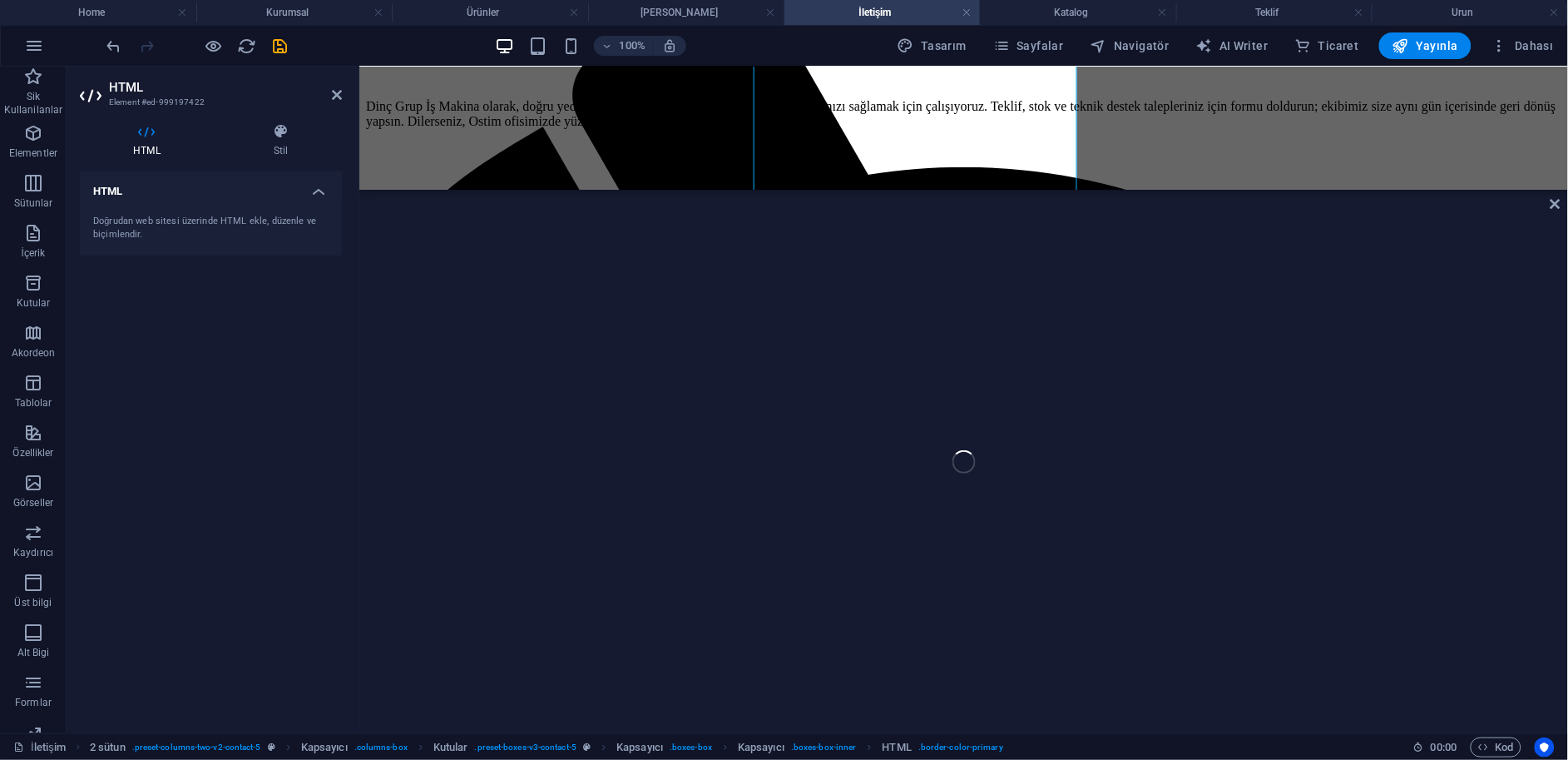
scroll to position [553, 0]
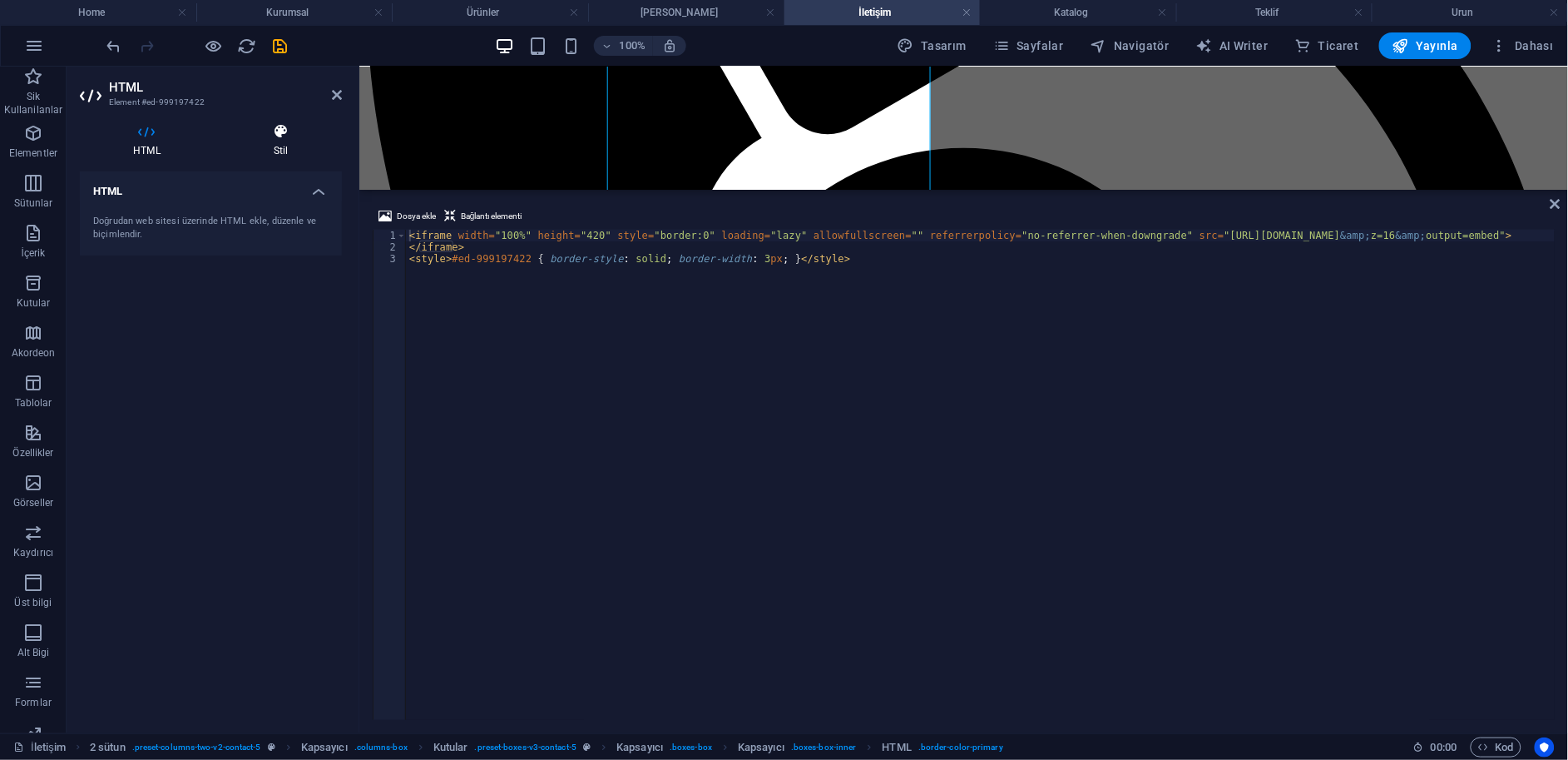
click at [296, 145] on h4 "Stil" at bounding box center [281, 141] width 122 height 35
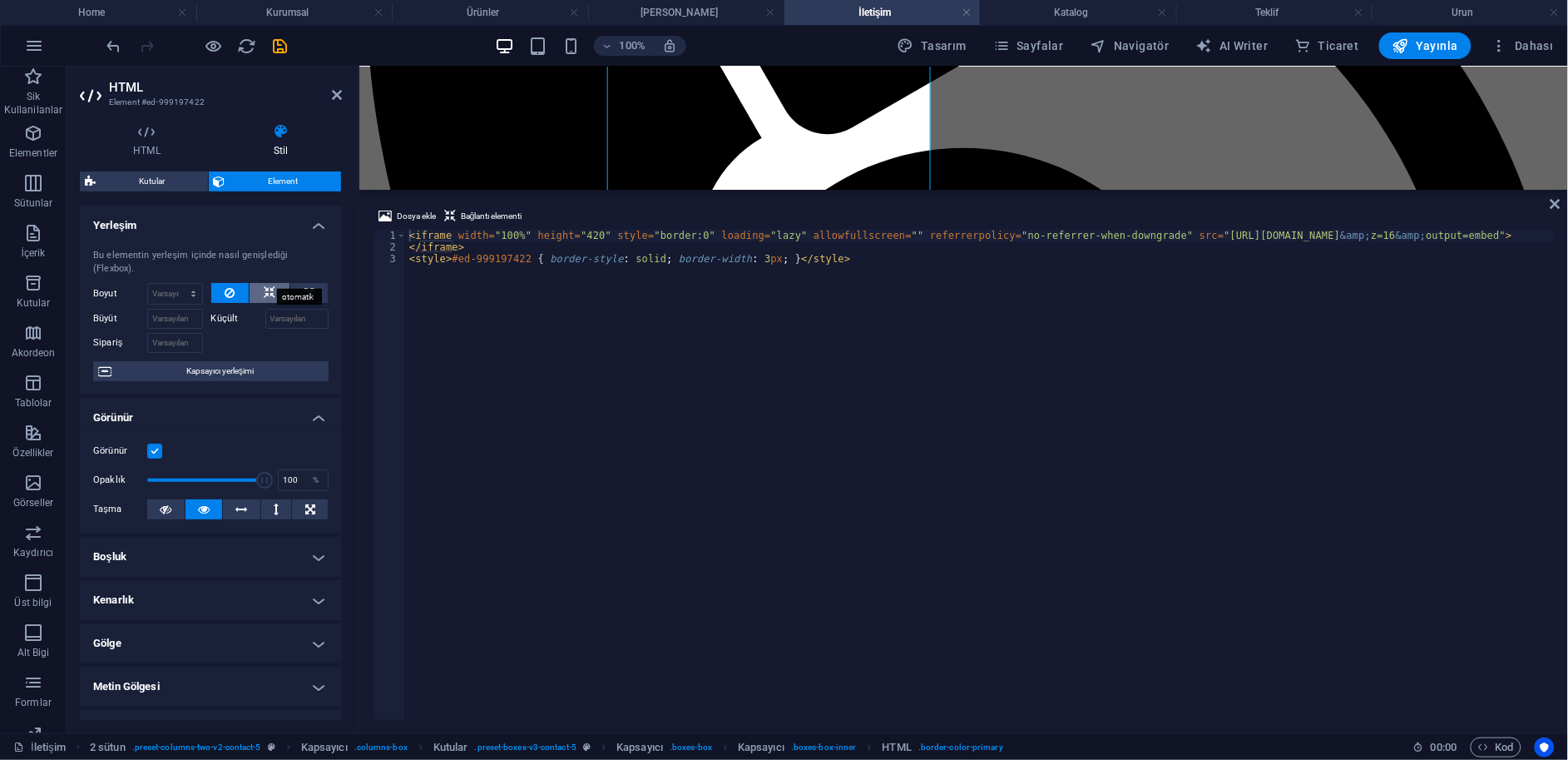
click at [272, 283] on icon at bounding box center [270, 292] width 12 height 20
click at [1554, 210] on icon at bounding box center [1556, 204] width 10 height 13
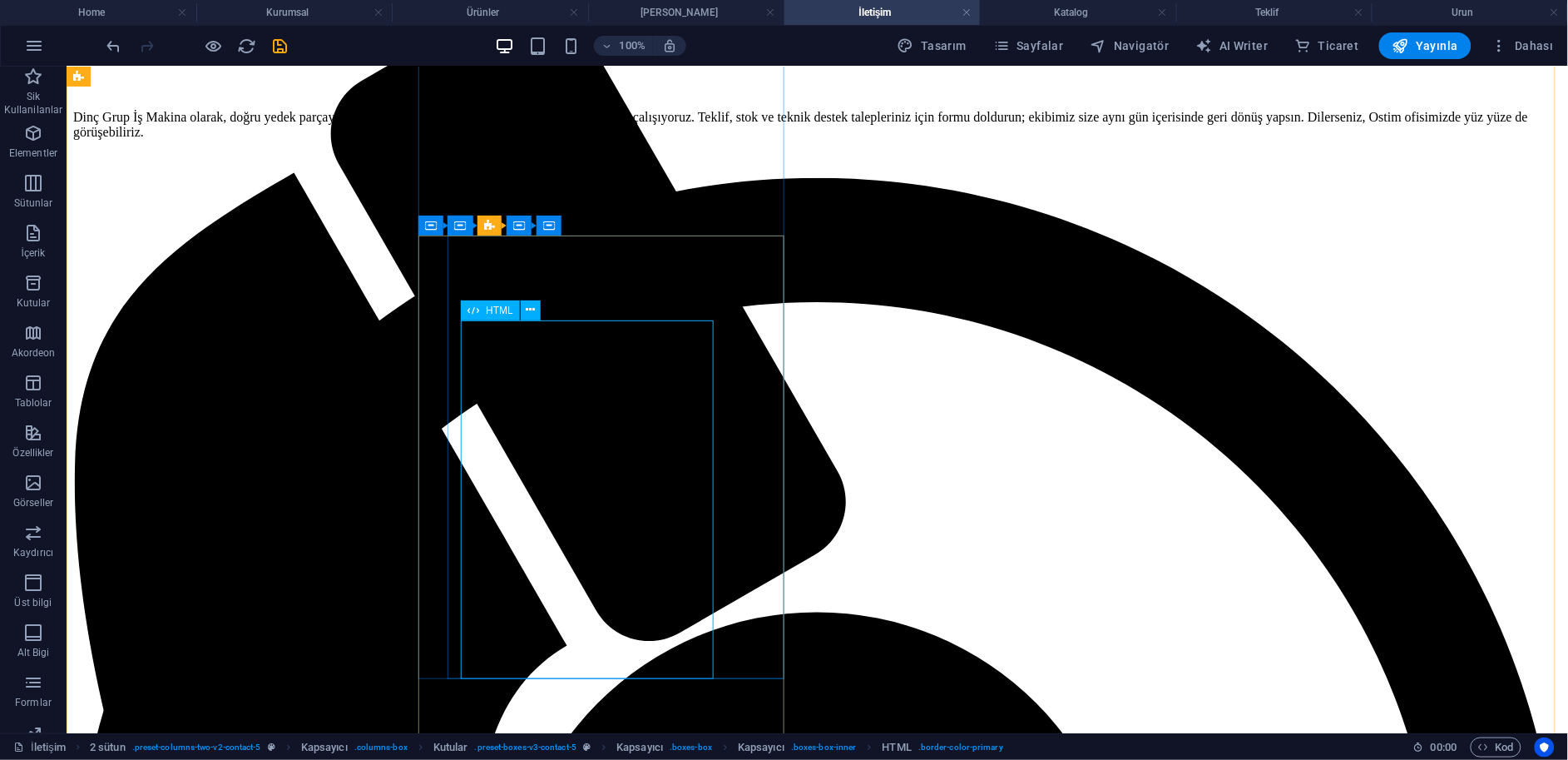
scroll to position [185, 0]
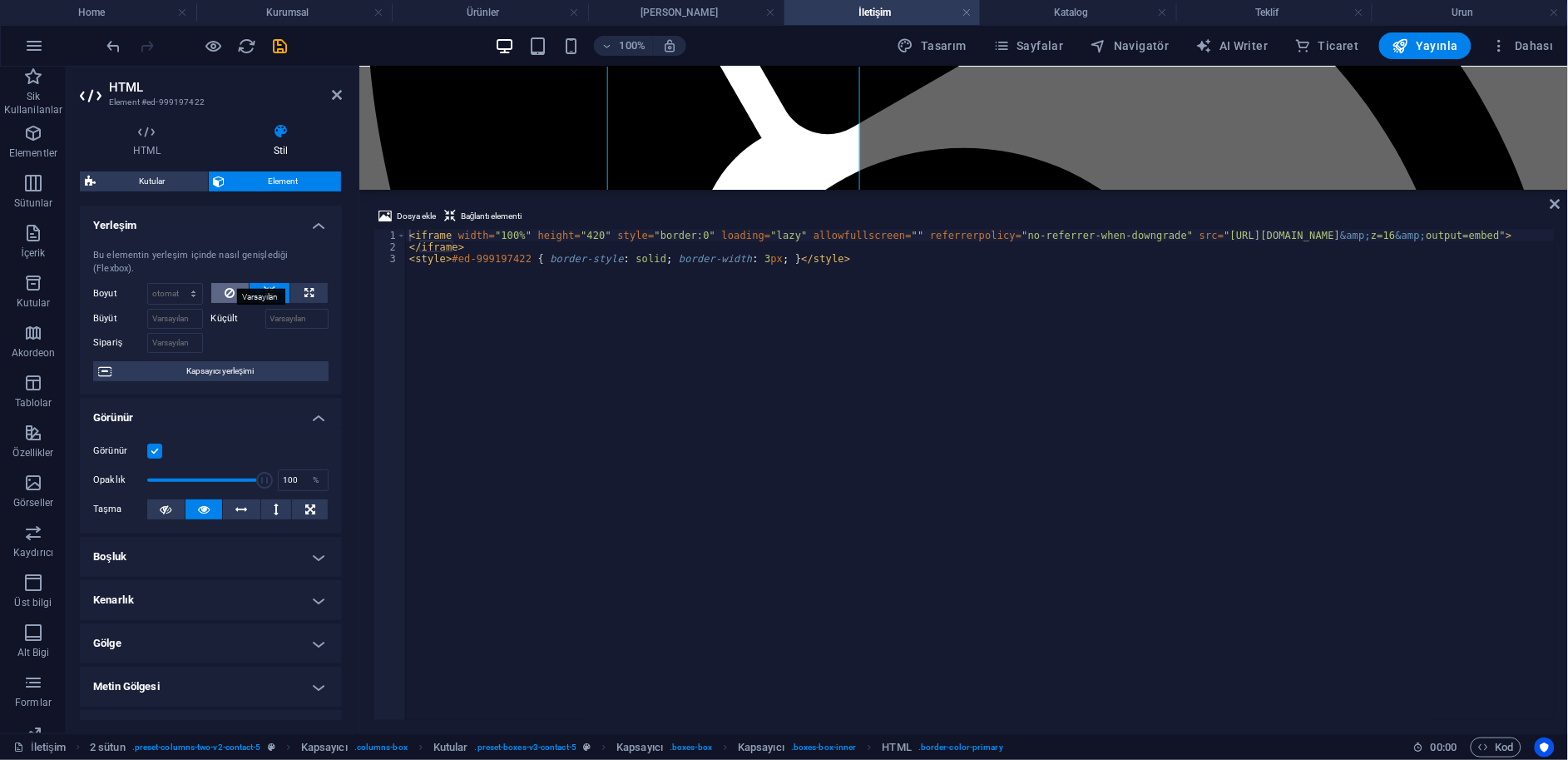
click at [216, 283] on button at bounding box center [230, 292] width 38 height 20
click at [159, 585] on h4 "Kenarlık" at bounding box center [211, 600] width 262 height 40
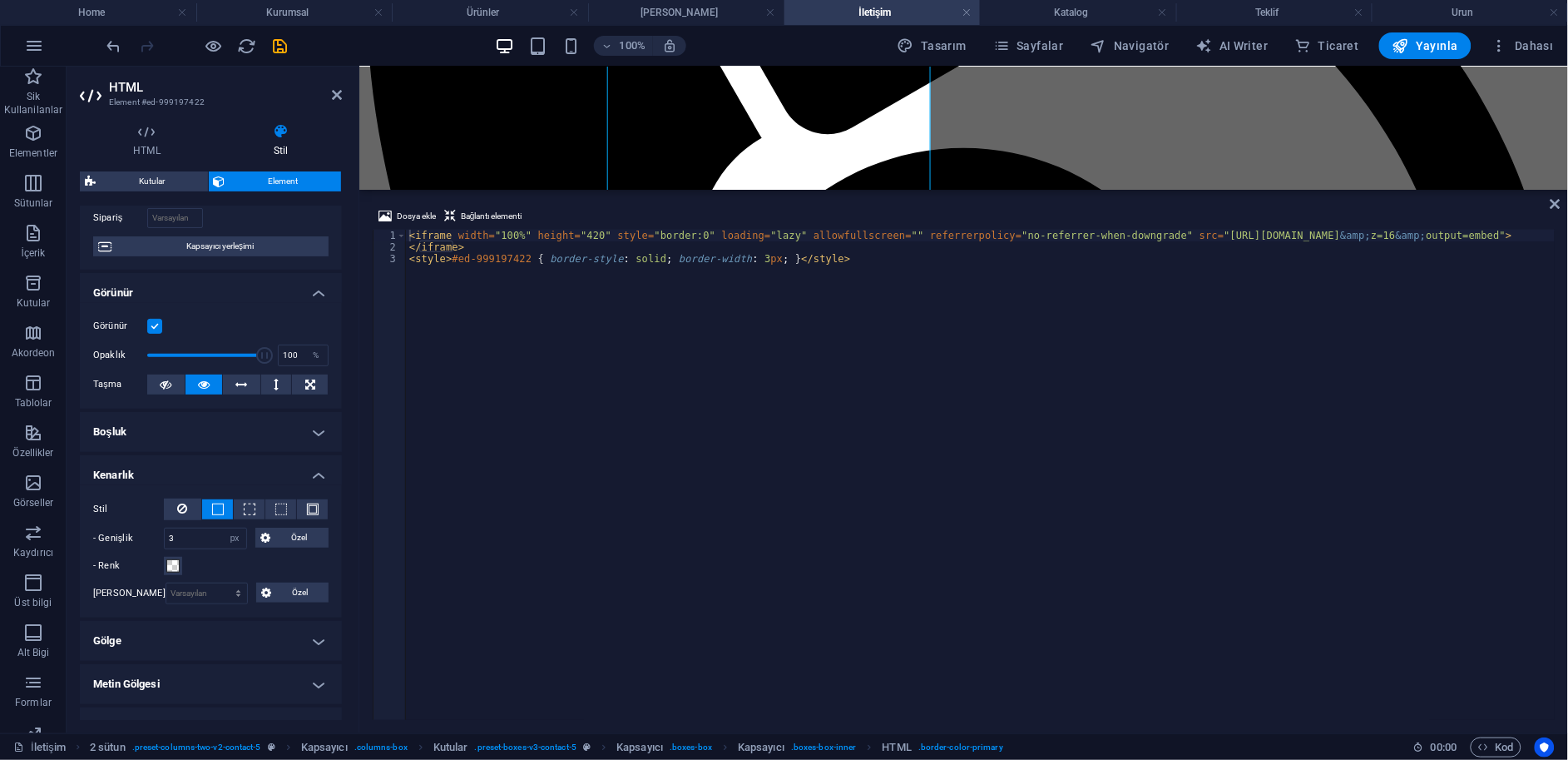
scroll to position [185, 0]
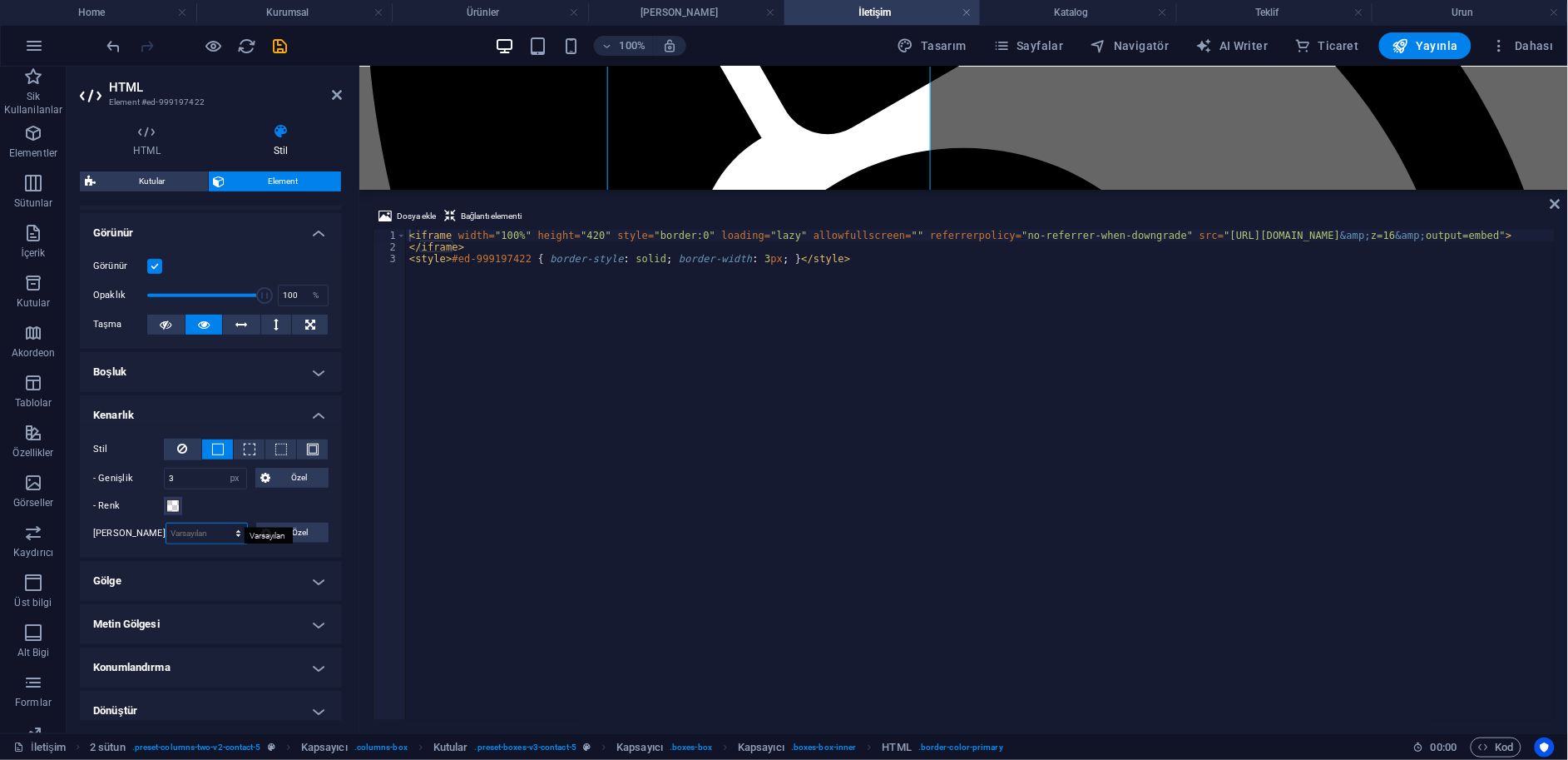
click at [205, 524] on select "Varsayılan px rem % vh vw Özel" at bounding box center [207, 533] width 81 height 20
select select "px"
click at [222, 524] on select "Varsayılan px rem % vh vw Özel" at bounding box center [207, 533] width 81 height 20
type input "5"
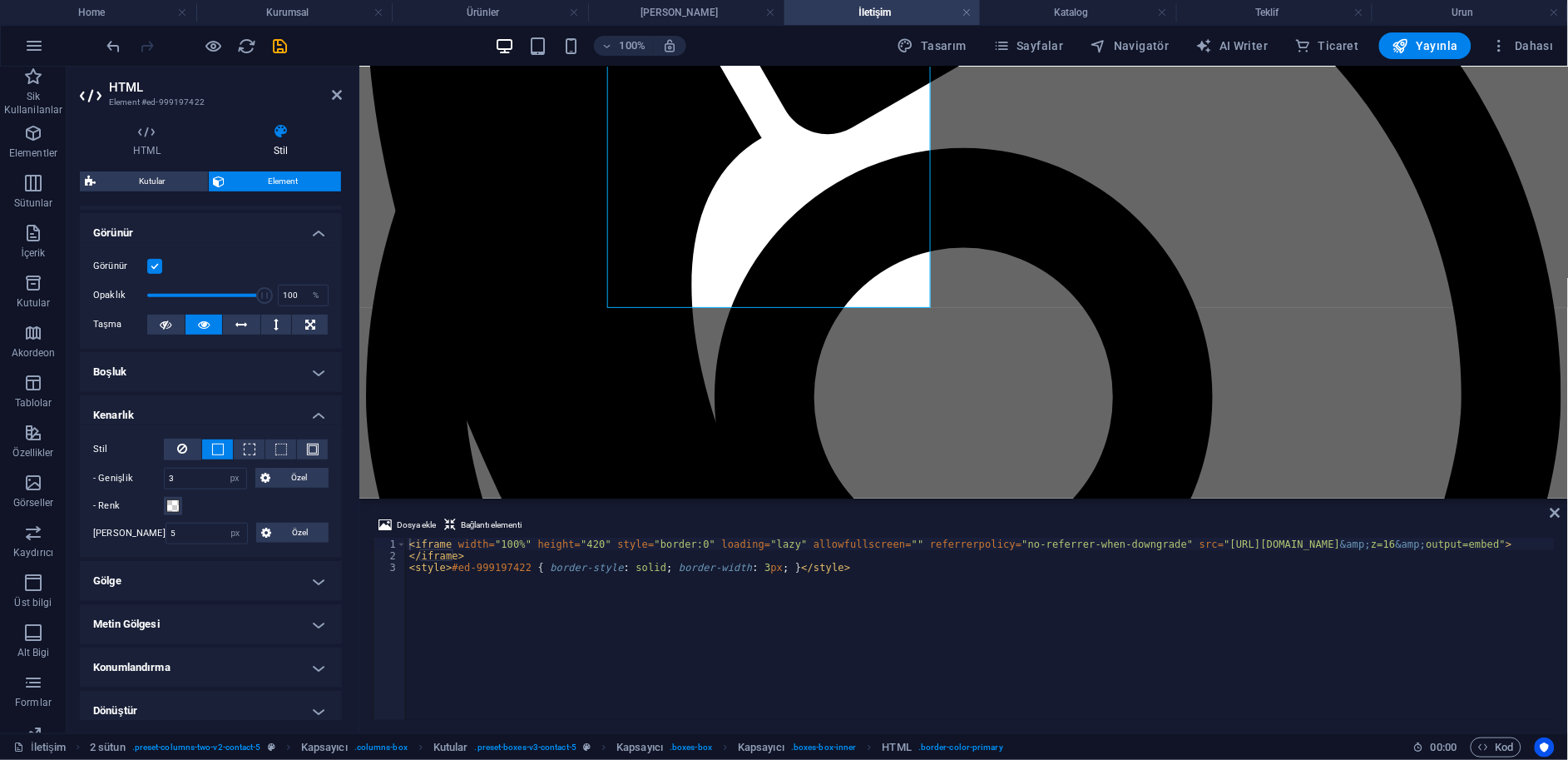
drag, startPoint x: 529, startPoint y: 191, endPoint x: 511, endPoint y: 496, distance: 305.5
click at [511, 496] on div "Mevcut içeriği değiştirmek için buraya sürükleyin. Yeni bir element oluşturmak …" at bounding box center [964, 399] width 1209 height 667
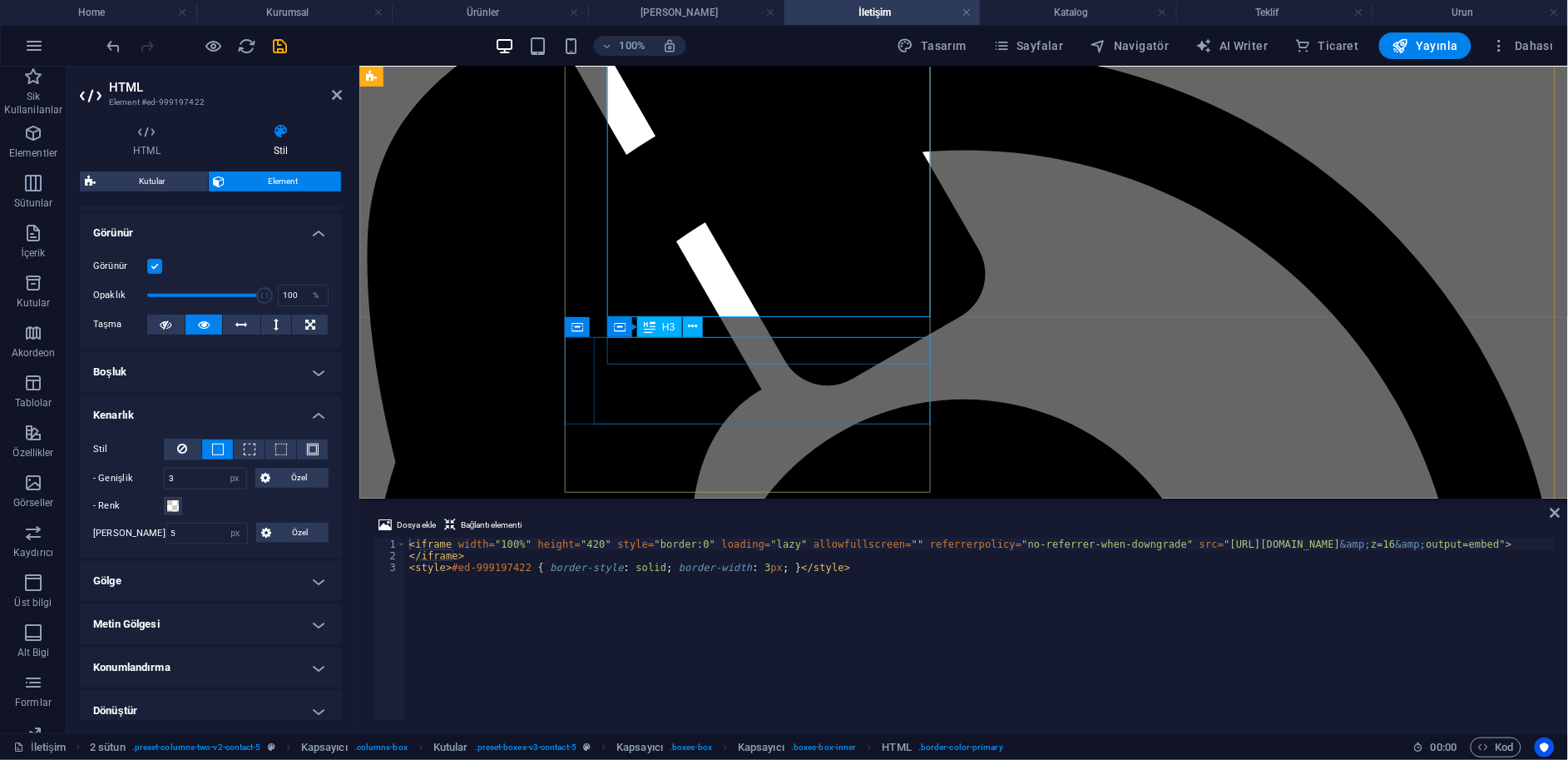
scroll to position [275, 0]
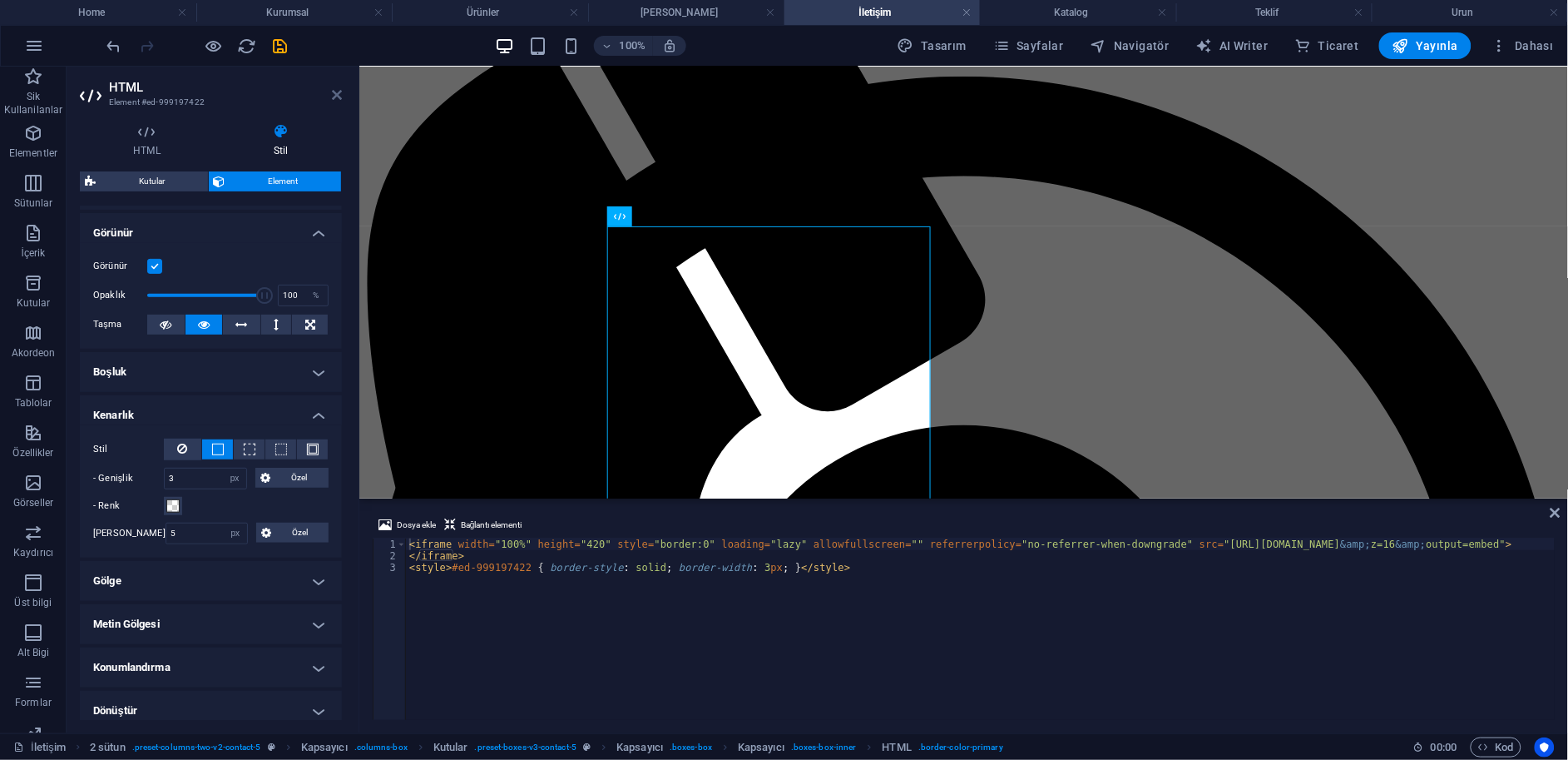
click at [332, 94] on icon at bounding box center [337, 94] width 10 height 13
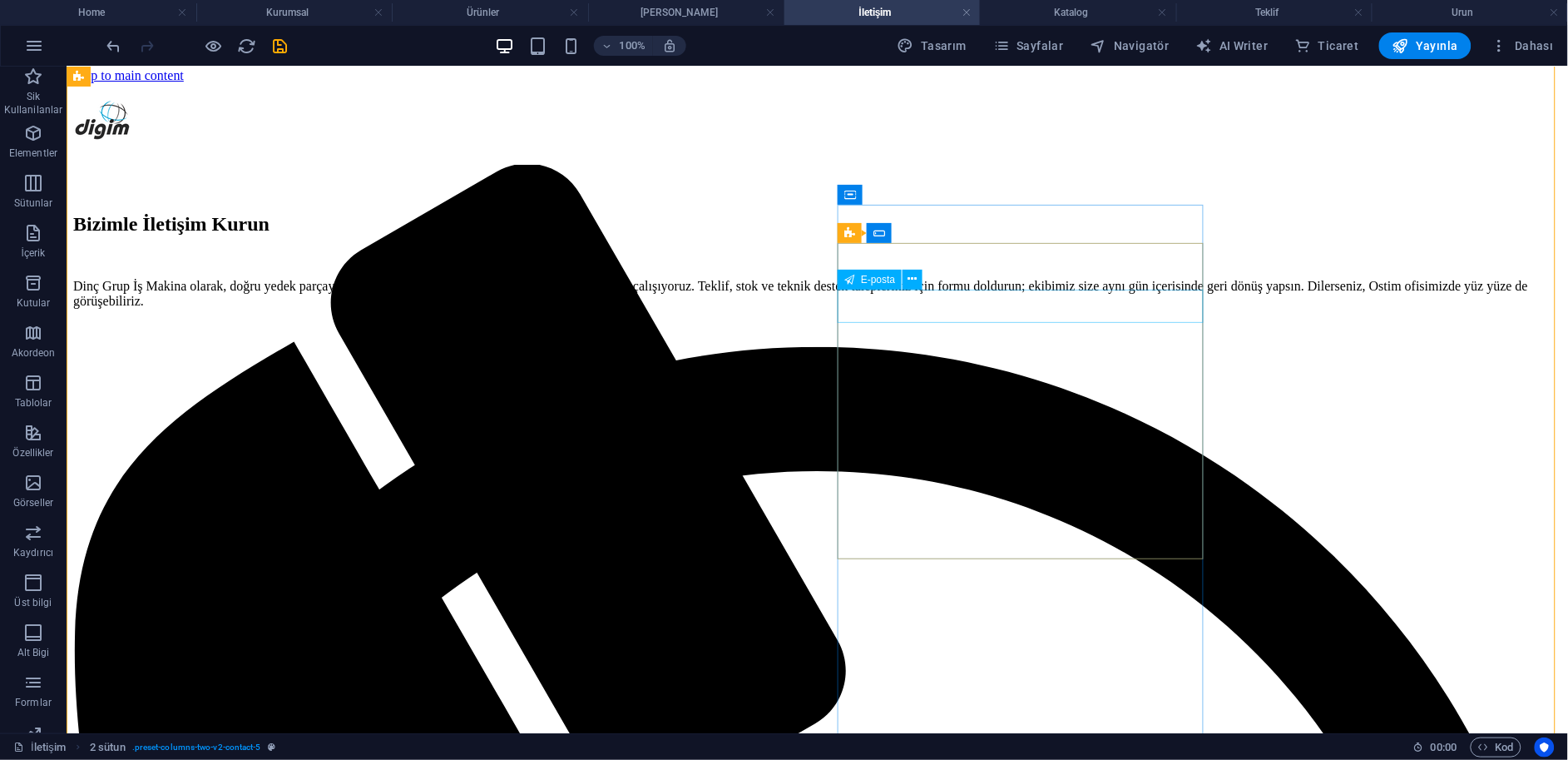
scroll to position [0, 0]
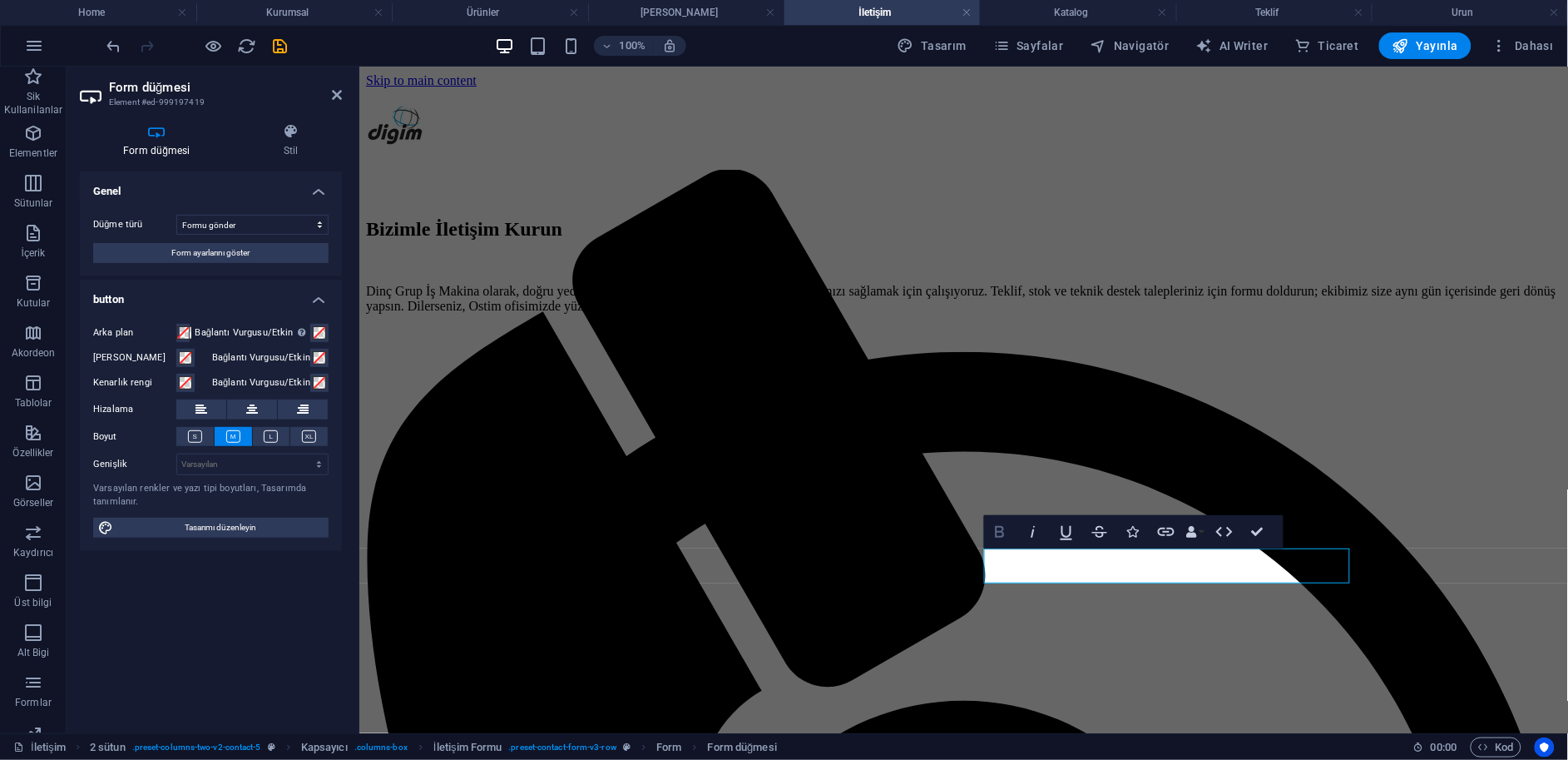
type button "Submit"
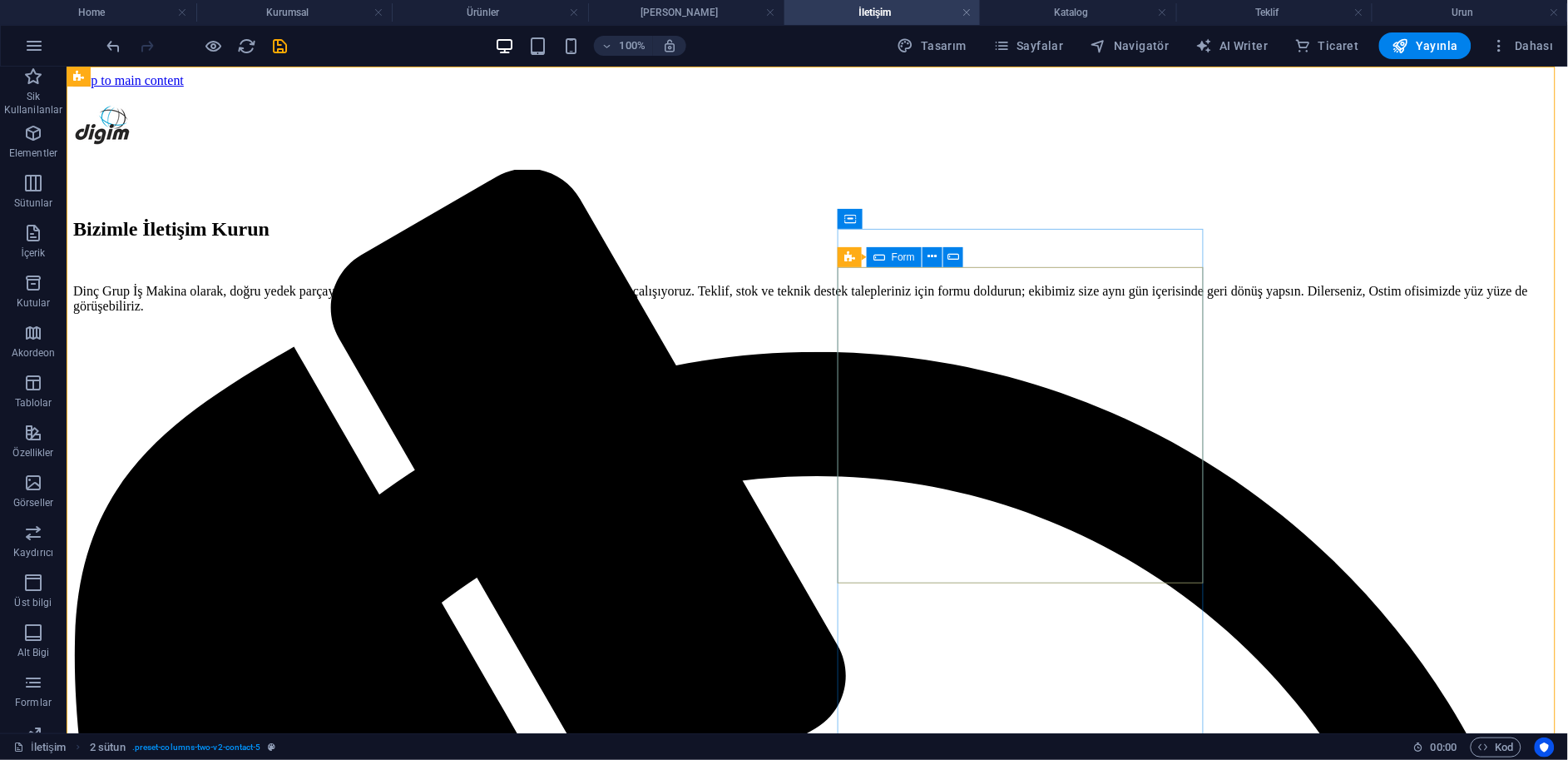
click at [881, 256] on icon at bounding box center [880, 257] width 12 height 20
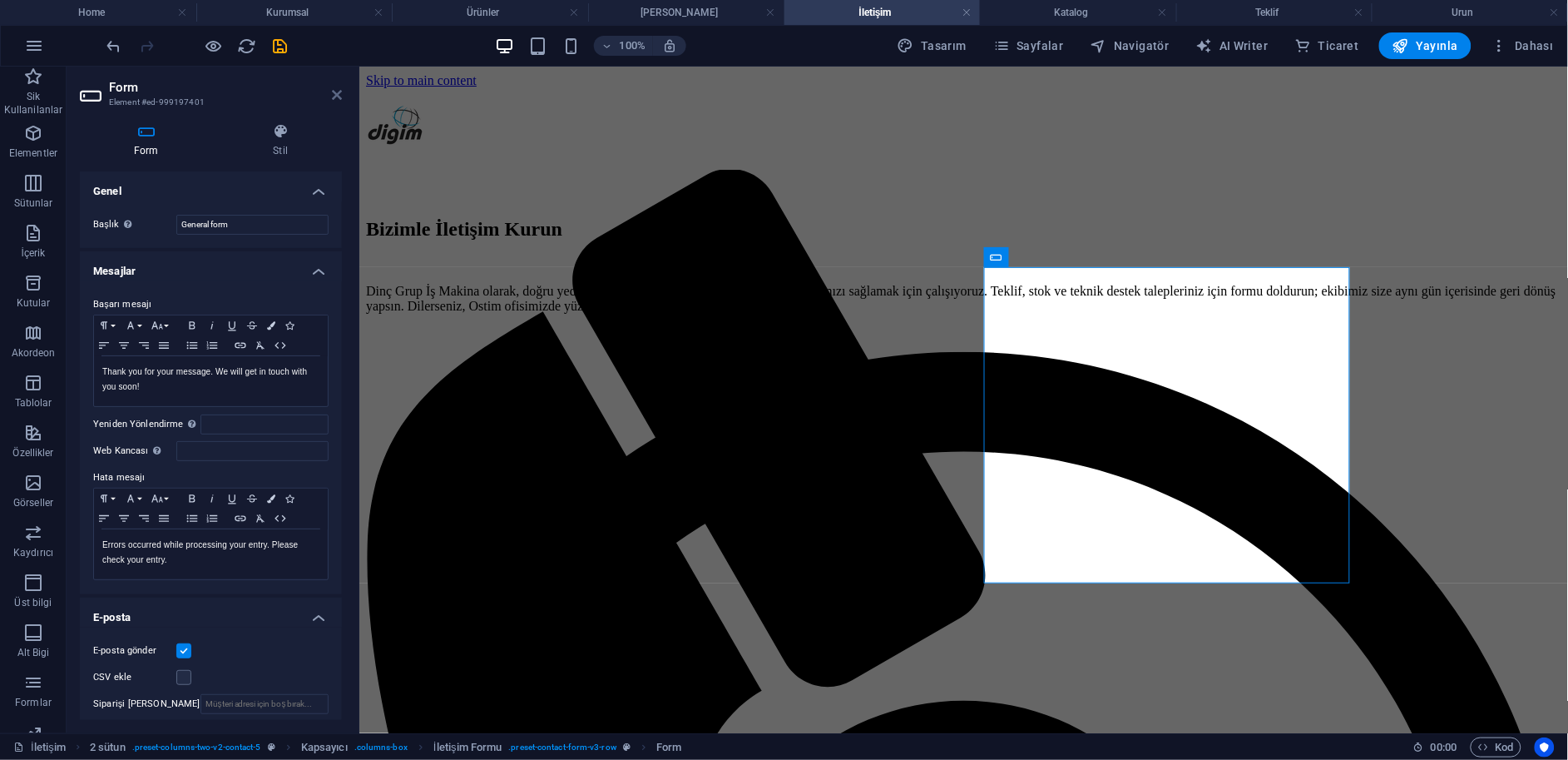
click at [336, 88] on icon at bounding box center [337, 94] width 10 height 13
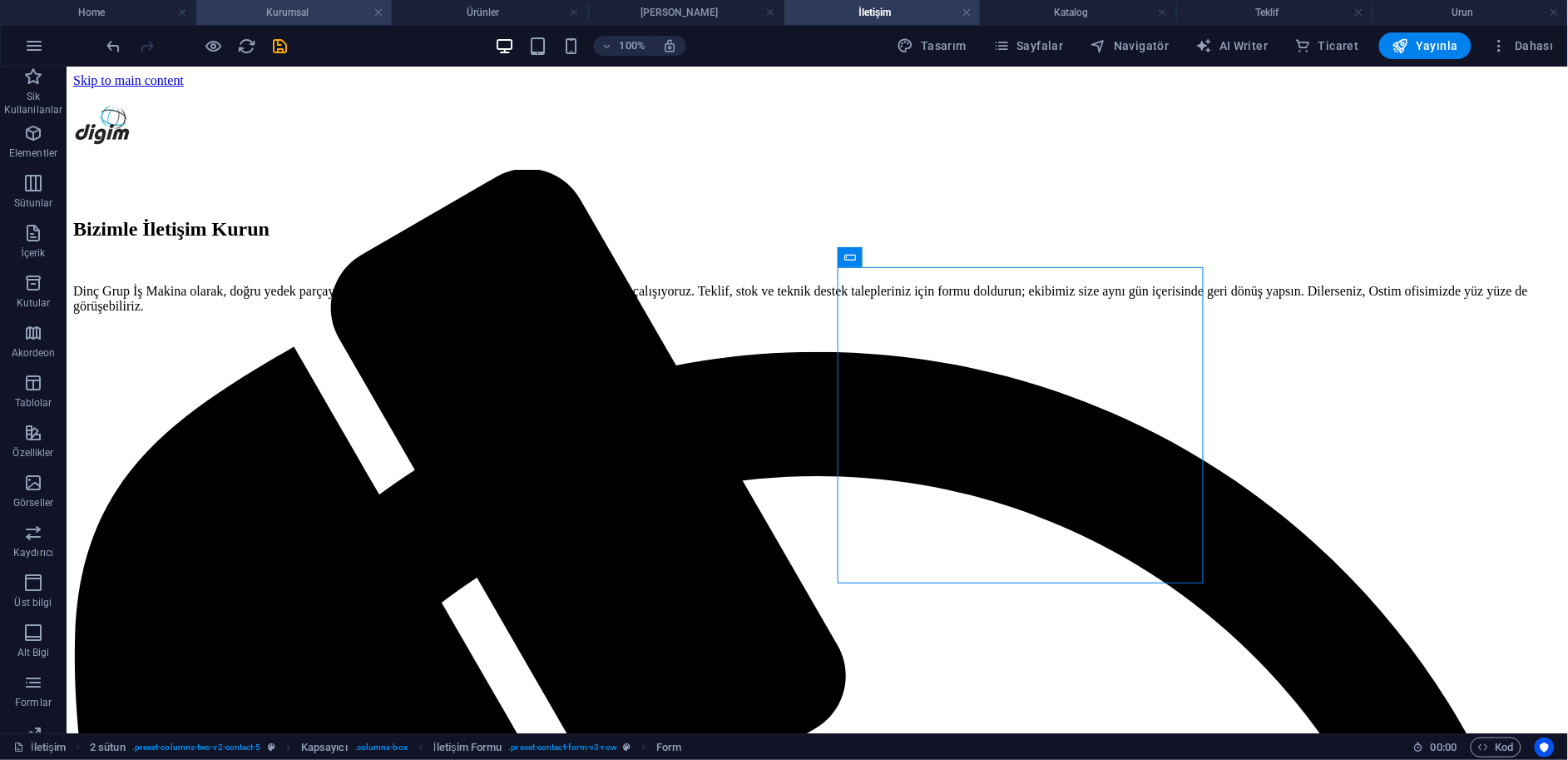
click at [294, 9] on h4 "Kurumsal" at bounding box center [295, 12] width 197 height 18
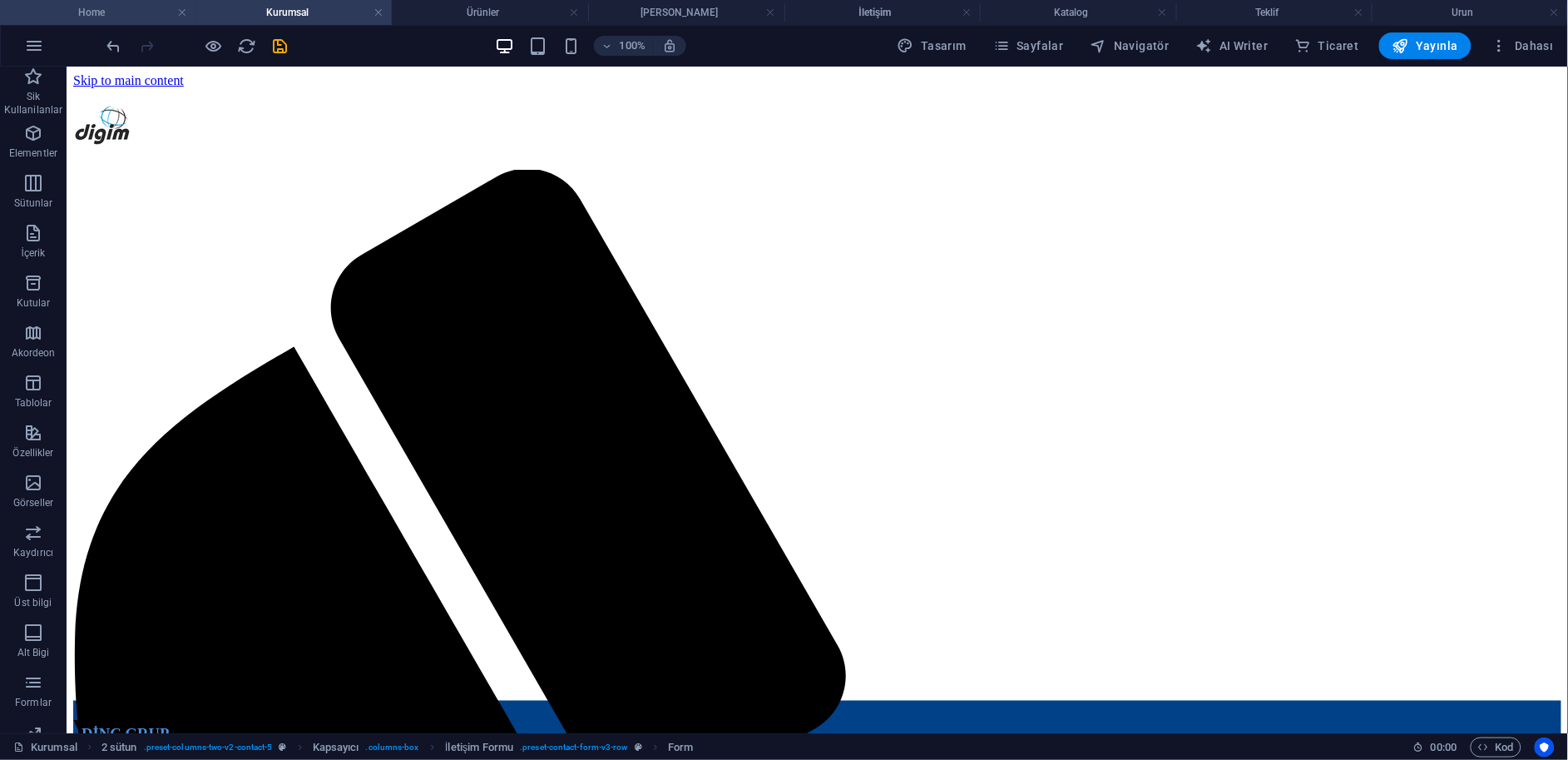
click at [129, 12] on h4 "Home" at bounding box center [98, 12] width 197 height 18
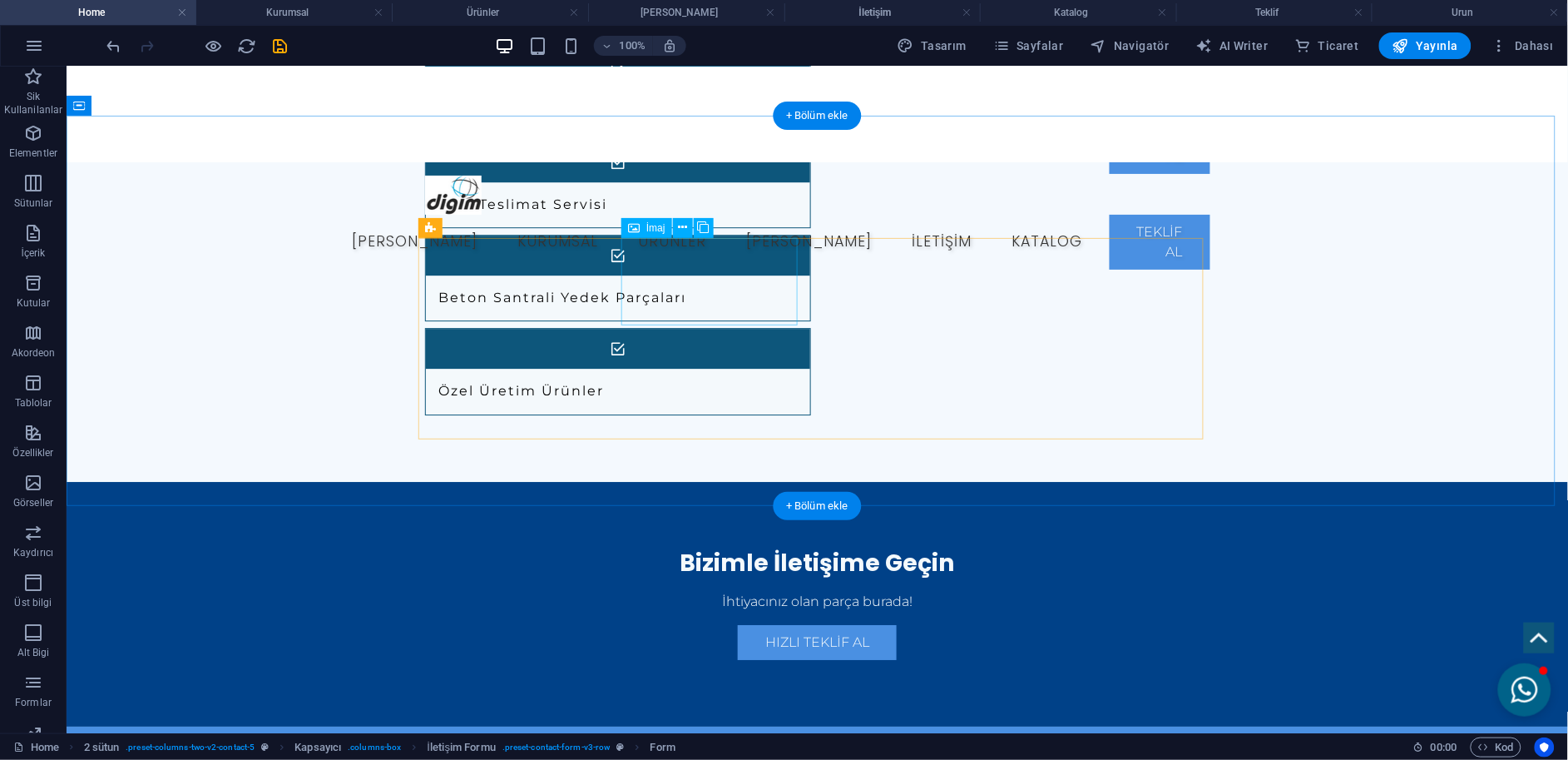
scroll to position [1632, 0]
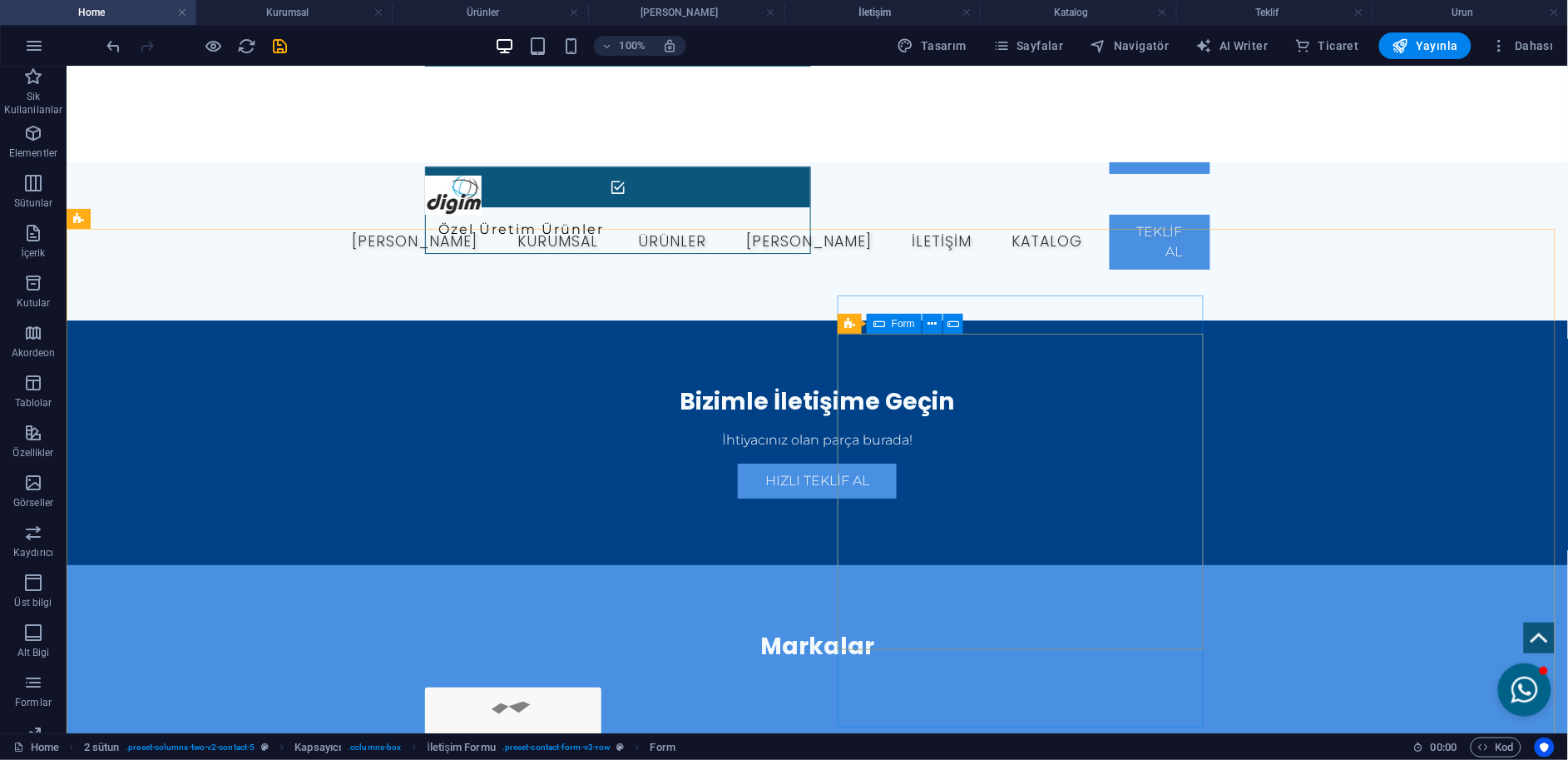
click at [881, 324] on icon at bounding box center [880, 323] width 12 height 20
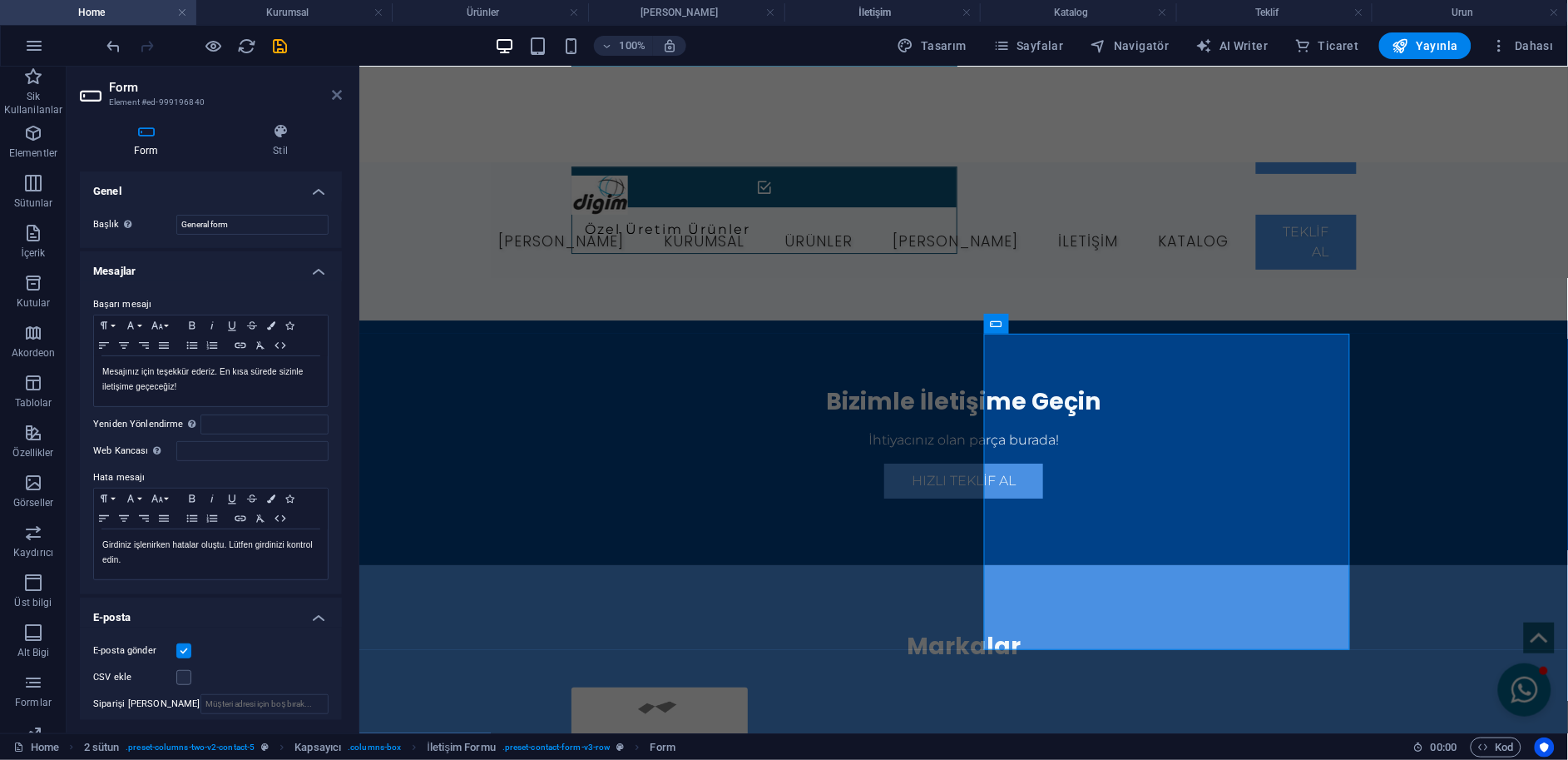
click at [333, 88] on icon at bounding box center [337, 94] width 10 height 13
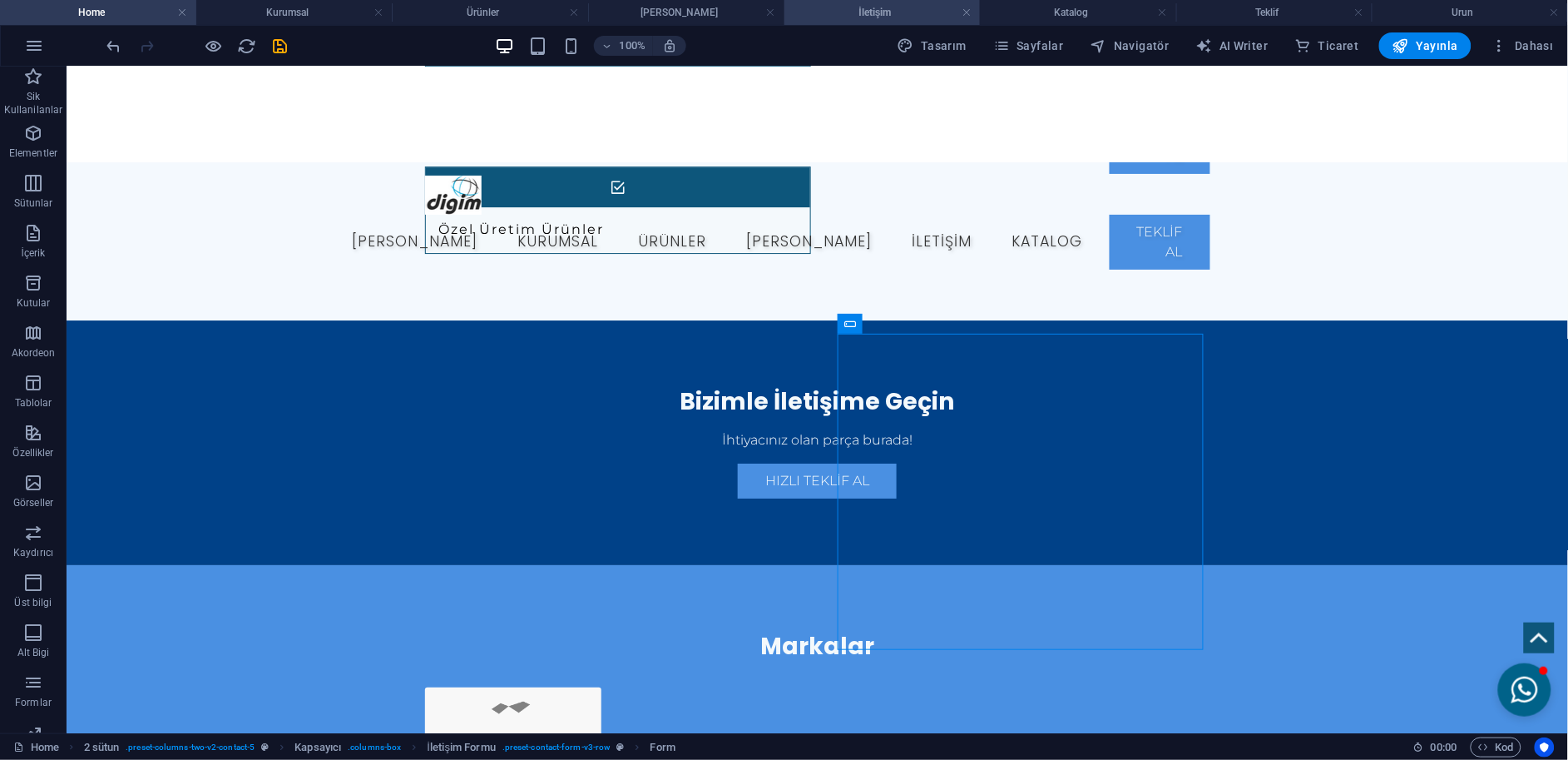
click at [894, 22] on li "İletişim" at bounding box center [883, 12] width 197 height 25
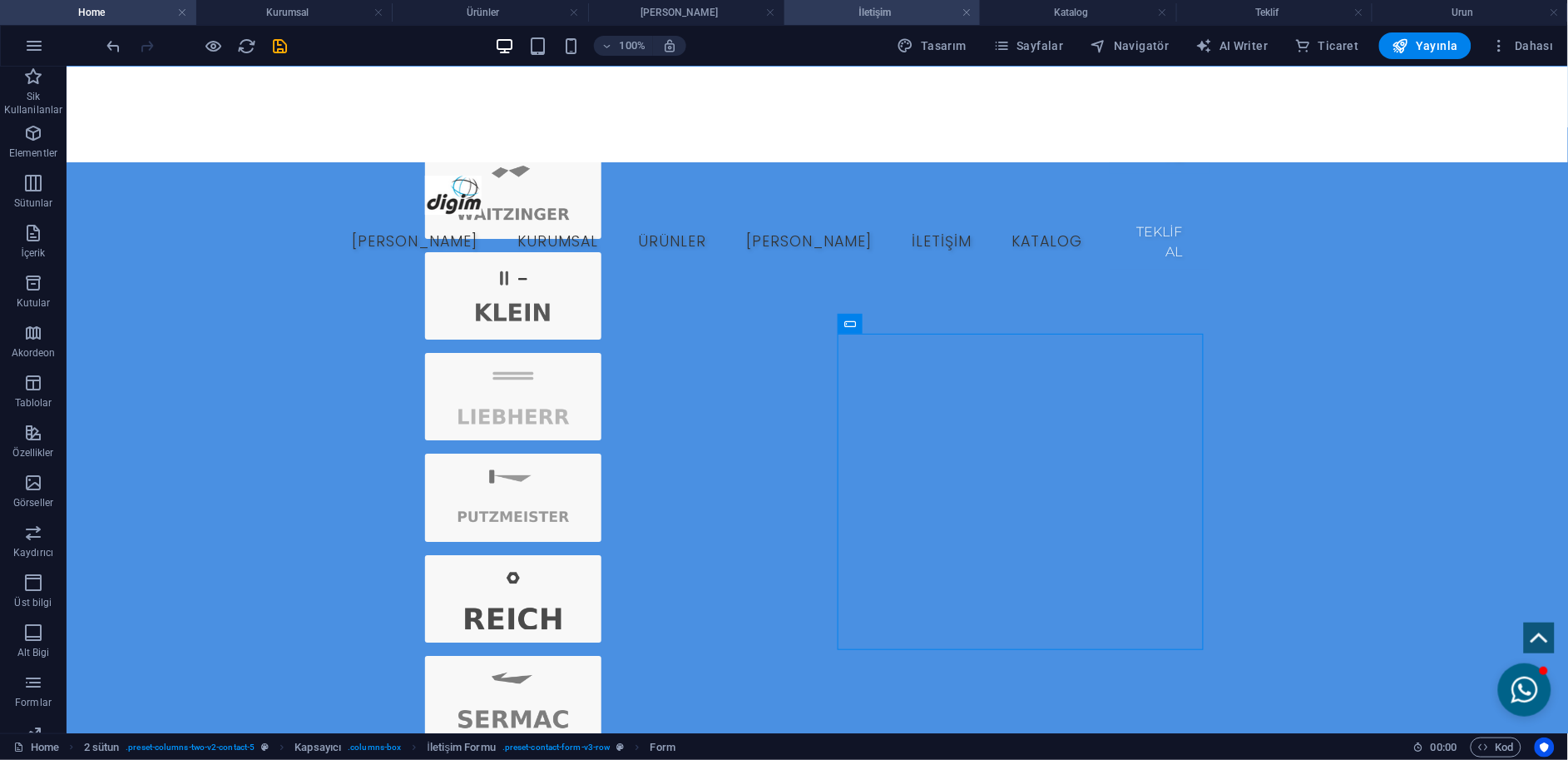
scroll to position [0, 0]
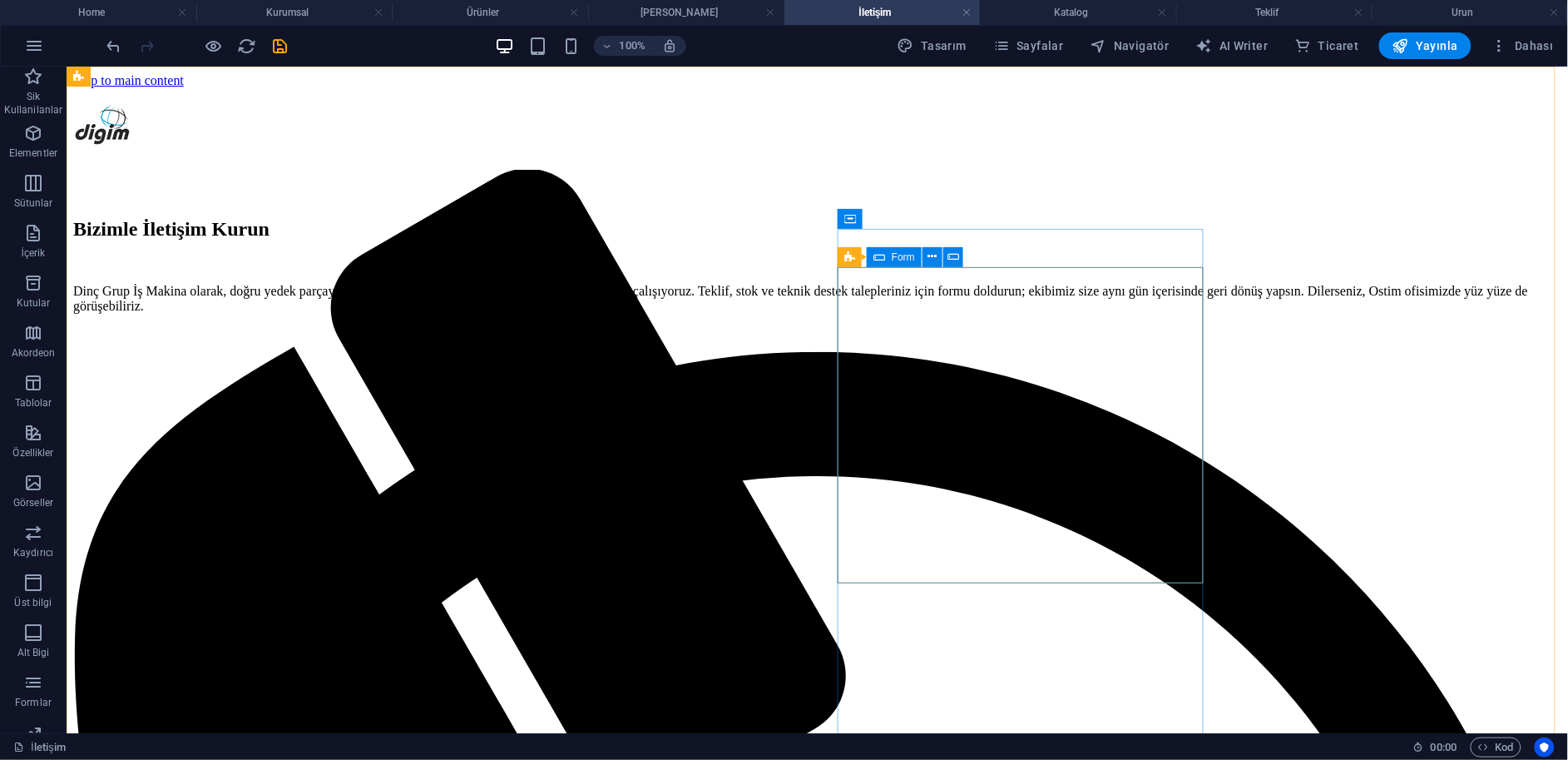
click at [881, 262] on icon at bounding box center [880, 257] width 12 height 20
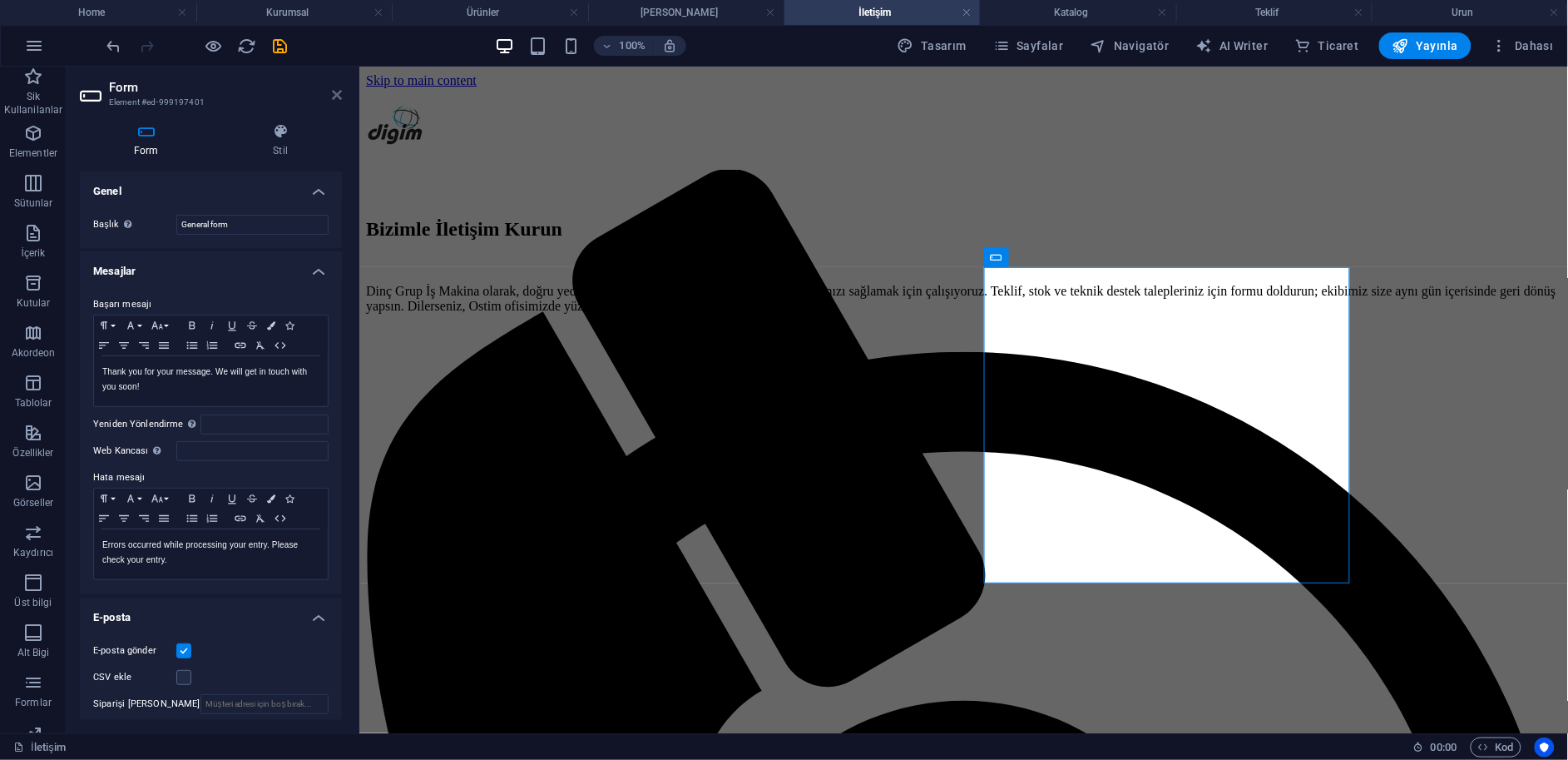
drag, startPoint x: 335, startPoint y: 95, endPoint x: 336, endPoint y: 1, distance: 94.0
click at [335, 95] on icon at bounding box center [337, 94] width 10 height 13
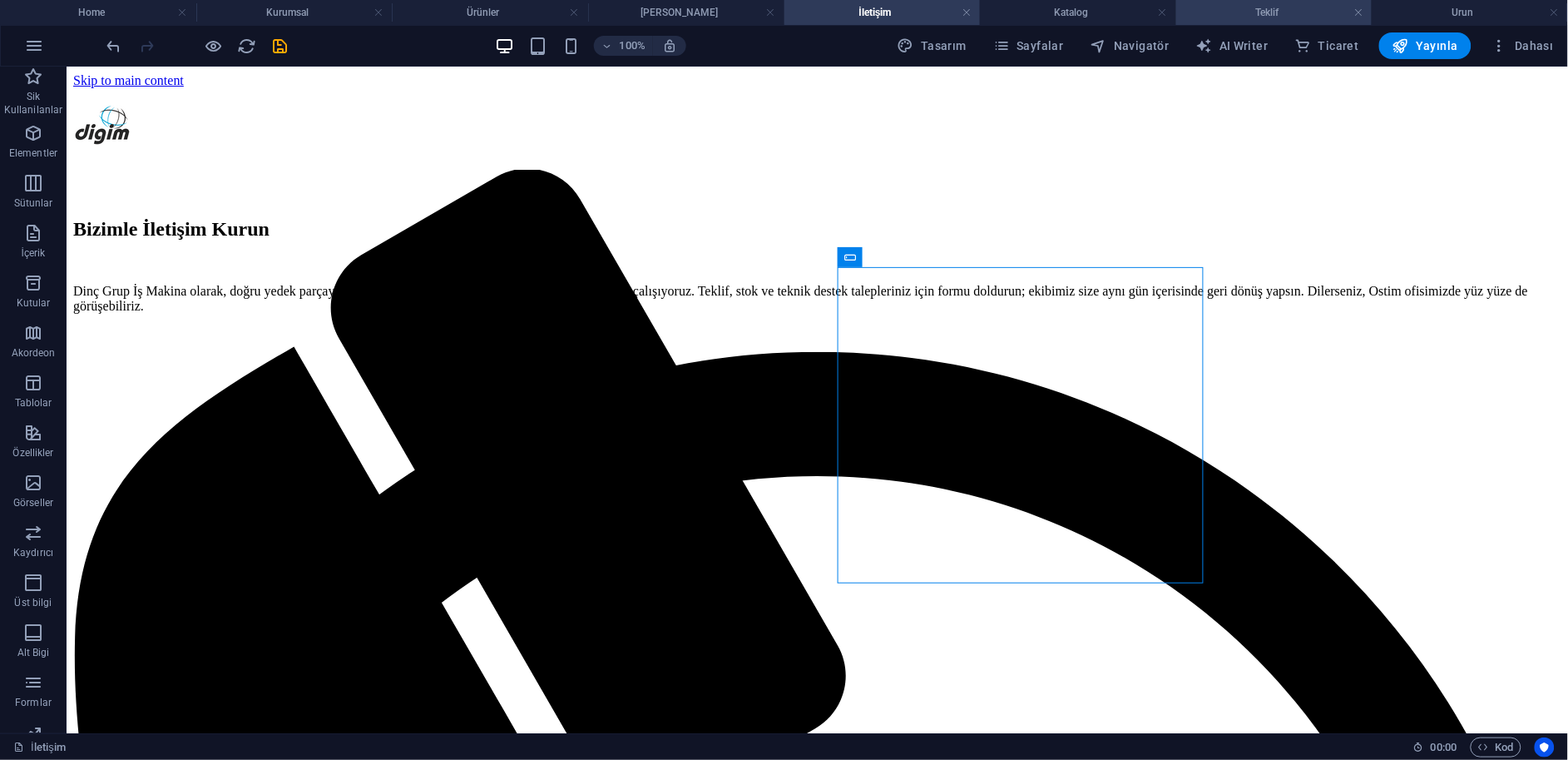
click at [1271, 15] on h4 "Teklif" at bounding box center [1275, 12] width 197 height 18
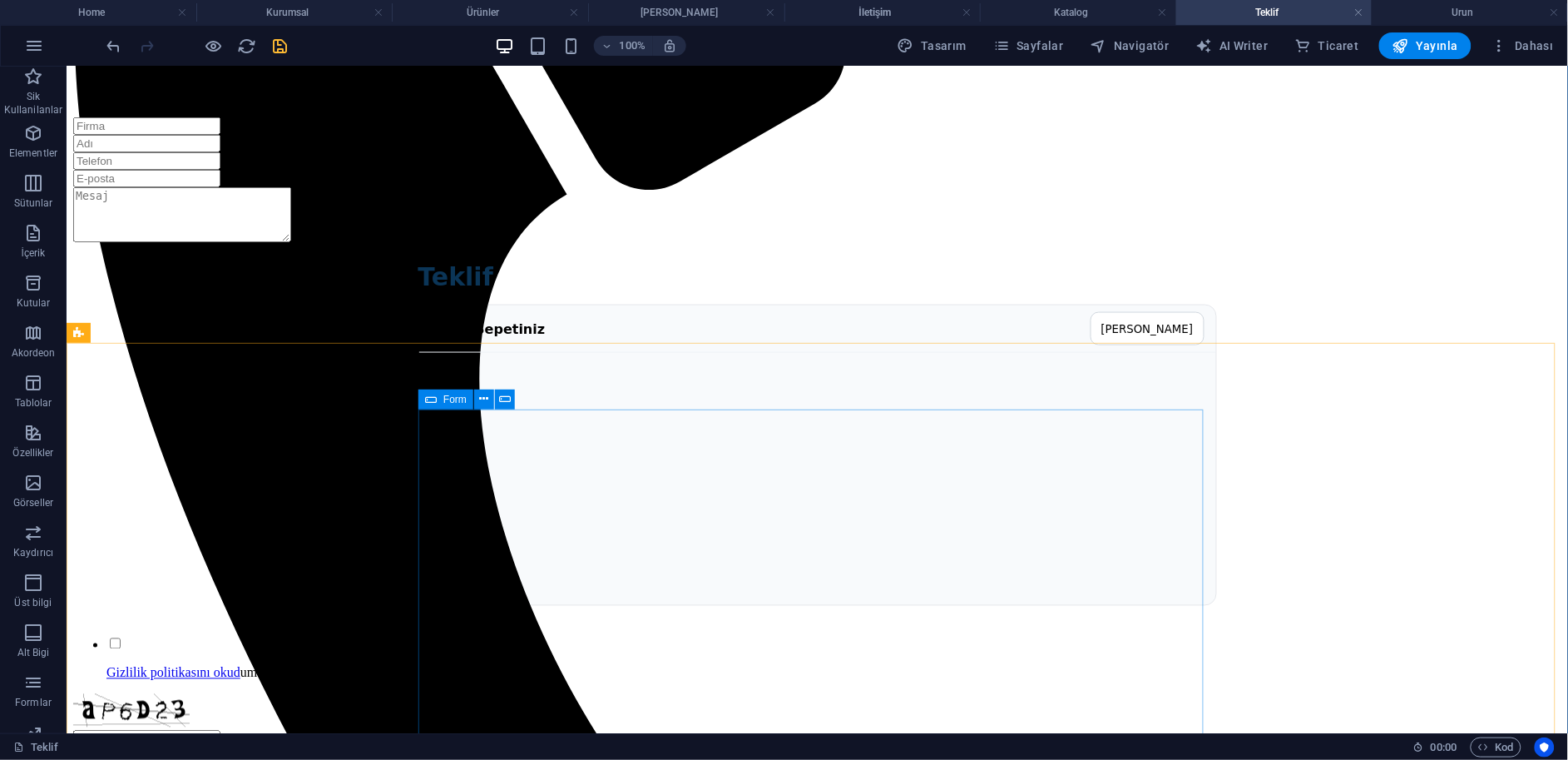
click at [436, 401] on icon at bounding box center [431, 399] width 12 height 20
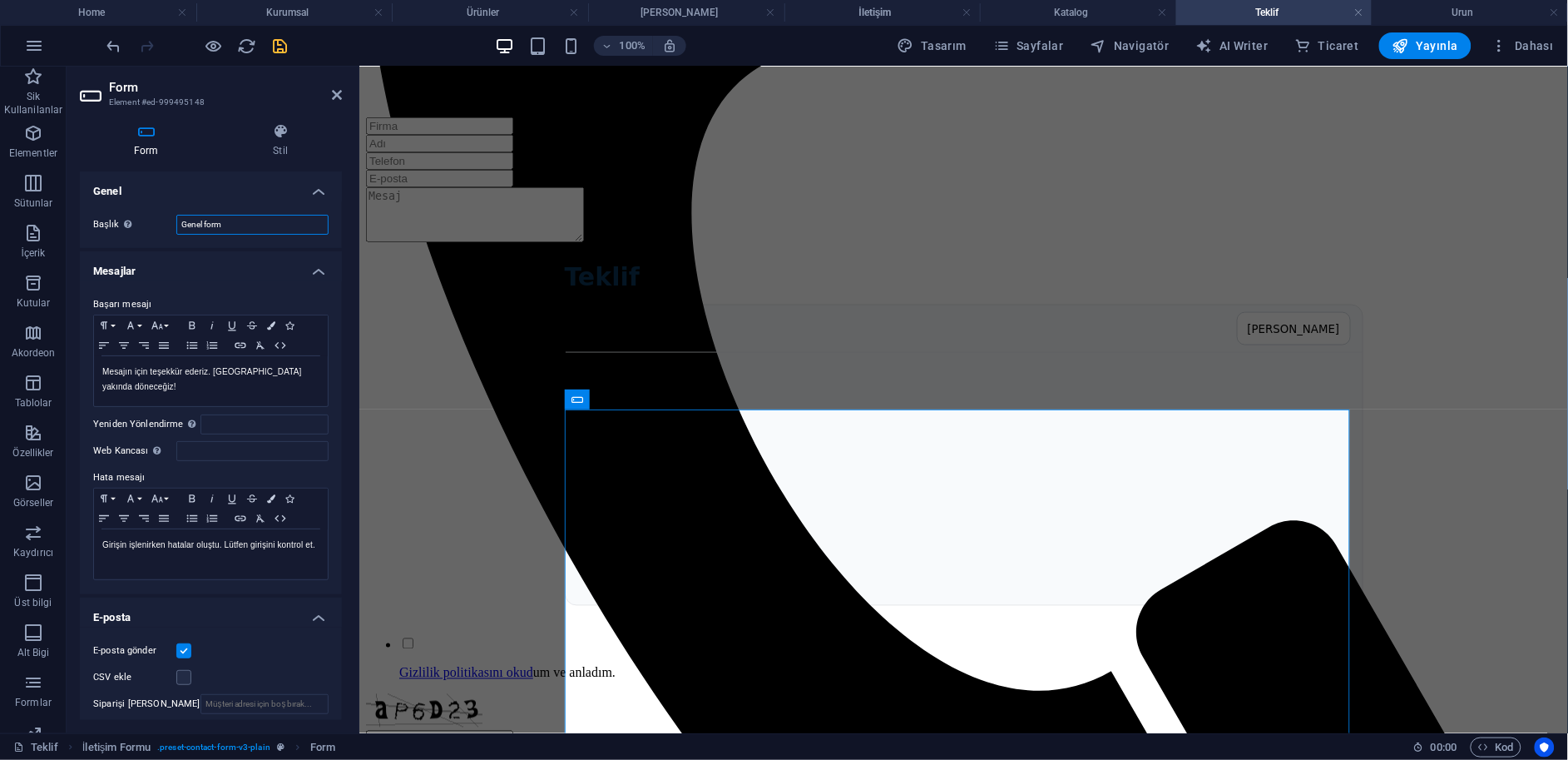
drag, startPoint x: 248, startPoint y: 228, endPoint x: 150, endPoint y: 251, distance: 100.7
click at [155, 248] on ul "Genel Başlık Form için bir ad tanımla. Genel form Mesajlar Başarı mesajı Paragr…" at bounding box center [211, 637] width 262 height 931
type input "form"
click at [333, 95] on icon at bounding box center [337, 94] width 10 height 13
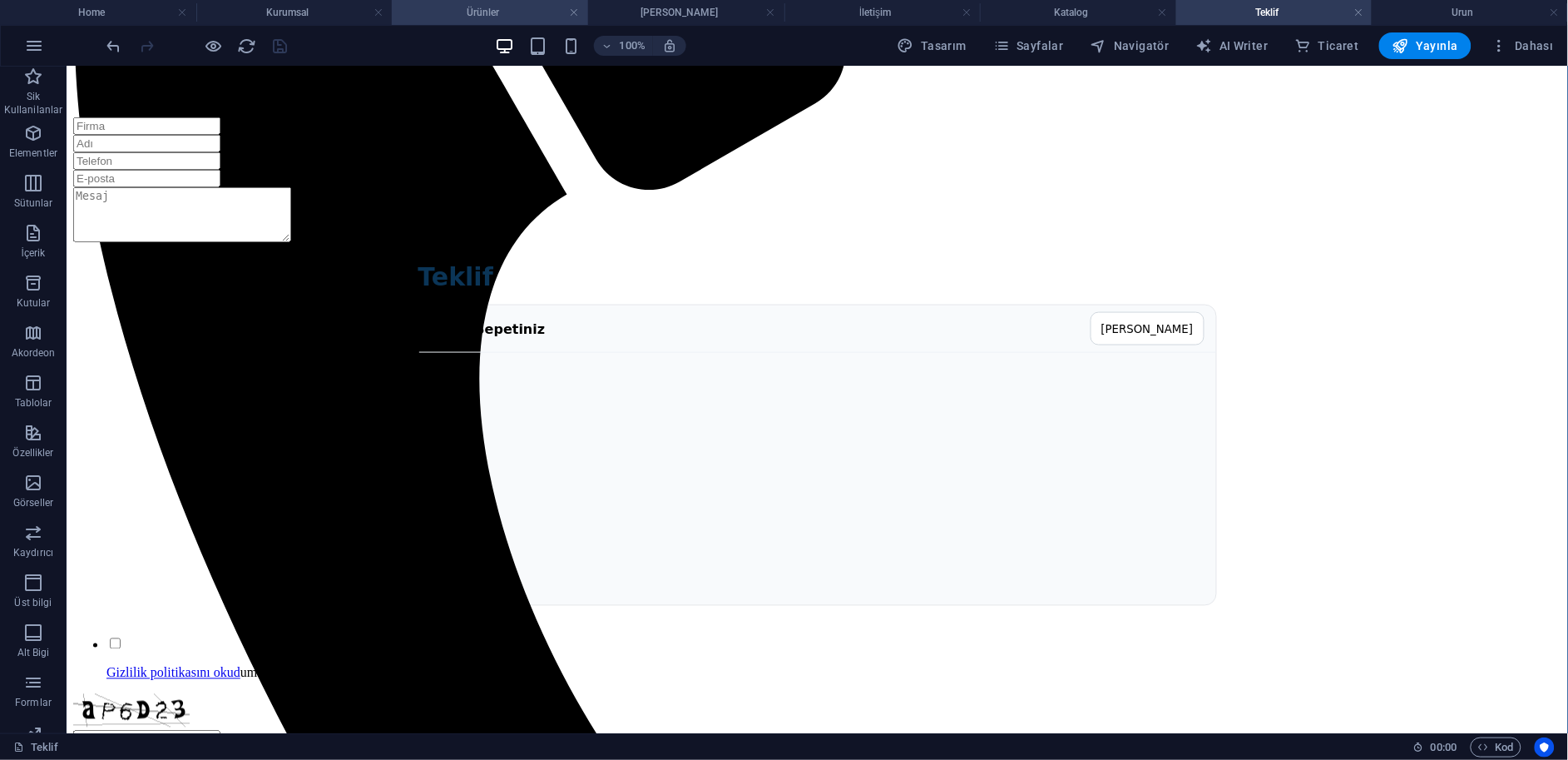
click at [504, 9] on h4 "Ürünler" at bounding box center [490, 12] width 197 height 18
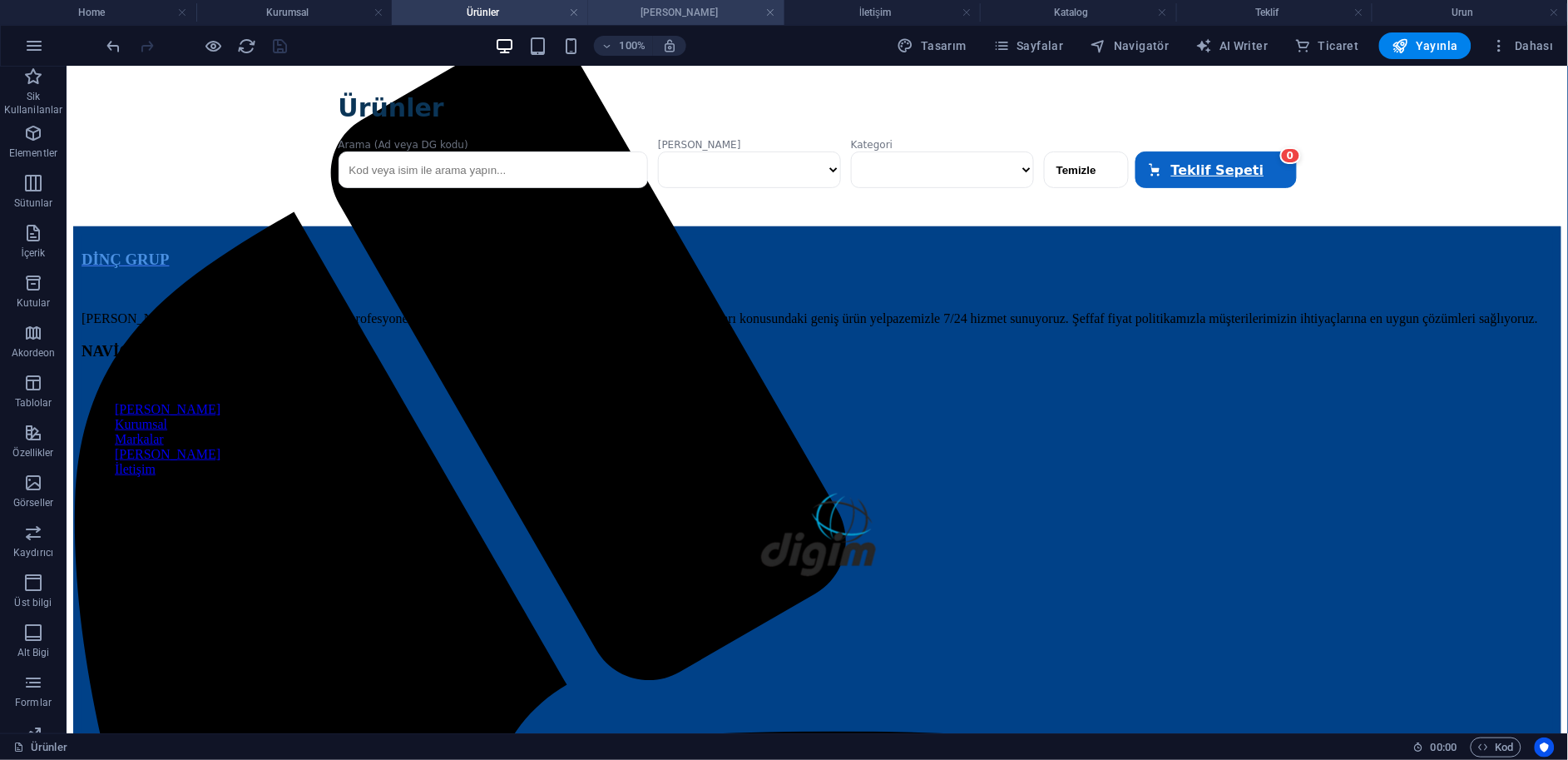
click at [680, 12] on h4 "[PERSON_NAME]" at bounding box center [687, 12] width 197 height 18
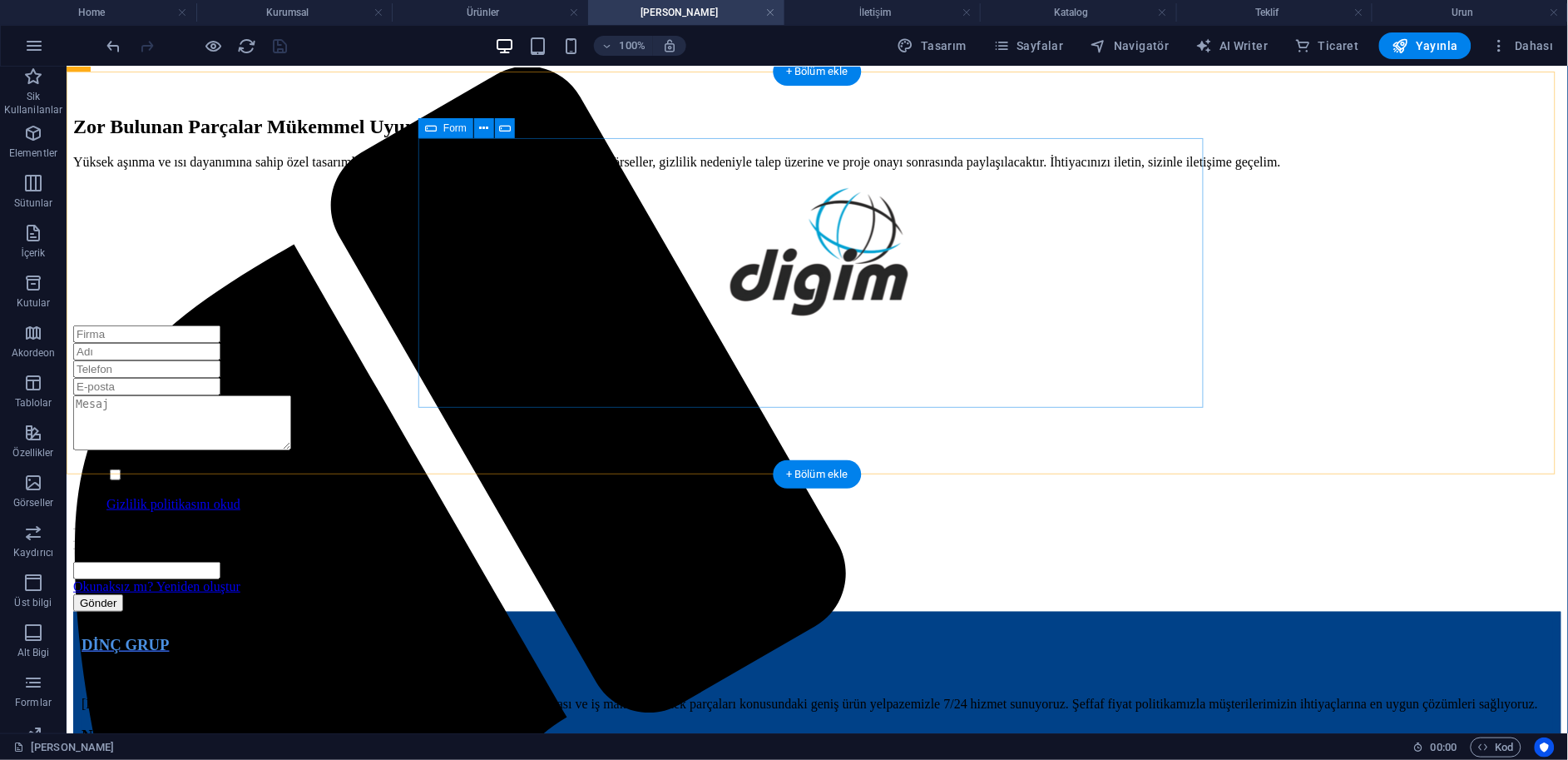
scroll to position [91, 0]
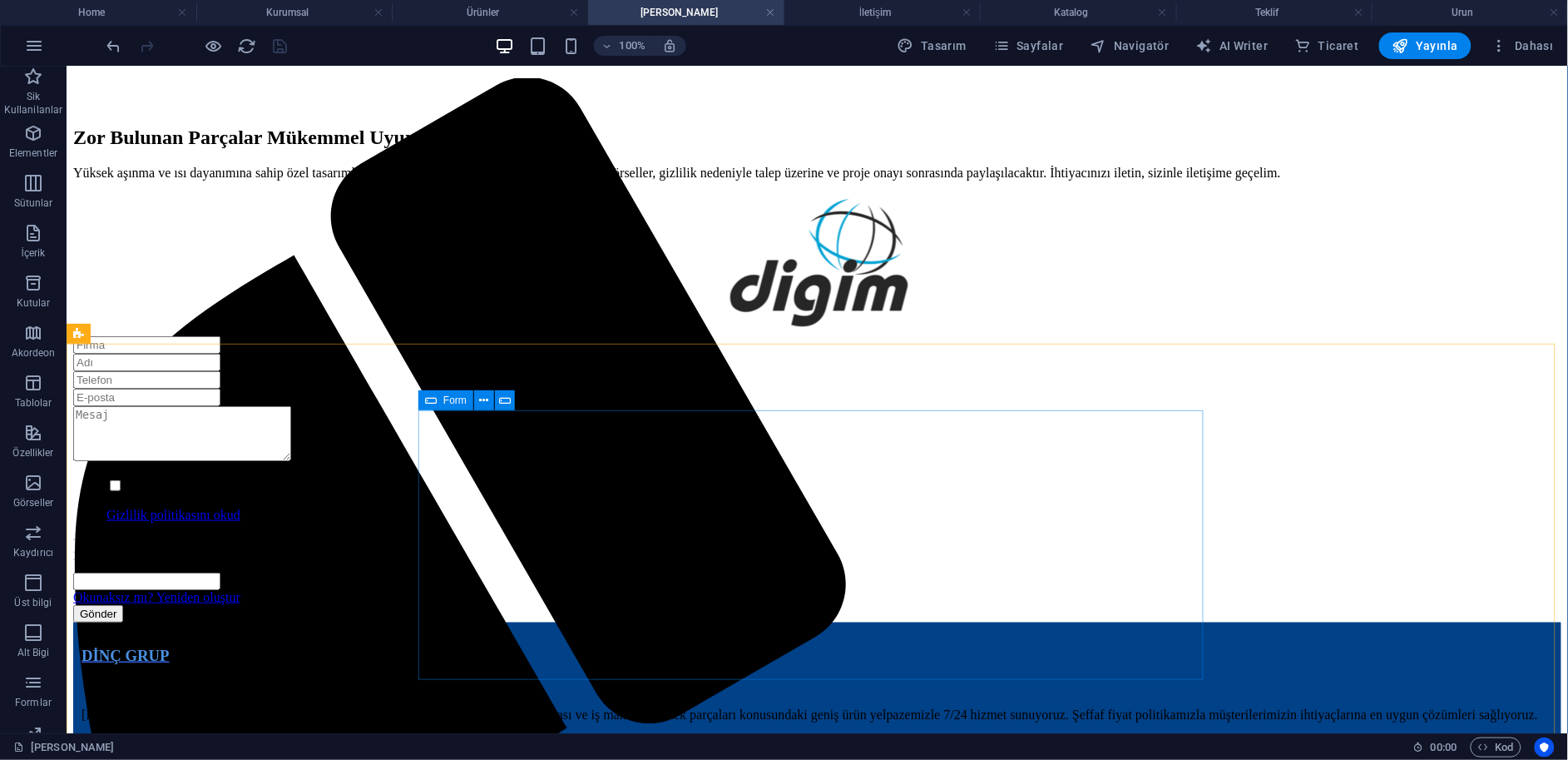
click at [429, 399] on icon at bounding box center [431, 399] width 12 height 20
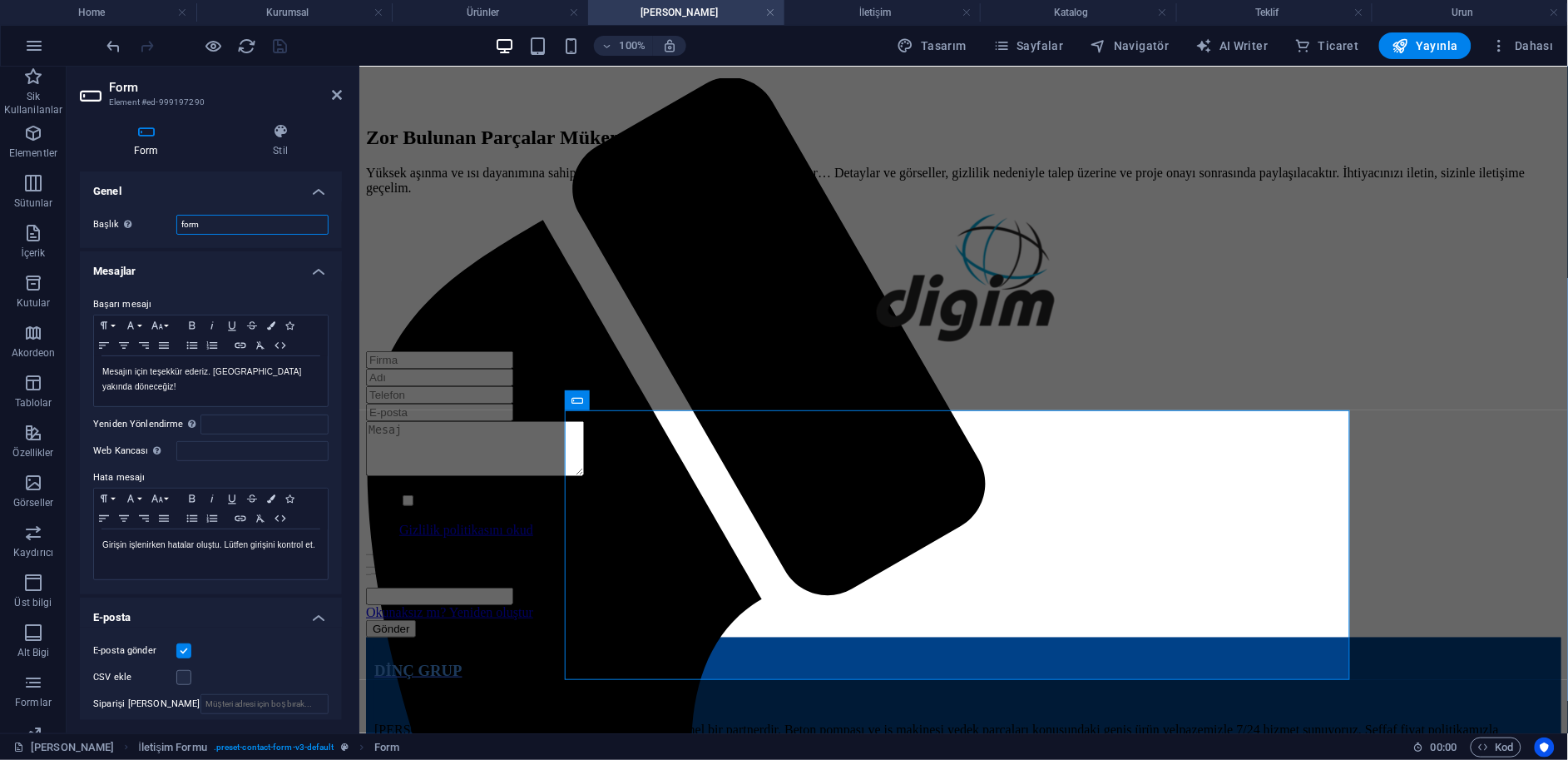
click at [246, 229] on input "form" at bounding box center [253, 224] width 153 height 20
type input "Genel fo"
type input "Ozel Form"
click at [291, 383] on div "Mesajın için teşekkür ederiz. [GEOGRAPHIC_DATA] yakında döneceğiz!" at bounding box center [210, 381] width 234 height 50
copy p "Mesajın için teşekkür ederiz. [GEOGRAPHIC_DATA] yakında döneceğiz!"
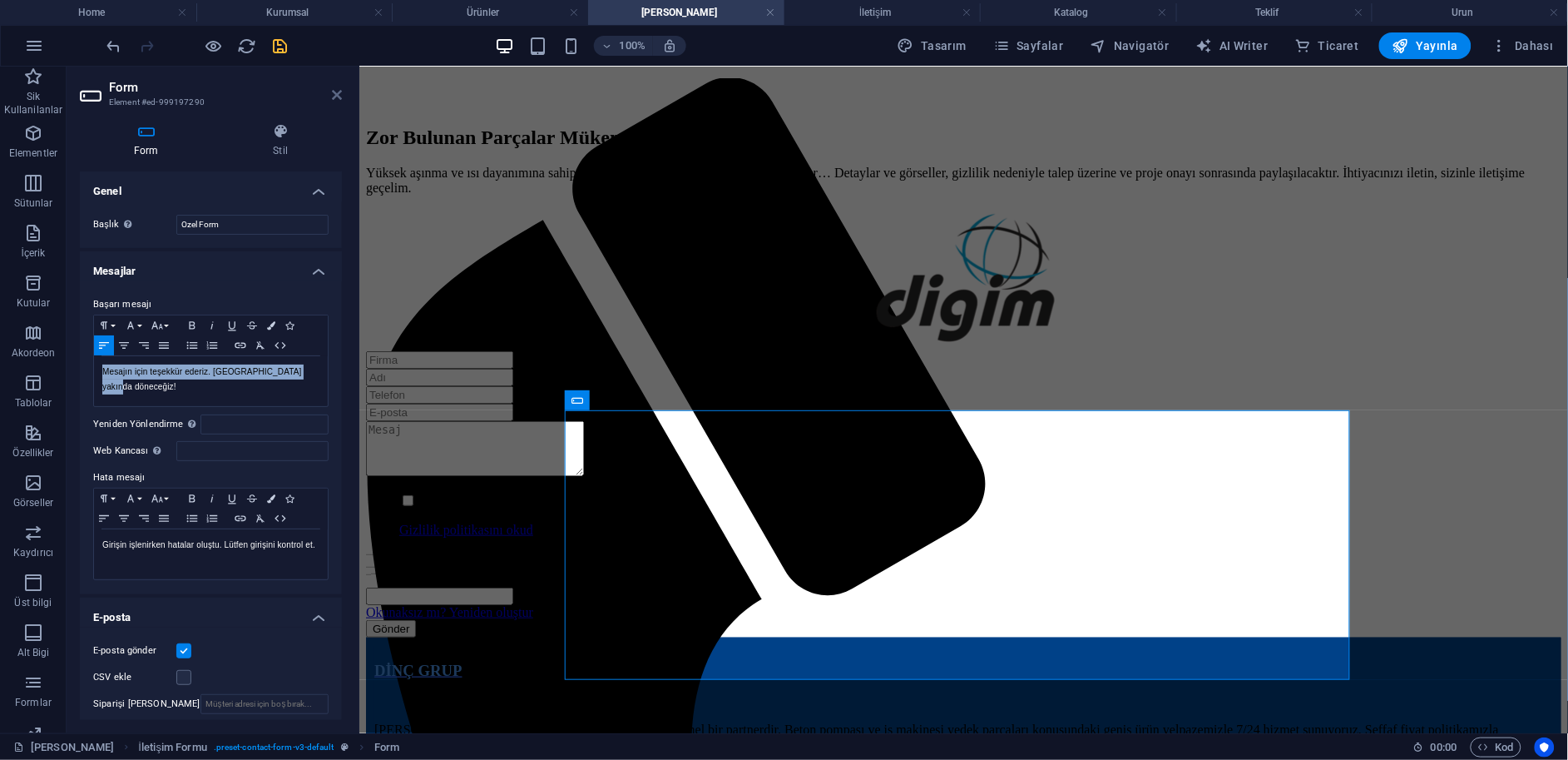
click at [338, 92] on icon at bounding box center [337, 94] width 10 height 13
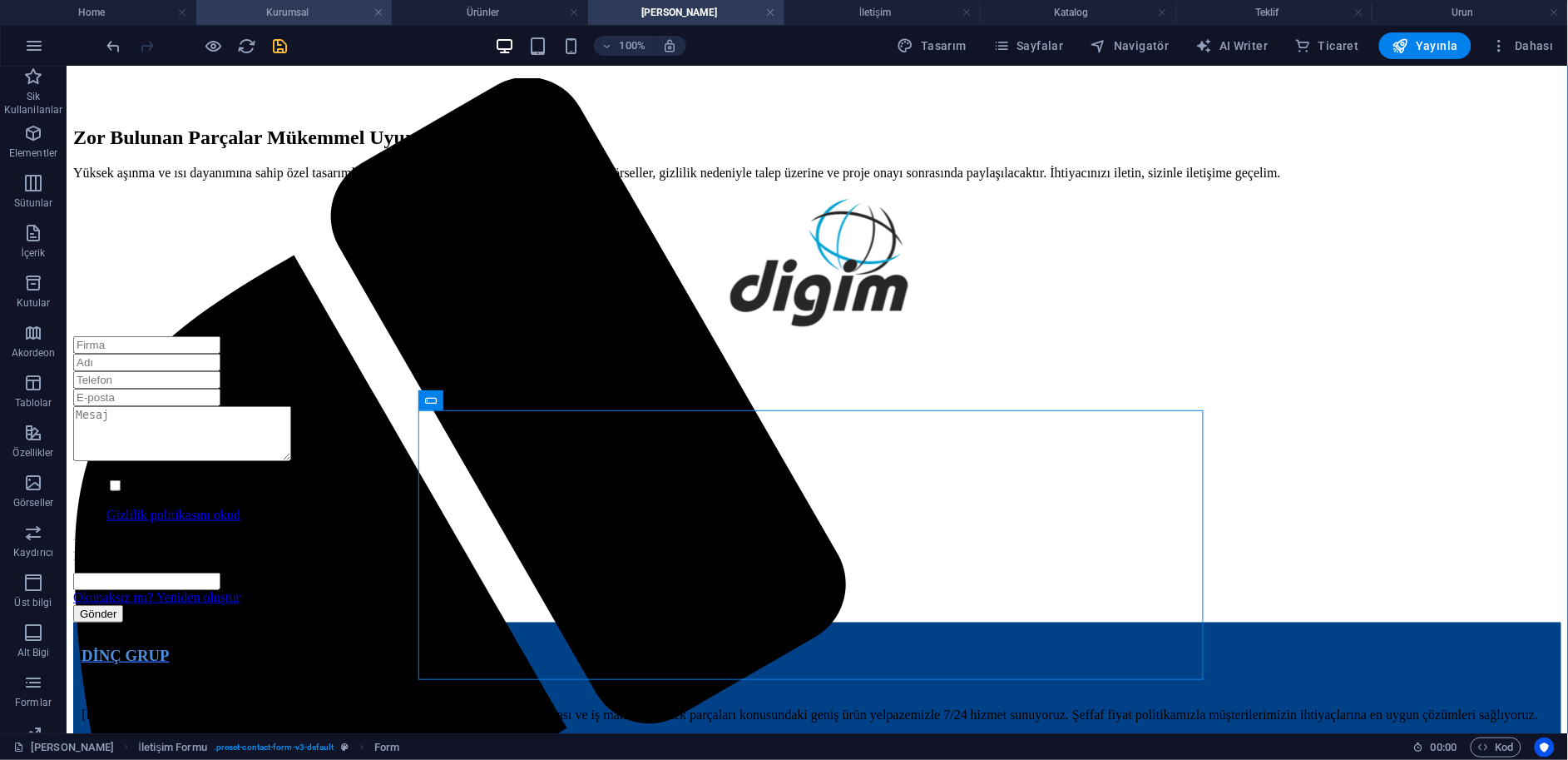
click at [320, 12] on h4 "Kurumsal" at bounding box center [295, 12] width 197 height 18
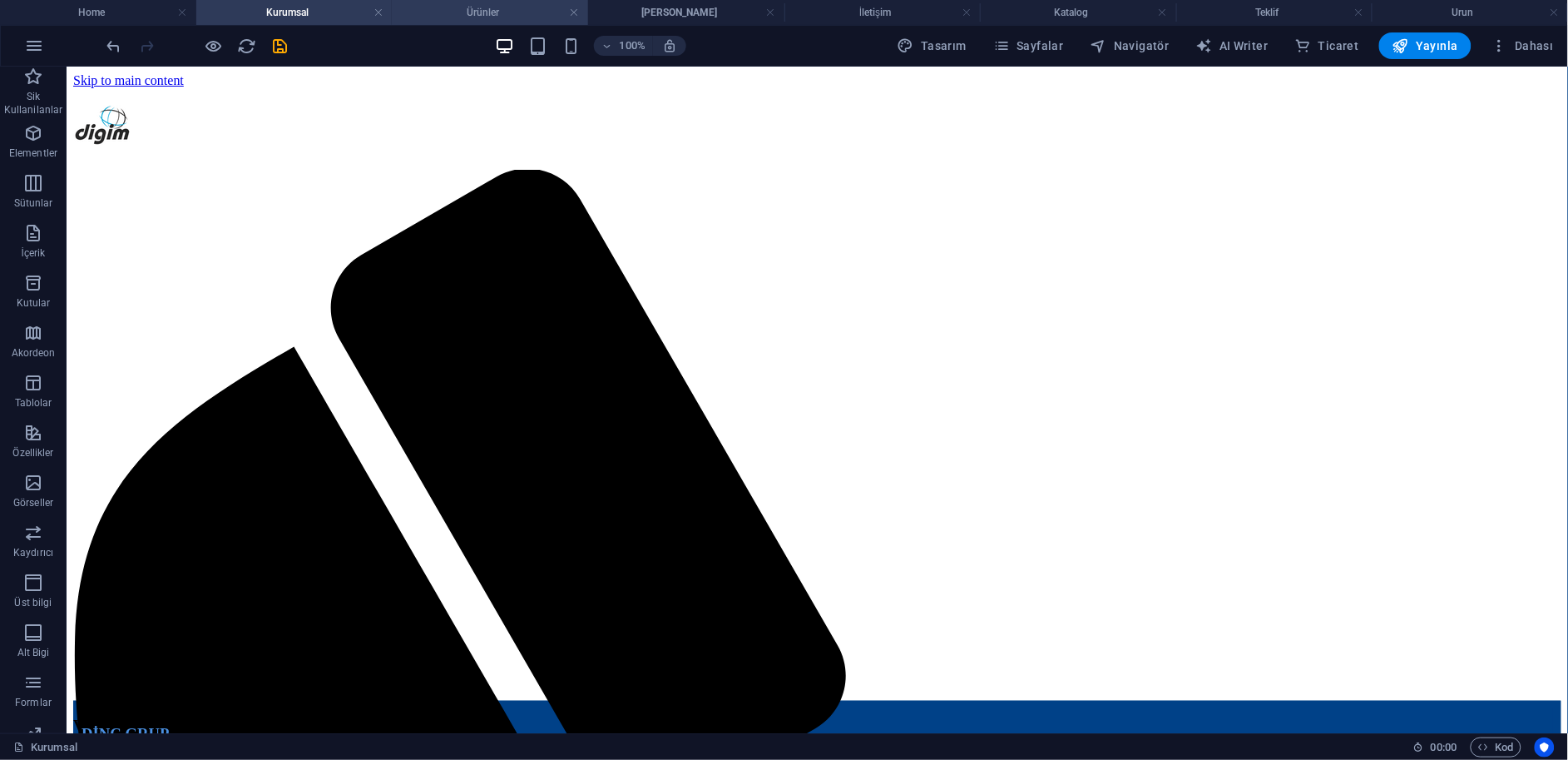
click at [485, 10] on h4 "Ürünler" at bounding box center [490, 12] width 197 height 18
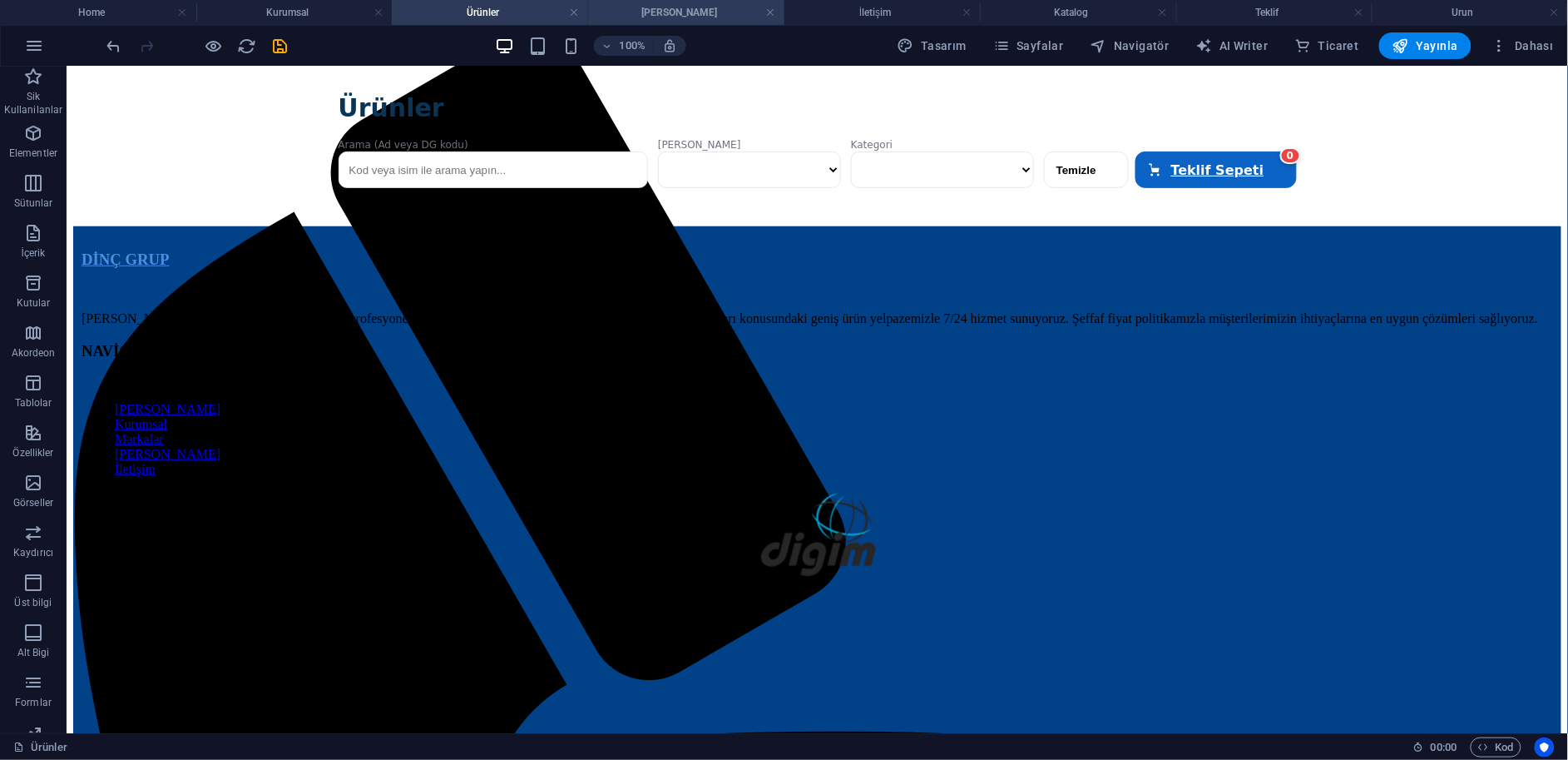
click at [674, 9] on h4 "[PERSON_NAME]" at bounding box center [687, 12] width 197 height 18
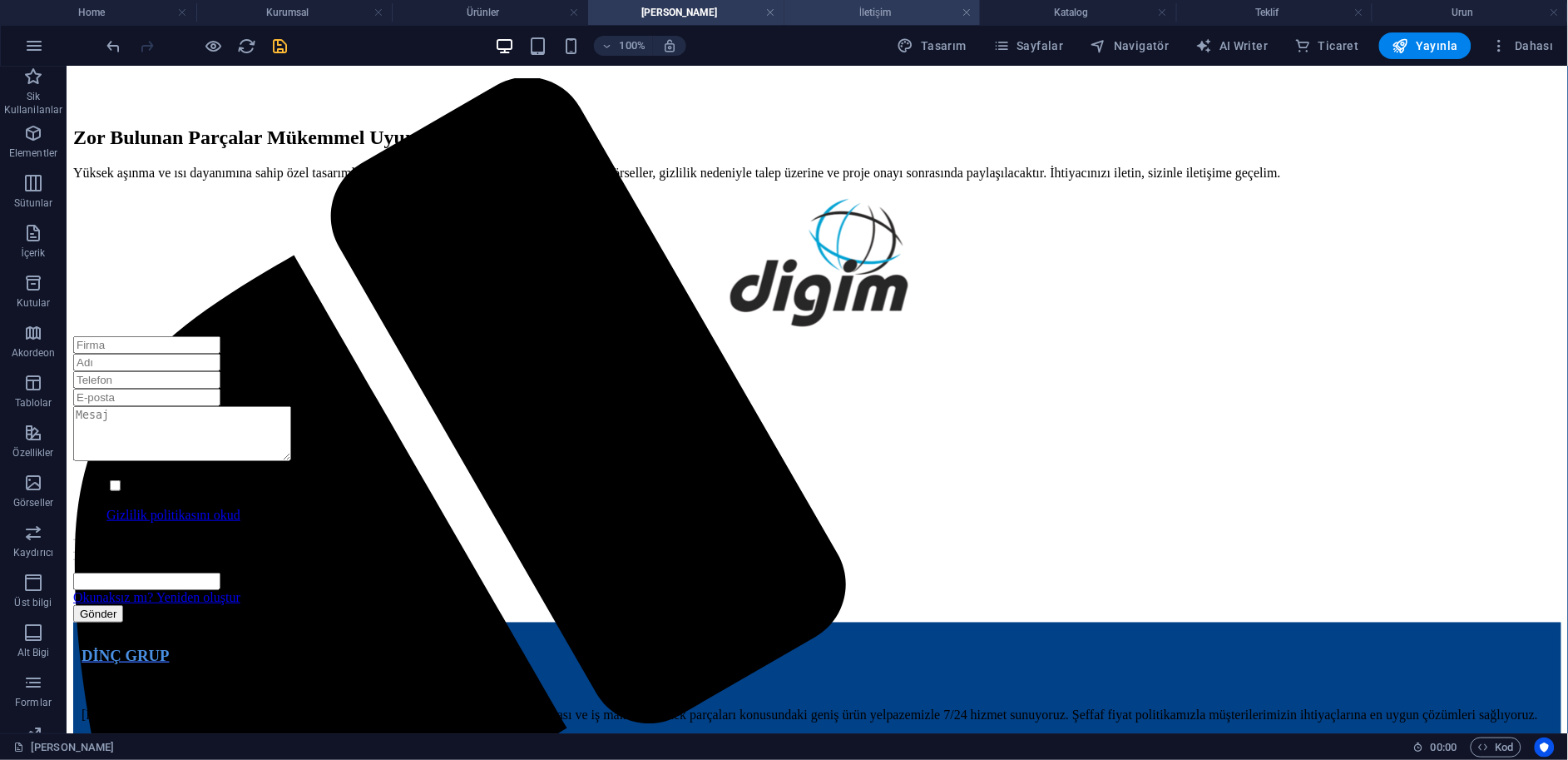
click at [896, 15] on h4 "İletişim" at bounding box center [883, 12] width 197 height 18
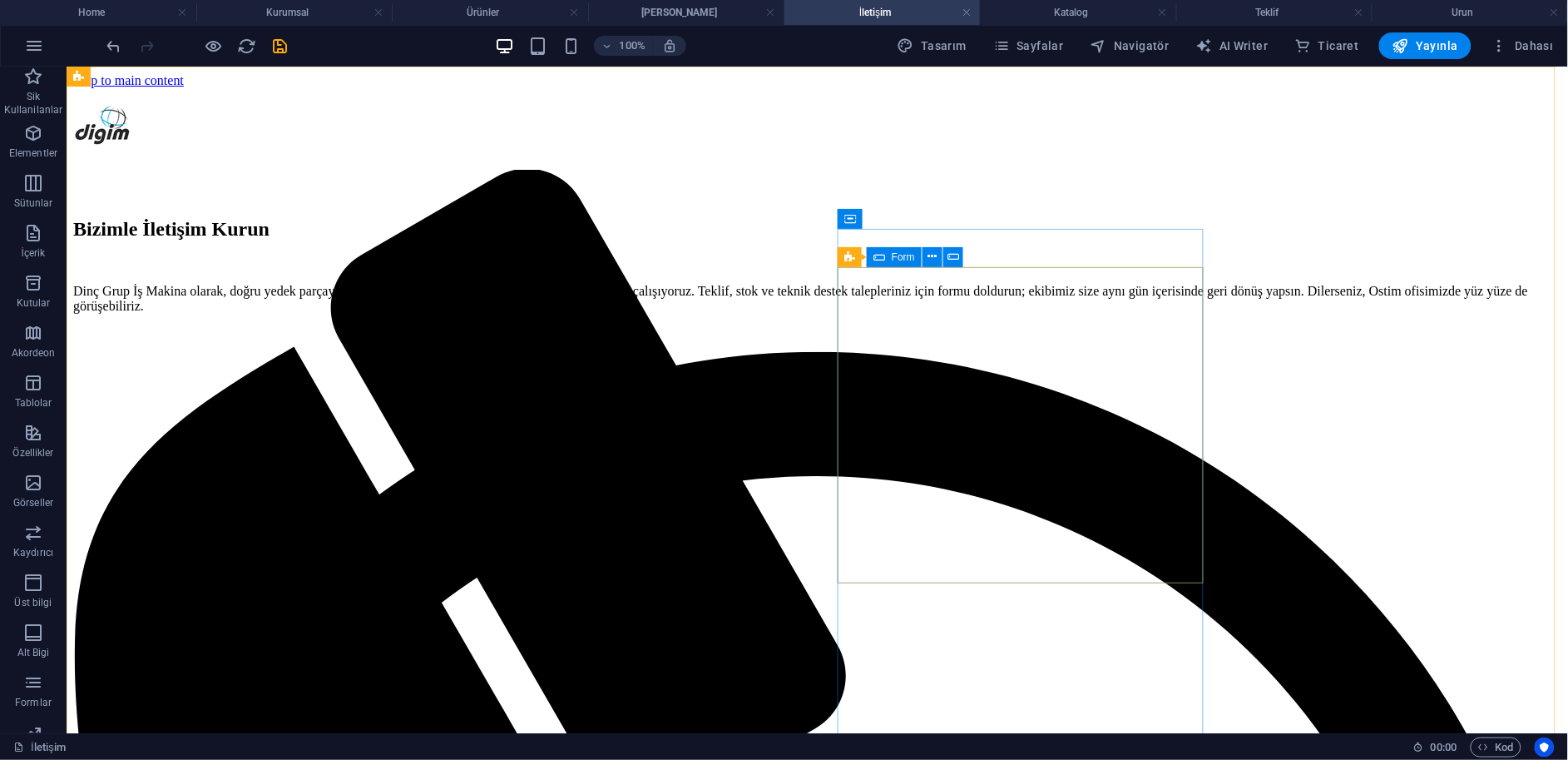
click at [882, 254] on icon at bounding box center [880, 257] width 12 height 20
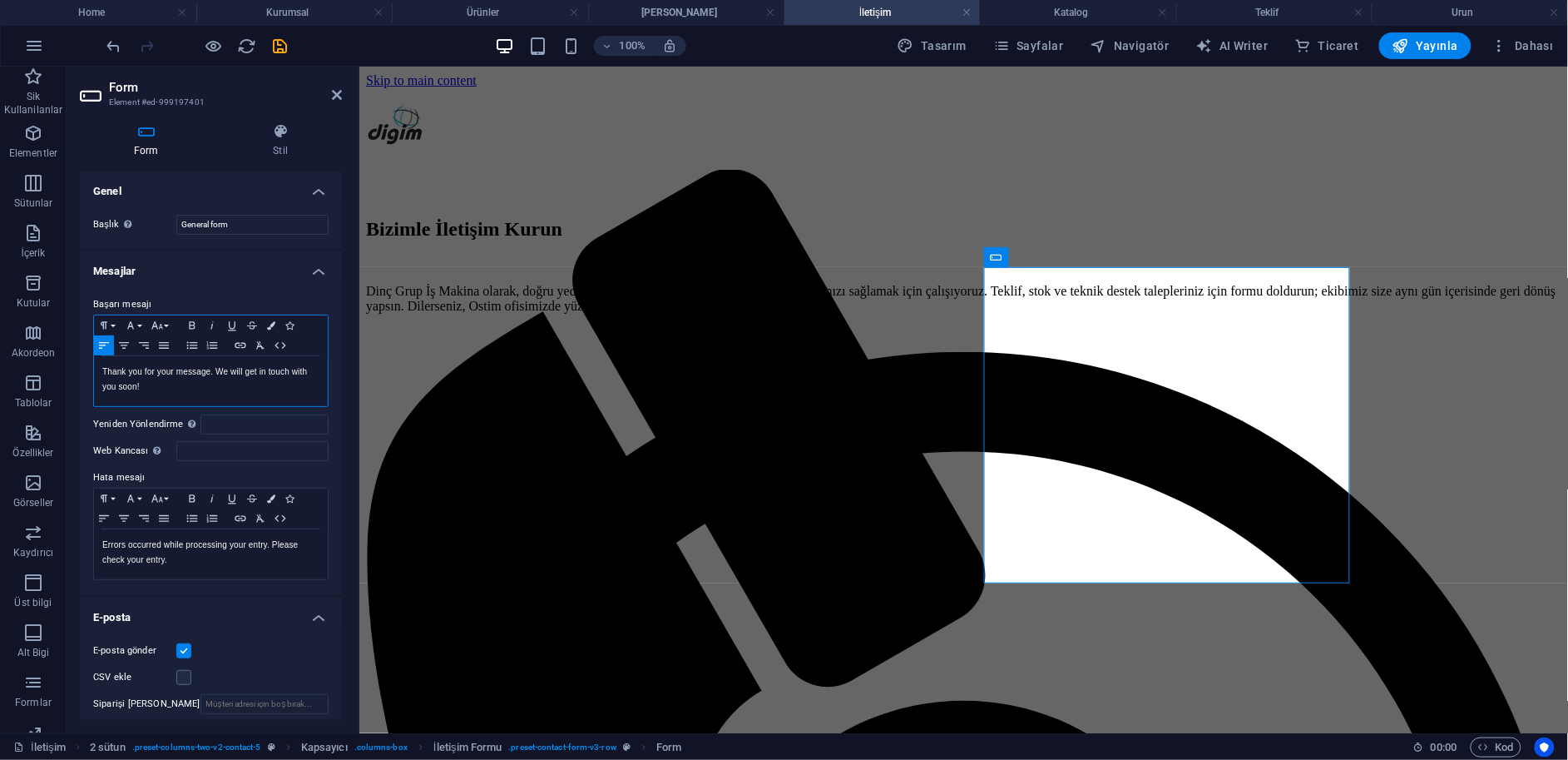
click at [154, 389] on p "Thank you for your message. We will get in touch with you soon!" at bounding box center [211, 380] width 217 height 30
click at [654, 13] on h4 "[PERSON_NAME]" at bounding box center [687, 12] width 197 height 18
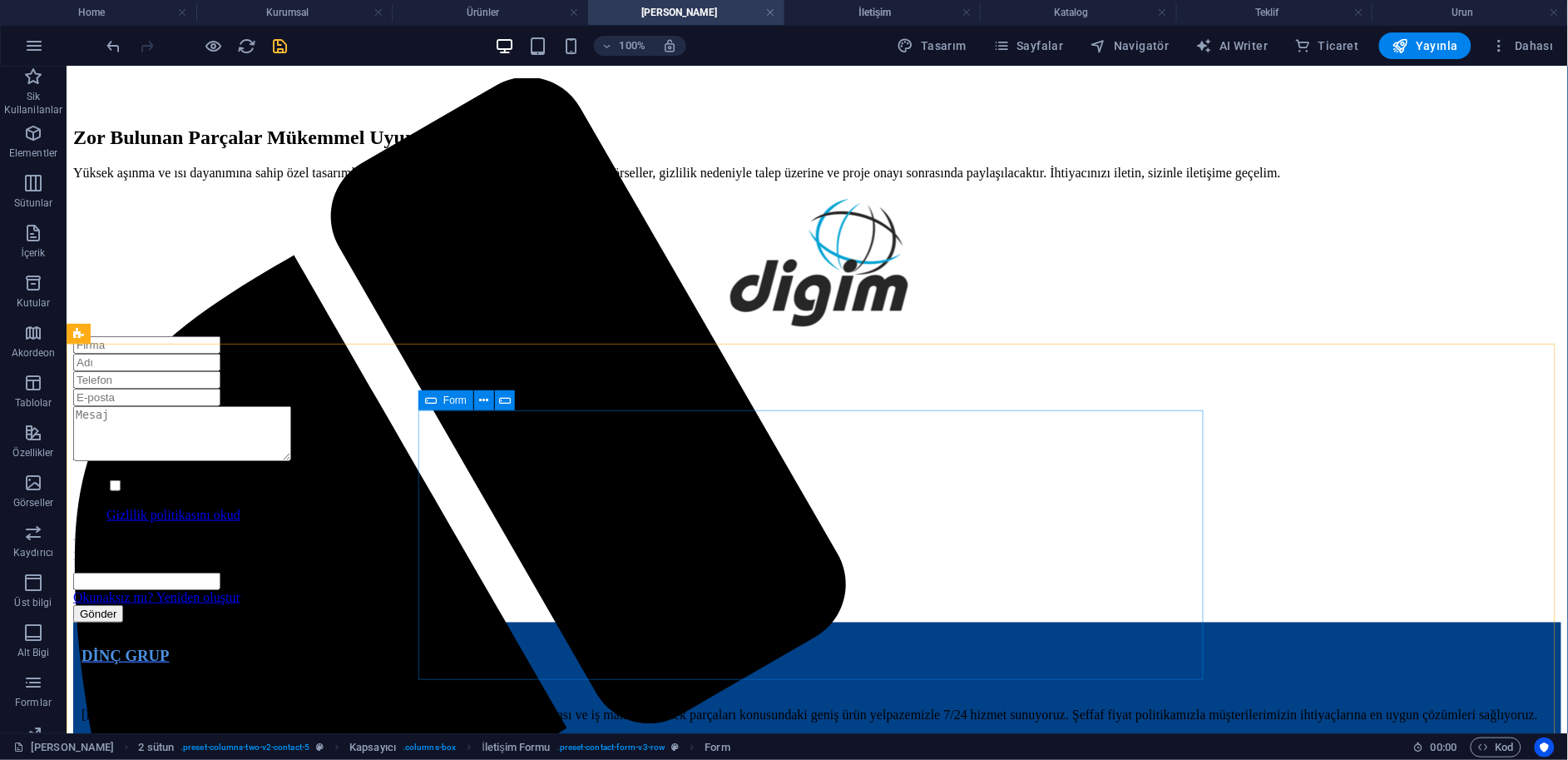
click at [432, 399] on icon at bounding box center [431, 399] width 12 height 20
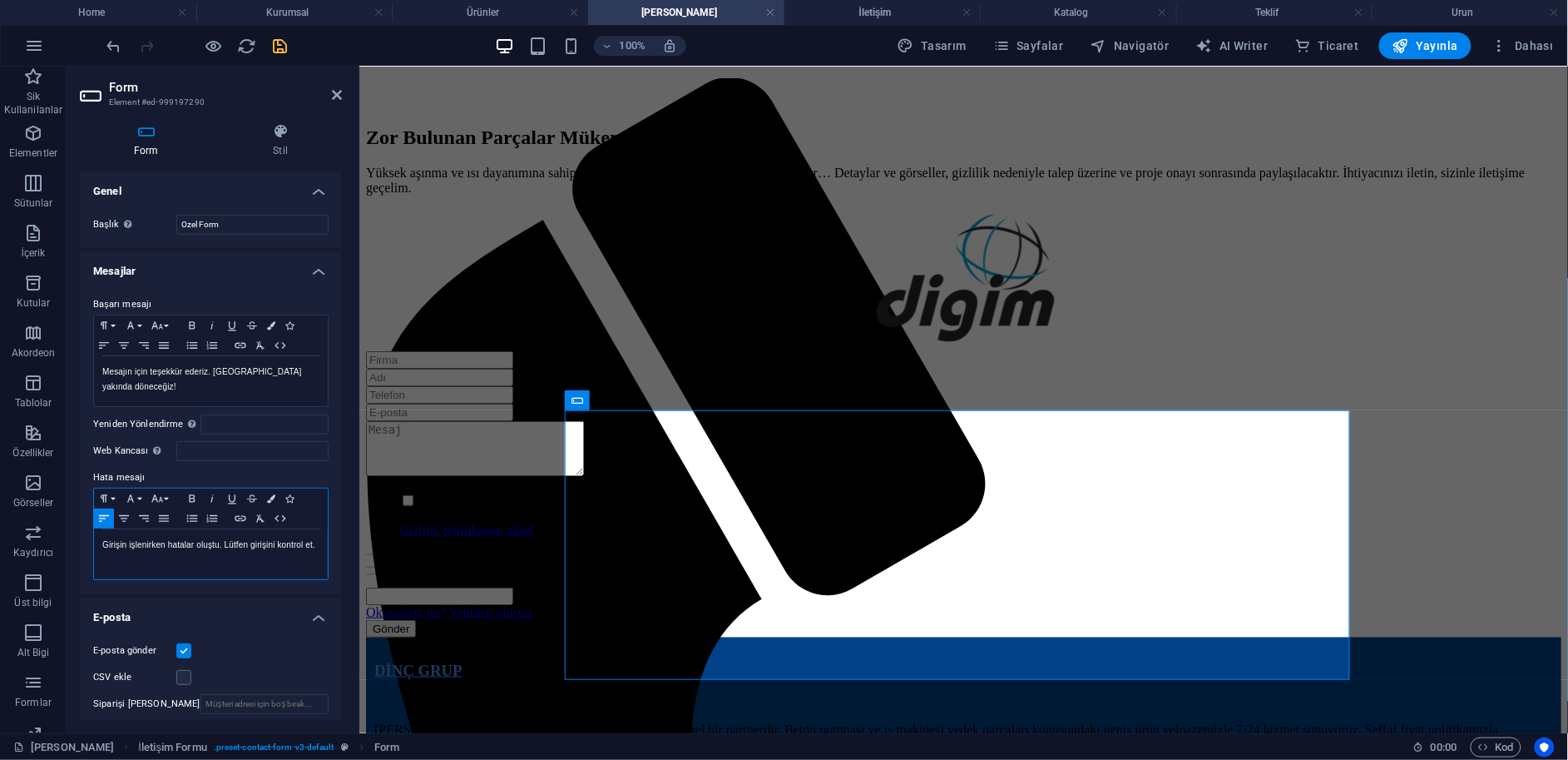
click at [166, 554] on div "Girişin işlenirken hatalar oluştu. Lütfen girişini kontrol et." at bounding box center [210, 555] width 234 height 50
copy p "Girişin işlenirken hatalar oluştu. Lütfen girişini kontrol et."
click at [903, 12] on h4 "İletişim" at bounding box center [883, 12] width 197 height 18
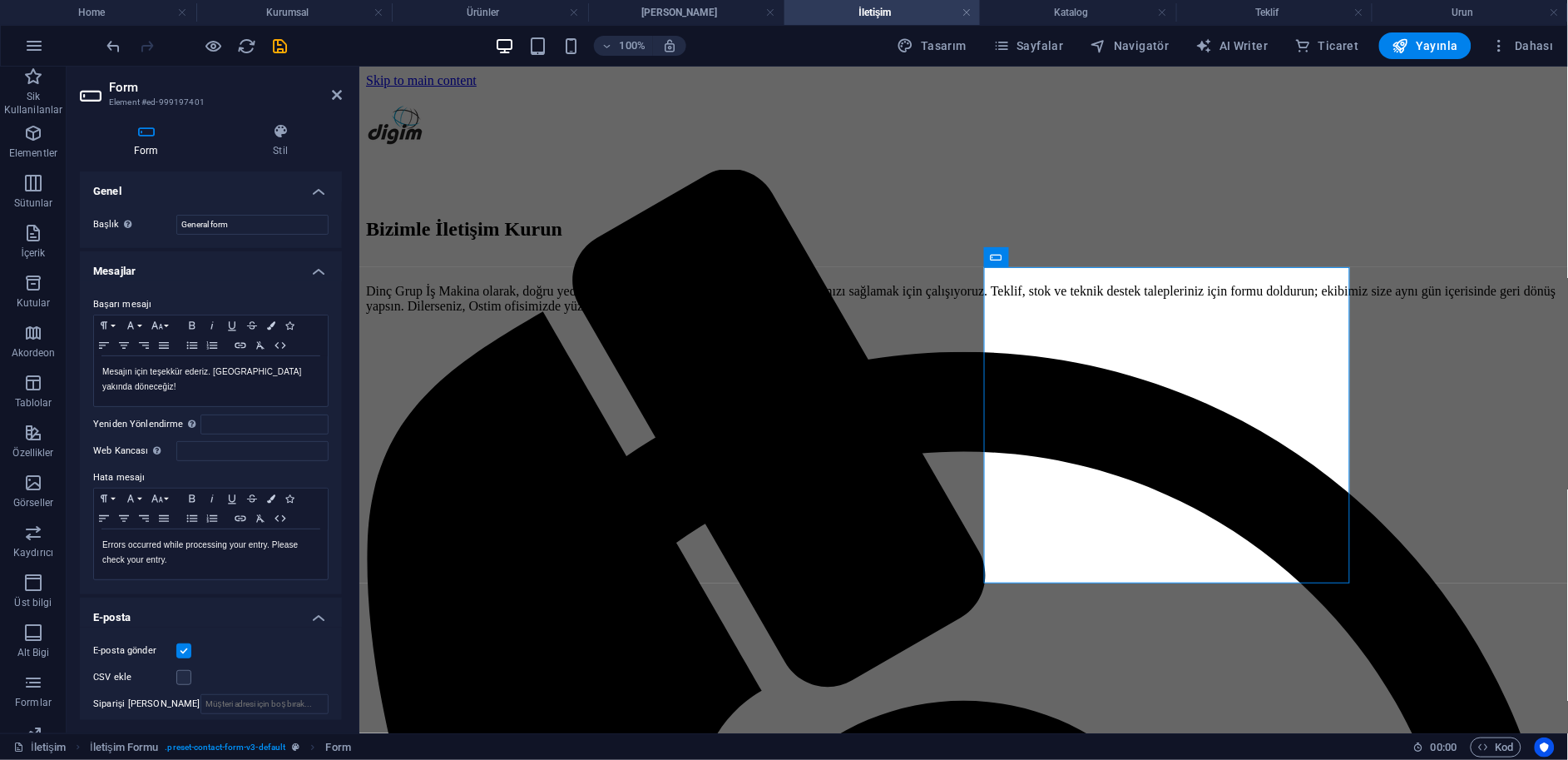
scroll to position [0, 0]
click at [216, 556] on p "Errors occurred while processing your entry. Please check your entry." at bounding box center [211, 552] width 217 height 30
click at [439, 13] on h4 "Ürünler" at bounding box center [490, 12] width 197 height 18
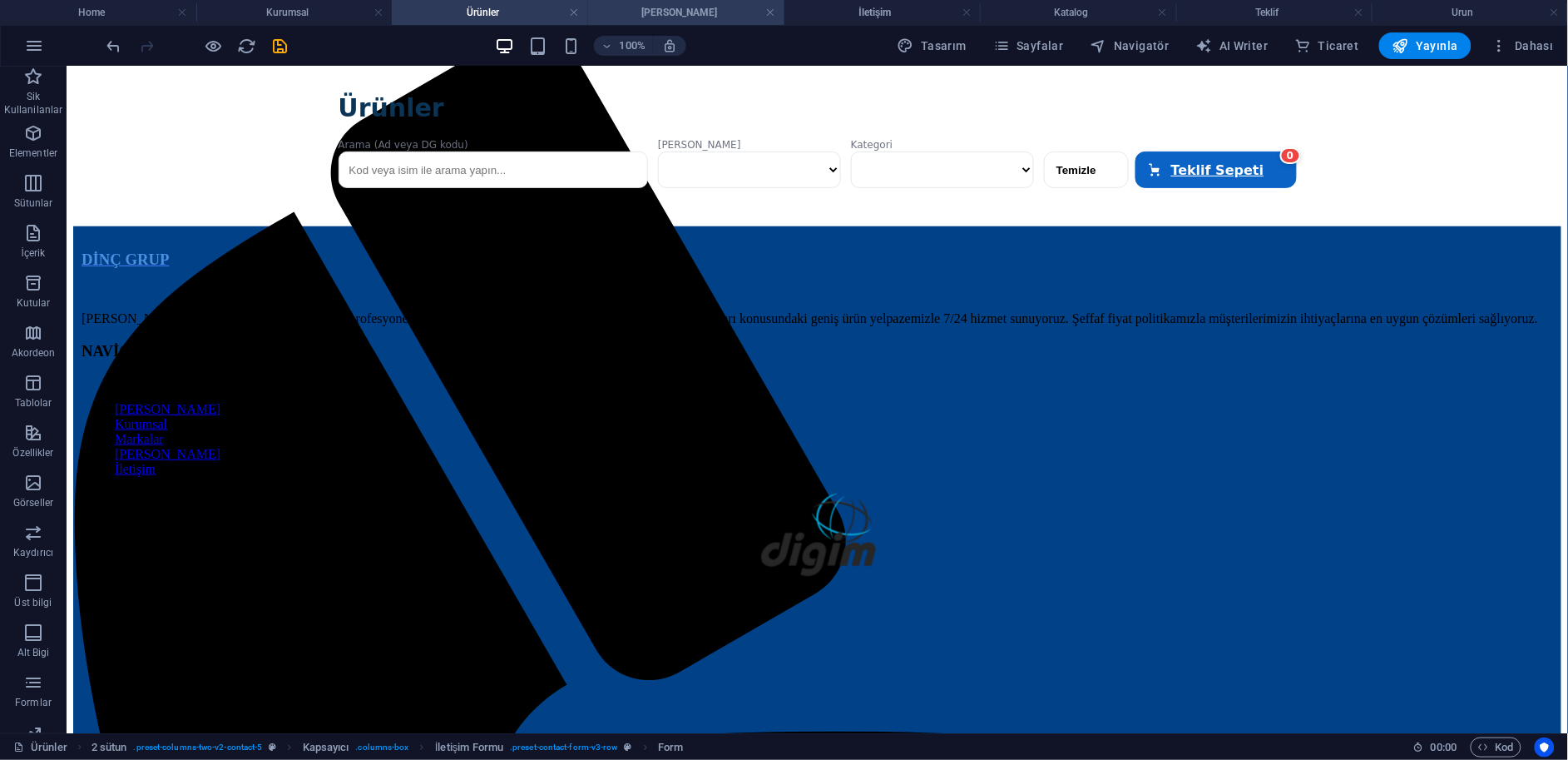
click at [650, 9] on h4 "[PERSON_NAME]" at bounding box center [687, 12] width 197 height 18
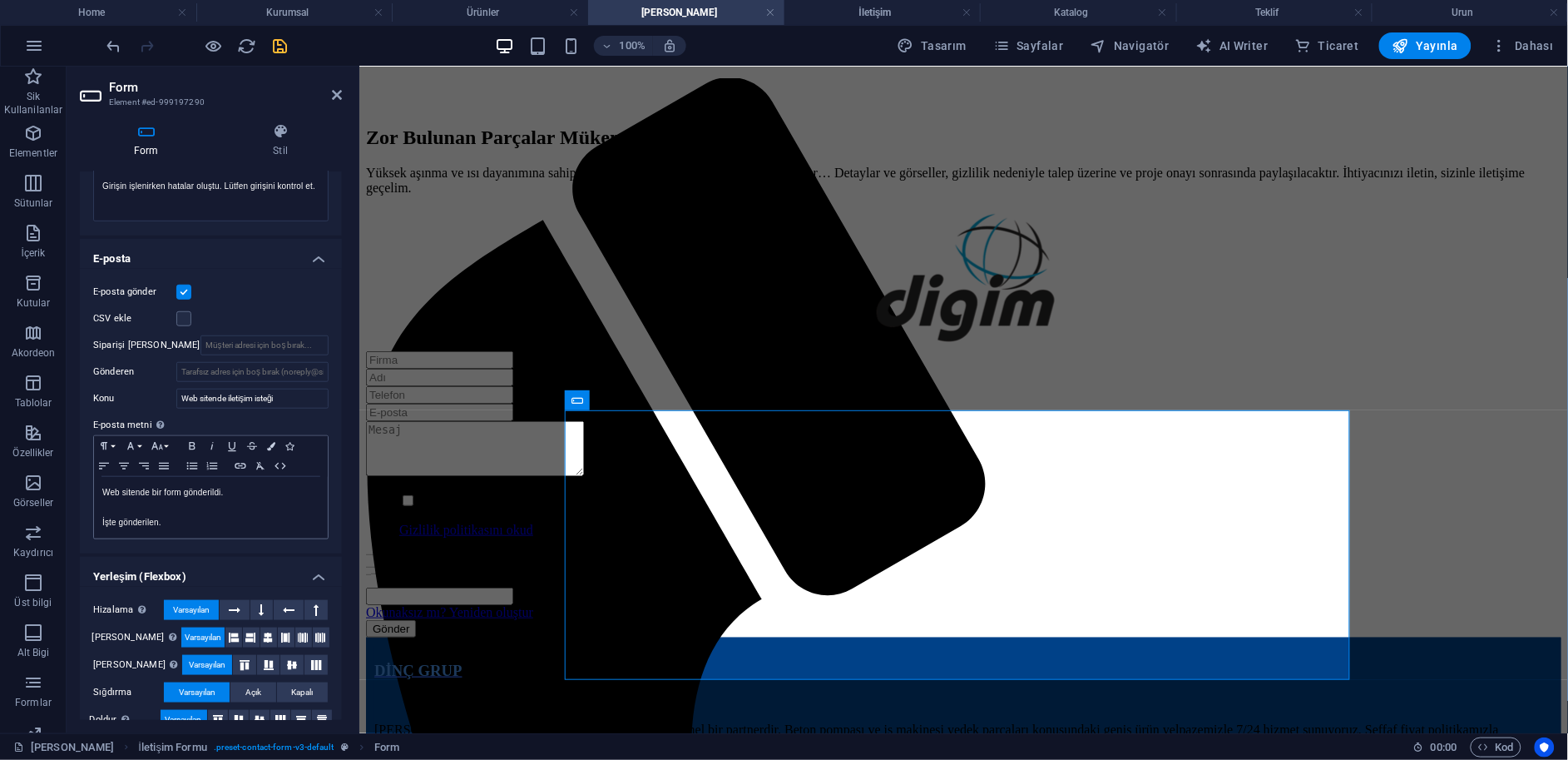
scroll to position [369, 0]
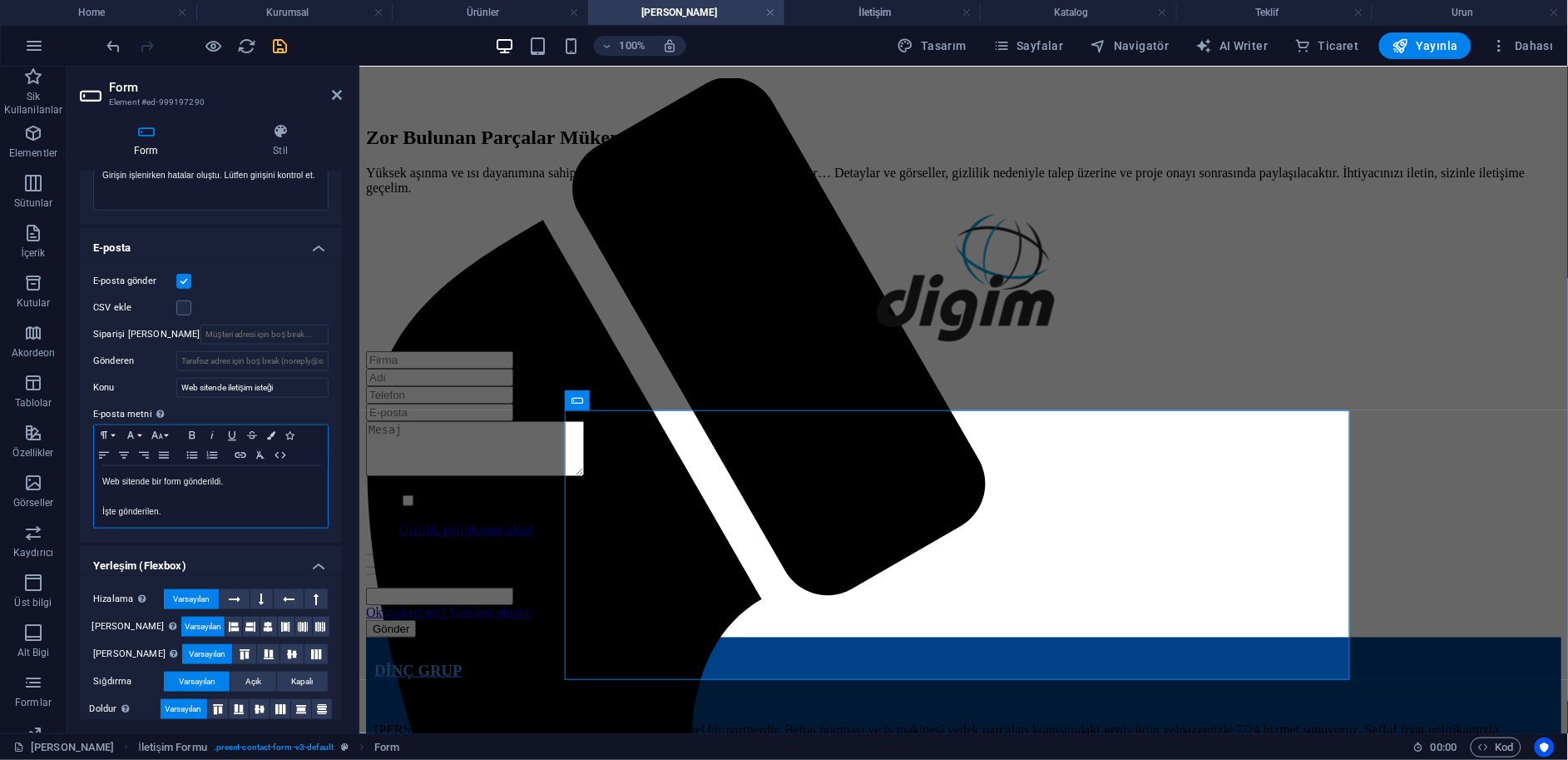
click at [155, 493] on p at bounding box center [211, 496] width 217 height 15
copy div "Web sitende bir form gönderildi. İşte gönderilen."
click at [1098, 12] on h4 "Katalog" at bounding box center [1078, 12] width 197 height 18
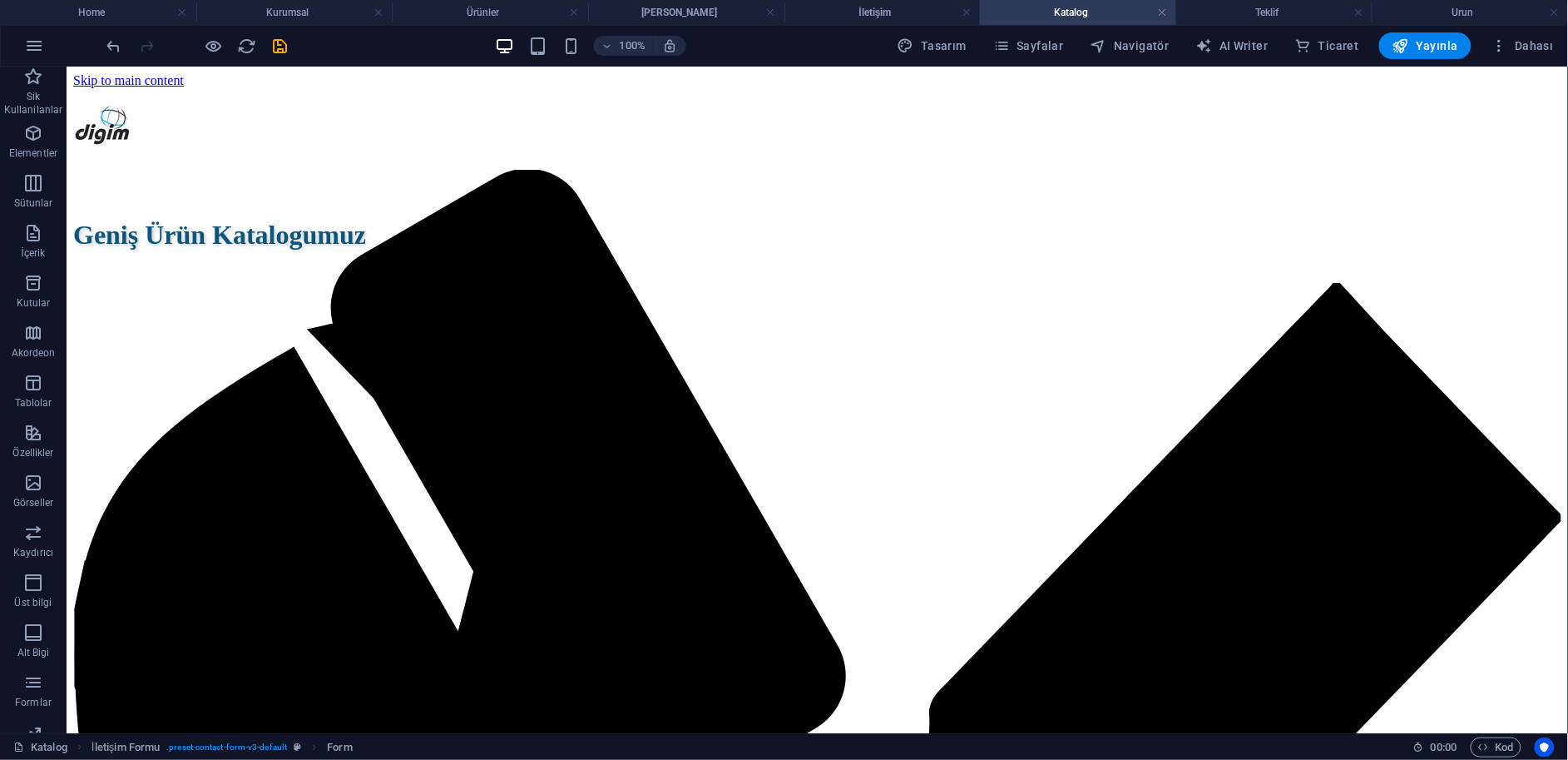
scroll to position [0, 0]
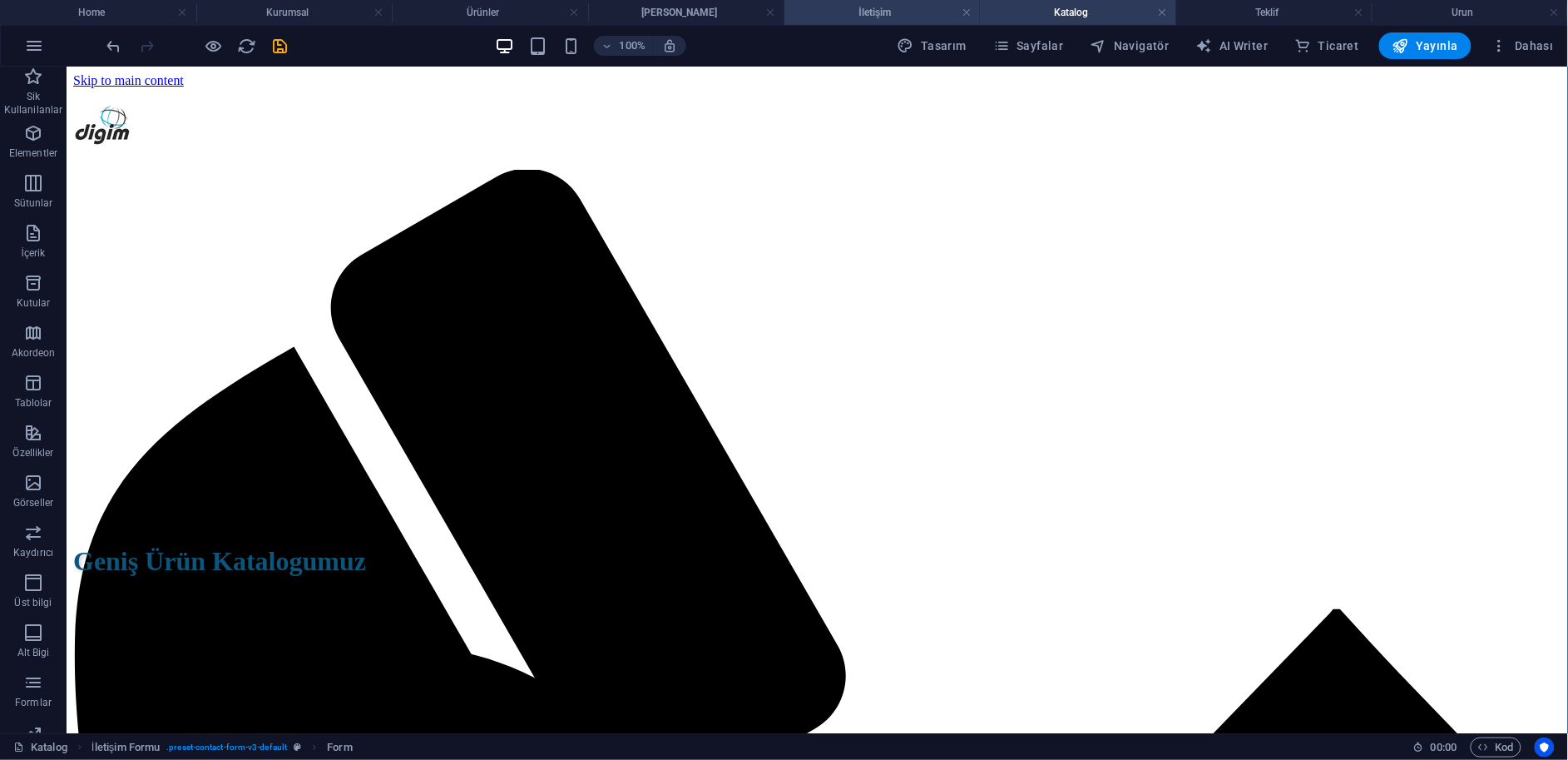
click at [900, 22] on li "İletişim" at bounding box center [883, 12] width 197 height 25
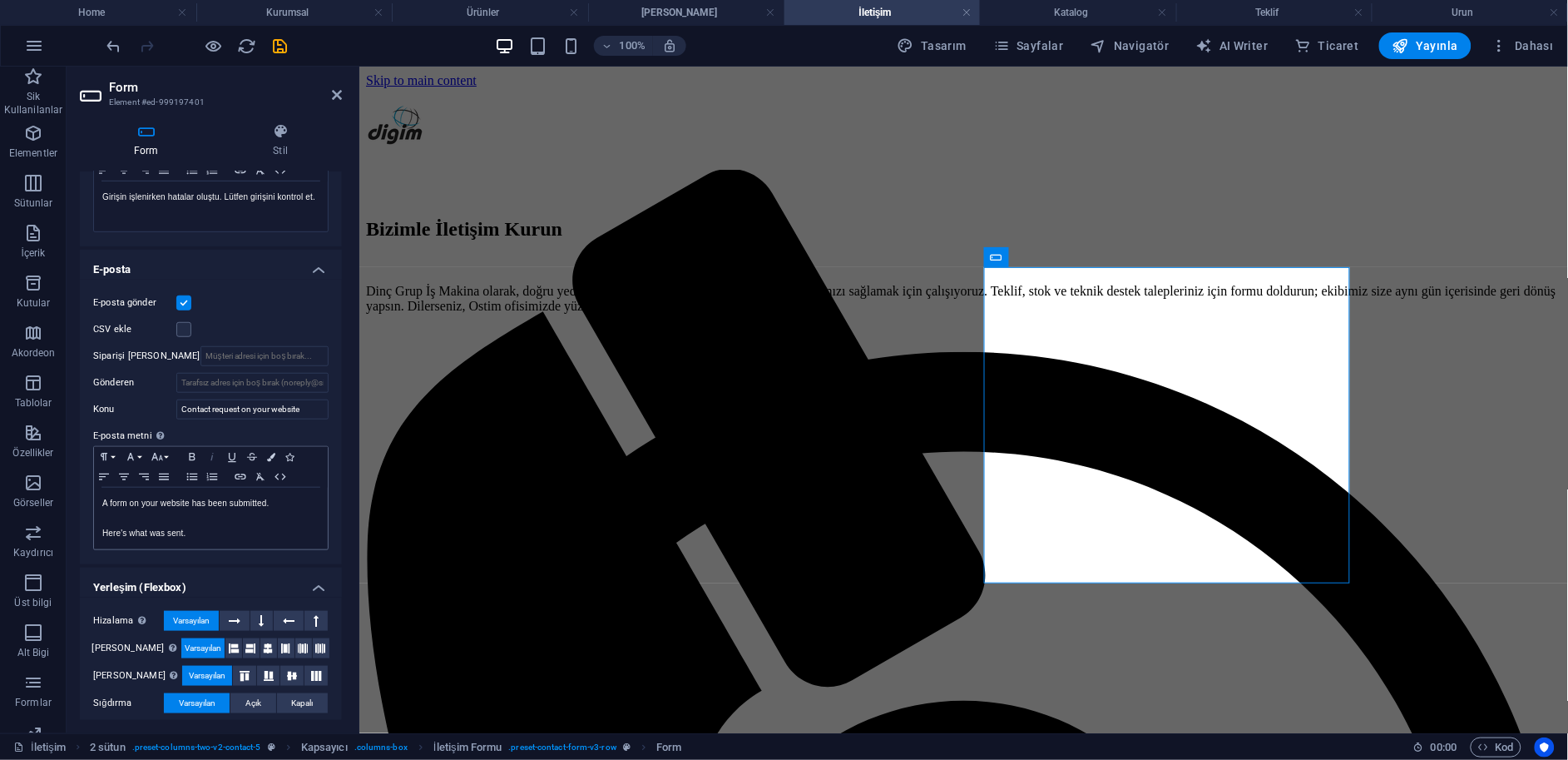
scroll to position [380, 0]
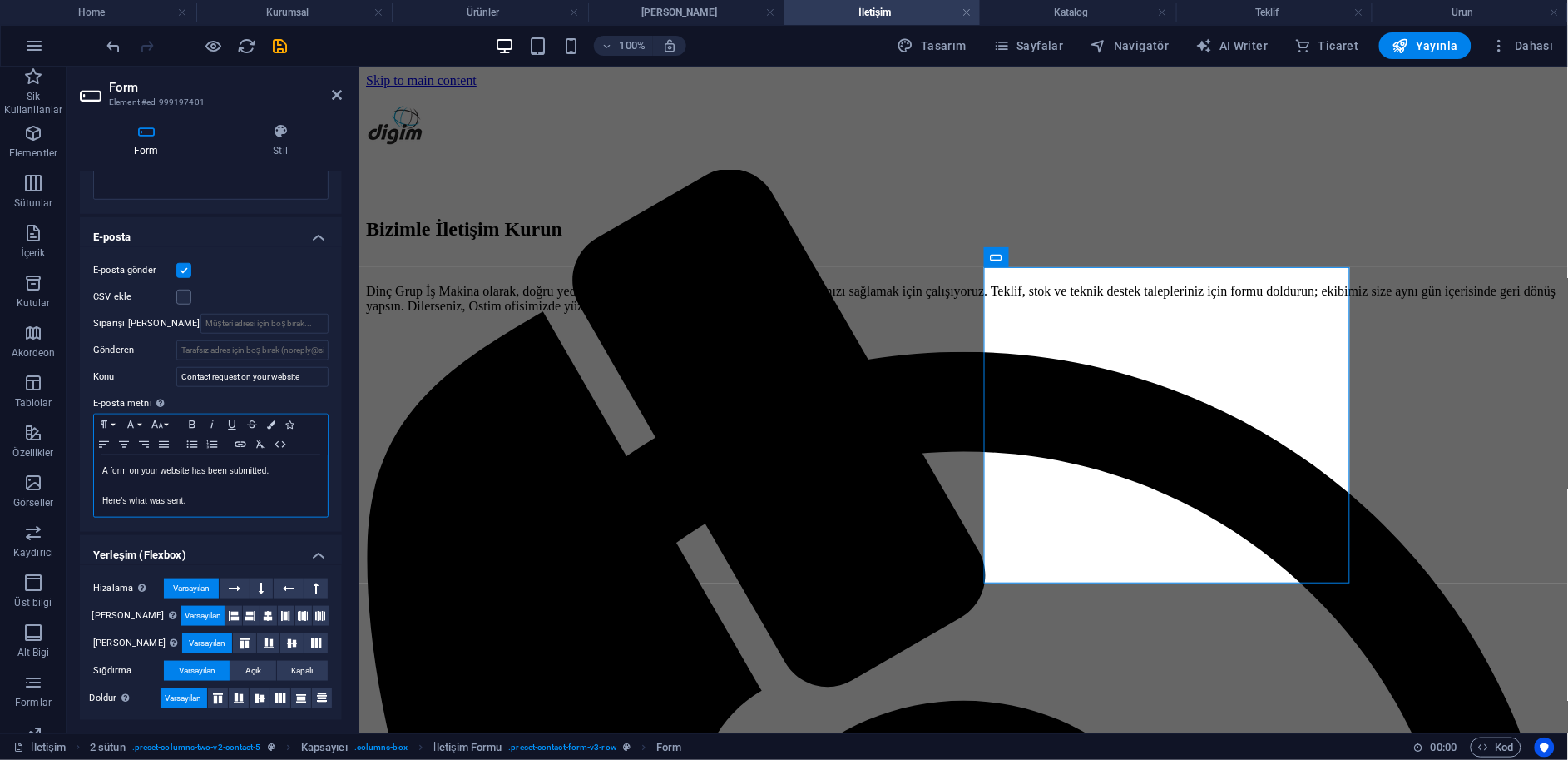
click at [189, 473] on p "A form on your website has been submitted." at bounding box center [211, 470] width 217 height 15
click at [672, 7] on h4 "[PERSON_NAME]" at bounding box center [687, 12] width 197 height 18
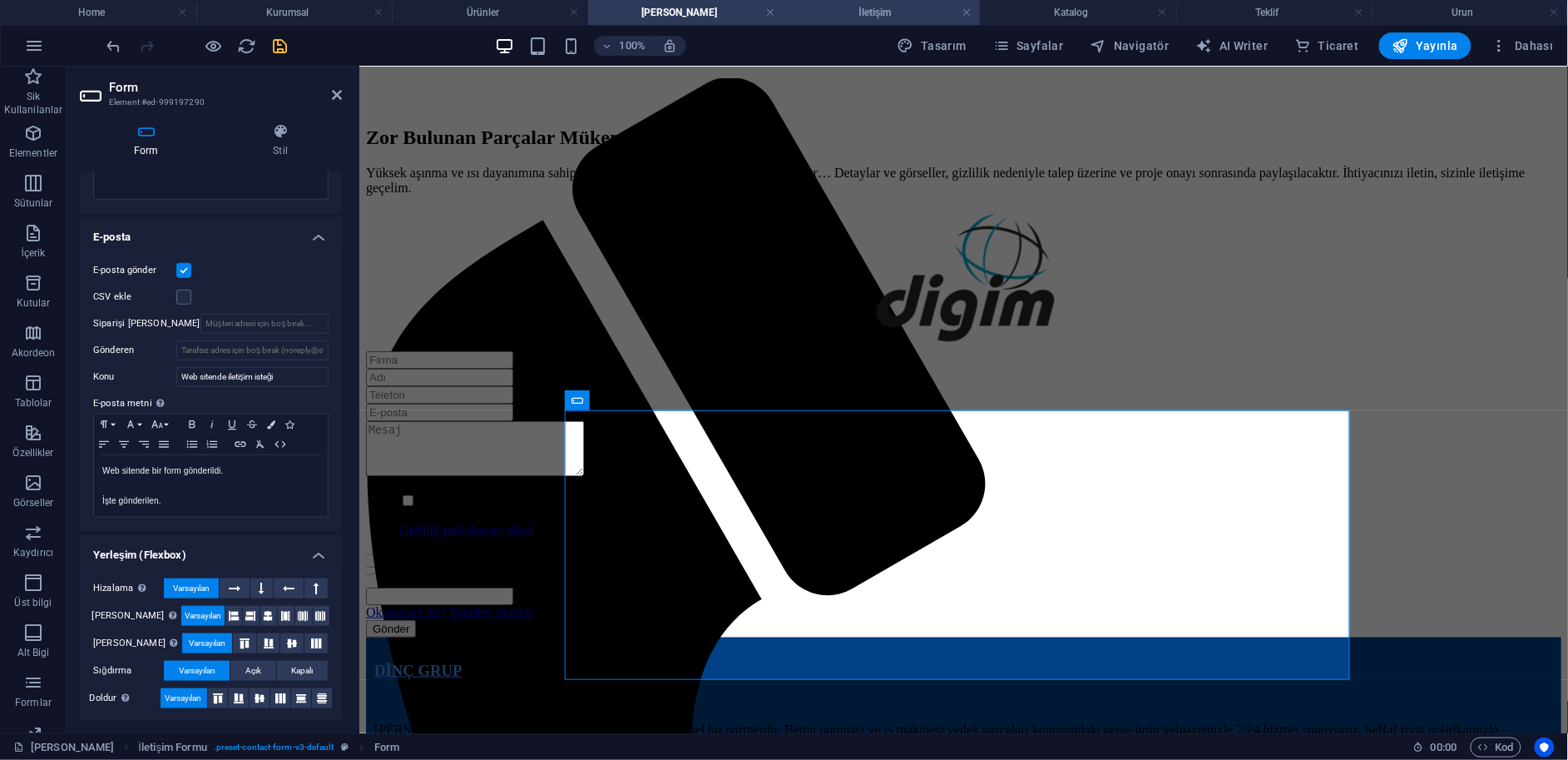
click at [918, 12] on h4 "İletişim" at bounding box center [883, 12] width 197 height 18
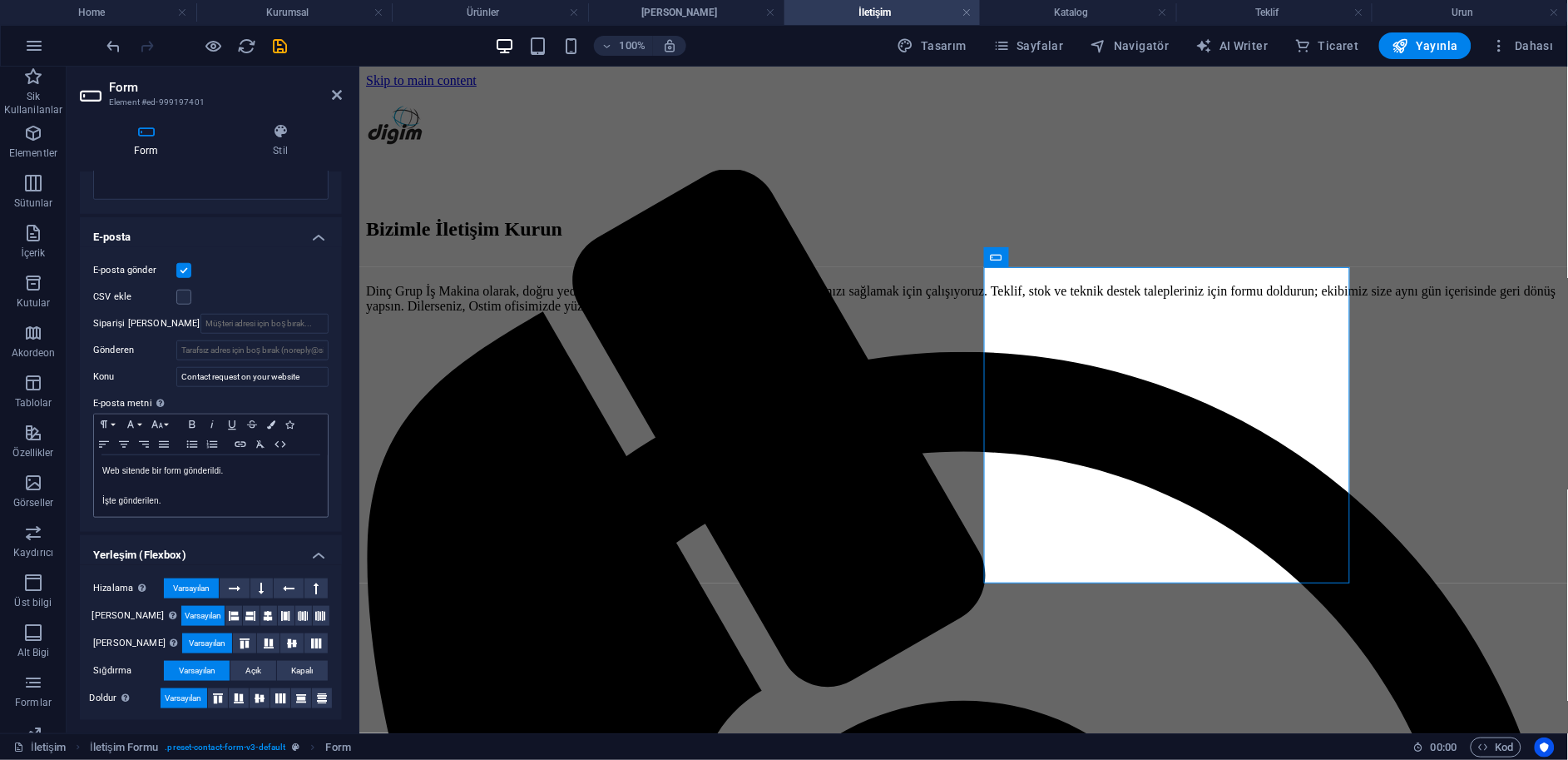
scroll to position [0, 0]
click at [1132, 1] on li "Katalog" at bounding box center [1078, 12] width 197 height 25
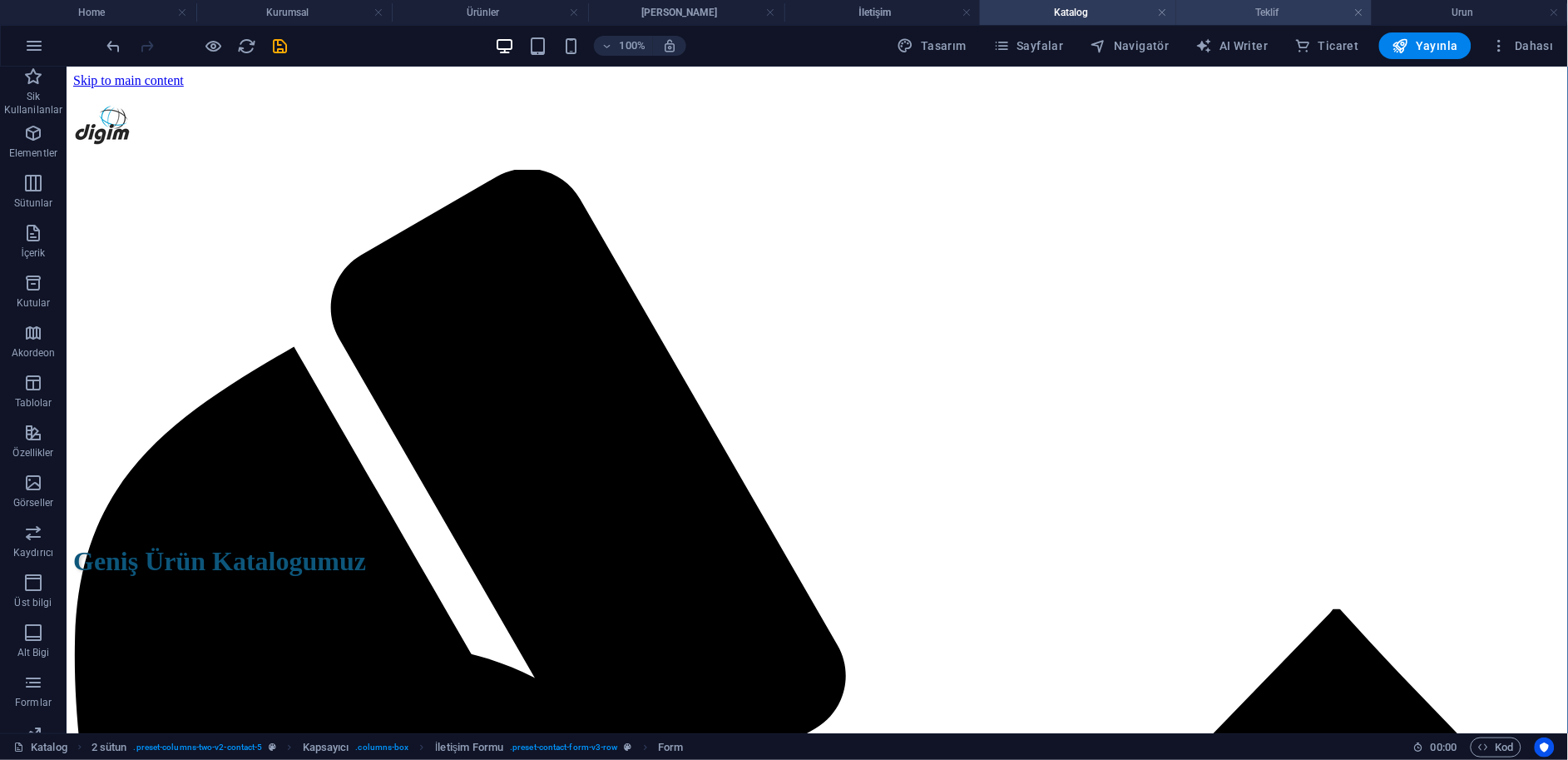
click at [1324, 12] on h4 "Teklif" at bounding box center [1275, 12] width 197 height 18
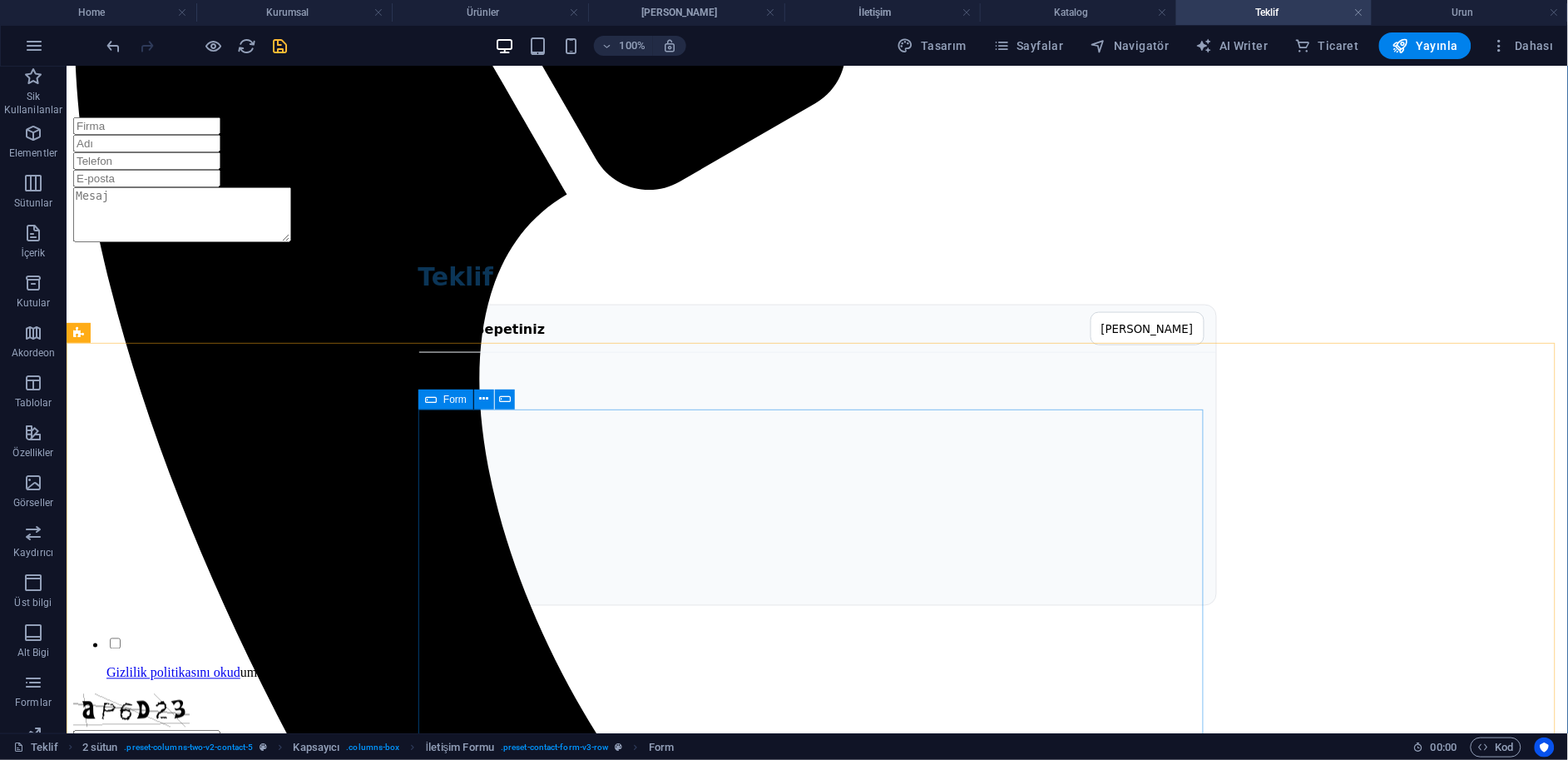
click at [435, 405] on icon at bounding box center [431, 399] width 12 height 20
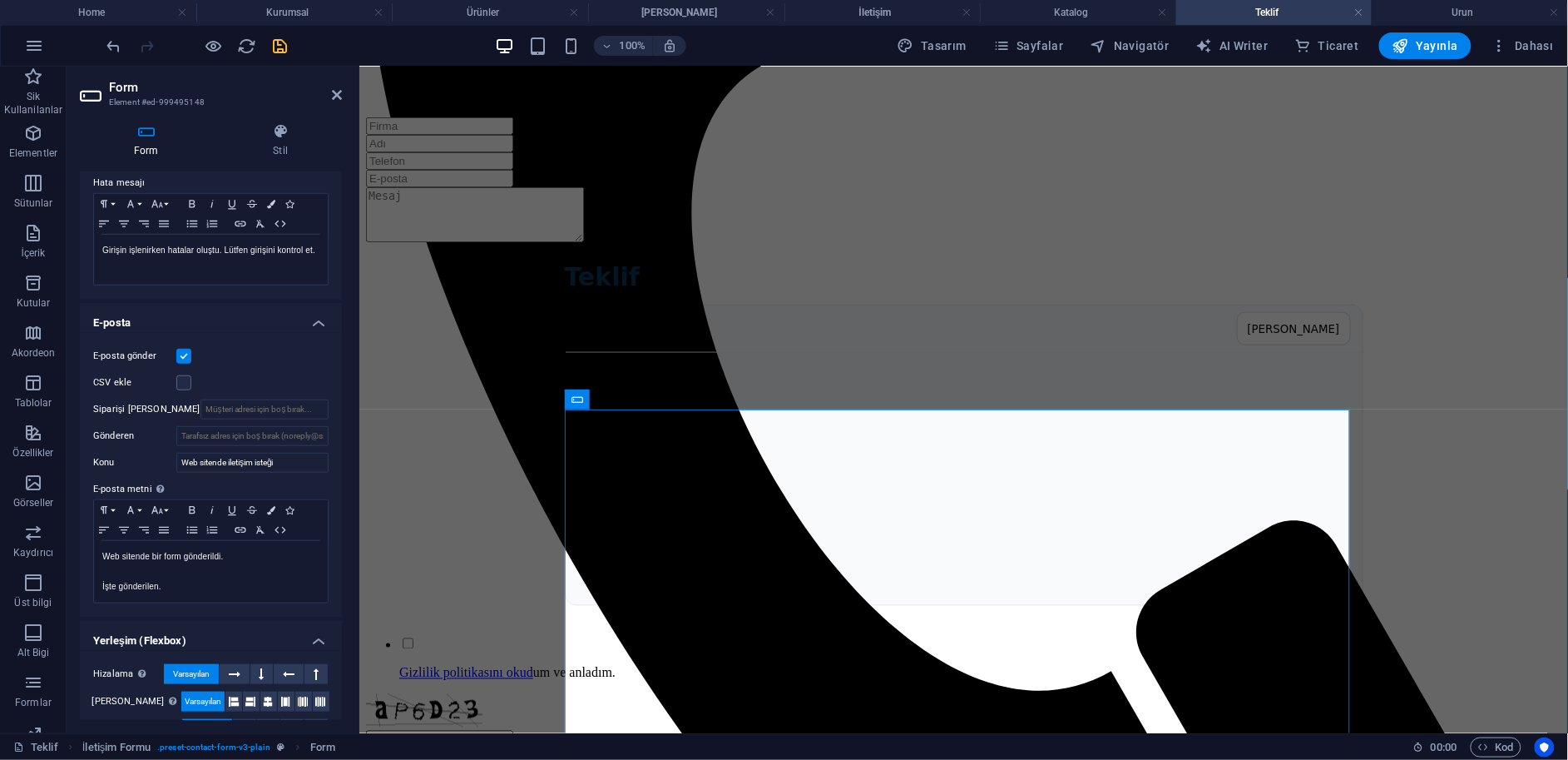
scroll to position [380, 0]
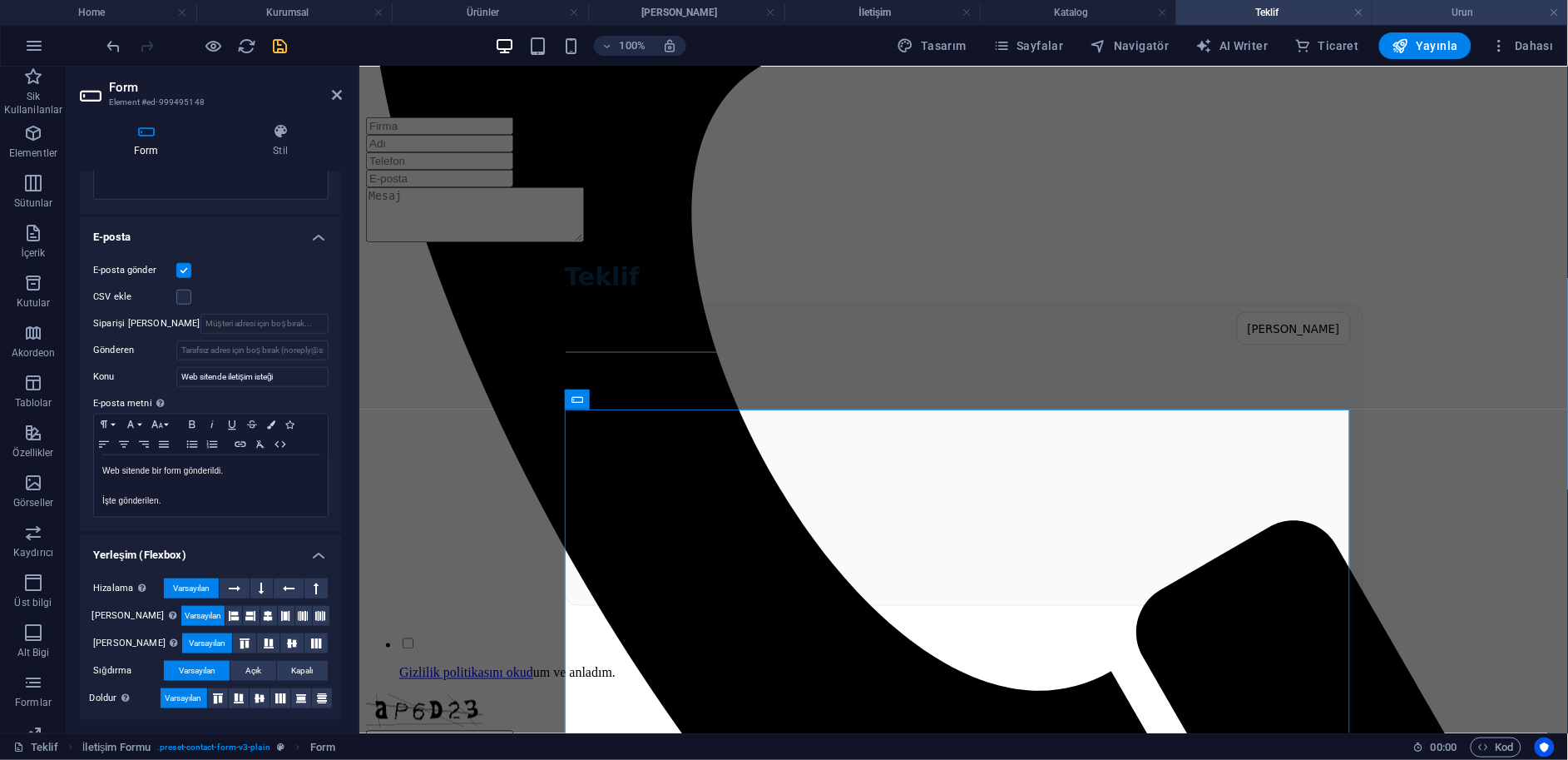
click at [1482, 8] on h4 "Urun" at bounding box center [1471, 12] width 197 height 18
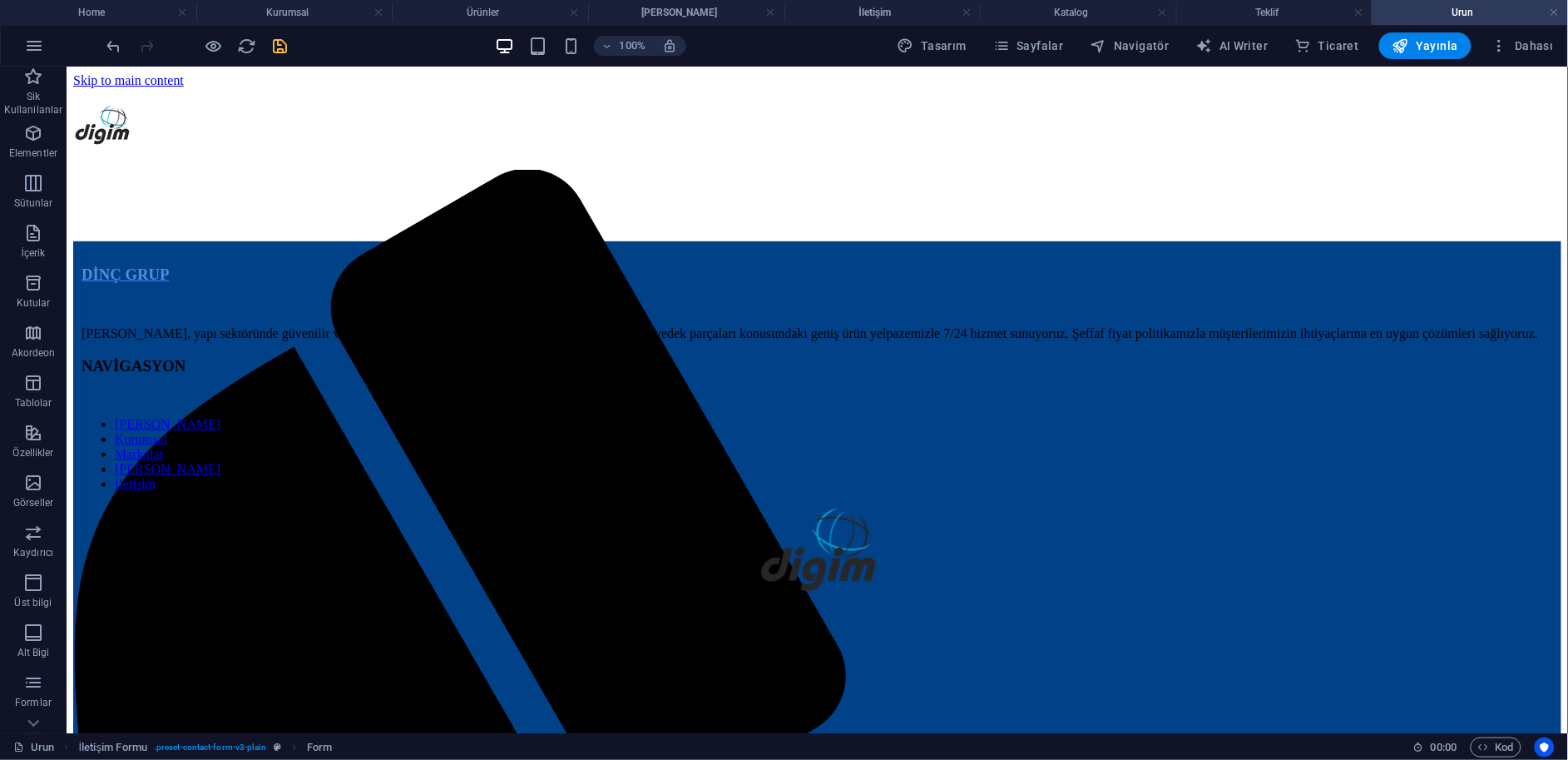
scroll to position [3, 0]
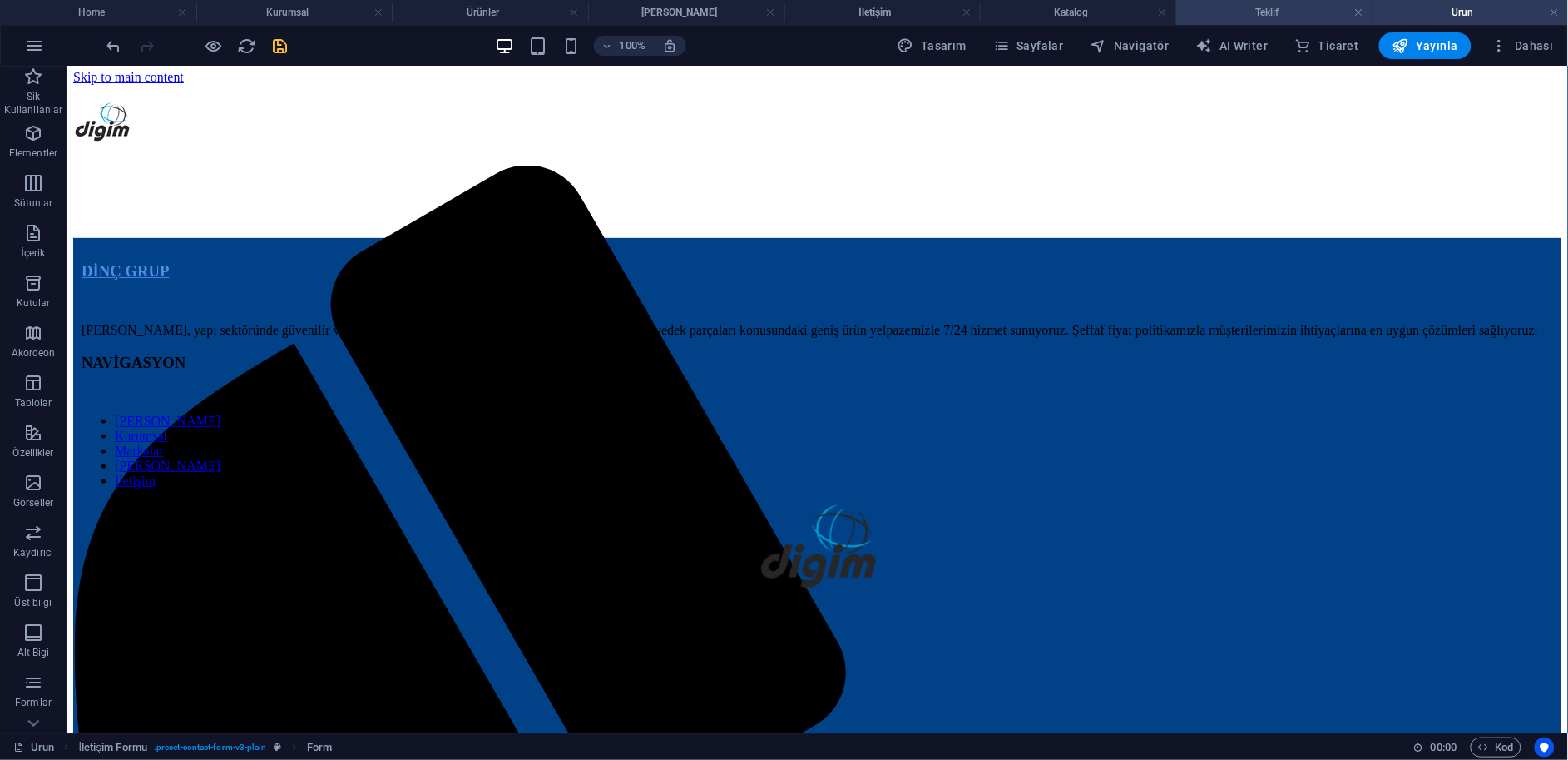
click at [1289, 13] on h4 "Teklif" at bounding box center [1275, 12] width 197 height 18
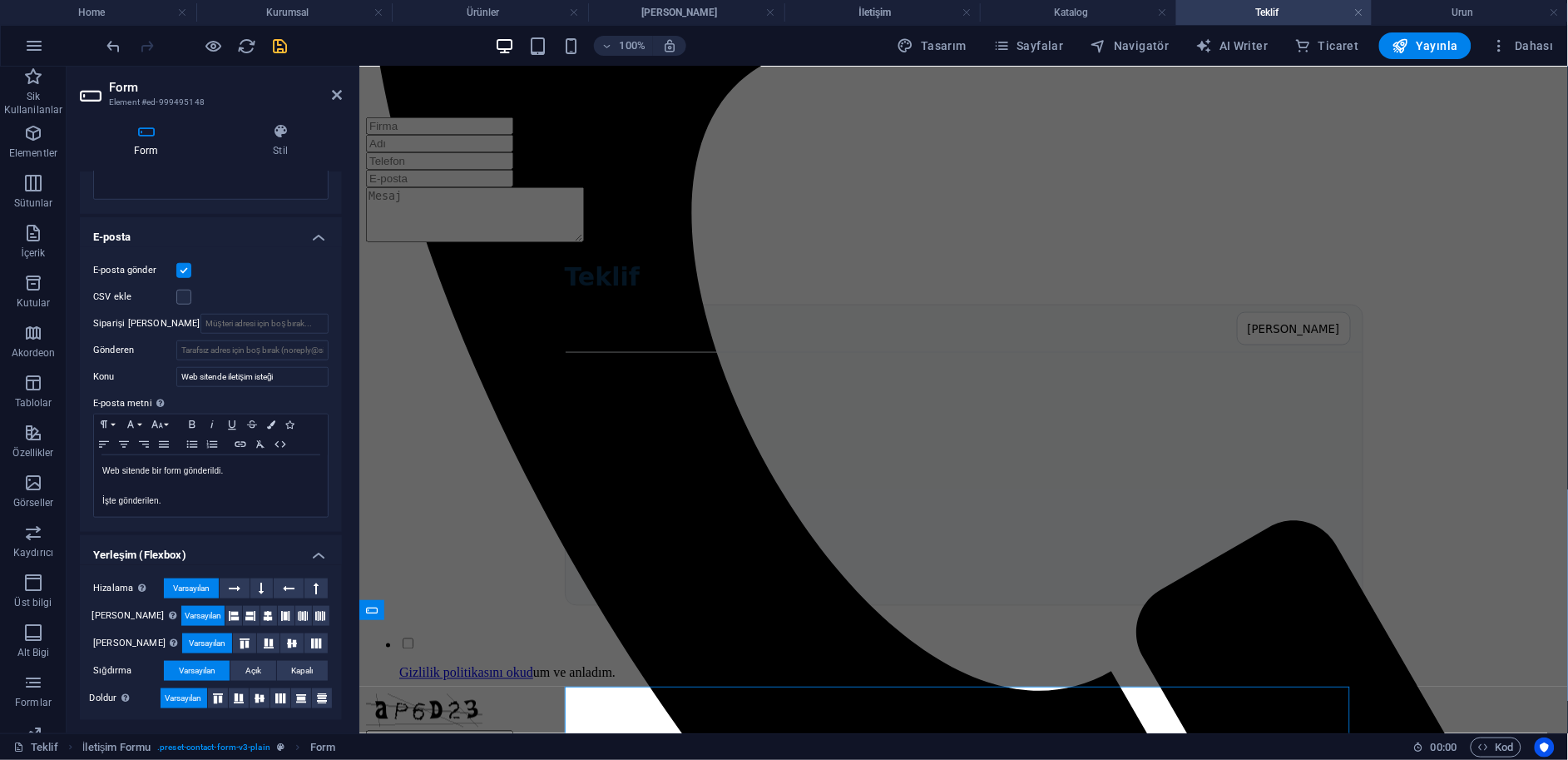
scroll to position [0, 0]
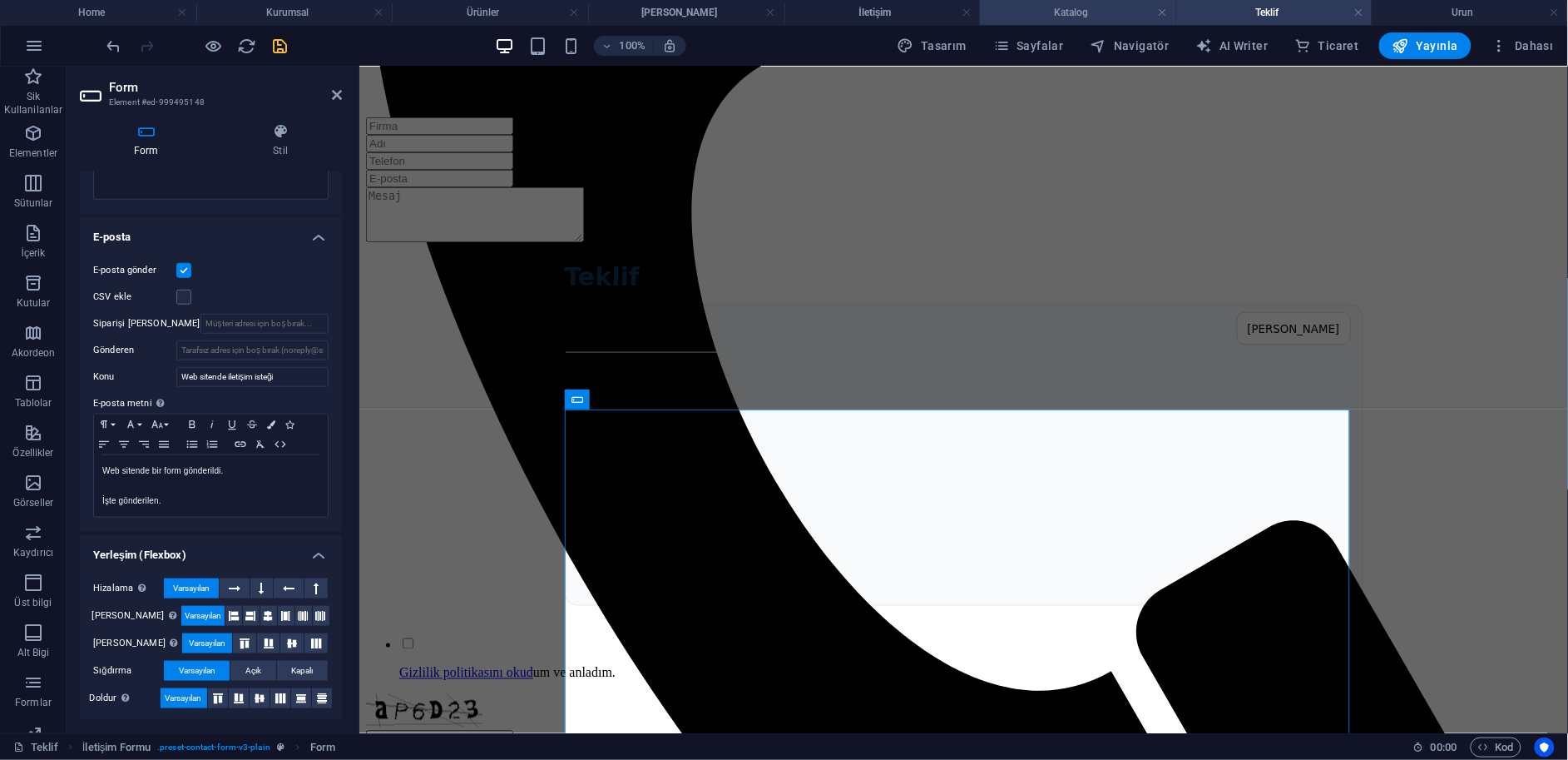
click at [1108, 16] on h4 "Katalog" at bounding box center [1078, 12] width 197 height 18
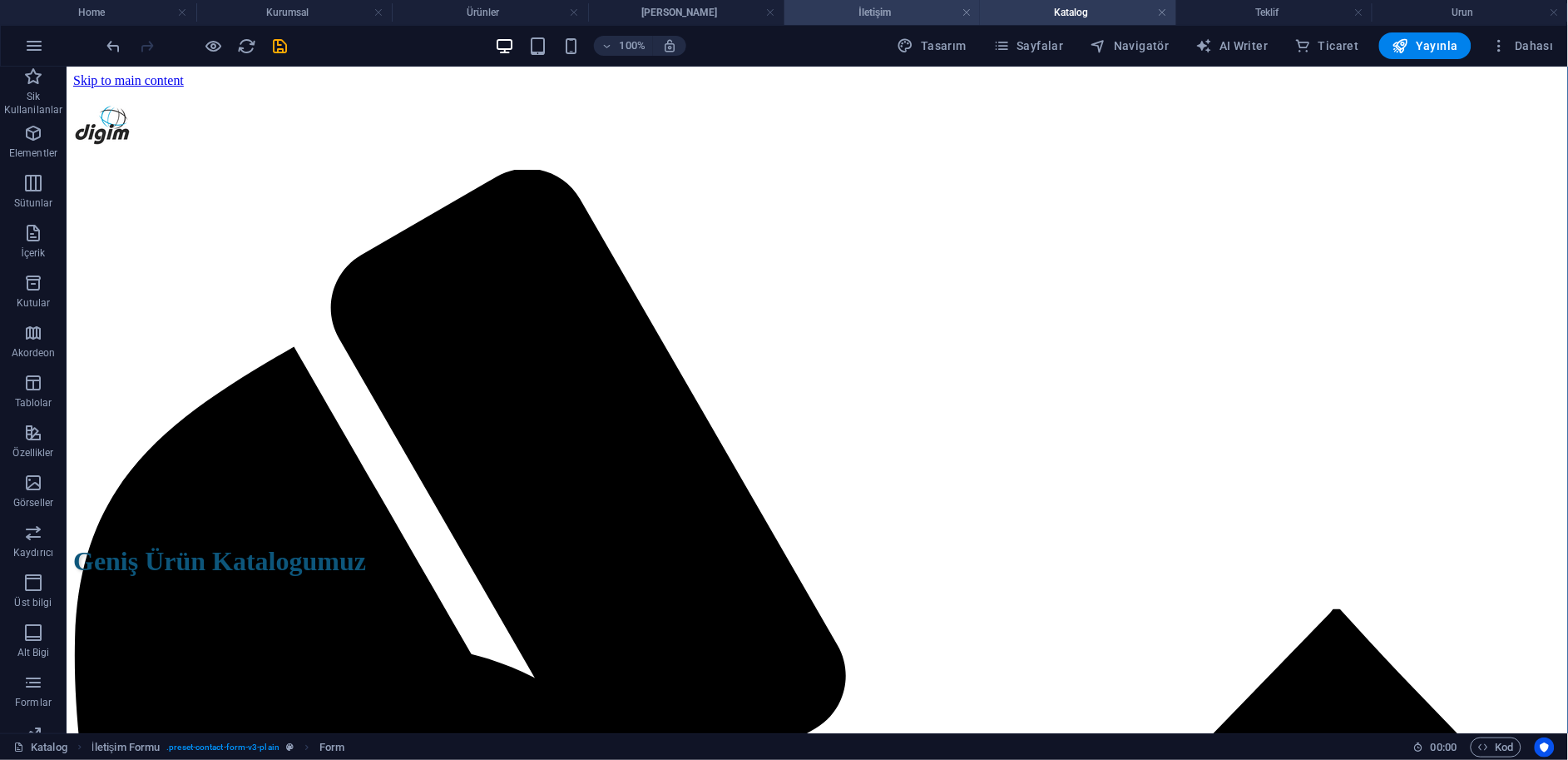
click at [925, 13] on h4 "İletişim" at bounding box center [883, 12] width 197 height 18
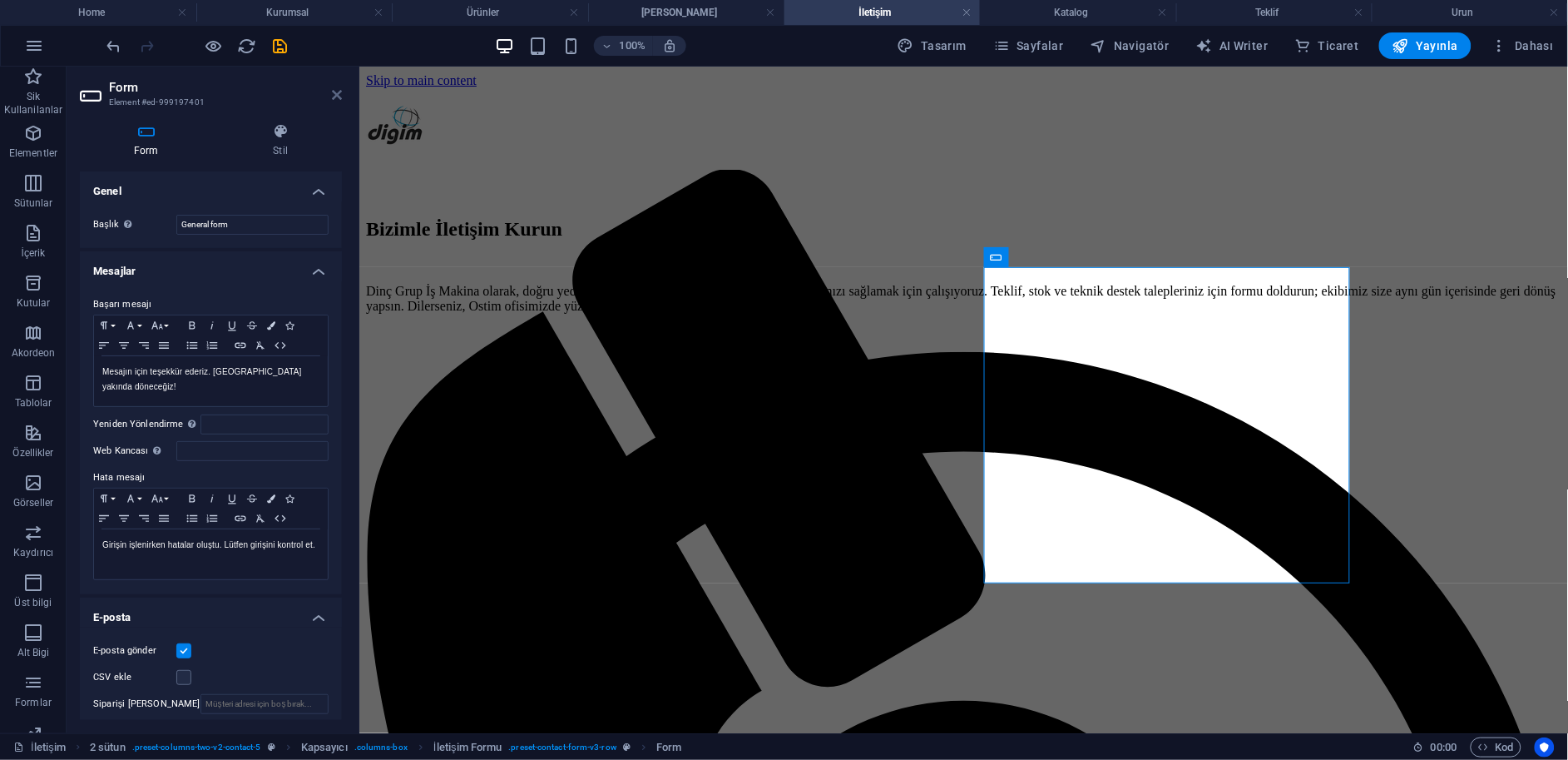
click at [332, 94] on icon at bounding box center [337, 94] width 10 height 13
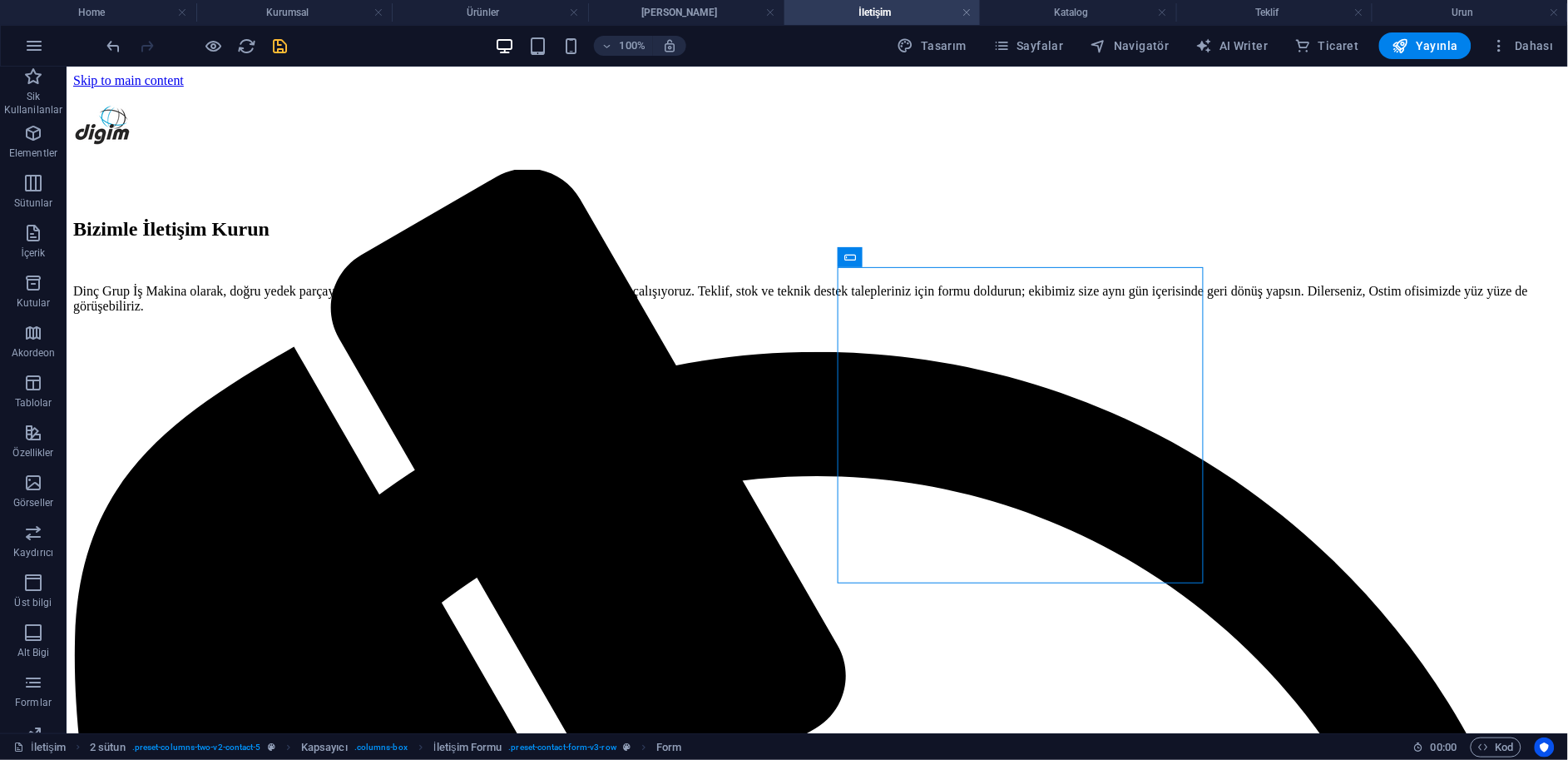
click at [279, 47] on icon "save" at bounding box center [280, 46] width 19 height 19
checkbox input "false"
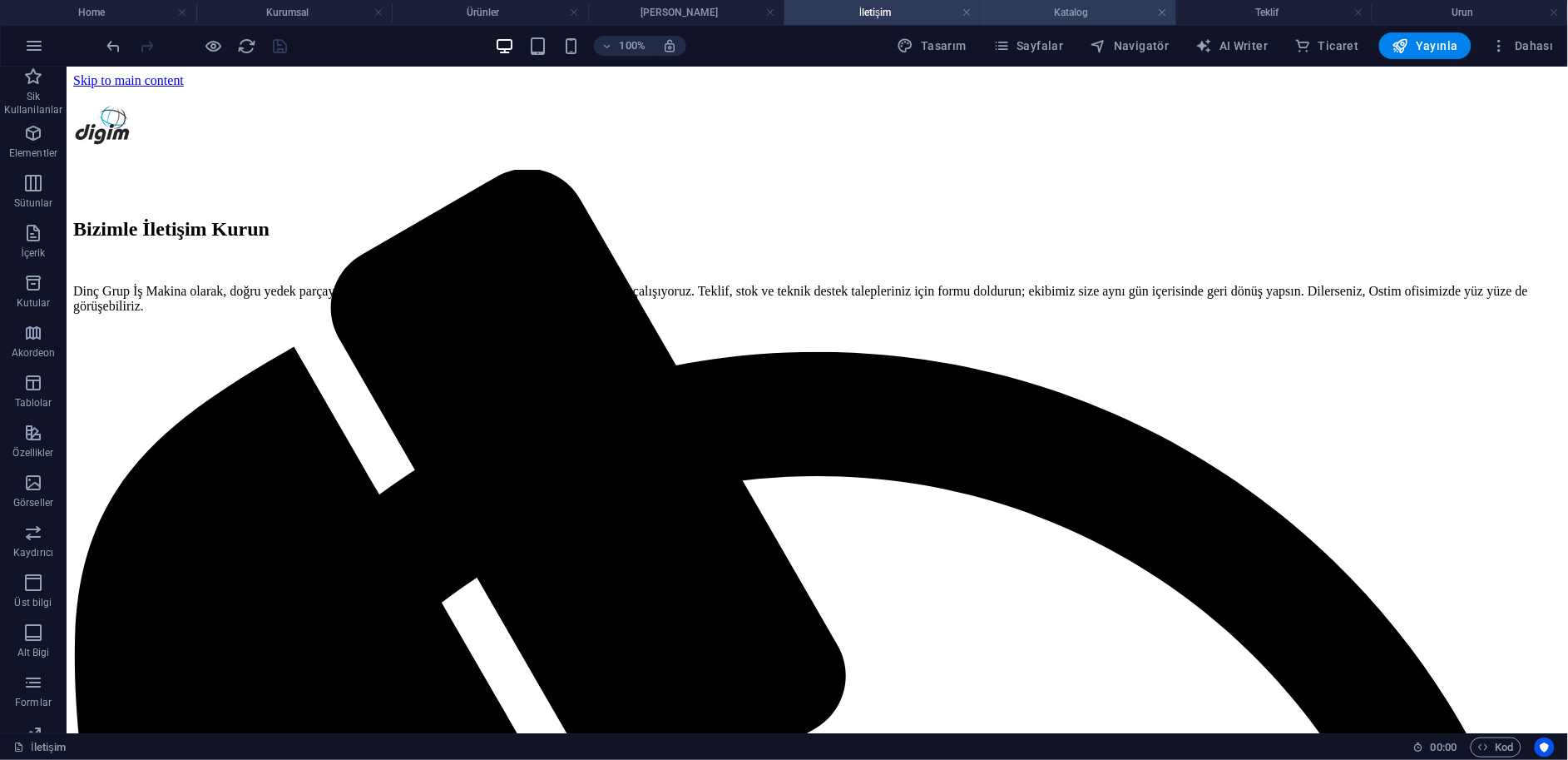
click at [1084, 8] on h4 "Katalog" at bounding box center [1078, 12] width 197 height 18
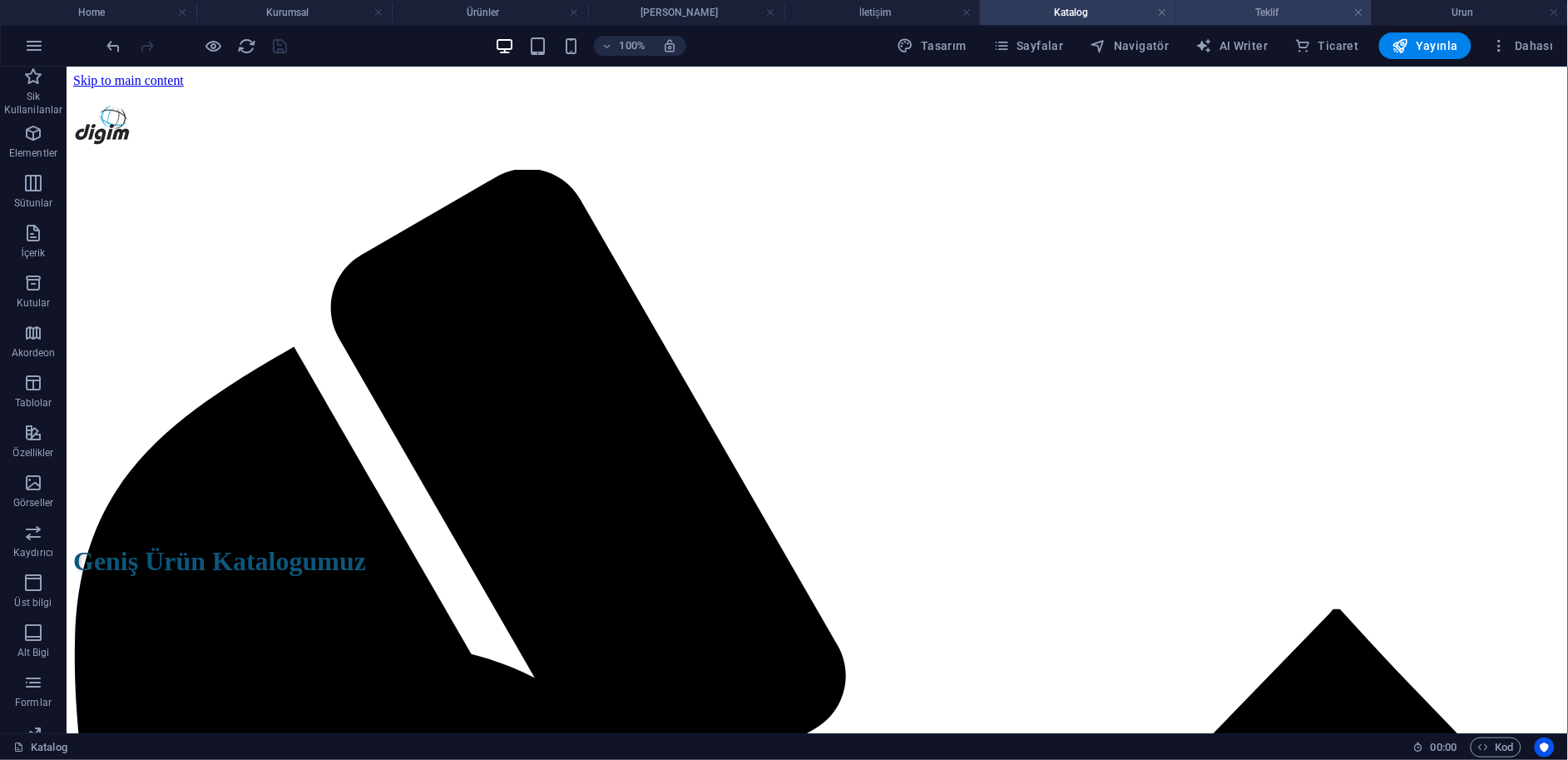
click at [1283, 13] on h4 "Teklif" at bounding box center [1275, 12] width 197 height 18
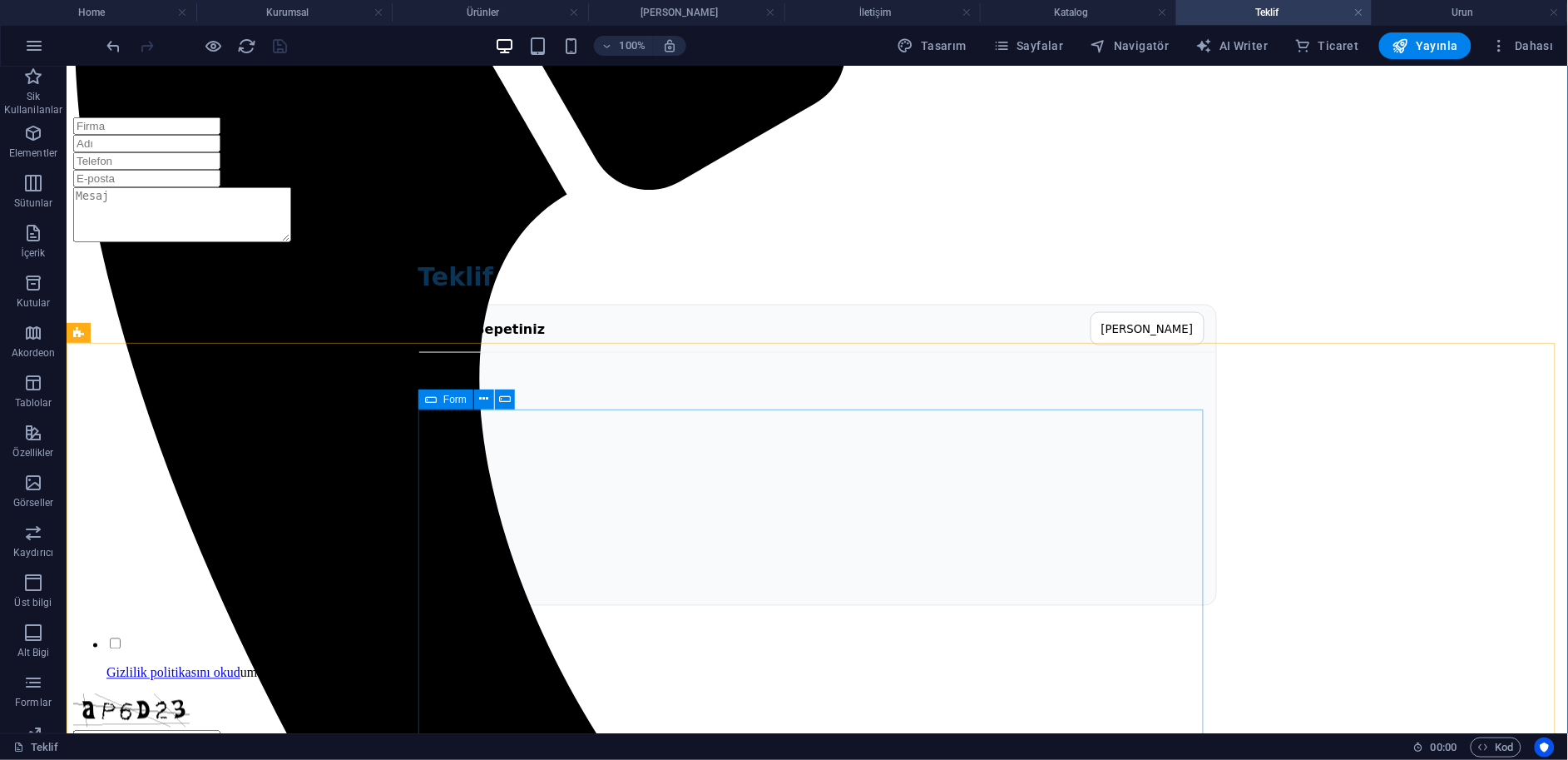
click at [427, 403] on icon at bounding box center [431, 399] width 12 height 20
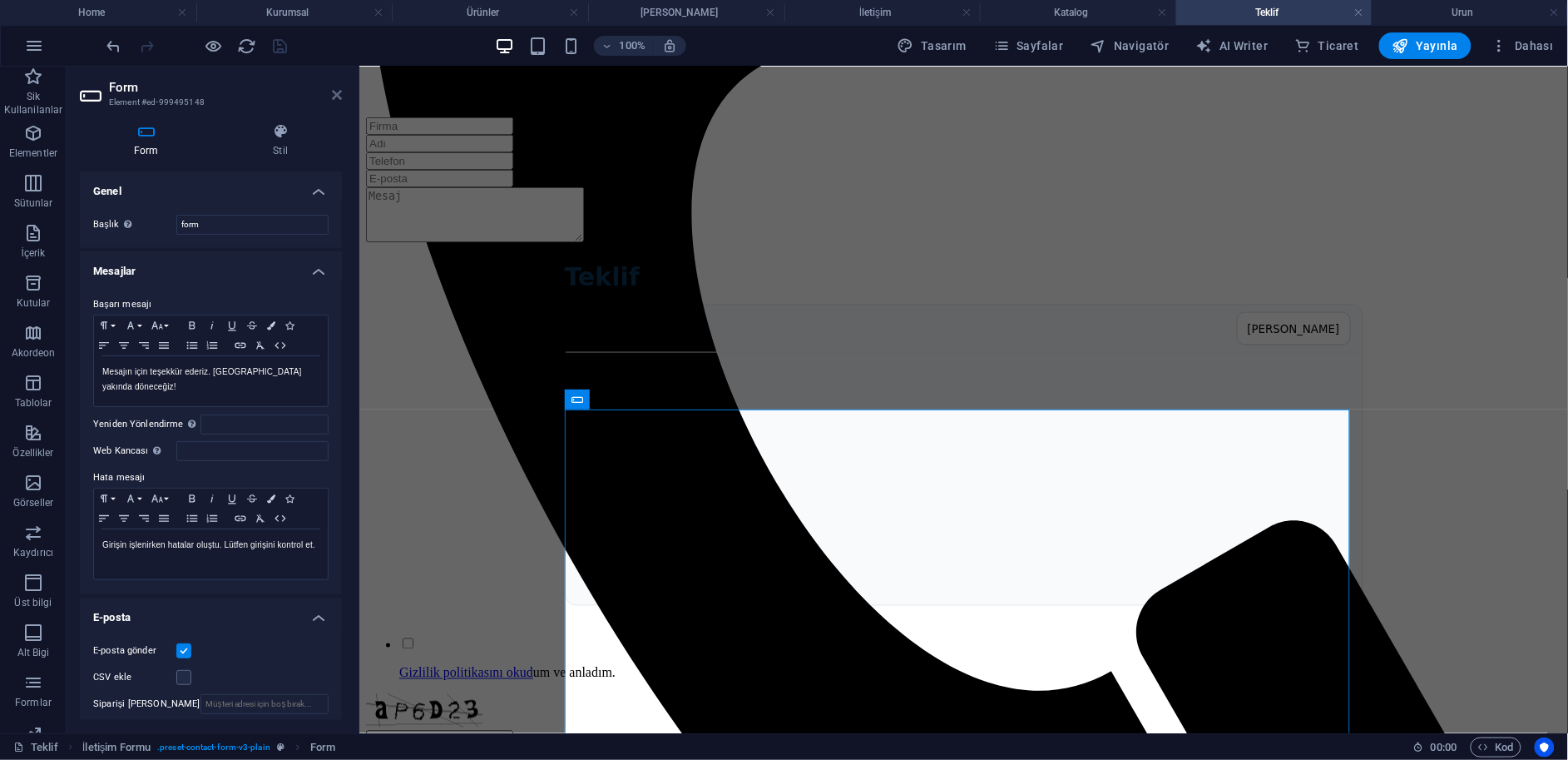
click at [337, 95] on icon at bounding box center [337, 94] width 10 height 13
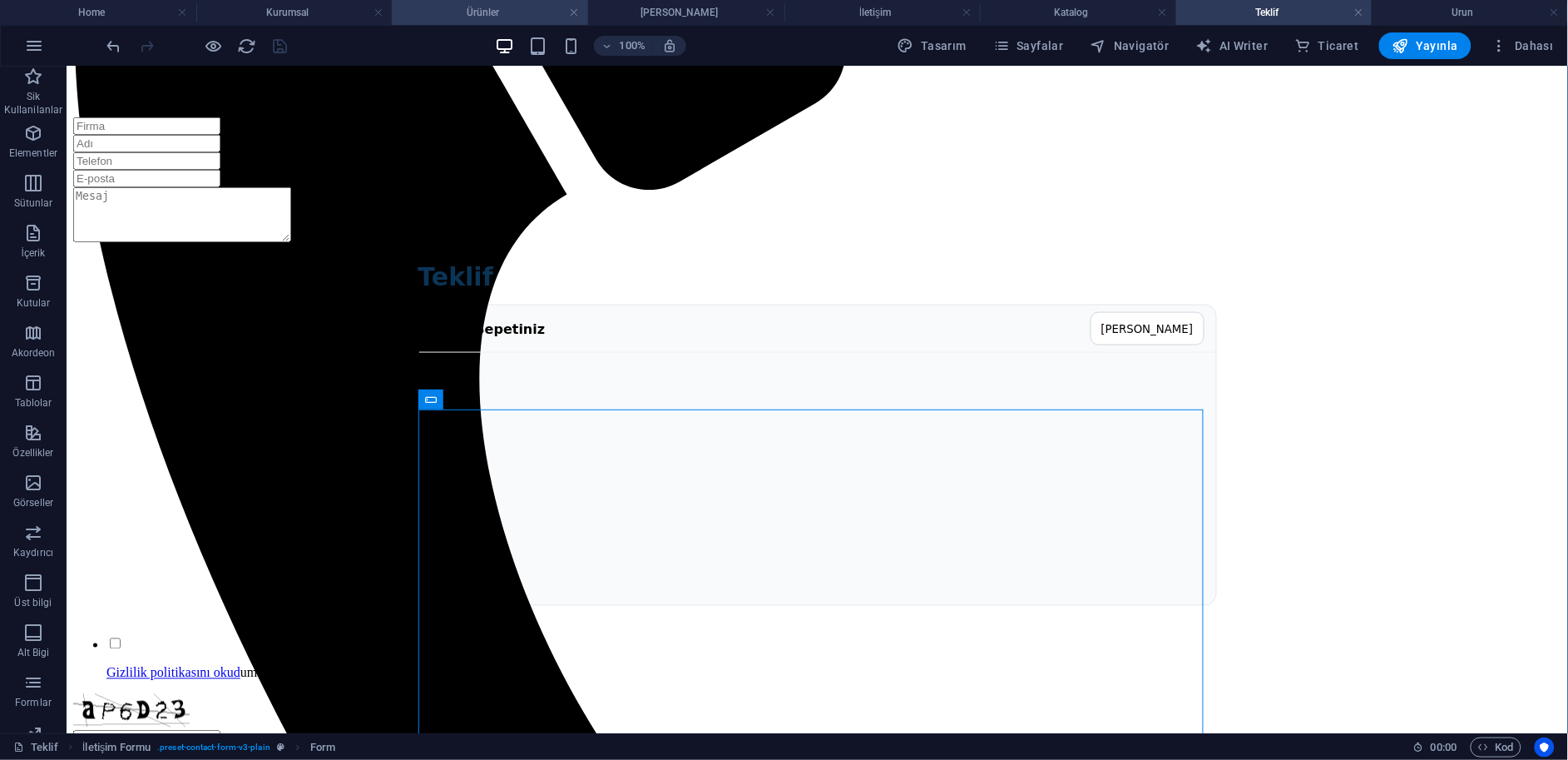
click at [511, 15] on h4 "Ürünler" at bounding box center [490, 12] width 197 height 18
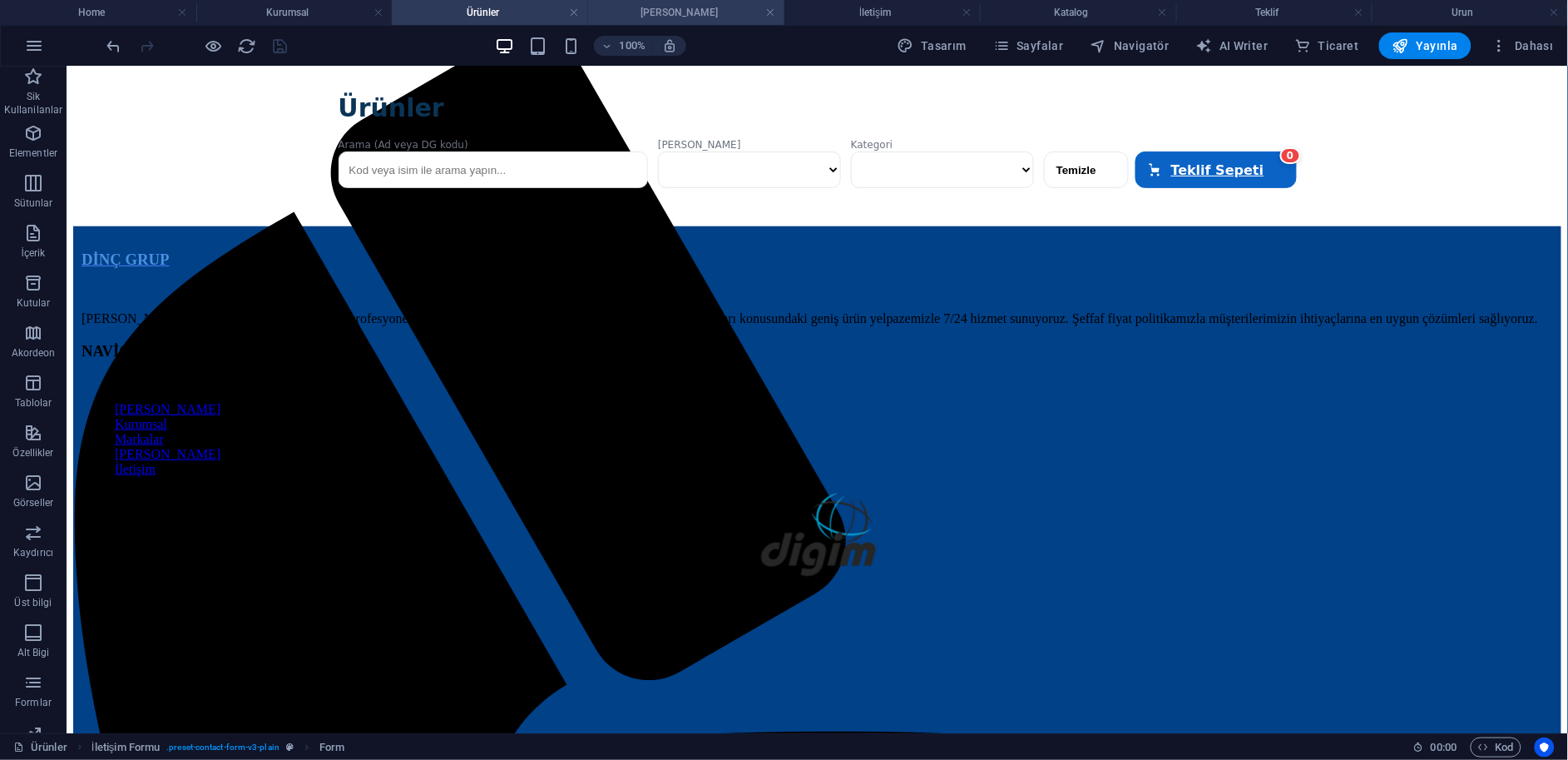
click at [686, 9] on h4 "[PERSON_NAME]" at bounding box center [687, 12] width 197 height 18
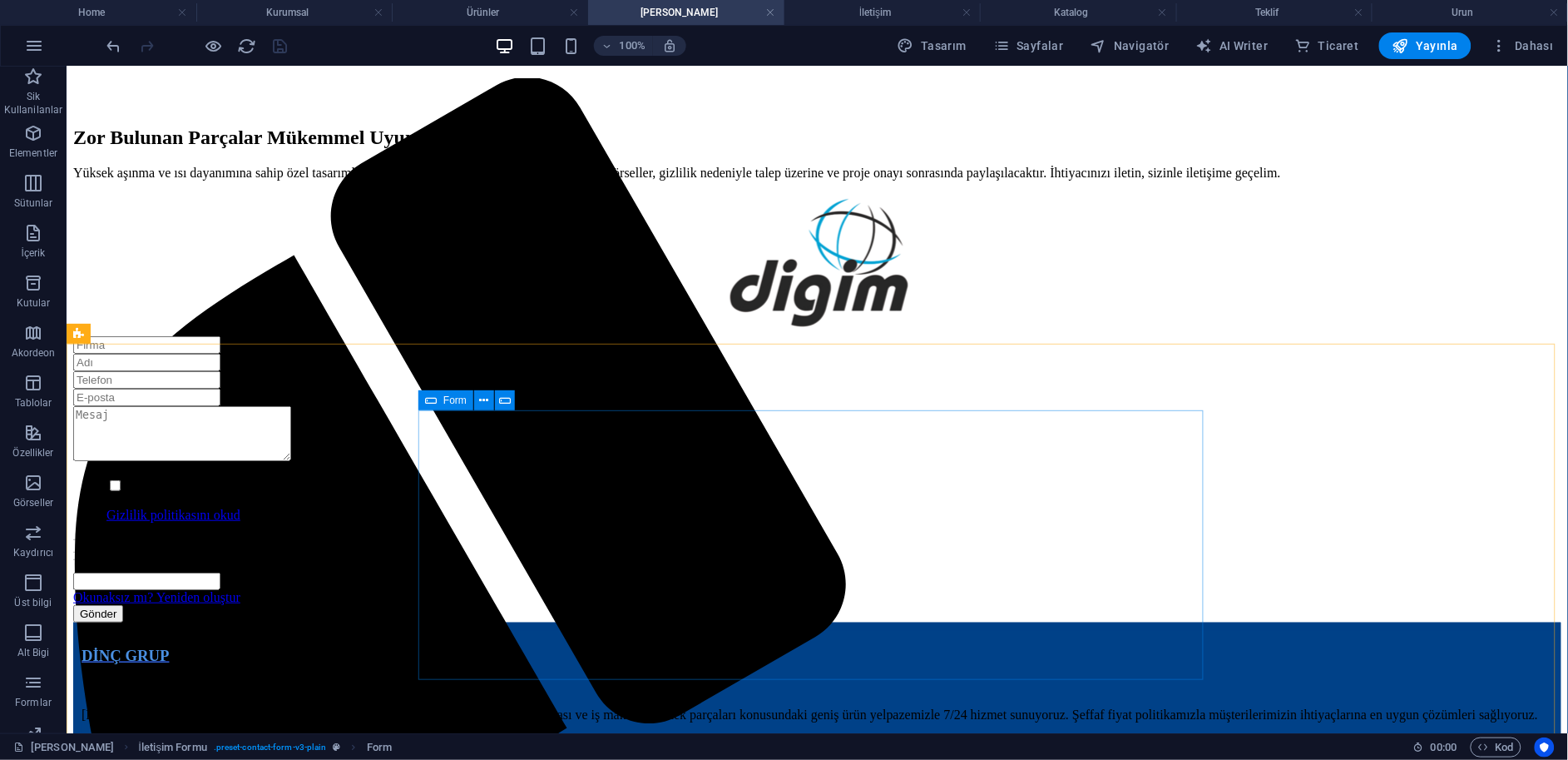
click at [436, 401] on icon at bounding box center [431, 399] width 12 height 20
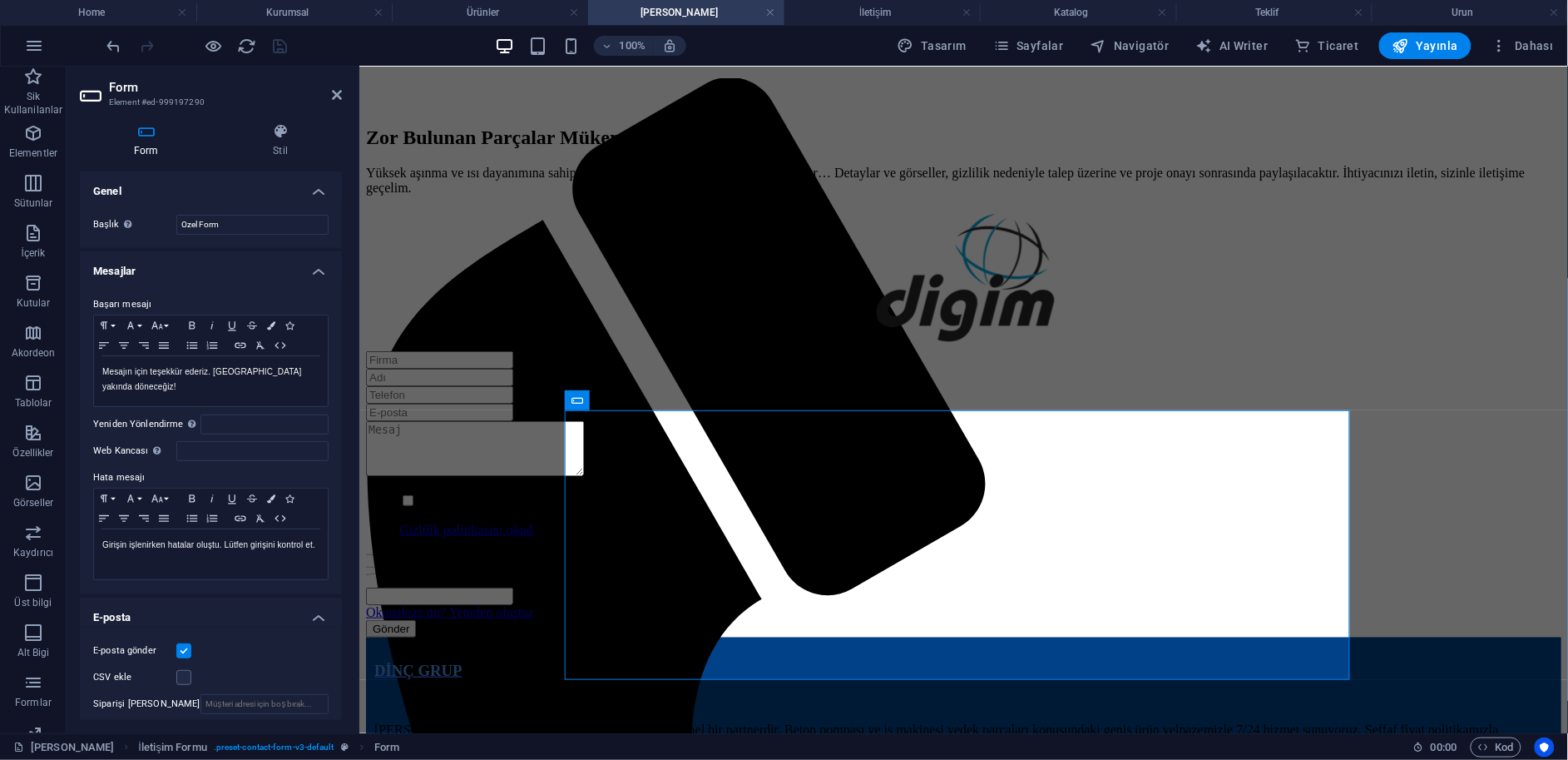
click at [330, 96] on header "Form Element #ed-999197290" at bounding box center [211, 88] width 262 height 43
drag, startPoint x: 340, startPoint y: 97, endPoint x: 356, endPoint y: 8, distance: 90.4
click at [340, 97] on icon at bounding box center [337, 94] width 10 height 13
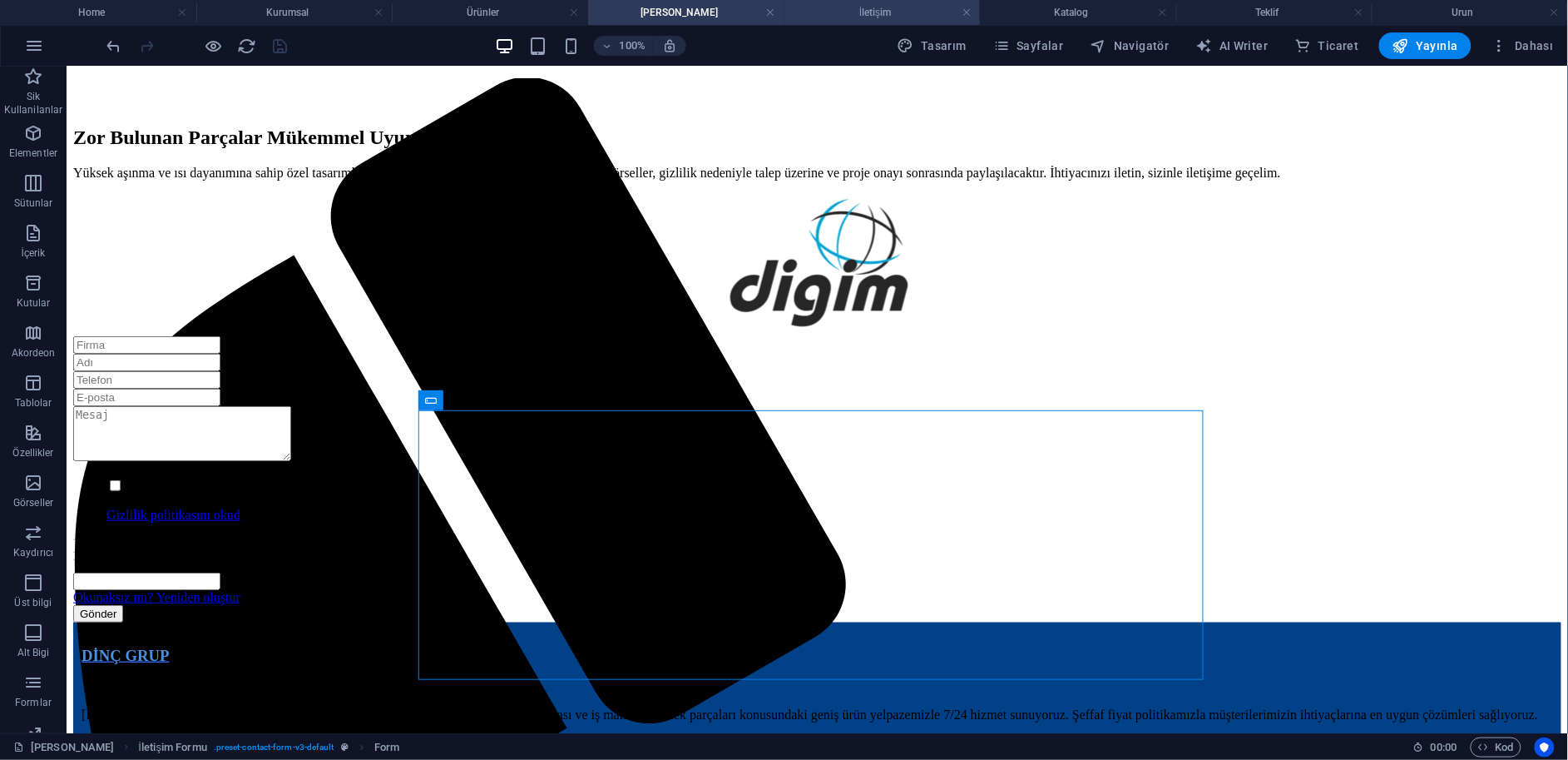
click at [837, 15] on h4 "İletişim" at bounding box center [883, 12] width 197 height 18
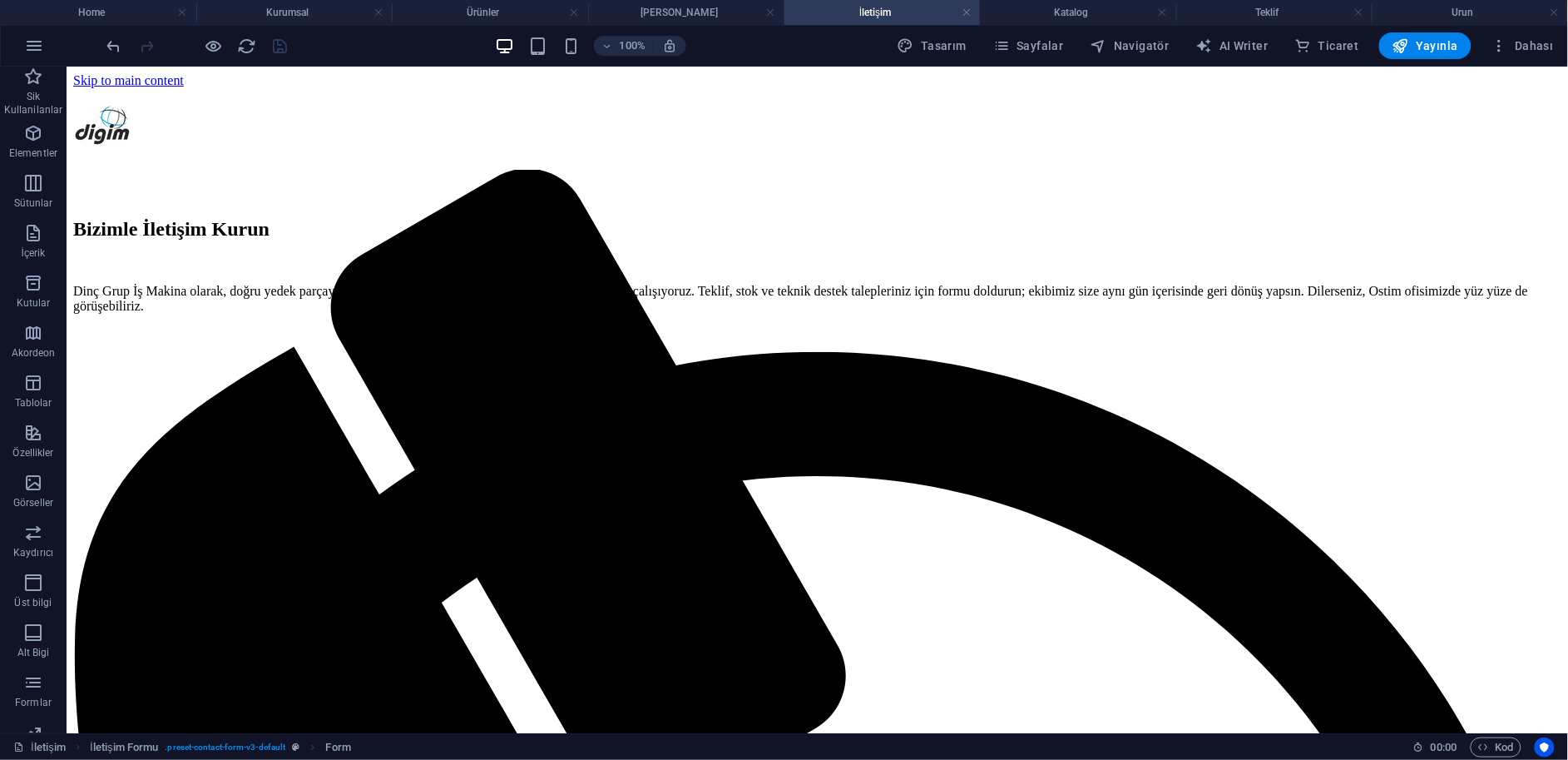
scroll to position [0, 0]
click at [879, 254] on icon at bounding box center [880, 257] width 12 height 20
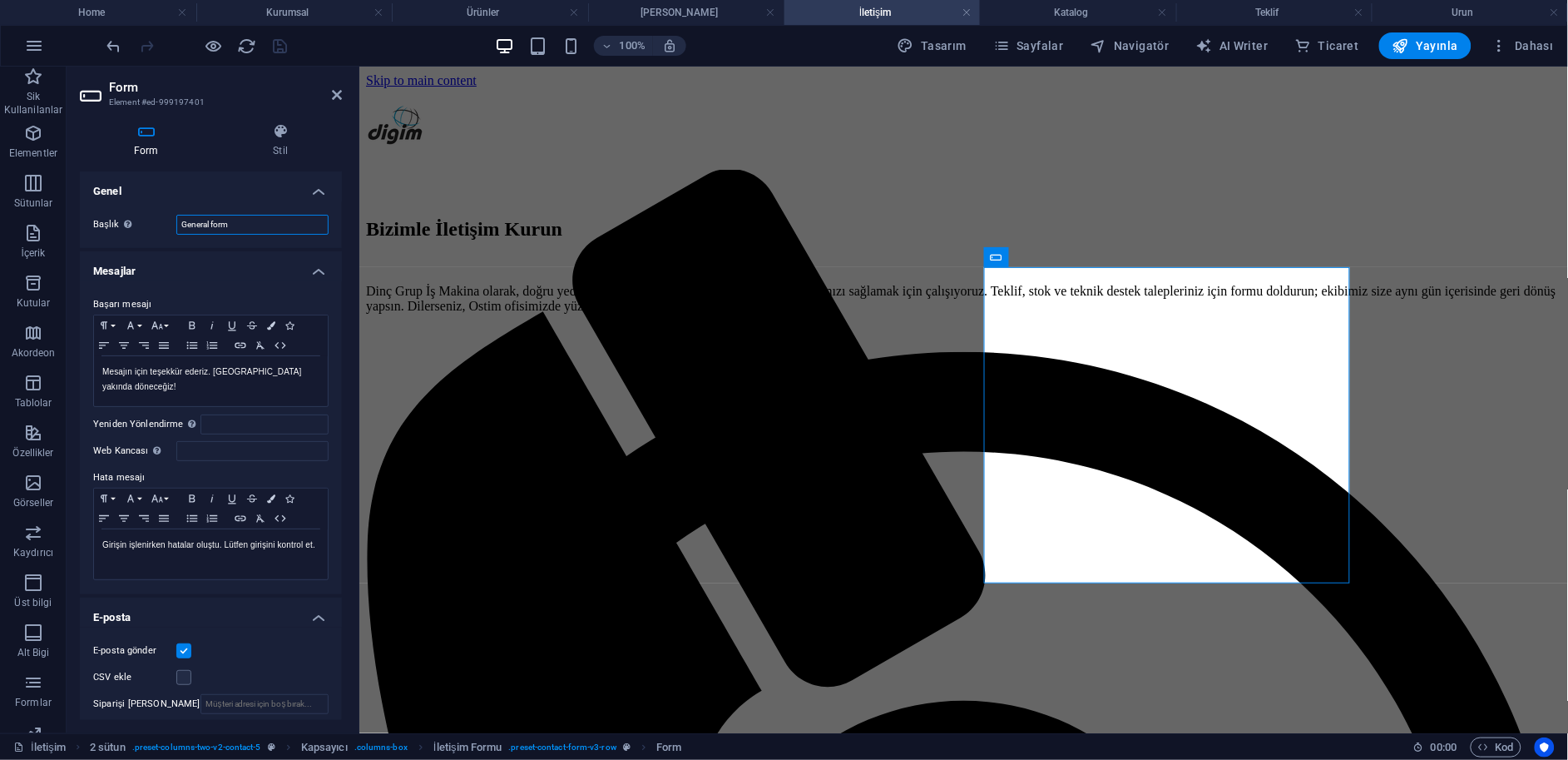
drag, startPoint x: 210, startPoint y: 221, endPoint x: 142, endPoint y: 242, distance: 71.2
click at [147, 240] on div "Başlık Form için bir ad tanımla. General form" at bounding box center [211, 224] width 262 height 47
type input "Iletisim"
click at [336, 90] on icon at bounding box center [337, 94] width 10 height 13
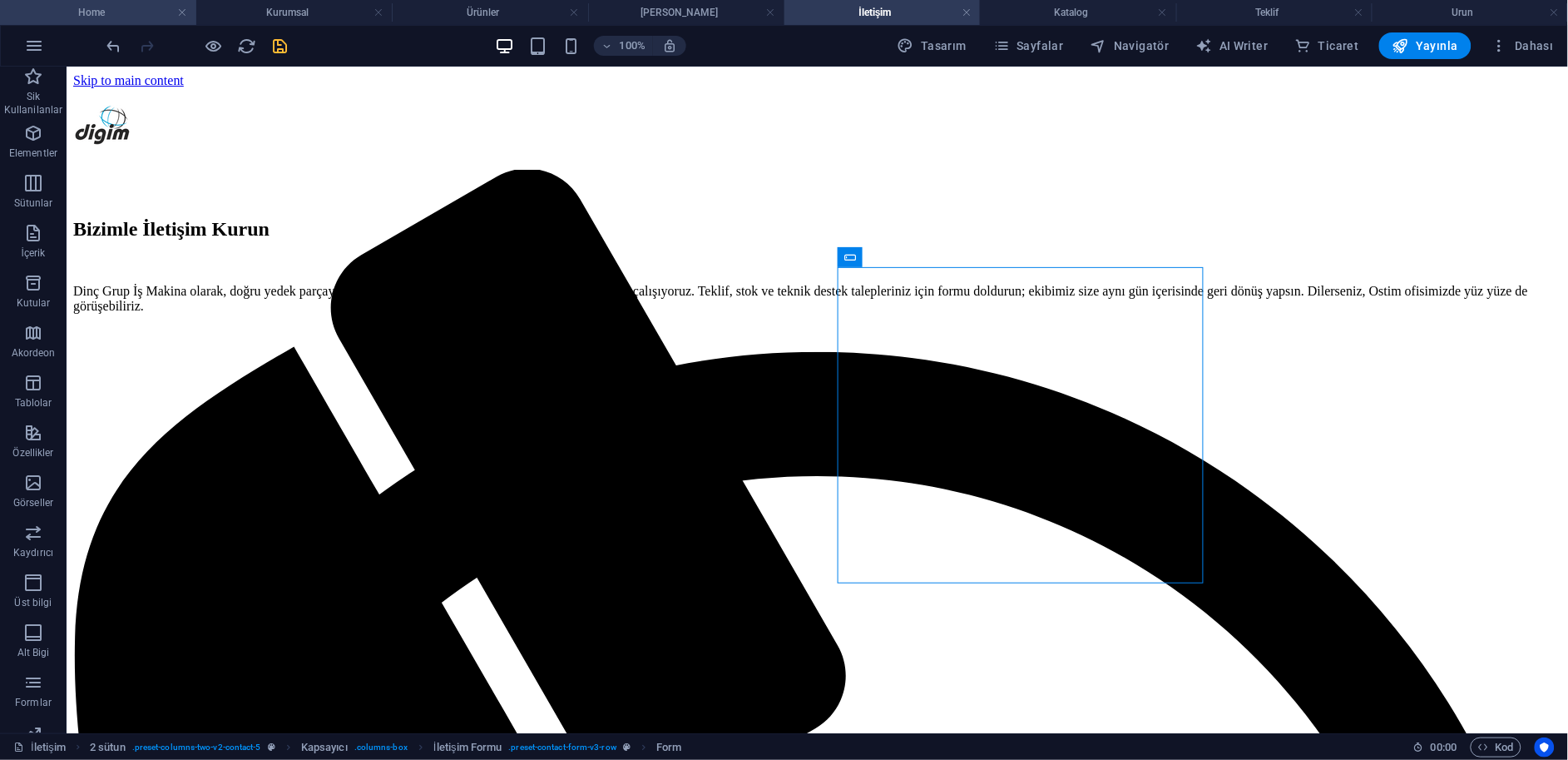
click at [98, 14] on h4 "Home" at bounding box center [98, 12] width 197 height 18
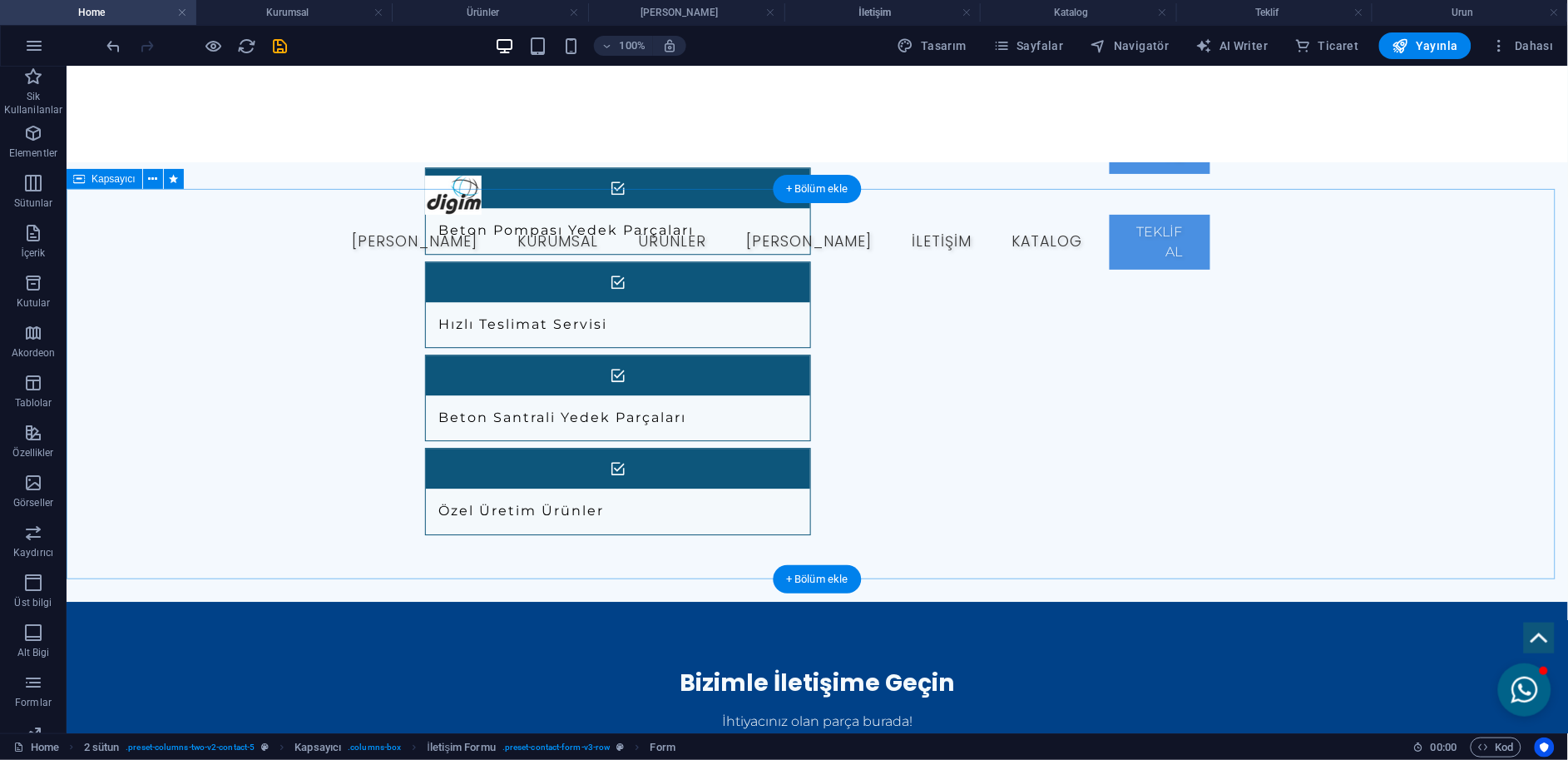
scroll to position [1447, 0]
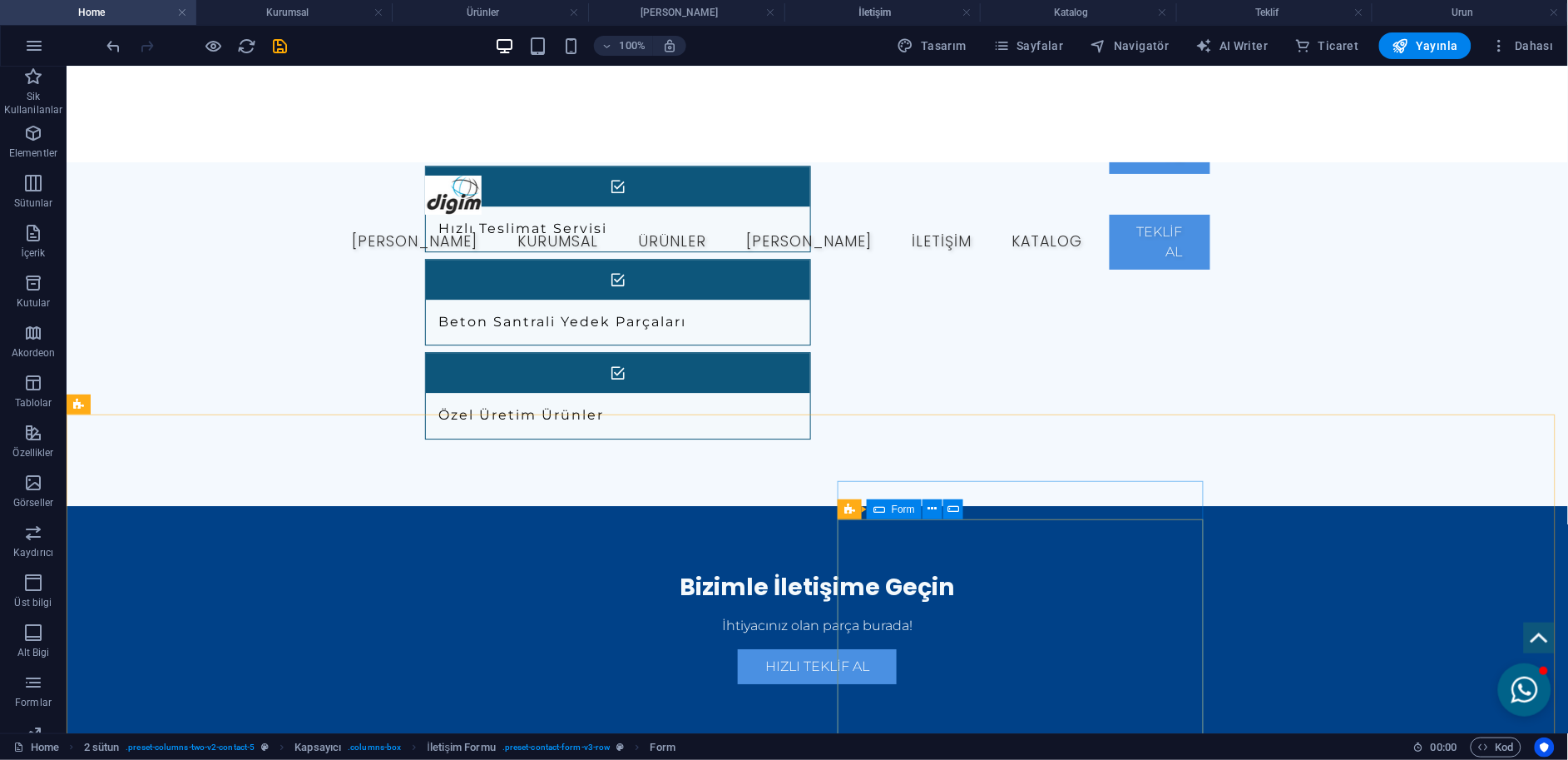
click at [874, 508] on icon at bounding box center [880, 509] width 12 height 20
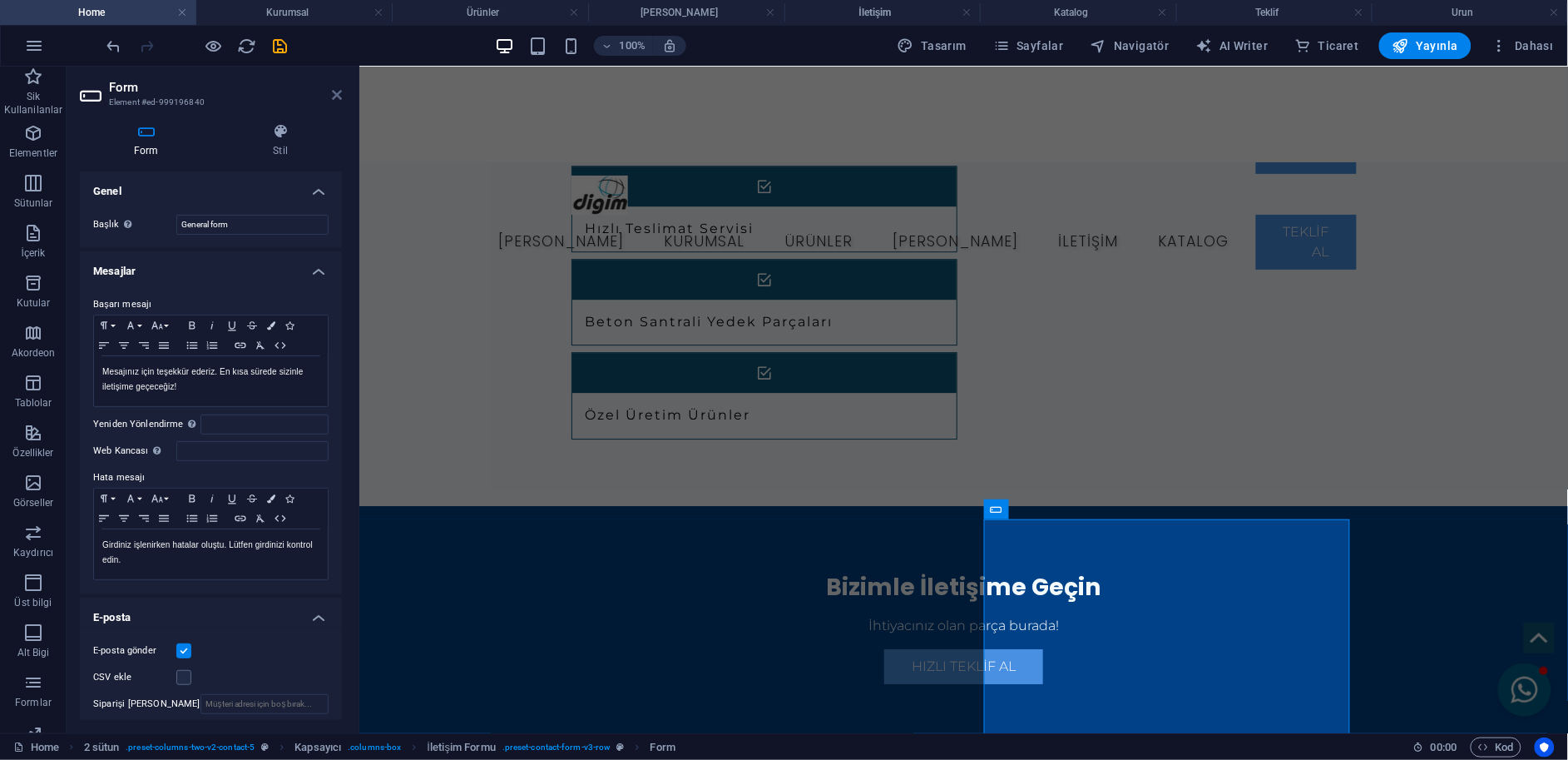
drag, startPoint x: 340, startPoint y: 96, endPoint x: 272, endPoint y: 26, distance: 97.6
click at [340, 96] on icon at bounding box center [337, 94] width 10 height 13
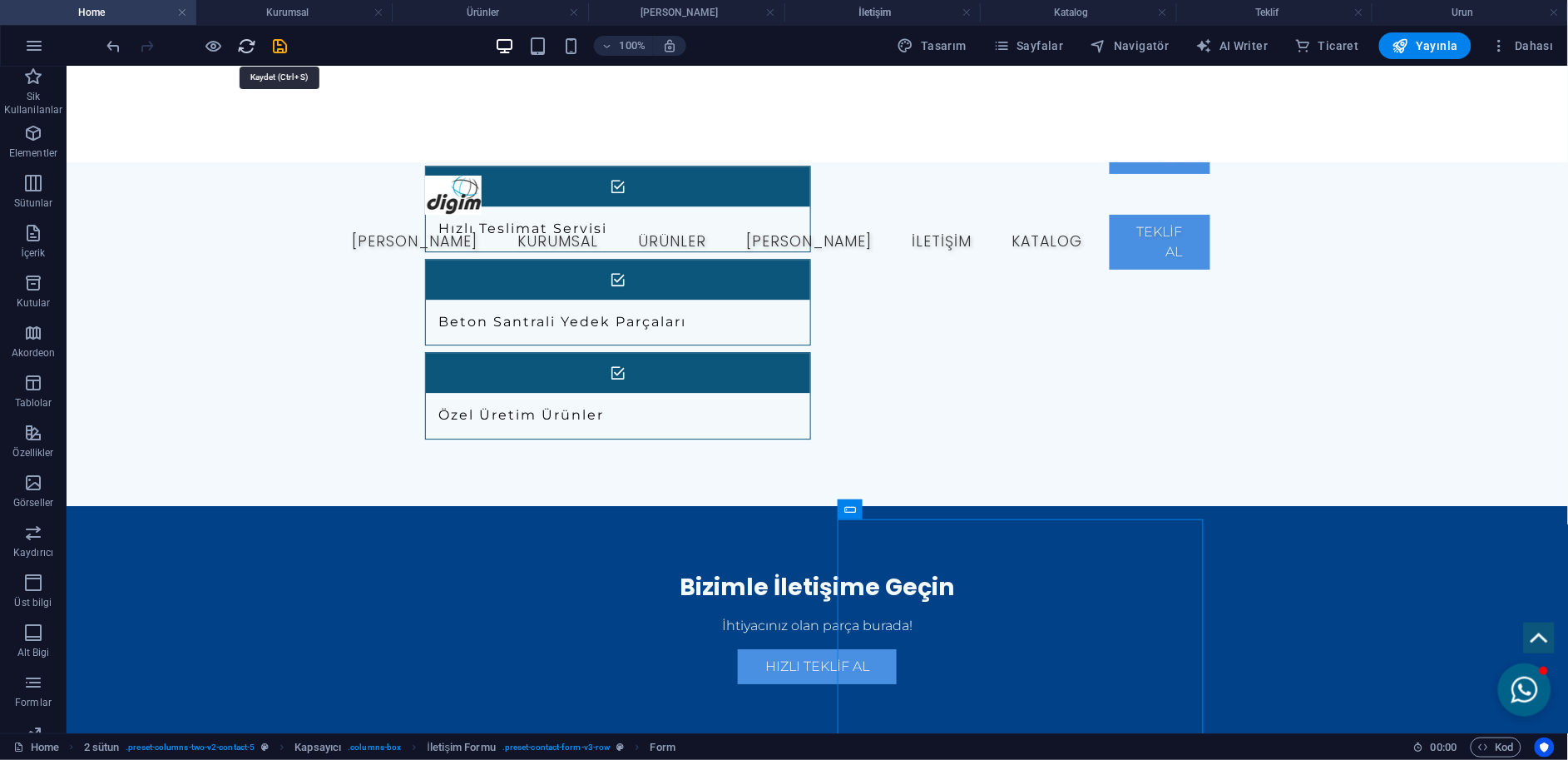
click at [277, 41] on icon "save" at bounding box center [280, 46] width 19 height 19
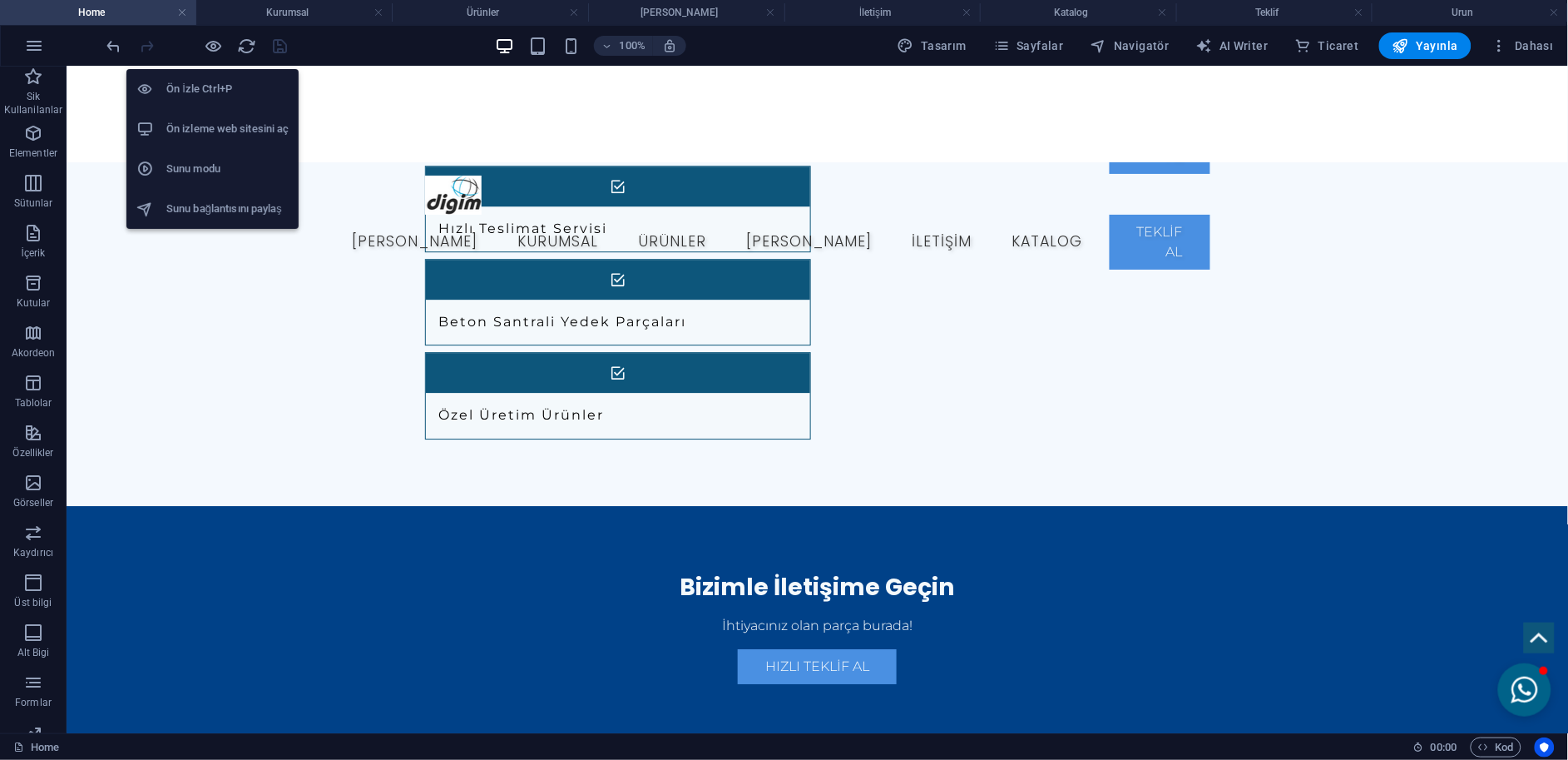
click at [229, 140] on li "Ön izleme web sitesini aç" at bounding box center [213, 129] width 172 height 40
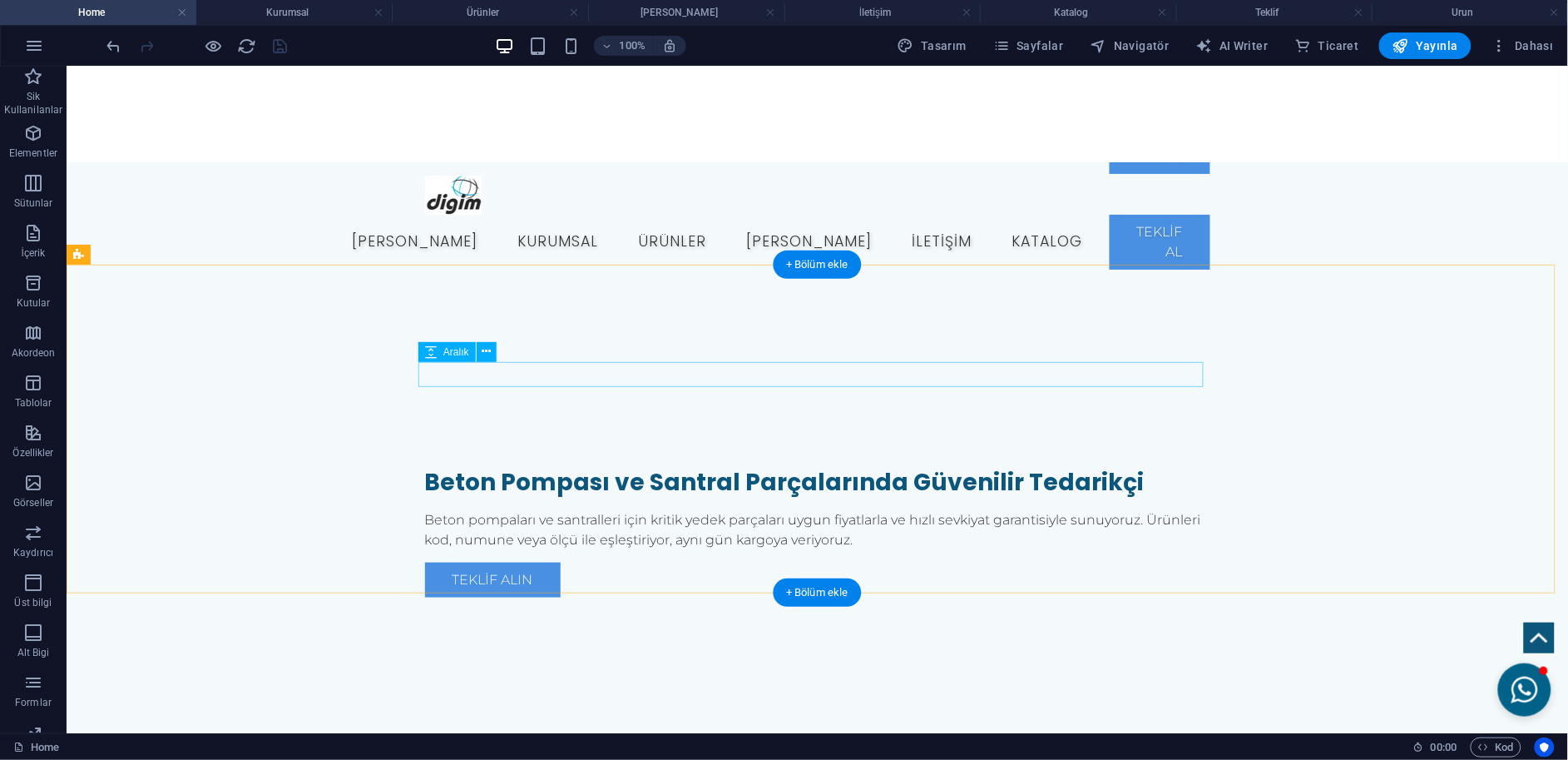
scroll to position [0, 0]
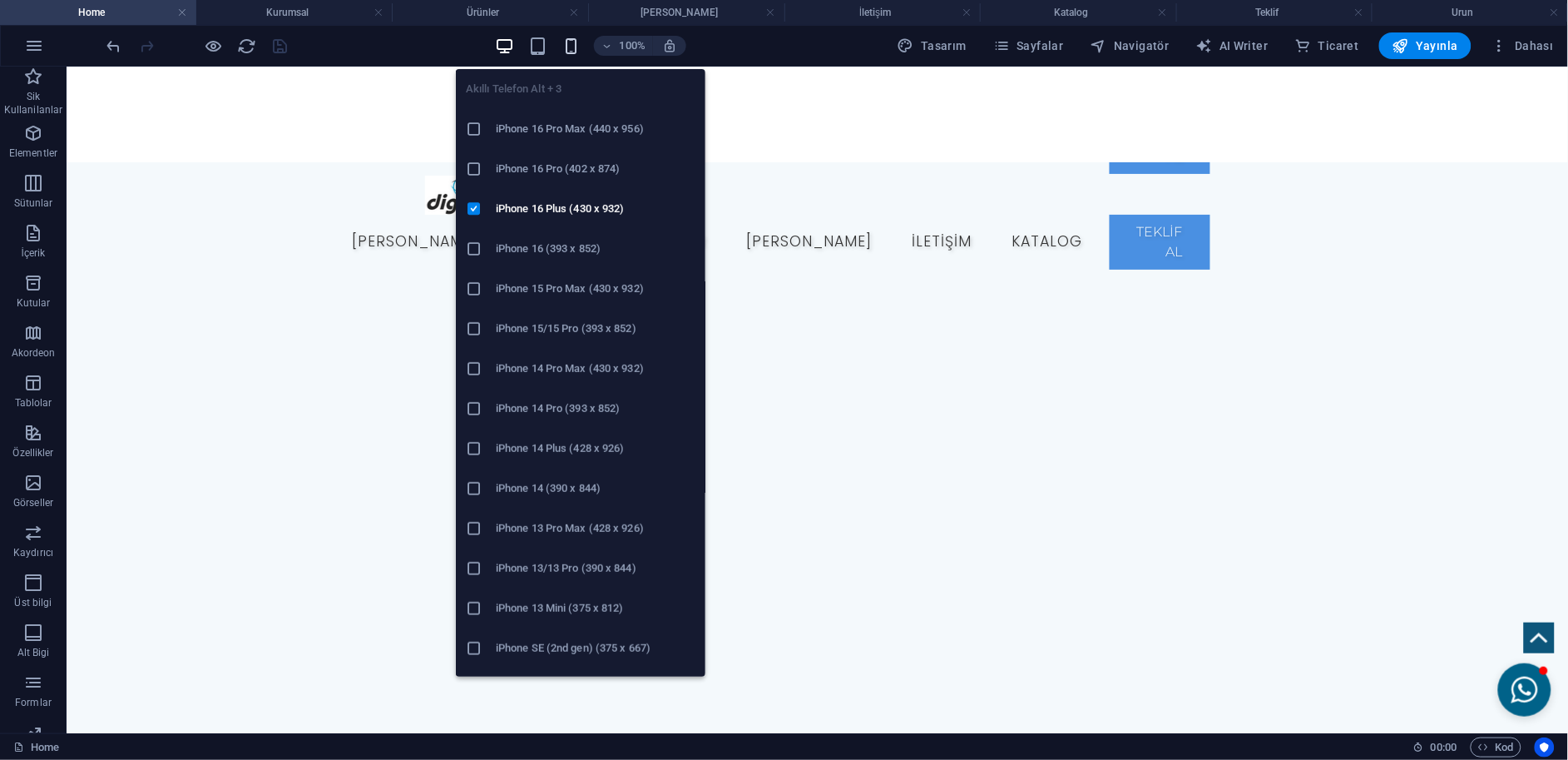
click at [580, 50] on icon "button" at bounding box center [571, 46] width 19 height 19
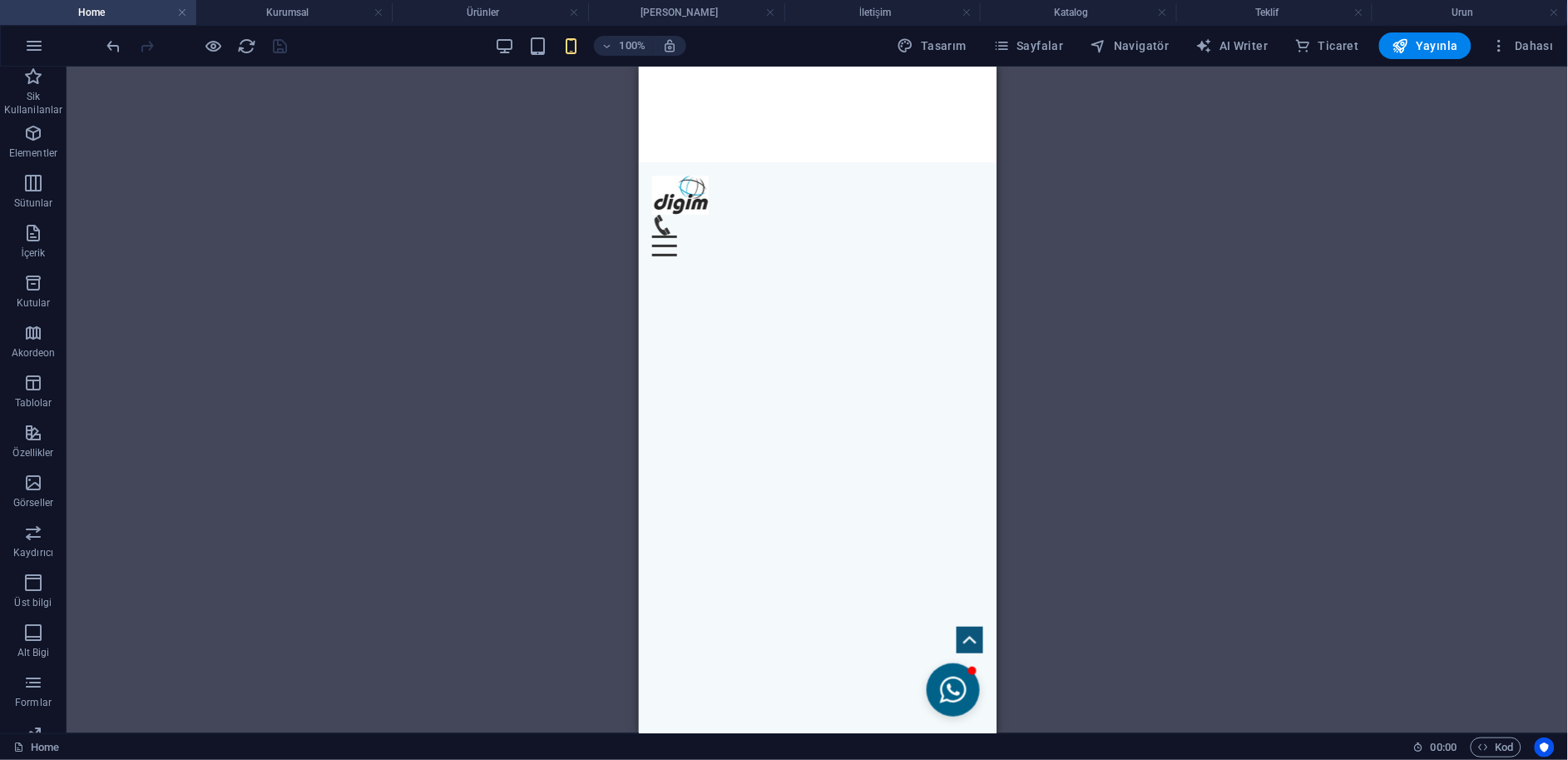
click at [522, 47] on div "100%" at bounding box center [590, 46] width 192 height 27
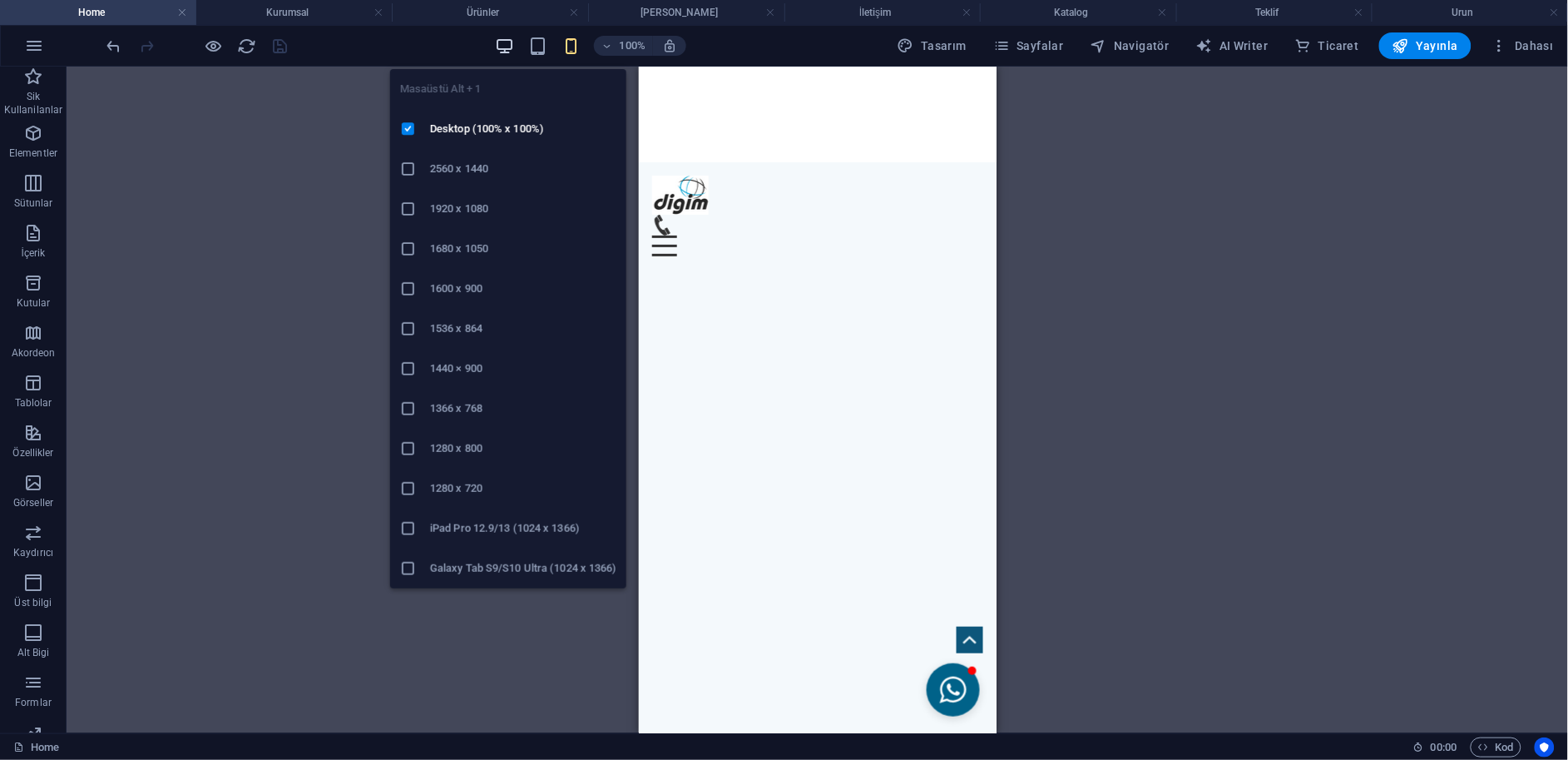
click at [514, 44] on icon "button" at bounding box center [505, 46] width 19 height 19
